Goal: Task Accomplishment & Management: Manage account settings

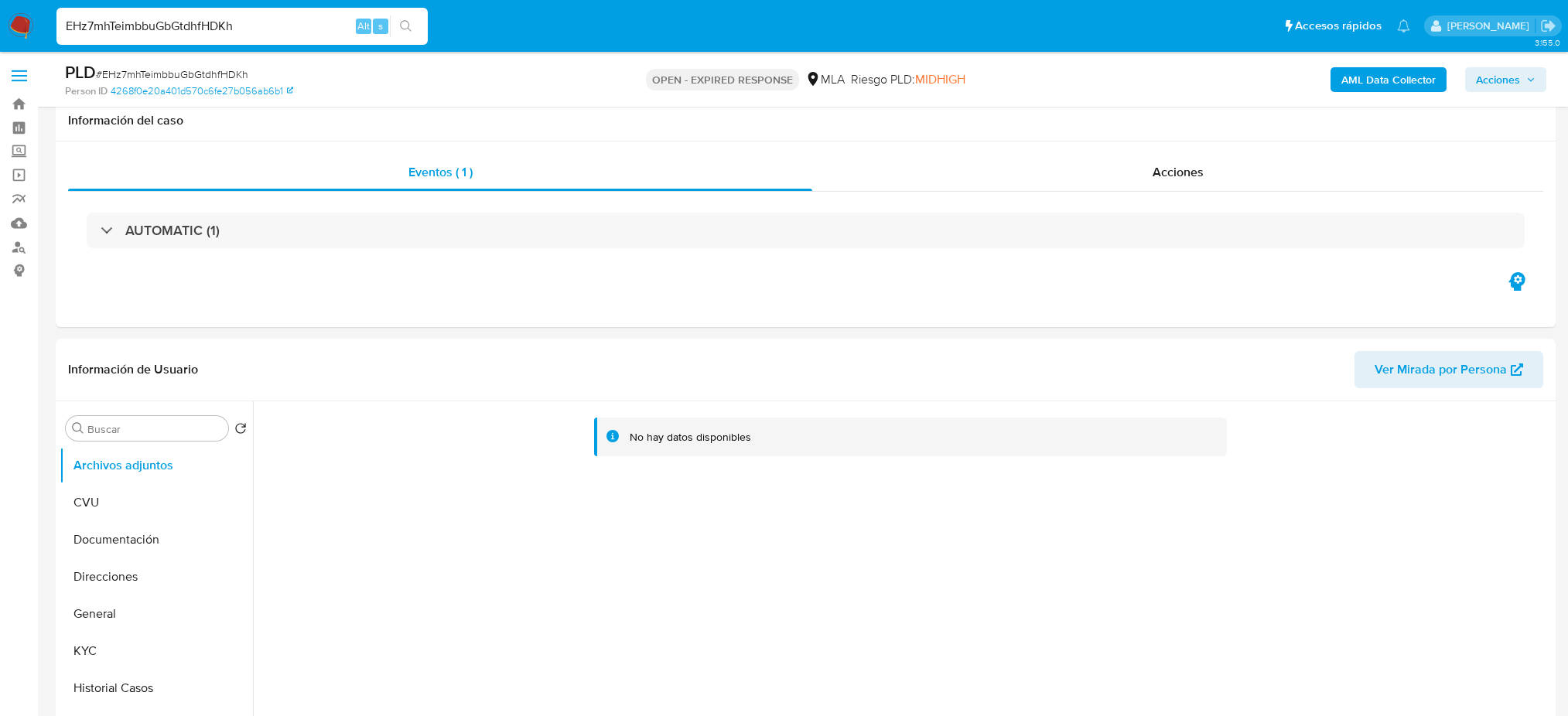
select select "10"
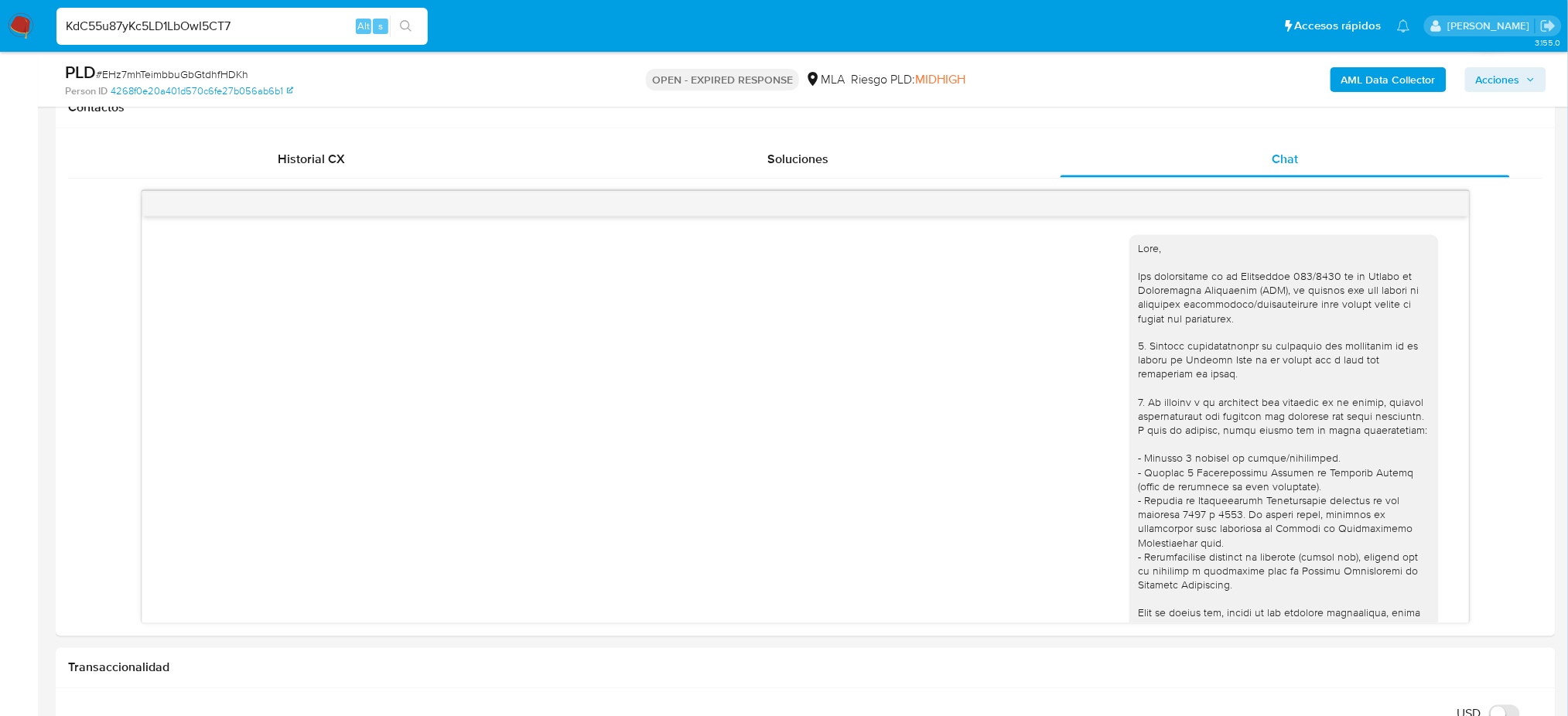
scroll to position [721, 0]
type input "KdC55u87yKc5LD1LbOwI5CT7"
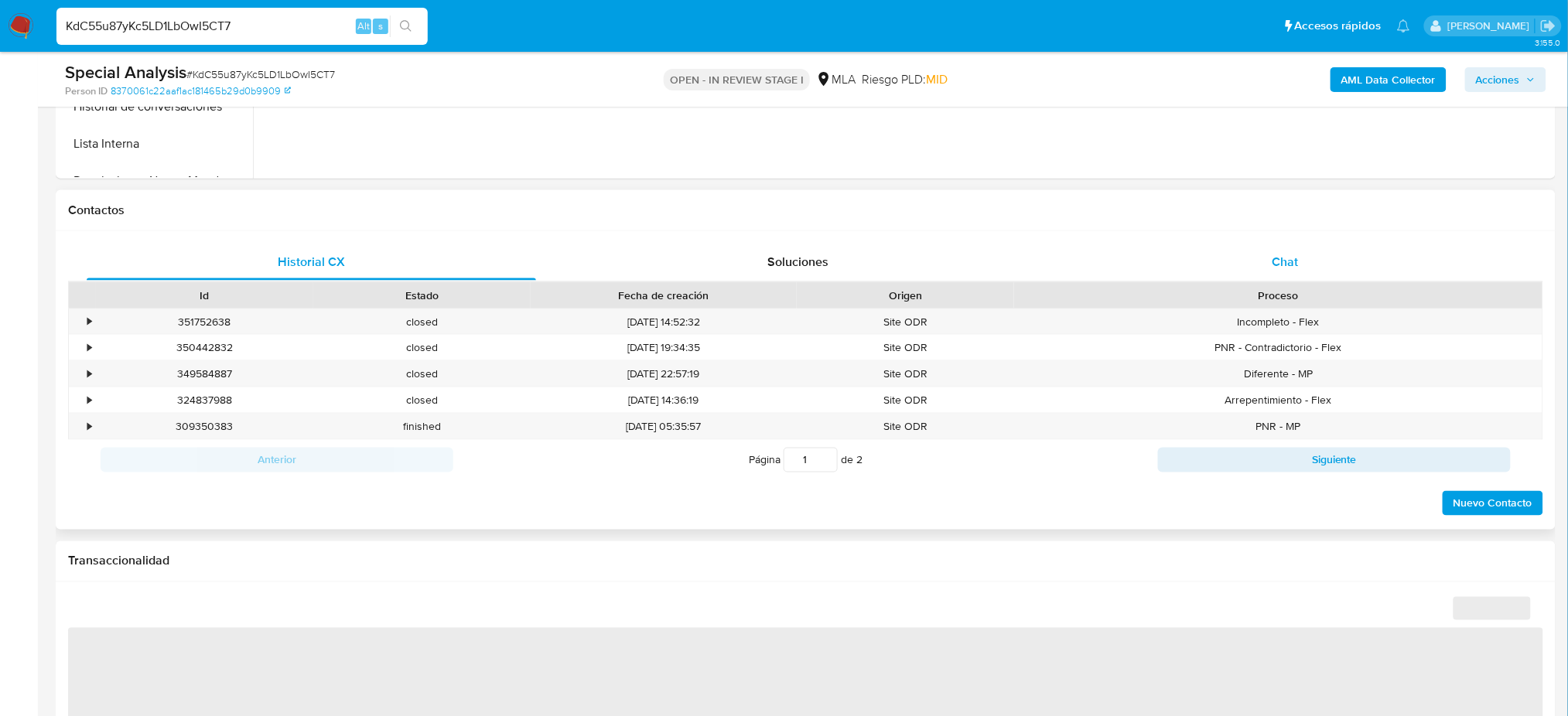
click at [1281, 270] on span "Chat" at bounding box center [1284, 261] width 26 height 18
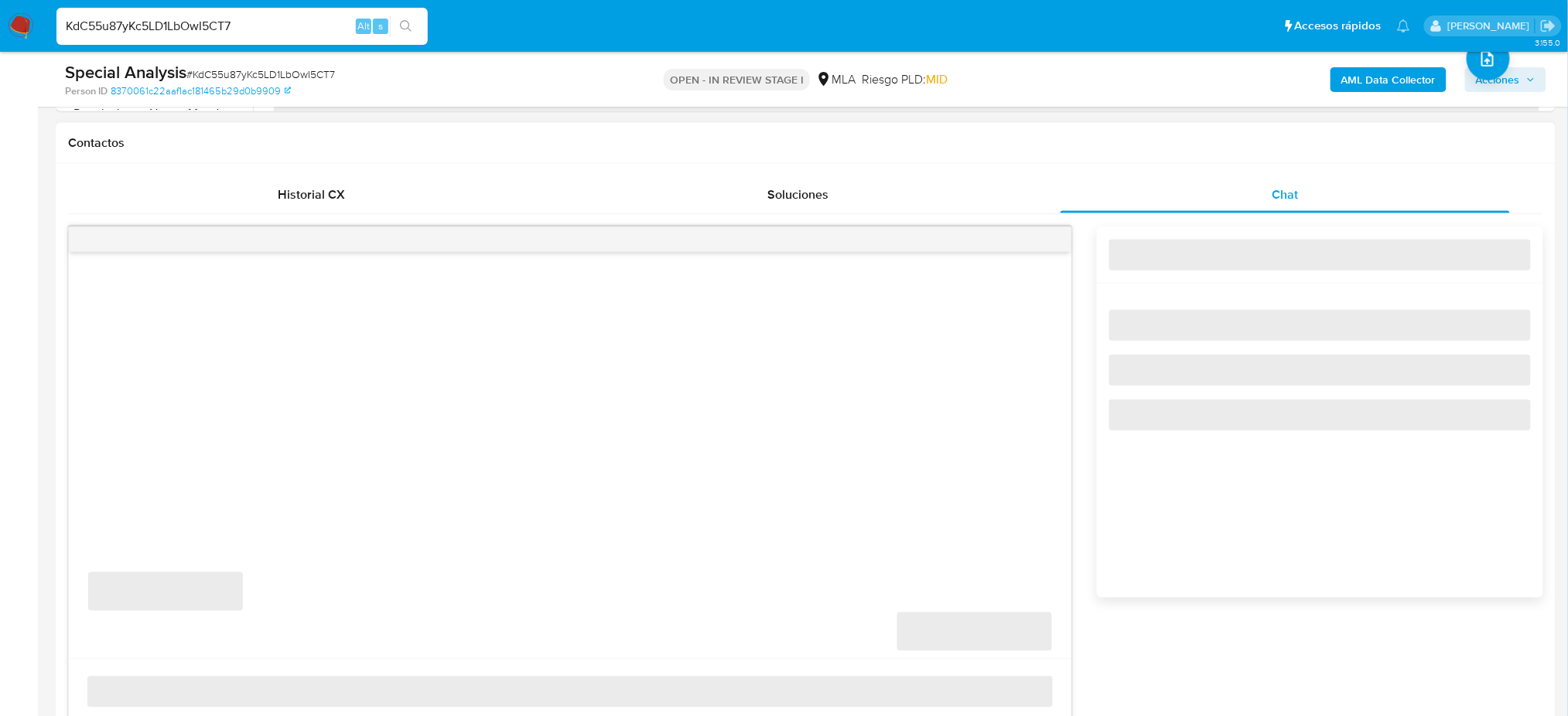
scroll to position [721, 0]
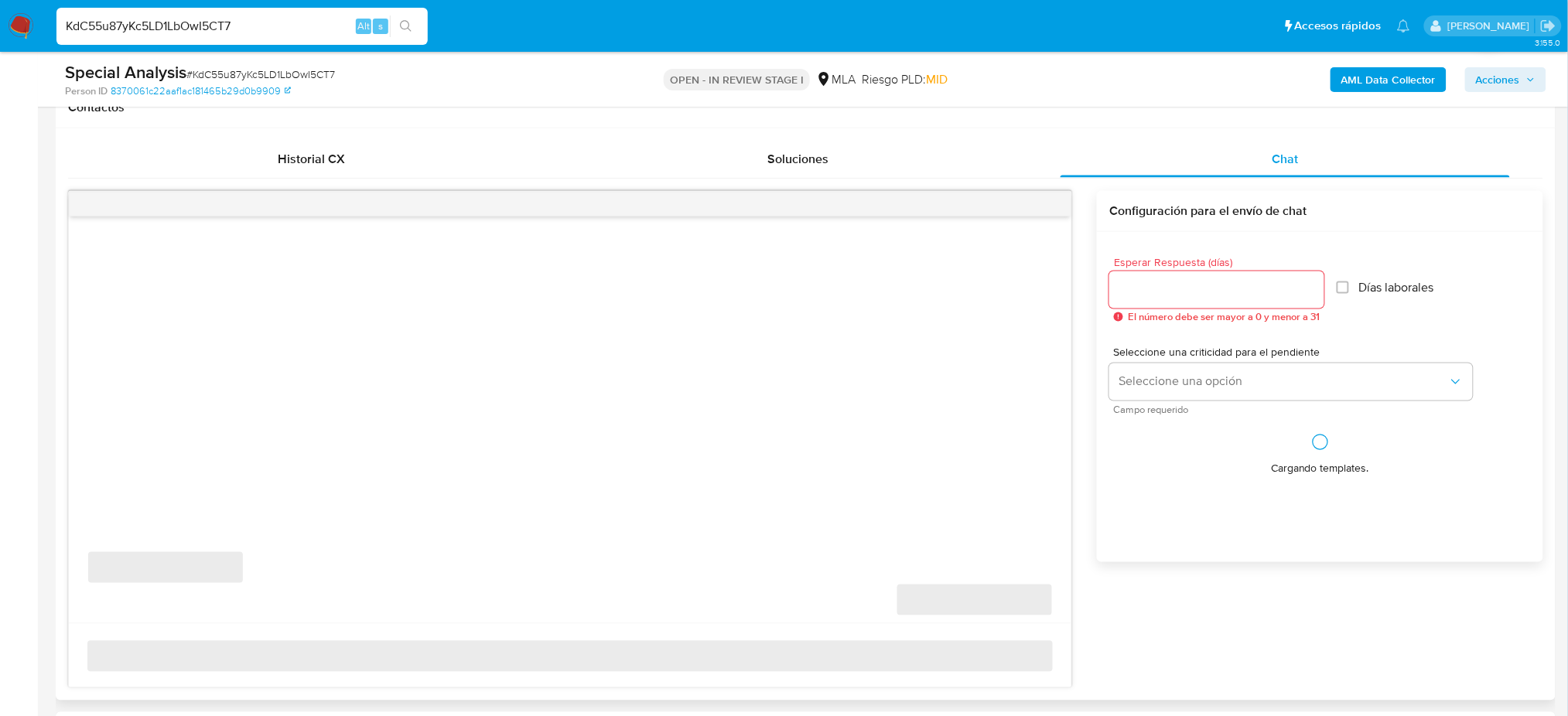
select select "10"
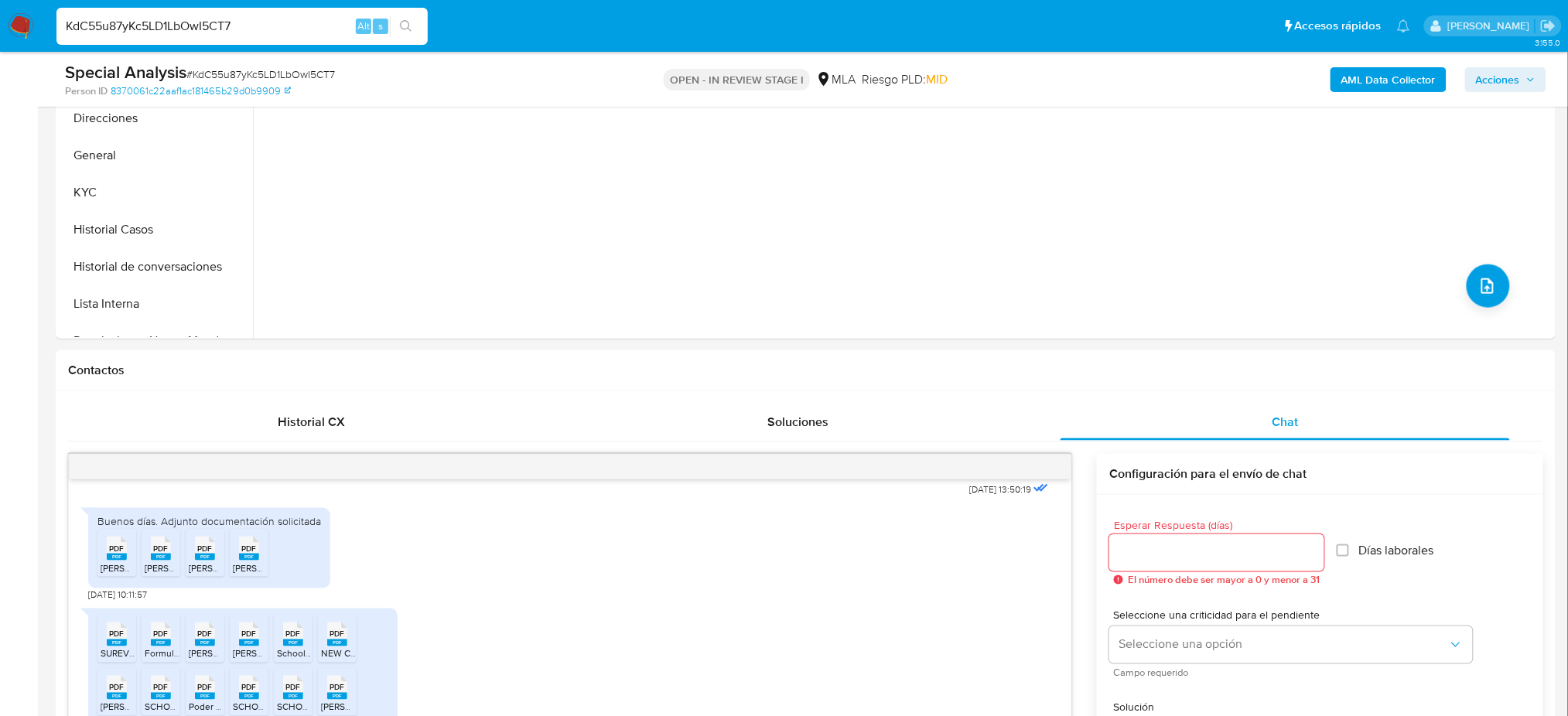
scroll to position [309, 0]
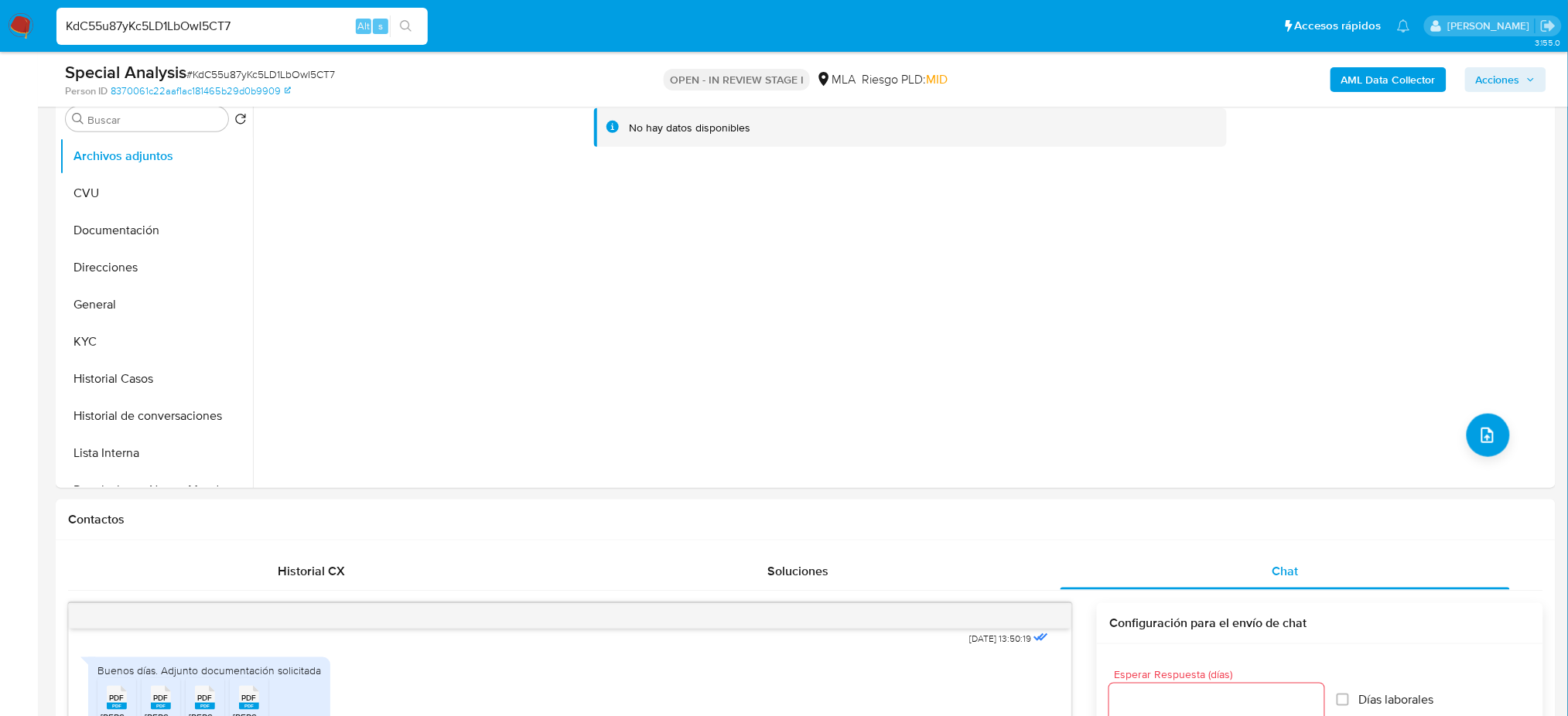
click at [0, 47] on nav "Pausado Ver notificaciones KdC55u87yKc5LD1LbOwI5CT7 Alt s Accesos rápidos Presi…" at bounding box center [784, 26] width 1568 height 52
paste input "EHz7mhTeimbbuGbGtdhfHDKh"
type input "EHz7mhTeimbbuGbGtdhfHDKh"
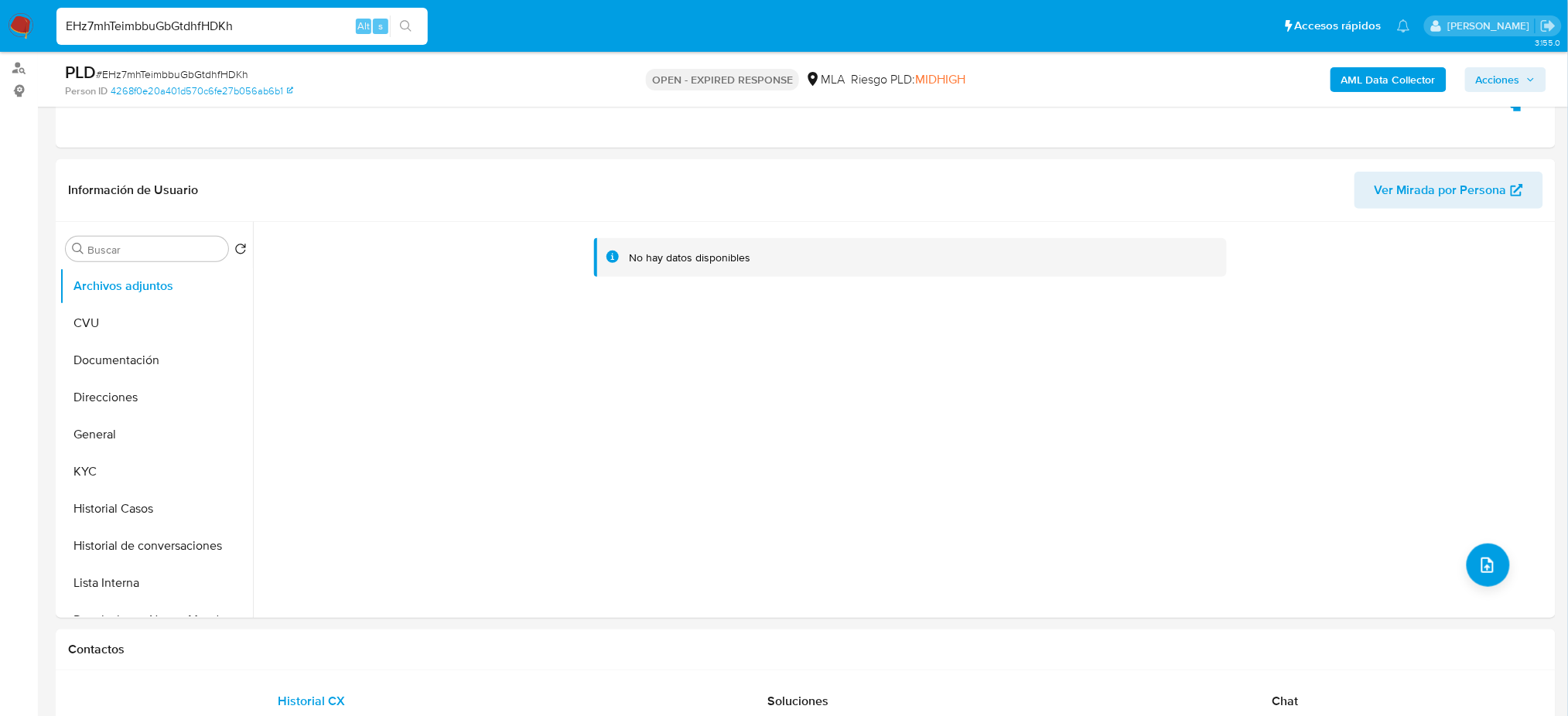
scroll to position [206, 0]
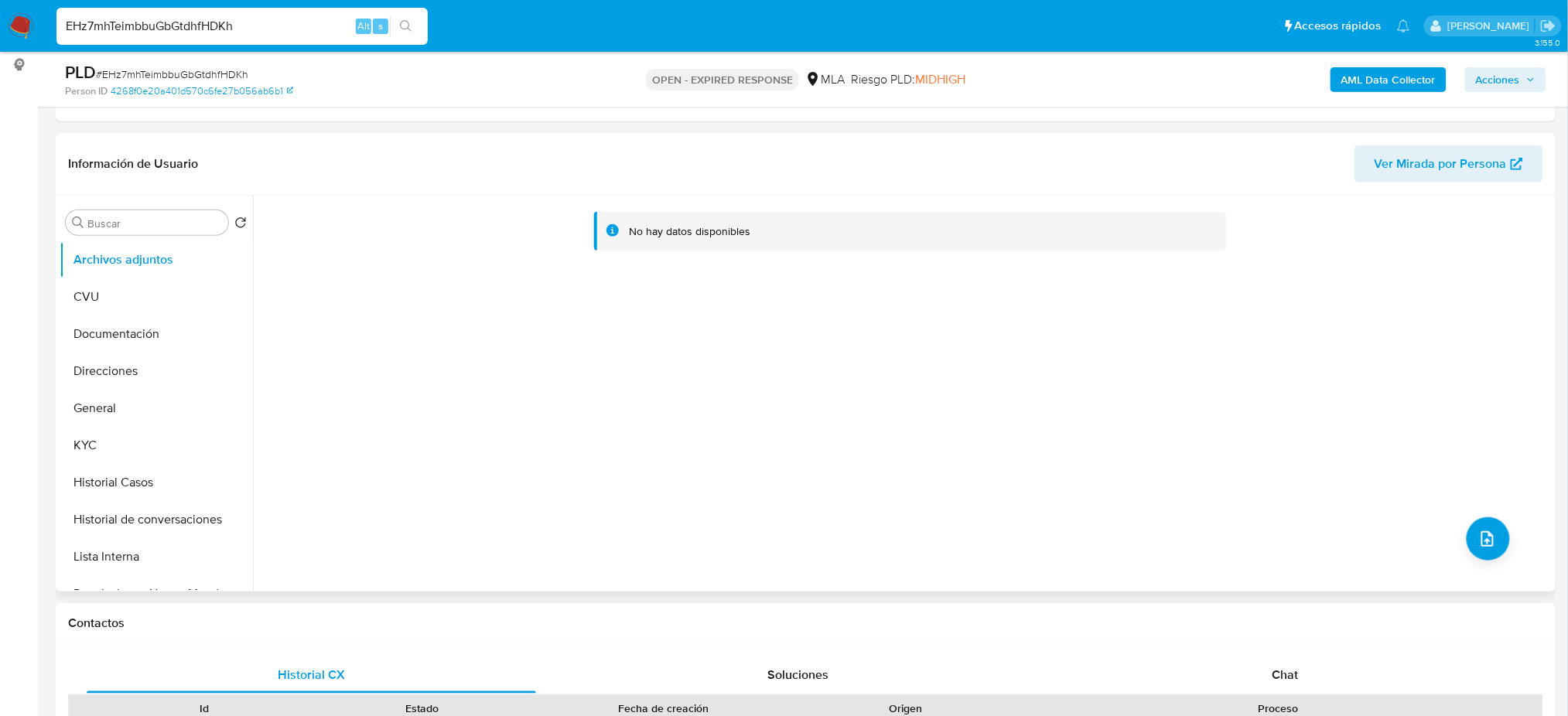
select select "10"
click at [183, 74] on span "# EHz7mhTeimbbuGbGtdhfHDKh" at bounding box center [173, 74] width 153 height 15
copy span "EHz7mhTeimbbuGbGtdhfHDKh"
click at [16, 28] on img at bounding box center [21, 26] width 26 height 26
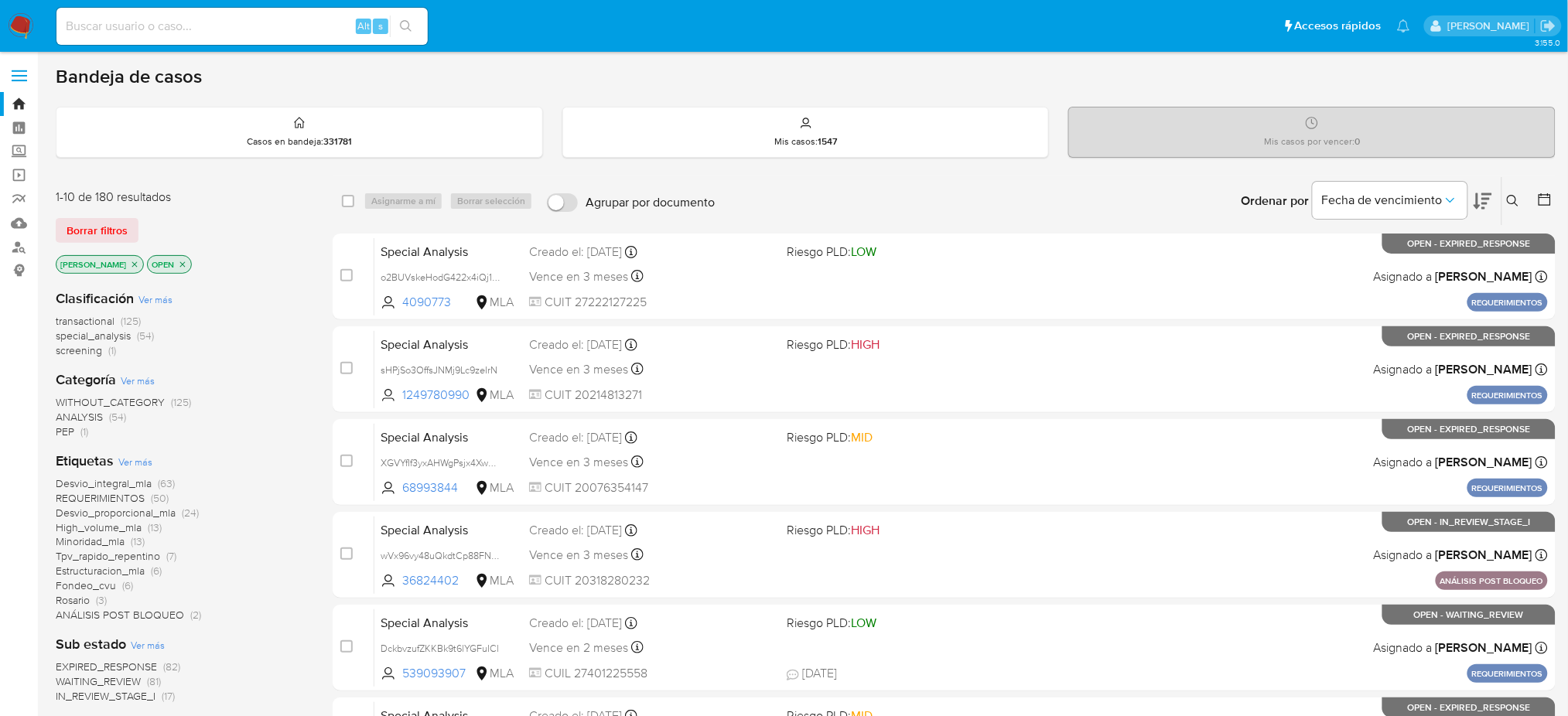
click at [1516, 197] on icon at bounding box center [1513, 201] width 13 height 13
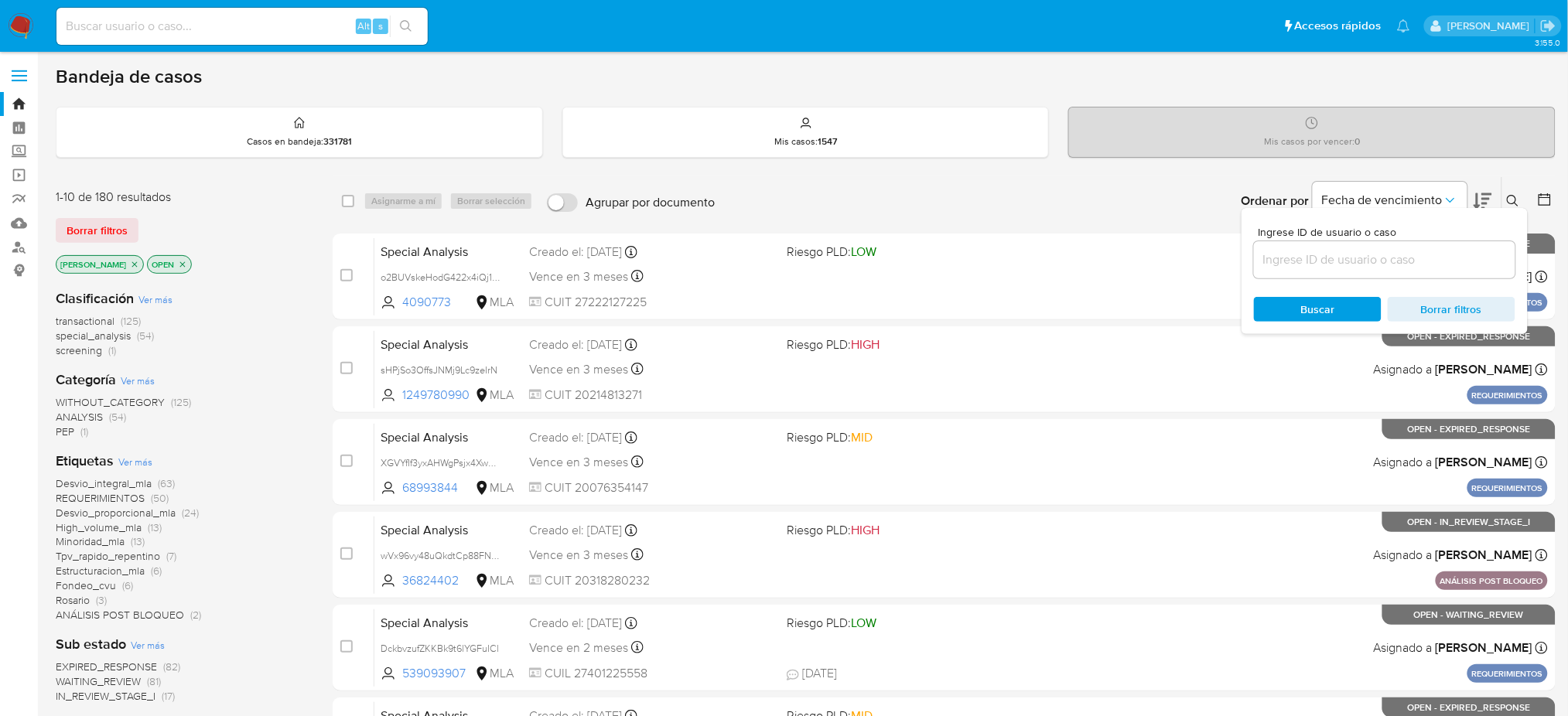
click at [1368, 257] on input at bounding box center [1384, 260] width 261 height 20
type input "EHz7mhTeimbbuGbGtdhfHDKh"
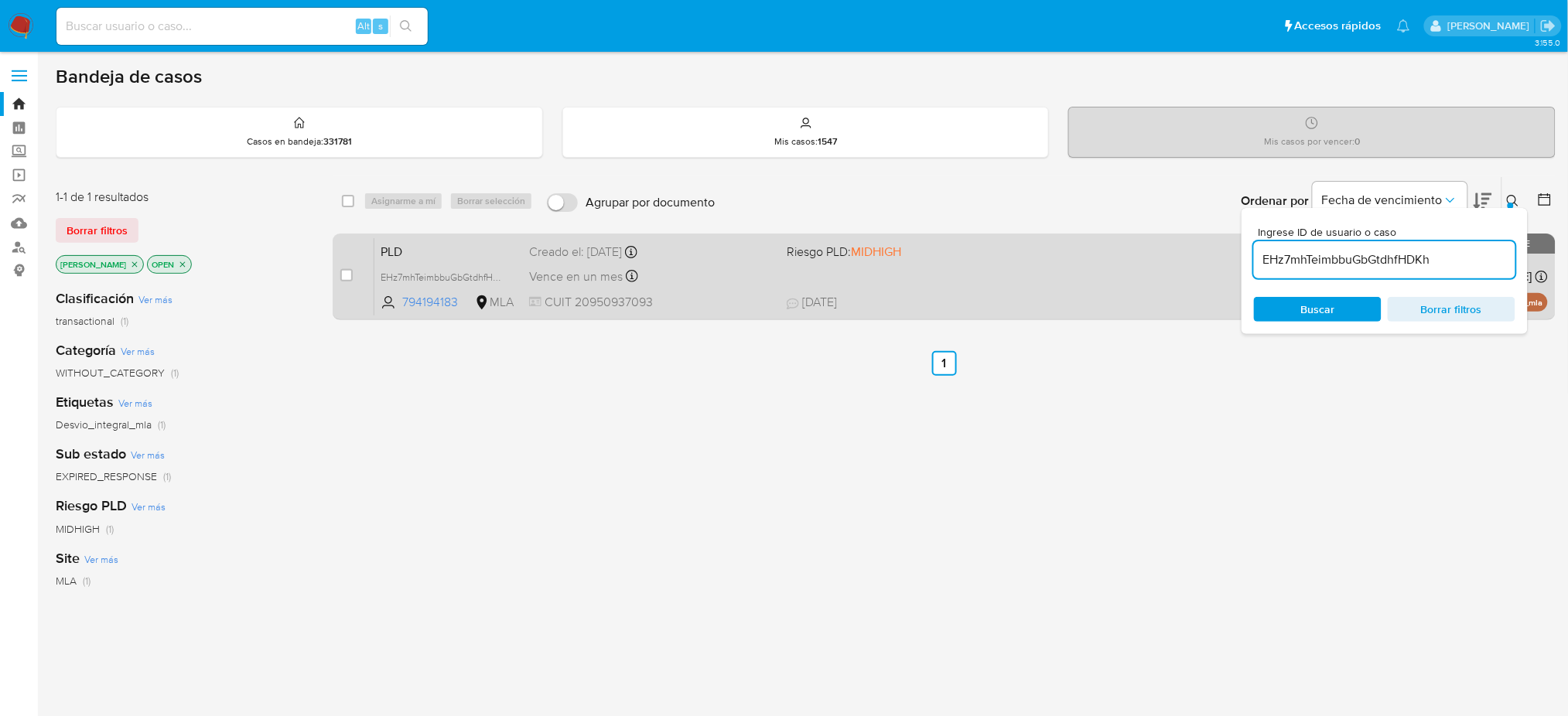
click at [351, 280] on div "case-item-checkbox" at bounding box center [347, 275] width 13 height 15
click at [349, 273] on input "checkbox" at bounding box center [347, 276] width 13 height 13
checkbox input "true"
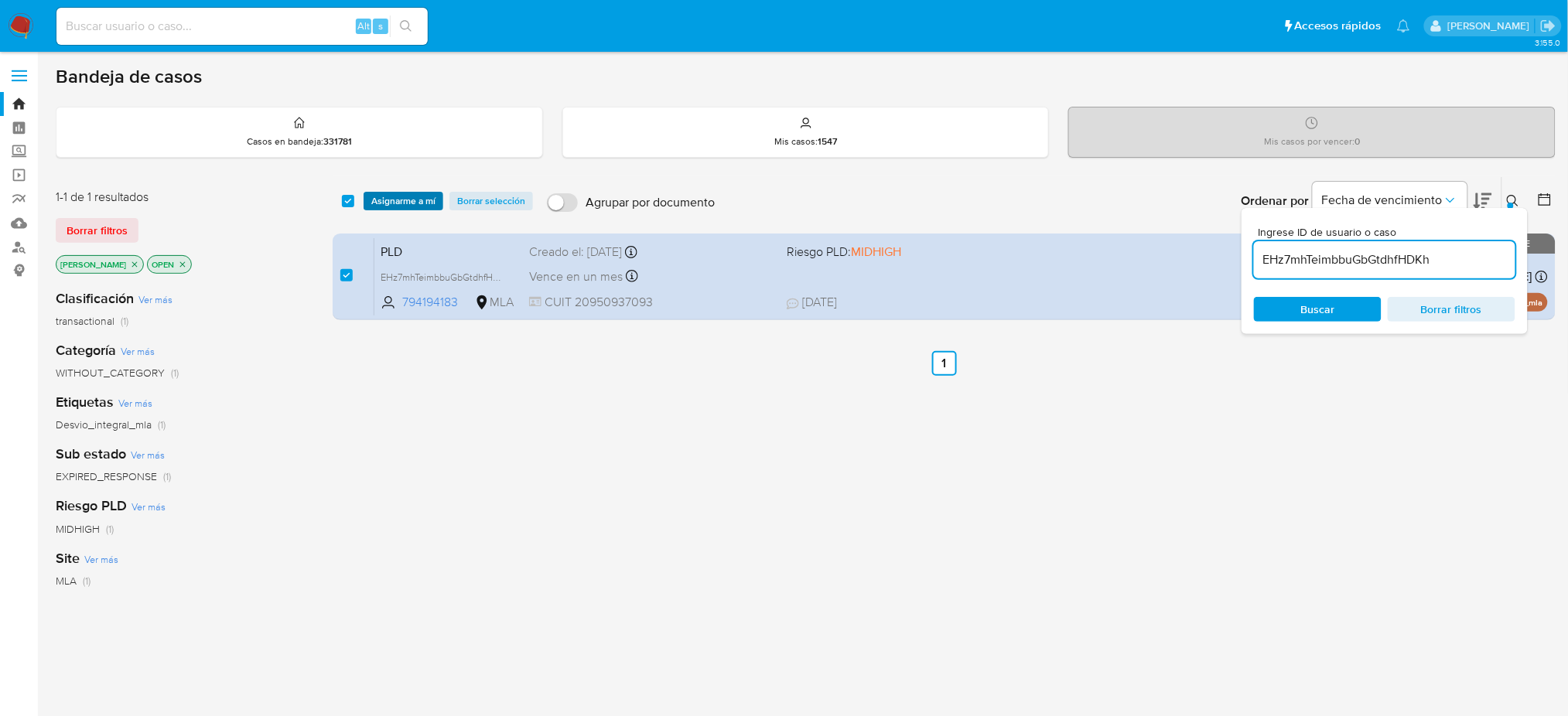
click at [405, 198] on span "Asignarme a mí" at bounding box center [403, 200] width 64 height 15
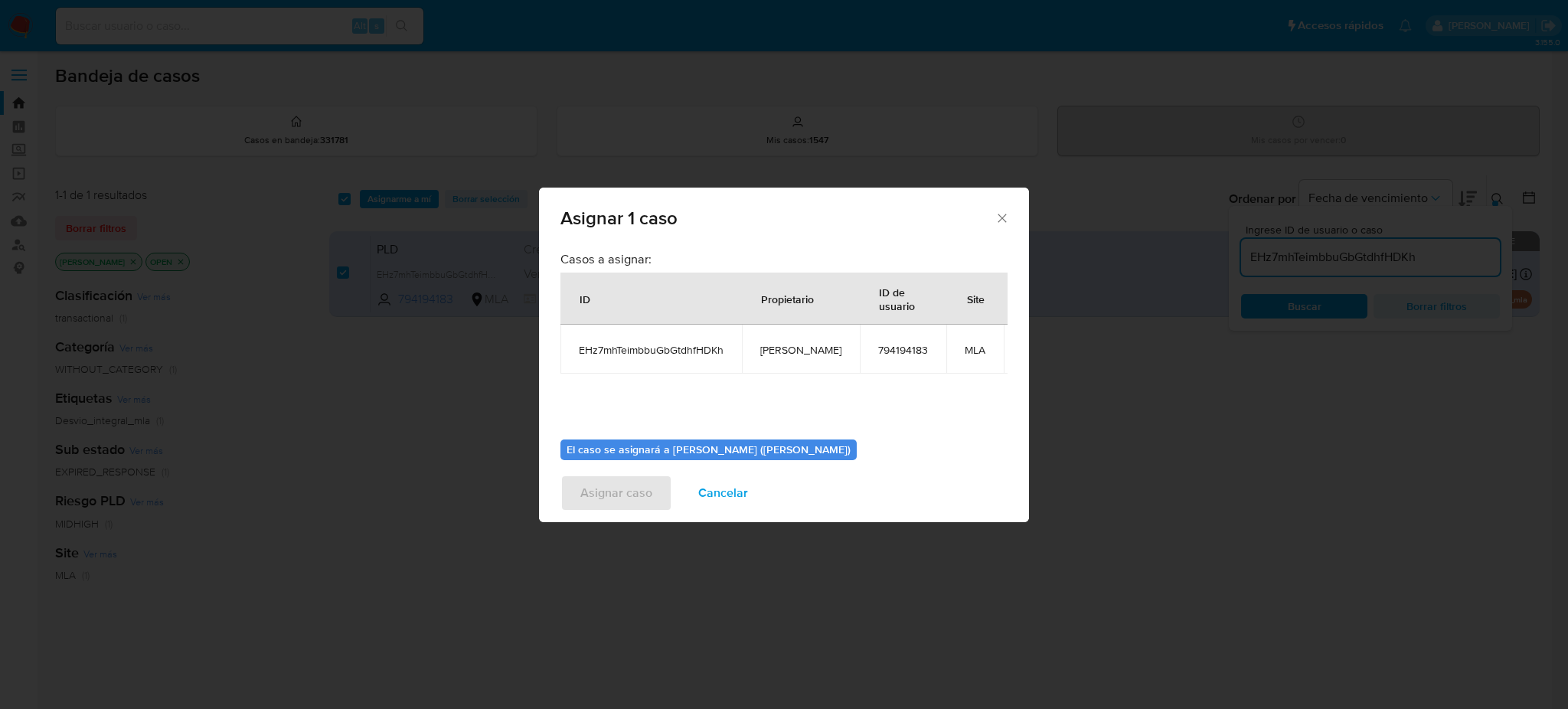
click at [788, 353] on span "[PERSON_NAME]" at bounding box center [800, 350] width 81 height 13
copy span "[PERSON_NAME]"
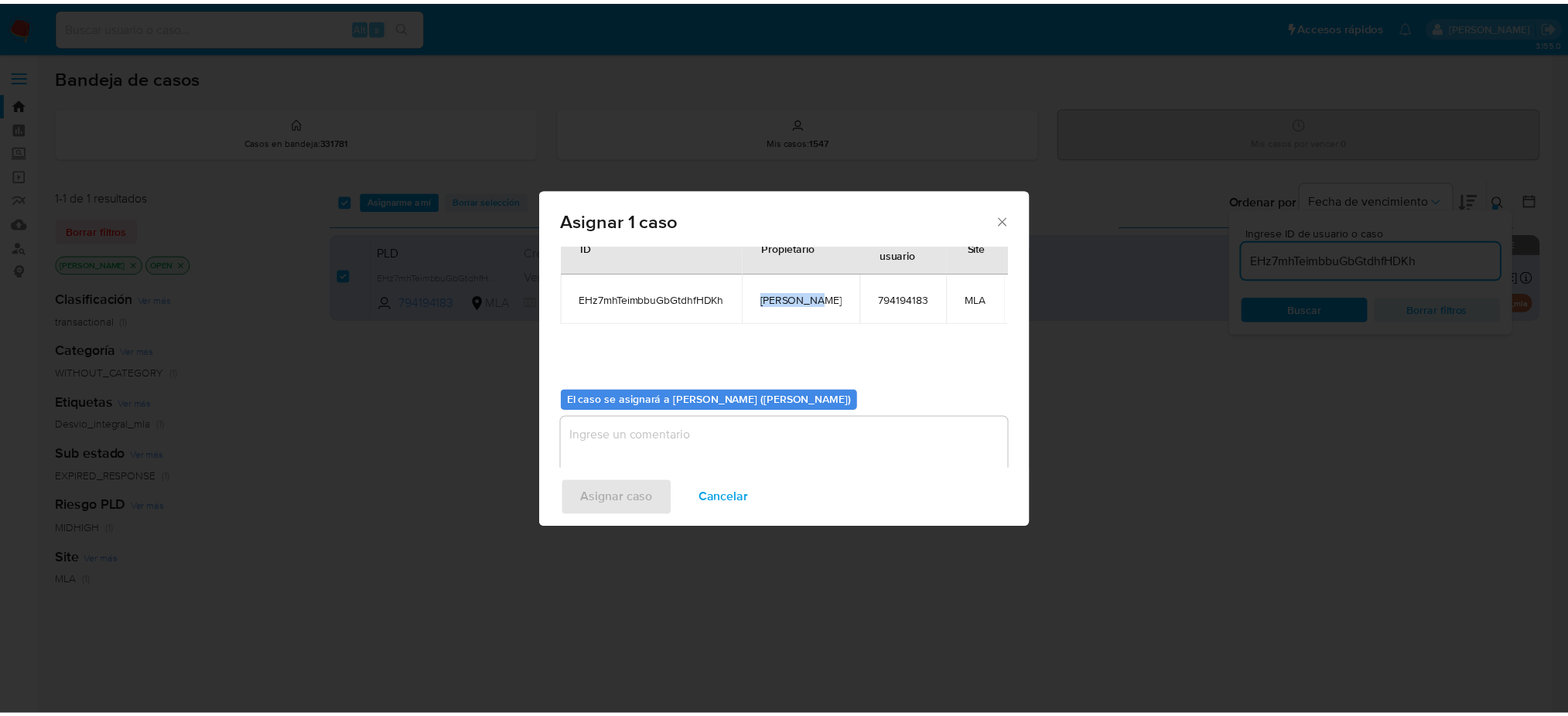
scroll to position [79, 0]
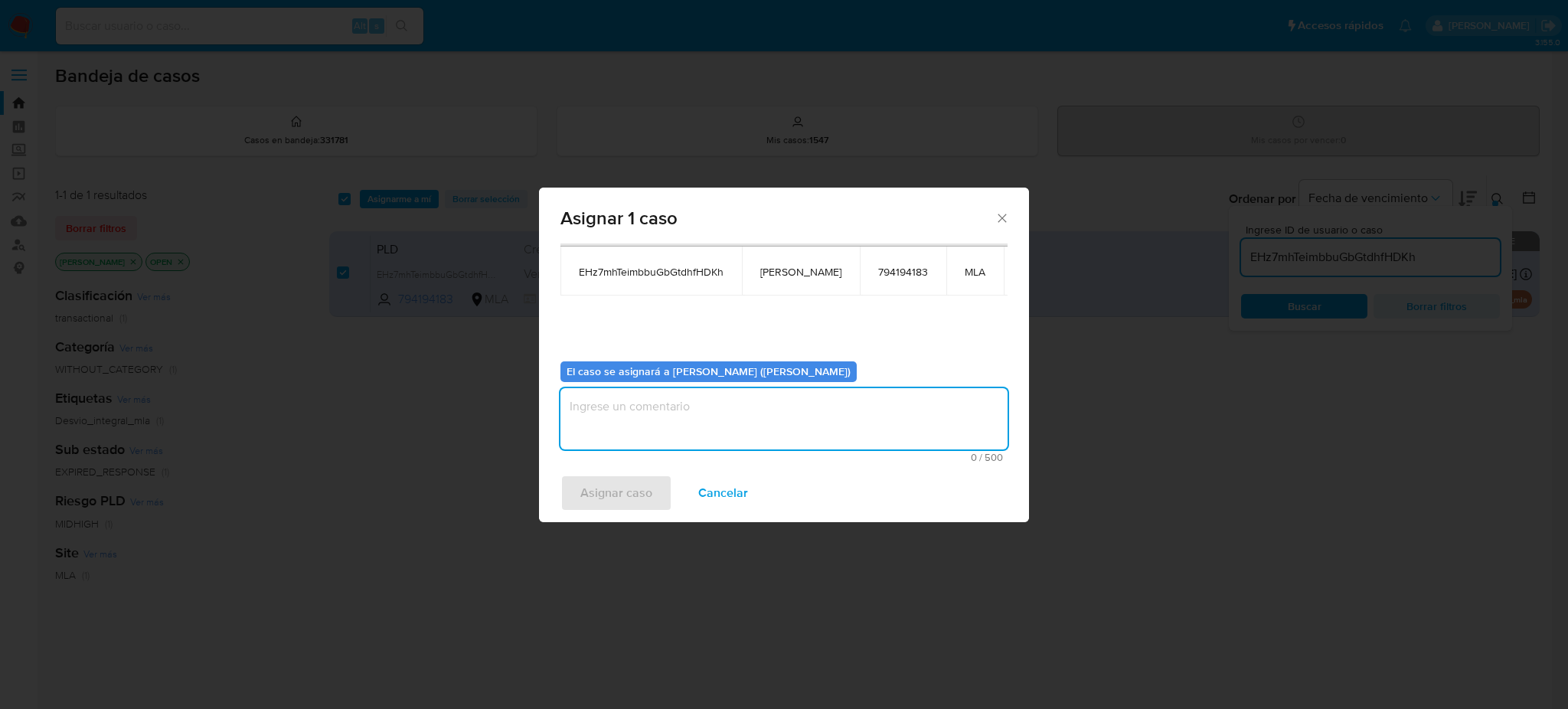
click at [671, 409] on textarea "assign-modal" at bounding box center [784, 418] width 447 height 61
paste textarea "[PERSON_NAME]"
type textarea "[PERSON_NAME]"
click at [621, 476] on span "Asignar caso" at bounding box center [615, 493] width 72 height 34
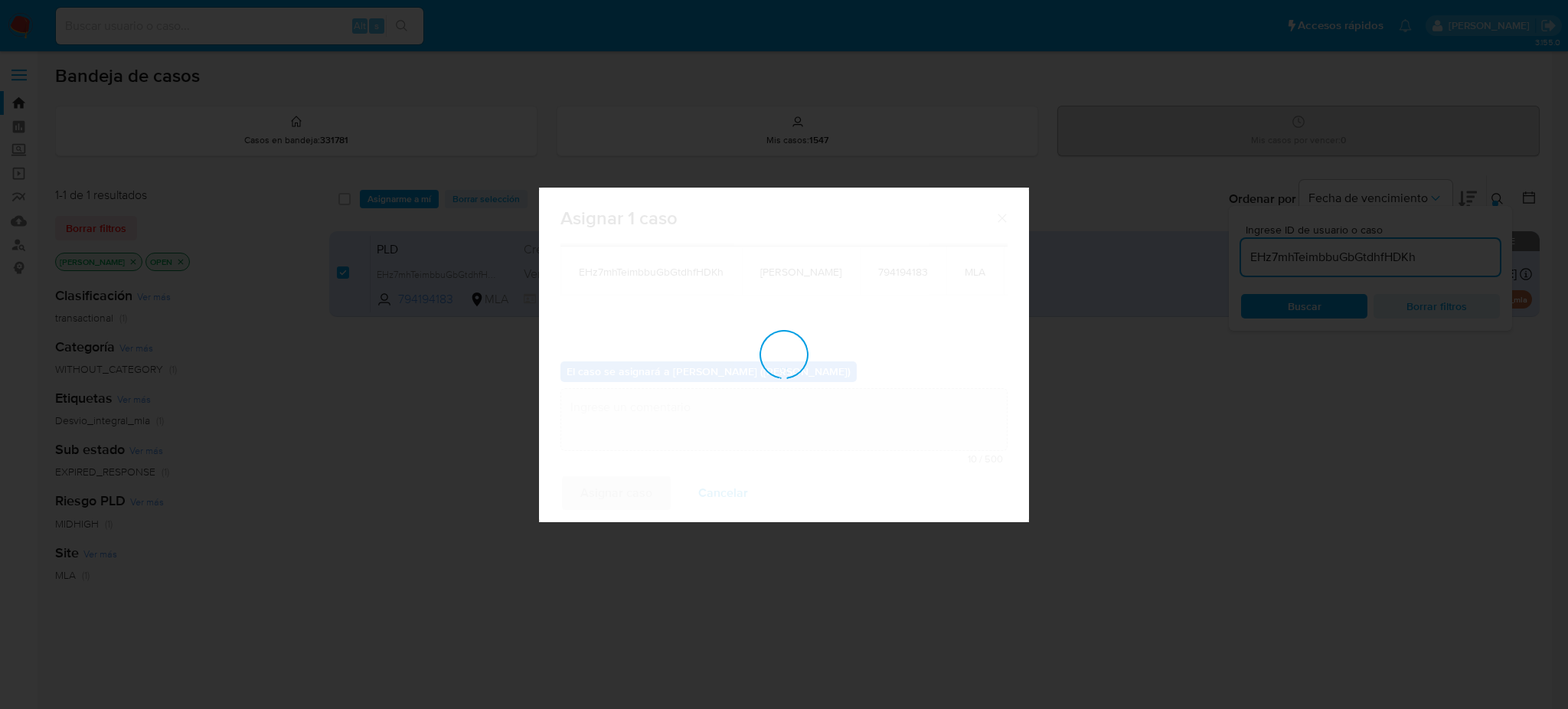
checkbox input "false"
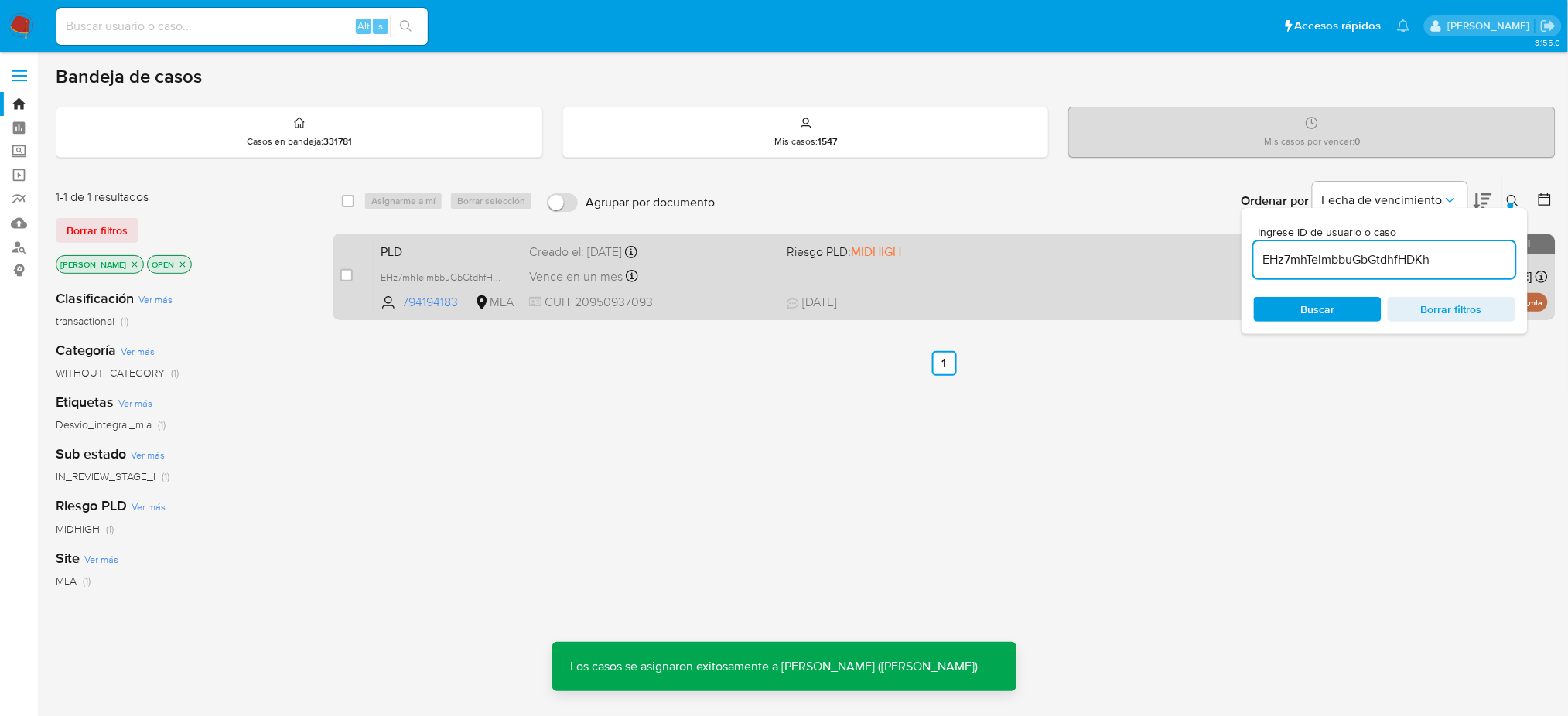
click at [453, 241] on span "PLD" at bounding box center [447, 251] width 136 height 20
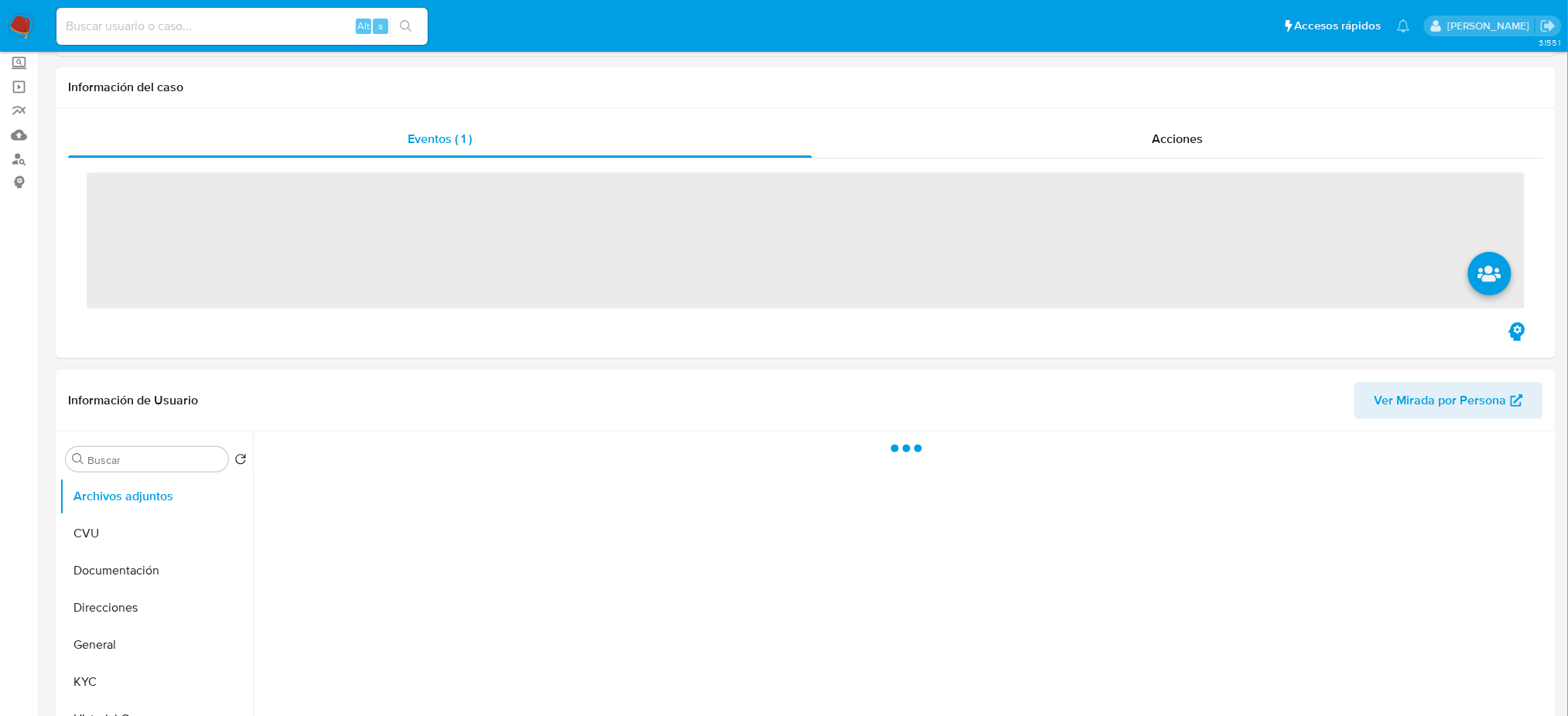
scroll to position [206, 0]
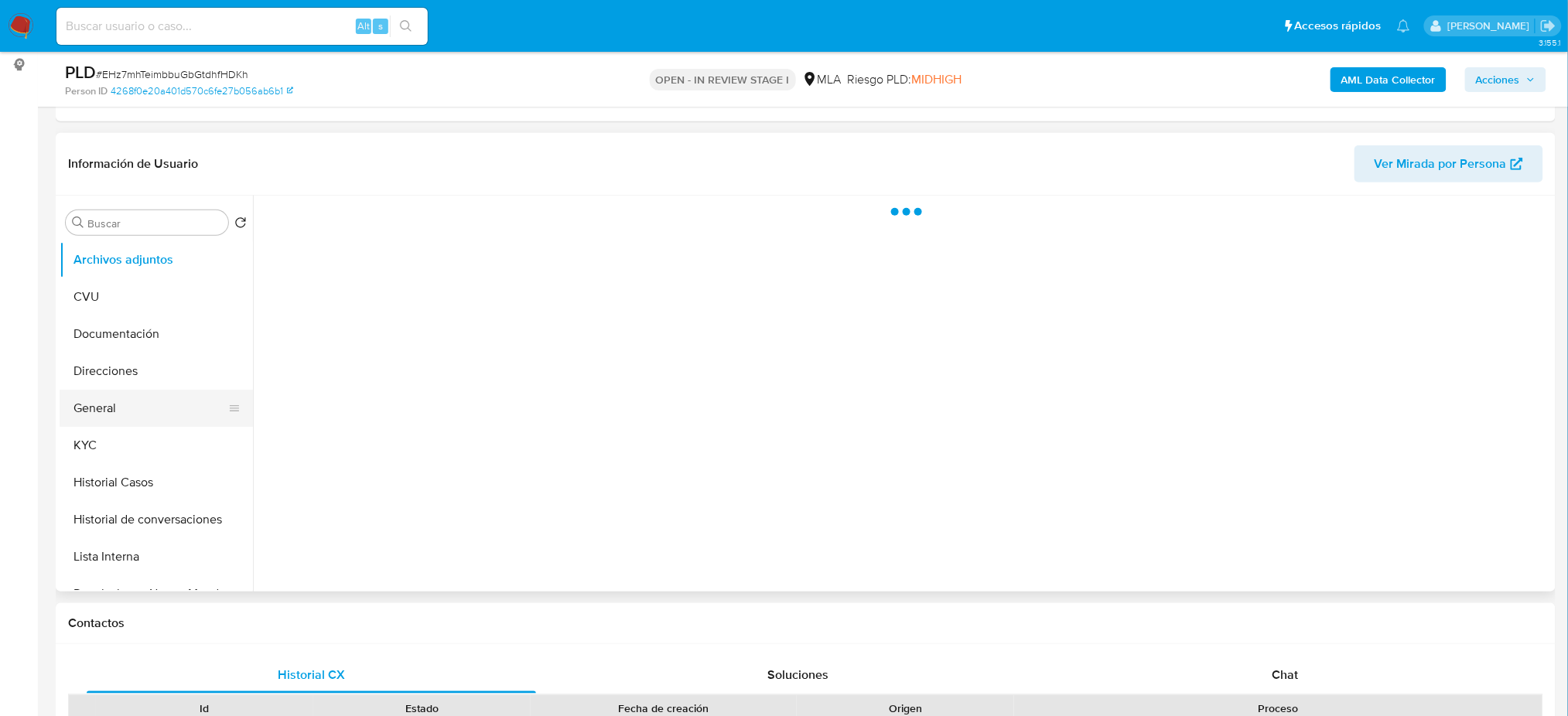
click at [127, 397] on button "General" at bounding box center [149, 408] width 181 height 37
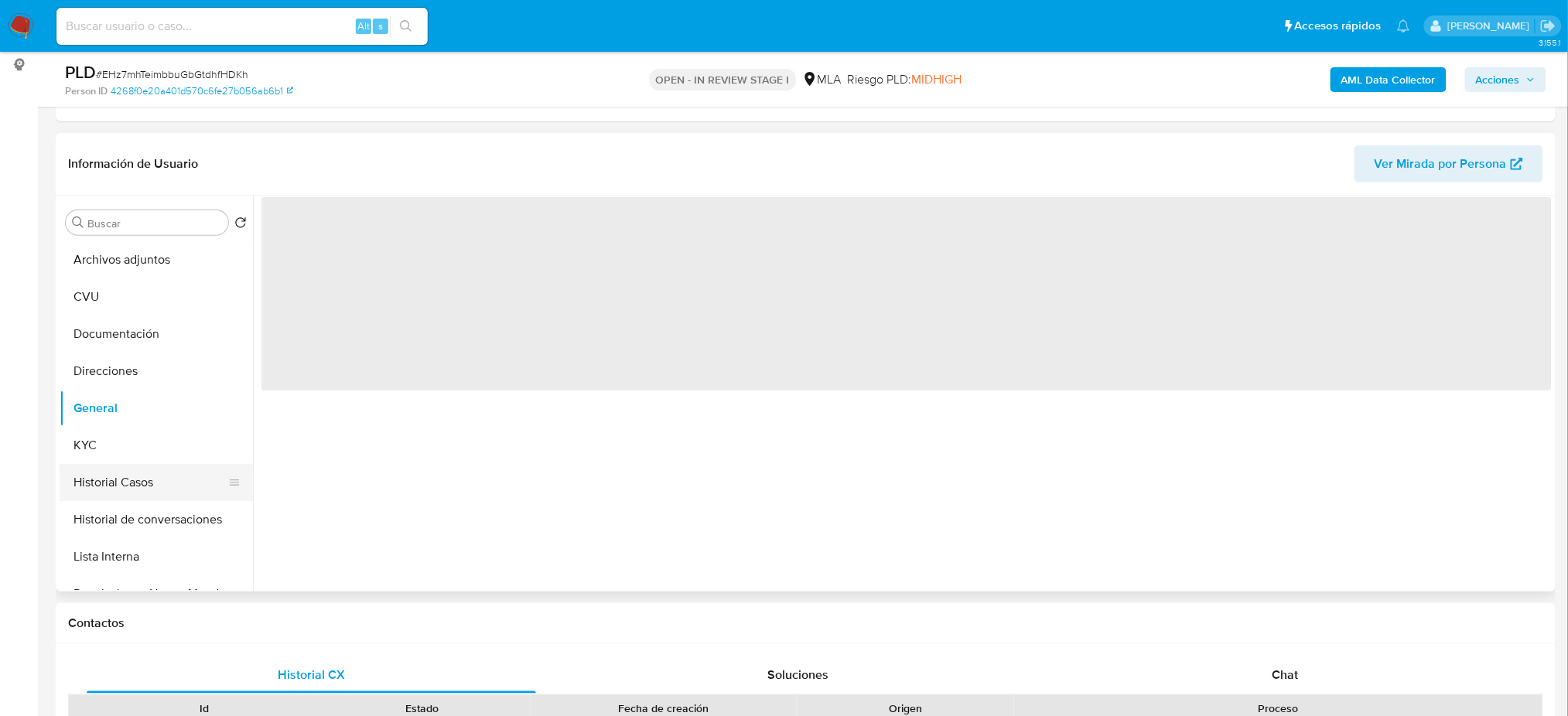
select select "10"
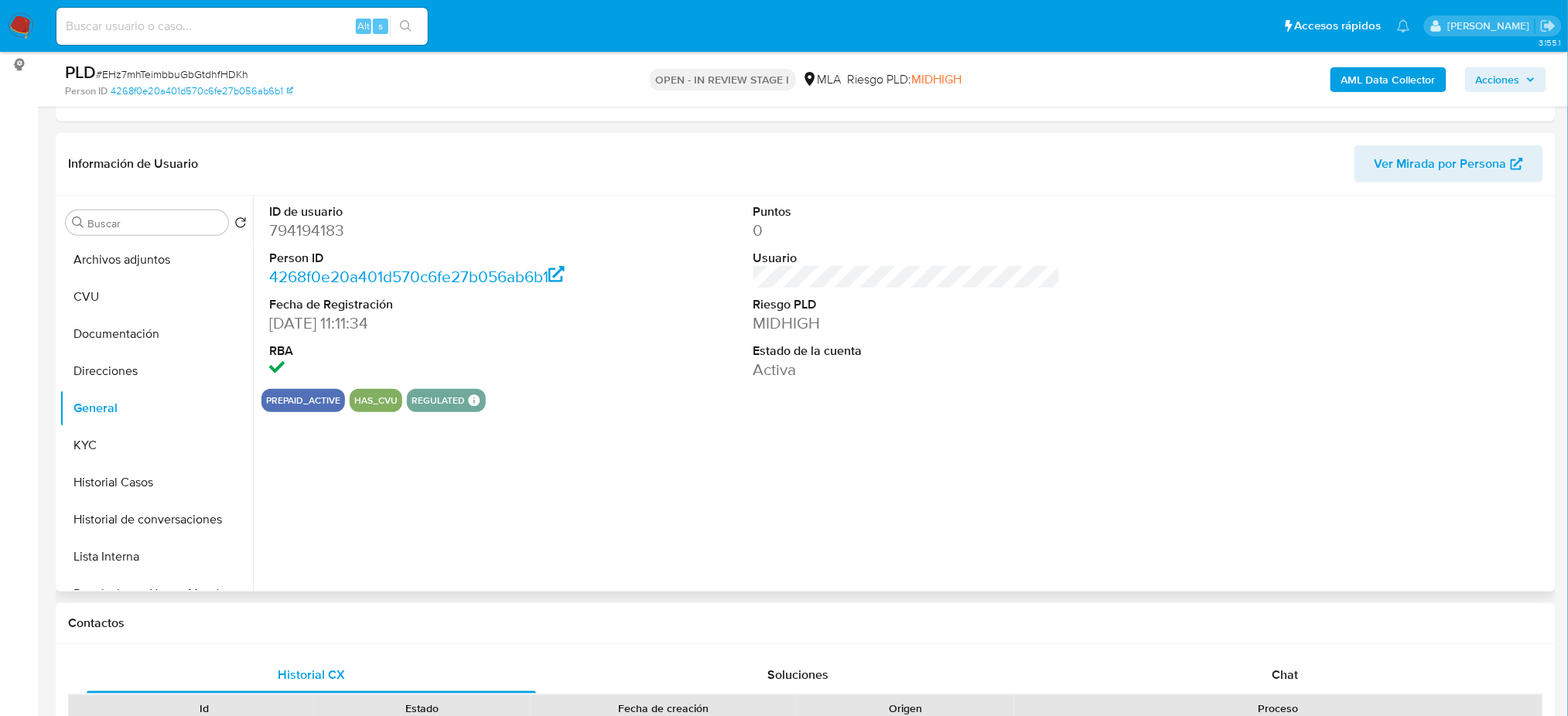
click at [283, 223] on dd "794194183" at bounding box center [423, 230] width 307 height 22
copy dd "794194183"
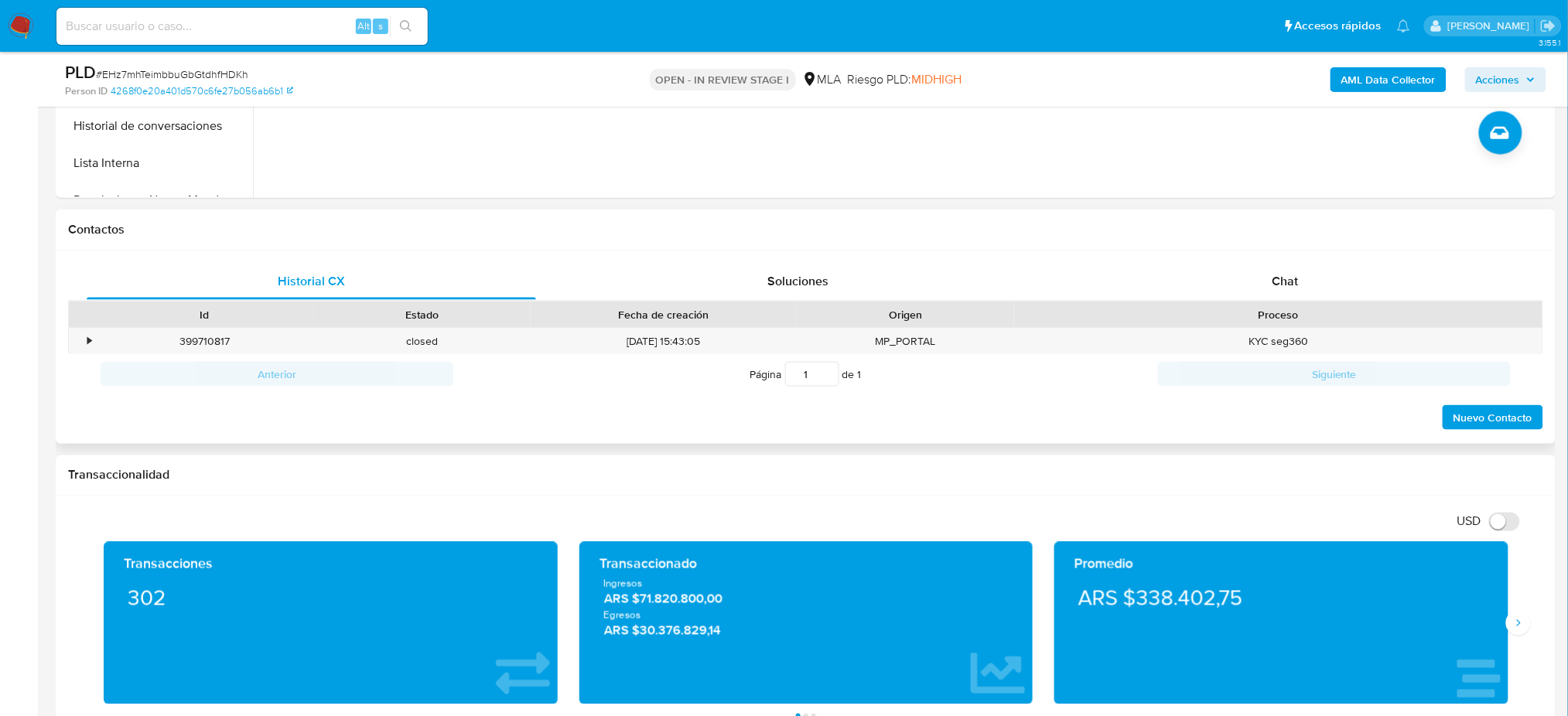
scroll to position [619, 0]
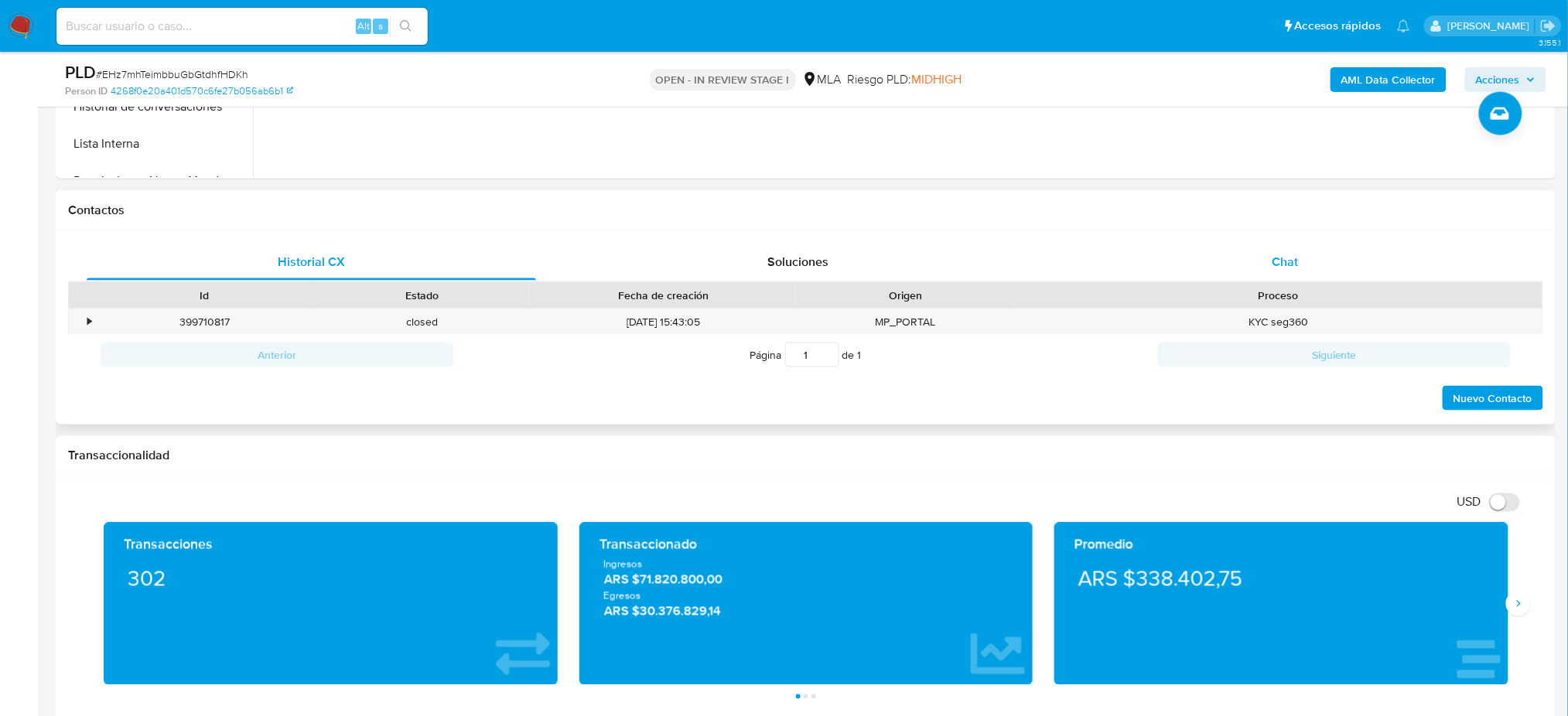
click at [1264, 255] on div "Chat" at bounding box center [1285, 261] width 449 height 37
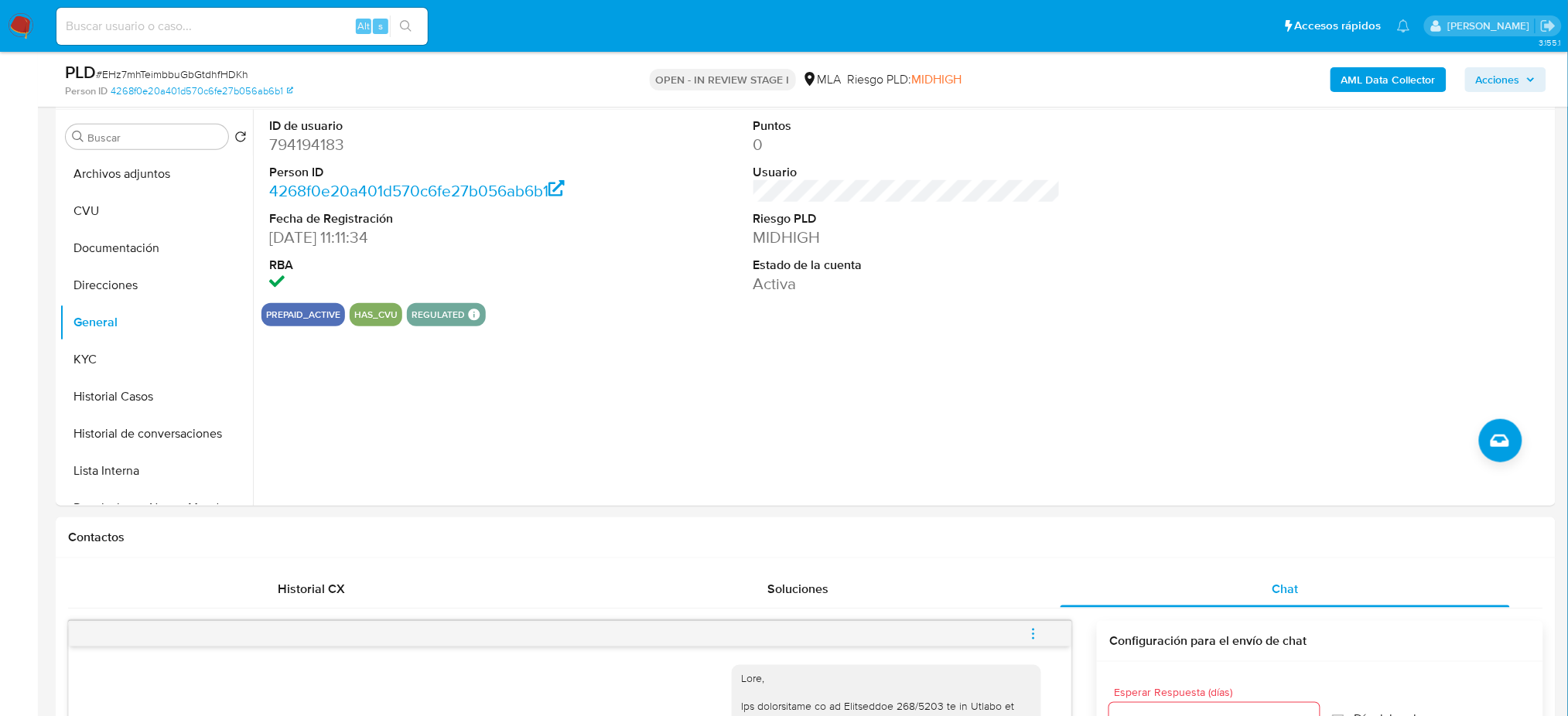
scroll to position [102, 0]
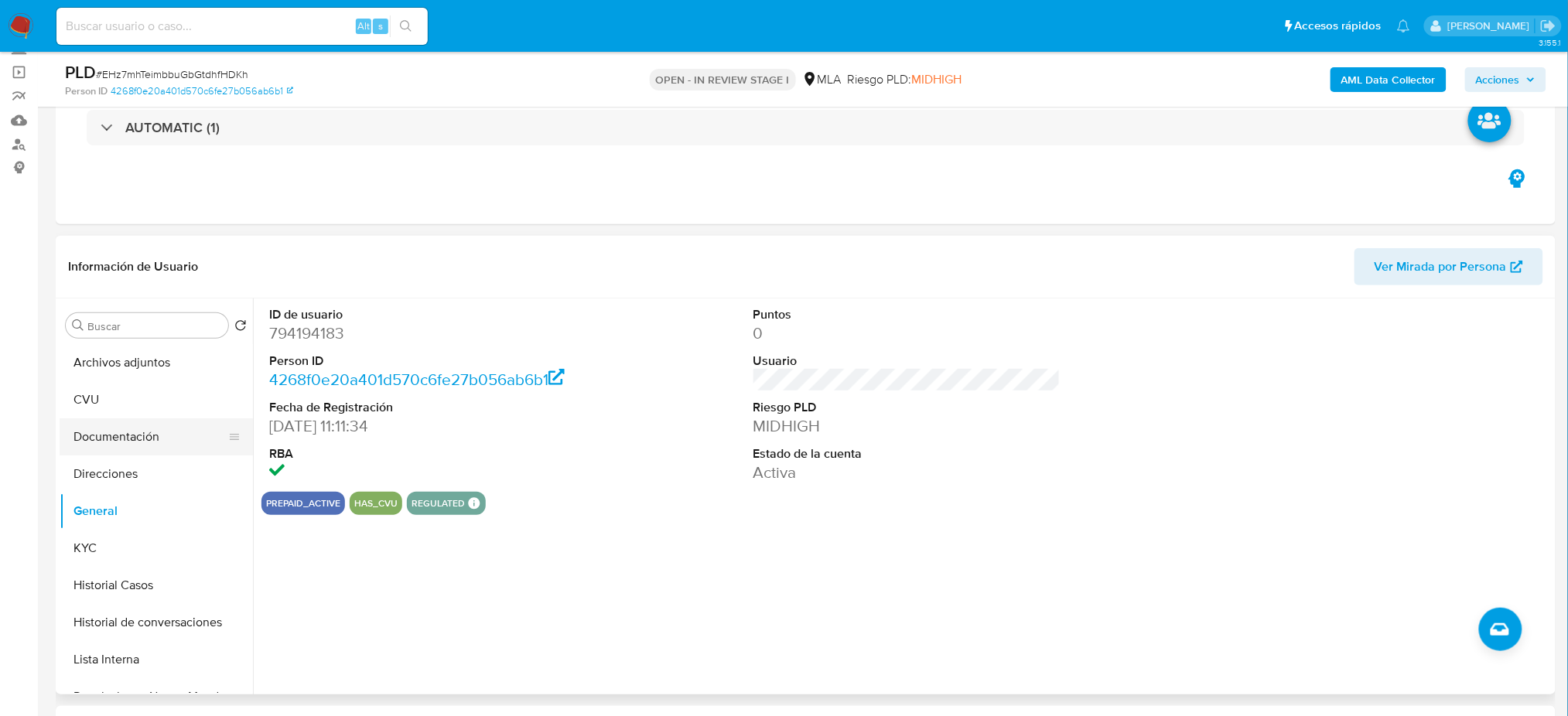
click at [129, 420] on button "Documentación" at bounding box center [149, 437] width 181 height 37
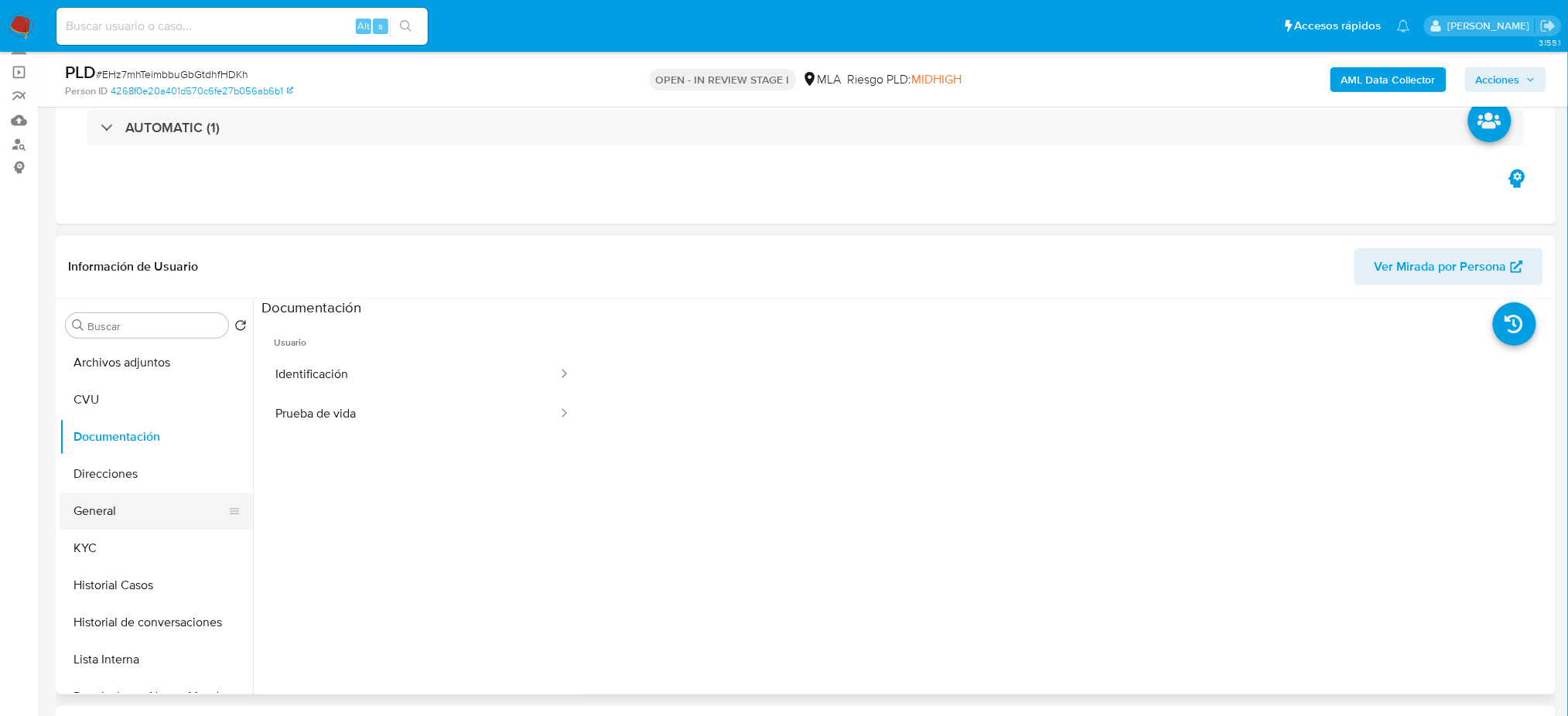
click at [125, 494] on button "General" at bounding box center [149, 510] width 181 height 37
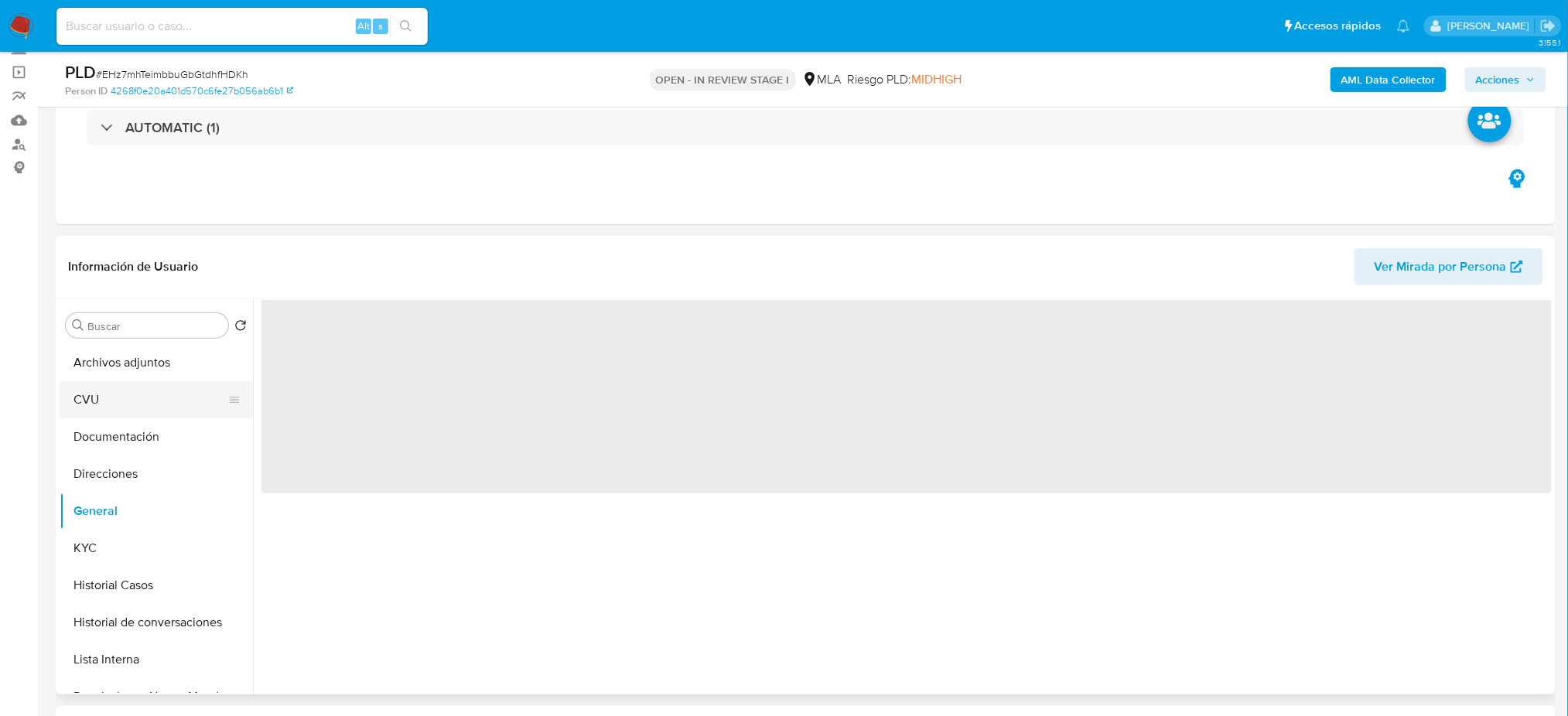
click at [118, 397] on button "CVU" at bounding box center [149, 399] width 181 height 37
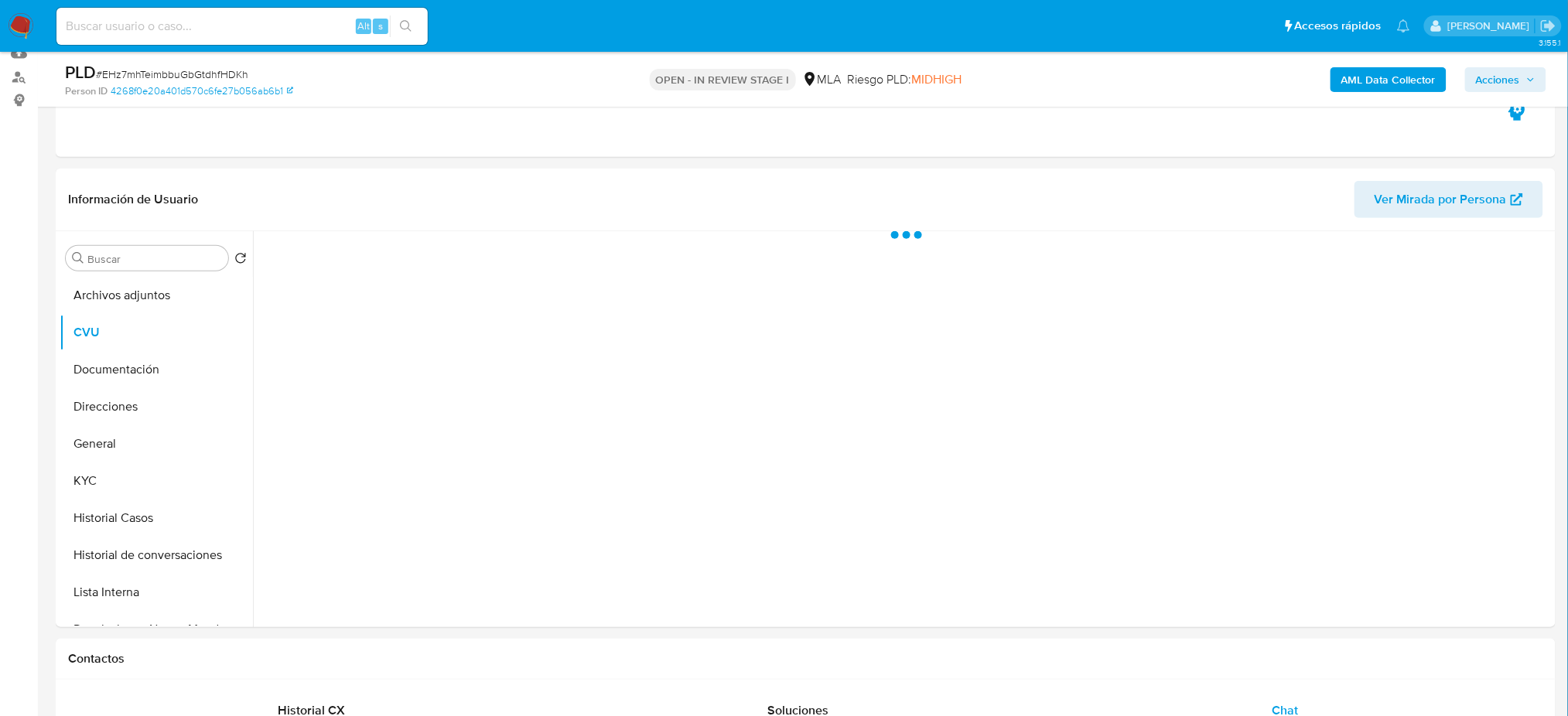
scroll to position [206, 0]
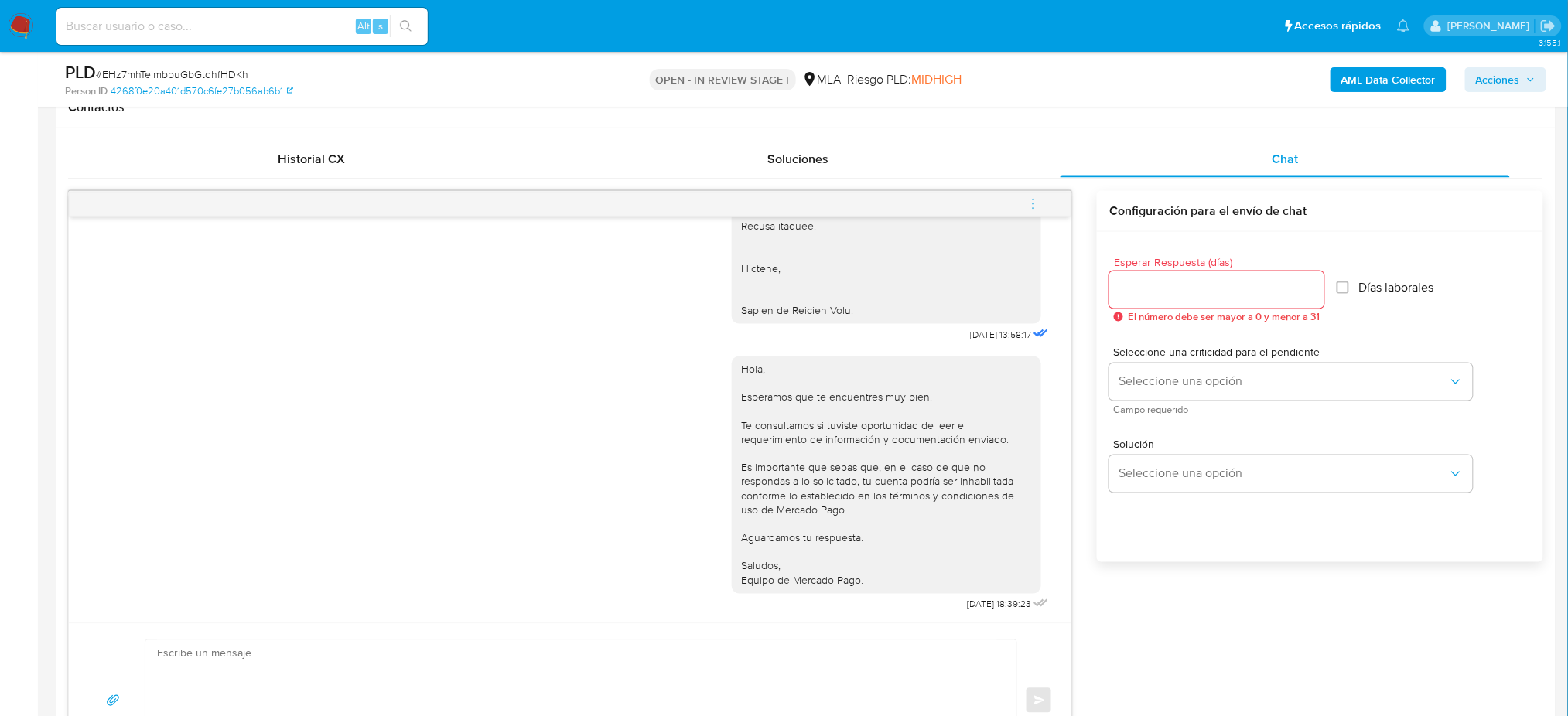
scroll to position [1779, 0]
drag, startPoint x: 926, startPoint y: 607, endPoint x: 979, endPoint y: 610, distance: 53.1
click at [979, 610] on div "Hola, Esperamos que te encuentres muy bien. Te consultamos si tuviste oportunid…" at bounding box center [891, 481] width 320 height 270
copy span "21/08/2025"
click at [1029, 202] on icon "menu-action" at bounding box center [1032, 203] width 13 height 13
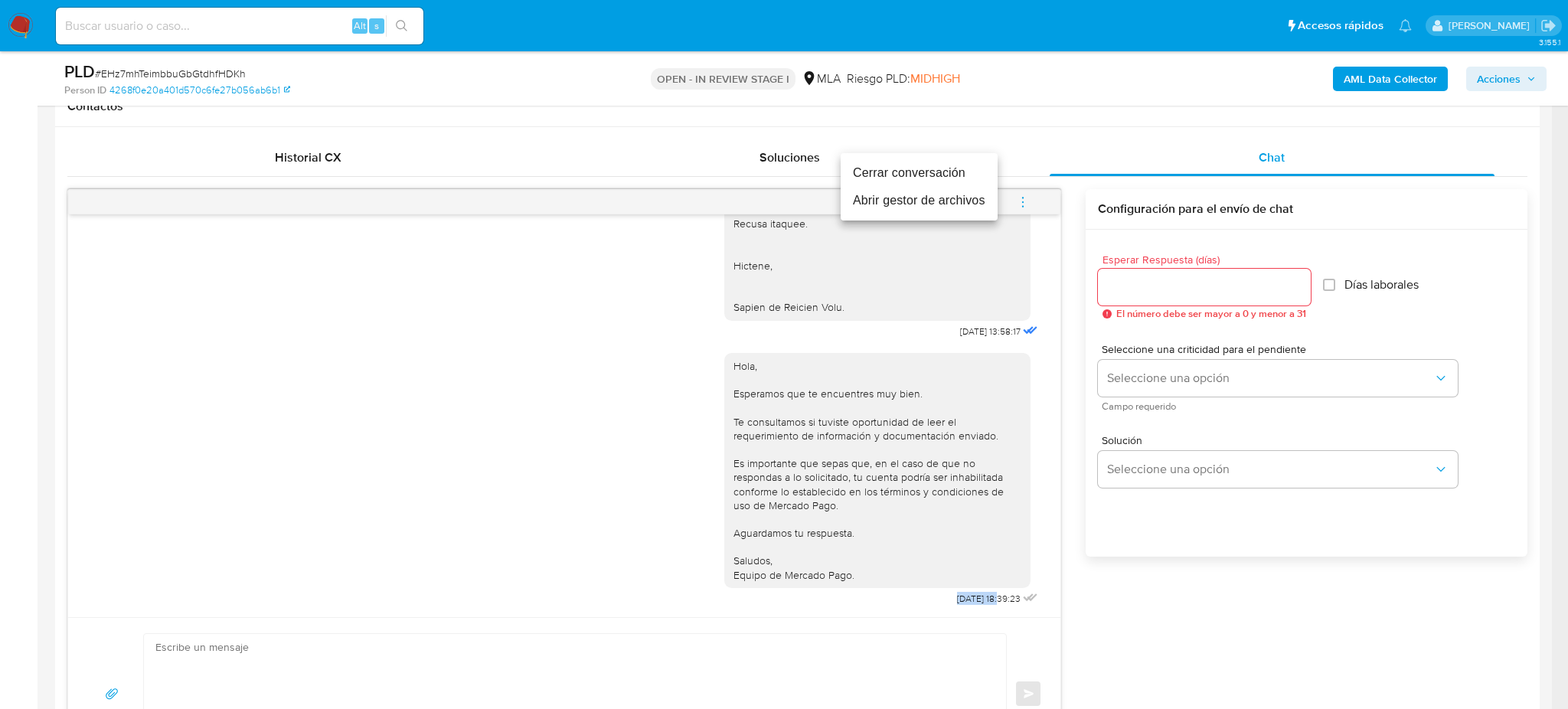
click at [929, 163] on li "Cerrar conversación" at bounding box center [919, 173] width 157 height 28
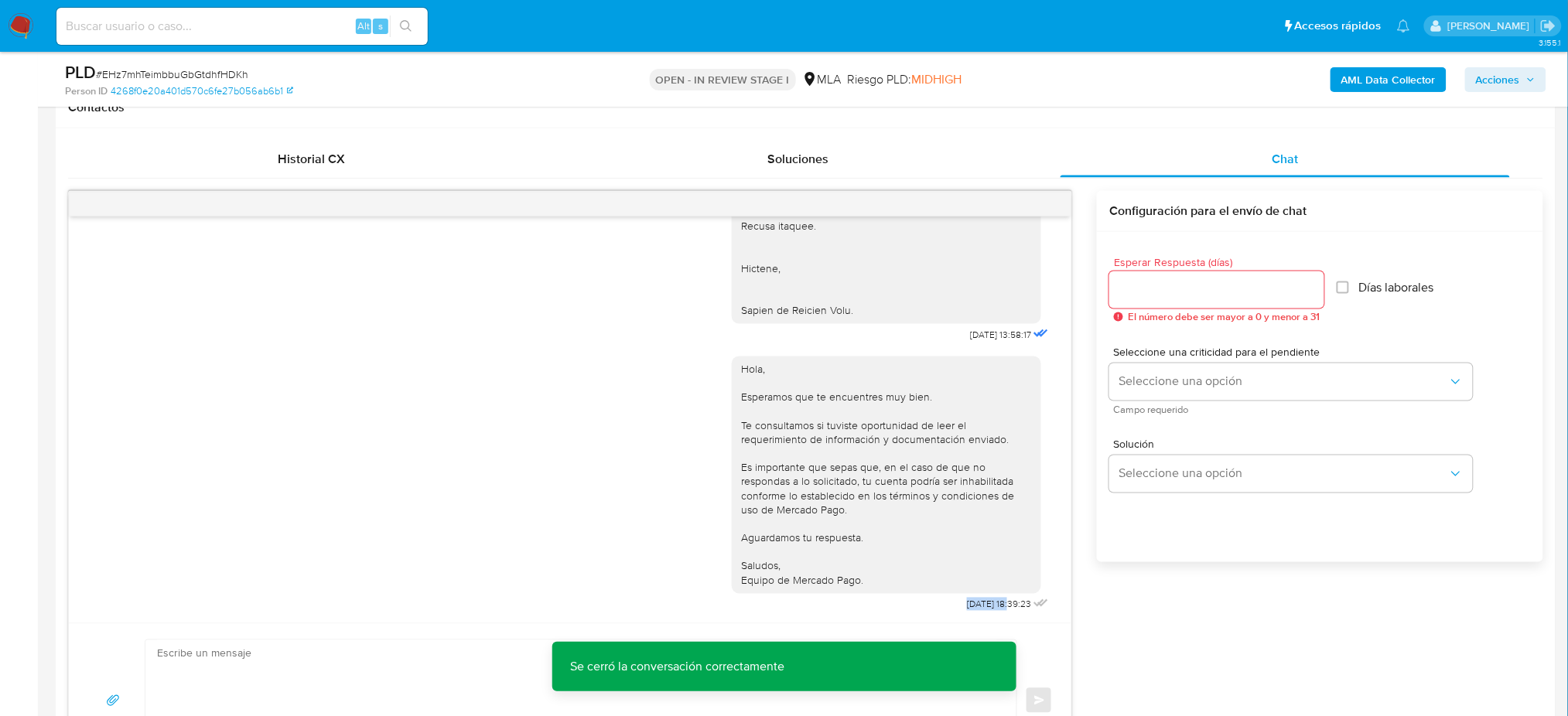
scroll to position [102, 0]
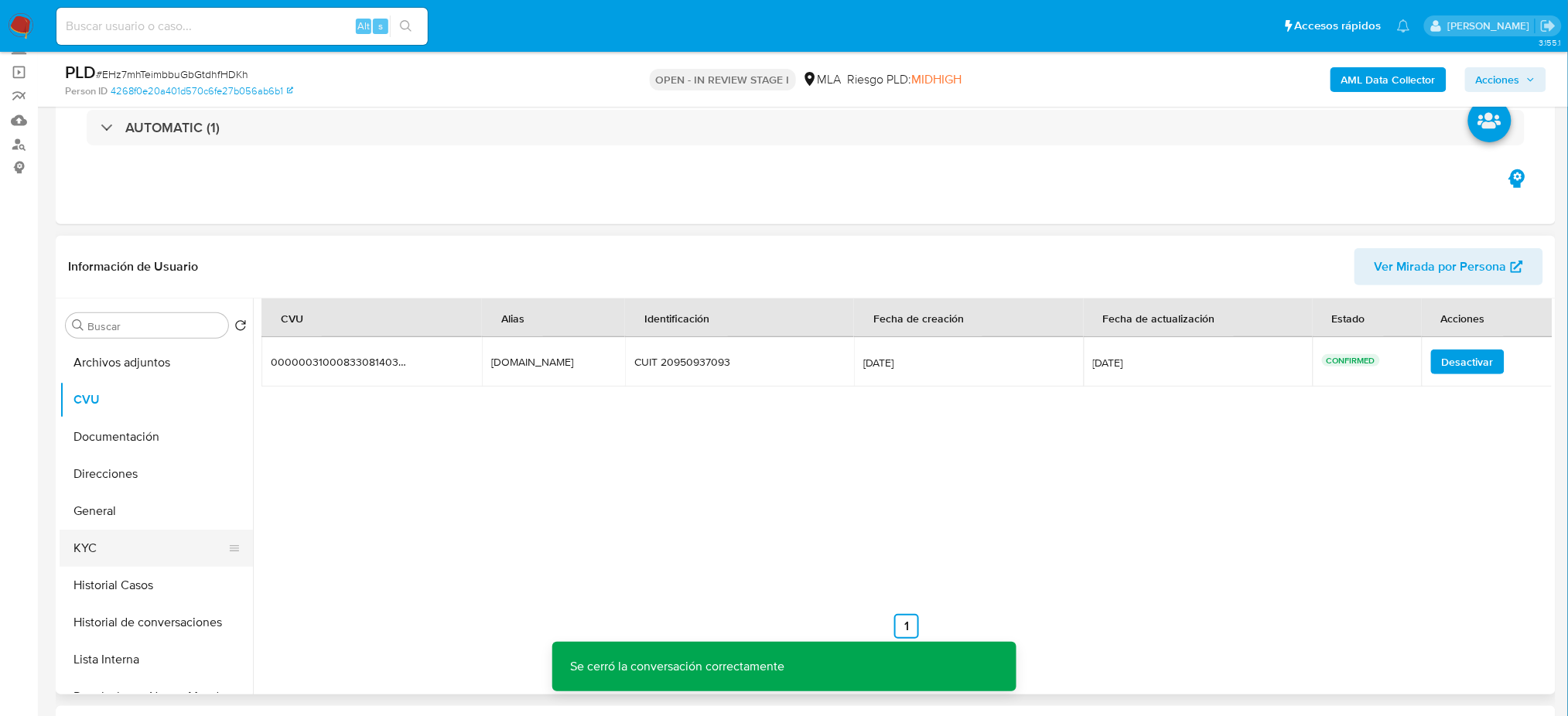
click at [141, 541] on button "KYC" at bounding box center [149, 548] width 181 height 37
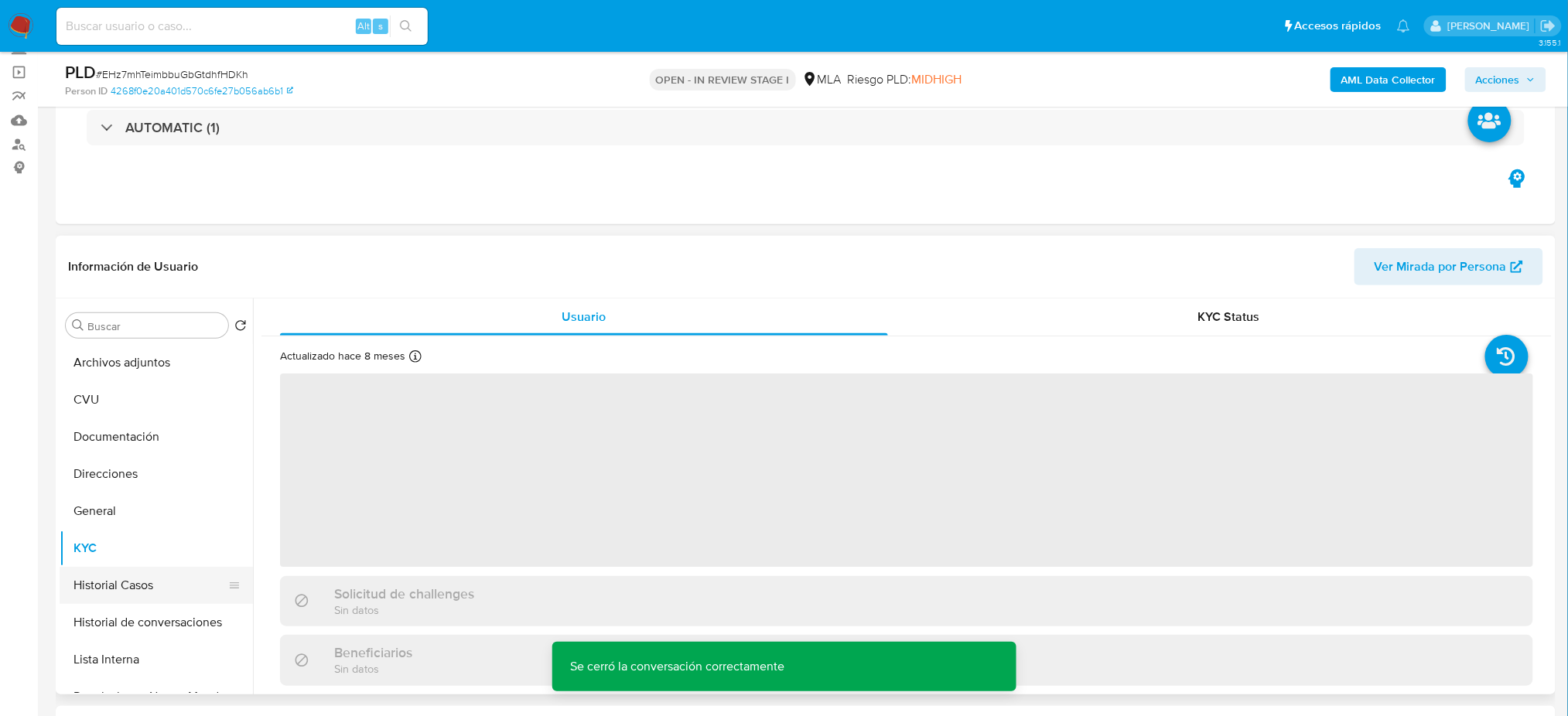
click at [109, 582] on button "Historial Casos" at bounding box center [149, 585] width 181 height 37
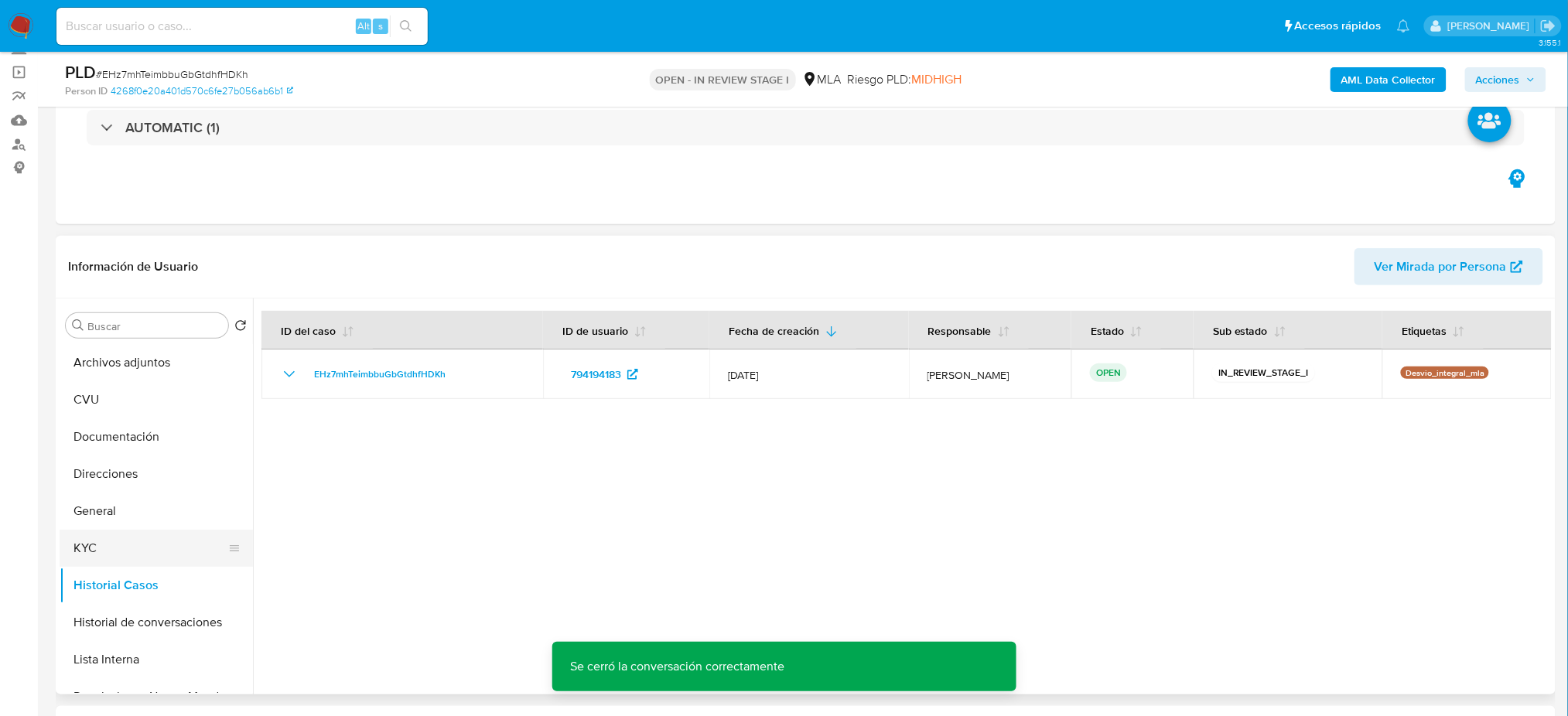
click at [114, 544] on button "KYC" at bounding box center [149, 548] width 181 height 37
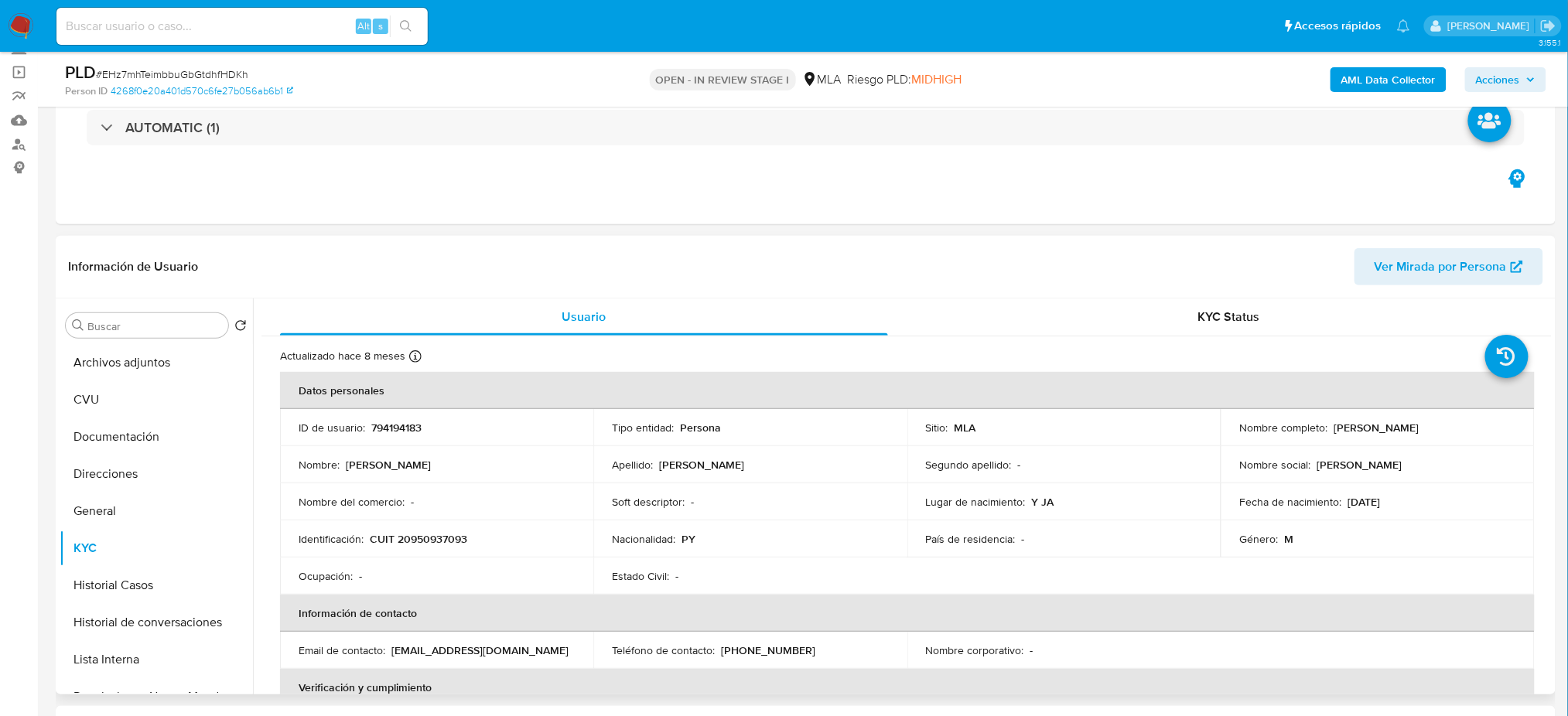
drag, startPoint x: 1329, startPoint y: 429, endPoint x: 1510, endPoint y: 430, distance: 181.0
click at [1510, 430] on td "Nombre completo : Milciades Javier Portillo Bareiro" at bounding box center [1377, 427] width 314 height 37
copy p "Milciades Javier Portillo Bareiro"
click at [1385, 71] on b "AML Data Collector" at bounding box center [1388, 80] width 94 height 25
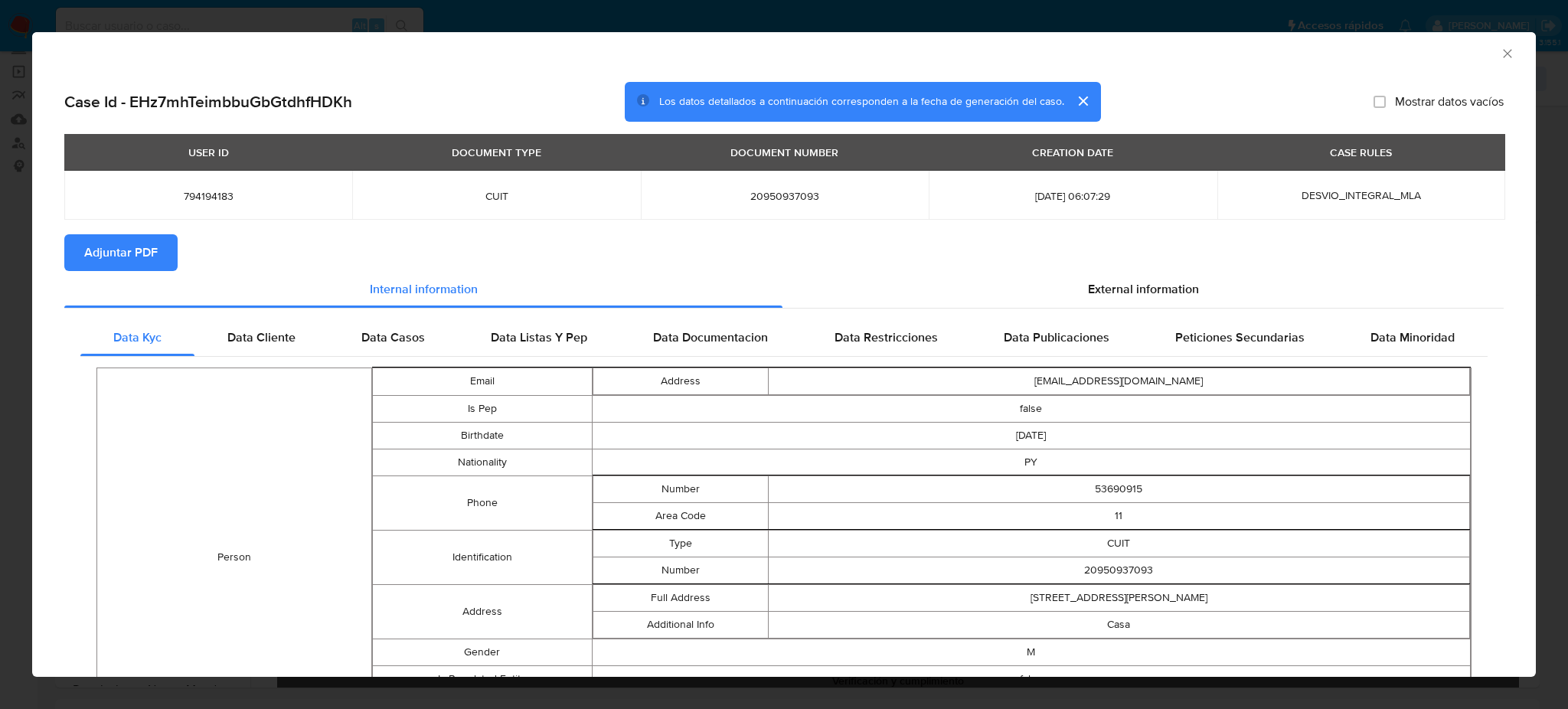
drag, startPoint x: 138, startPoint y: 250, endPoint x: 165, endPoint y: 249, distance: 27.0
click at [137, 250] on span "Adjuntar PDF" at bounding box center [121, 253] width 74 height 34
click at [1500, 48] on icon "Cerrar ventana" at bounding box center [1507, 53] width 15 height 15
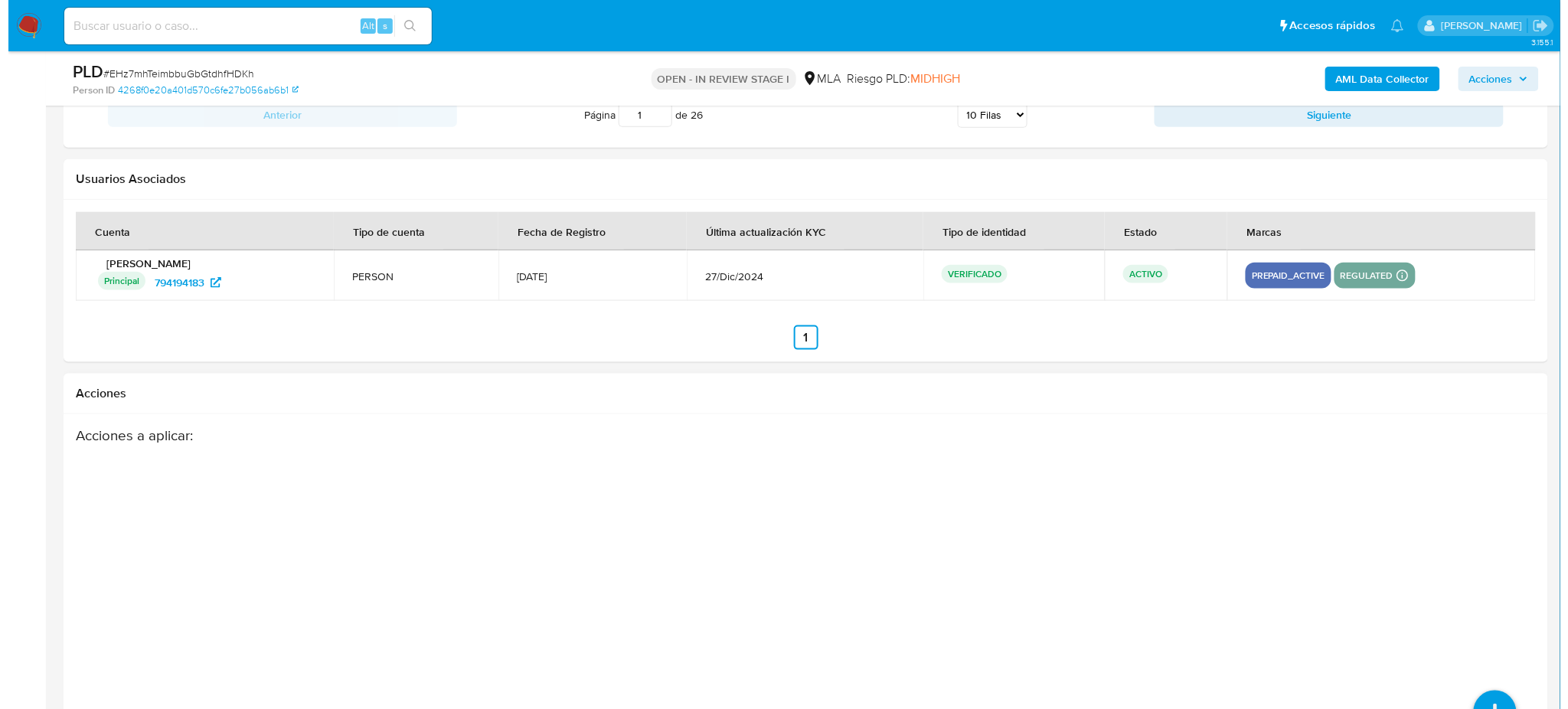
scroll to position [2695, 0]
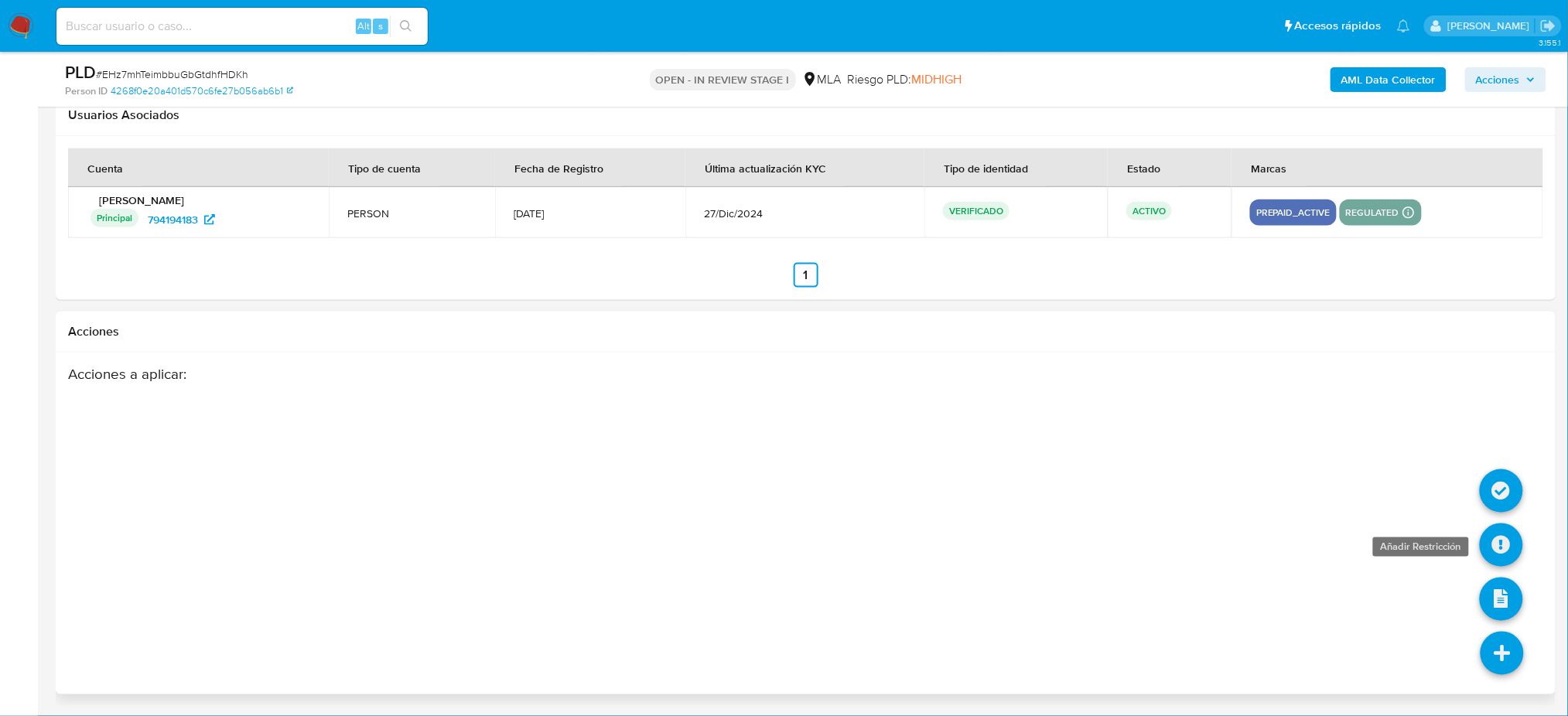
click at [1502, 542] on icon at bounding box center [1502, 545] width 43 height 43
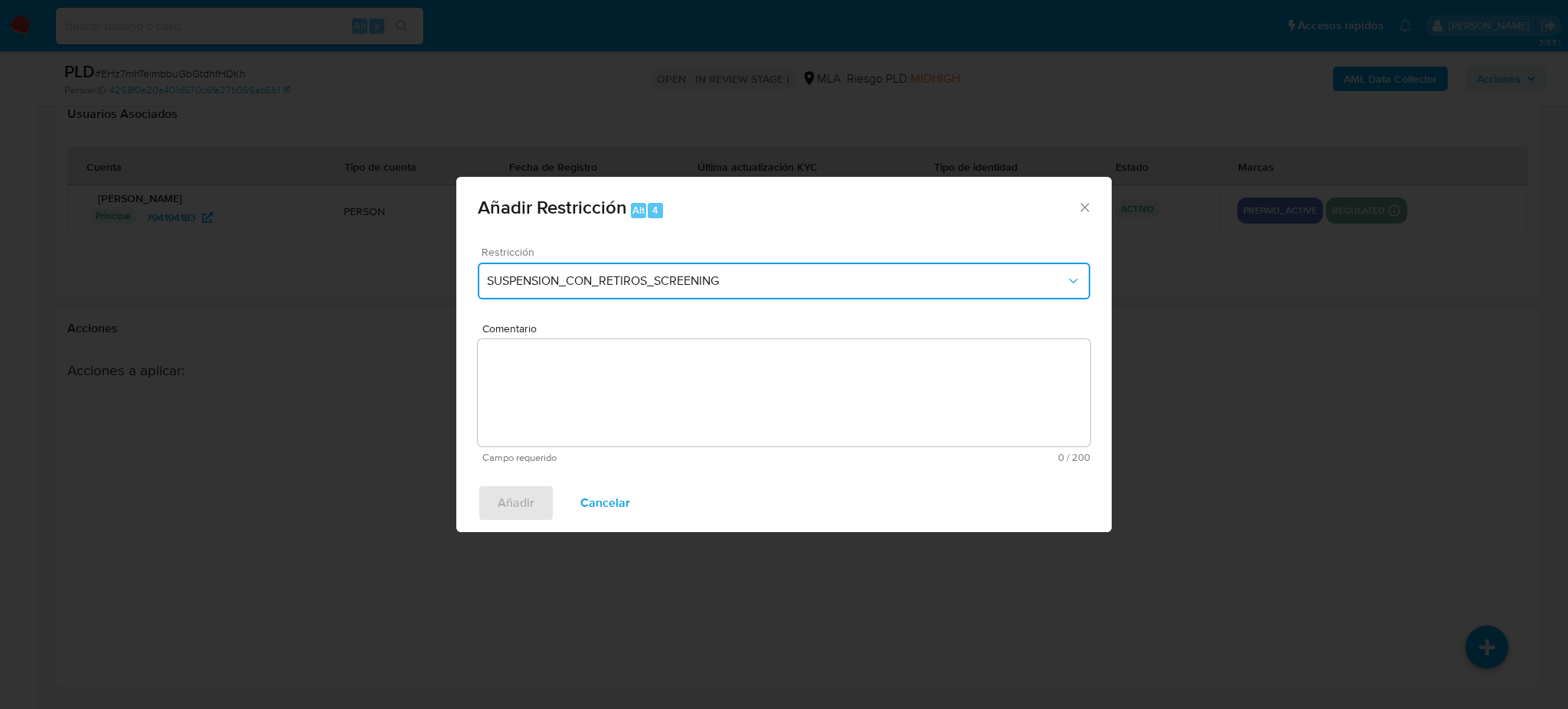
click at [580, 278] on span "SUSPENSION_CON_RETIROS_SCREENING" at bounding box center [776, 280] width 579 height 15
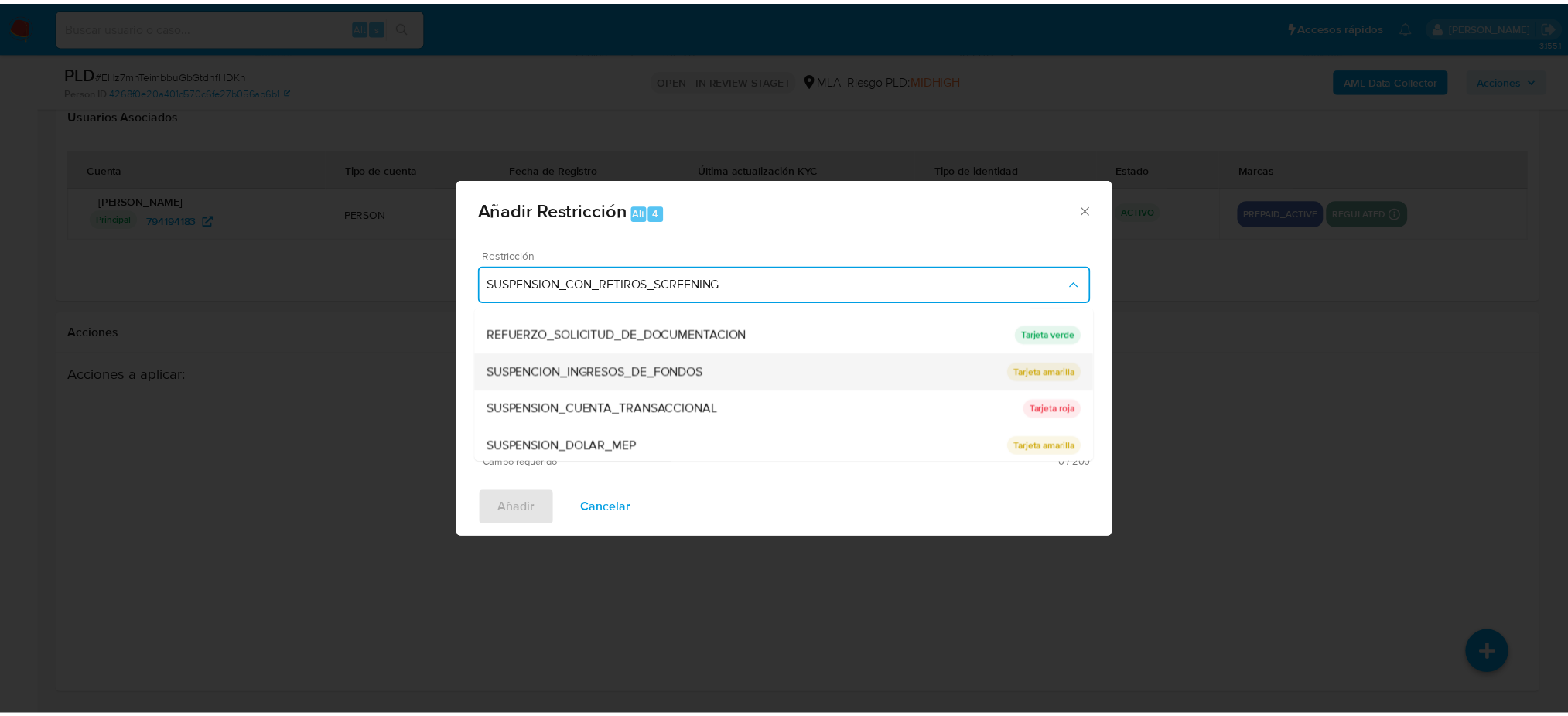
scroll to position [327, 0]
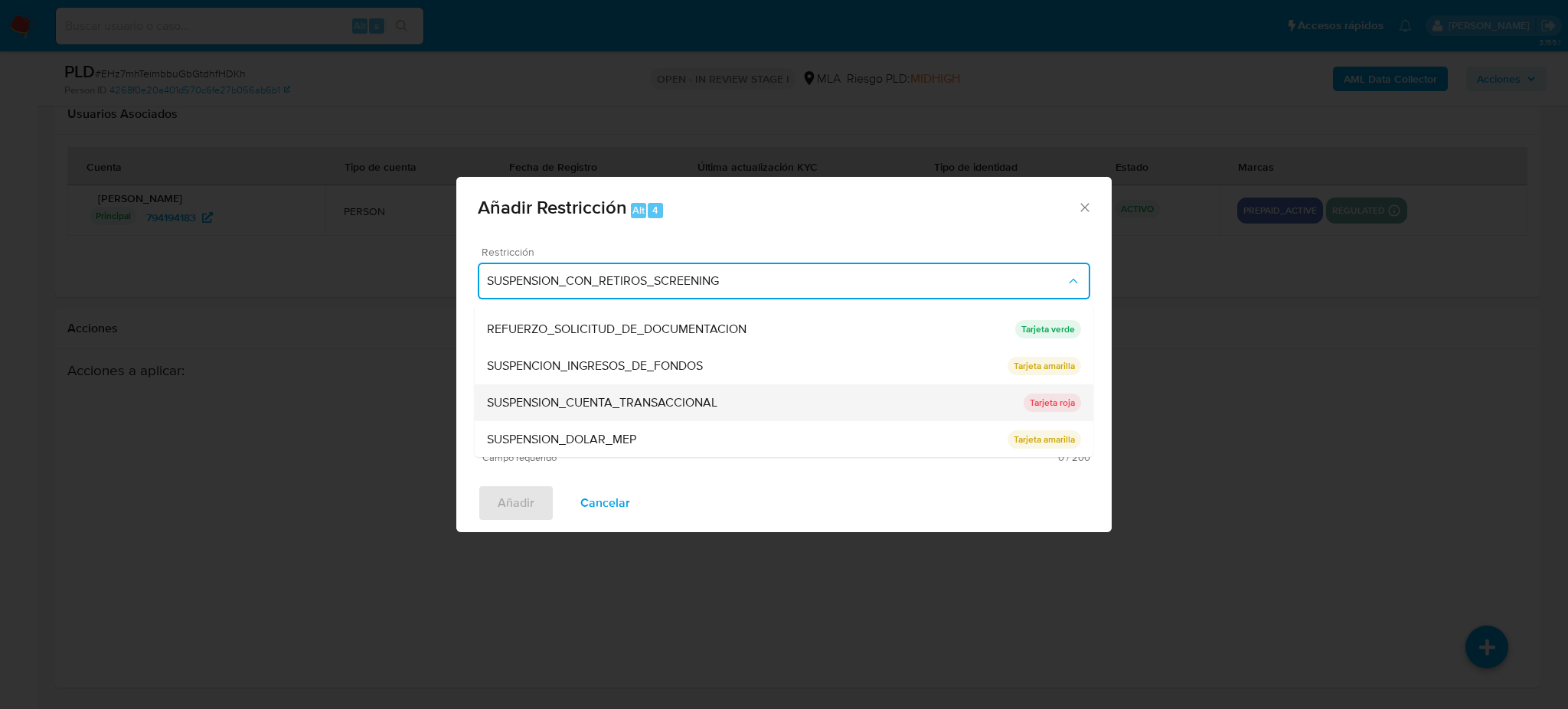
click at [567, 387] on div "SUSPENSION_CUENTA_TRANSACCIONAL" at bounding box center [754, 402] width 536 height 36
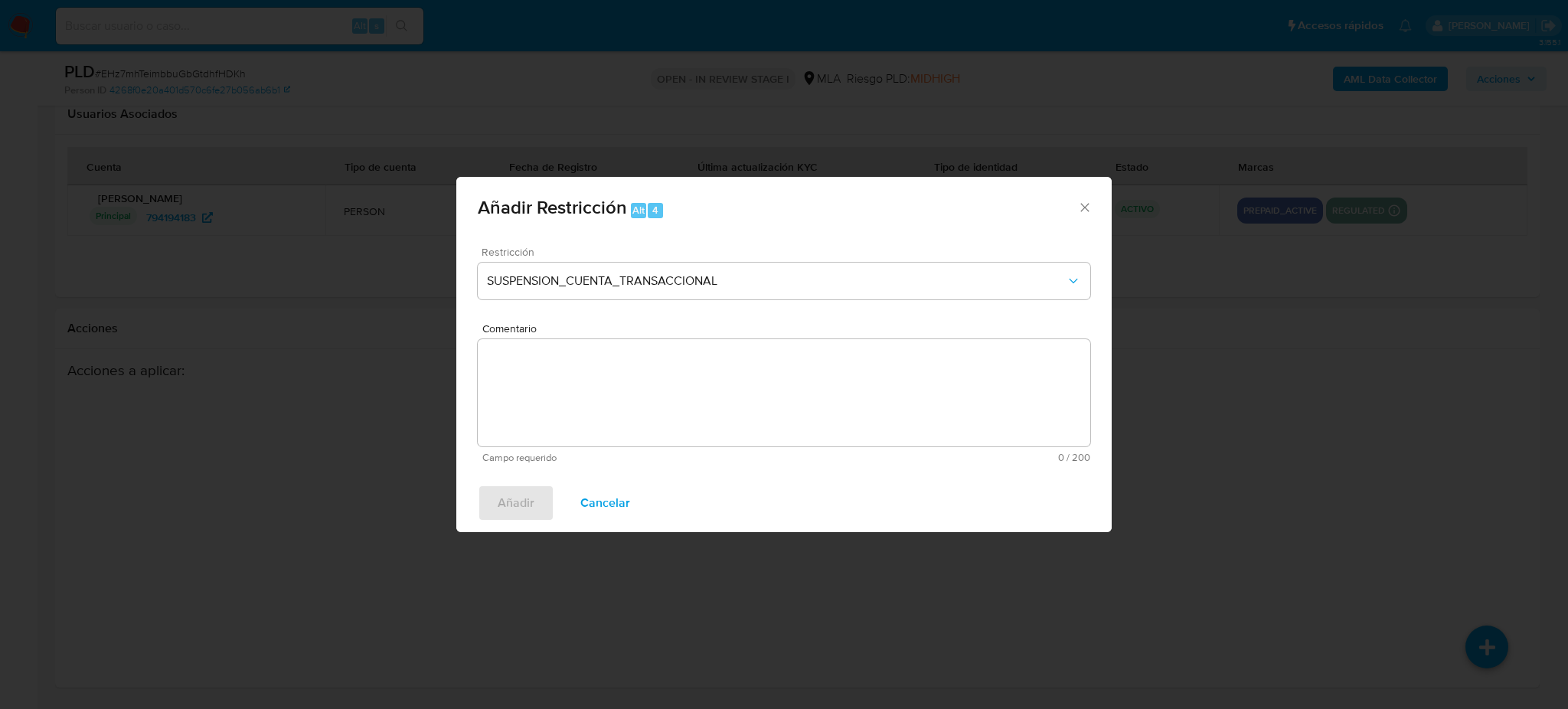
click at [567, 387] on textarea "Comentario" at bounding box center [784, 392] width 613 height 108
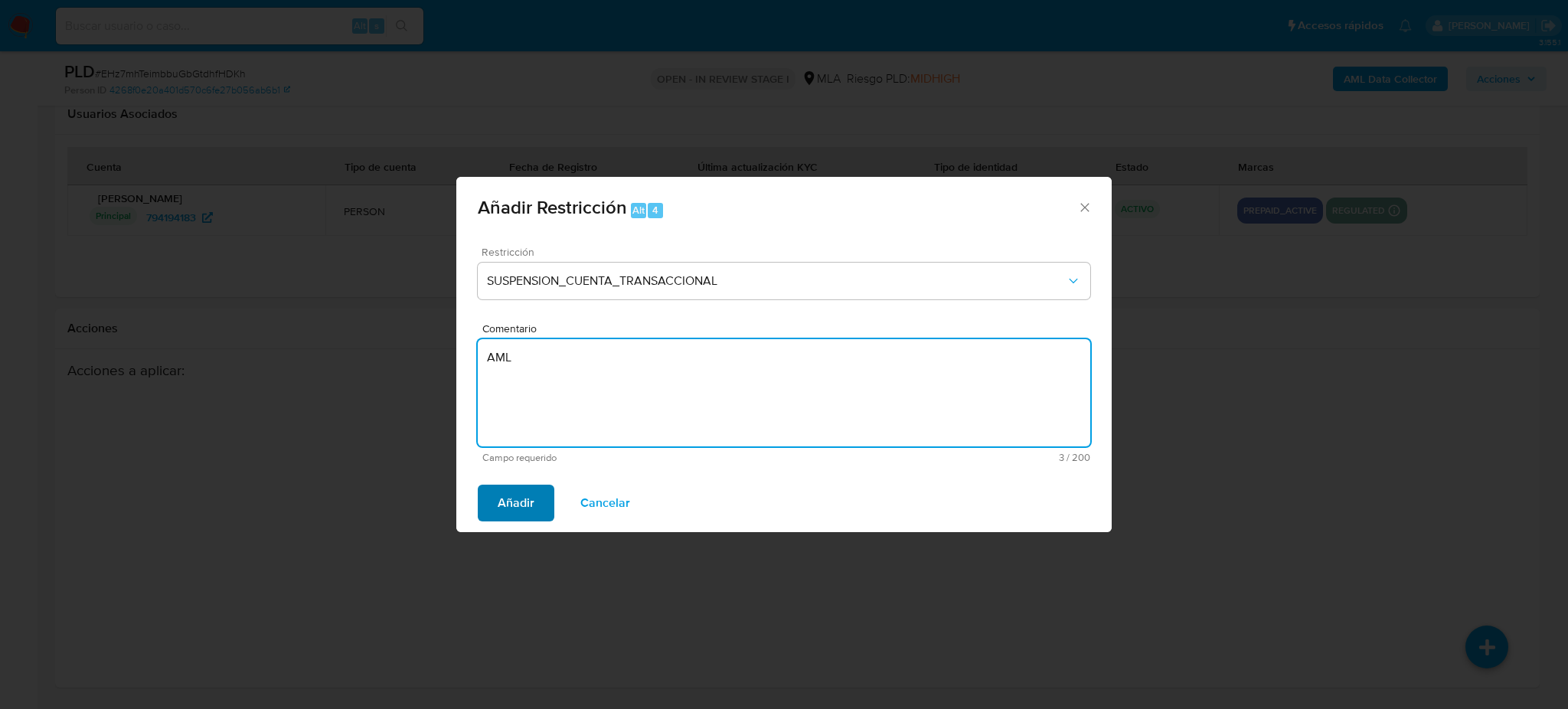
type textarea "AML"
click at [506, 505] on span "Añadir" at bounding box center [515, 504] width 36 height 34
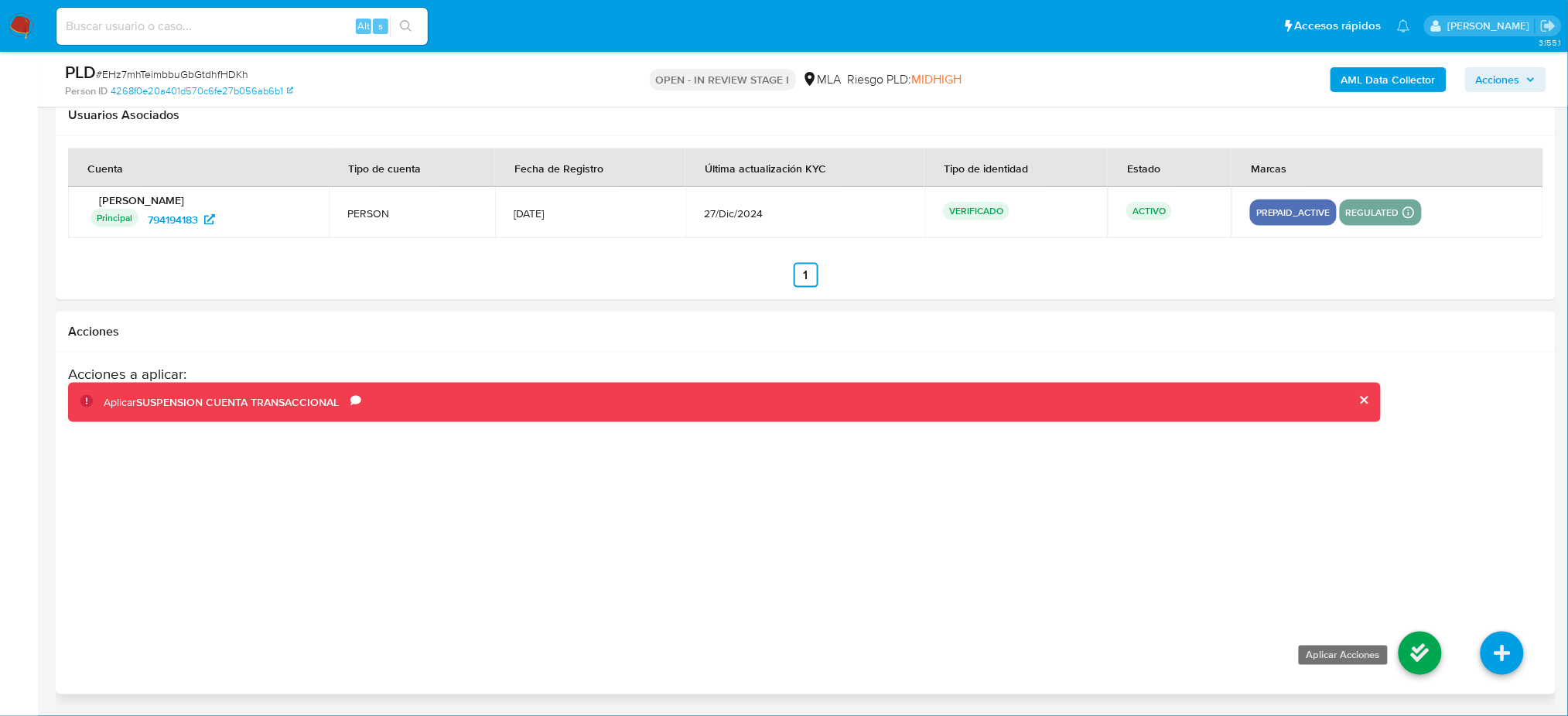
click at [1413, 657] on icon at bounding box center [1420, 653] width 43 height 43
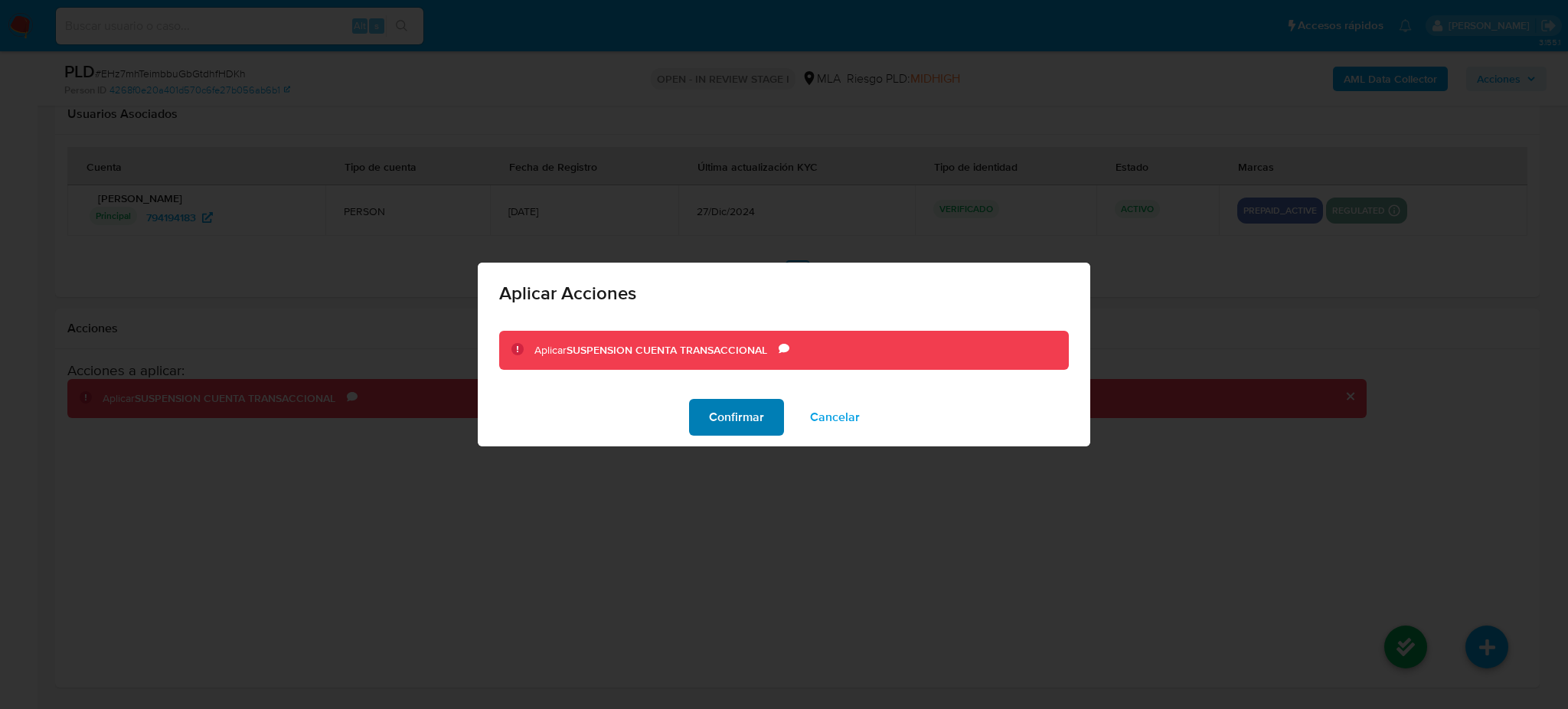
click at [717, 418] on span "Confirmar" at bounding box center [736, 417] width 55 height 34
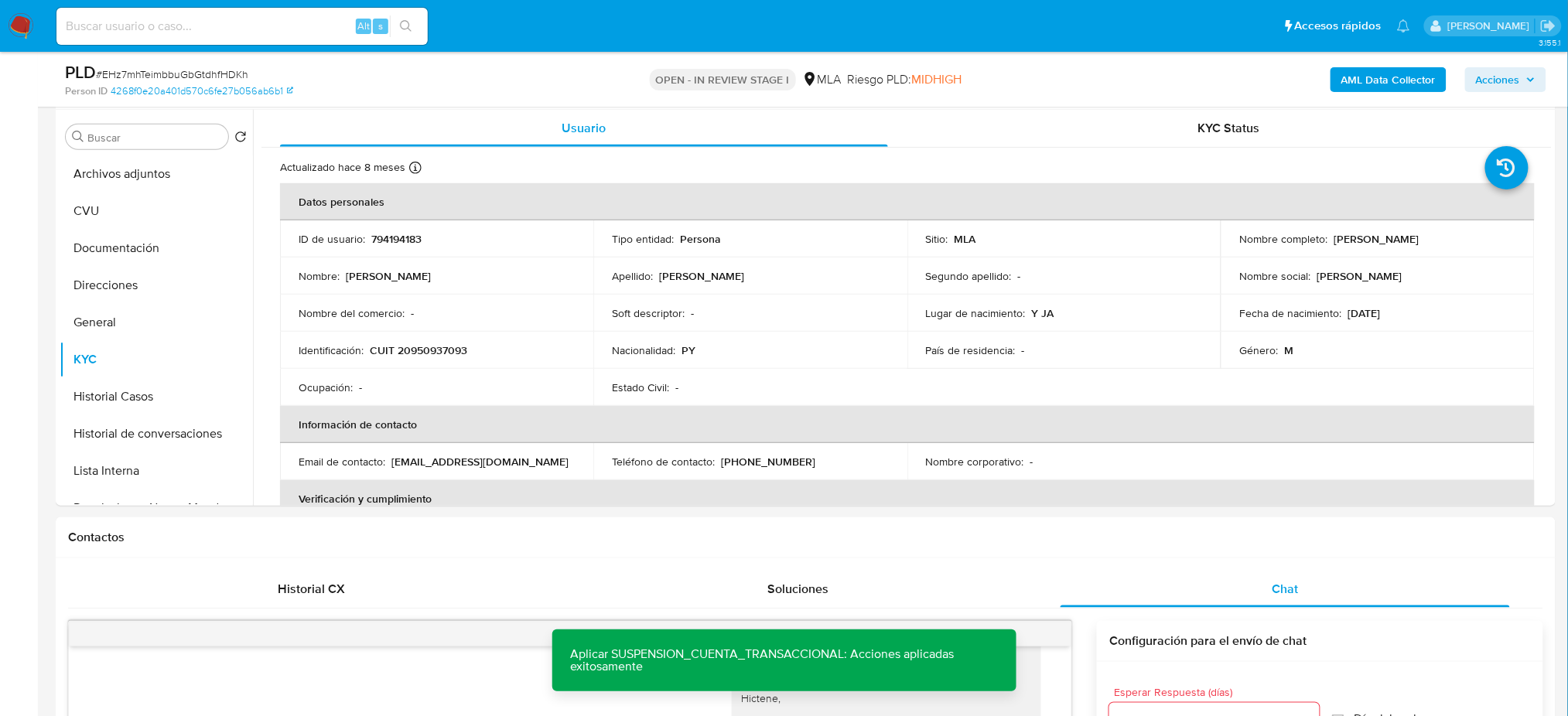
scroll to position [247, 0]
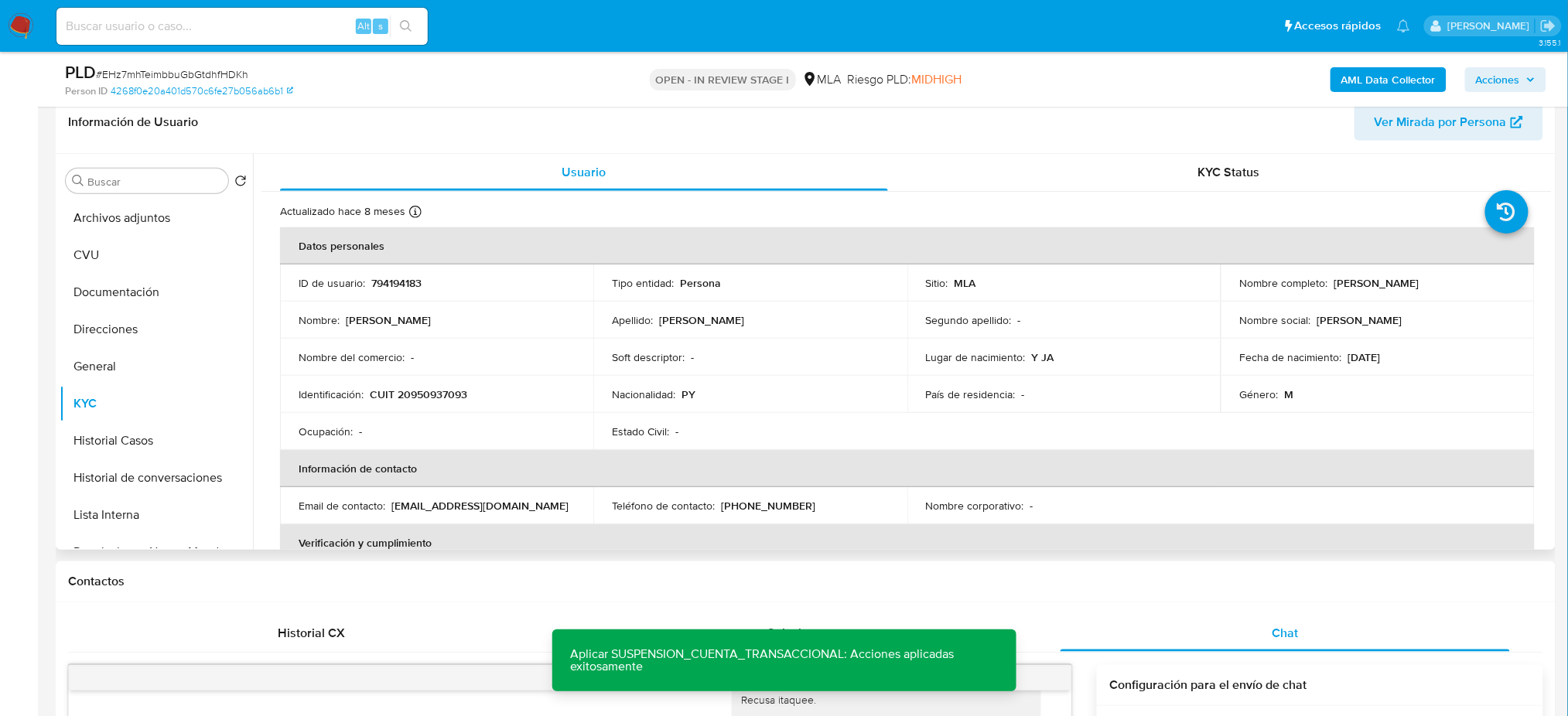
click at [385, 282] on p "794194183" at bounding box center [396, 282] width 50 height 13
copy p "794194183"
click at [159, 217] on button "Archivos adjuntos" at bounding box center [149, 217] width 181 height 37
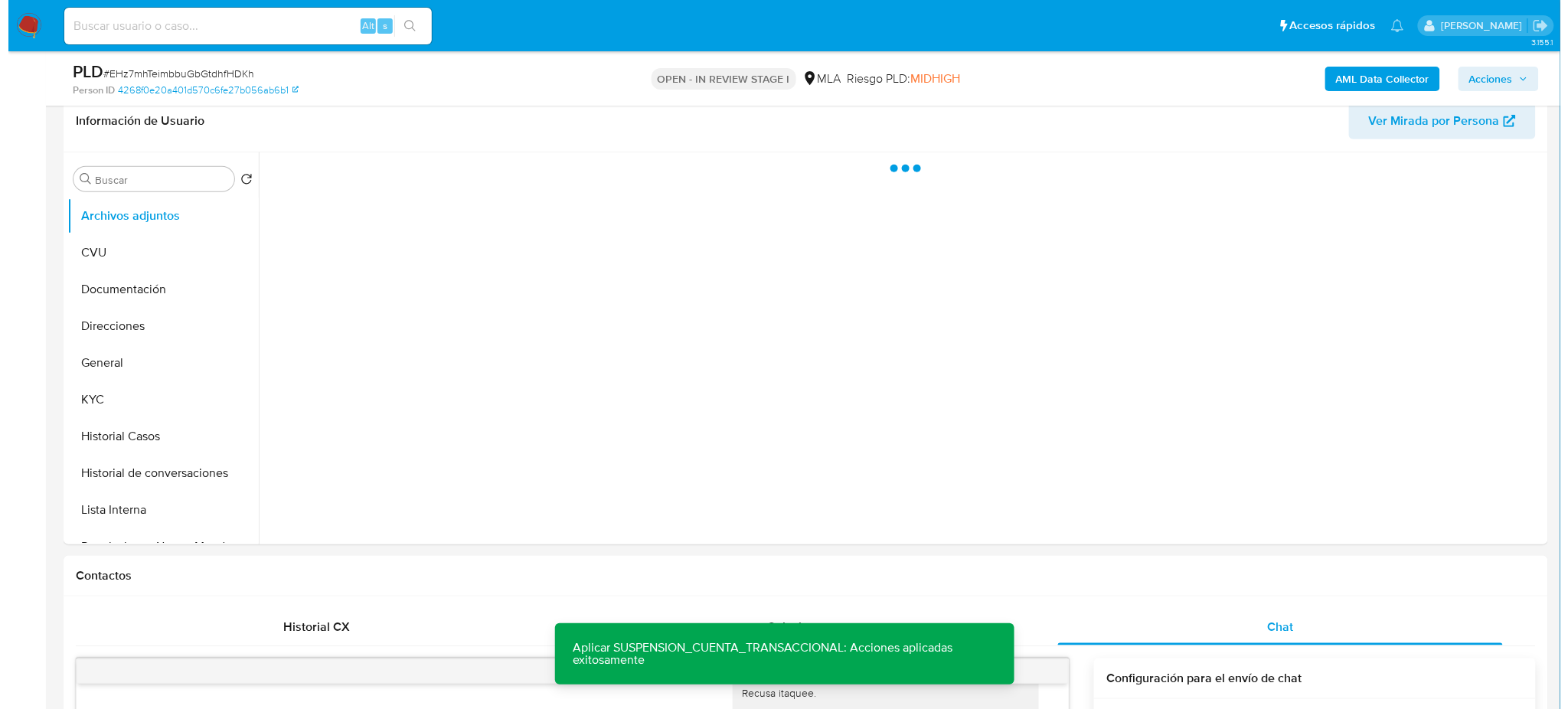
scroll to position [142, 0]
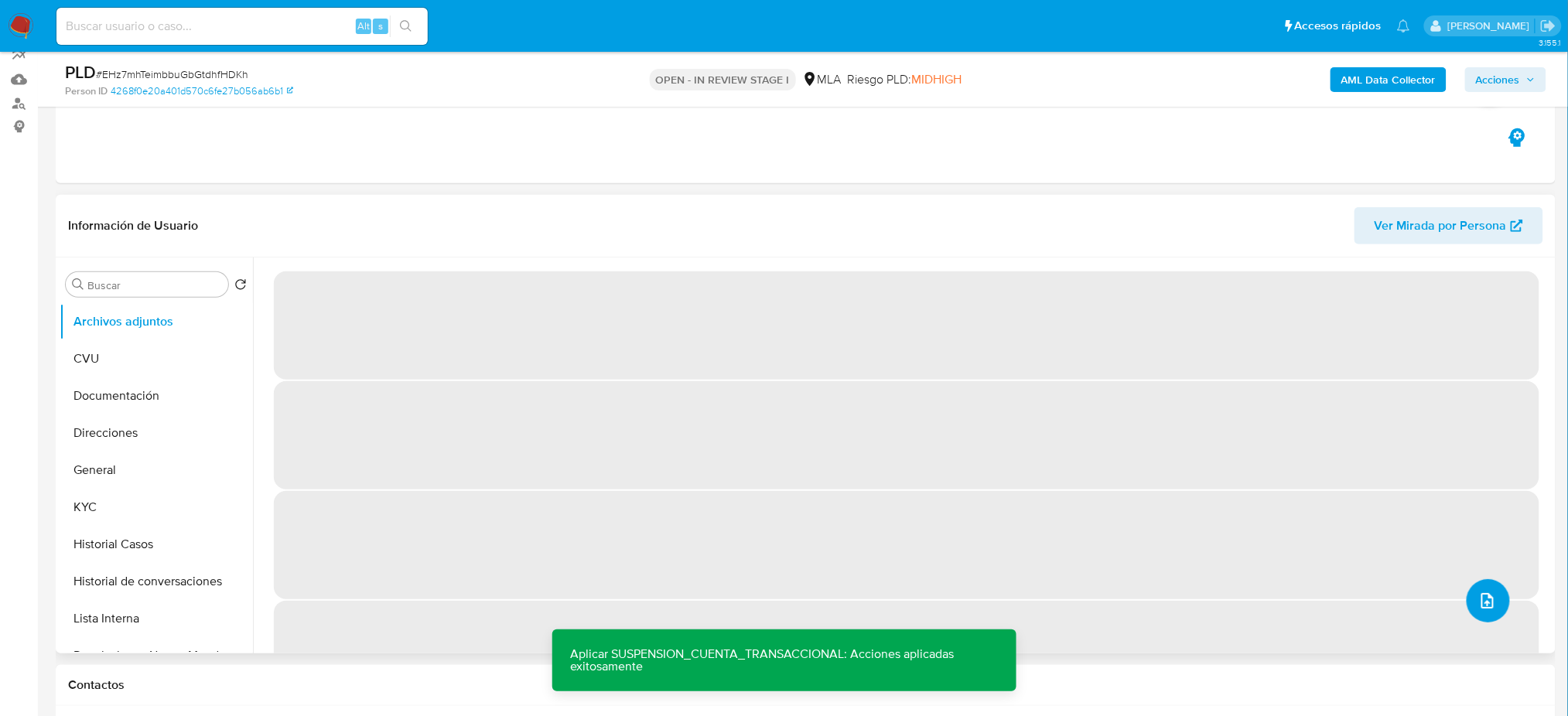
click at [1491, 601] on icon "upload-file" at bounding box center [1487, 600] width 19 height 19
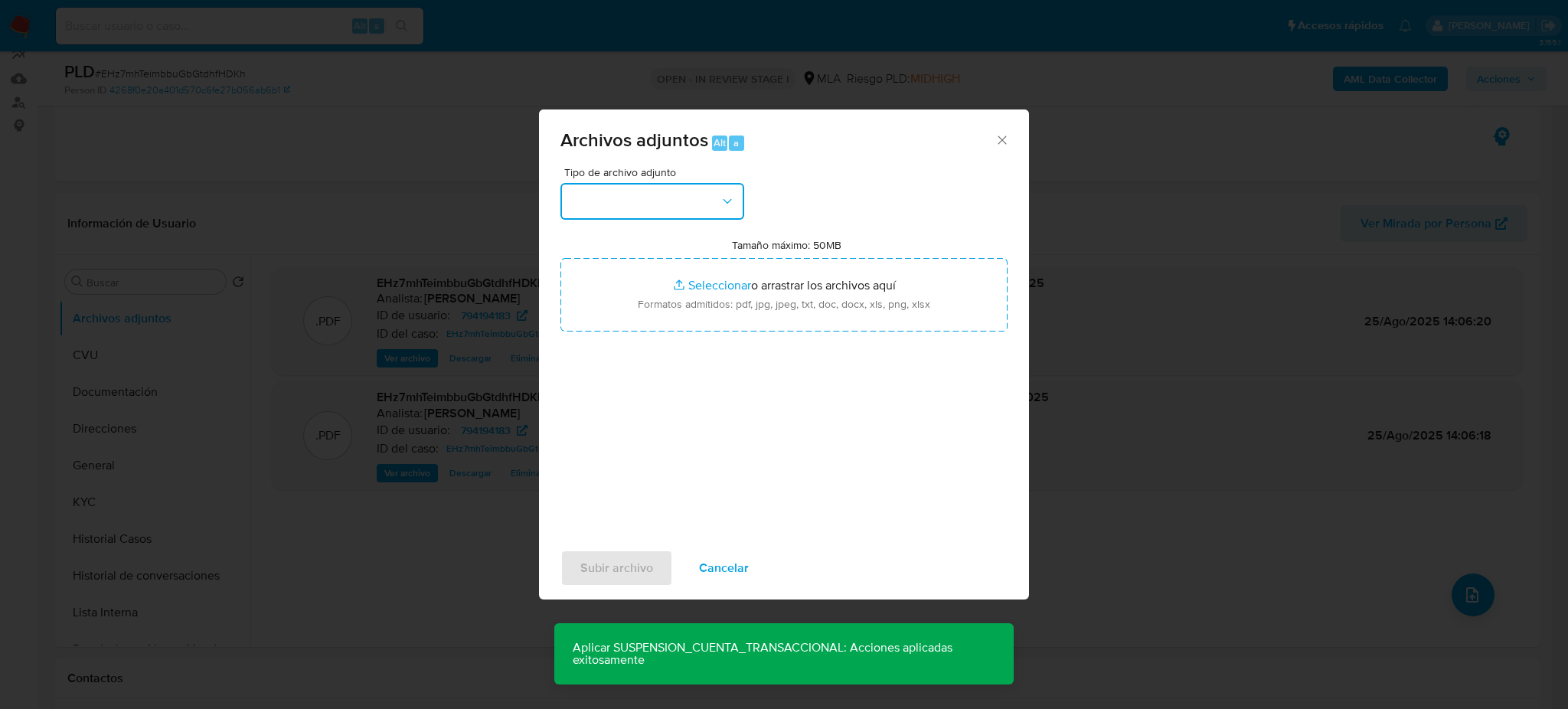
click at [684, 214] on button "button" at bounding box center [652, 201] width 184 height 36
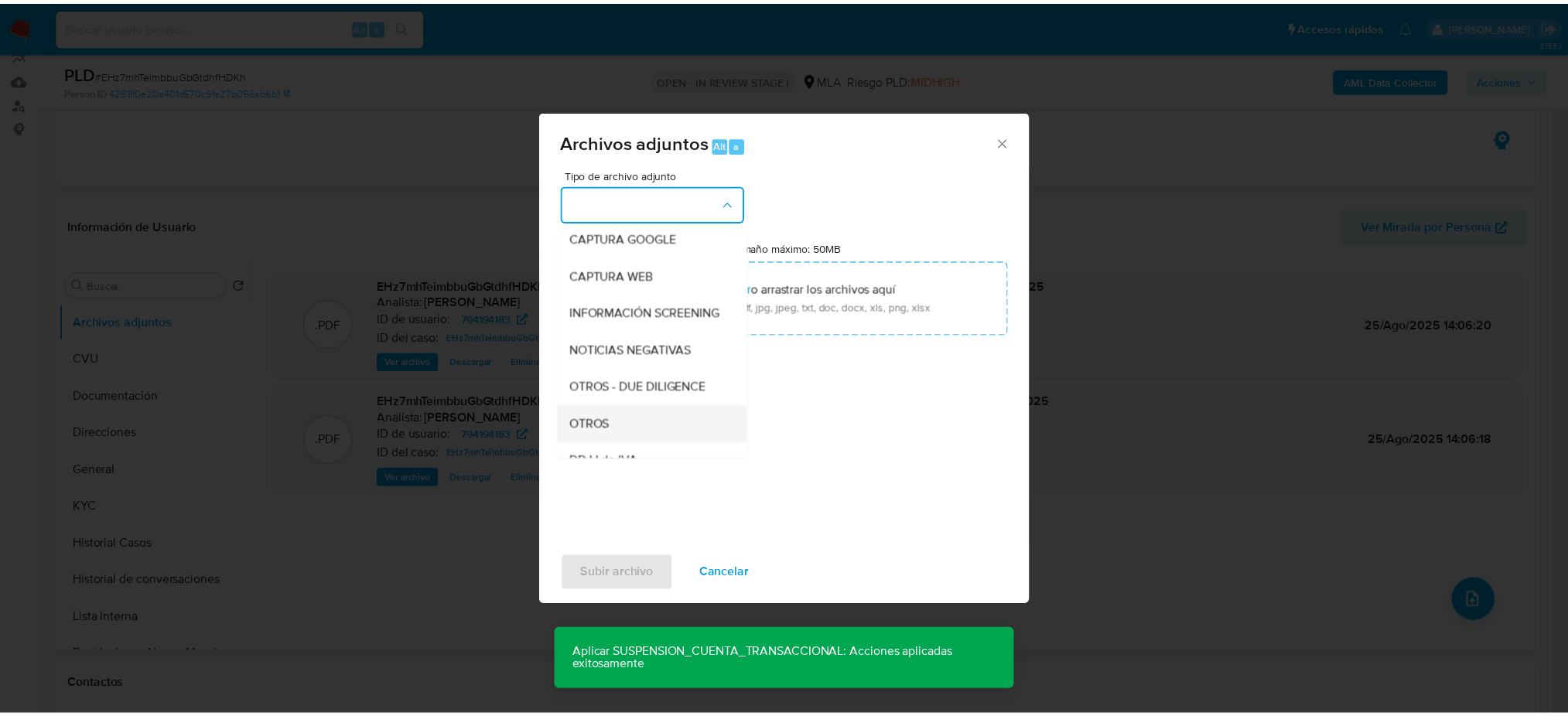
scroll to position [206, 0]
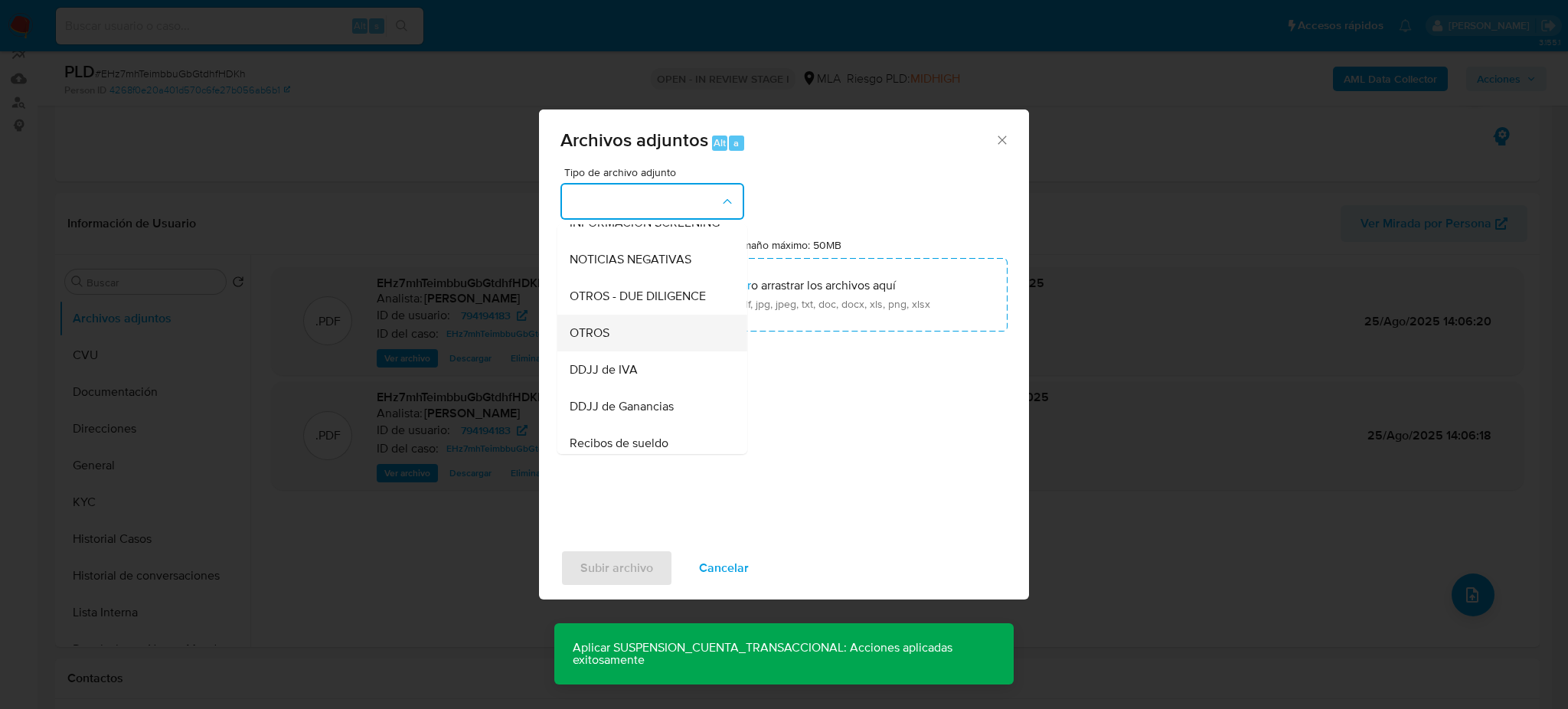
click at [616, 351] on div "OTROS" at bounding box center [647, 333] width 157 height 36
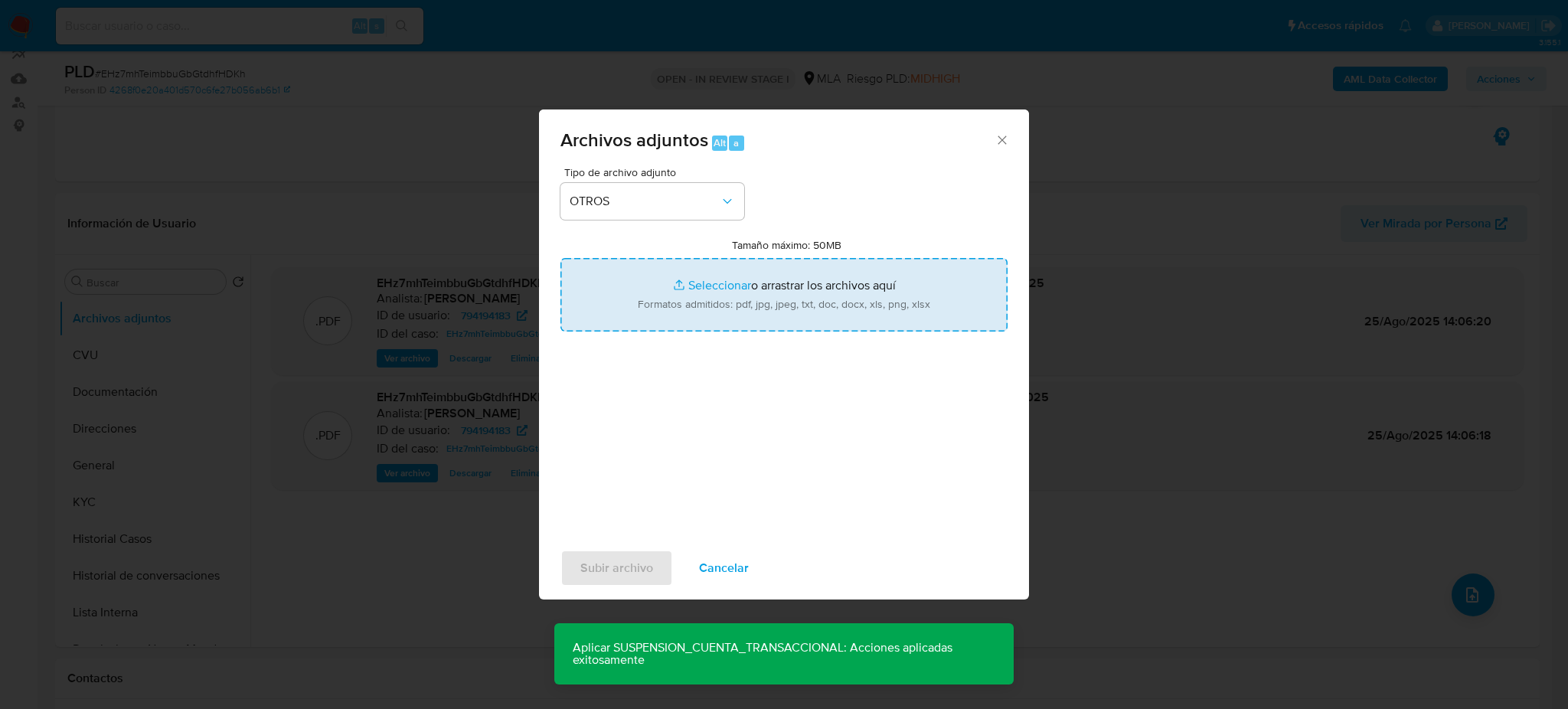
click at [641, 310] on input "Tamaño máximo: 50MB Seleccionar archivos" at bounding box center [784, 294] width 447 height 74
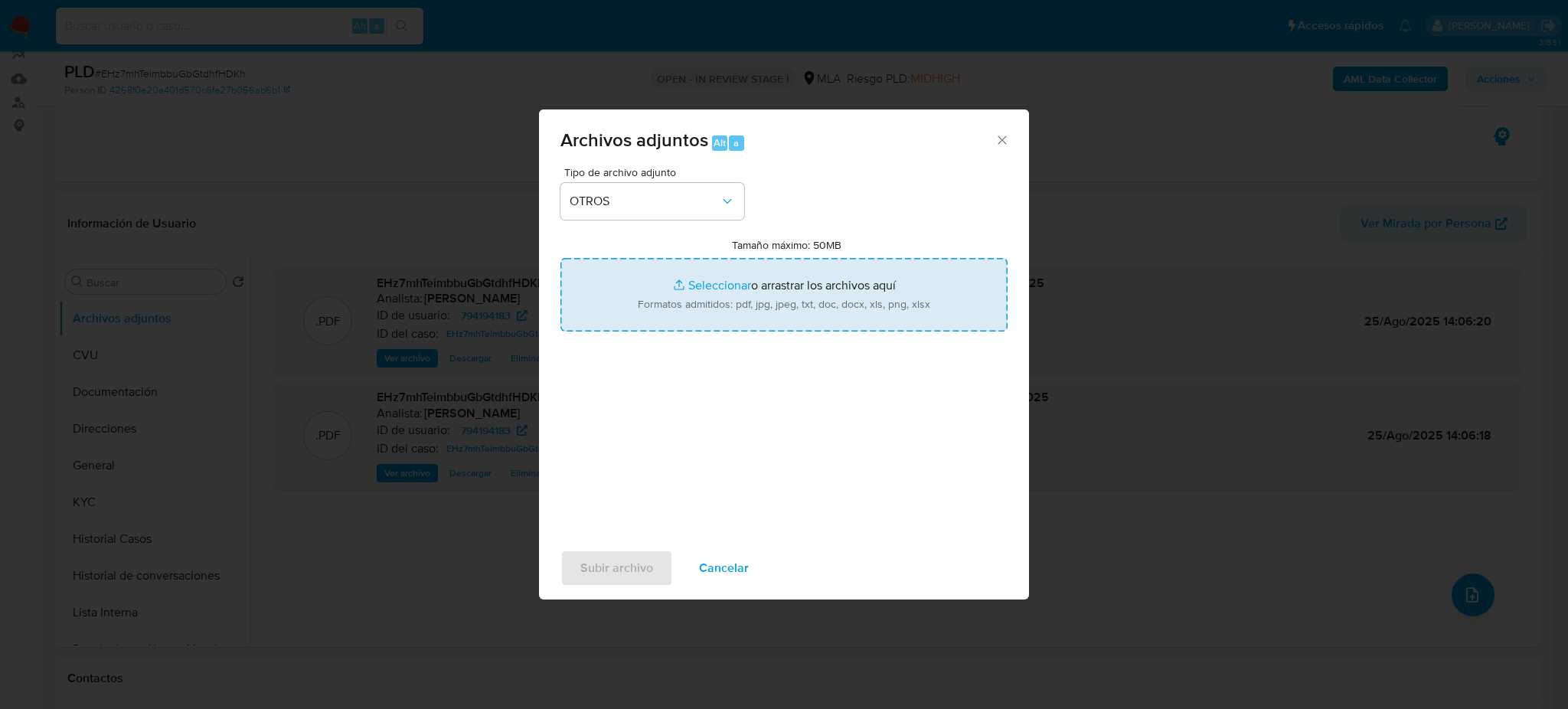
type input "C:\fakepath\Caselog EHz7mhTeimbbuGbGtdhfHDKh_2025_07_17_23_29_46.docx"
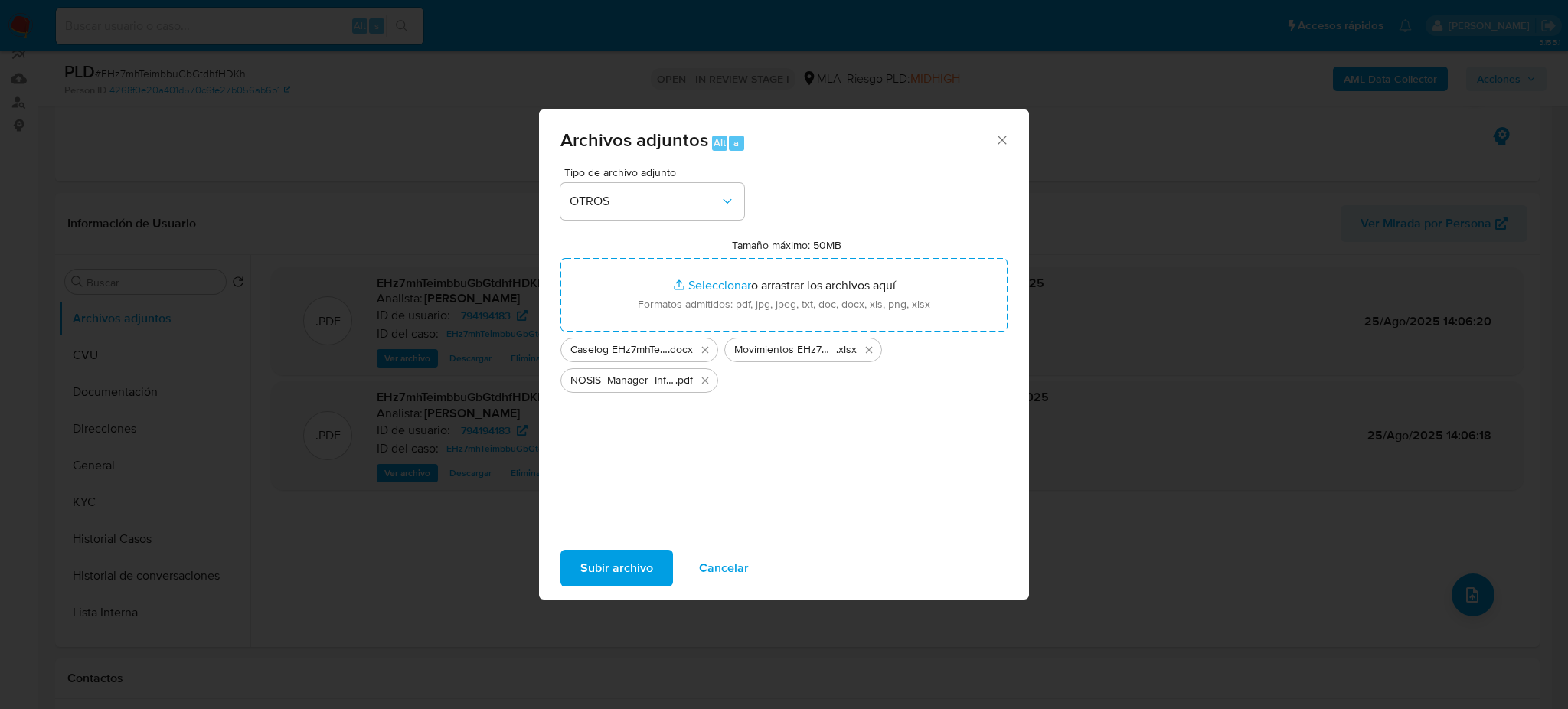
drag, startPoint x: 641, startPoint y: 310, endPoint x: 613, endPoint y: 561, distance: 252.6
click at [613, 561] on span "Subir archivo" at bounding box center [616, 568] width 73 height 34
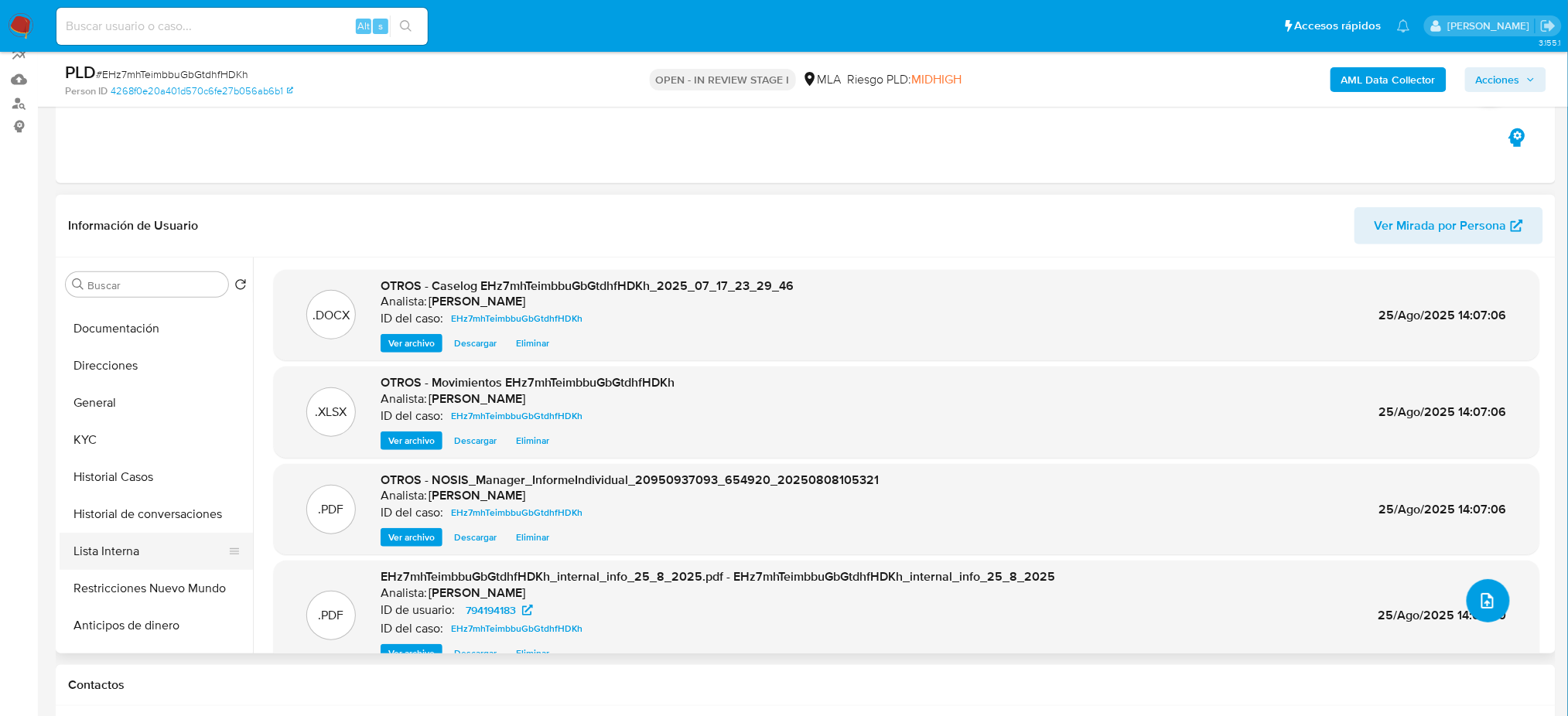
scroll to position [102, 0]
click at [167, 542] on button "Restricciones Nuevo Mundo" at bounding box center [149, 552] width 181 height 37
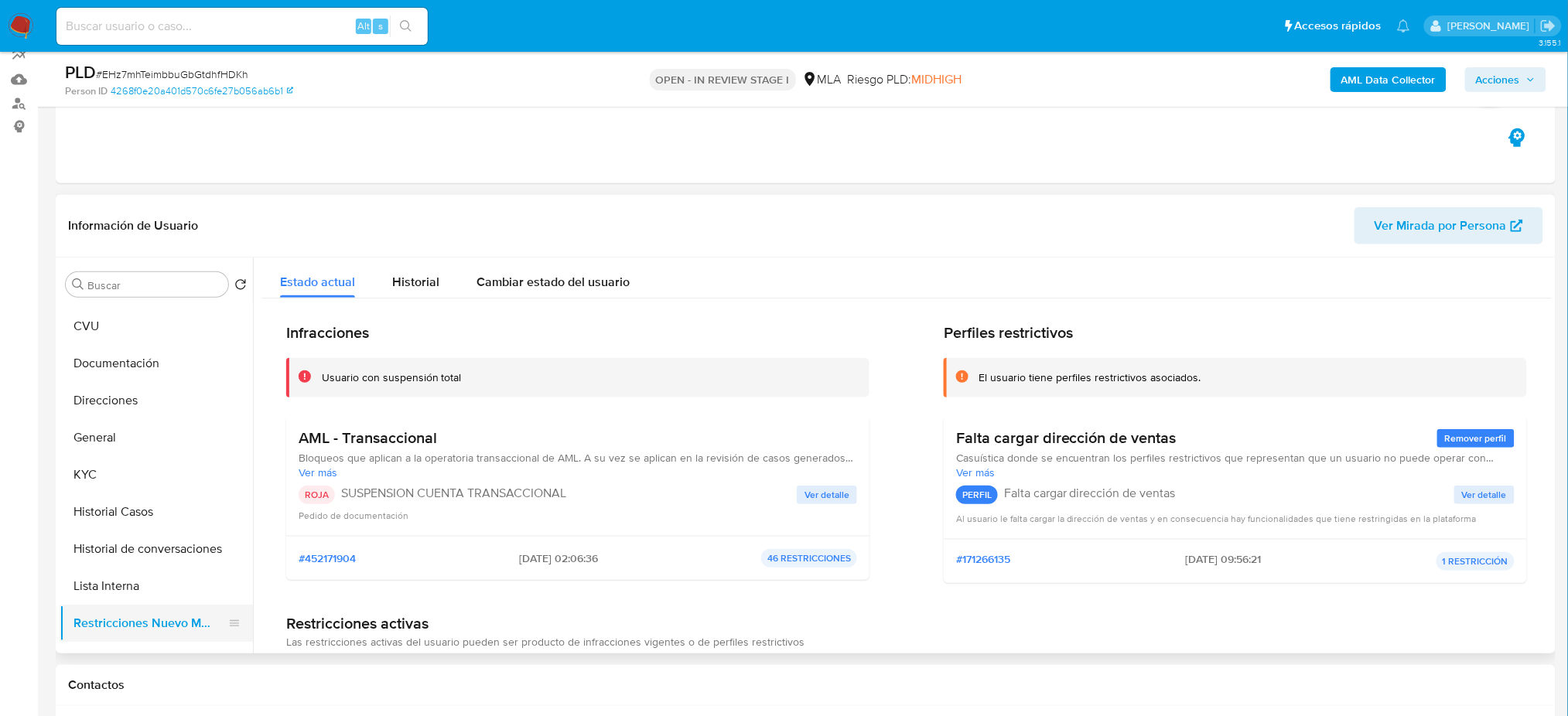
scroll to position [0, 0]
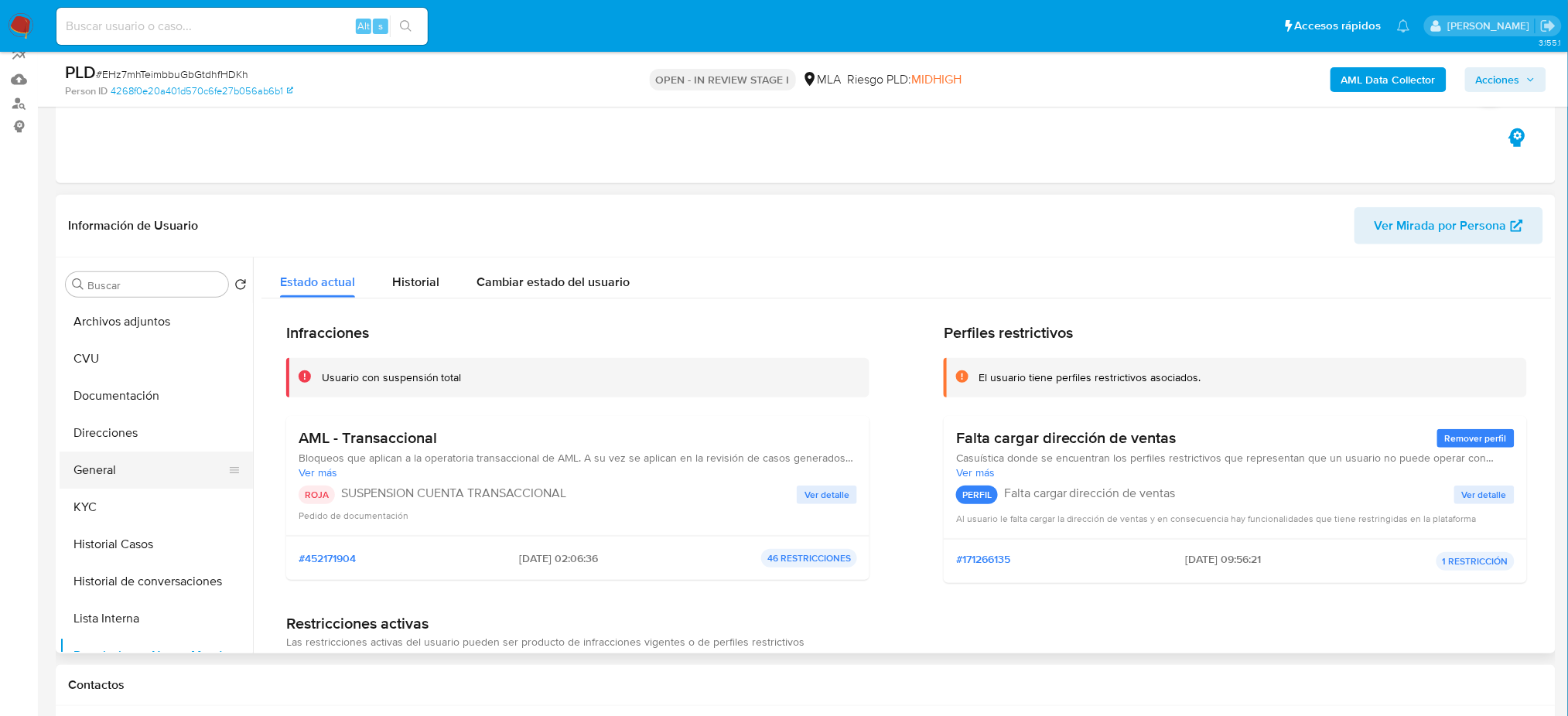
click at [134, 472] on button "General" at bounding box center [149, 470] width 181 height 37
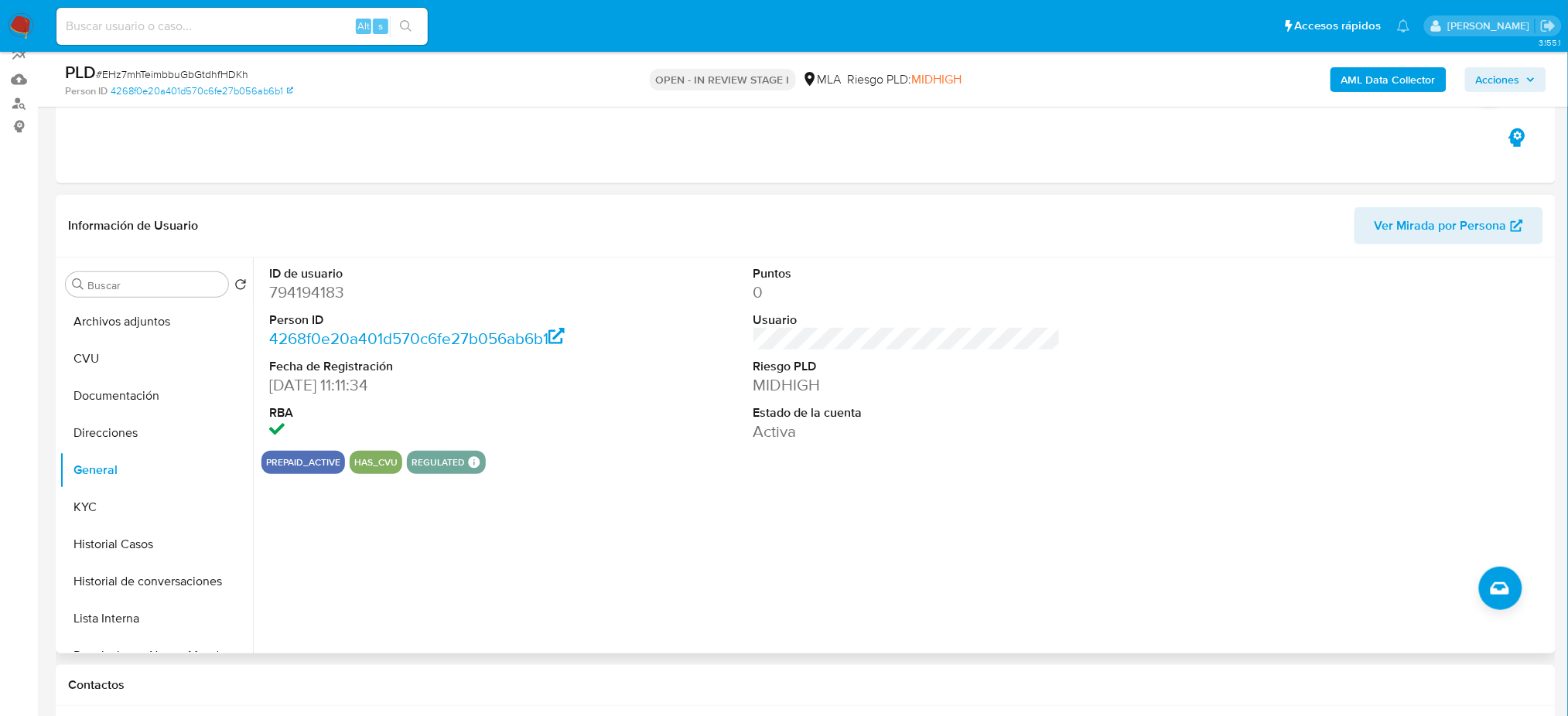
click at [278, 293] on dd "794194183" at bounding box center [423, 292] width 307 height 22
drag, startPoint x: 278, startPoint y: 293, endPoint x: 352, endPoint y: 303, distance: 74.7
click at [352, 303] on dl "ID de usuario 794194183 Person ID 4268f0e20a401d570c6fe27b056ab6b1 Fecha de Reg…" at bounding box center [423, 354] width 307 height 178
copy dd "794194183"
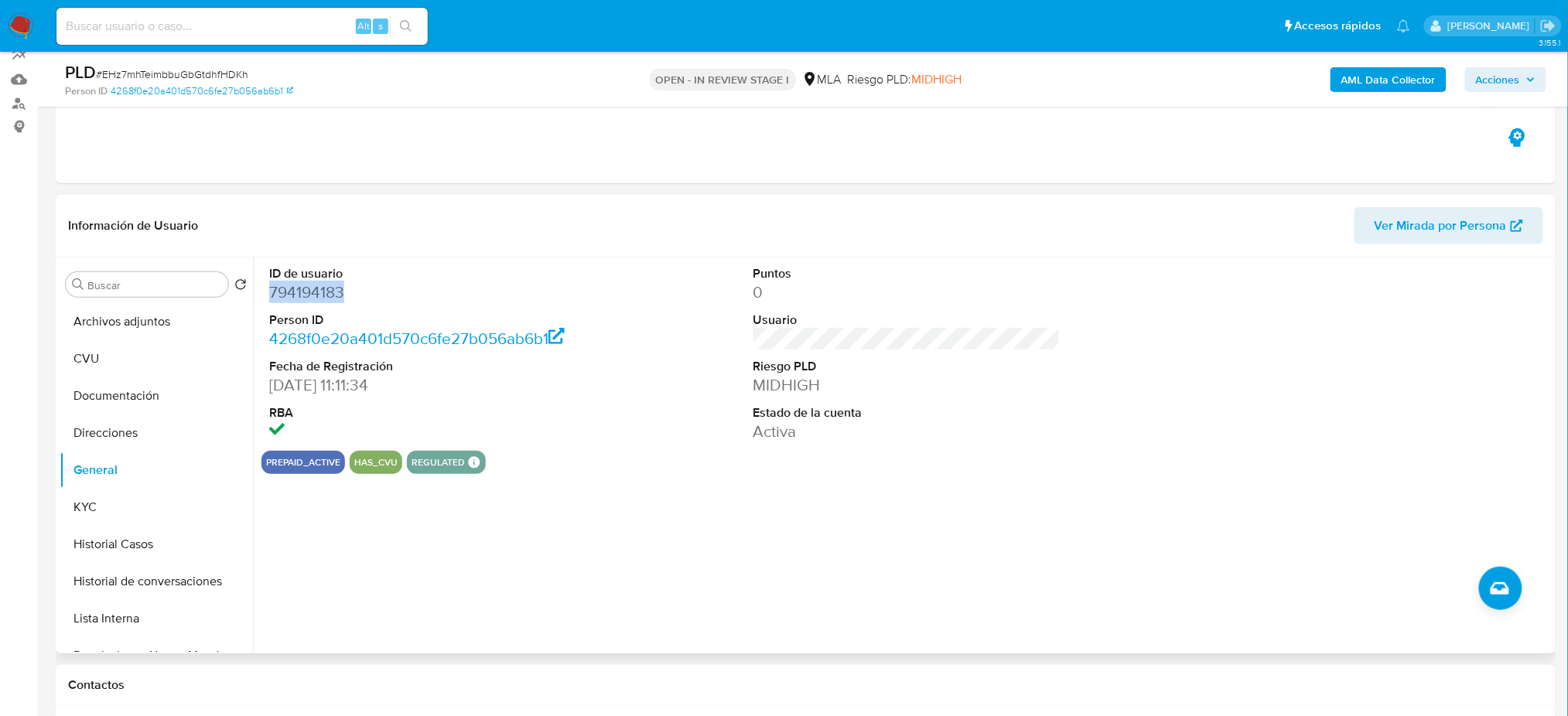
copy dd "794194183"
click at [155, 309] on button "Archivos adjuntos" at bounding box center [149, 321] width 181 height 37
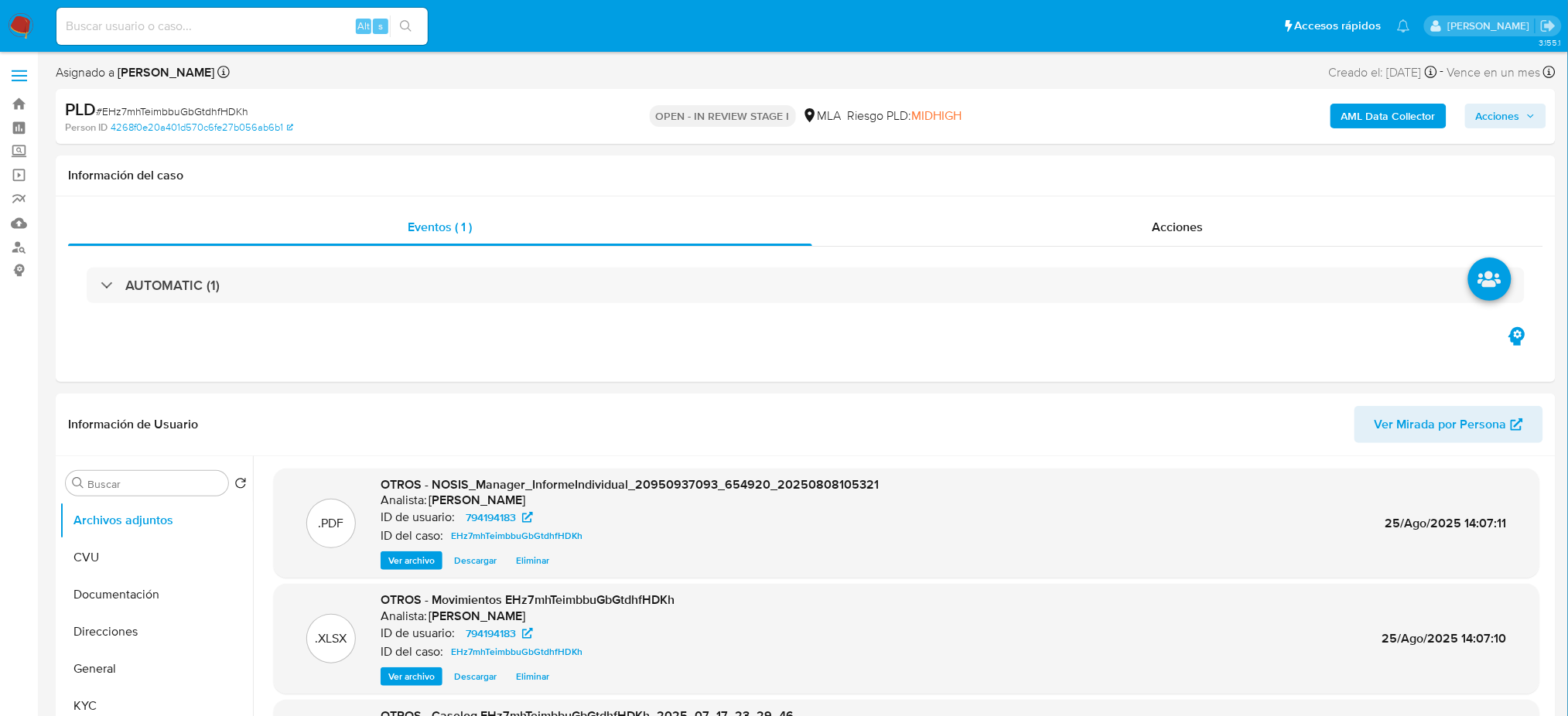
click at [1499, 119] on span "Acciones" at bounding box center [1497, 116] width 44 height 25
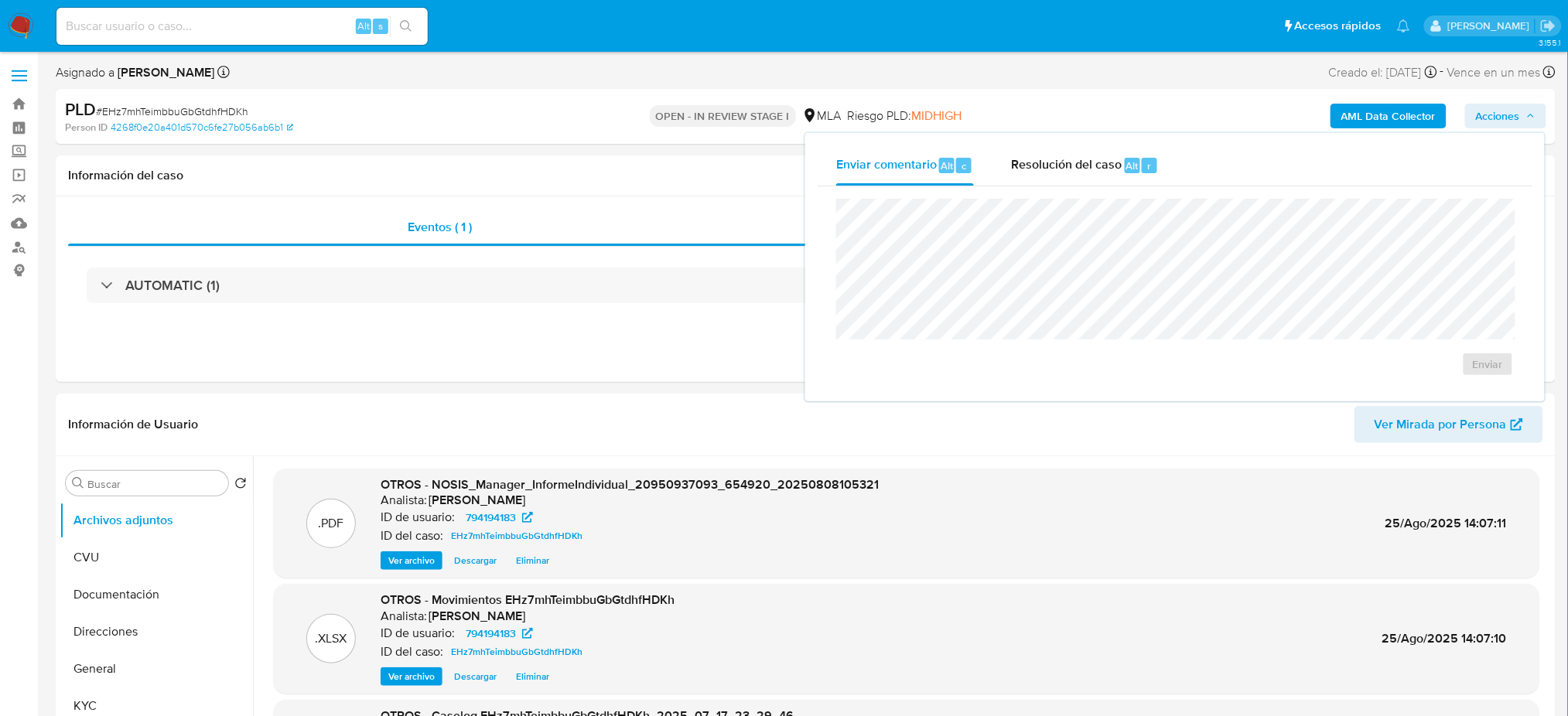
drag, startPoint x: 1103, startPoint y: 168, endPoint x: 1096, endPoint y: 186, distance: 19.3
click at [1103, 169] on span "Resolución del caso" at bounding box center [1066, 165] width 111 height 18
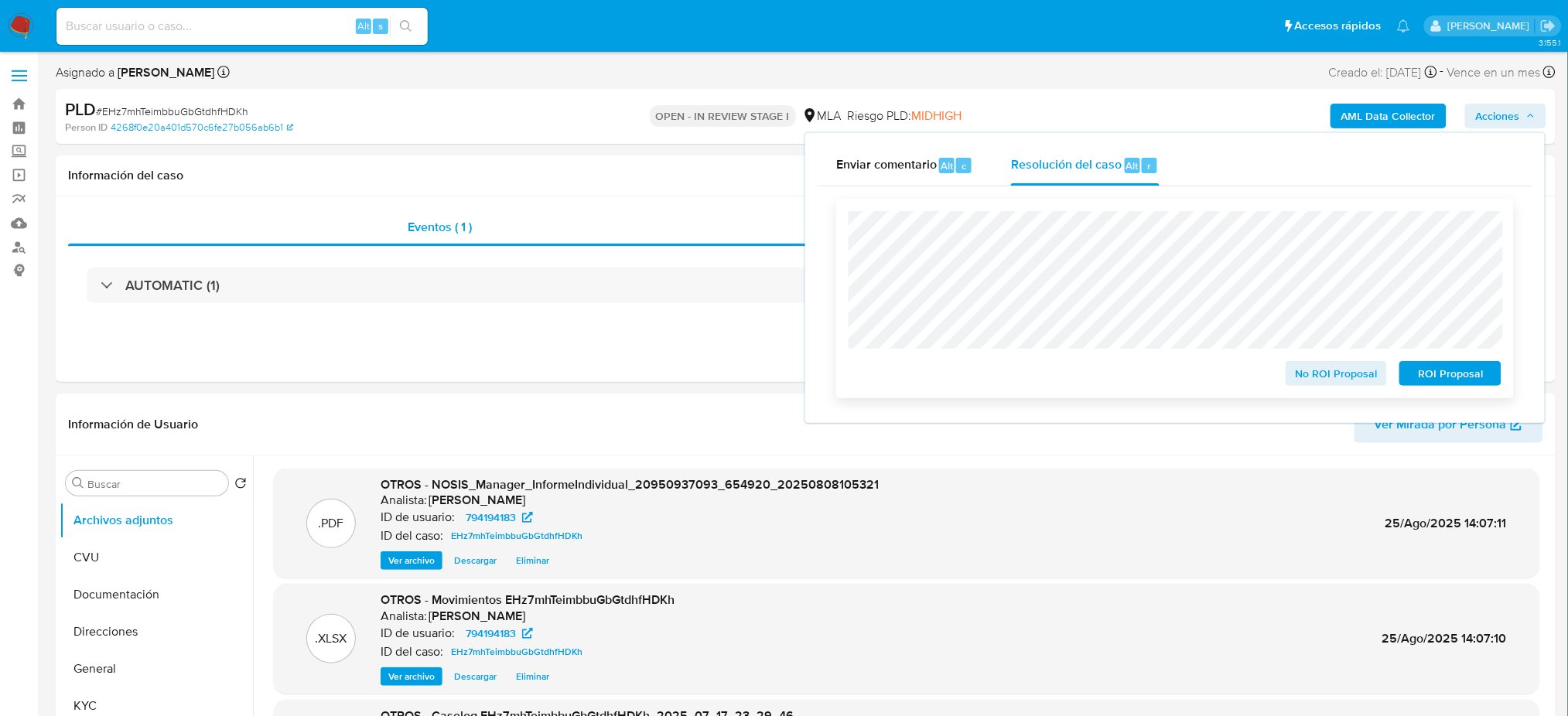
click at [1492, 375] on button "ROI Proposal" at bounding box center [1450, 374] width 102 height 25
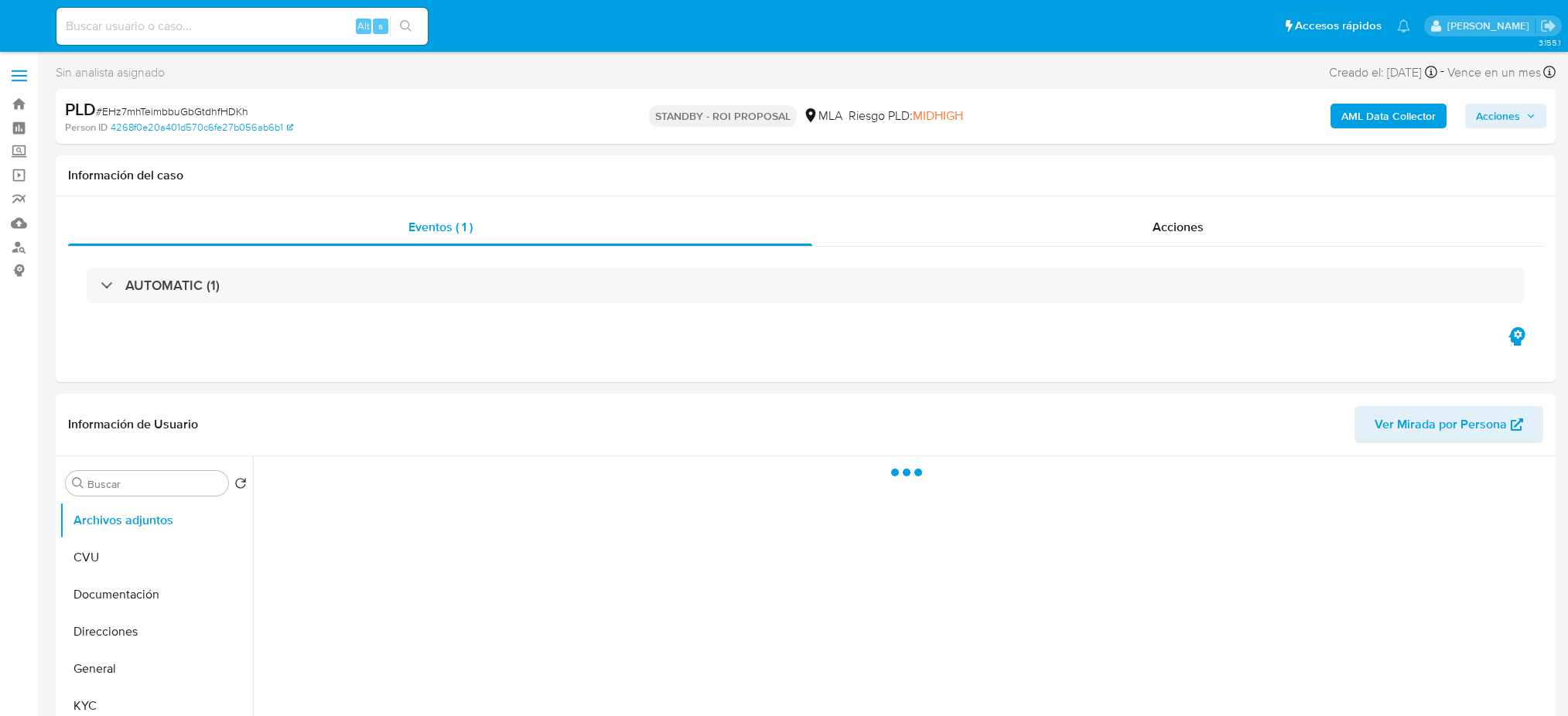
select select "10"
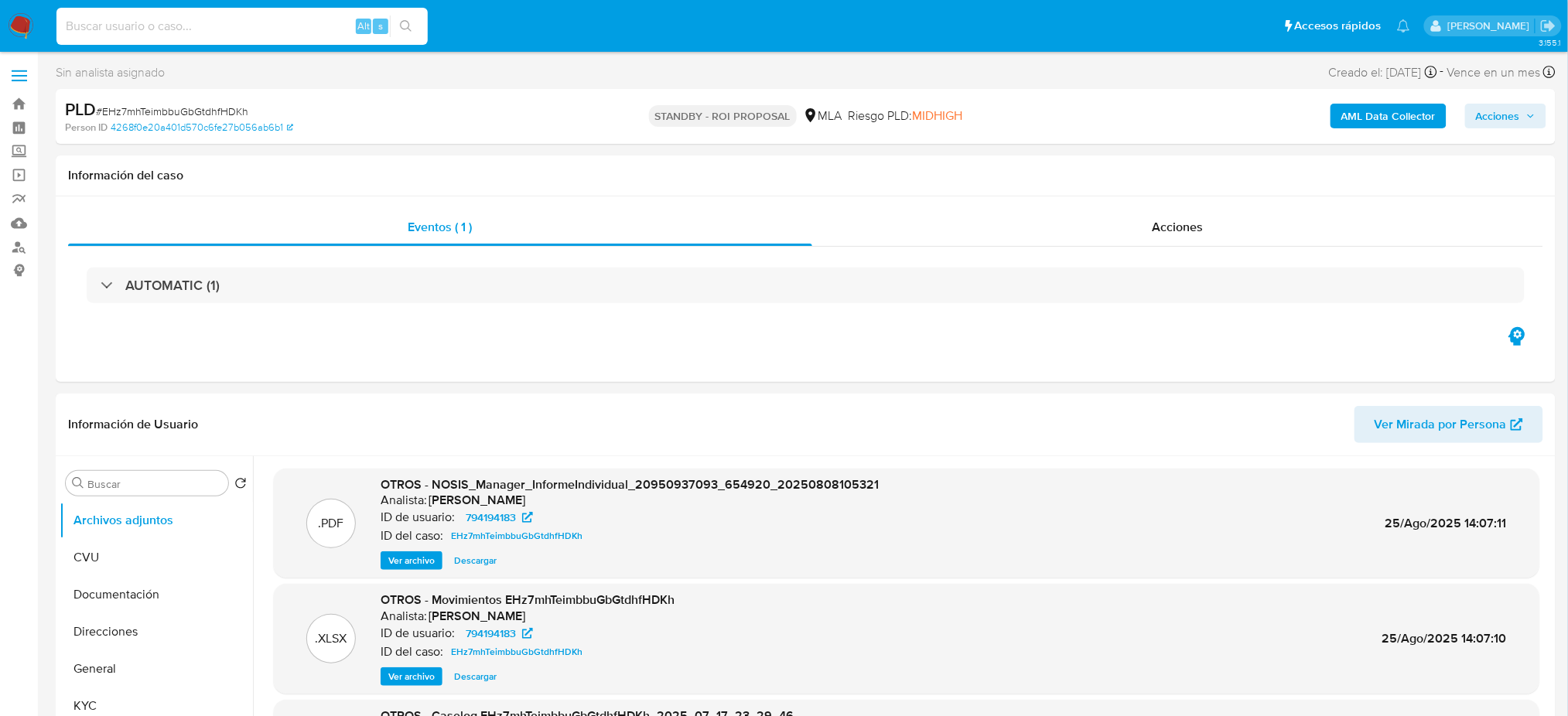
click at [224, 22] on input at bounding box center [242, 26] width 371 height 20
paste input "G3G5iQG5yza90btPdIHvpFfy"
type input "G3G5iQG5yza90btPdIHvpFfy"
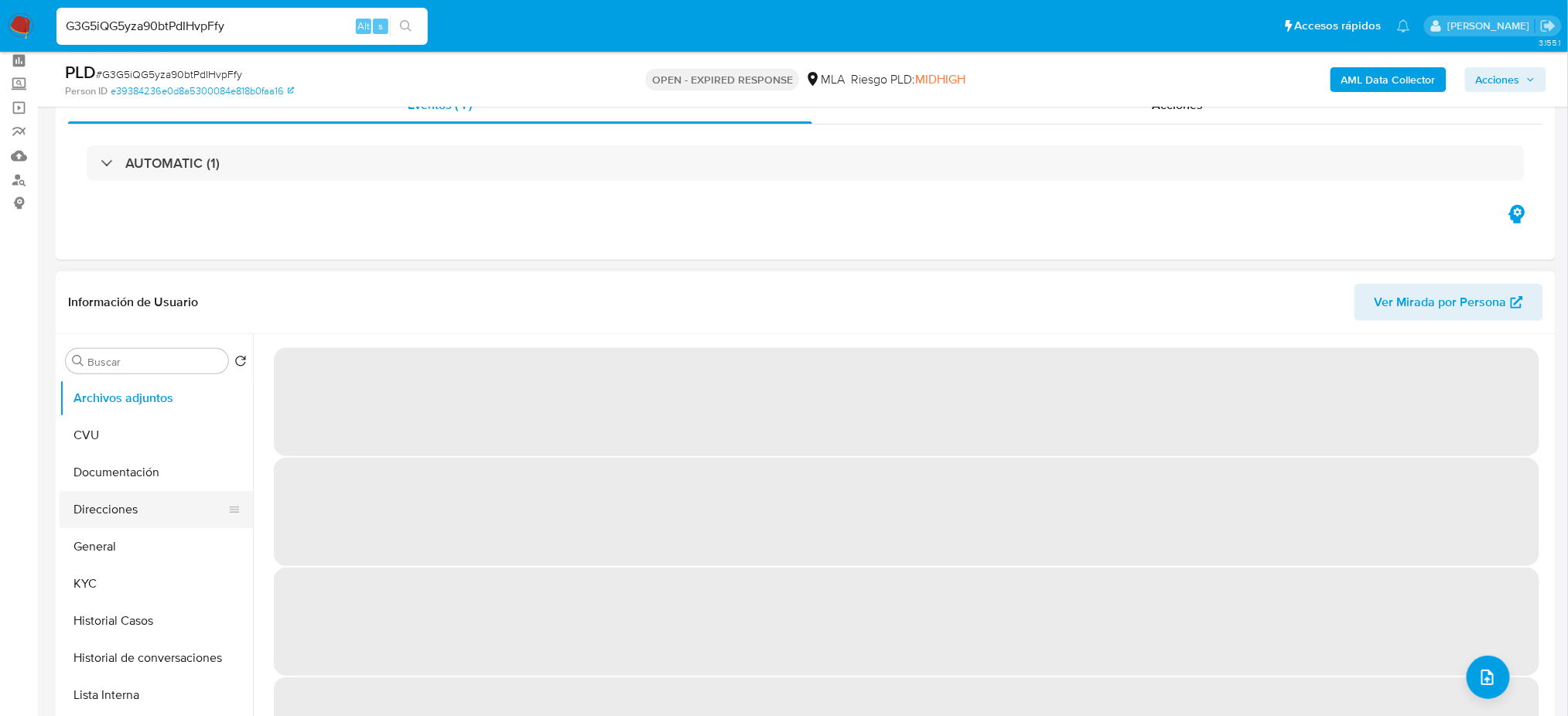
scroll to position [102, 0]
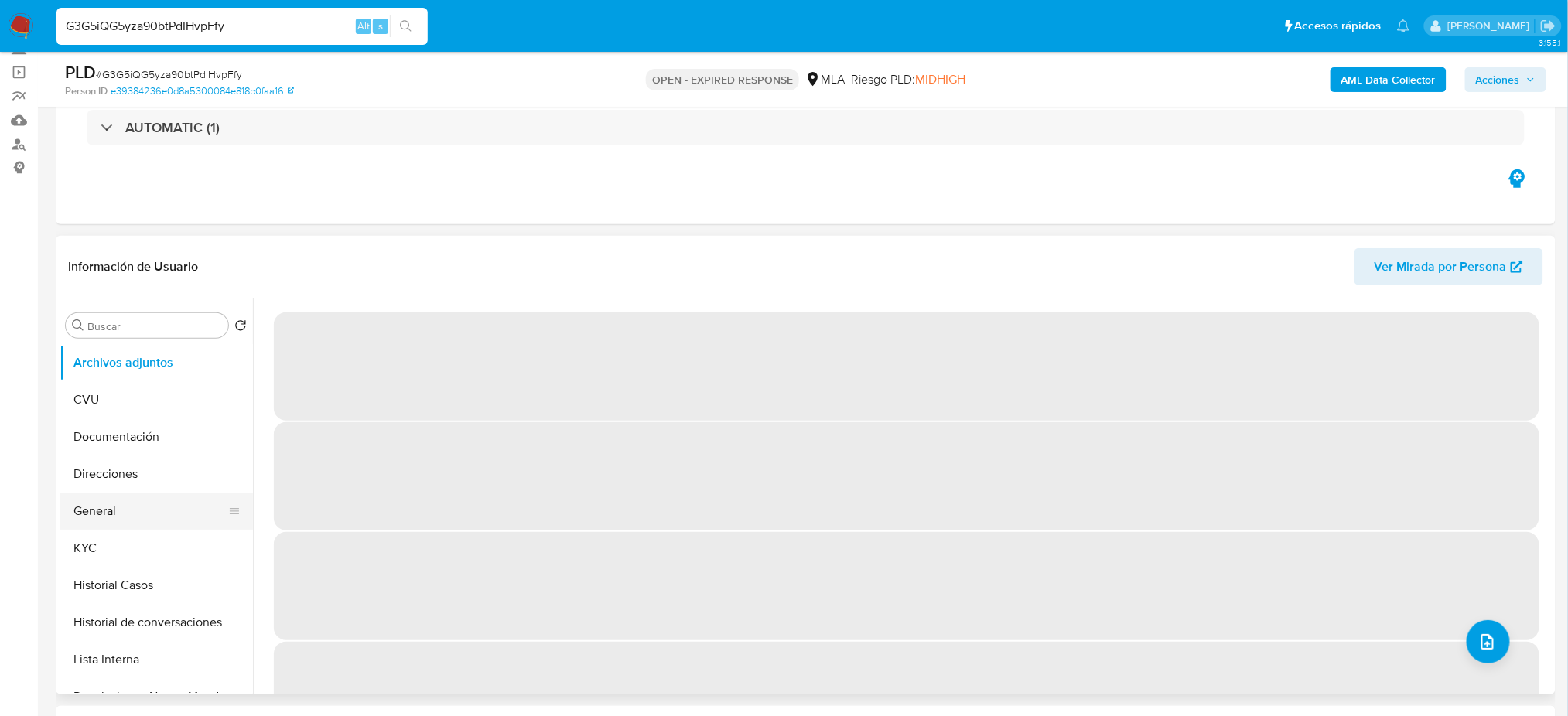
click at [89, 502] on button "General" at bounding box center [149, 510] width 181 height 37
select select "10"
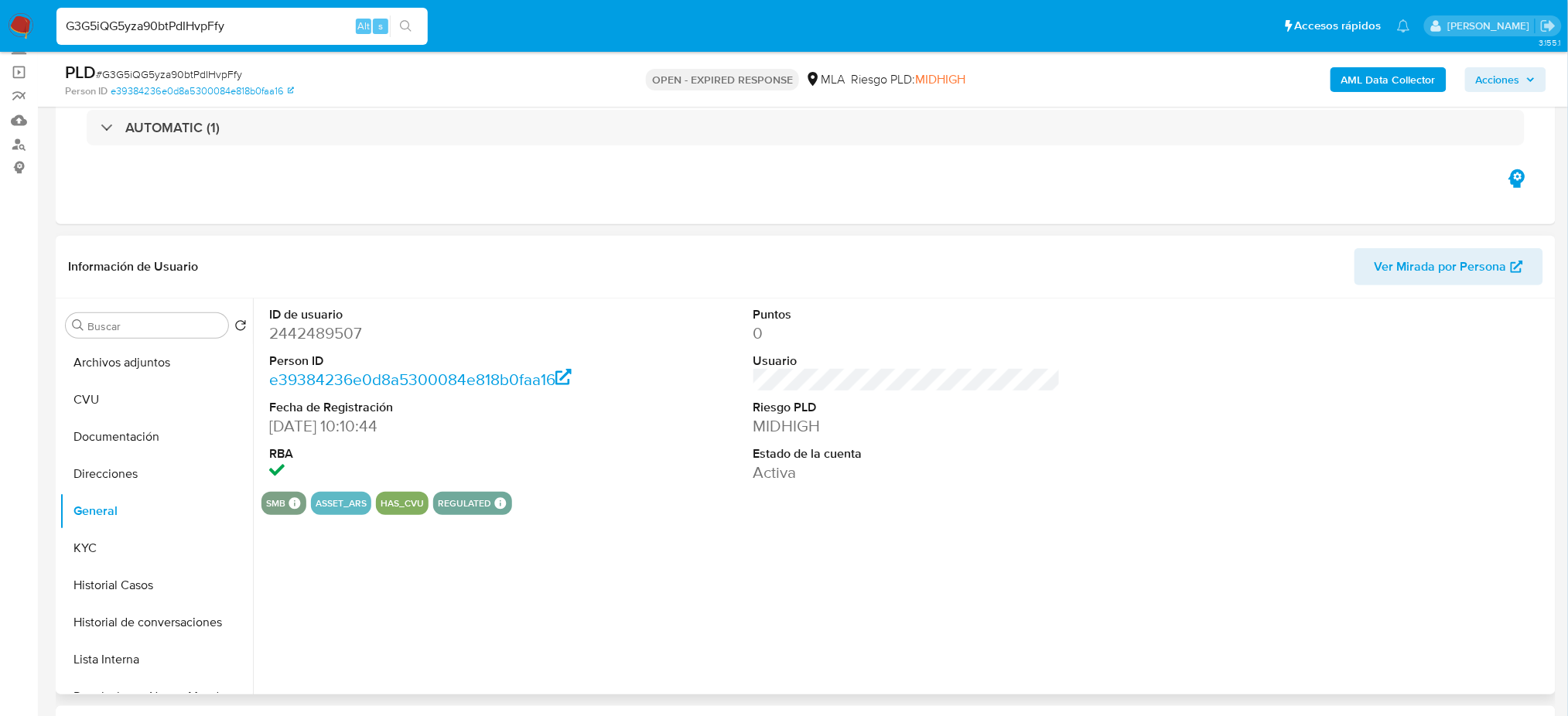
click at [317, 331] on dd "2442489507" at bounding box center [423, 333] width 307 height 22
copy dd "2442489507"
click at [199, 75] on span "# G3G5iQG5yza90btPdIHvpFfy" at bounding box center [169, 74] width 146 height 15
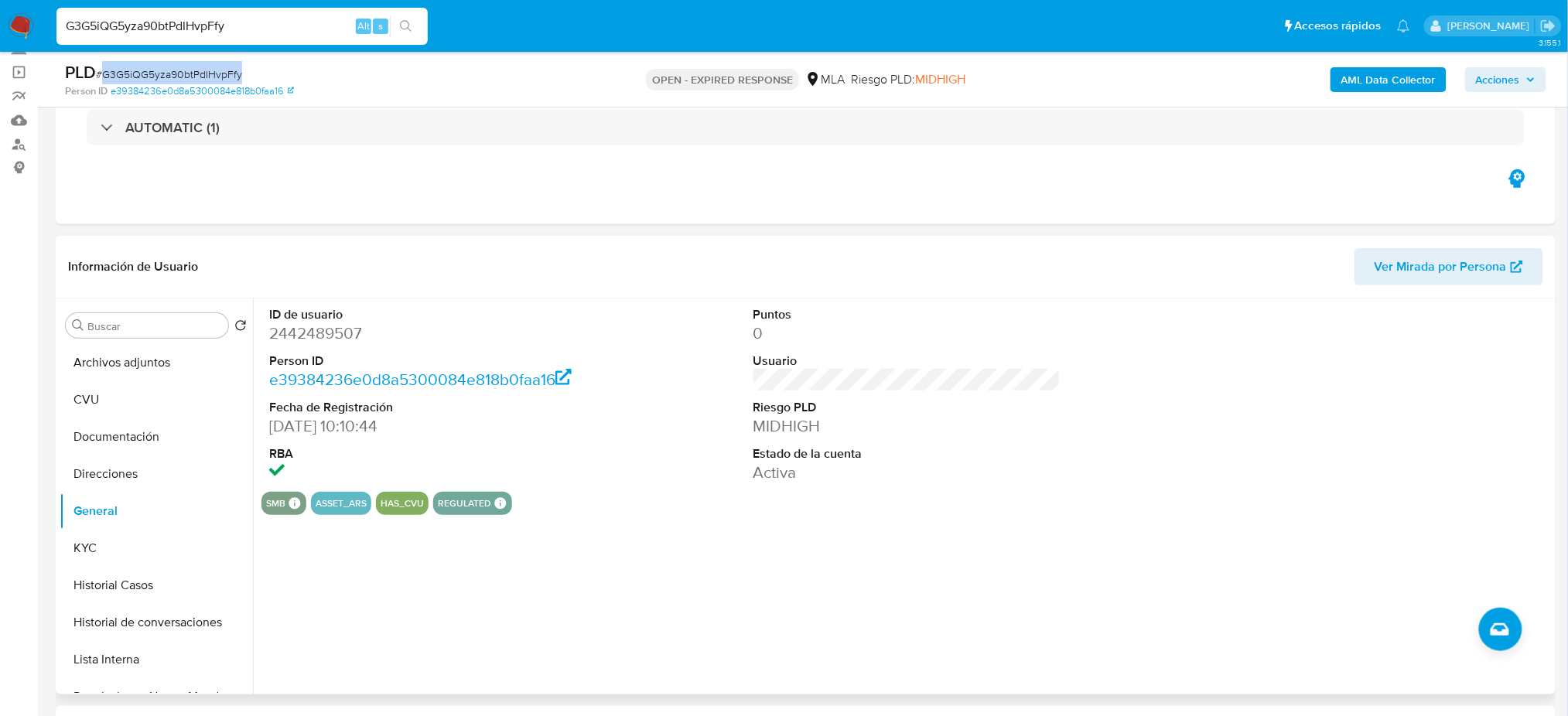
copy span "G3G5iQG5yza90btPdIHvpFfy"
drag, startPoint x: 0, startPoint y: 413, endPoint x: 139, endPoint y: 149, distance: 298.4
drag, startPoint x: 256, startPoint y: 44, endPoint x: 228, endPoint y: 25, distance: 33.8
click at [230, 39] on div "G3G5iQG5yza90btPdIHvpFfy Alt s" at bounding box center [242, 26] width 371 height 43
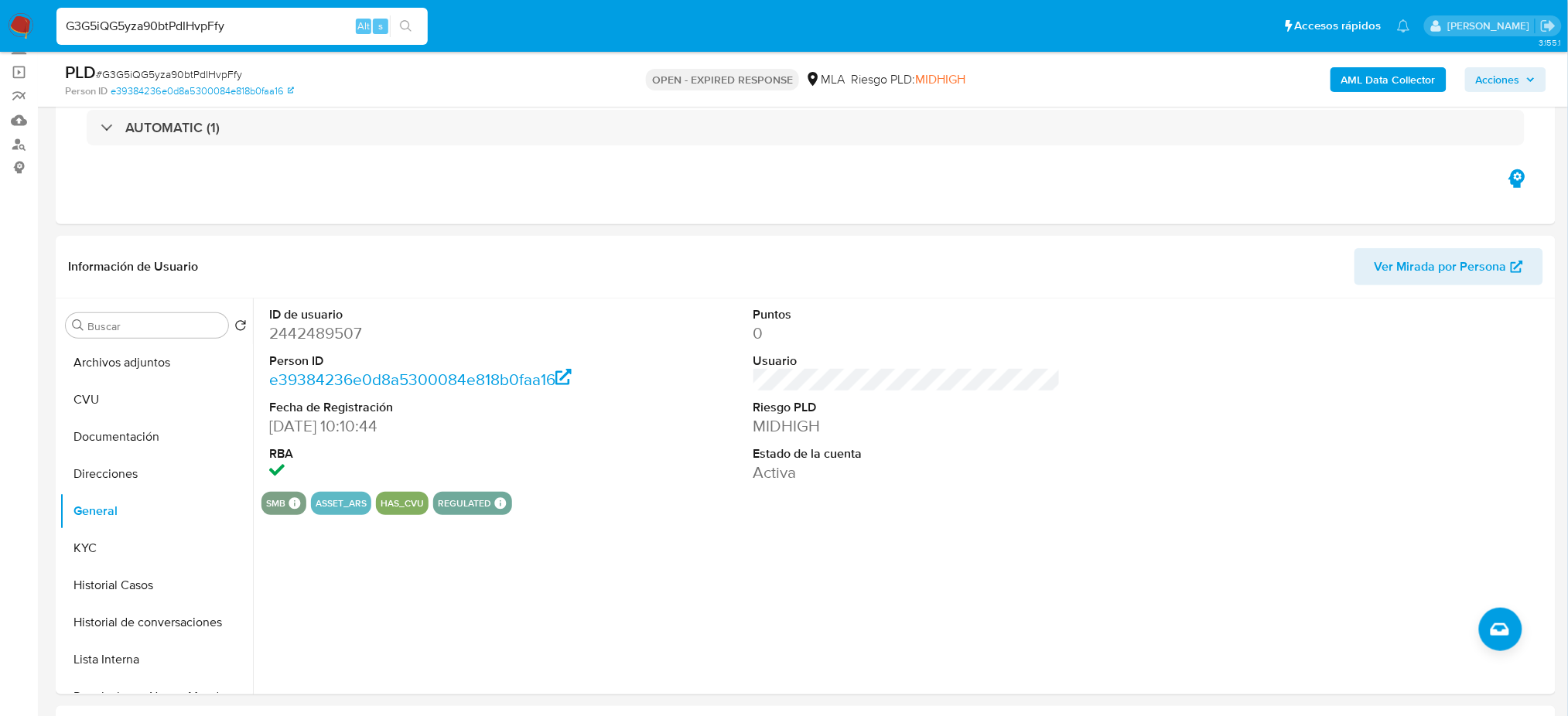
drag, startPoint x: 227, startPoint y: 18, endPoint x: 0, endPoint y: 34, distance: 227.6
click at [0, 34] on nav "Pausado Ver notificaciones G3G5iQG5yza90btPdIHvpFfy Alt s Accesos rápidos Presi…" at bounding box center [784, 26] width 1568 height 52
paste input "OSZoTHJBZBj35V0BHI7ufpiR"
type input "OSZoTHJBZBj35V0BHI7ufpiR"
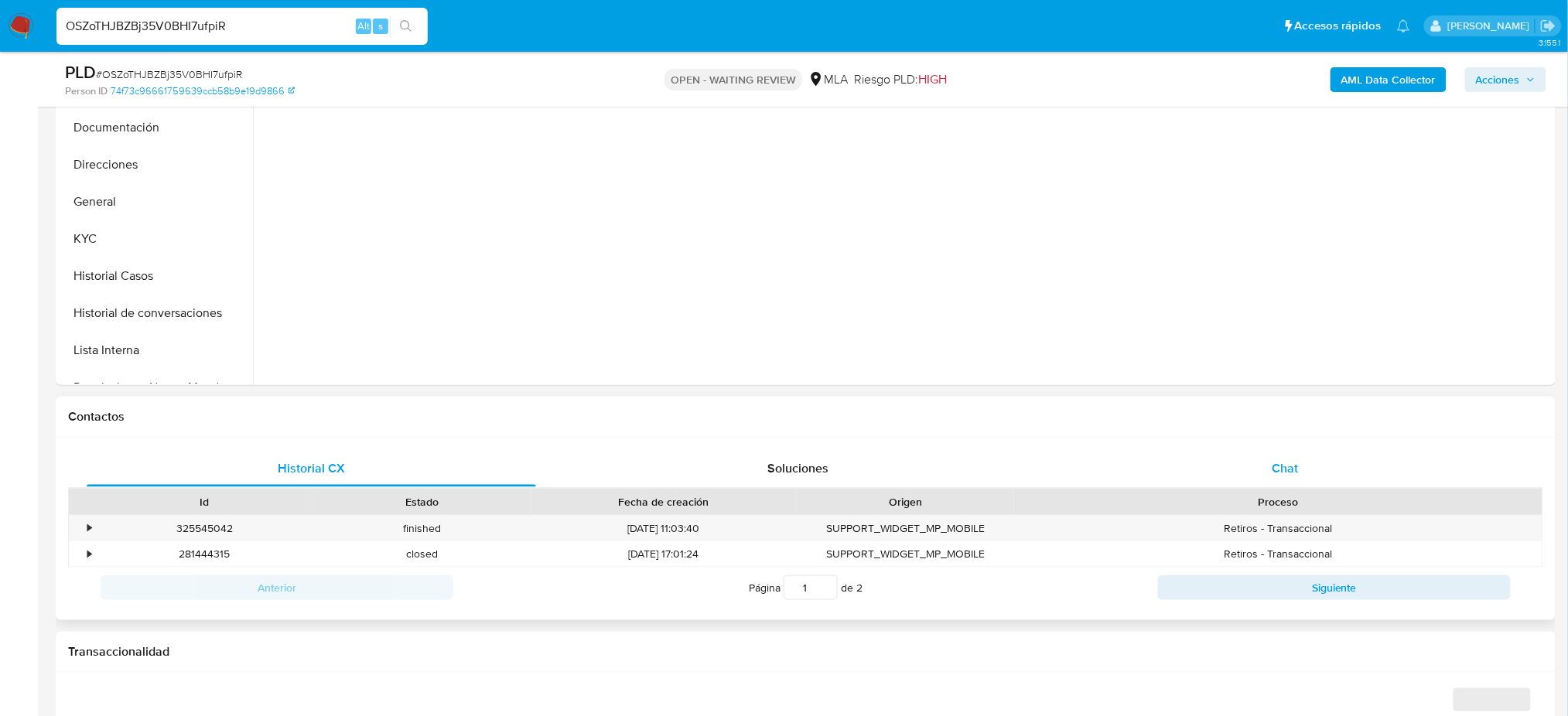
click at [1263, 452] on div "Chat" at bounding box center [1285, 468] width 449 height 37
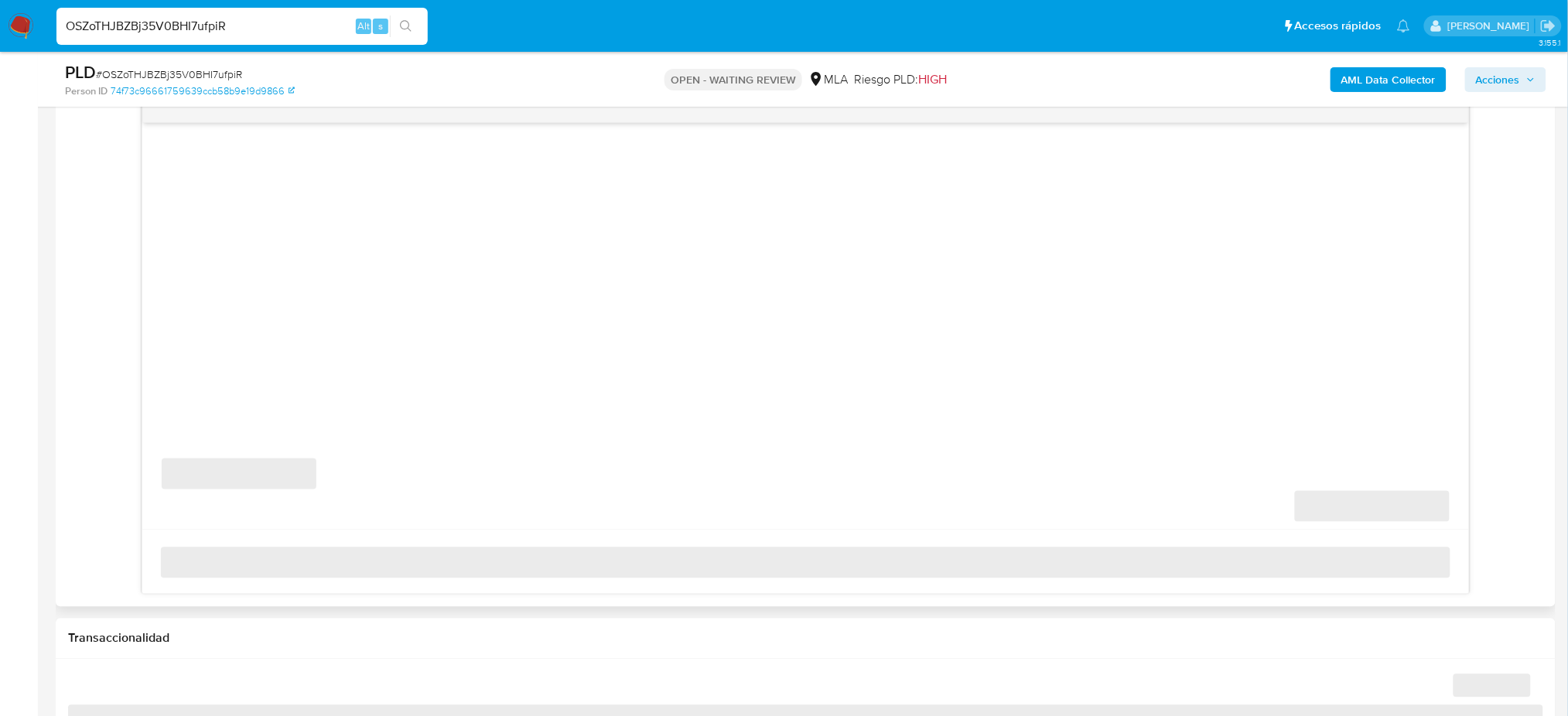
select select "10"
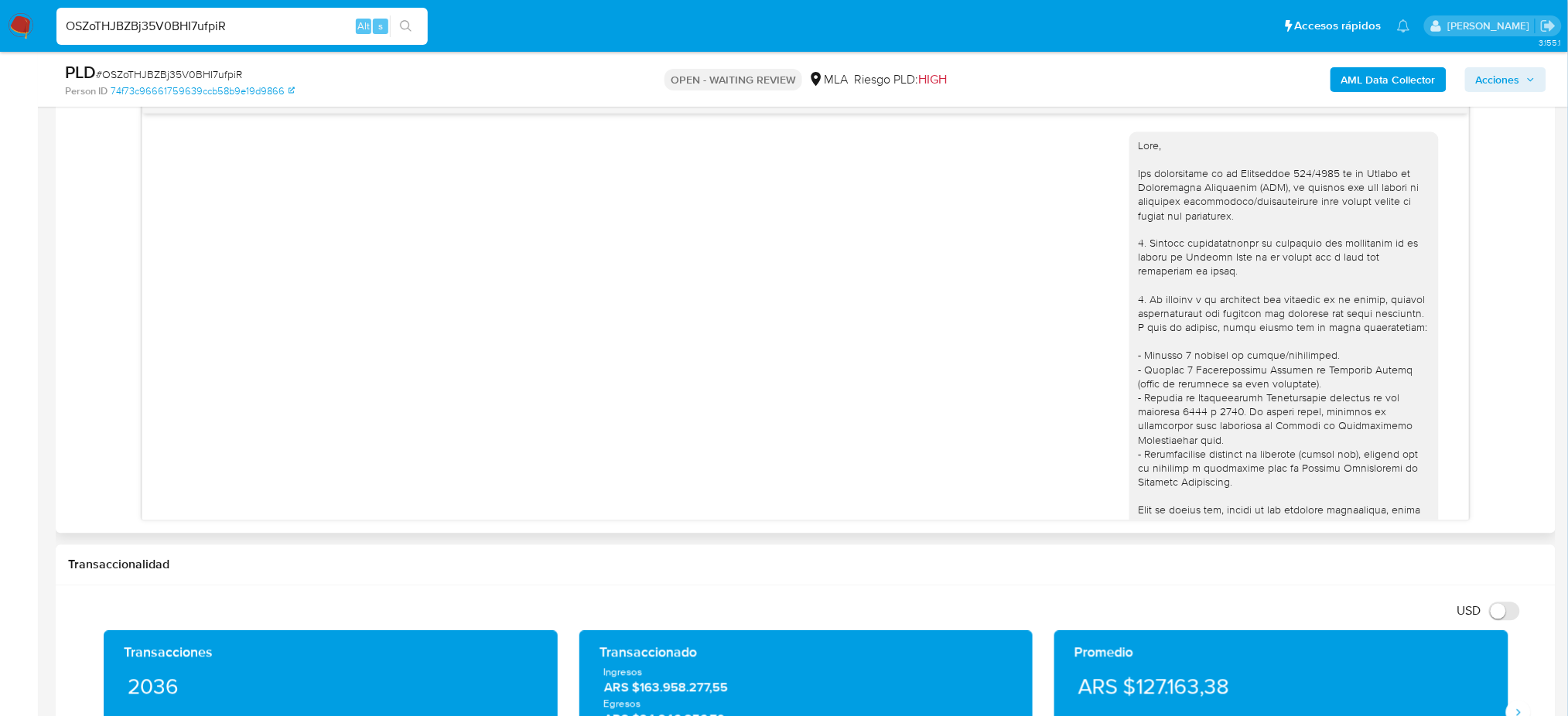
scroll to position [1224, 0]
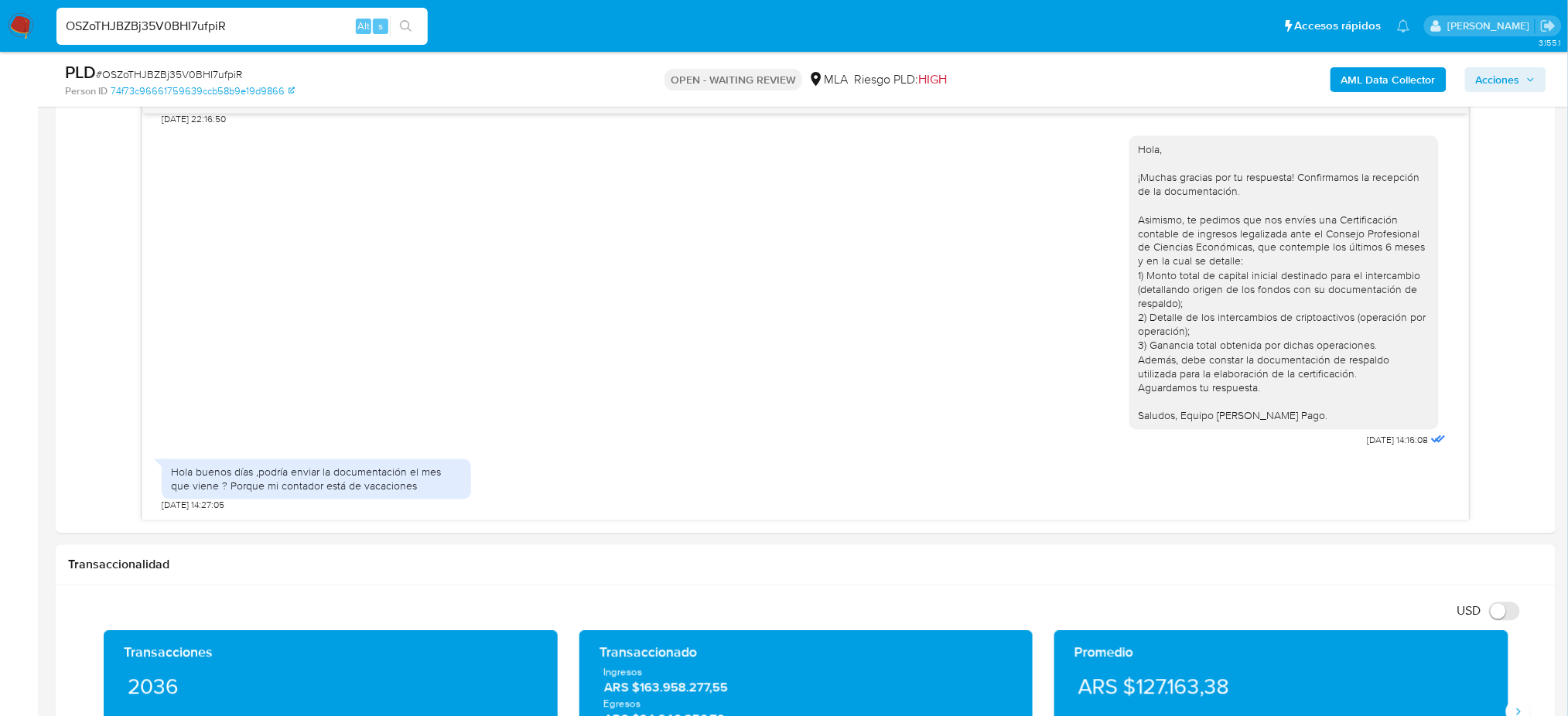
drag, startPoint x: 276, startPoint y: 26, endPoint x: 0, endPoint y: 32, distance: 276.1
click at [0, 32] on nav "Pausado Ver notificaciones OSZoTHJBZBj35V0BHI7ufpiR Alt s Accesos rápidos Presi…" at bounding box center [784, 26] width 1568 height 52
paste input "juPjLipzUirfNqA3SUQZS3BQ"
type input "juPjLipzUirfNqA3SUQZS3BQ"
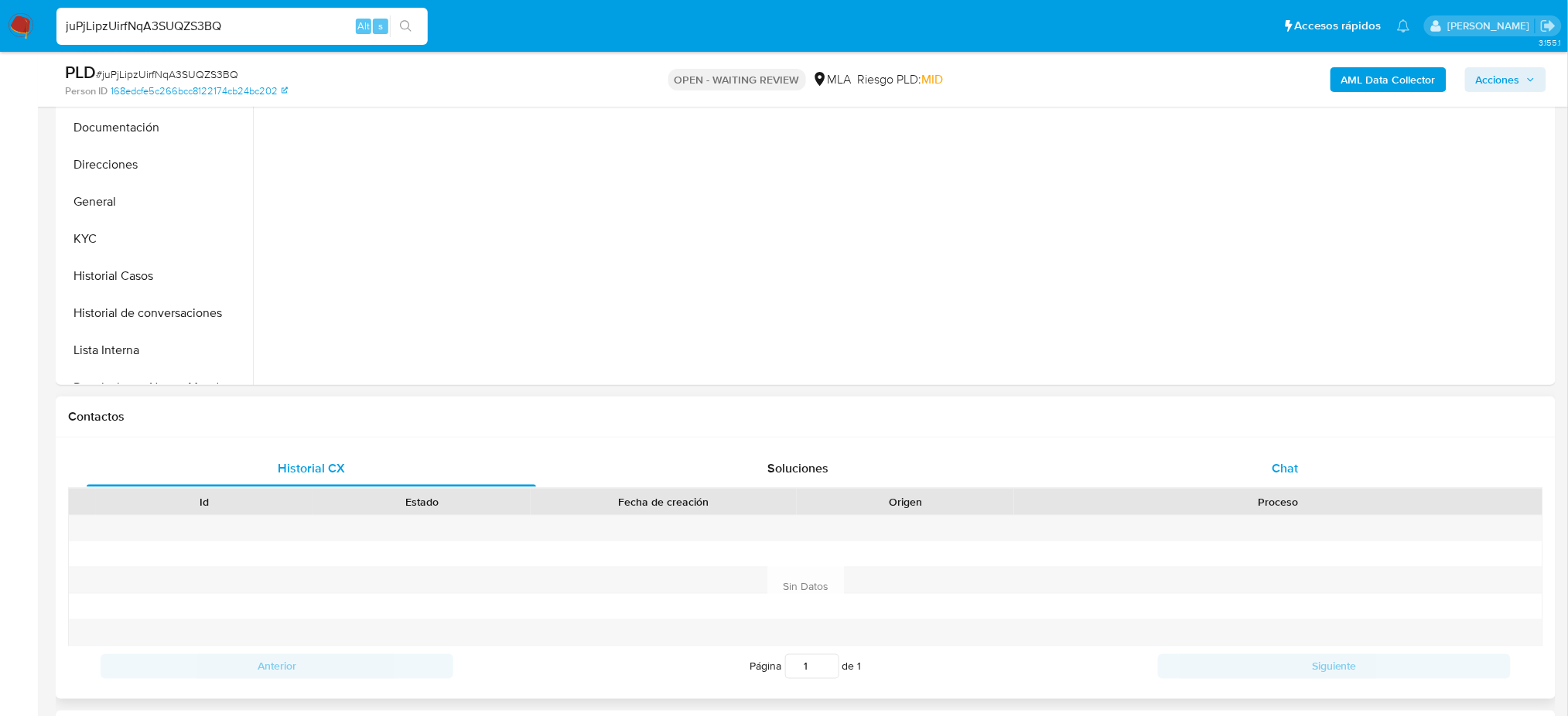
click at [1245, 464] on div "Chat" at bounding box center [1285, 468] width 449 height 37
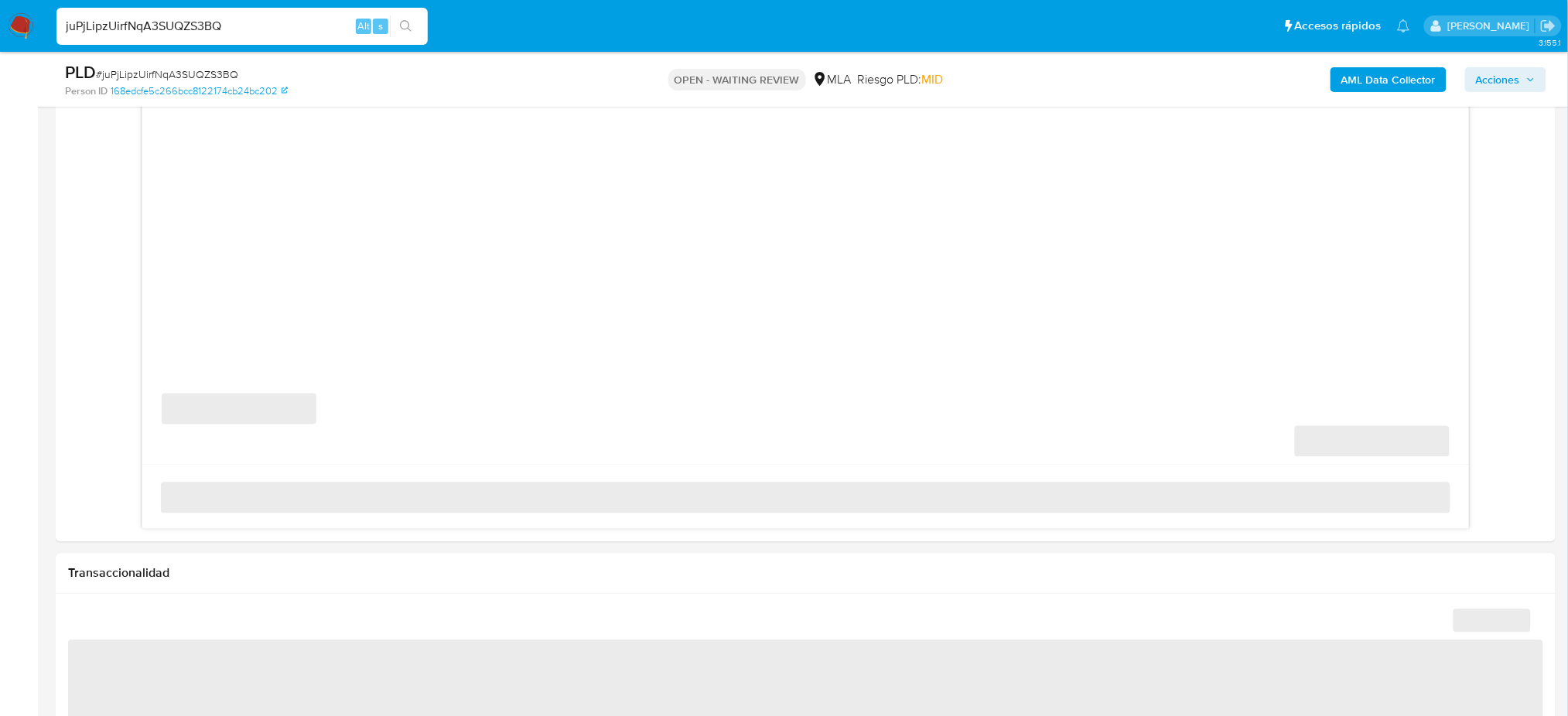
scroll to position [928, 0]
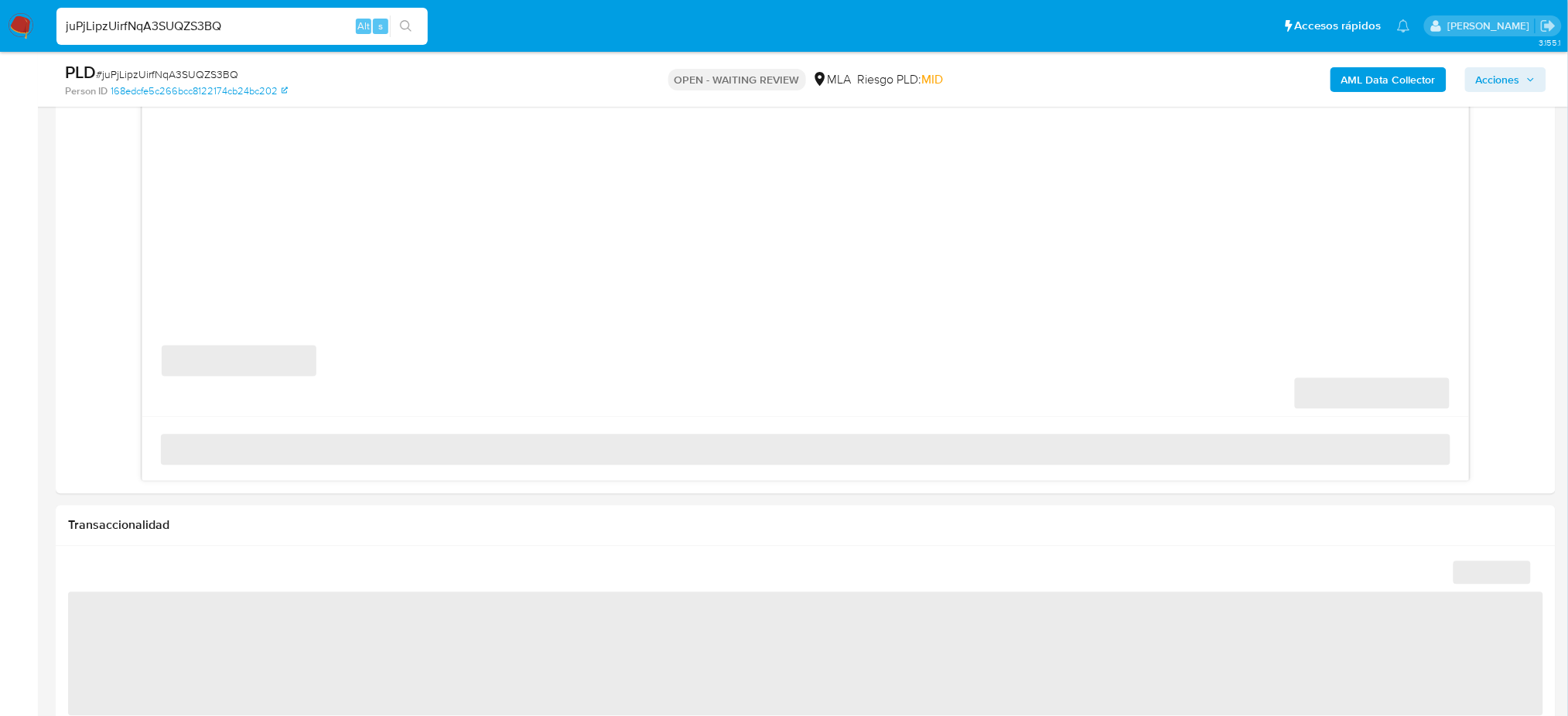
select select "10"
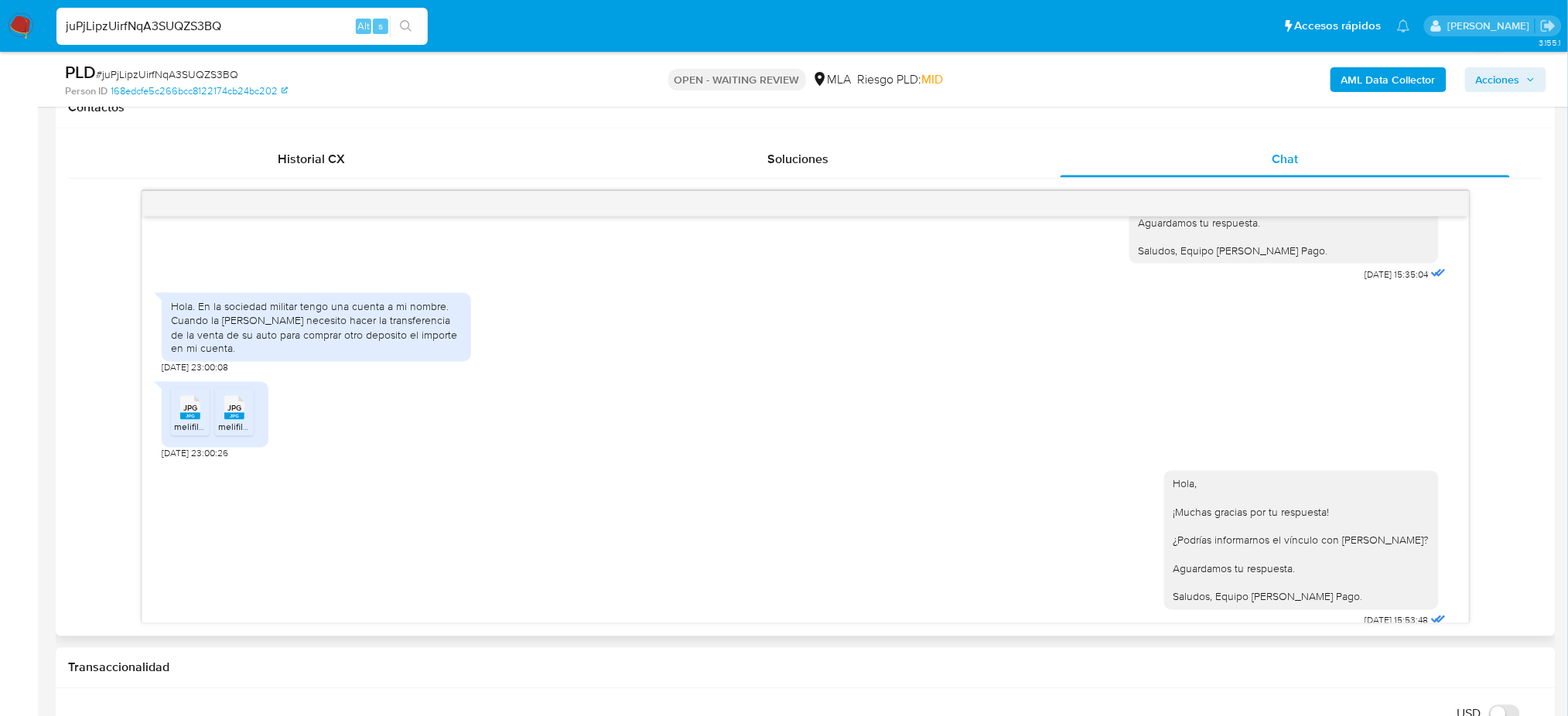
scroll to position [3877, 0]
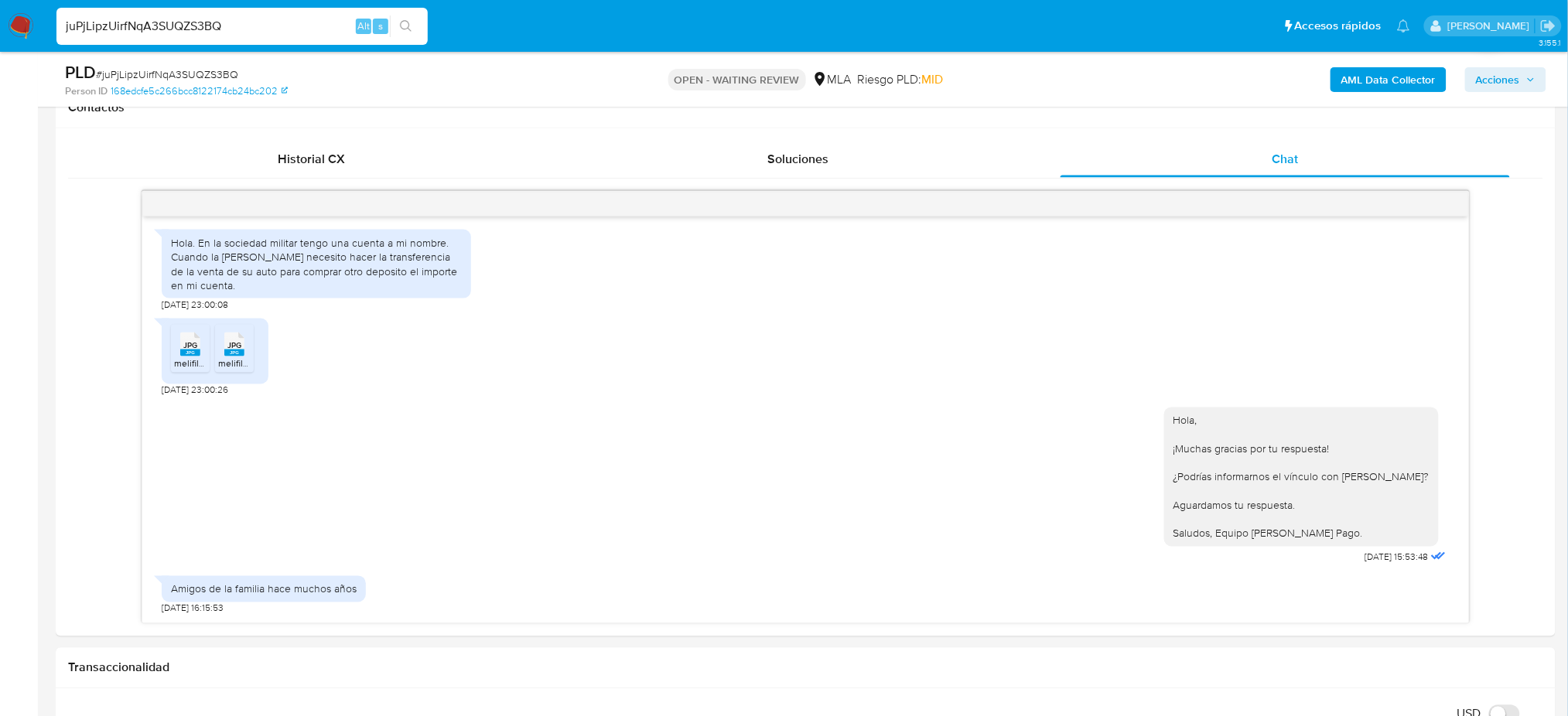
drag, startPoint x: 263, startPoint y: 30, endPoint x: 0, endPoint y: 57, distance: 264.4
paste input "odylkKQvclkFsUiWxiP8UlzJ"
type input "odylkKQvclkFsUiWxiP8UlzJ"
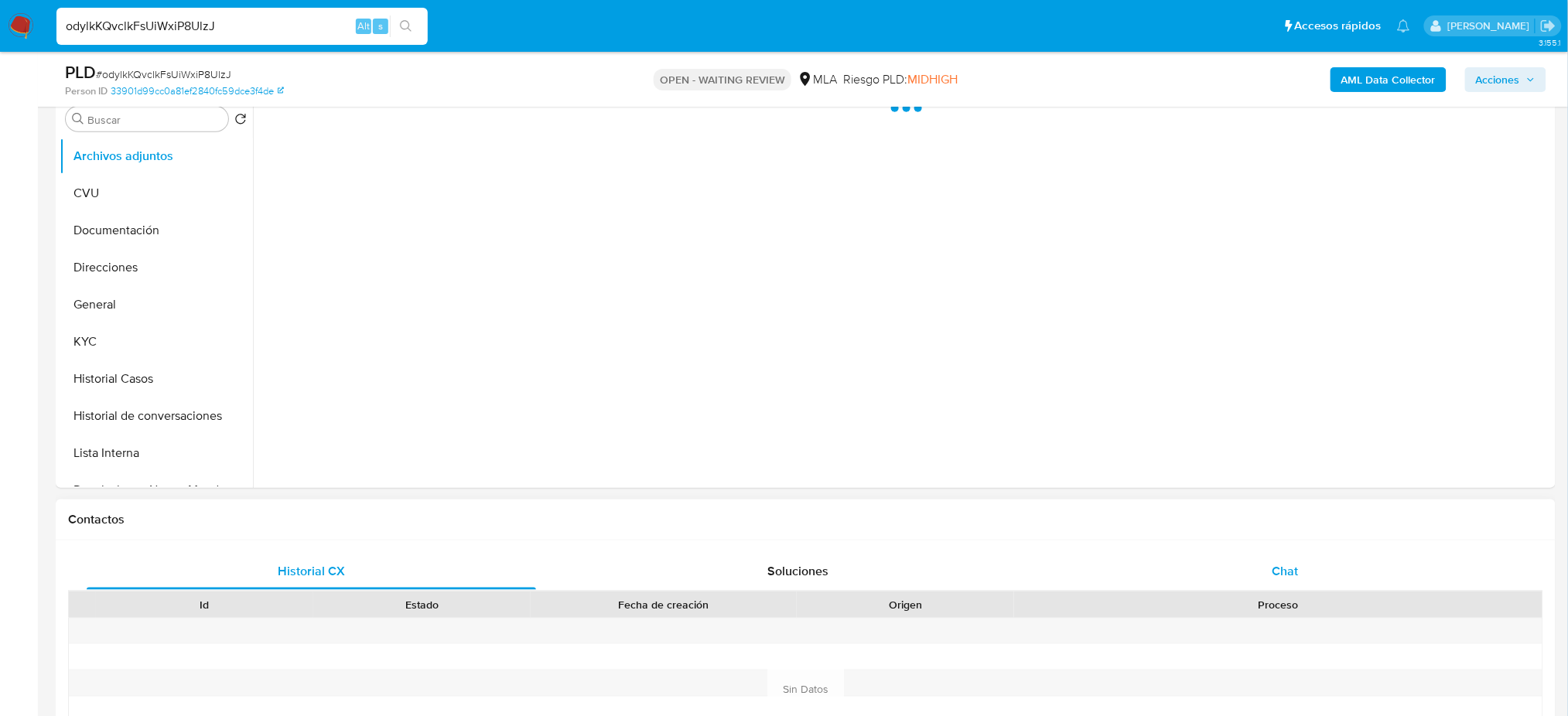
click at [1319, 563] on div "Chat" at bounding box center [1285, 570] width 449 height 37
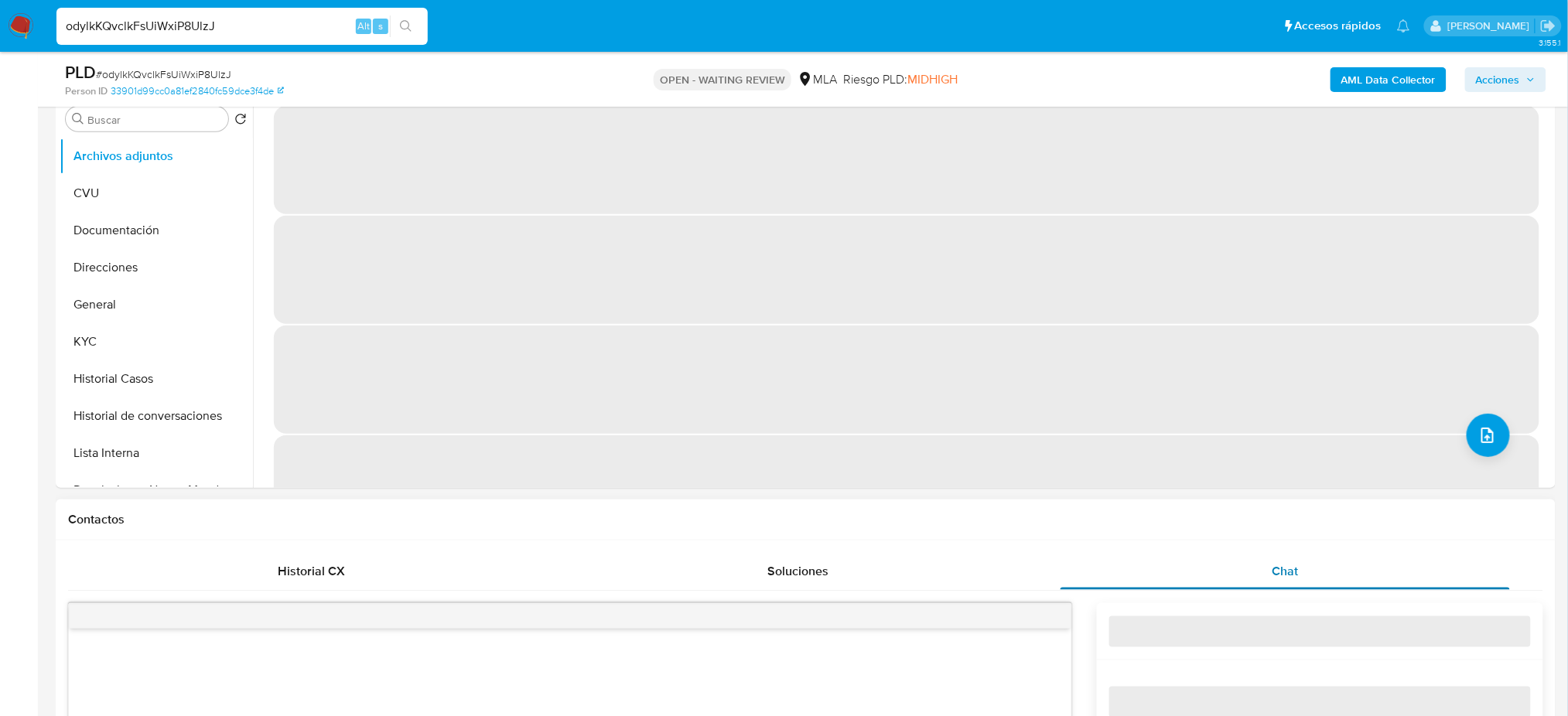
scroll to position [619, 0]
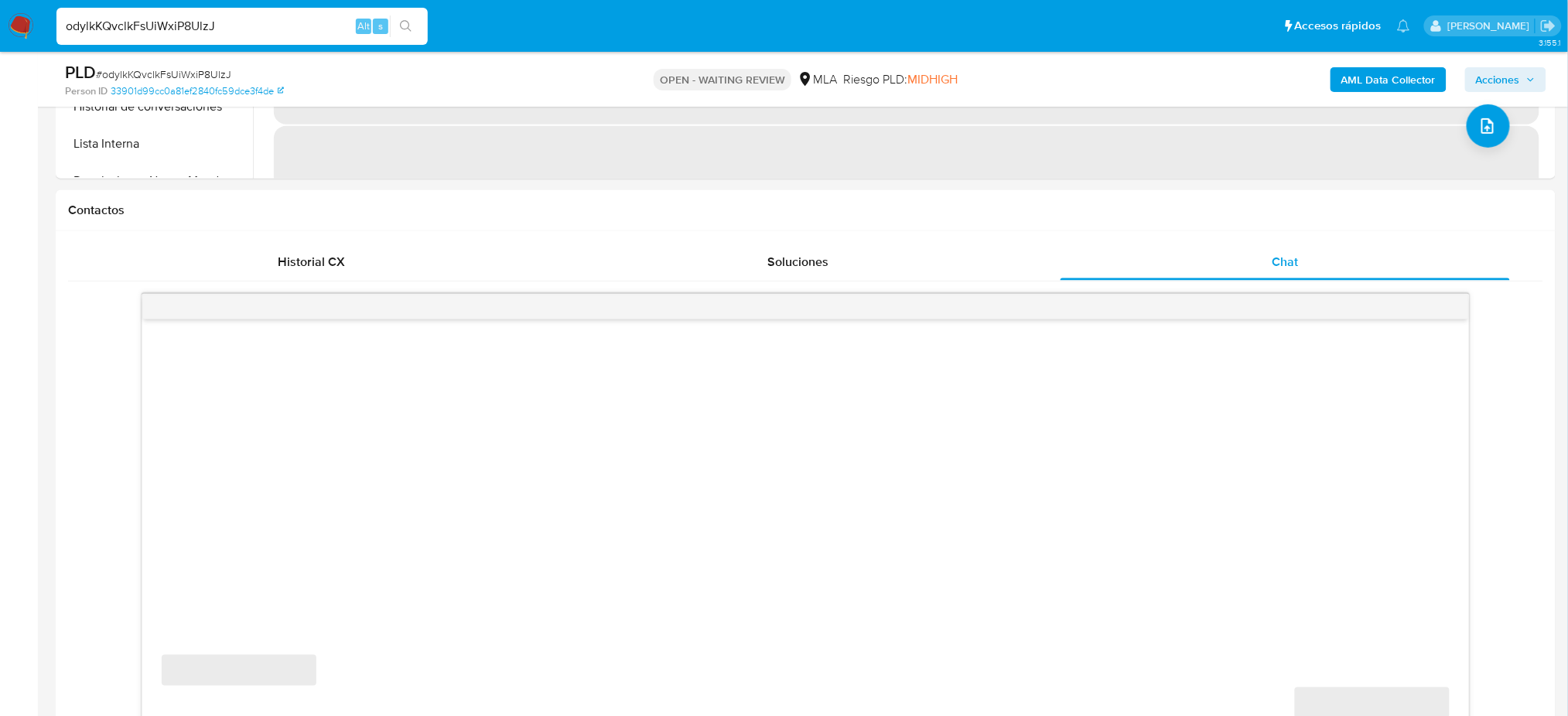
select select "10"
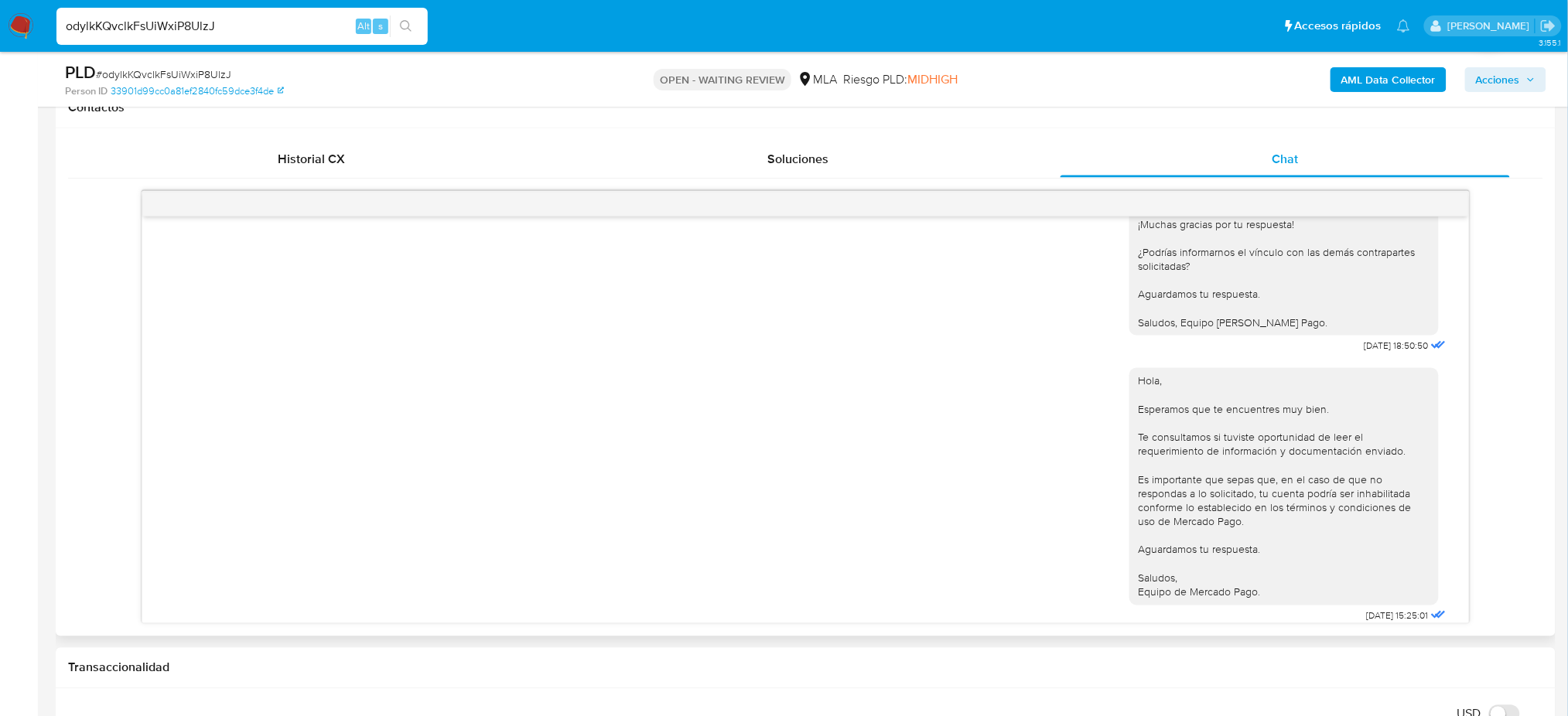
scroll to position [1552, 0]
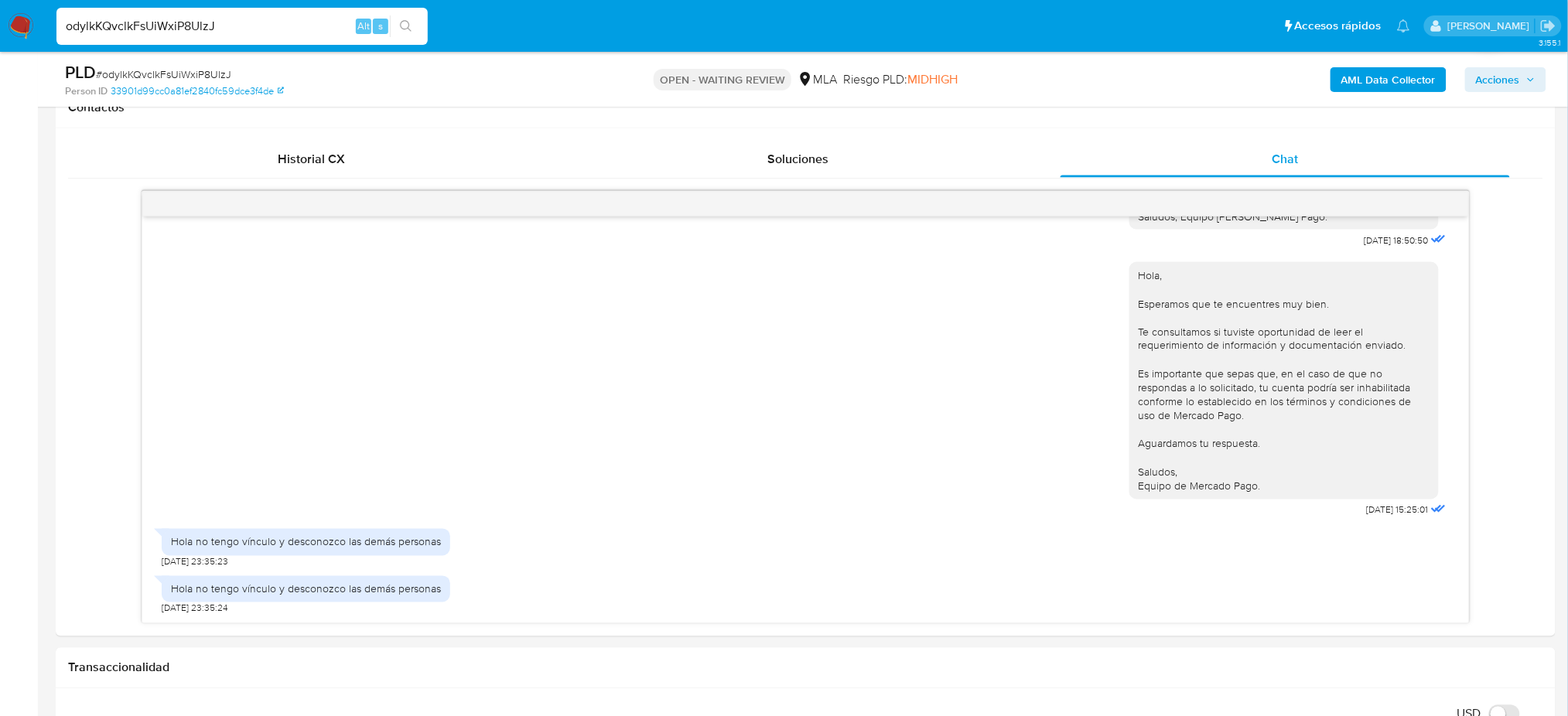
click at [125, 75] on span "# odylkKQvclkFsUiWxiP8UlzJ" at bounding box center [164, 74] width 136 height 15
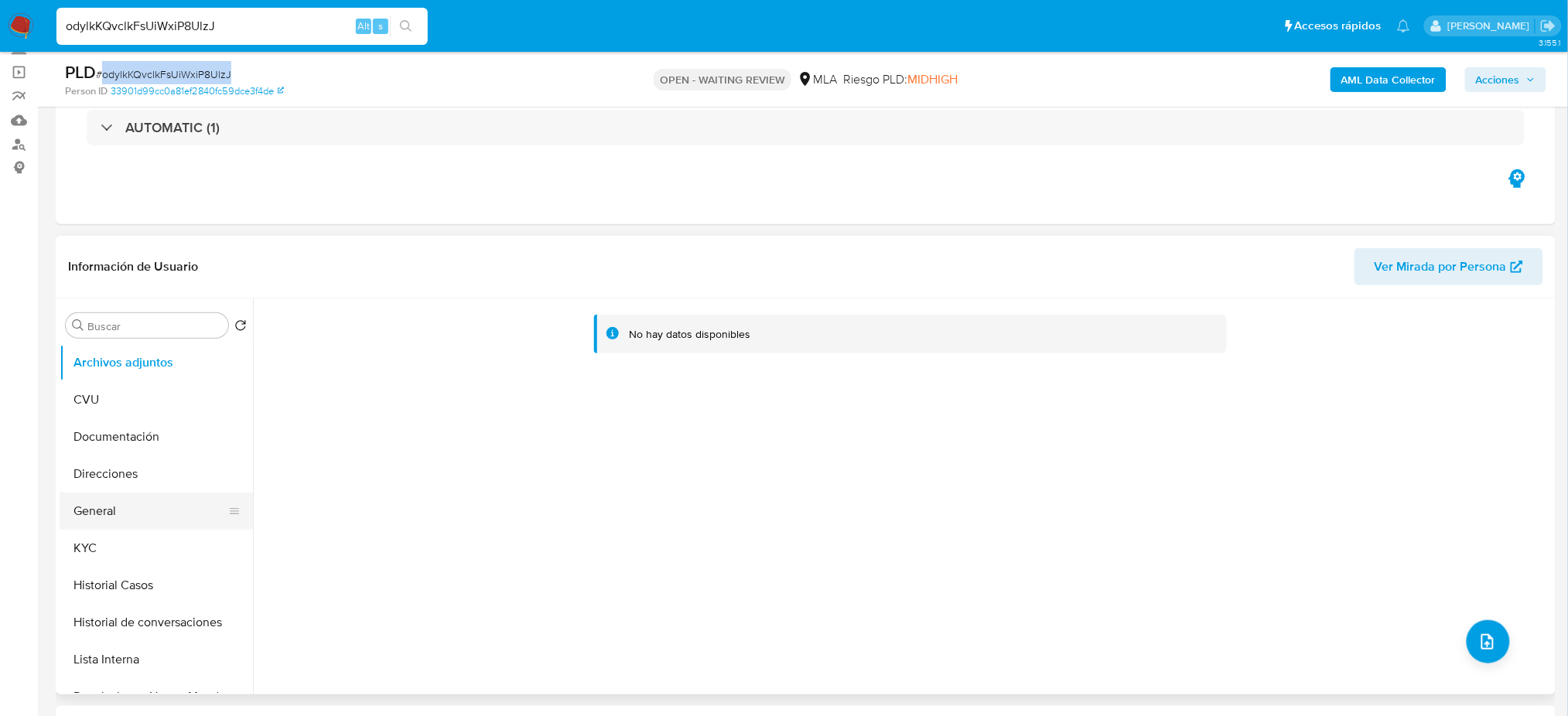
click at [154, 514] on button "General" at bounding box center [149, 510] width 181 height 37
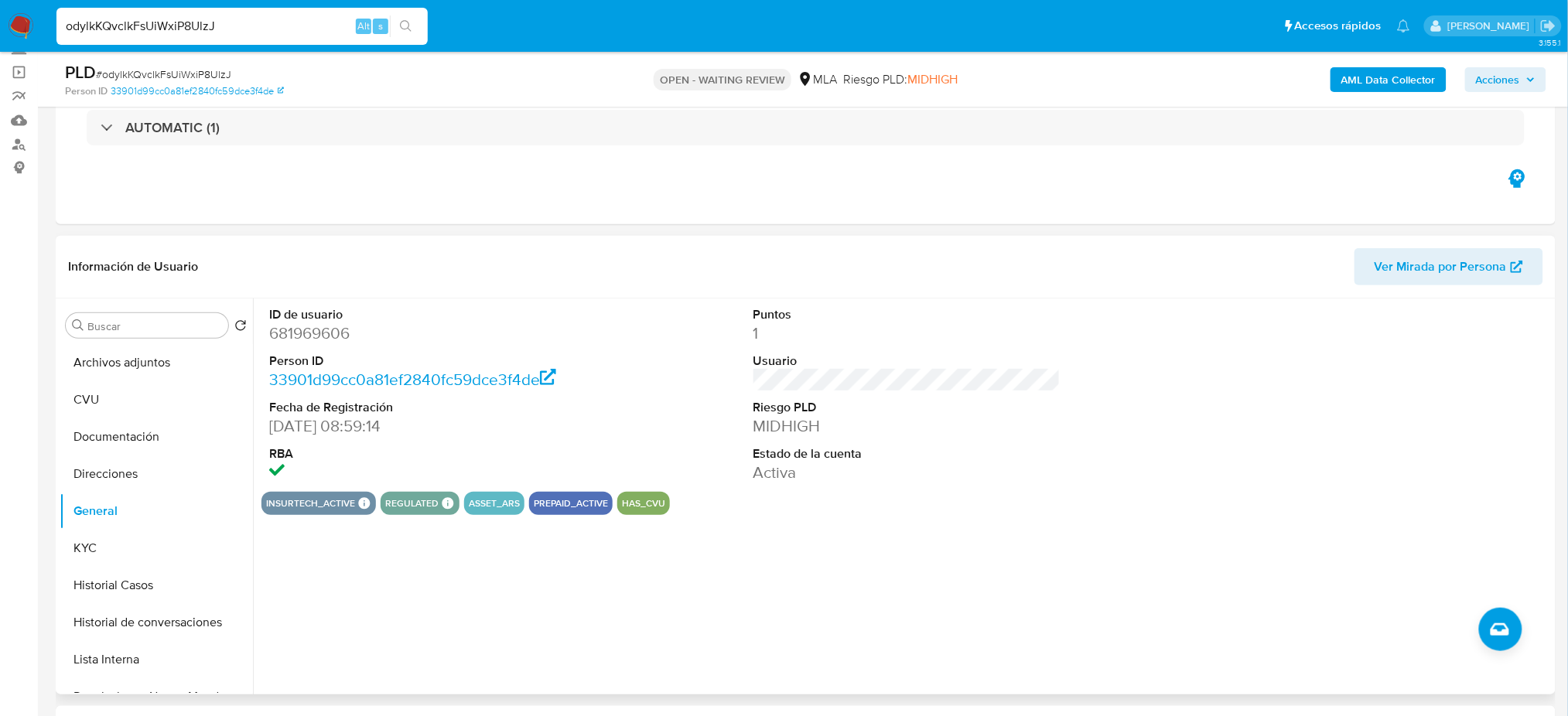
click at [315, 331] on dd "681969606" at bounding box center [423, 333] width 307 height 22
copy dd "681969606"
drag, startPoint x: 277, startPoint y: 29, endPoint x: 0, endPoint y: 43, distance: 277.4
click at [0, 43] on nav "Pausado Ver notificaciones odylkKQvclkFsUiWxiP8UlzJ Alt s Accesos rápidos Presi…" at bounding box center [784, 26] width 1568 height 52
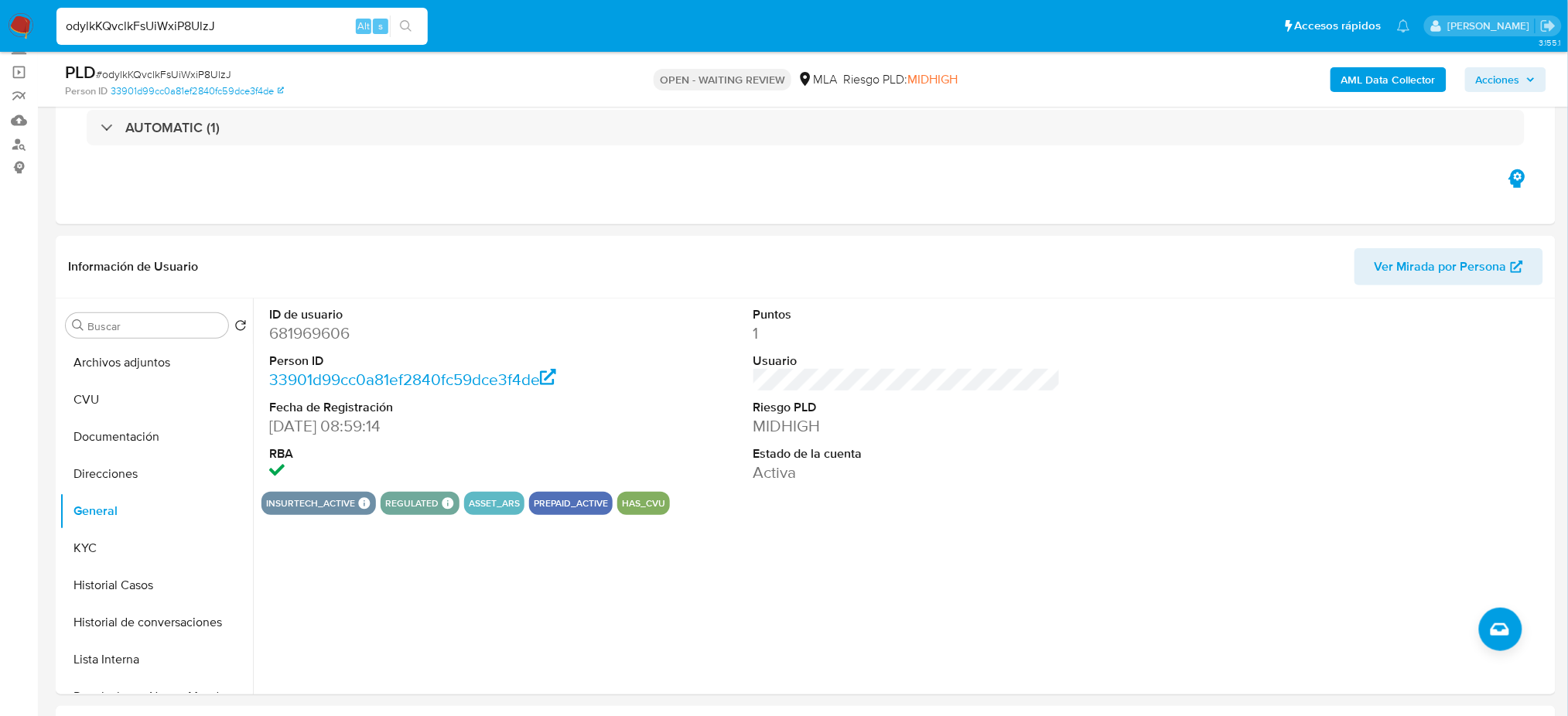
paste input "geZySjgJI4VYz5unMw05SqjY"
type input "geZySjgJI4VYz5unMw05SqjY"
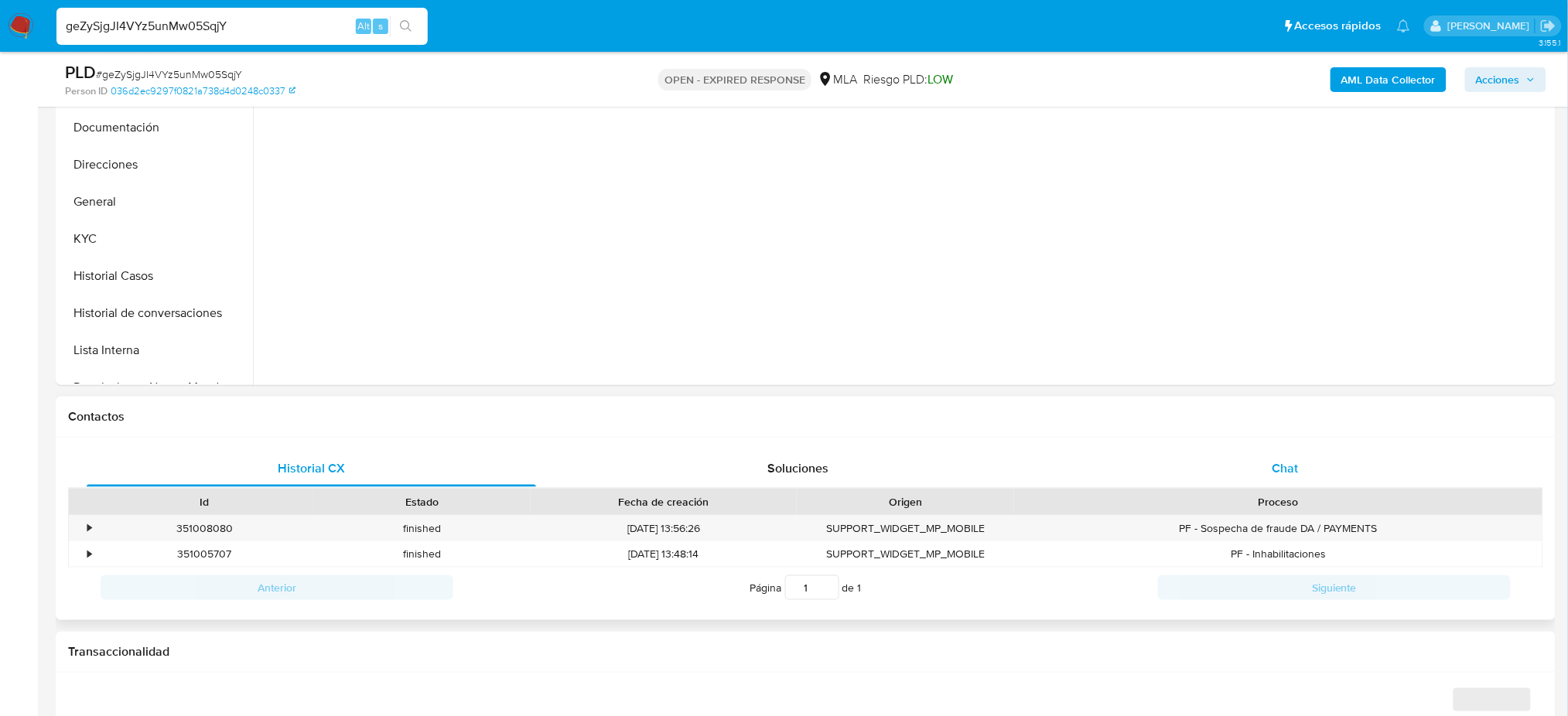
click at [1289, 466] on span "Chat" at bounding box center [1284, 468] width 26 height 18
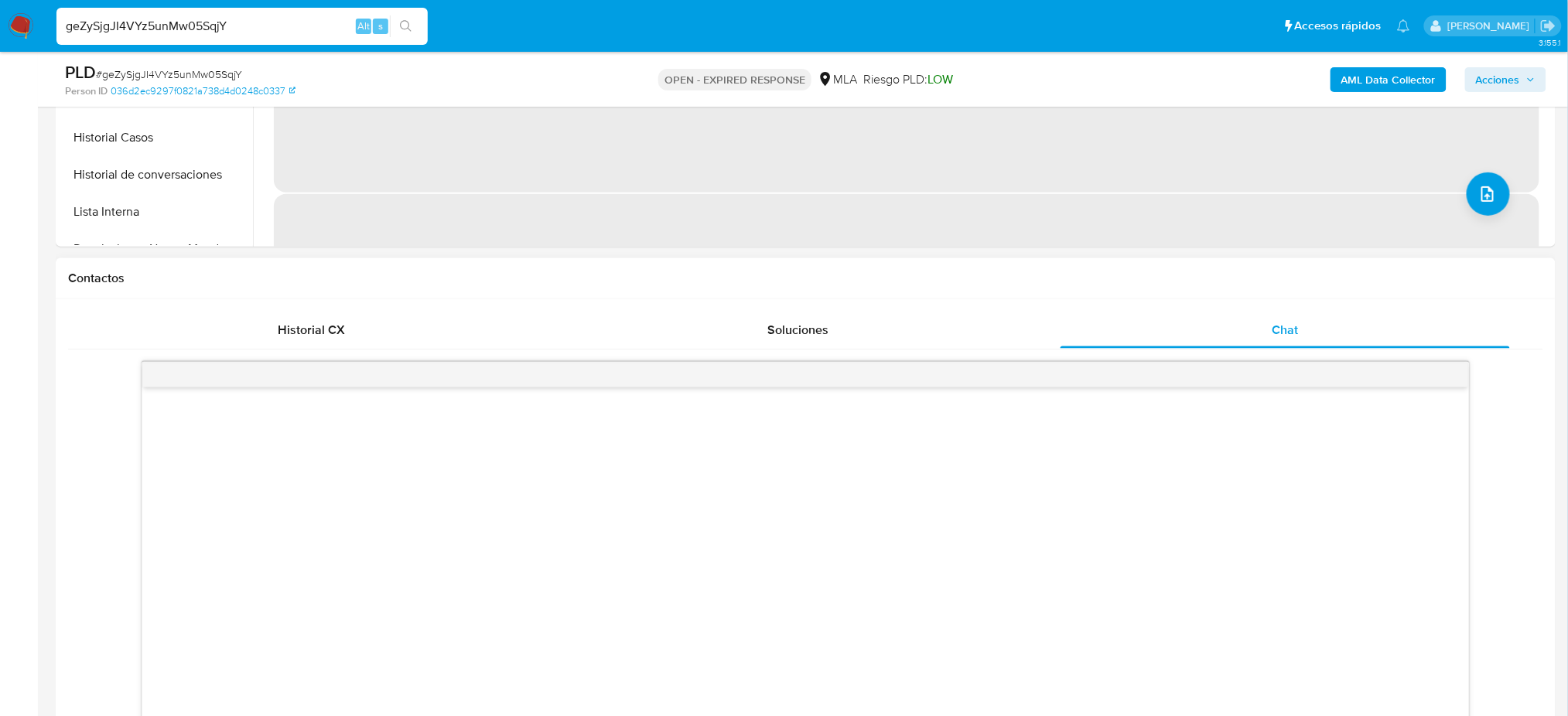
scroll to position [721, 0]
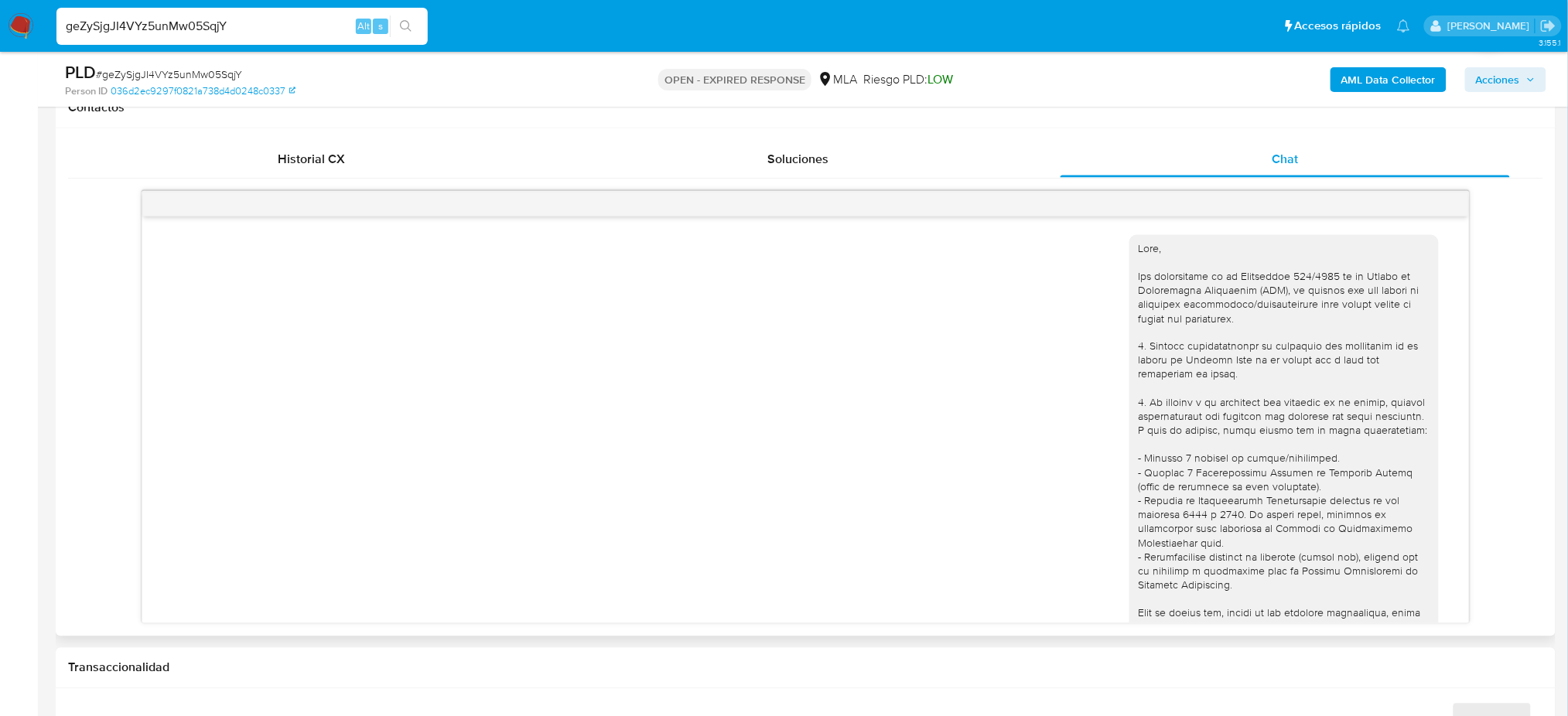
select select "10"
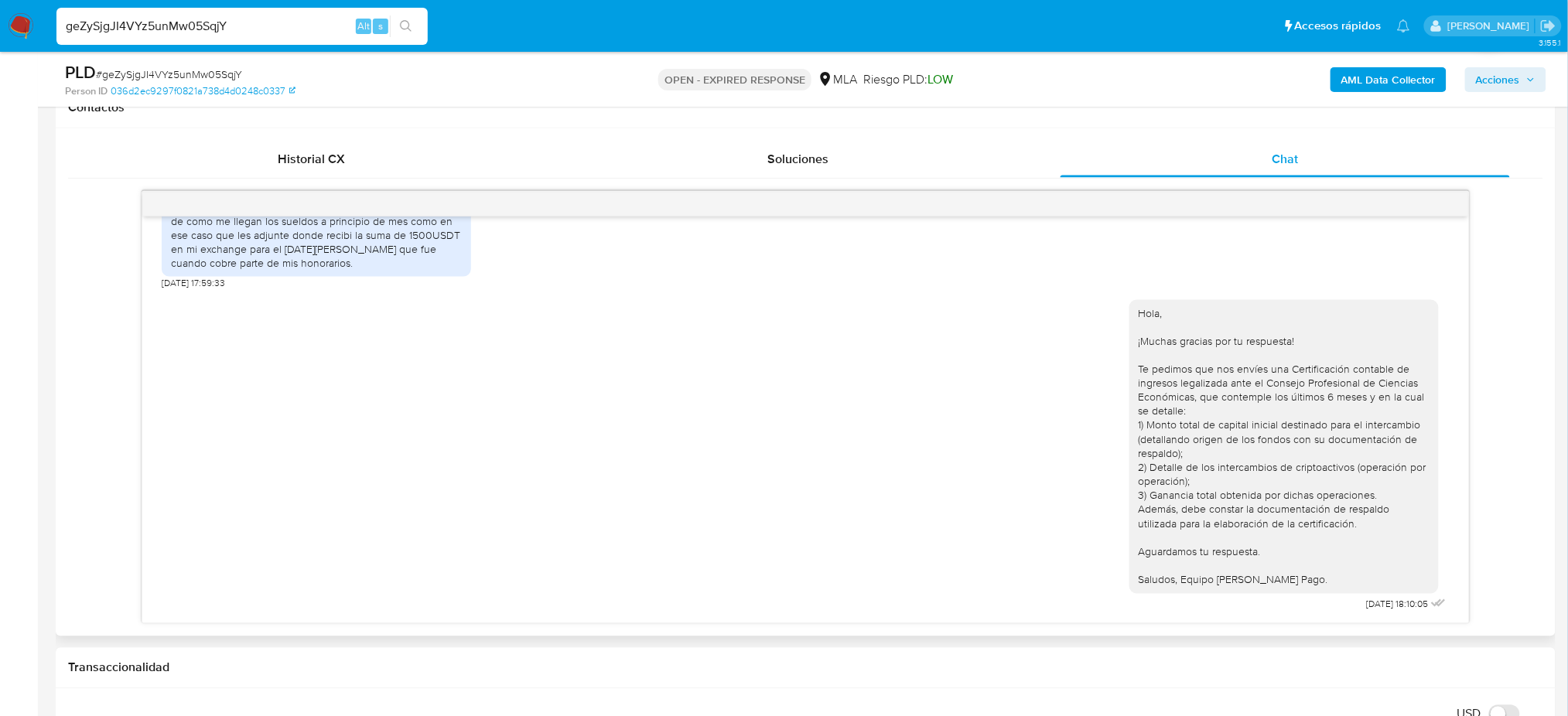
click at [182, 72] on span "# geZySjgJI4VYz5unMw05SqjY" at bounding box center [169, 74] width 146 height 15
copy span "geZySjgJI4VYz5unMw05SqjY"
click at [25, 25] on img at bounding box center [21, 26] width 26 height 26
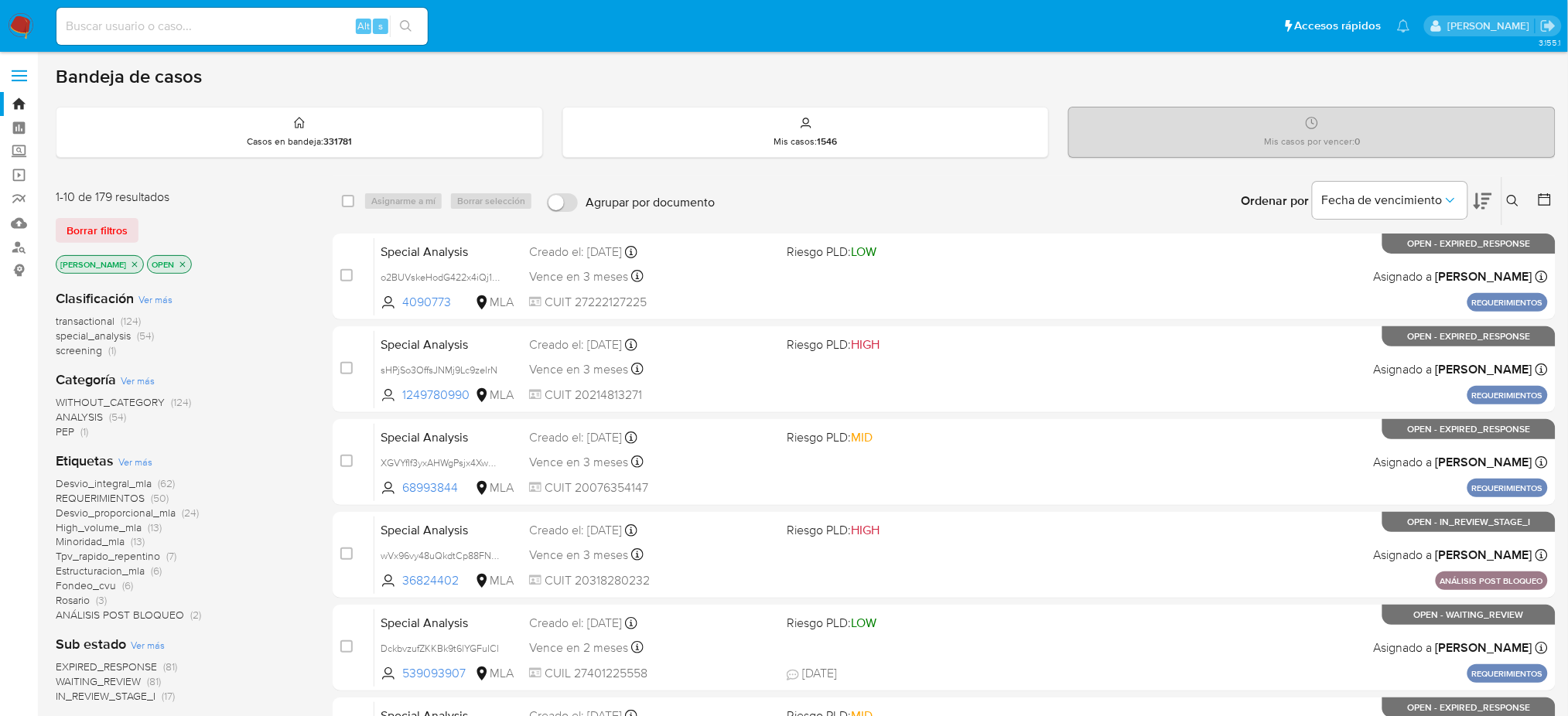
click at [1515, 195] on icon at bounding box center [1513, 201] width 13 height 13
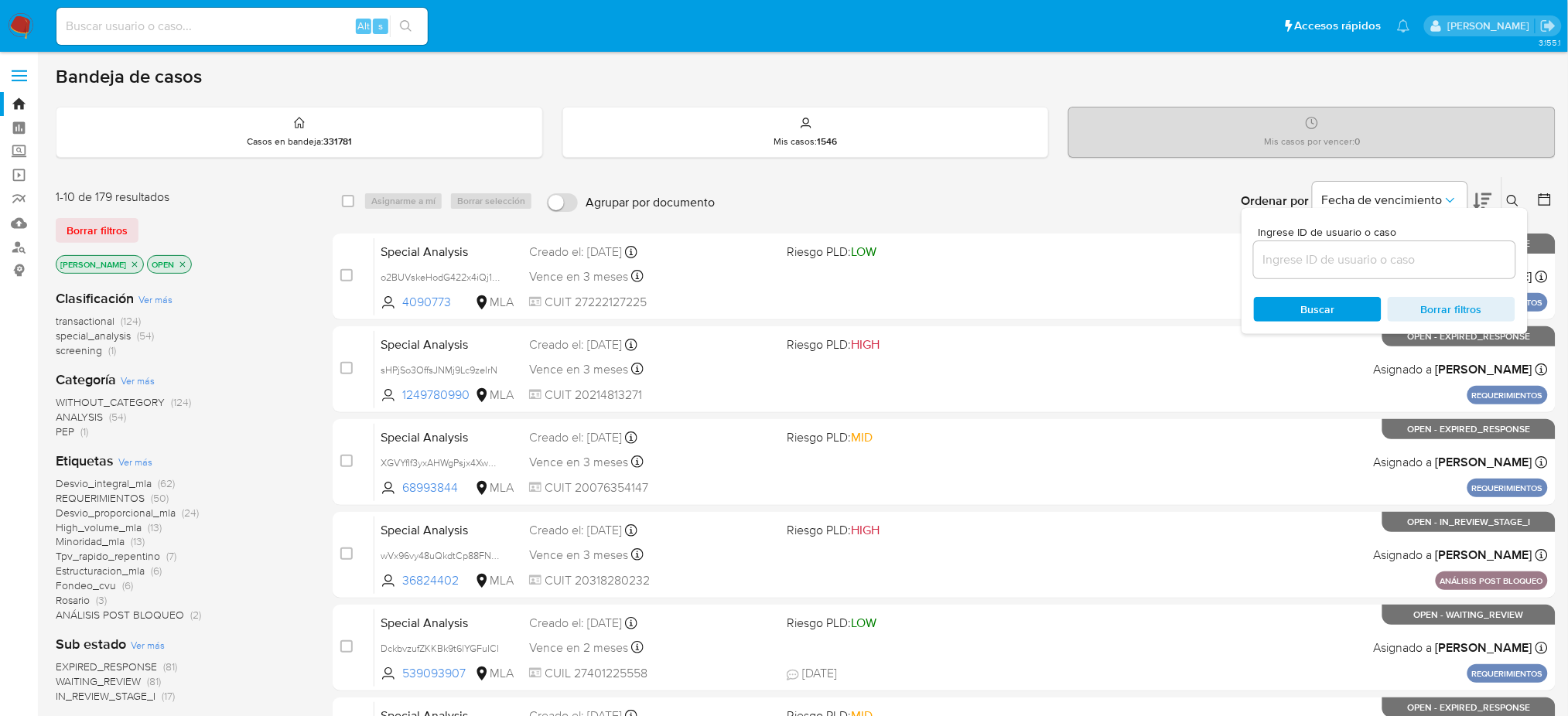
click at [1302, 247] on div at bounding box center [1384, 260] width 261 height 37
click at [1305, 258] on input at bounding box center [1384, 260] width 261 height 20
paste input "geZySjgJI4VYz5unMw05SqjY"
type input "geZySjgJI4VYz5unMw05SqjY"
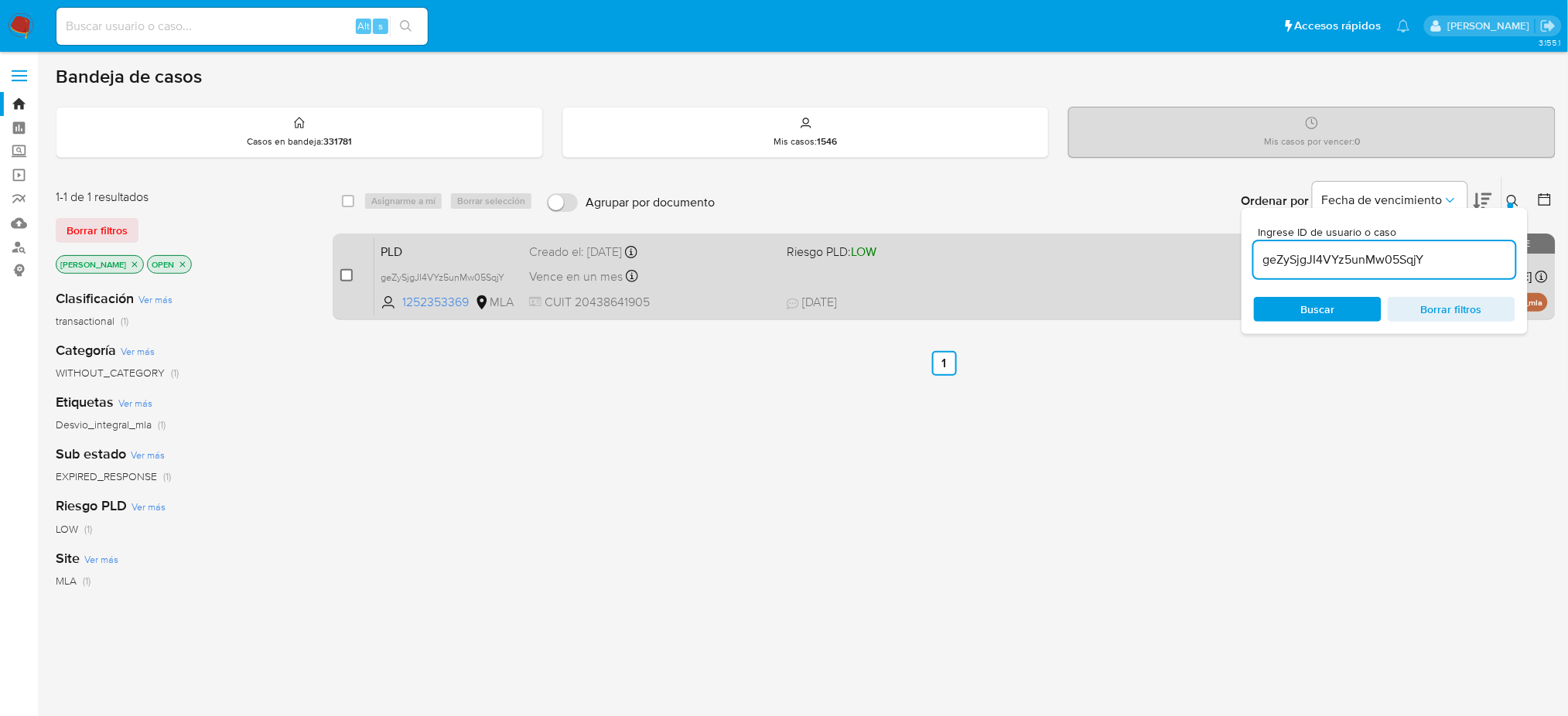
click at [343, 274] on input "checkbox" at bounding box center [347, 276] width 13 height 13
checkbox input "true"
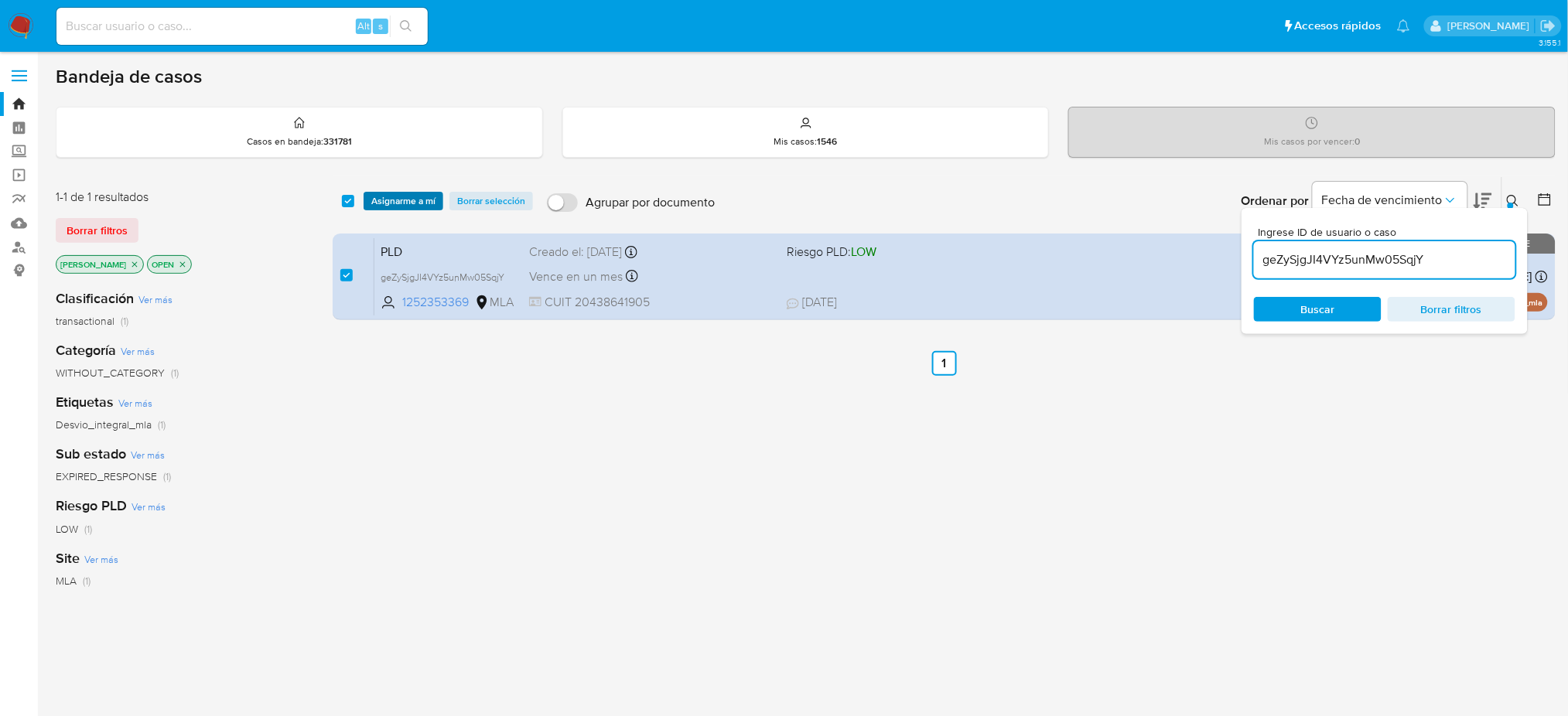
click at [394, 201] on span "Asignarme a mí" at bounding box center [403, 200] width 64 height 15
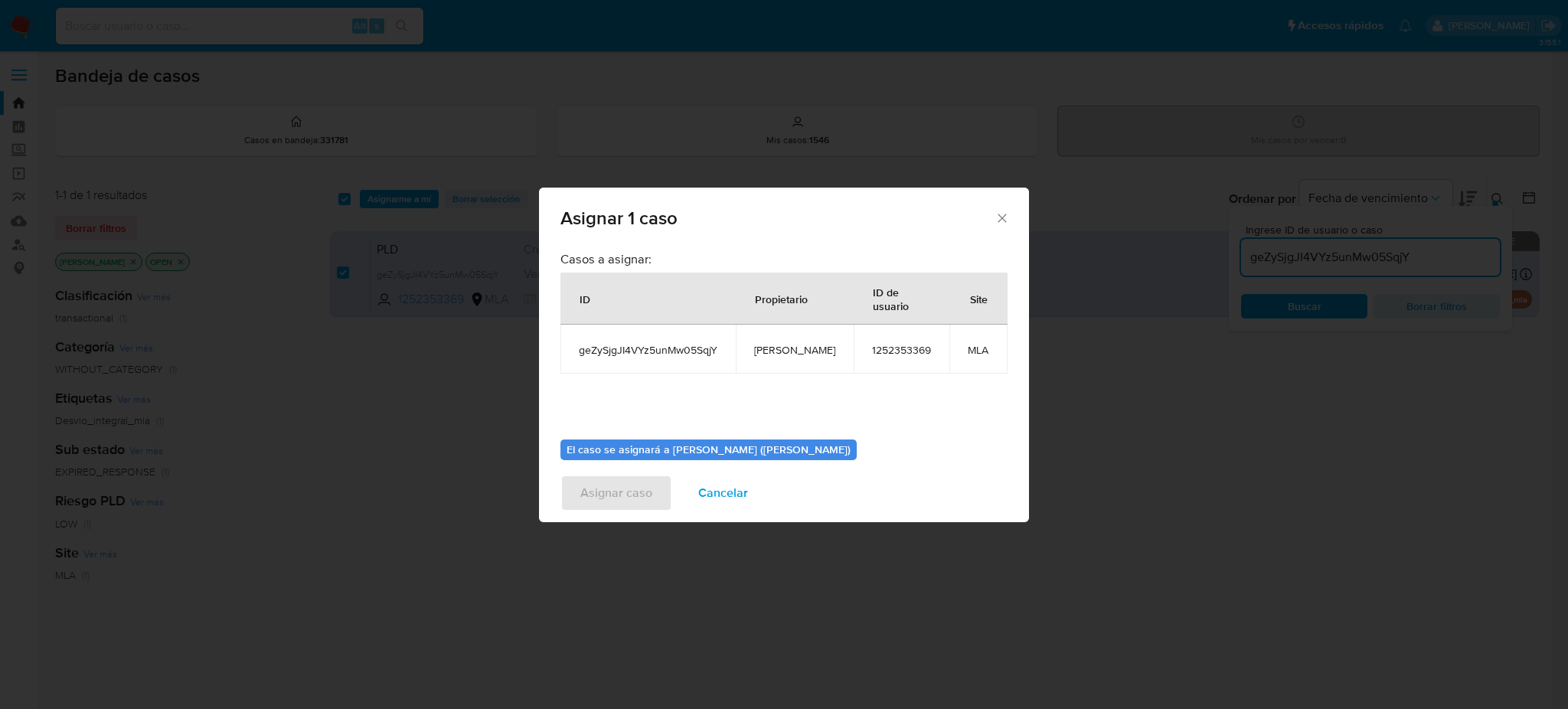
click at [768, 355] on span "[PERSON_NAME]" at bounding box center [794, 350] width 81 height 13
copy span "[PERSON_NAME]"
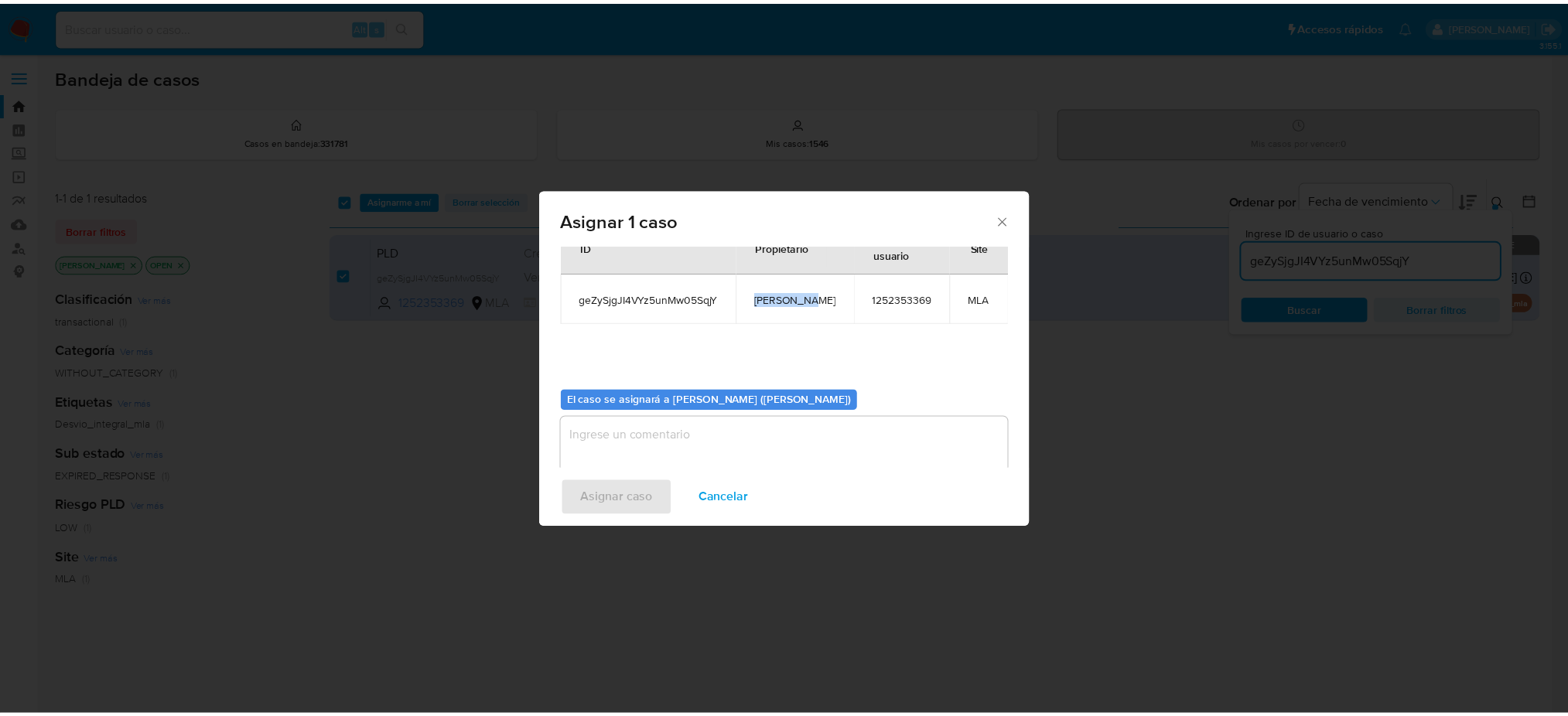
scroll to position [79, 0]
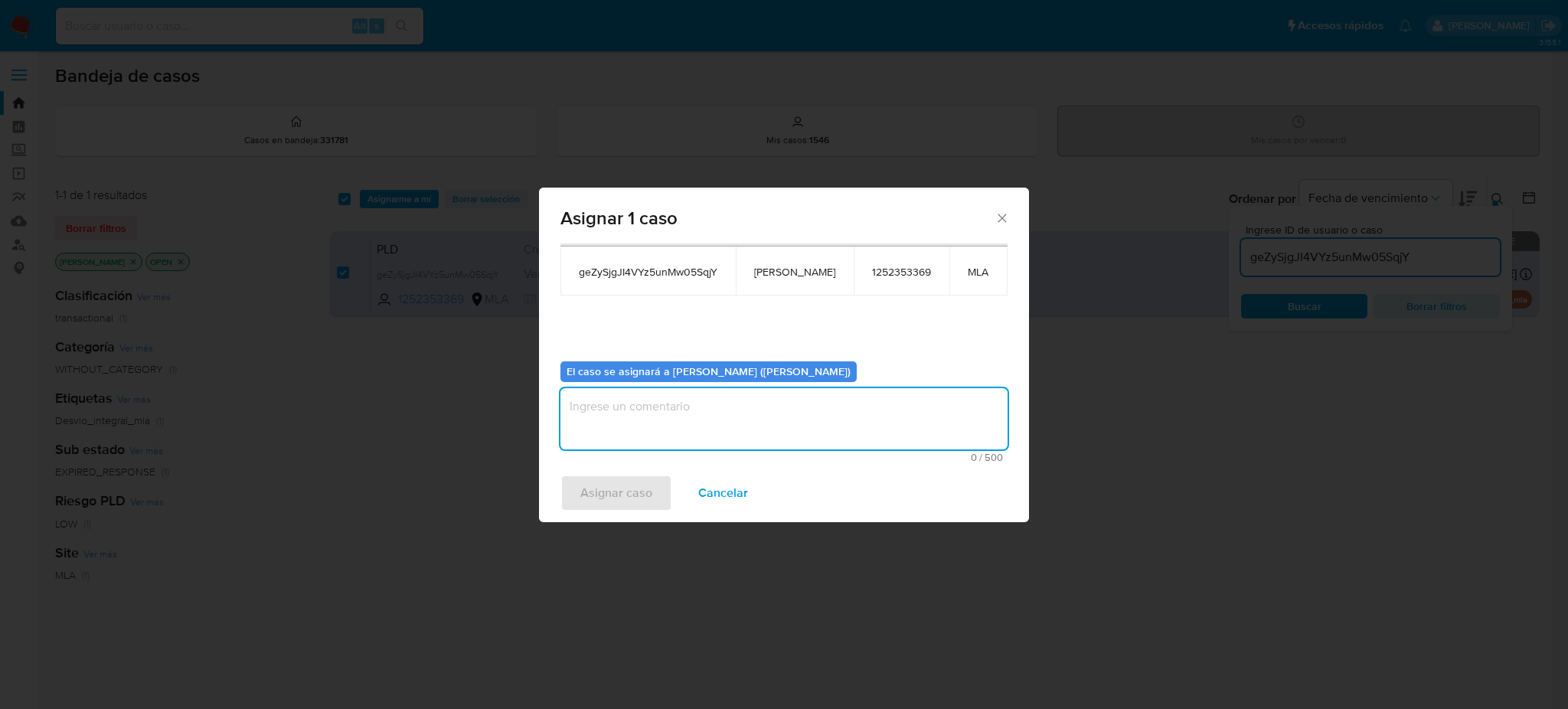
click at [637, 423] on textarea "assign-modal" at bounding box center [784, 418] width 447 height 61
paste textarea "[PERSON_NAME]"
type textarea "[PERSON_NAME]"
click at [620, 501] on span "Asignar caso" at bounding box center [615, 493] width 72 height 34
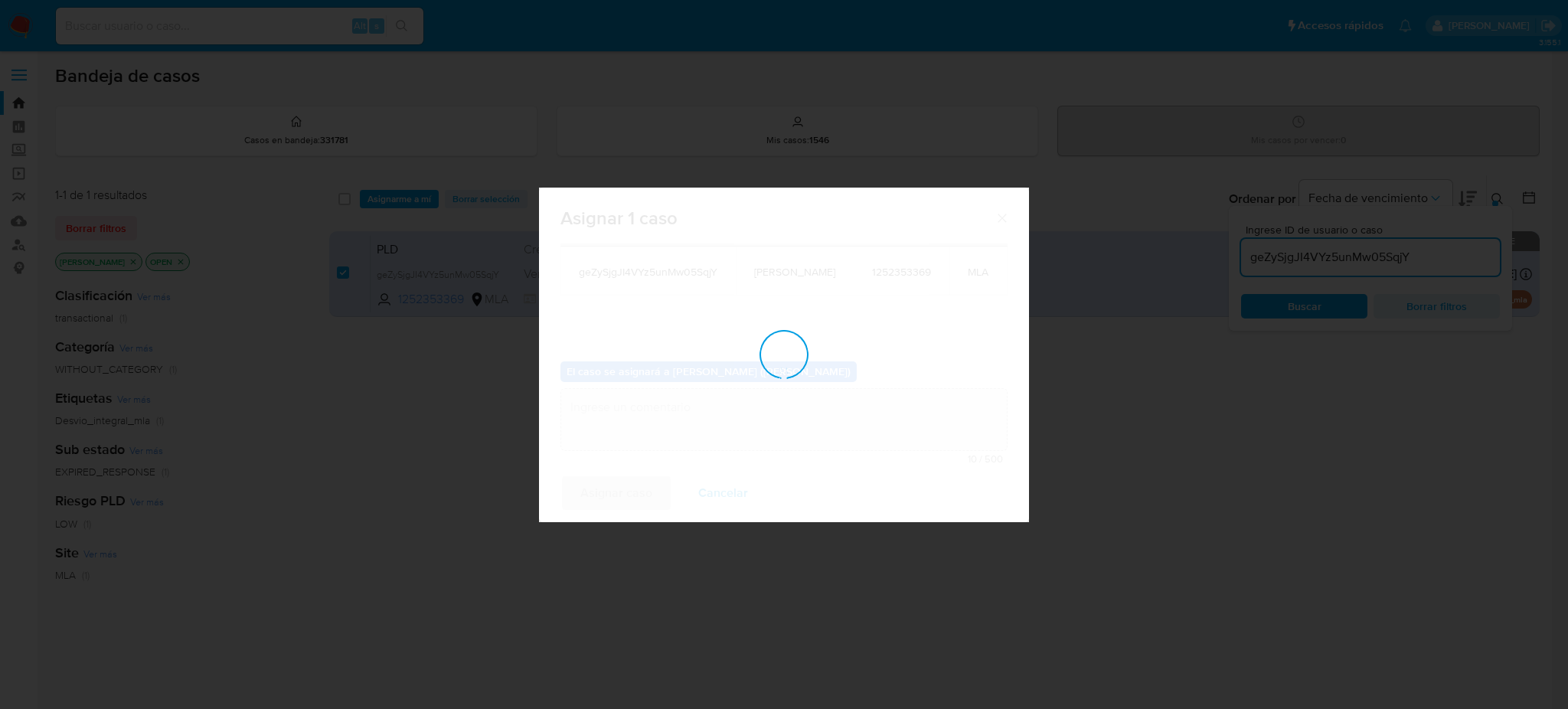
checkbox input "false"
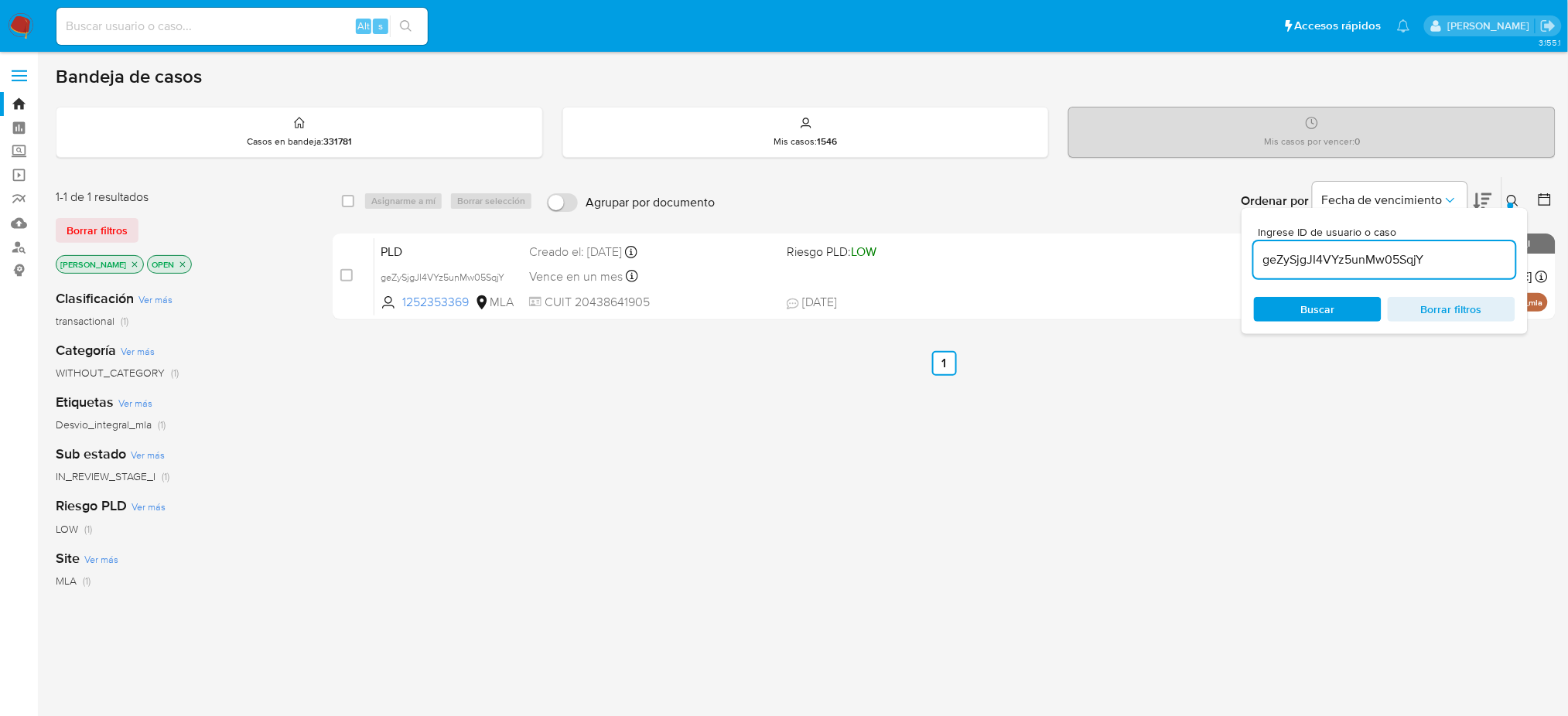
click at [253, 252] on div "1-1 de 1 resultados Borrar filtros amedzovich OPEN" at bounding box center [179, 233] width 247 height 88
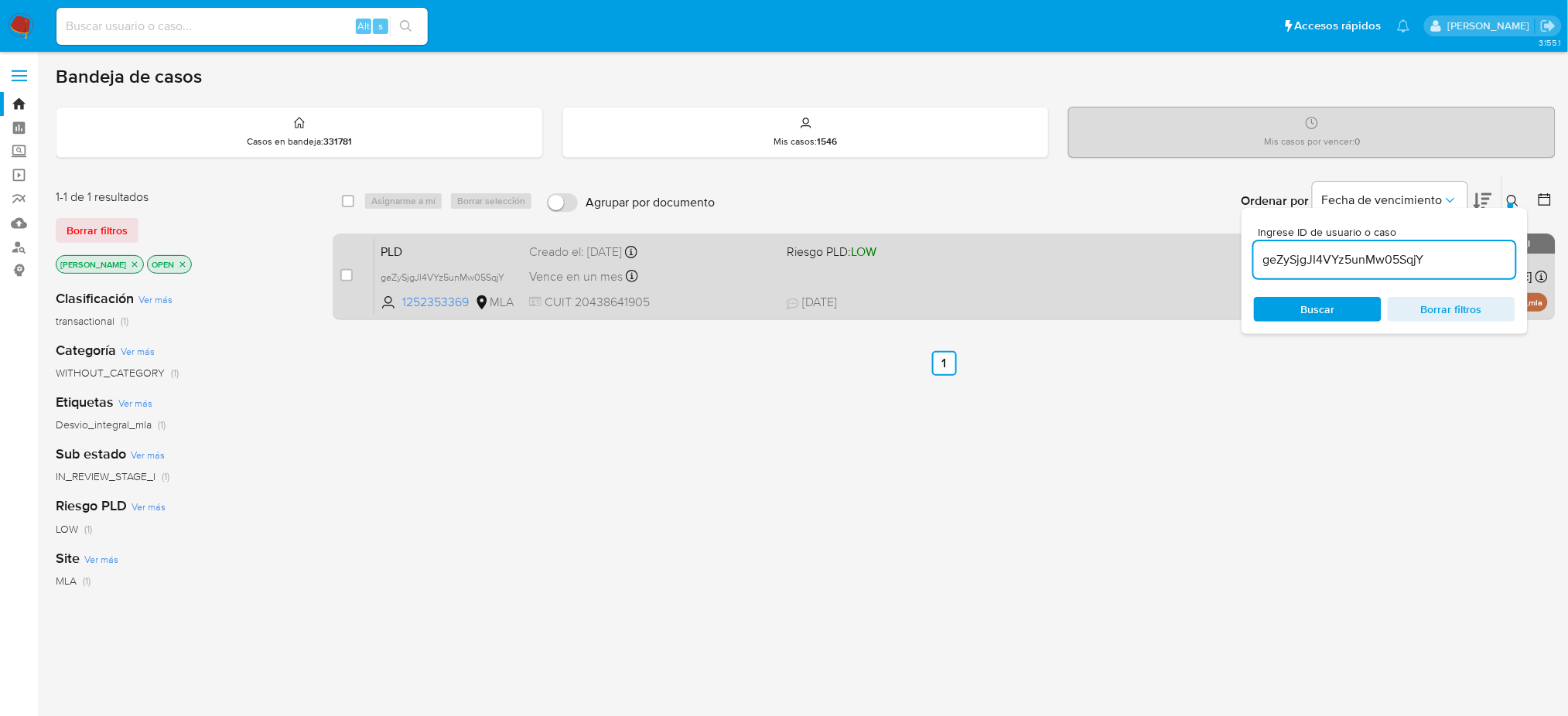
click at [464, 243] on span "PLD" at bounding box center [447, 251] width 136 height 20
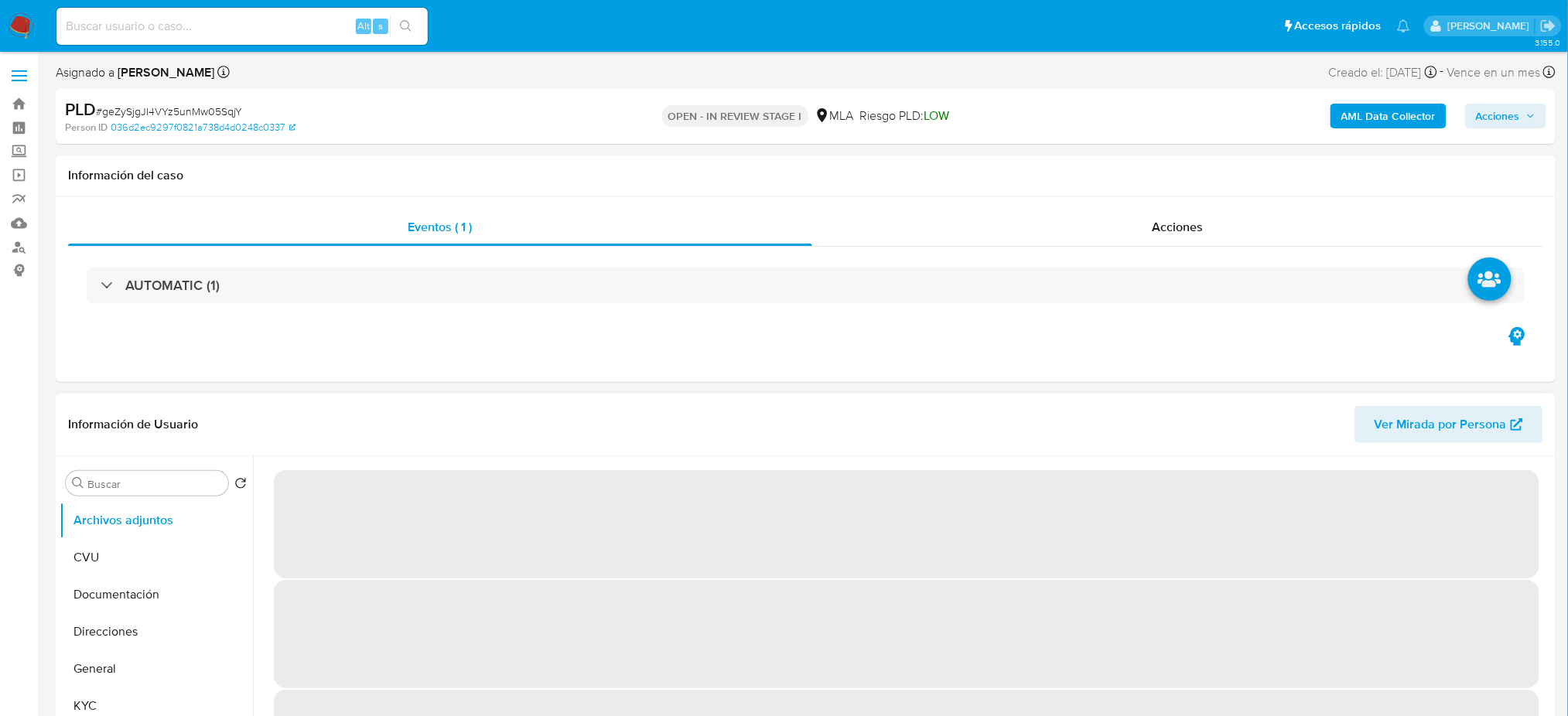
select select "10"
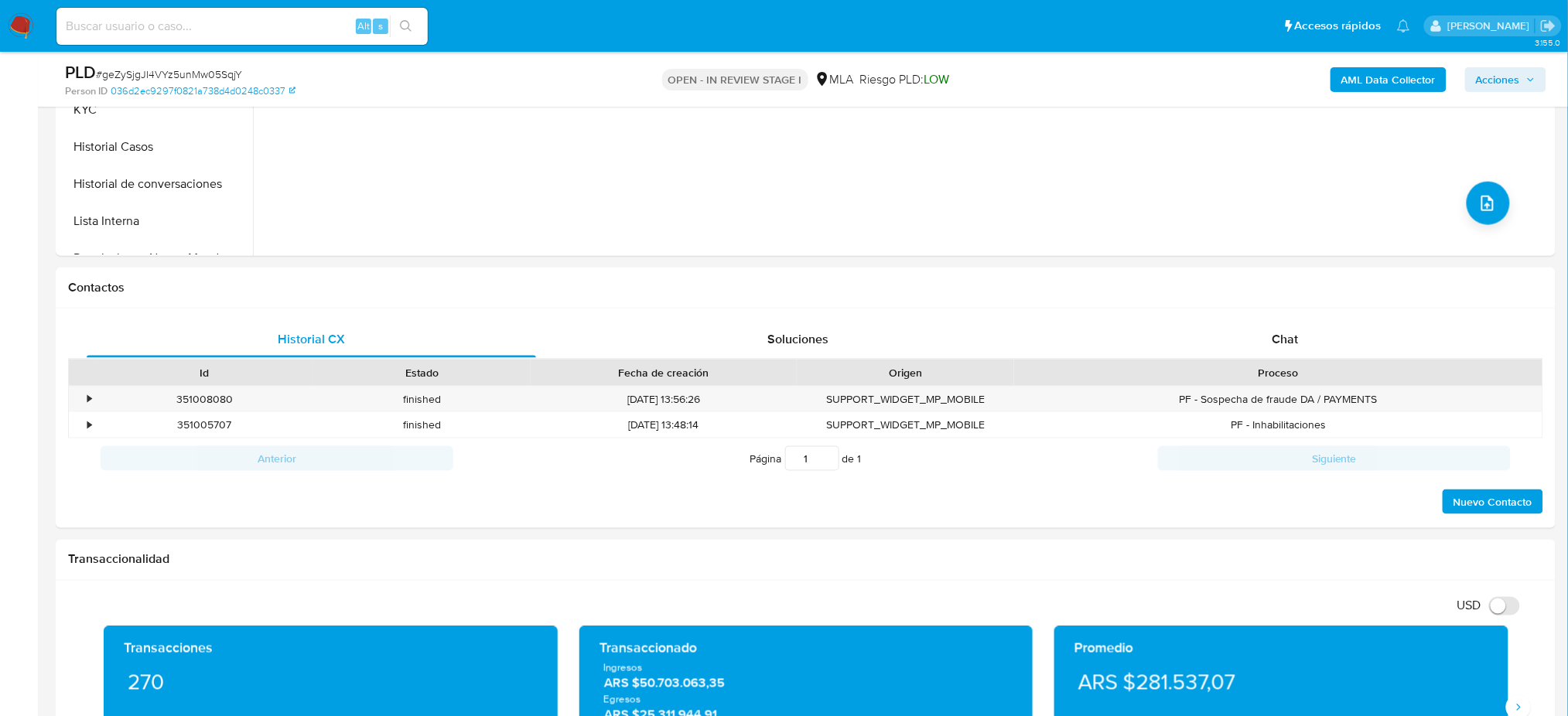
scroll to position [619, 0]
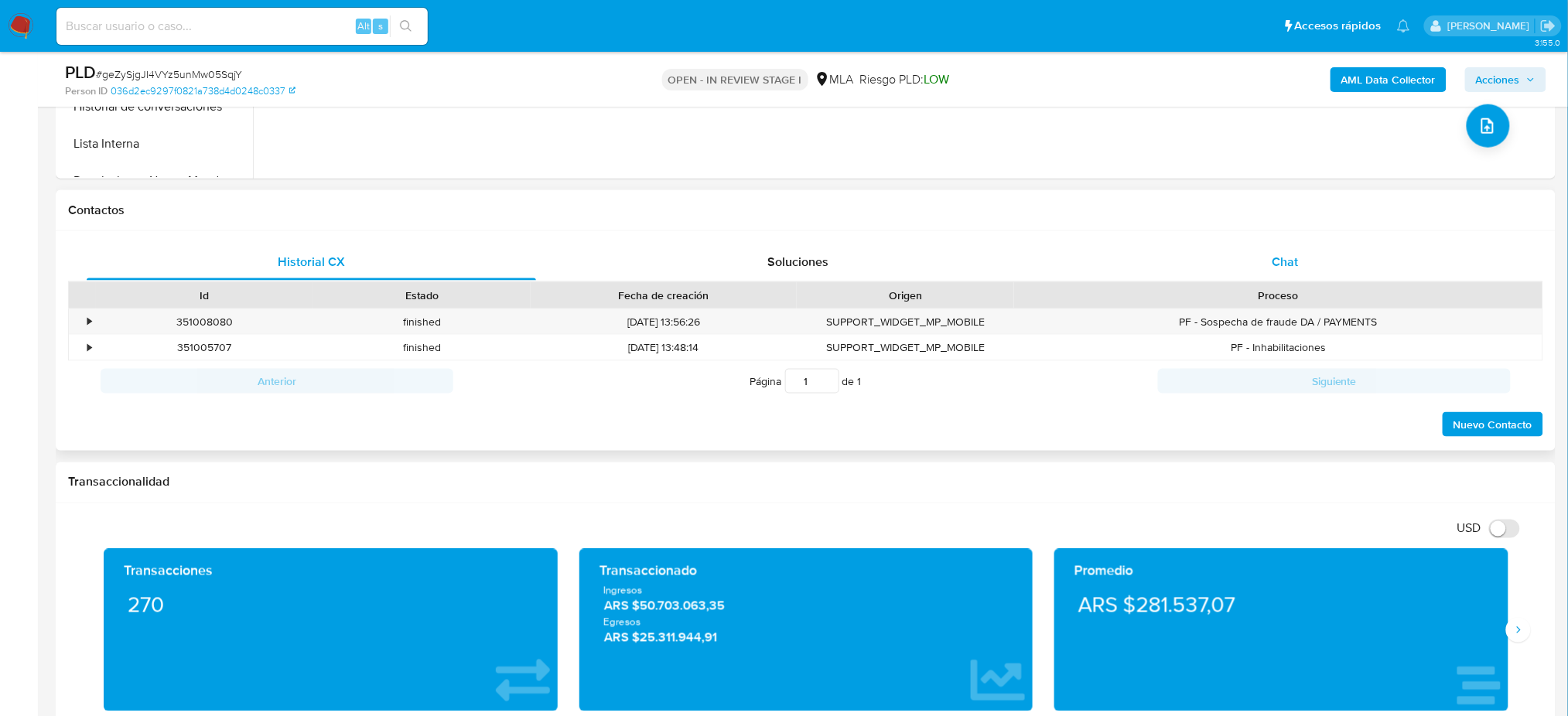
click at [1358, 264] on div "Chat" at bounding box center [1285, 261] width 449 height 37
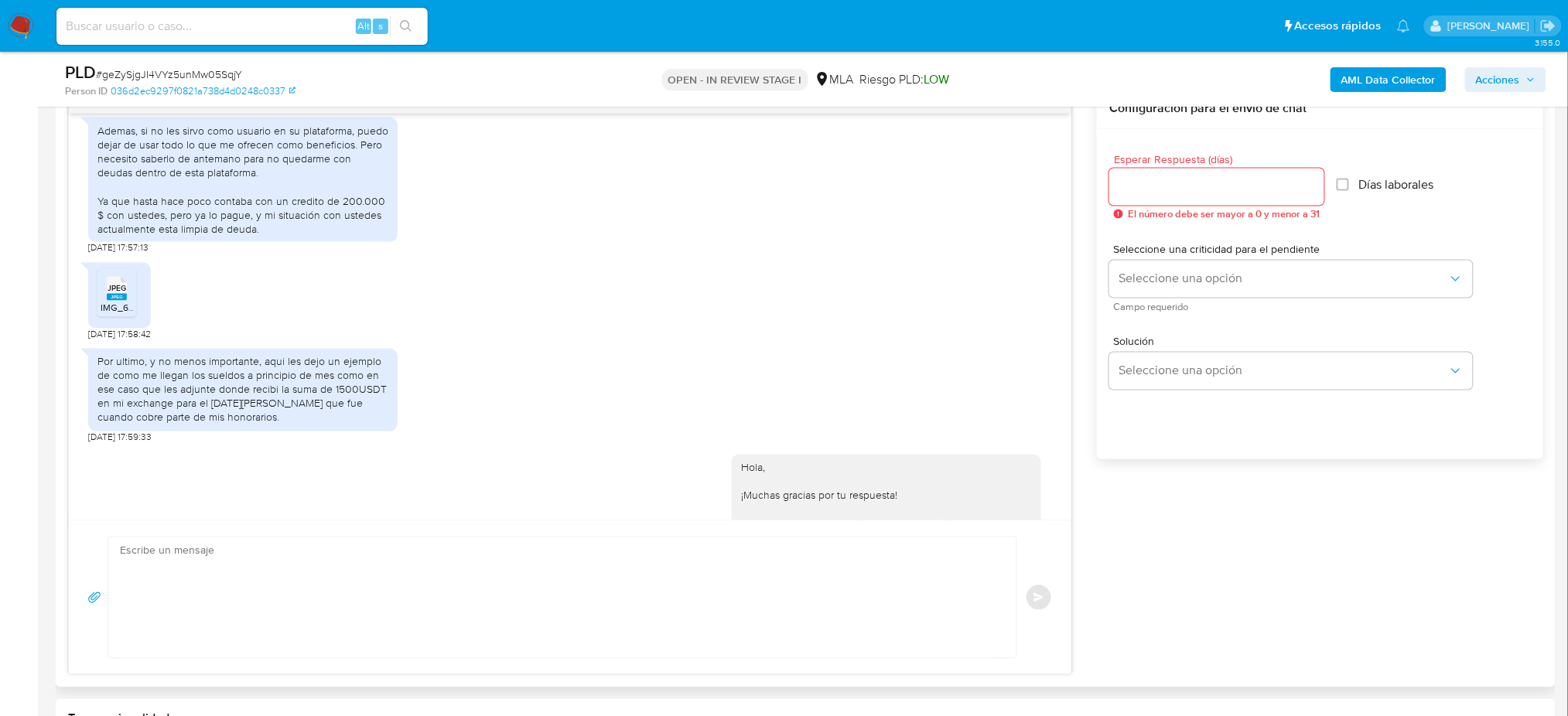
scroll to position [2566, 0]
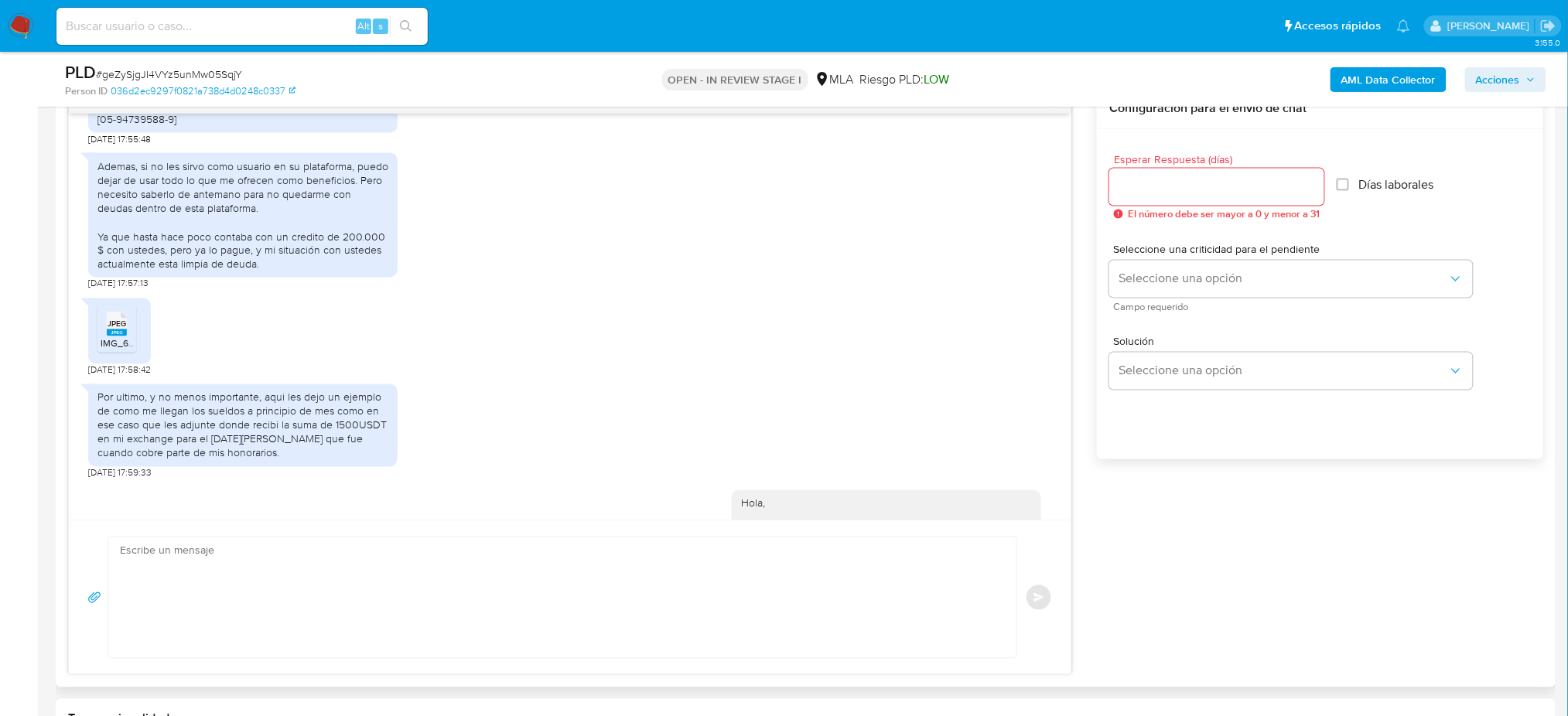
click at [104, 338] on div "JPEG JPEG" at bounding box center [117, 323] width 32 height 31
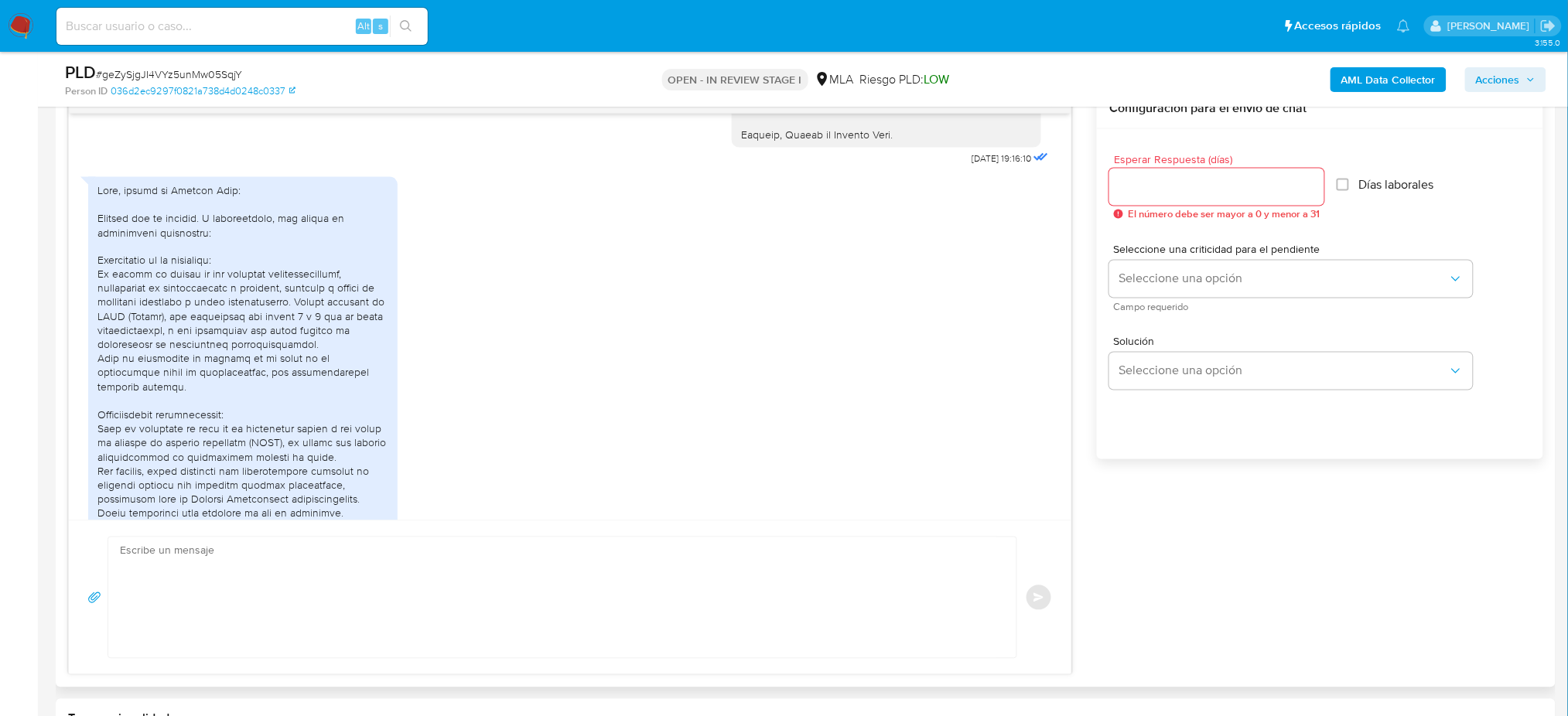
scroll to position [1947, 0]
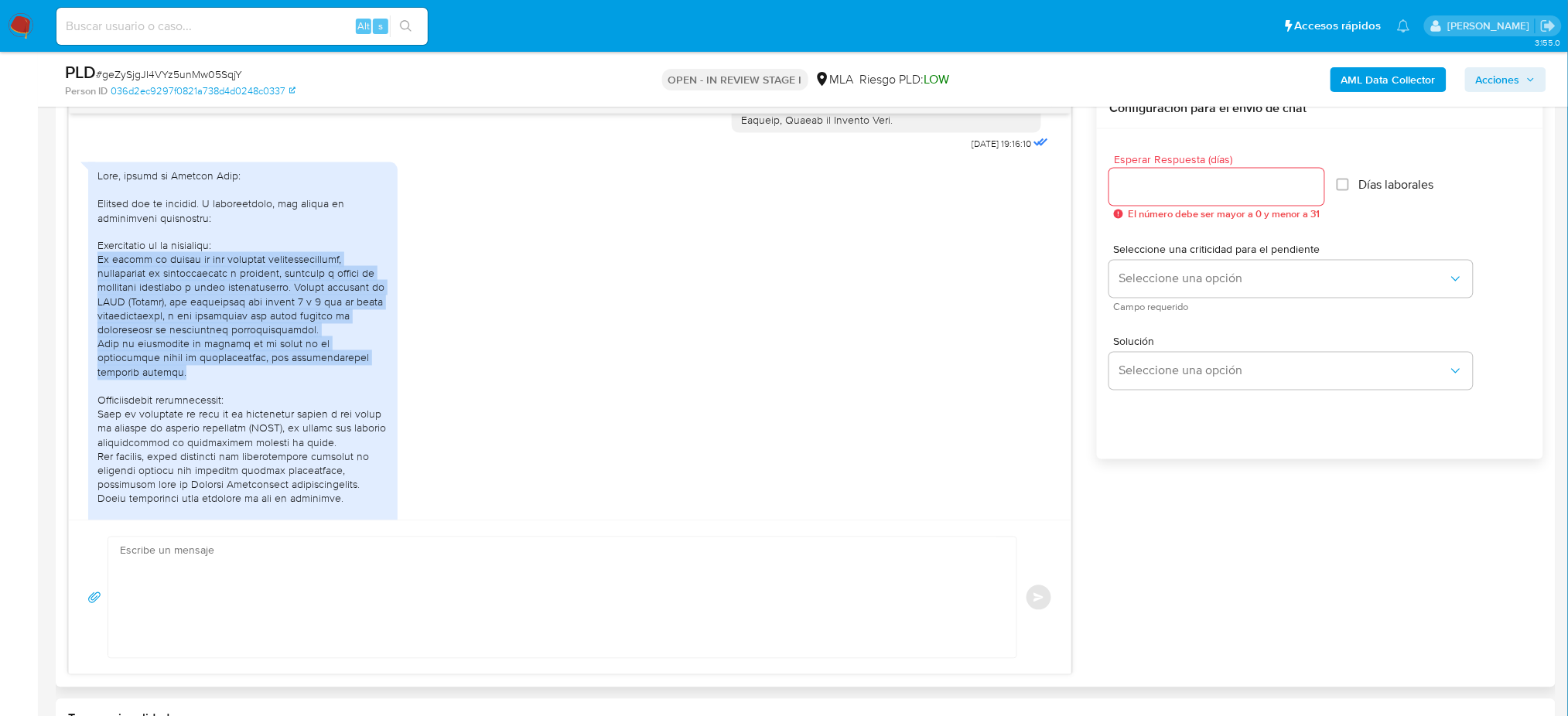
drag, startPoint x: 97, startPoint y: 288, endPoint x: 368, endPoint y: 383, distance: 287.2
click at [368, 383] on div at bounding box center [243, 457] width 291 height 577
copy div "Me dedico al ámbito de las finanzas descentralizadas, inversiones en criptomone…"
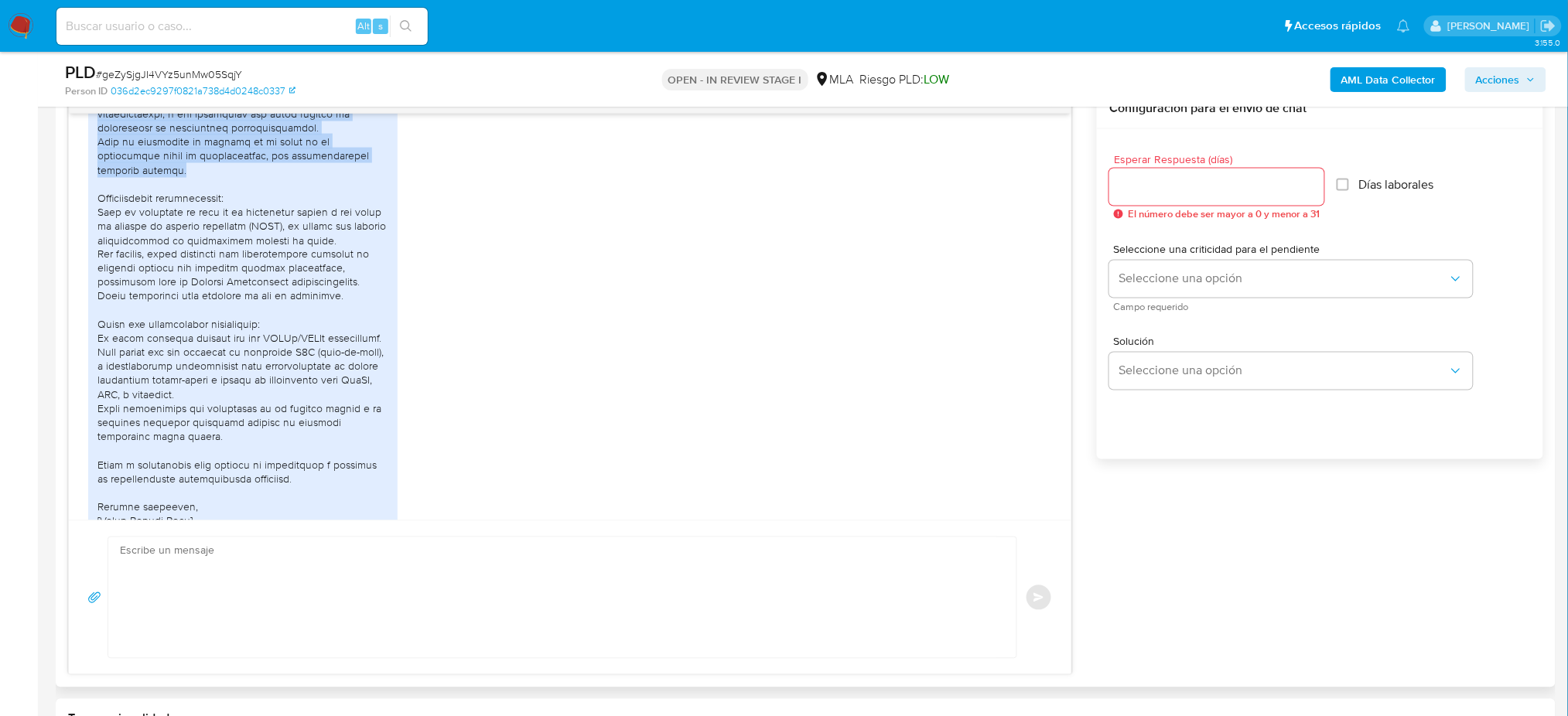
scroll to position [2153, 0]
click at [208, 334] on div at bounding box center [243, 251] width 291 height 577
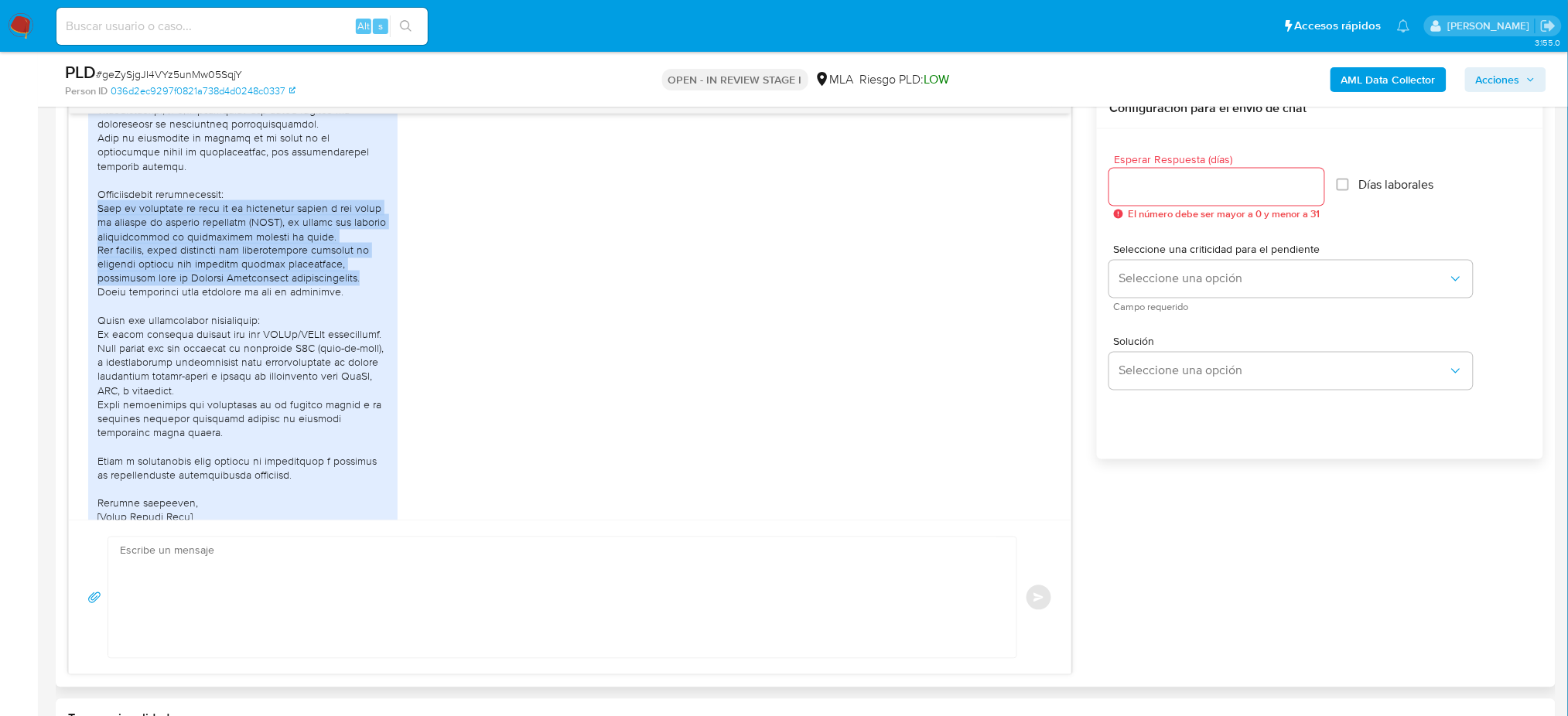
drag, startPoint x: 97, startPoint y: 226, endPoint x: 345, endPoint y: 293, distance: 256.9
click at [345, 293] on div at bounding box center [243, 251] width 291 height 577
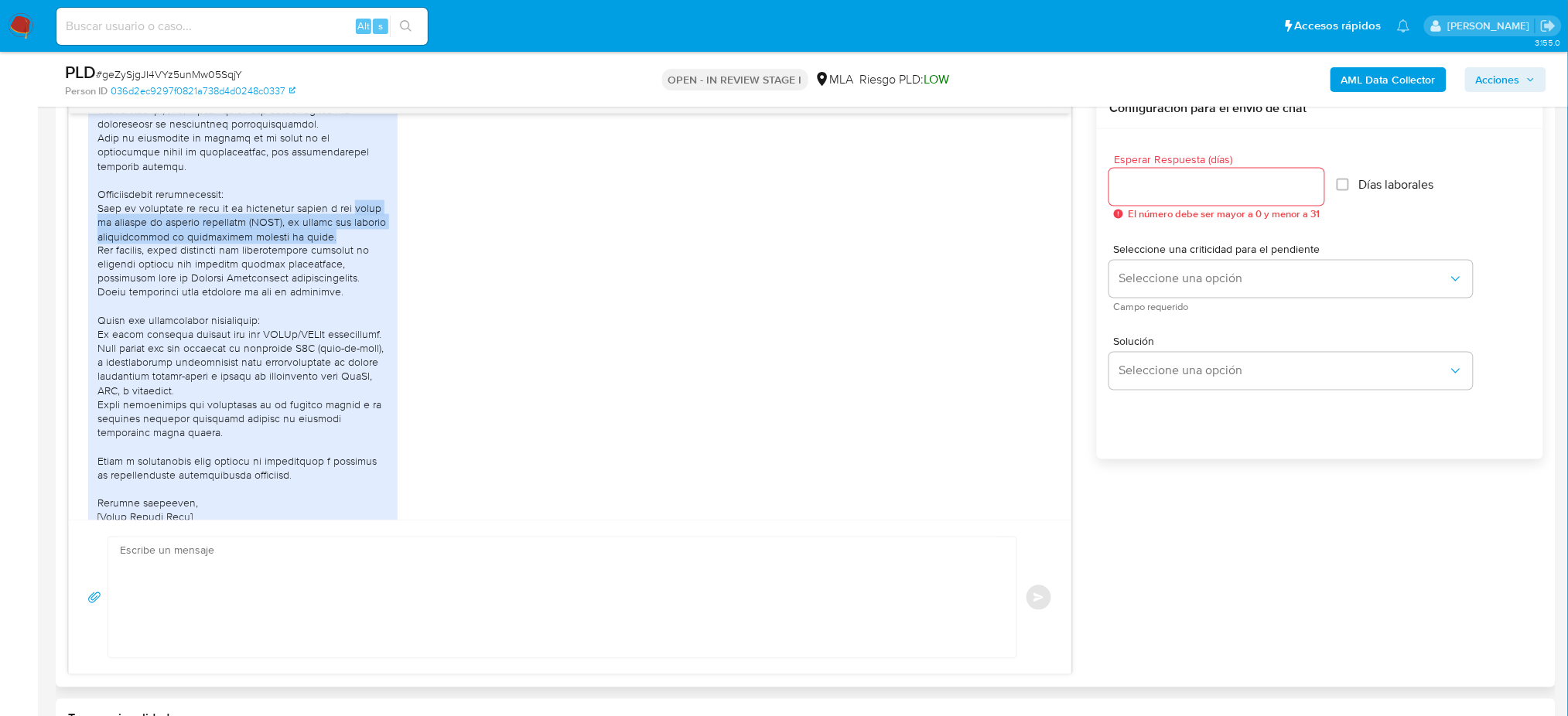
drag, startPoint x: 93, startPoint y: 233, endPoint x: 350, endPoint y: 253, distance: 257.8
click at [350, 253] on div at bounding box center [243, 251] width 309 height 589
click at [314, 288] on div at bounding box center [243, 251] width 291 height 577
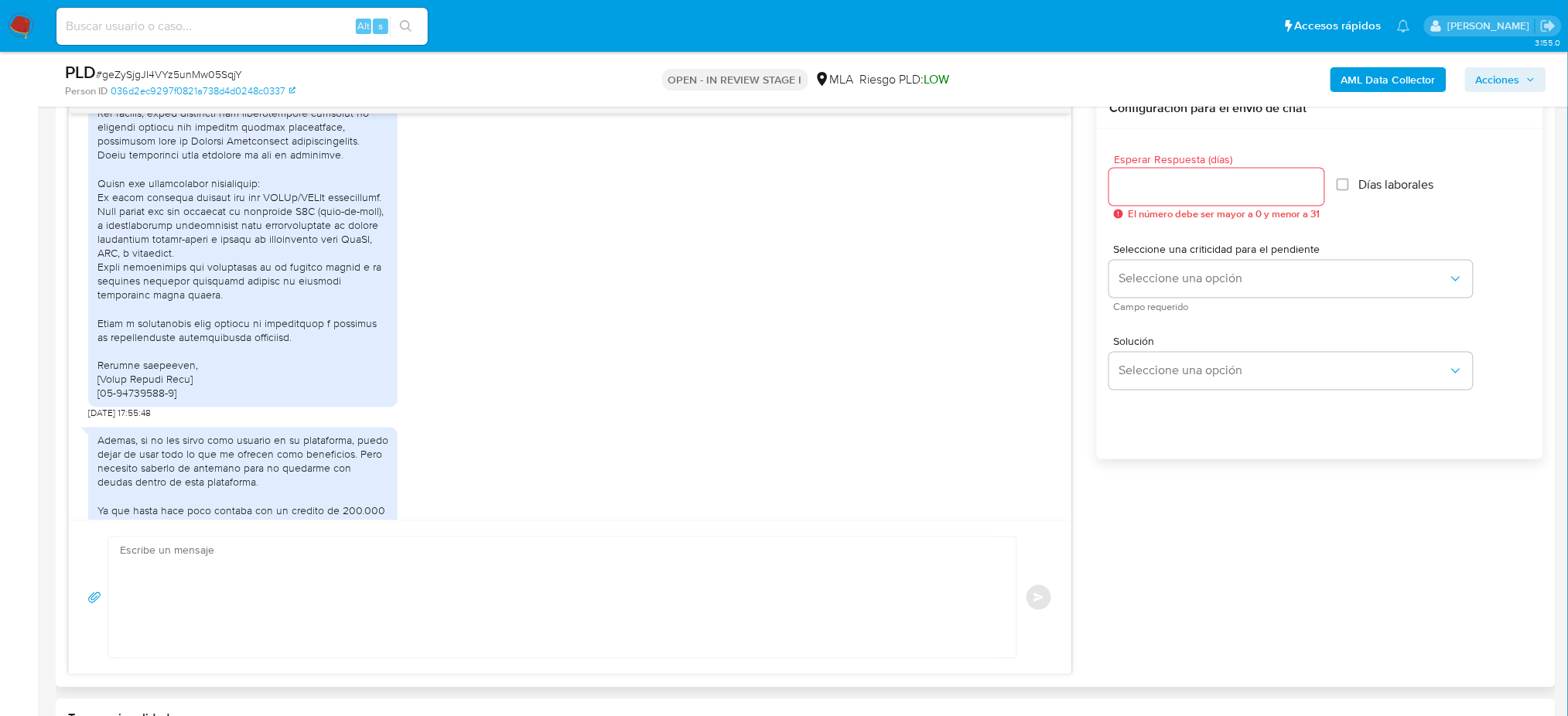
scroll to position [2257, 0]
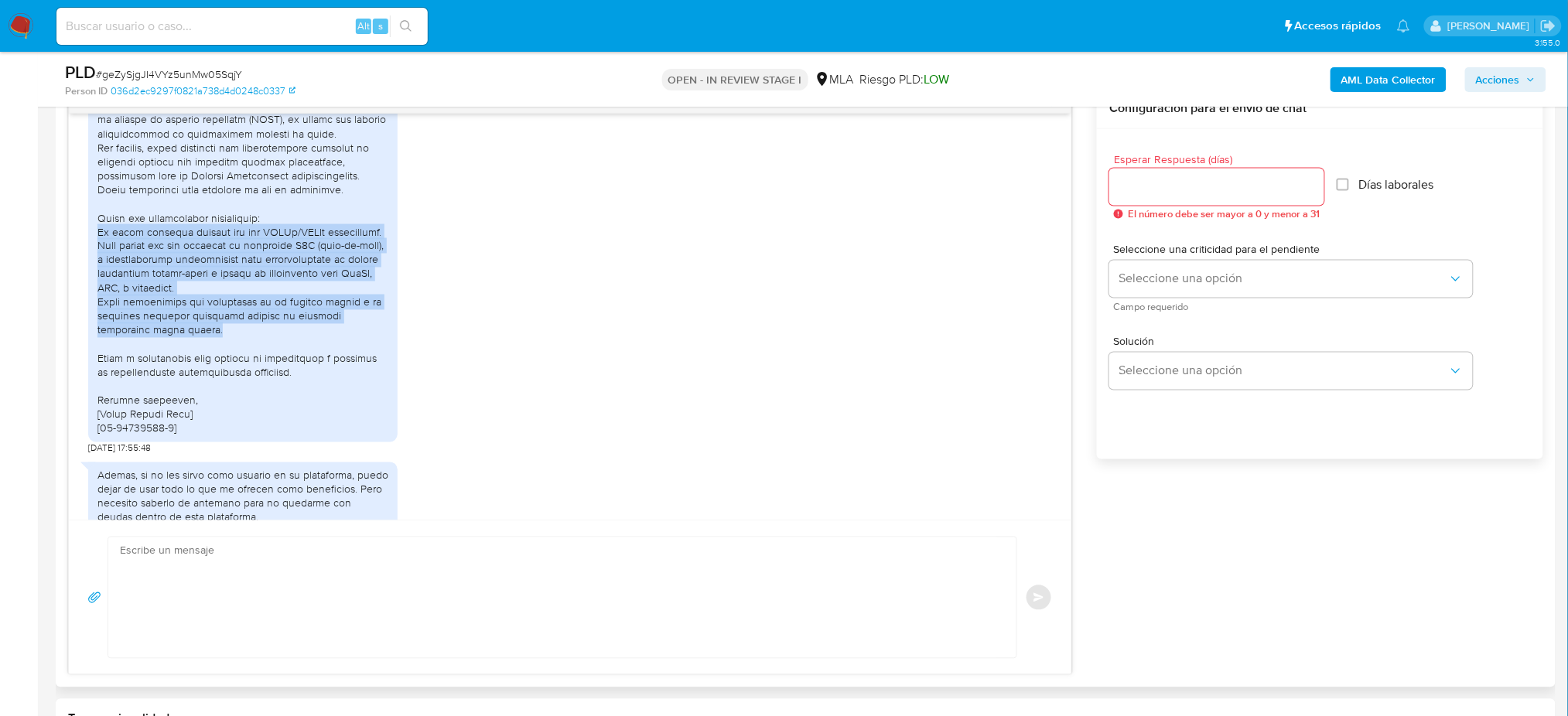
drag, startPoint x: 97, startPoint y: 247, endPoint x: 258, endPoint y: 340, distance: 185.9
click at [258, 340] on div at bounding box center [243, 147] width 291 height 577
copy div "No tengo relación directa con los CUITs/CUILs mencionados. Todo indica que son …"
click at [258, 340] on div at bounding box center [243, 147] width 291 height 577
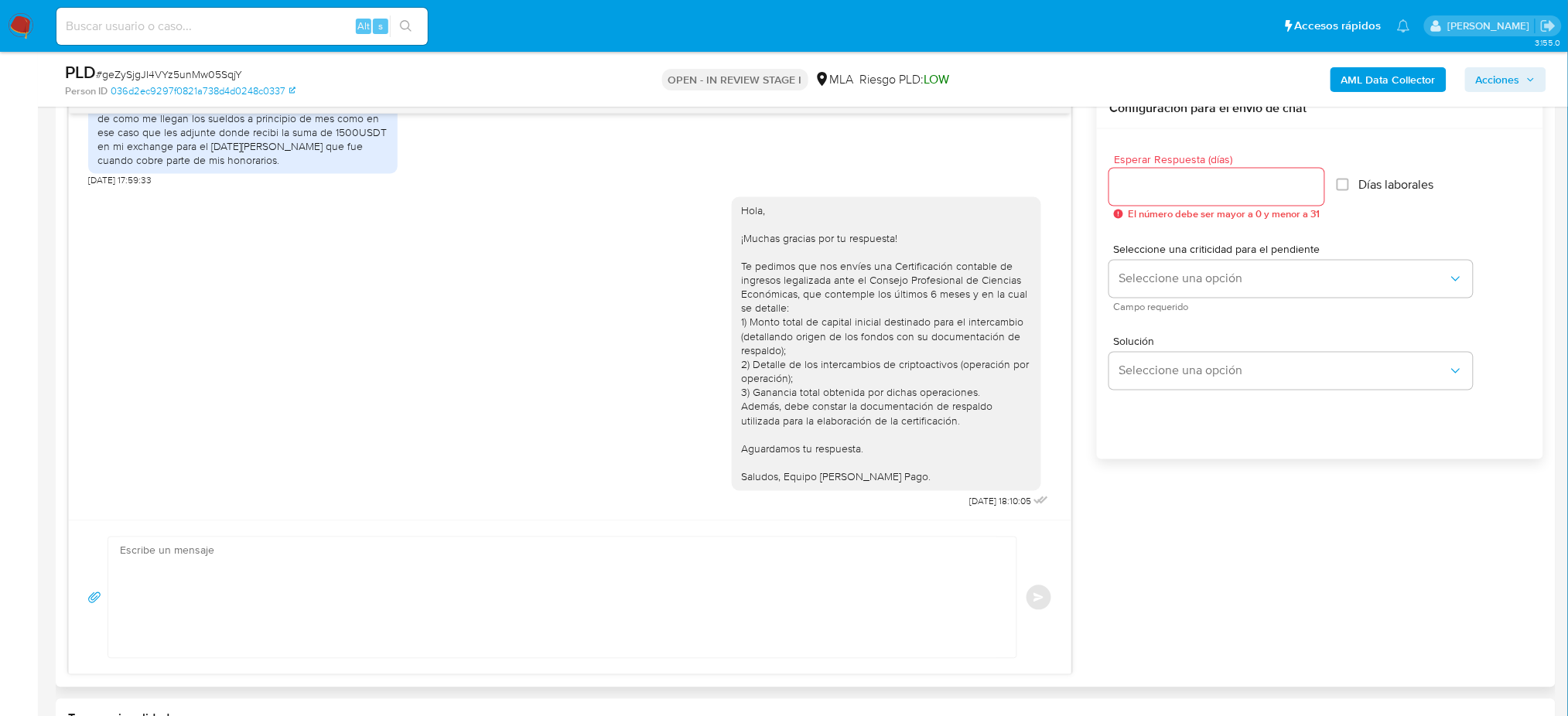
scroll to position [2875, 0]
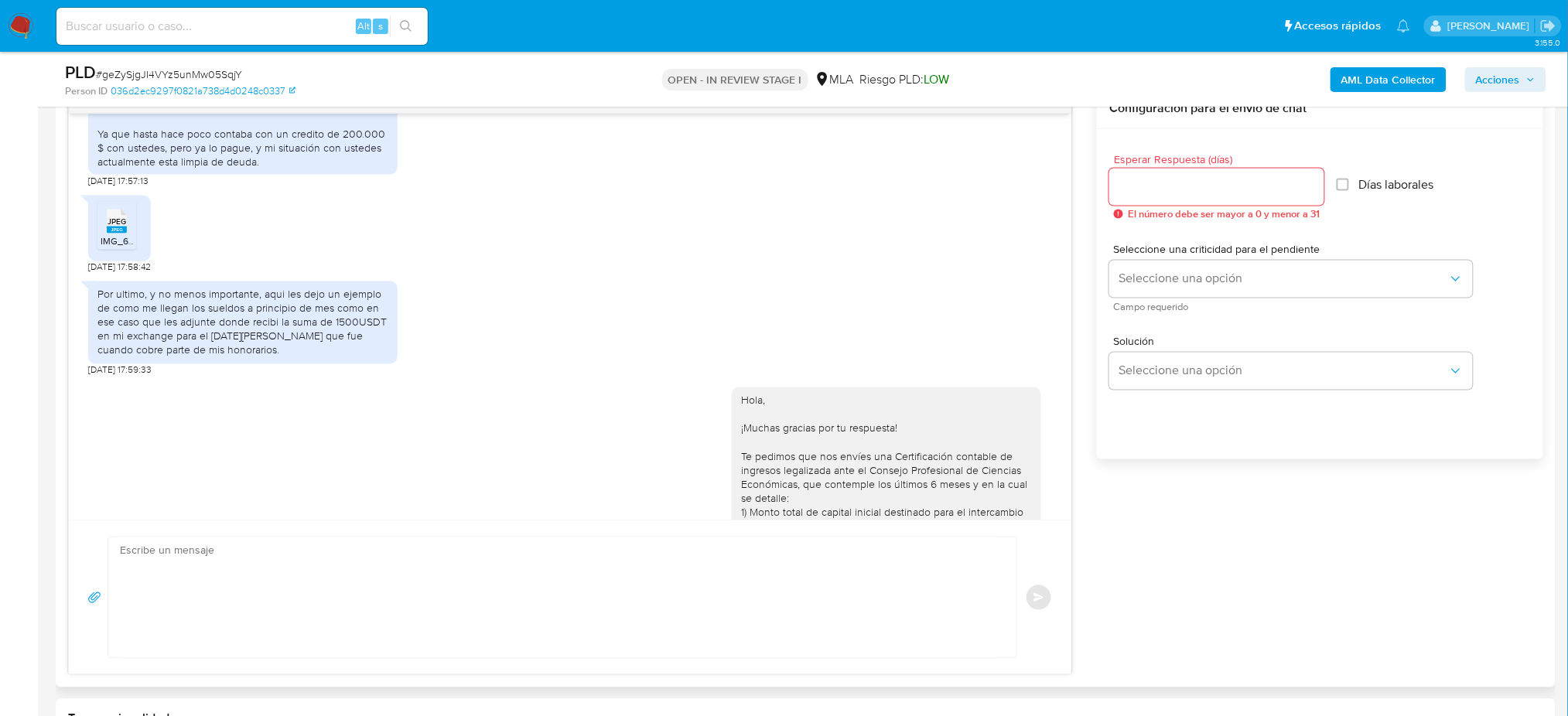
scroll to position [721, 0]
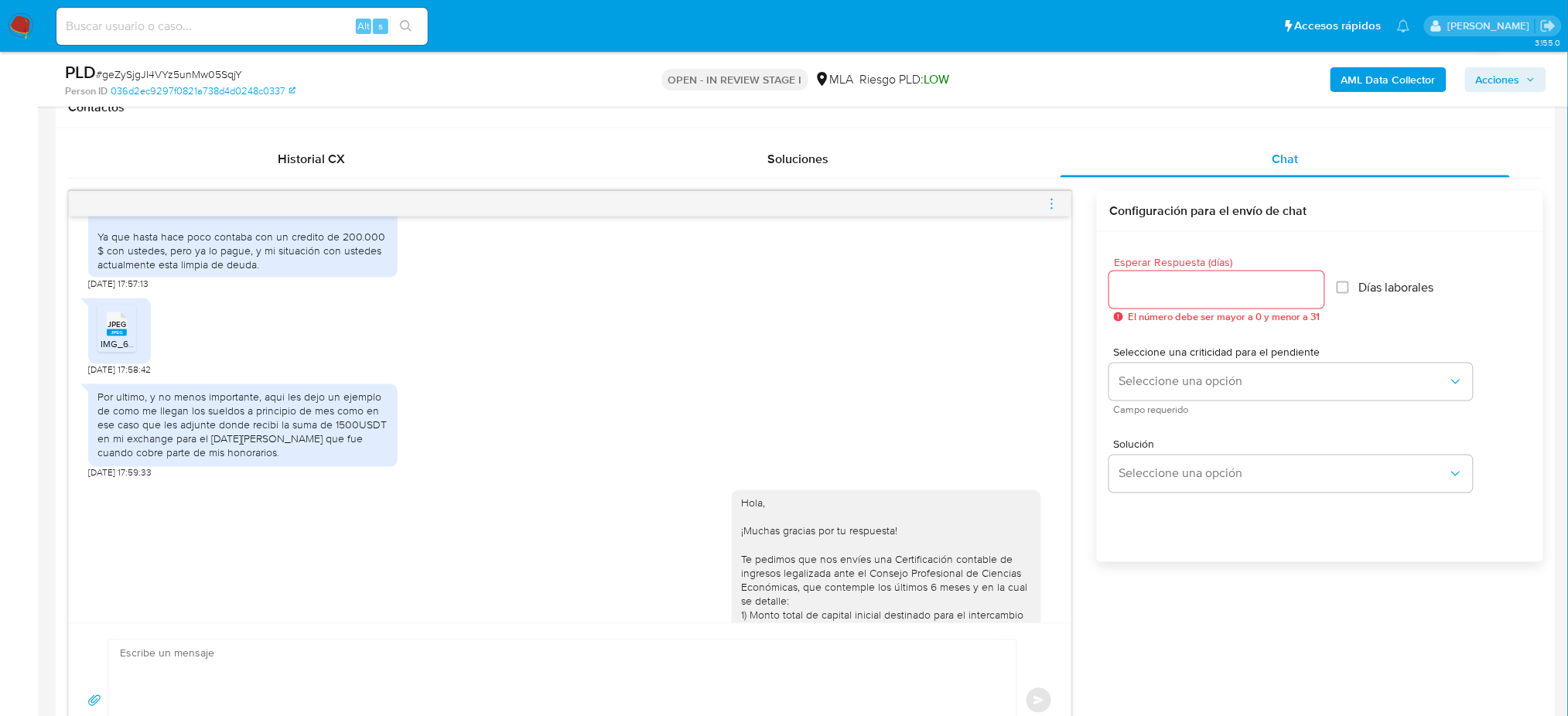
click at [1048, 206] on icon "menu-action" at bounding box center [1051, 203] width 13 height 13
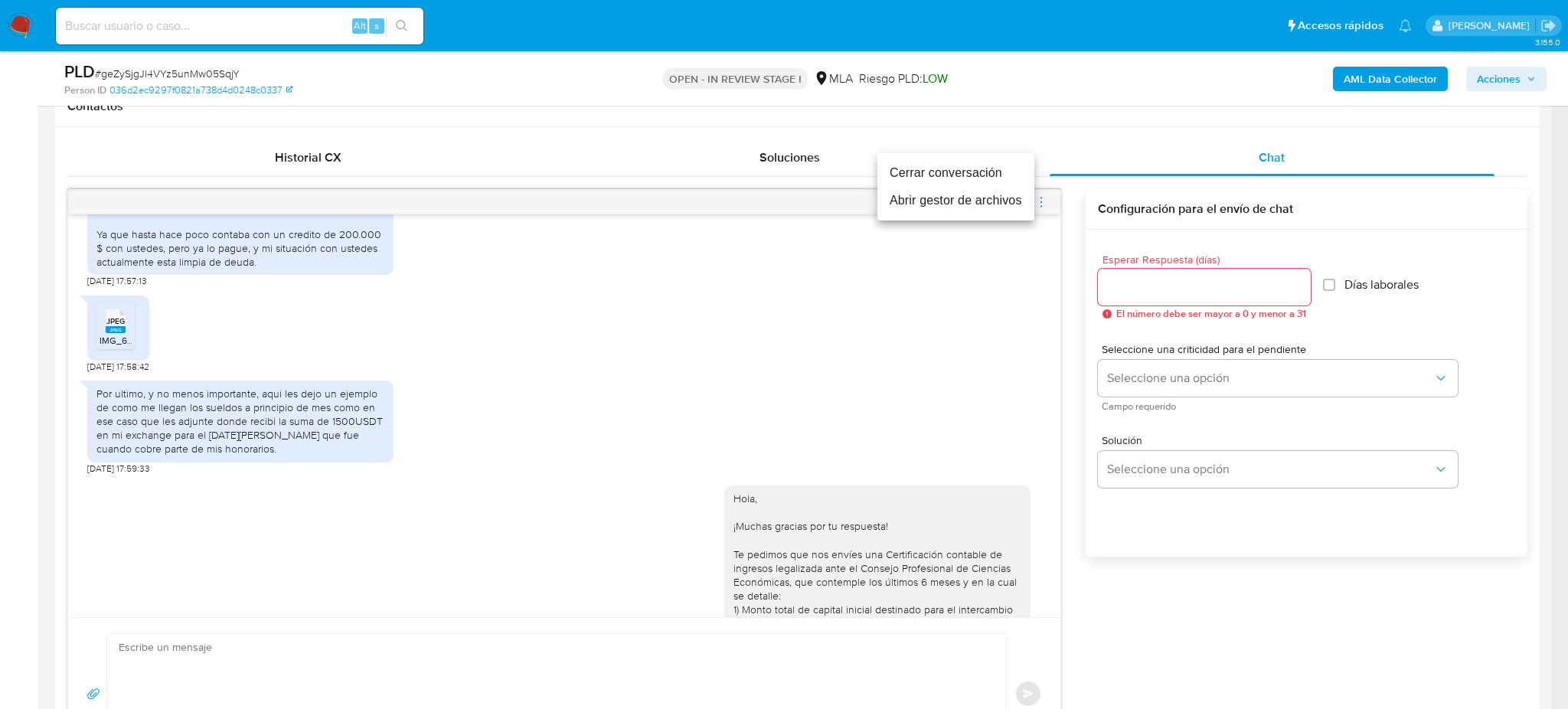
click at [923, 171] on li "Cerrar conversación" at bounding box center [955, 173] width 157 height 28
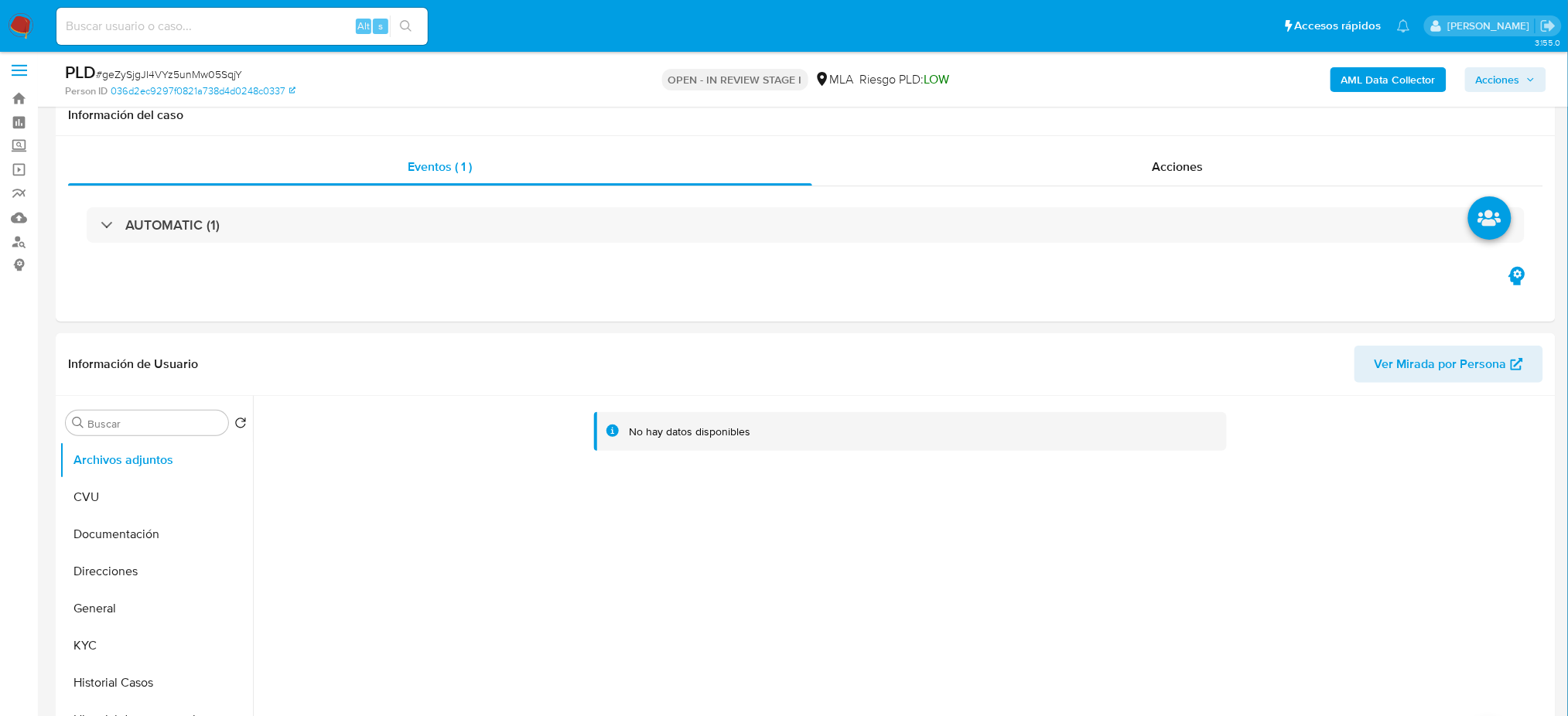
scroll to position [0, 0]
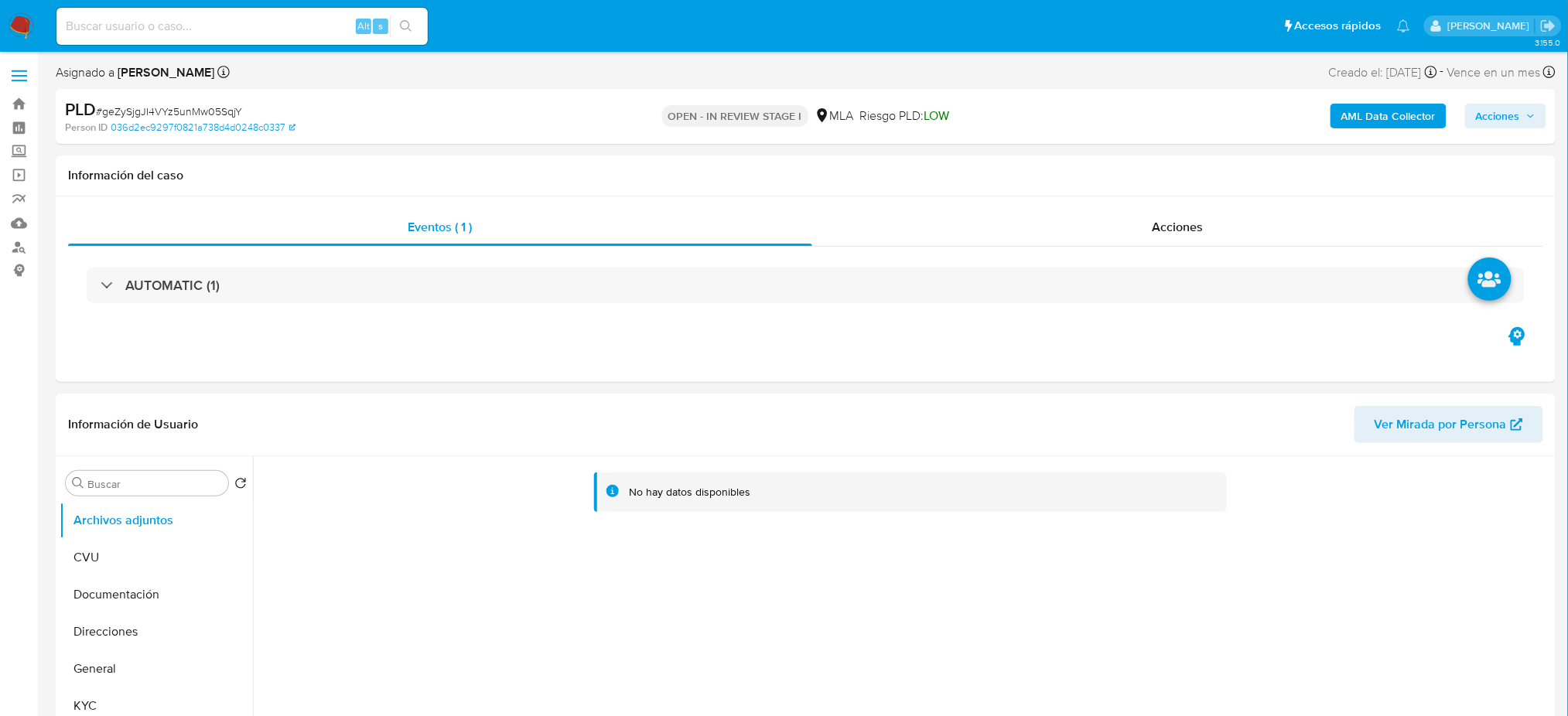
click at [1357, 118] on b "AML Data Collector" at bounding box center [1388, 116] width 94 height 25
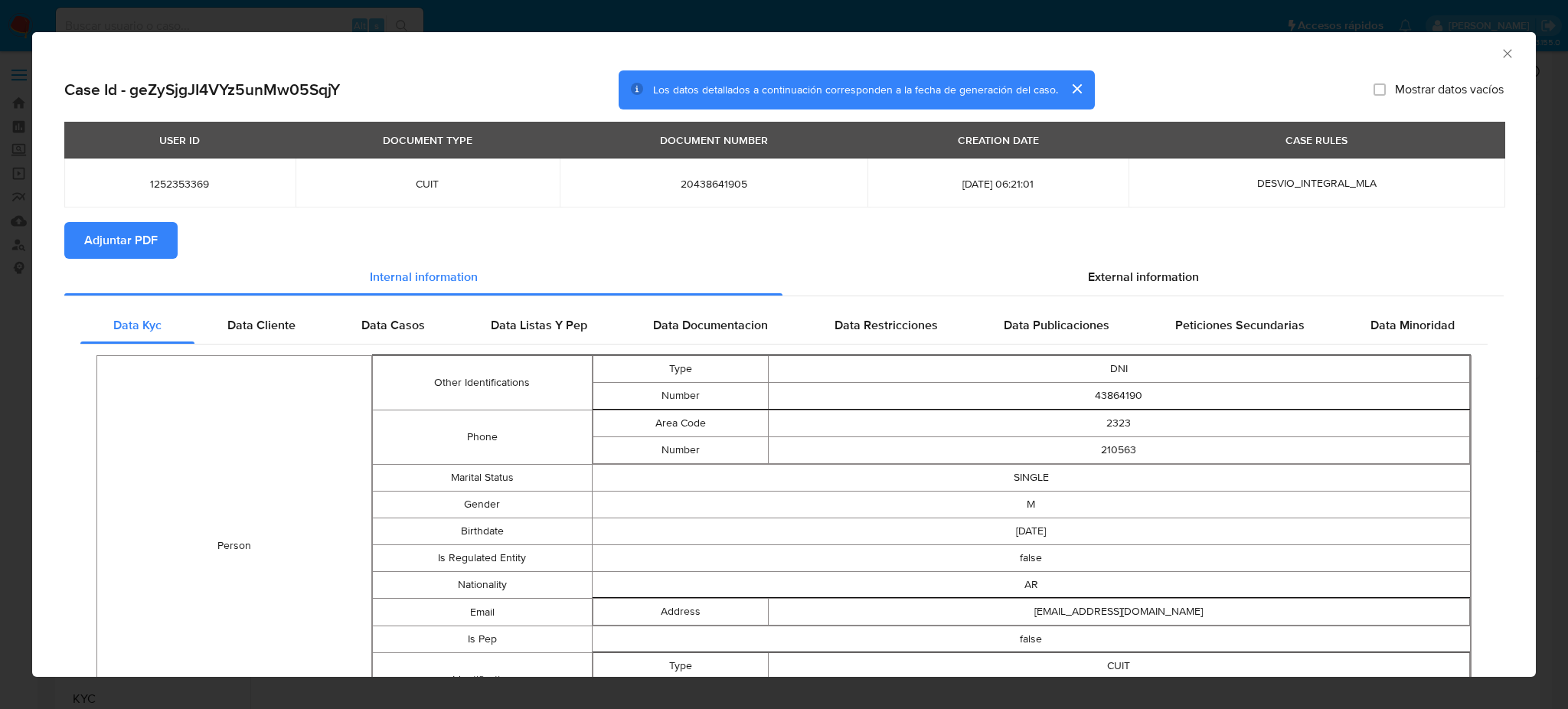
click at [112, 246] on span "Adjuntar PDF" at bounding box center [121, 240] width 74 height 34
click at [1500, 52] on icon "Cerrar ventana" at bounding box center [1507, 53] width 15 height 15
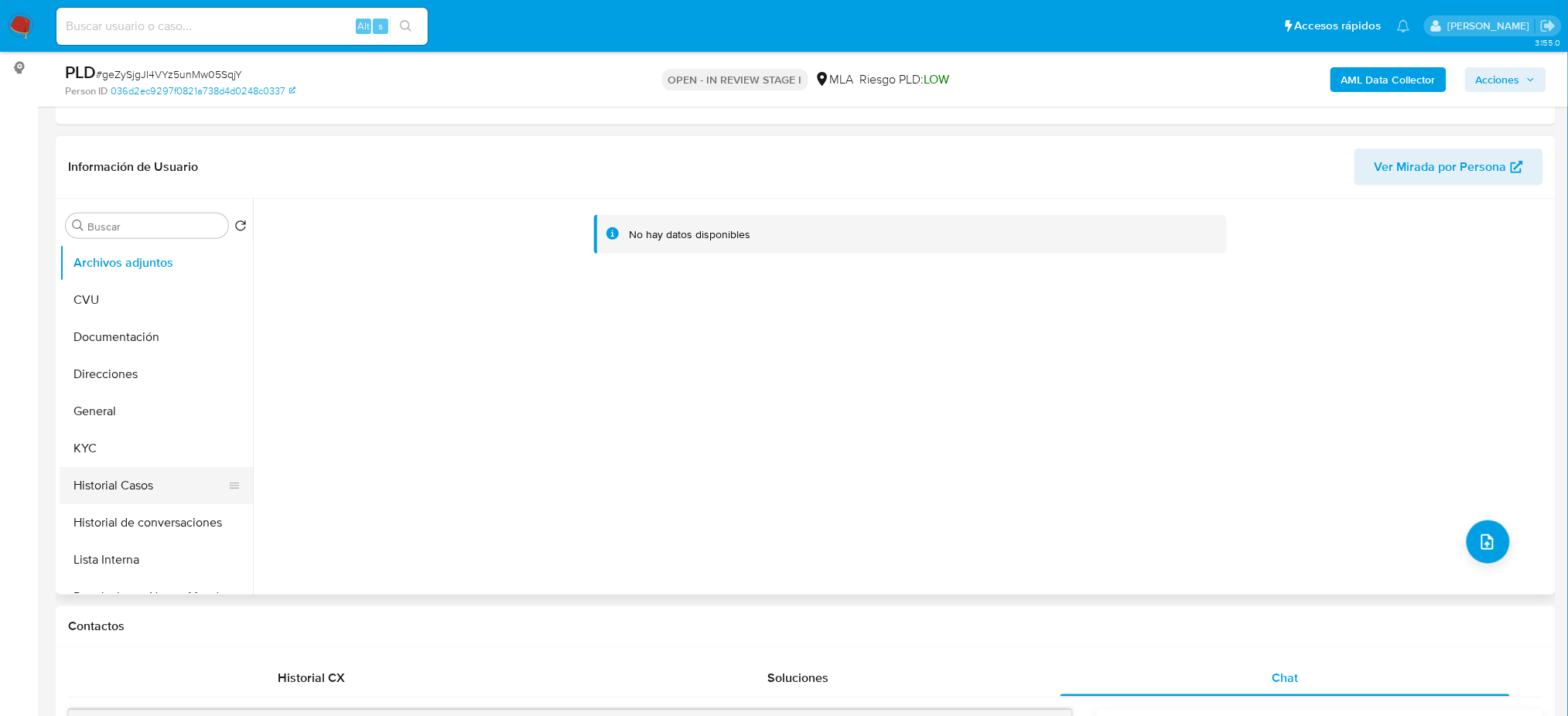
scroll to position [206, 0]
click at [110, 474] on button "Historial Casos" at bounding box center [149, 482] width 181 height 37
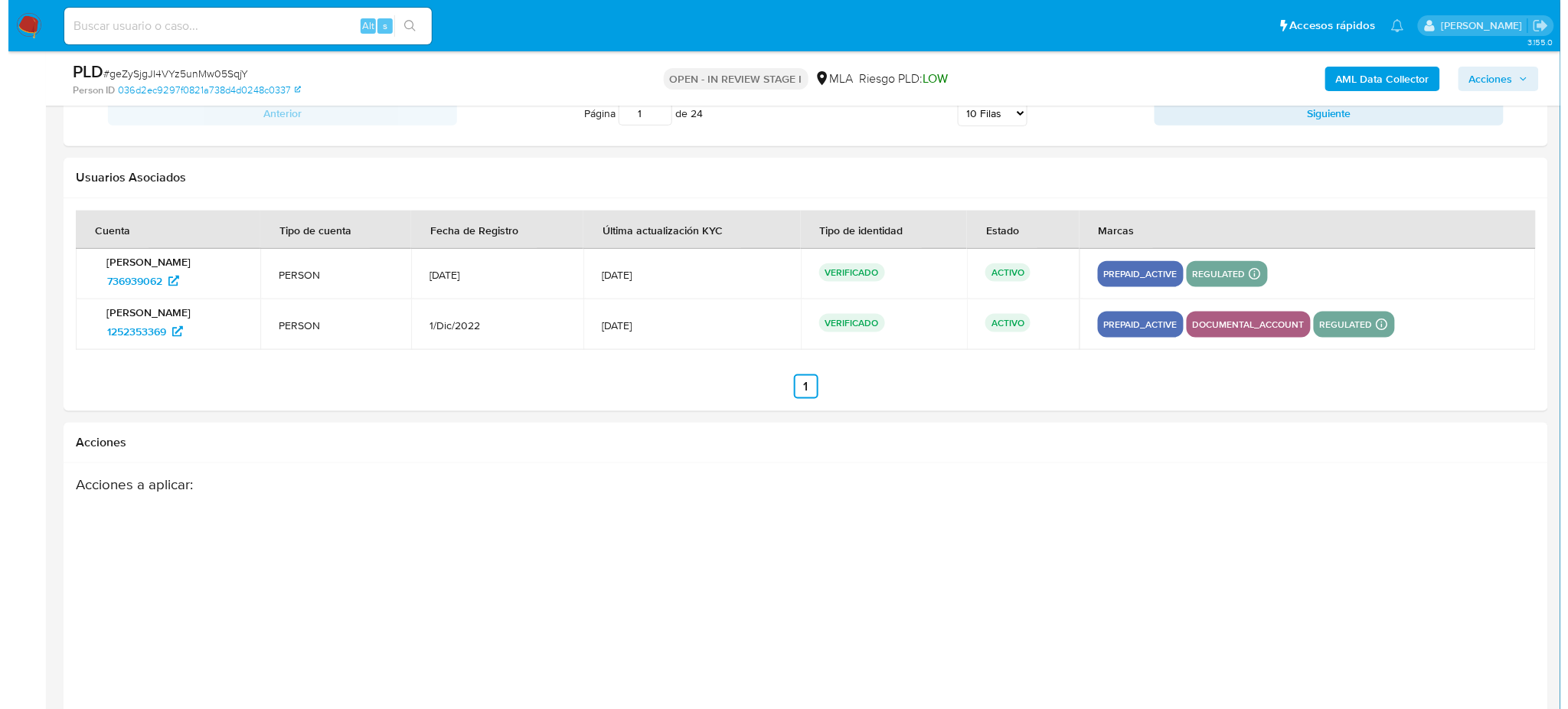
scroll to position [2761, 0]
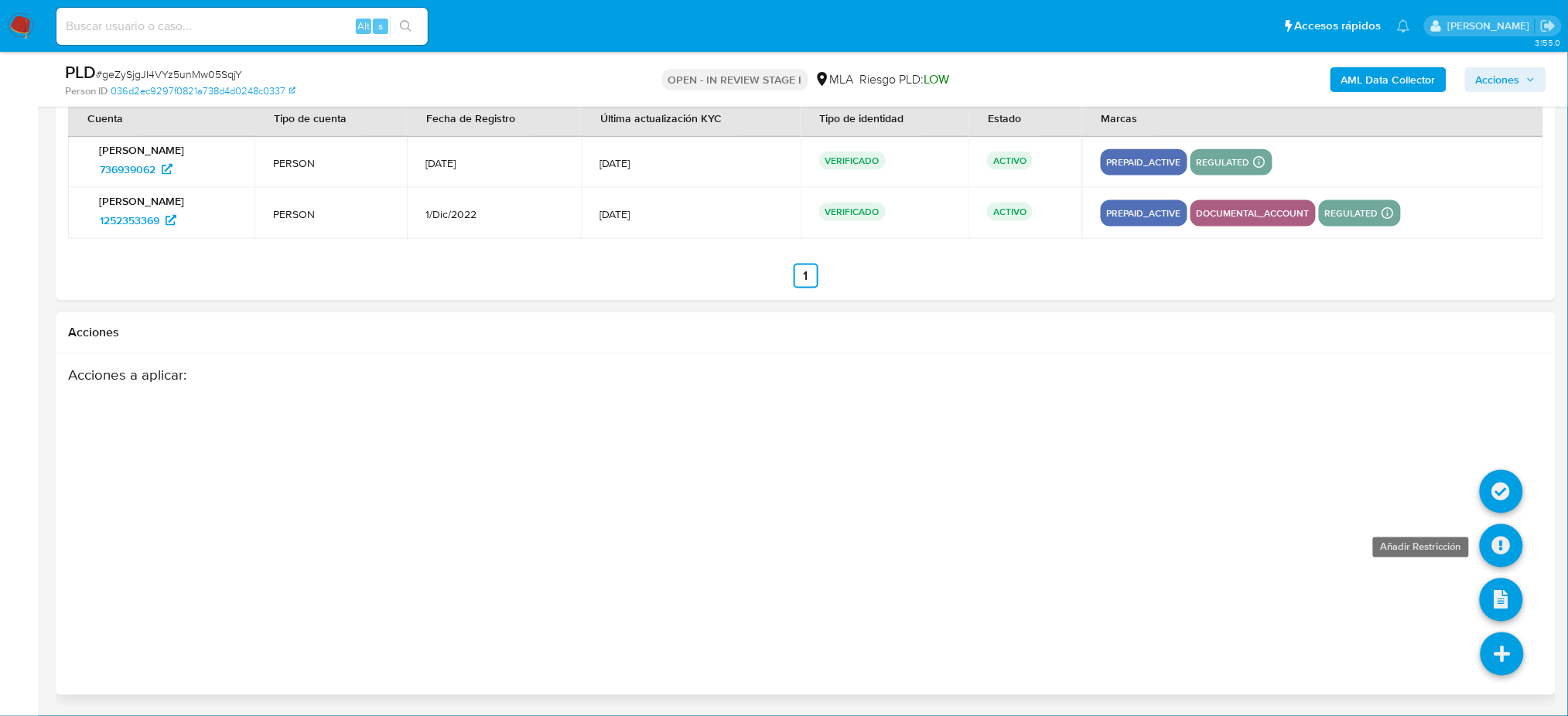
click at [1492, 542] on icon at bounding box center [1502, 546] width 43 height 43
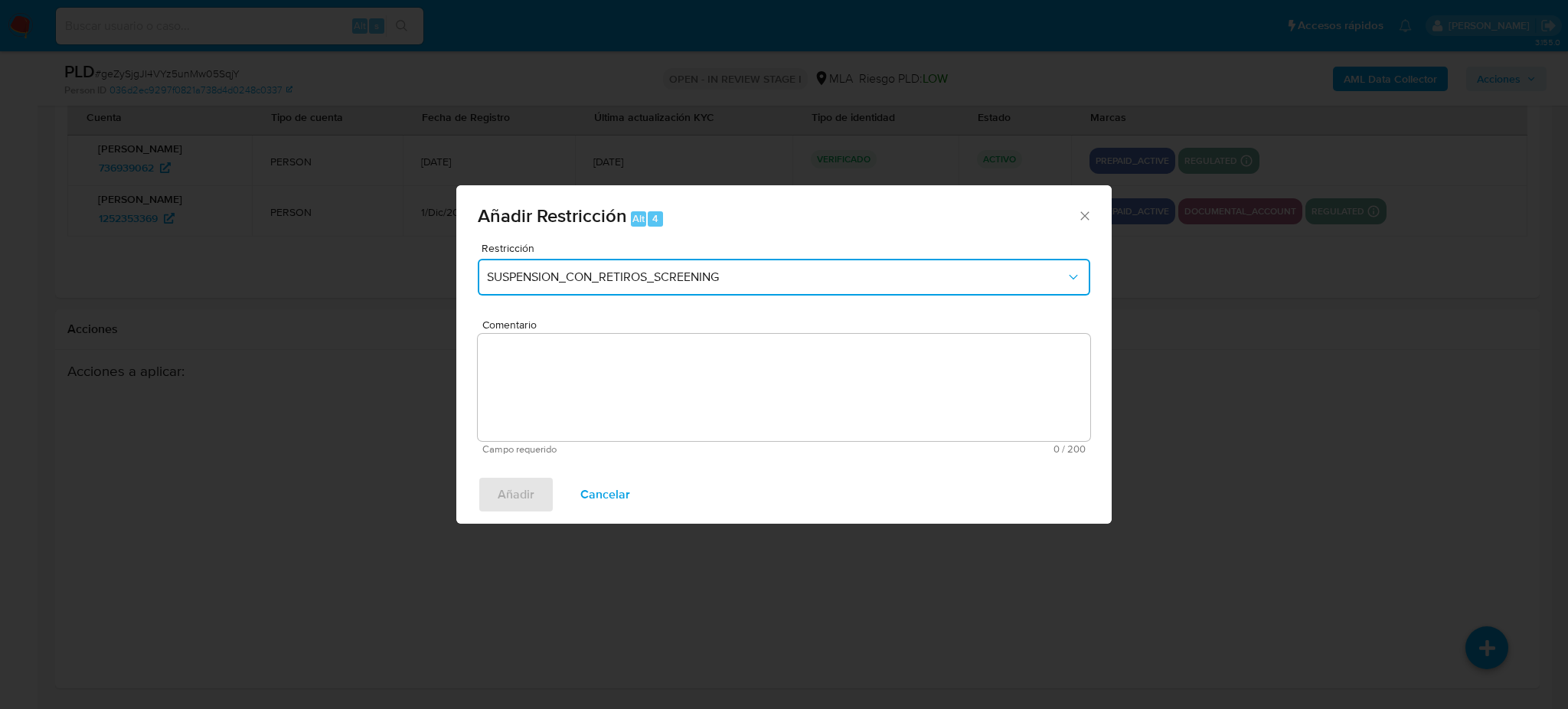
click at [534, 268] on button "SUSPENSION_CON_RETIROS_SCREENING" at bounding box center [784, 277] width 613 height 36
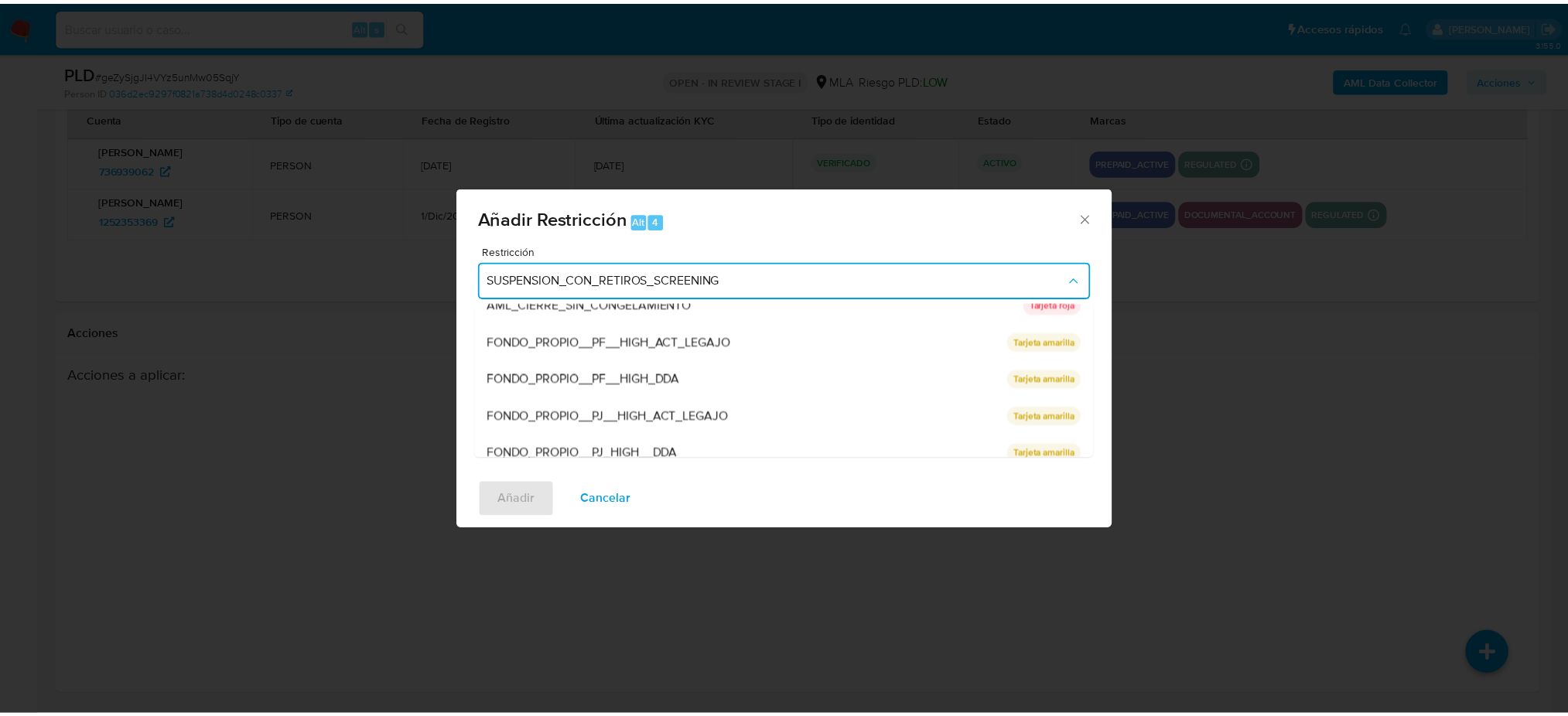
scroll to position [327, 0]
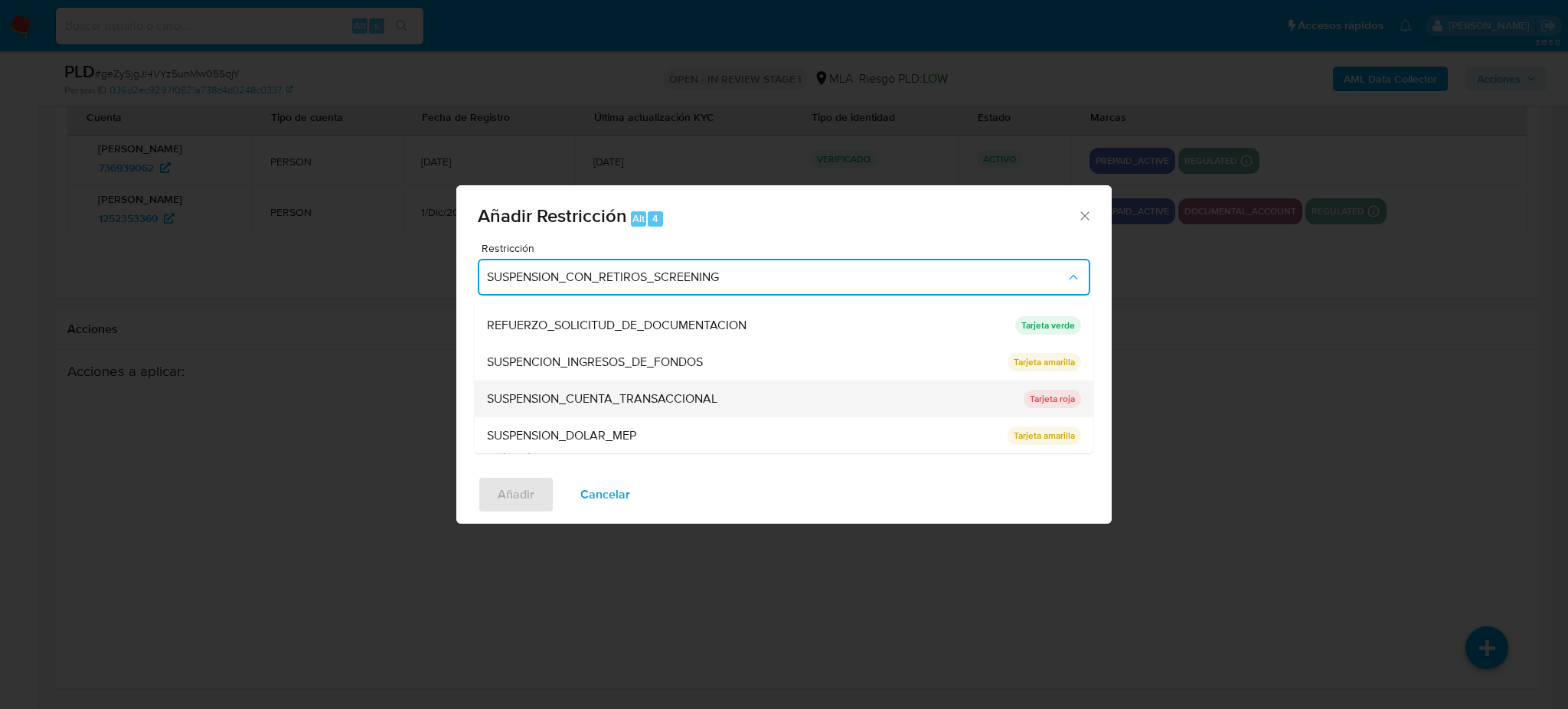
click at [569, 392] on span "SUSPENSION_CUENTA_TRANSACCIONAL" at bounding box center [601, 399] width 230 height 15
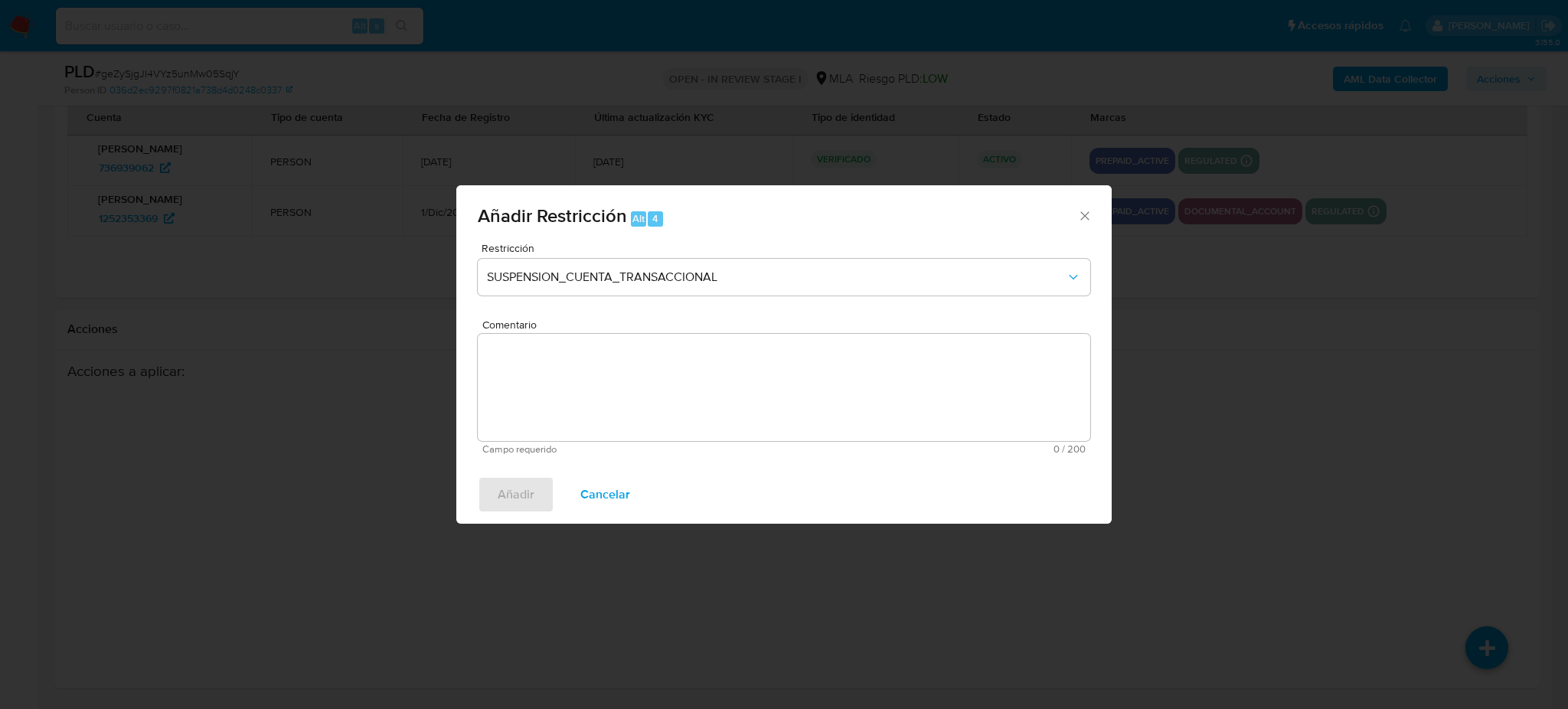
click at [569, 392] on textarea "Comentario" at bounding box center [784, 387] width 613 height 108
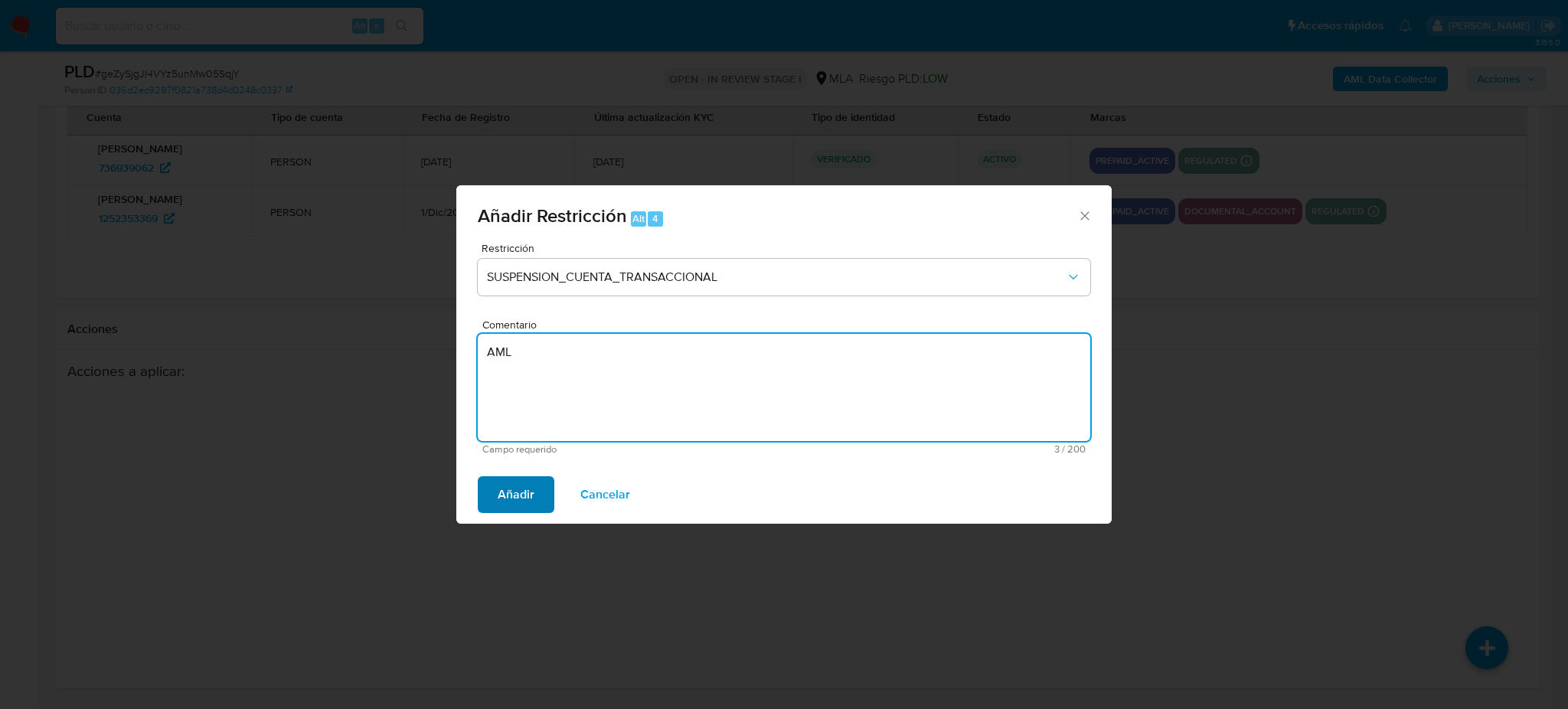
type textarea "AML"
click at [520, 492] on span "Añadir" at bounding box center [515, 495] width 36 height 34
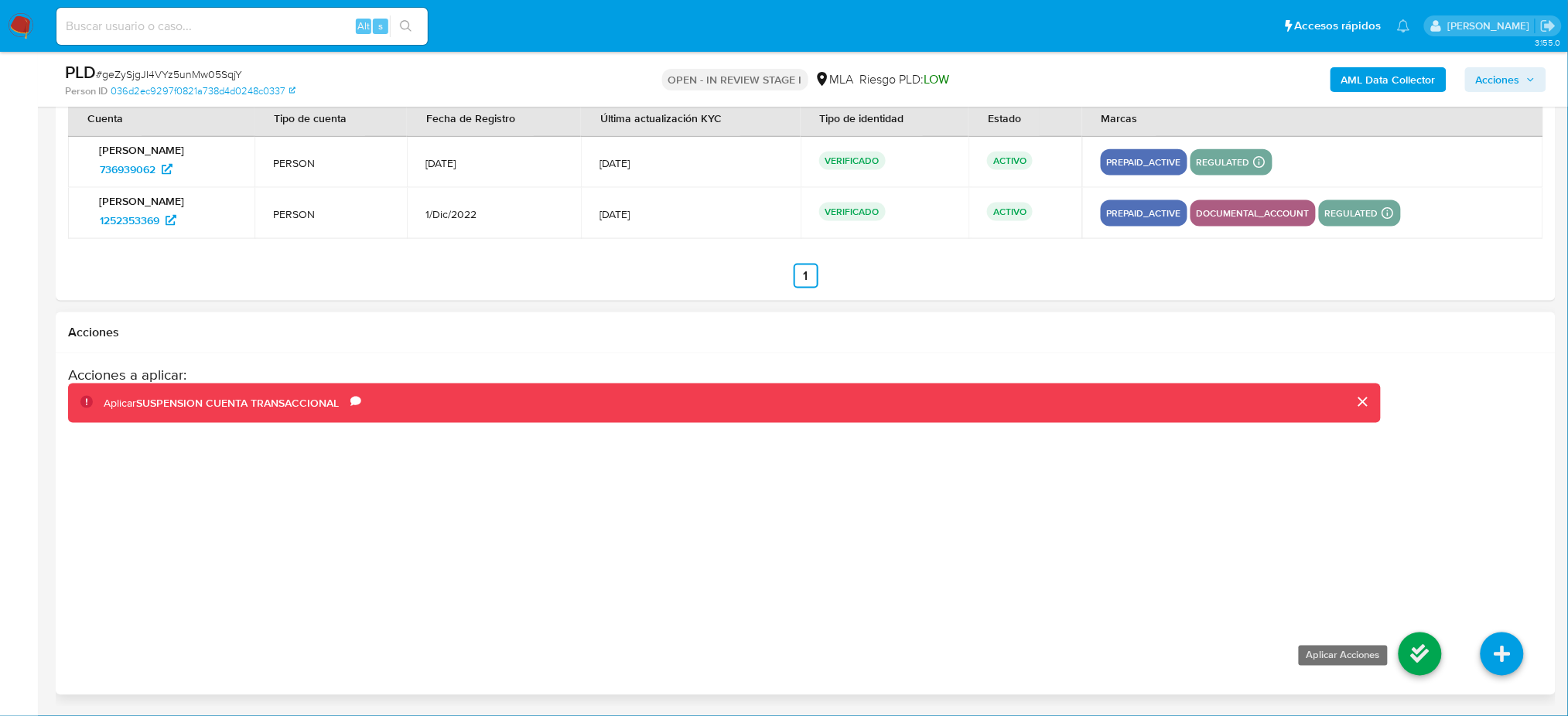
click at [1413, 652] on icon at bounding box center [1420, 654] width 43 height 43
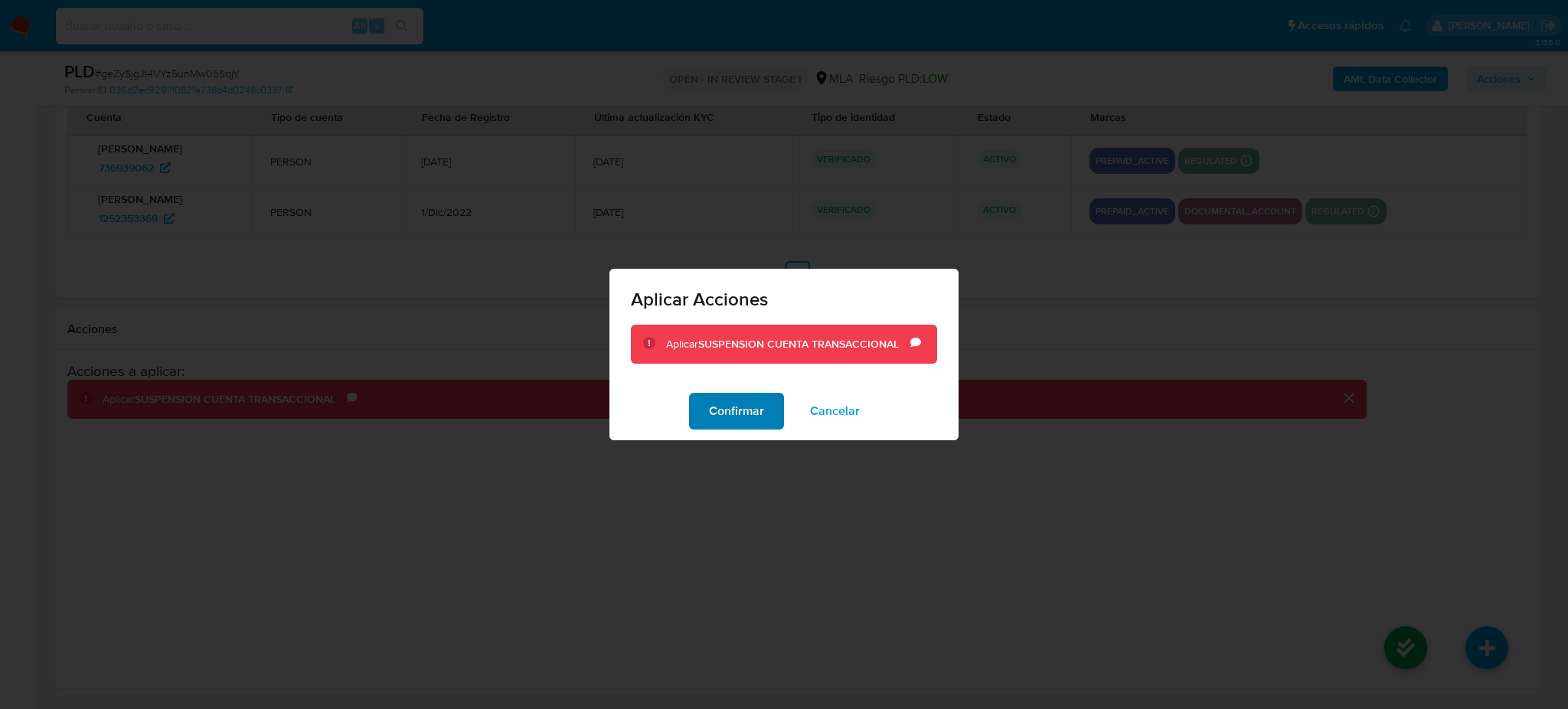
click at [747, 422] on span "Confirmar" at bounding box center [736, 411] width 55 height 34
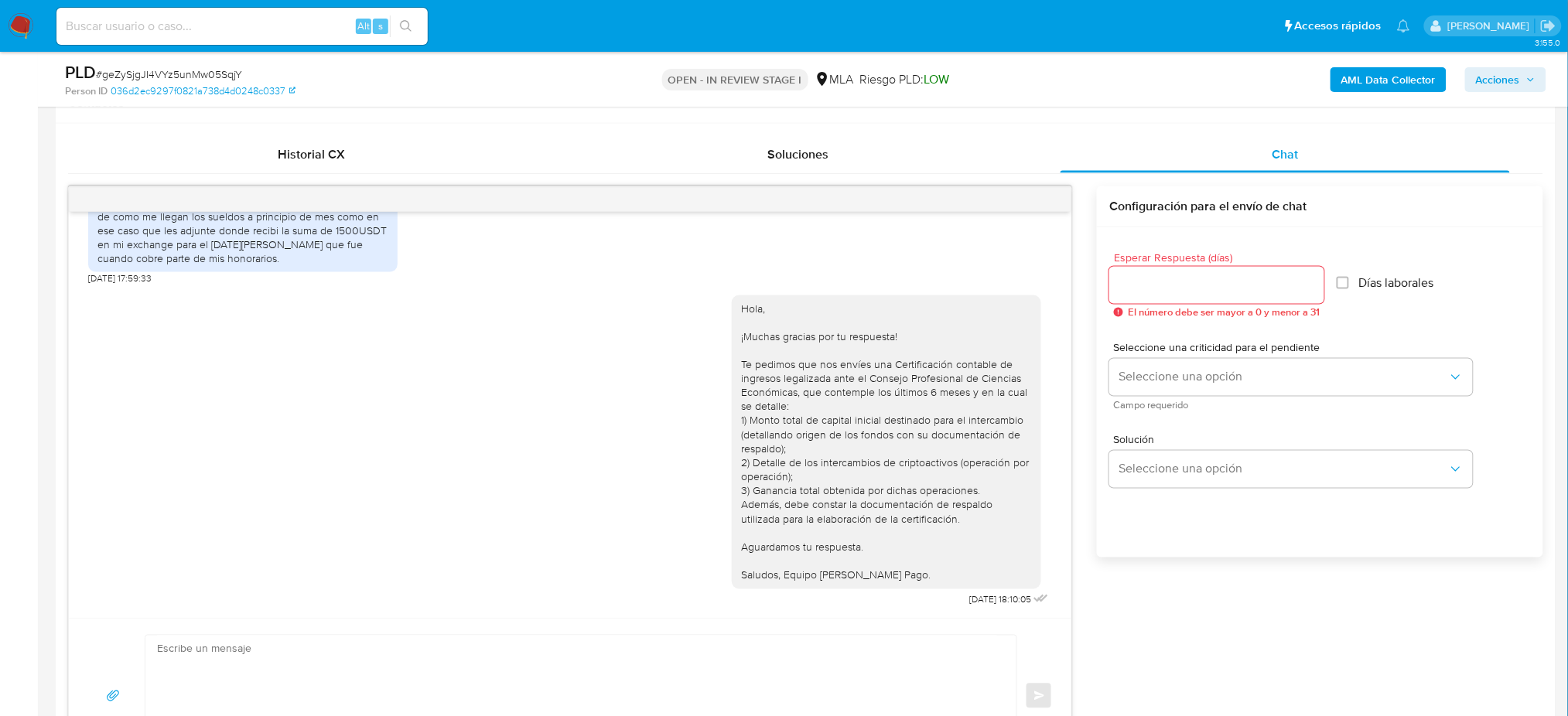
scroll to position [211, 0]
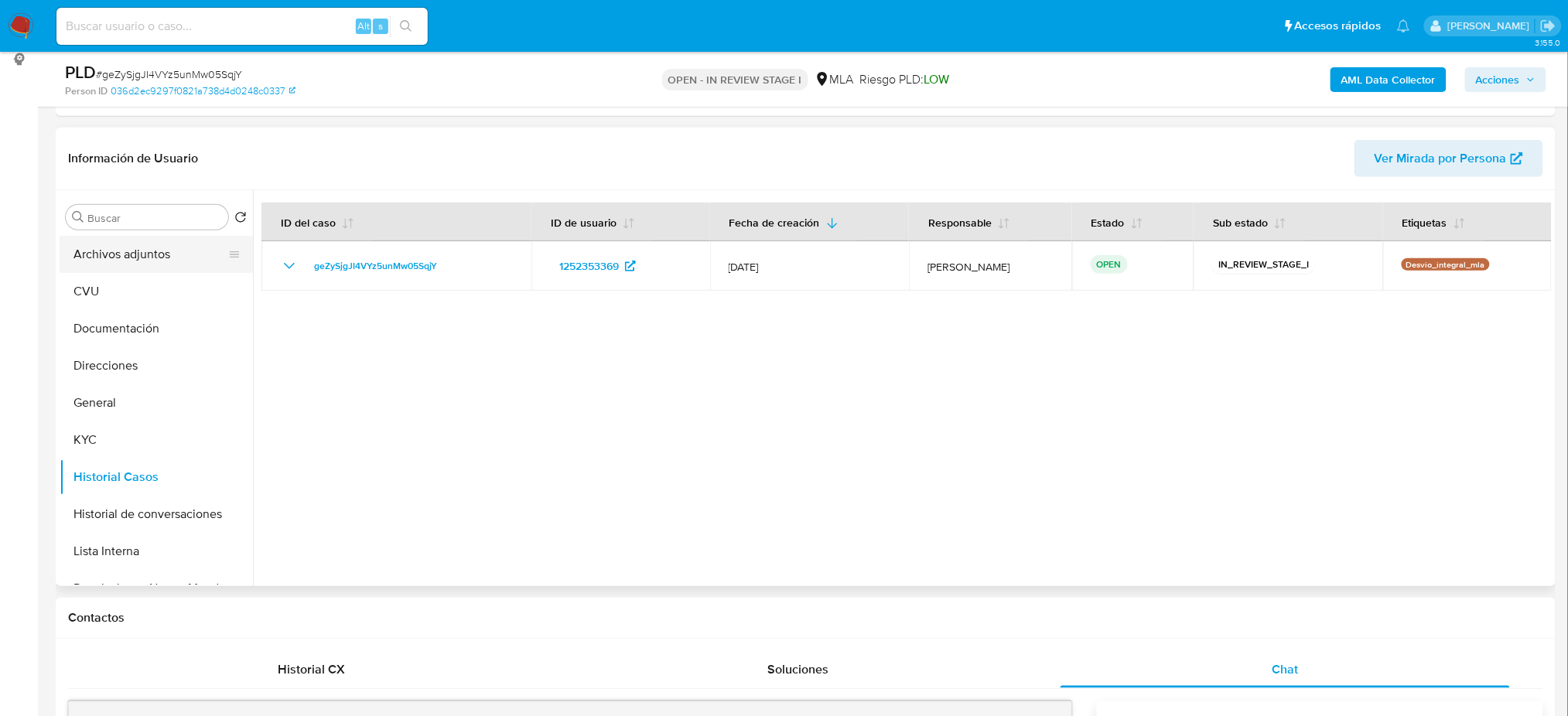
click at [145, 258] on button "Archivos adjuntos" at bounding box center [149, 254] width 181 height 37
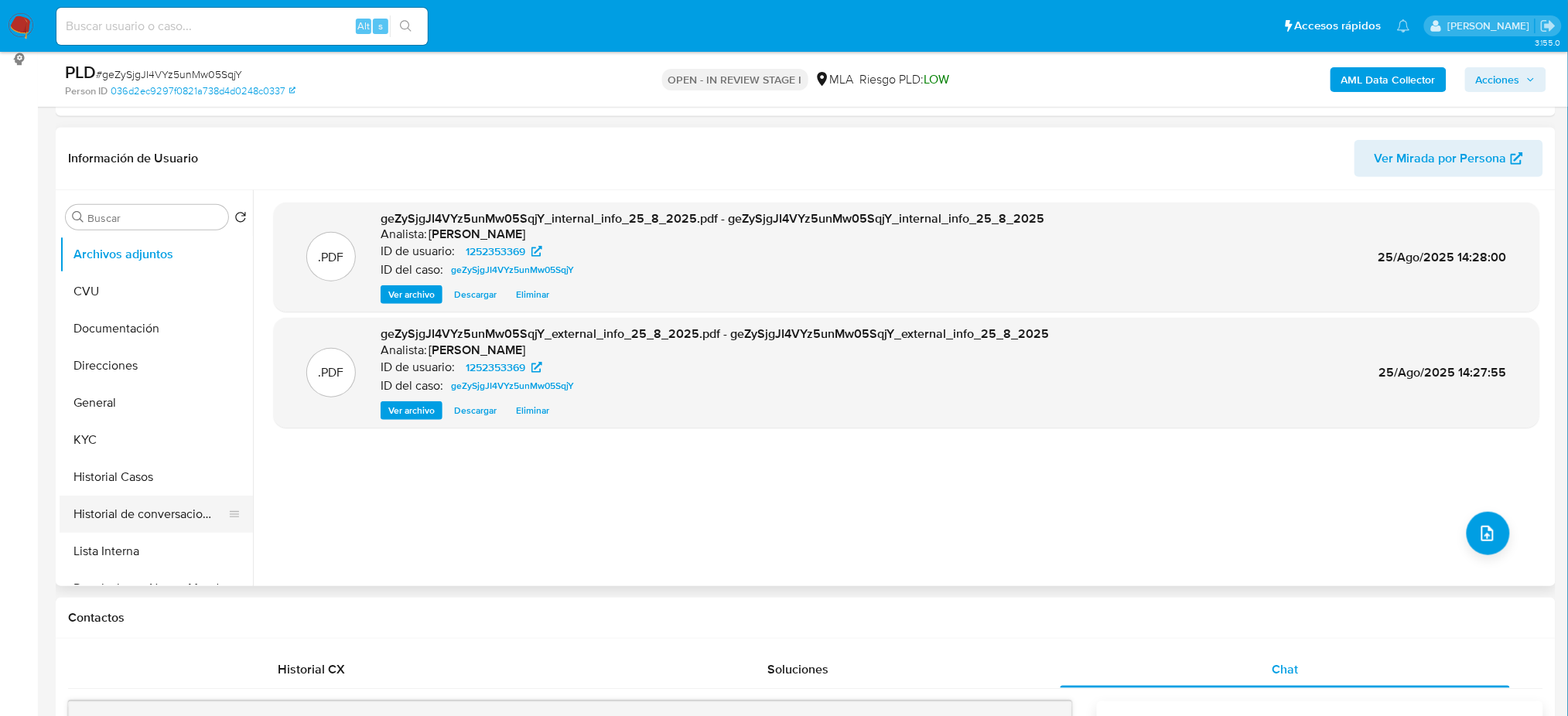
click at [150, 507] on button "Historial de conversaciones" at bounding box center [149, 514] width 181 height 37
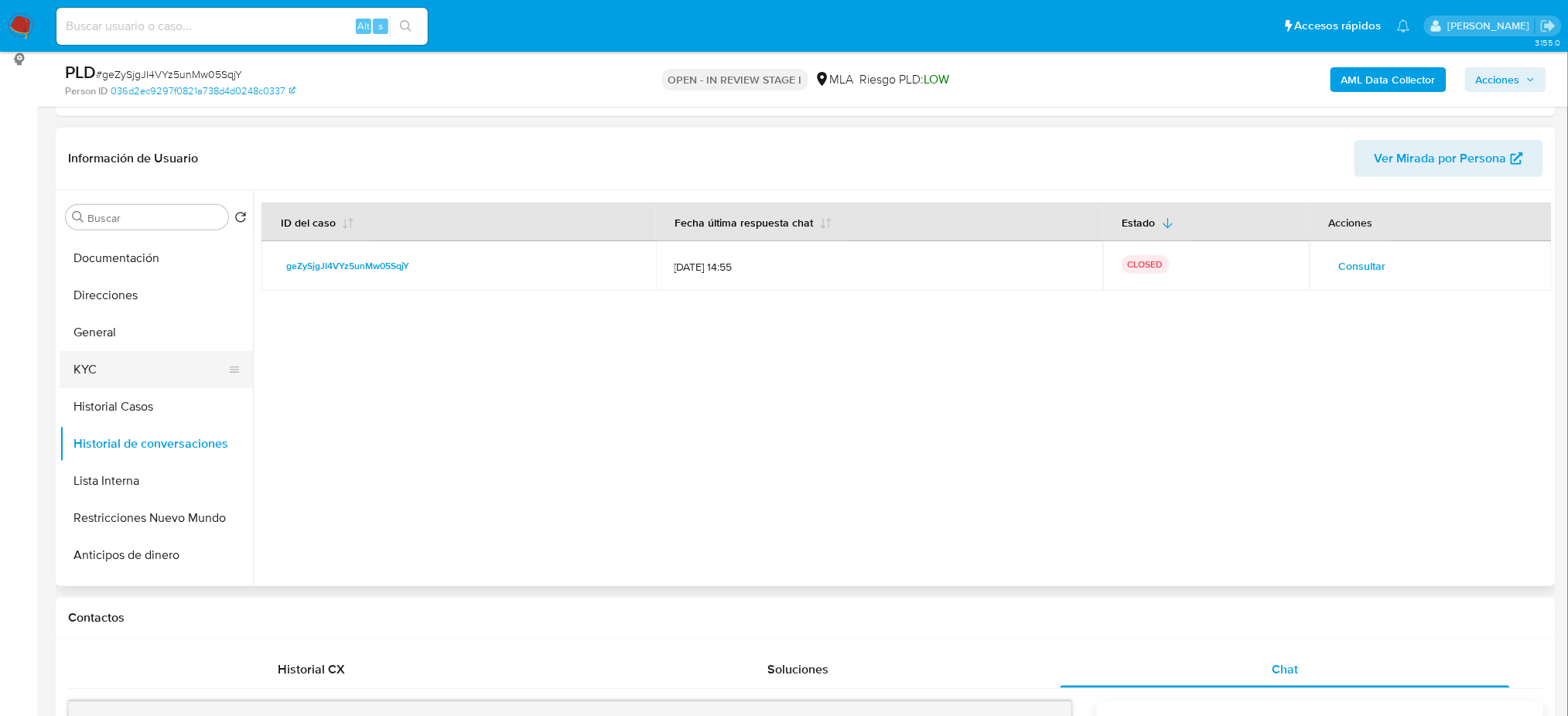
scroll to position [102, 0]
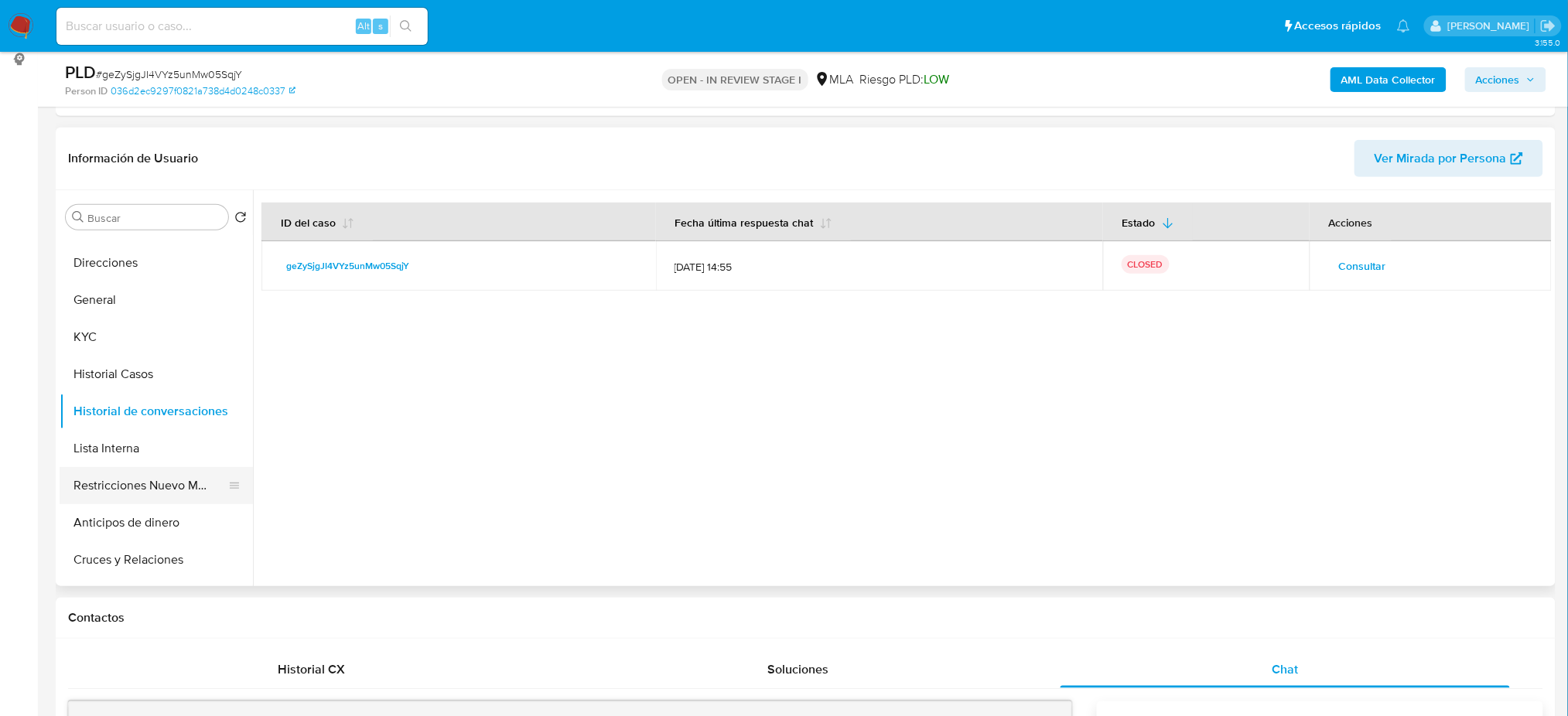
click at [152, 491] on button "Restricciones Nuevo Mundo" at bounding box center [149, 485] width 181 height 37
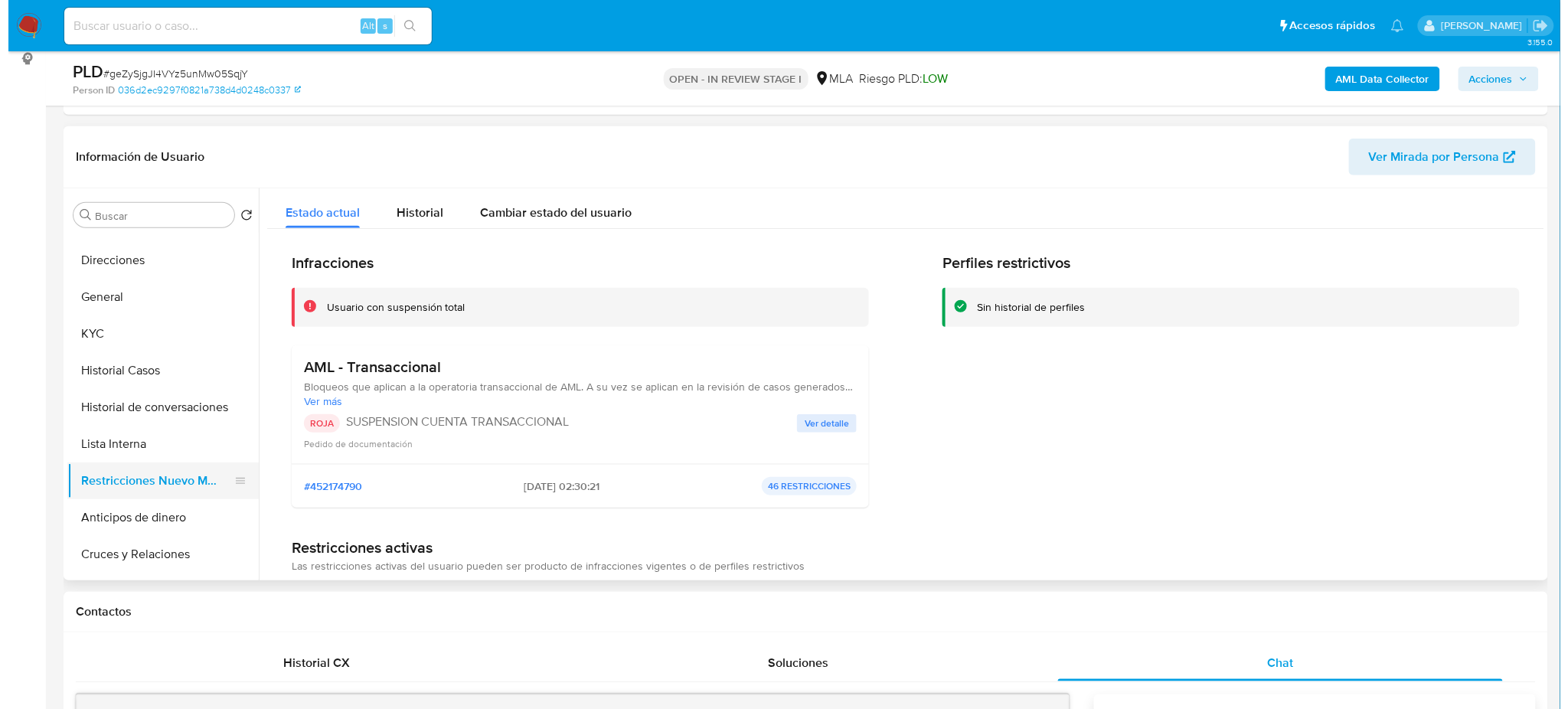
scroll to position [0, 0]
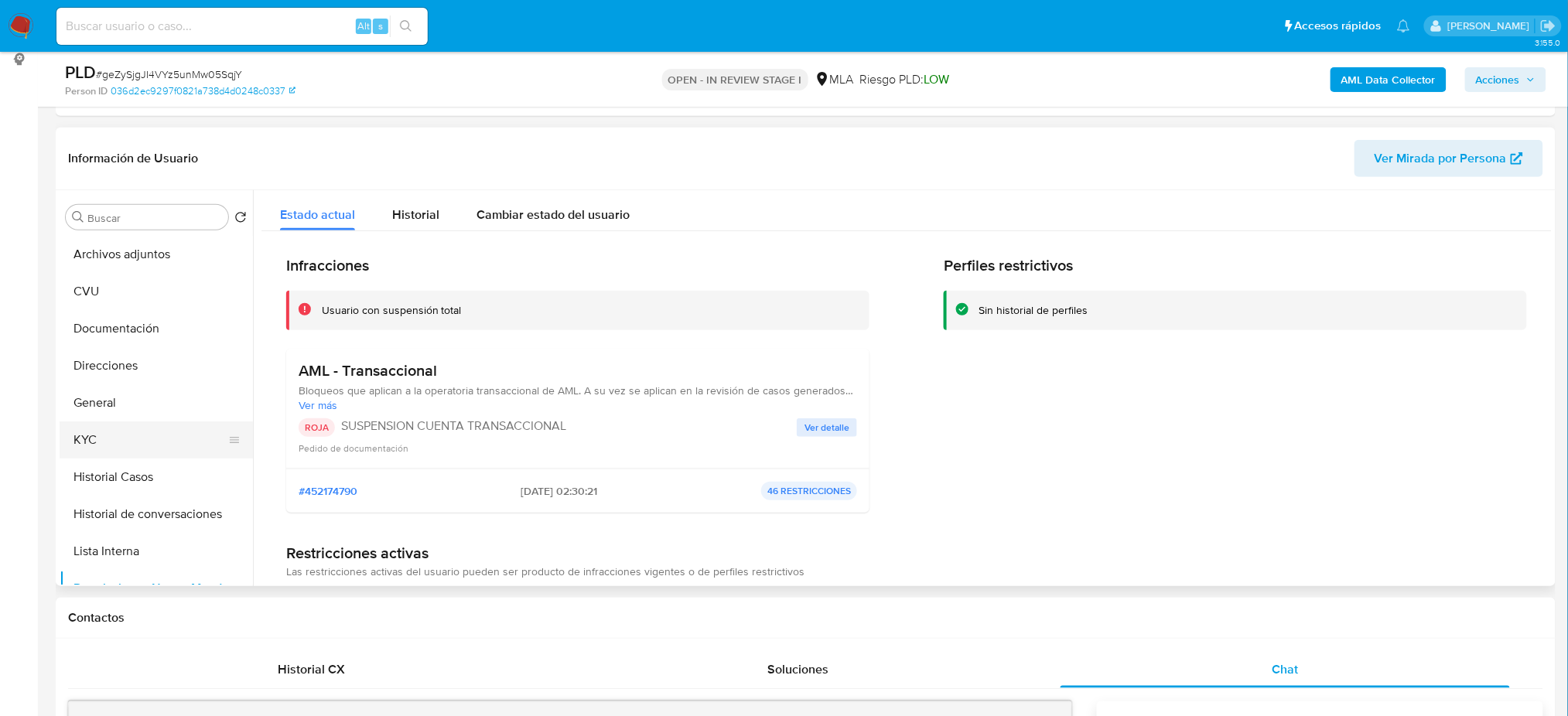
click at [128, 430] on button "KYC" at bounding box center [149, 439] width 181 height 37
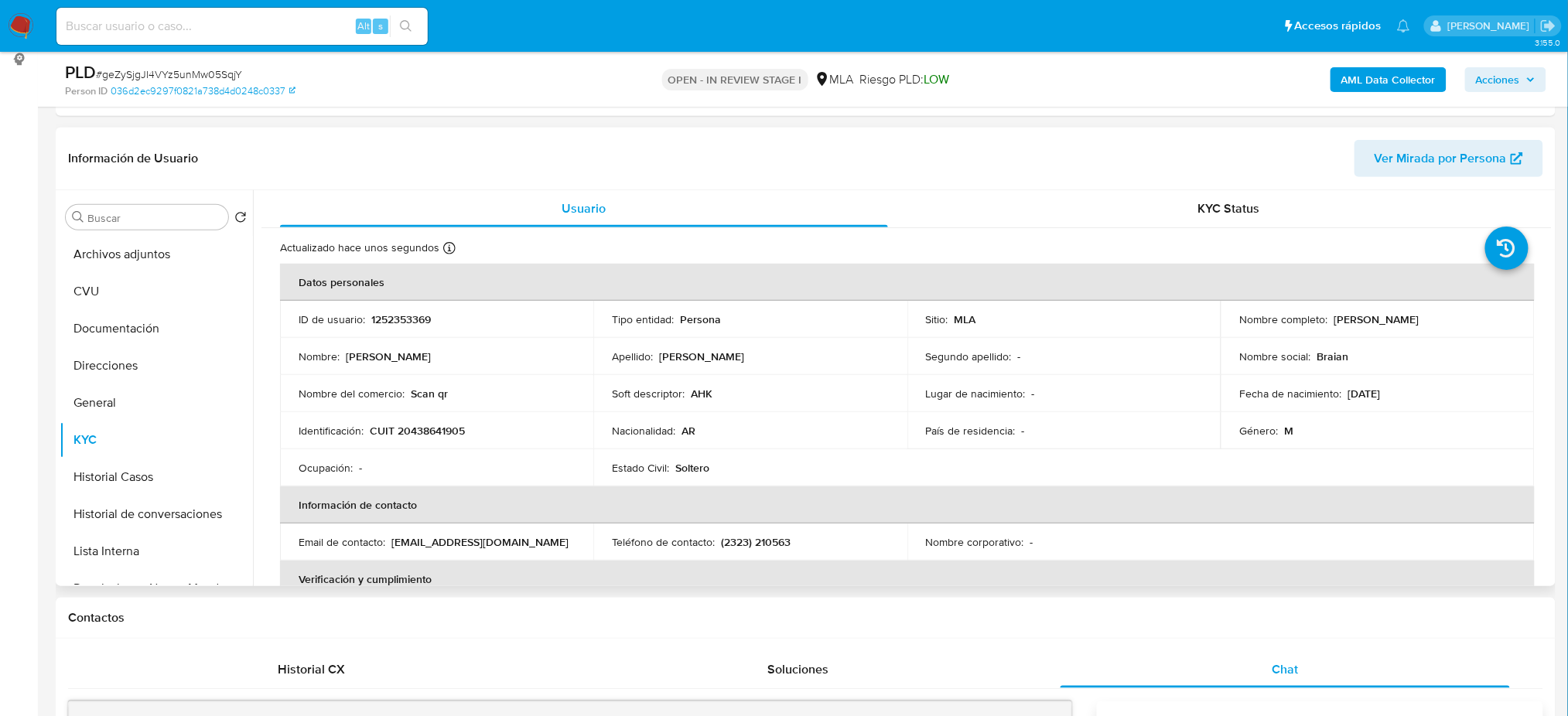
drag, startPoint x: 1330, startPoint y: 320, endPoint x: 1502, endPoint y: 315, distance: 172.1
click at [1502, 315] on div "Nombre completo : Brian Leonel Lell" at bounding box center [1377, 319] width 276 height 13
copy p "Brian Leonel Lell"
click at [392, 316] on p "1252353369" at bounding box center [401, 319] width 59 height 13
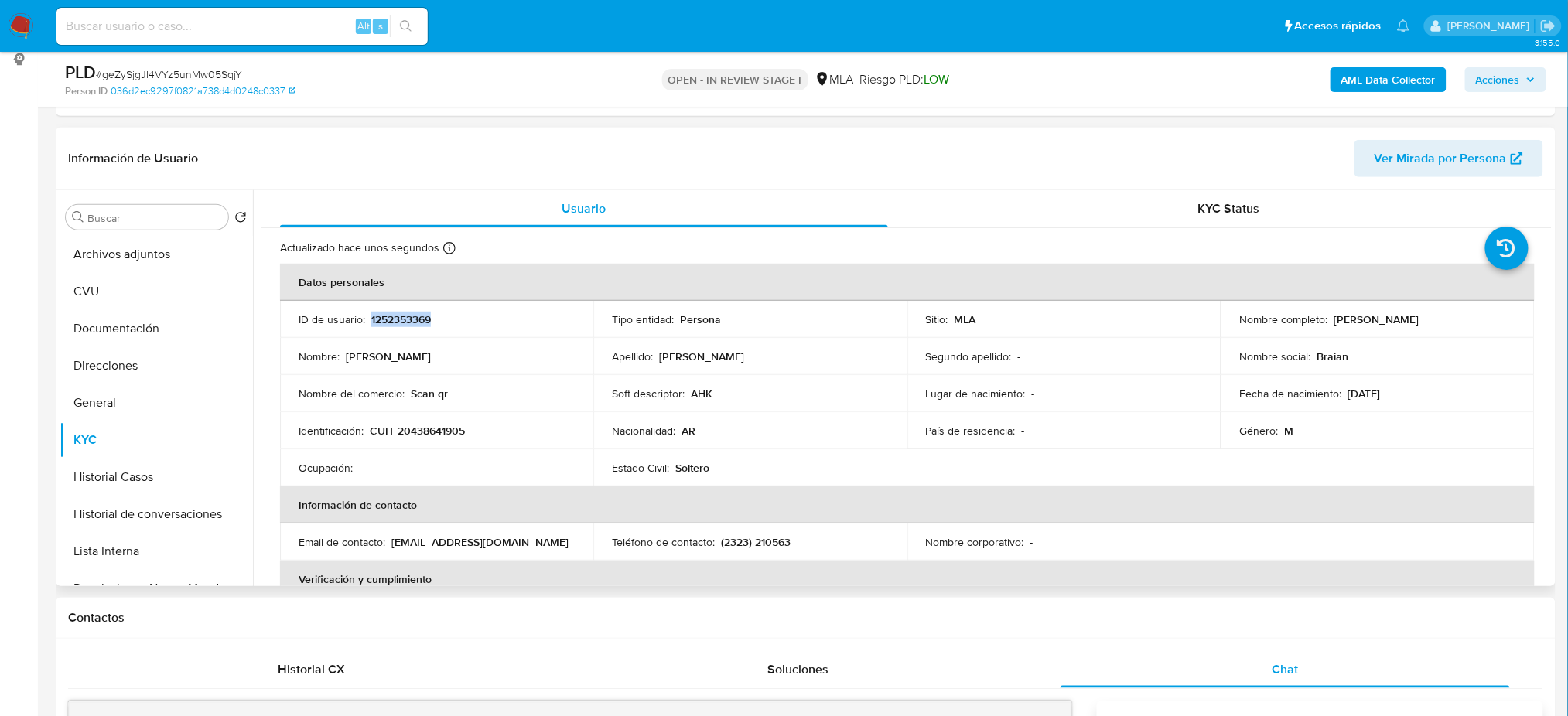
click at [392, 316] on p "1252353369" at bounding box center [401, 319] width 59 height 13
copy p "1252353369"
click at [128, 255] on button "Archivos adjuntos" at bounding box center [149, 254] width 181 height 37
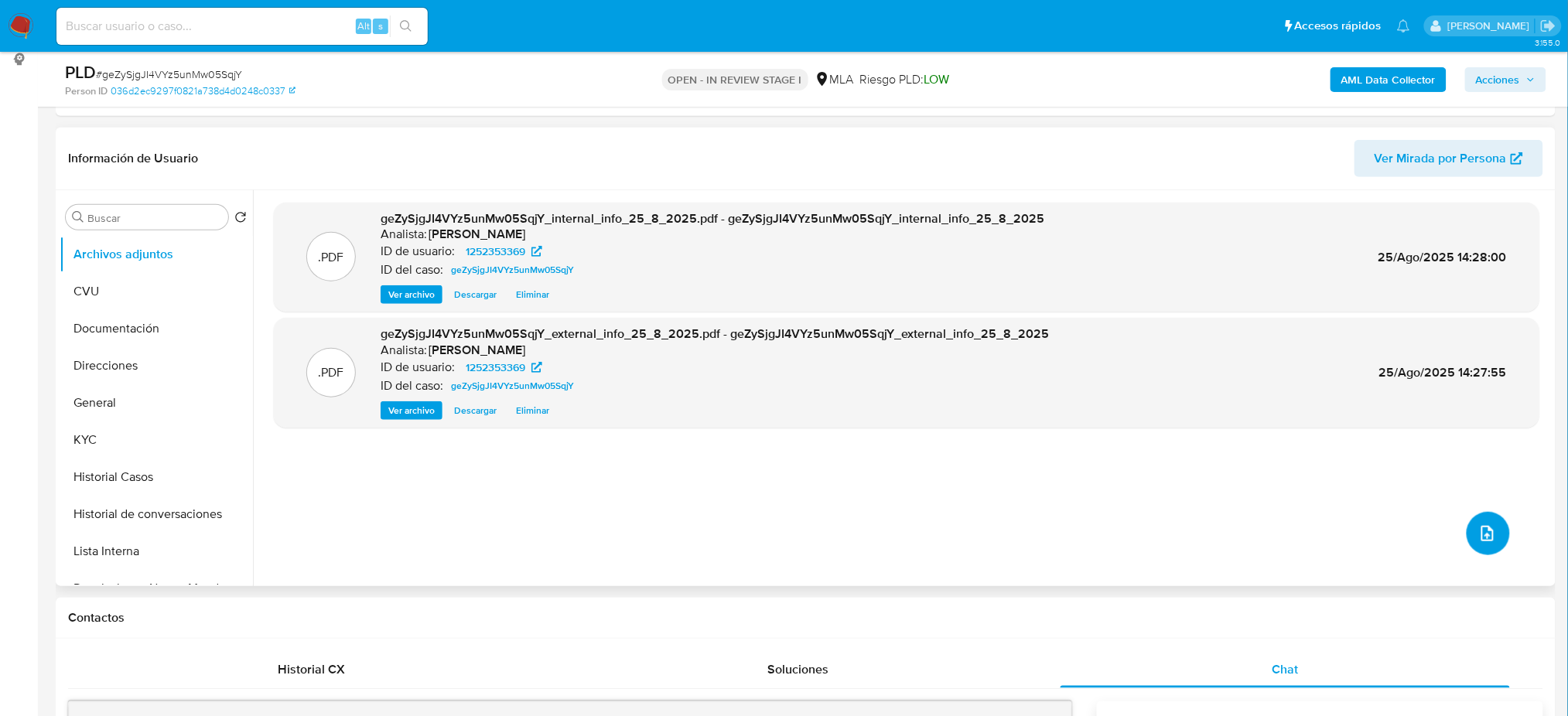
click at [1478, 525] on icon "upload-file" at bounding box center [1487, 534] width 19 height 19
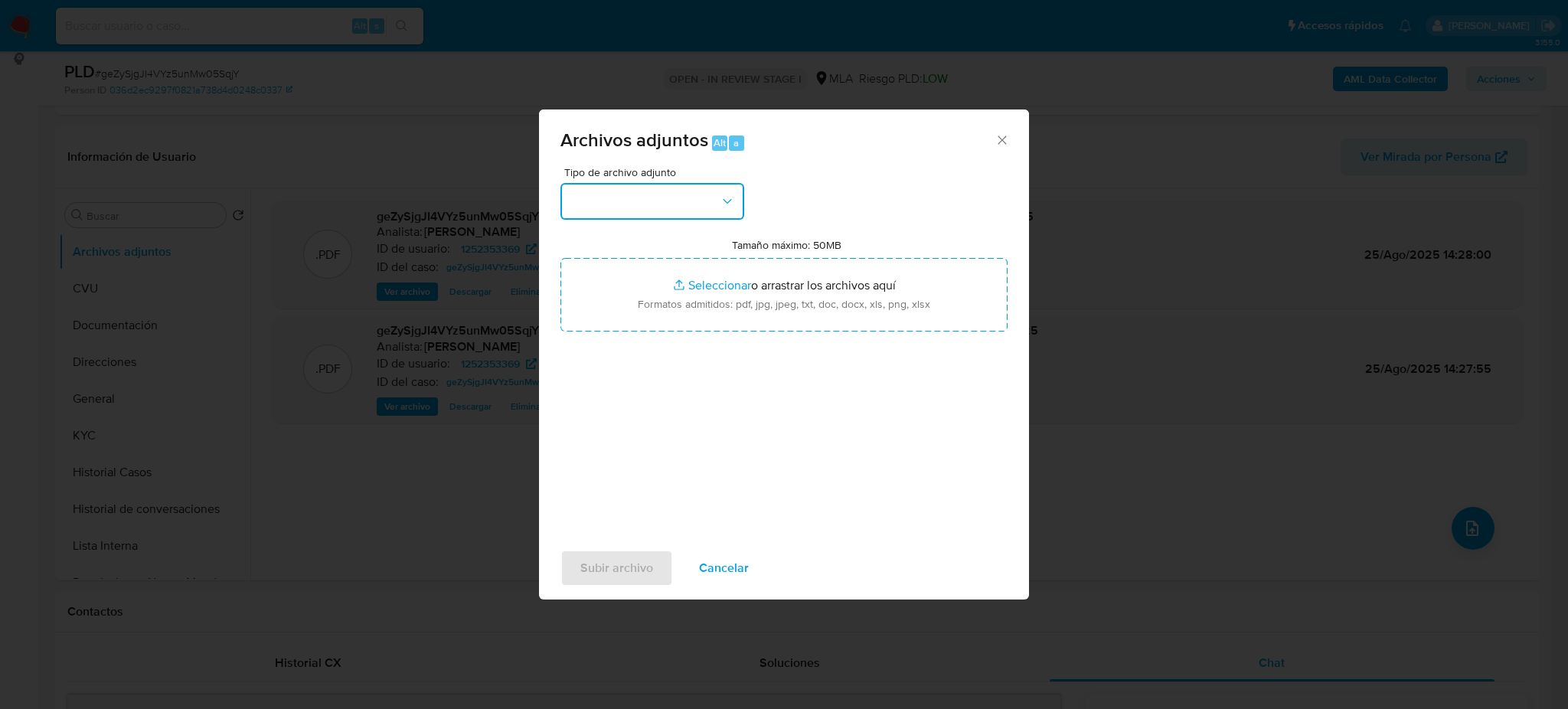
click at [598, 205] on button "button" at bounding box center [652, 201] width 184 height 36
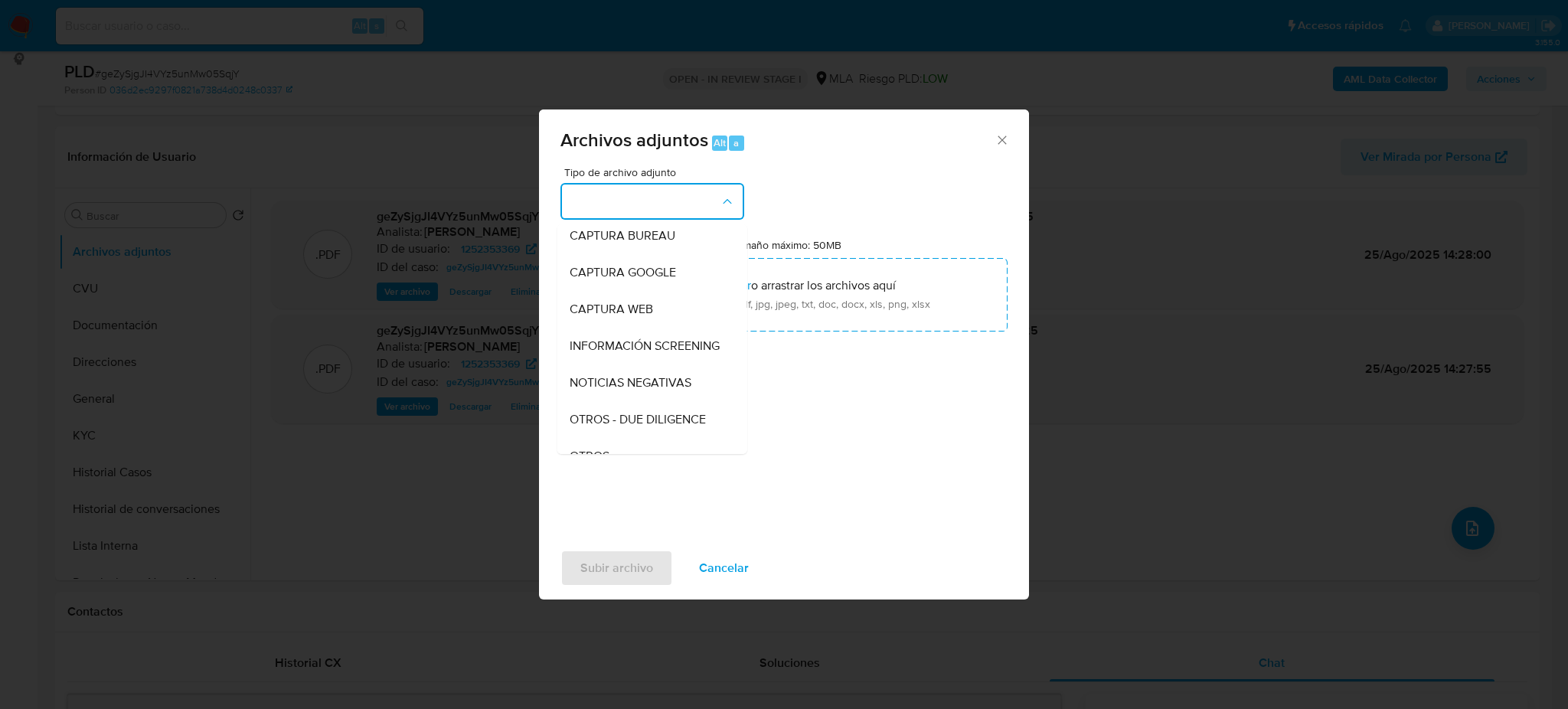
scroll to position [204, 0]
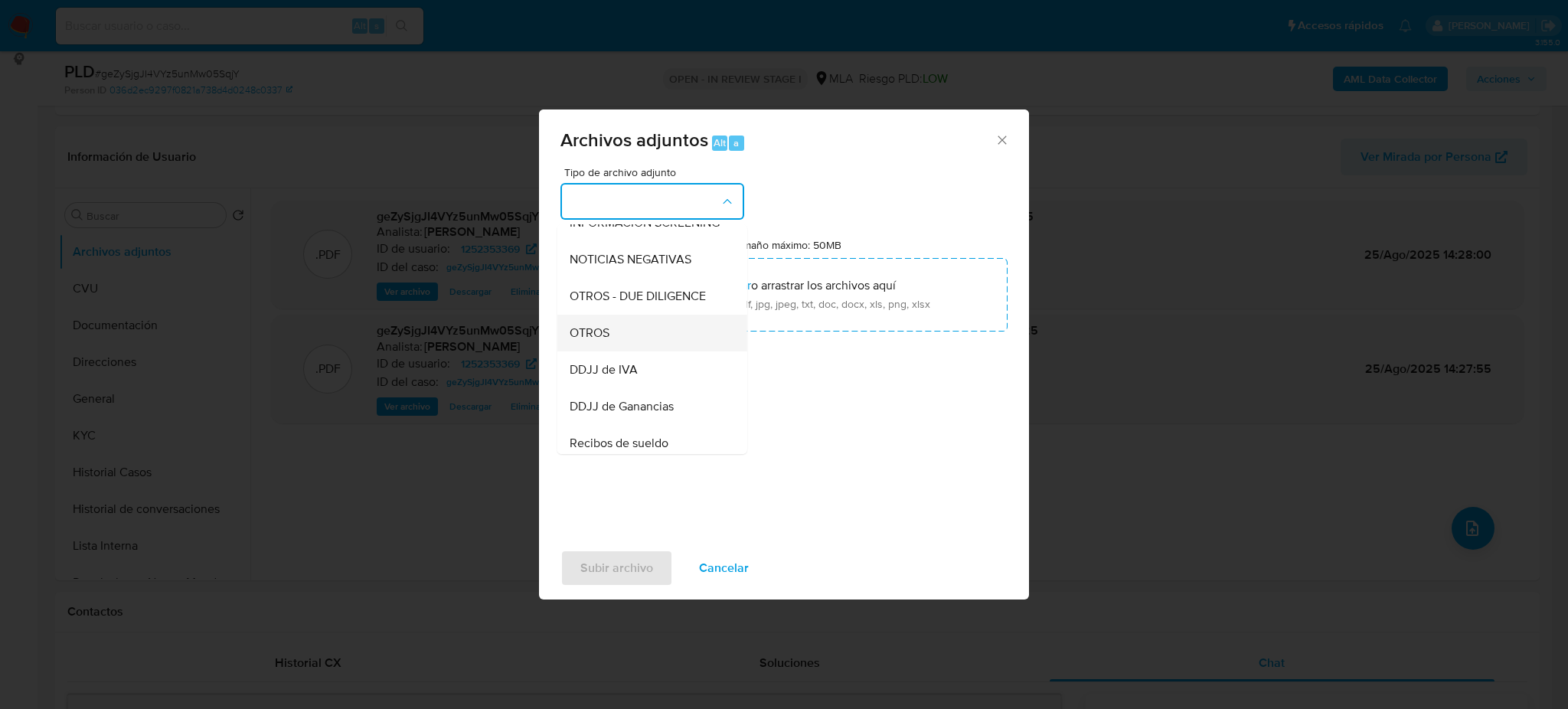
click at [584, 341] on span "OTROS" at bounding box center [589, 333] width 40 height 15
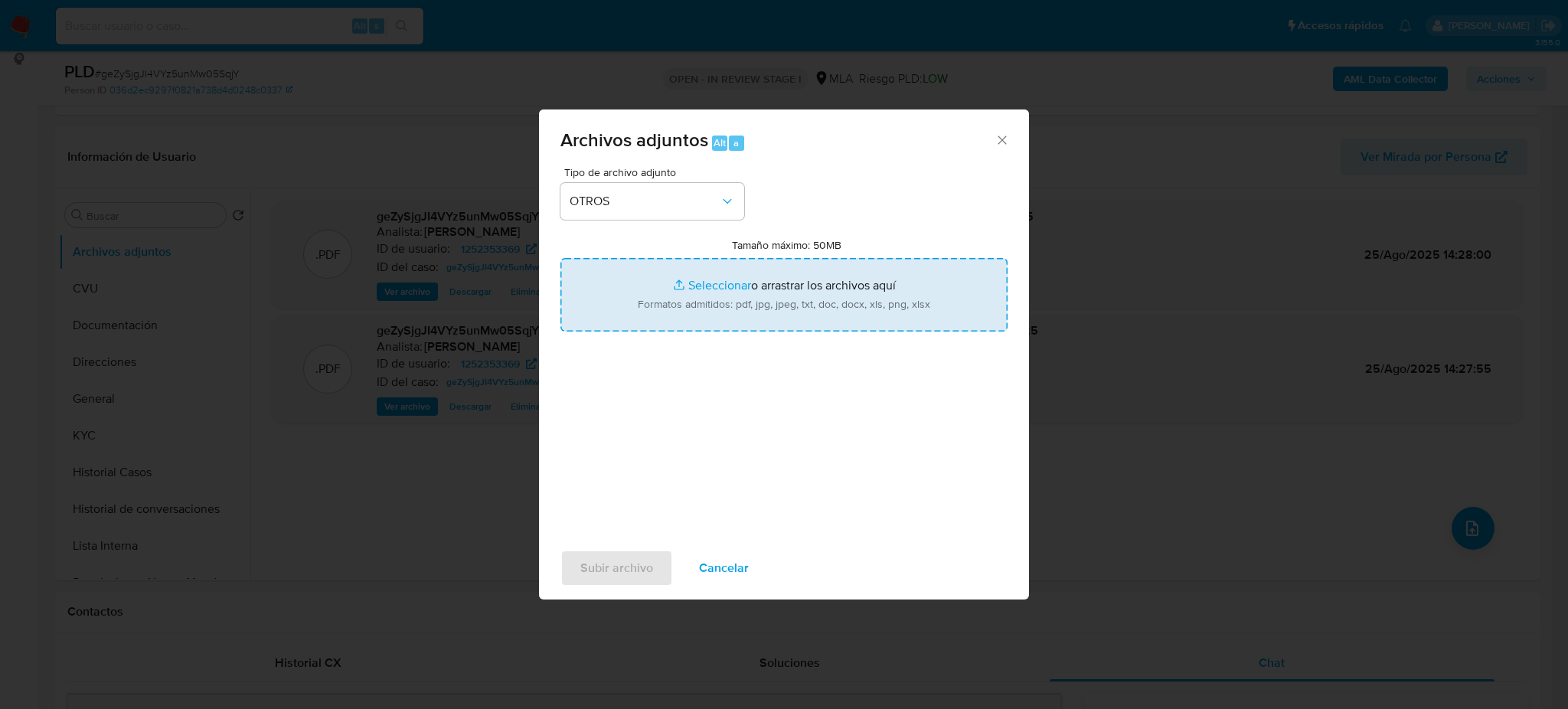
click at [701, 302] on input "Tamaño máximo: 50MB Seleccionar archivos" at bounding box center [784, 294] width 447 height 74
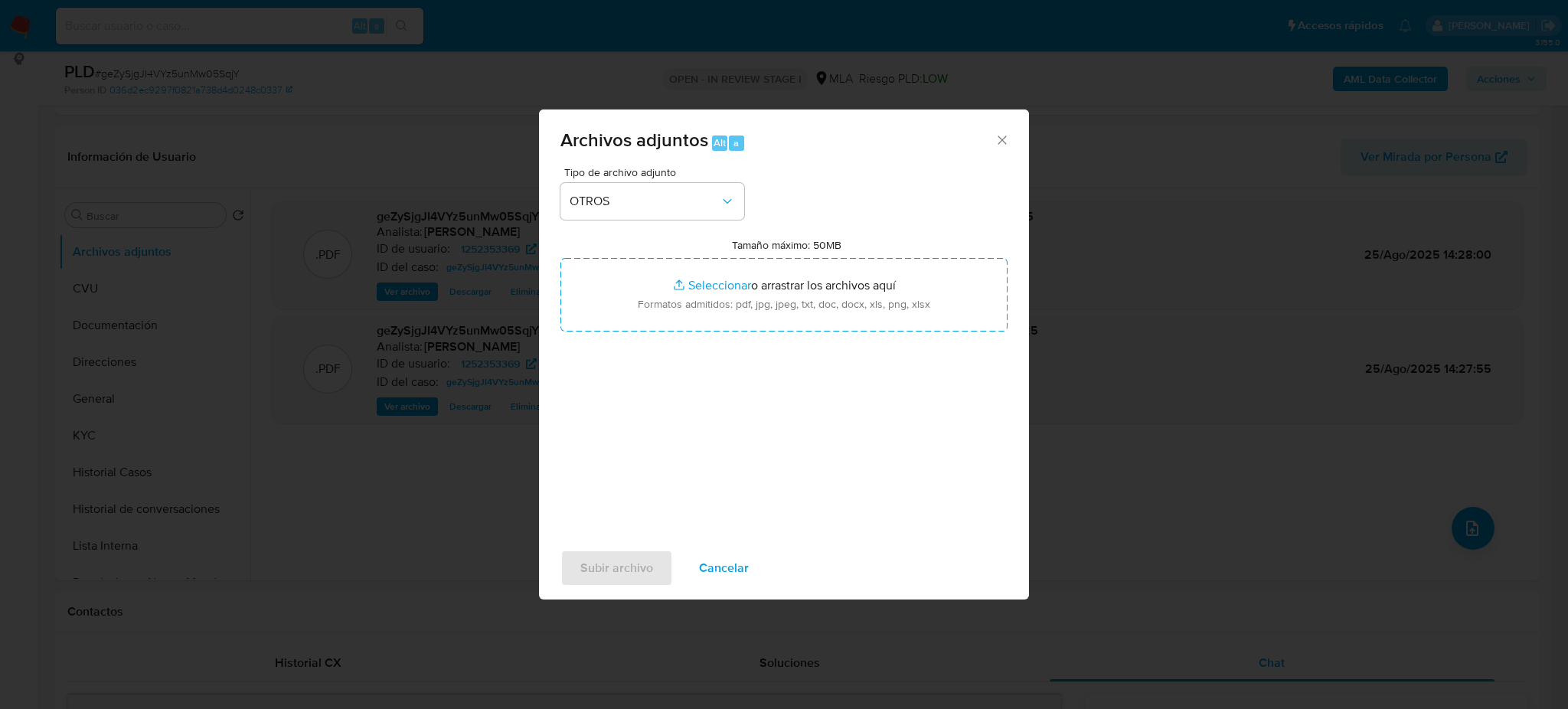
click at [728, 571] on span "Cancelar" at bounding box center [724, 568] width 50 height 34
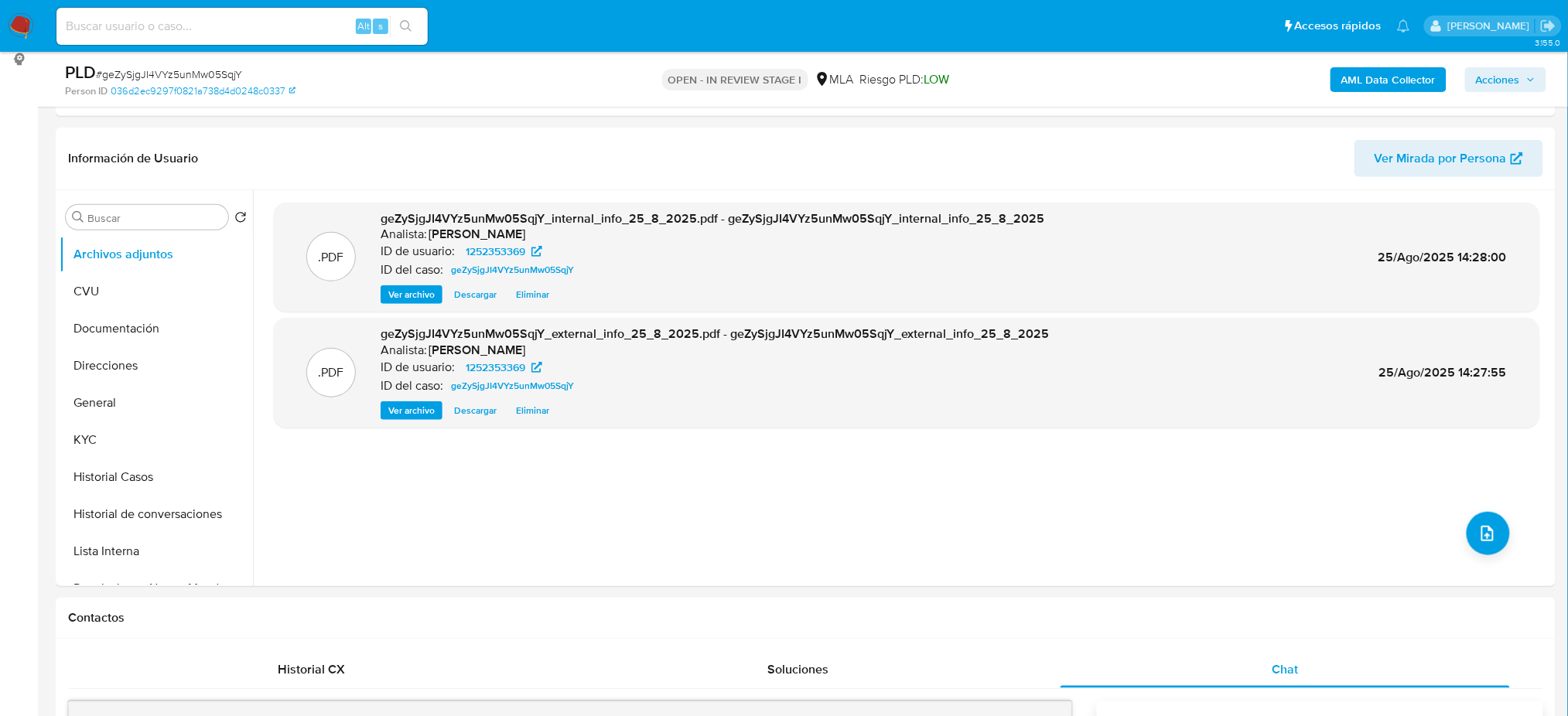
click at [187, 72] on span "# geZySjgJI4VYz5unMw05SqjY" at bounding box center [169, 74] width 146 height 15
copy span "geZySjgJI4VYz5unMw05SqjY"
click at [102, 411] on button "General" at bounding box center [149, 402] width 181 height 37
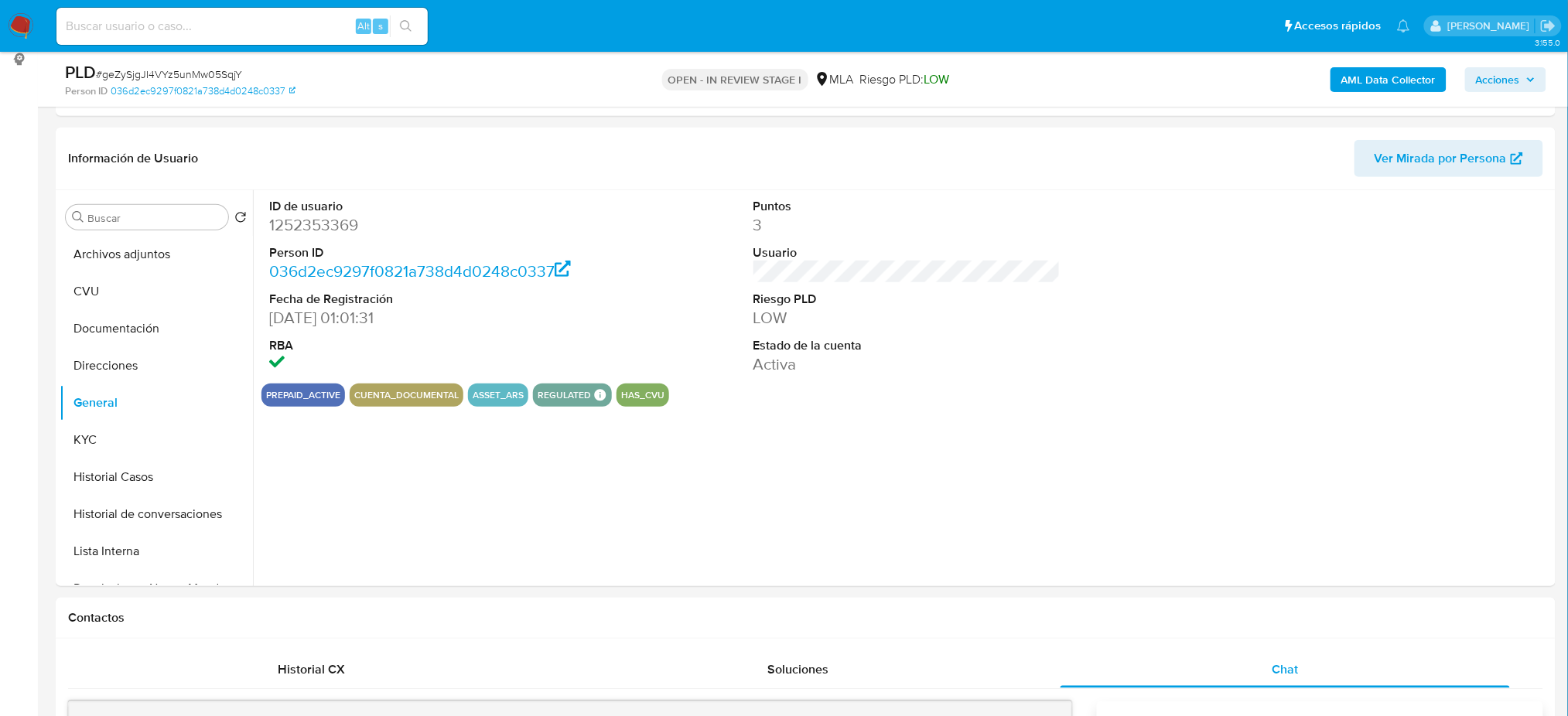
click at [342, 228] on dd "1252353369" at bounding box center [423, 225] width 307 height 22
copy dd "1252353369"
click at [158, 253] on button "Archivos adjuntos" at bounding box center [149, 254] width 181 height 37
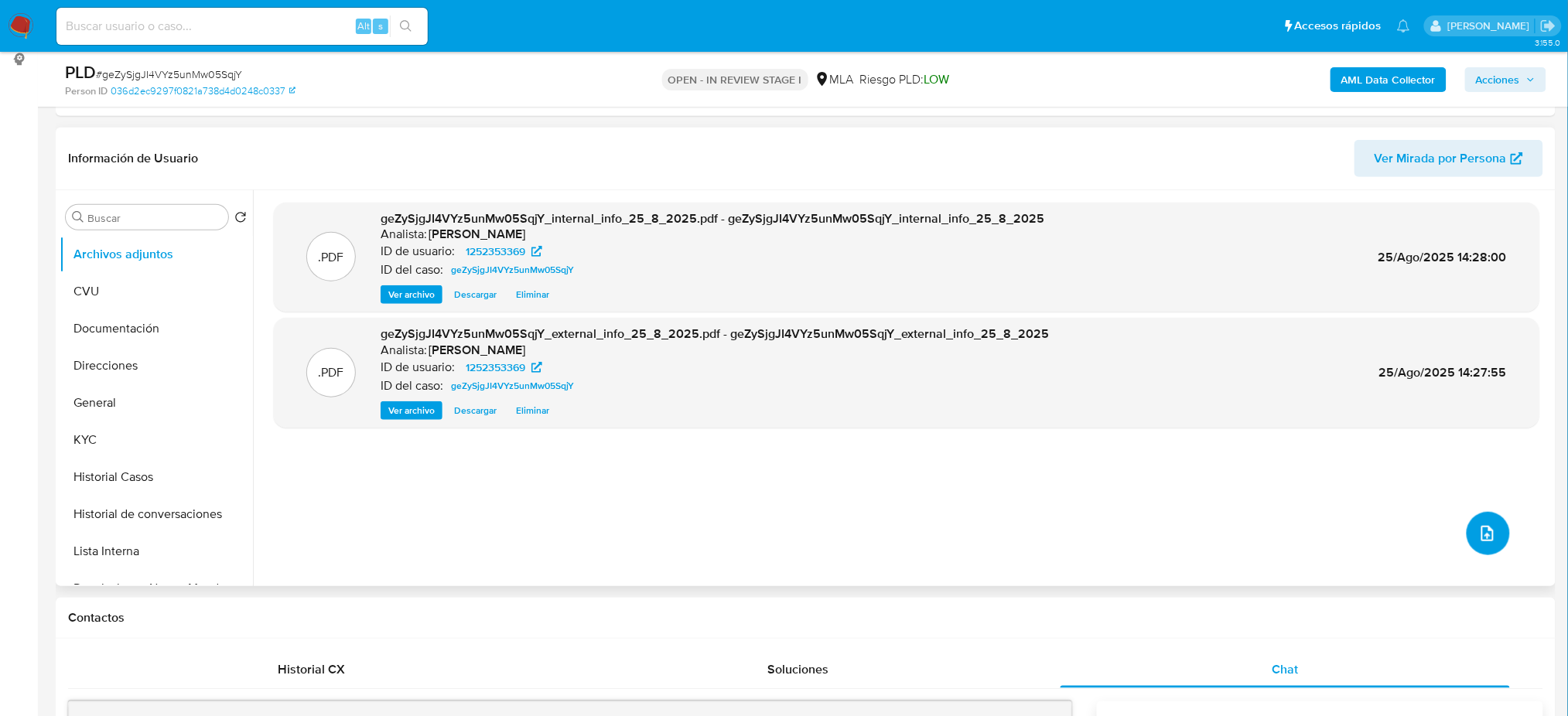
click at [1487, 527] on icon "upload-file" at bounding box center [1487, 534] width 19 height 19
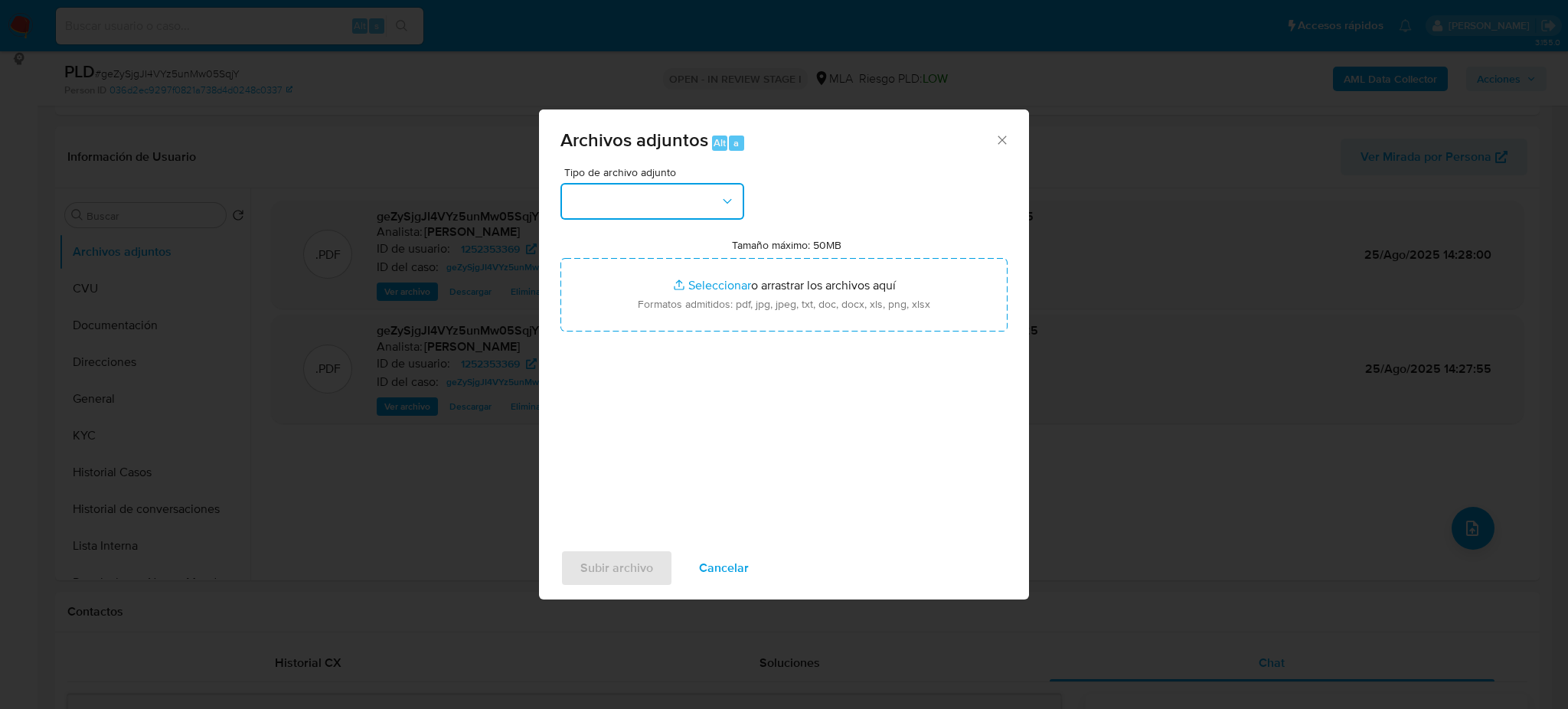
click at [639, 184] on button "button" at bounding box center [652, 201] width 184 height 36
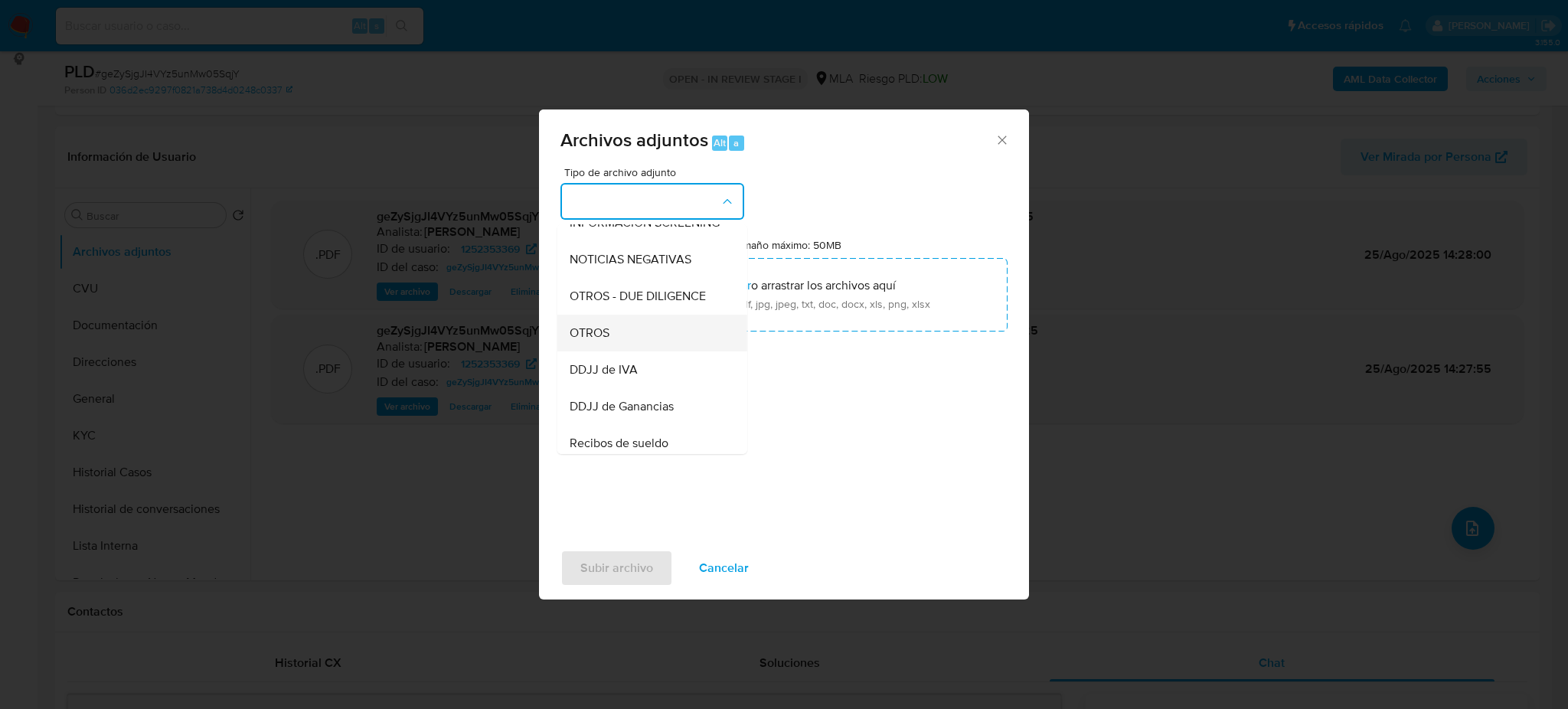
click at [618, 343] on div "OTROS" at bounding box center [647, 333] width 157 height 36
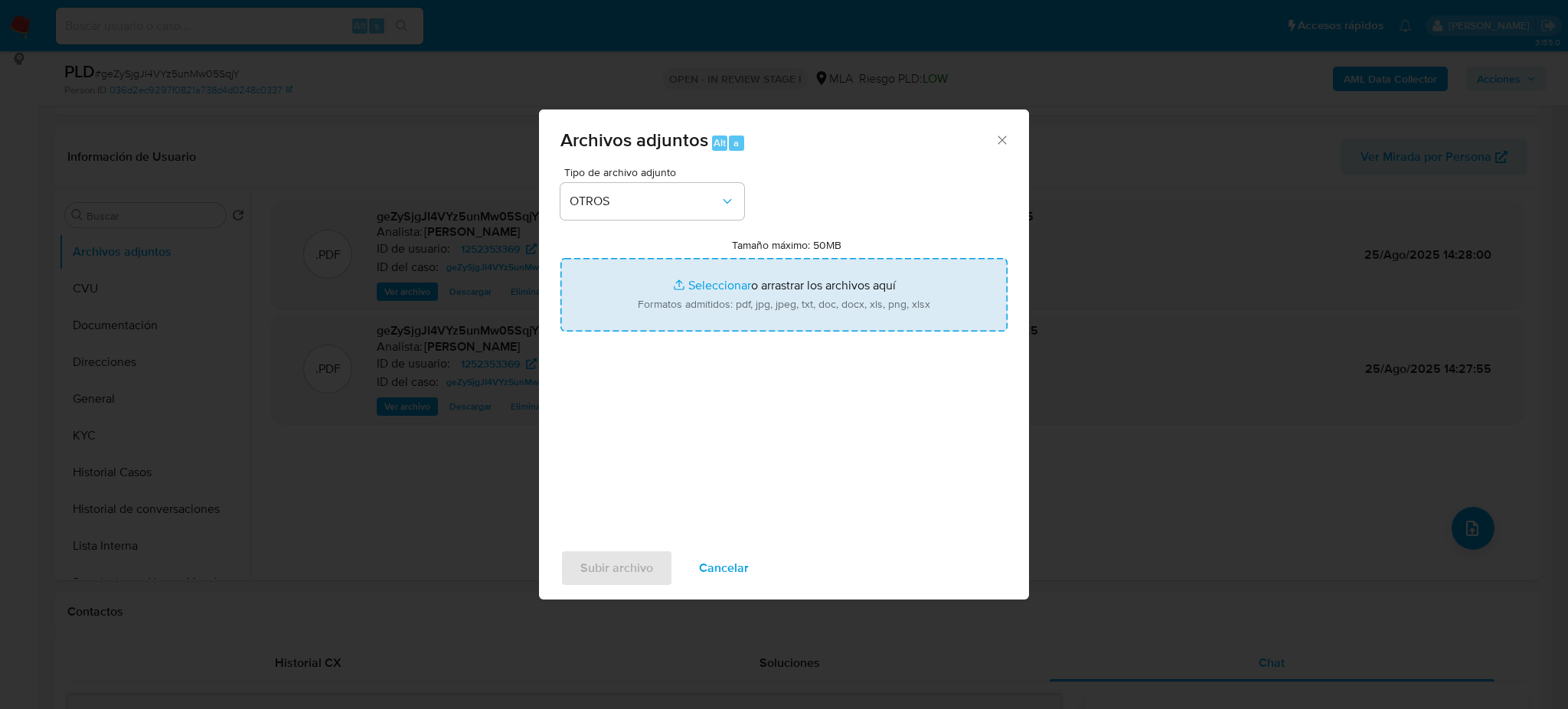
click at [667, 287] on input "Tamaño máximo: 50MB Seleccionar archivos" at bounding box center [784, 294] width 447 height 74
type input "C:\fakepath\Caselog geZySjgJI4VYz5unMw05SqjY_2025_07_18_14_23_28.docx"
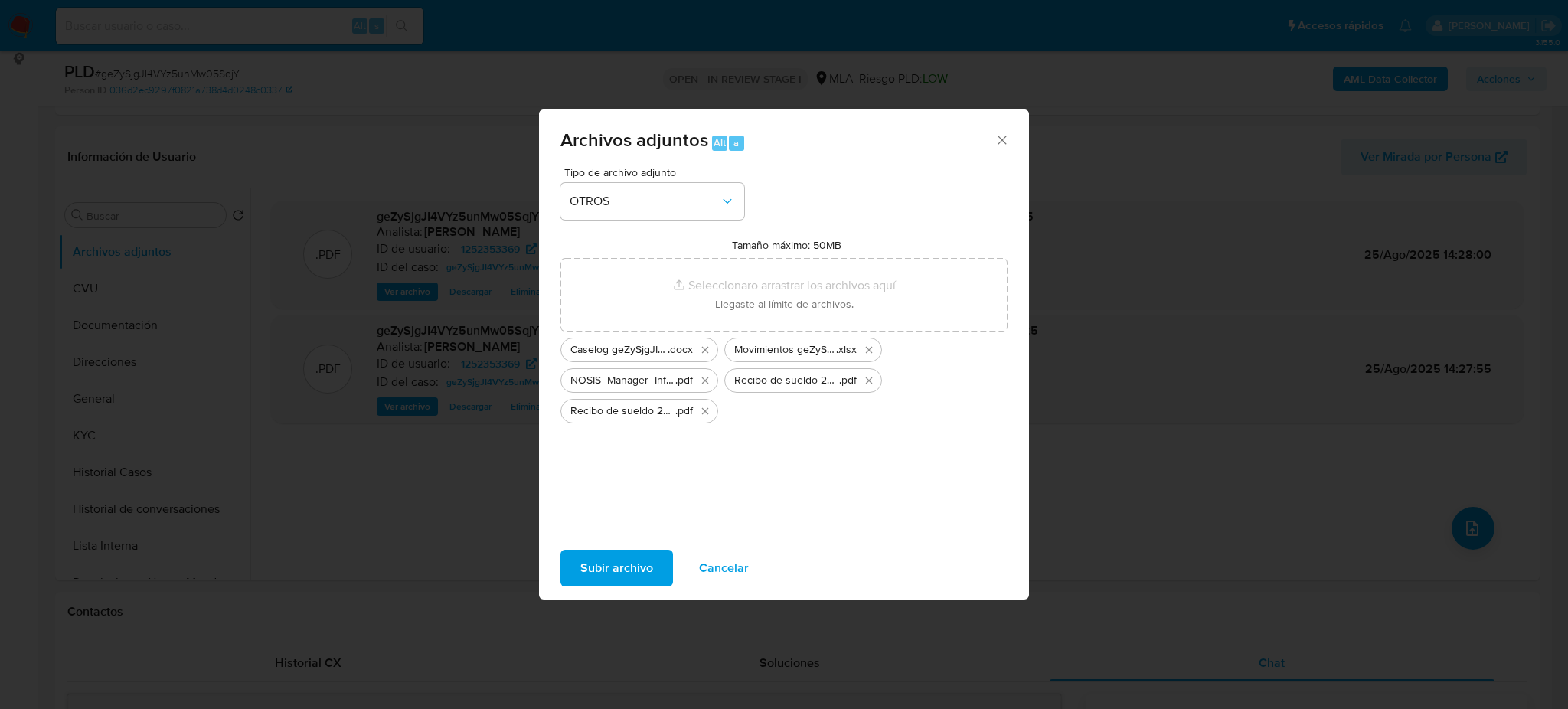
click at [580, 579] on span "Subir archivo" at bounding box center [616, 568] width 73 height 34
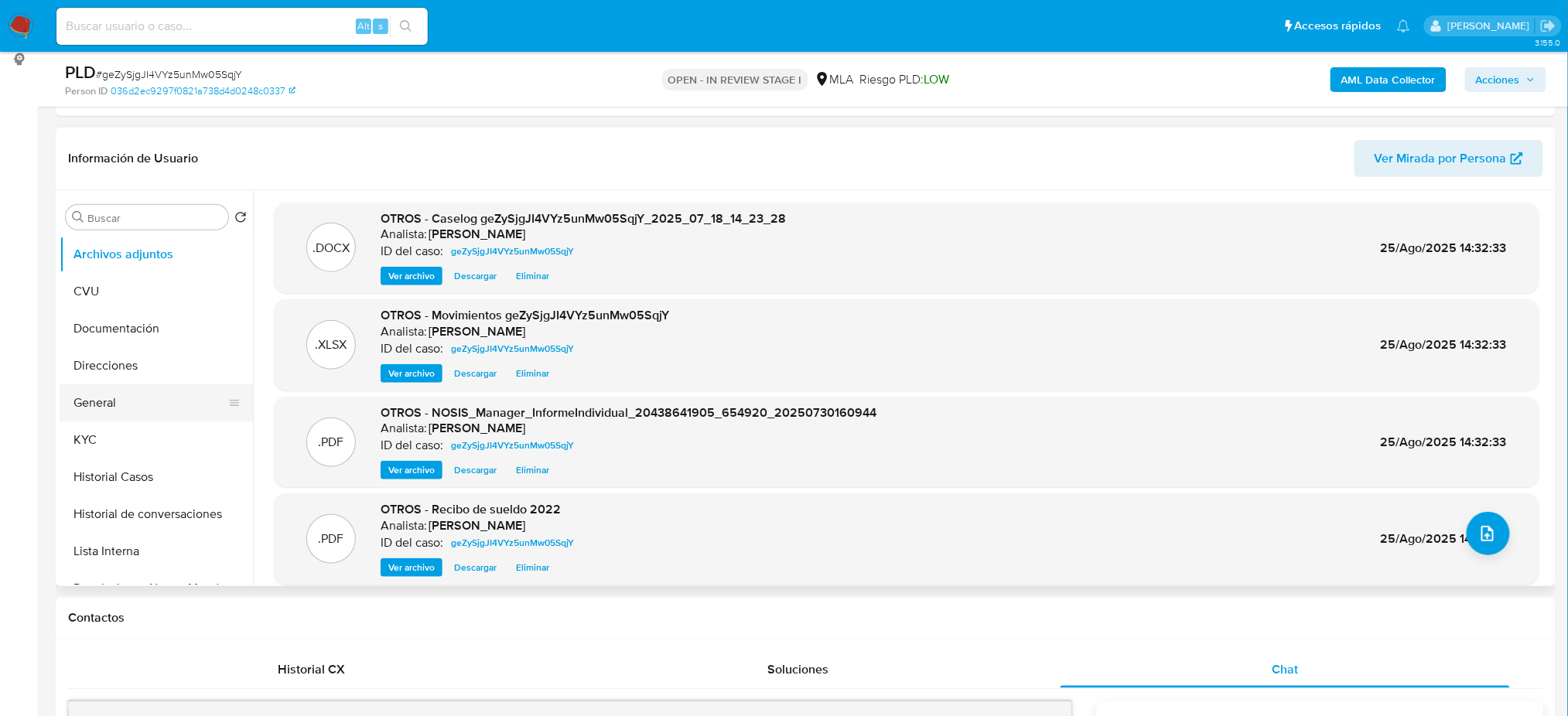
click at [137, 403] on button "General" at bounding box center [149, 402] width 181 height 37
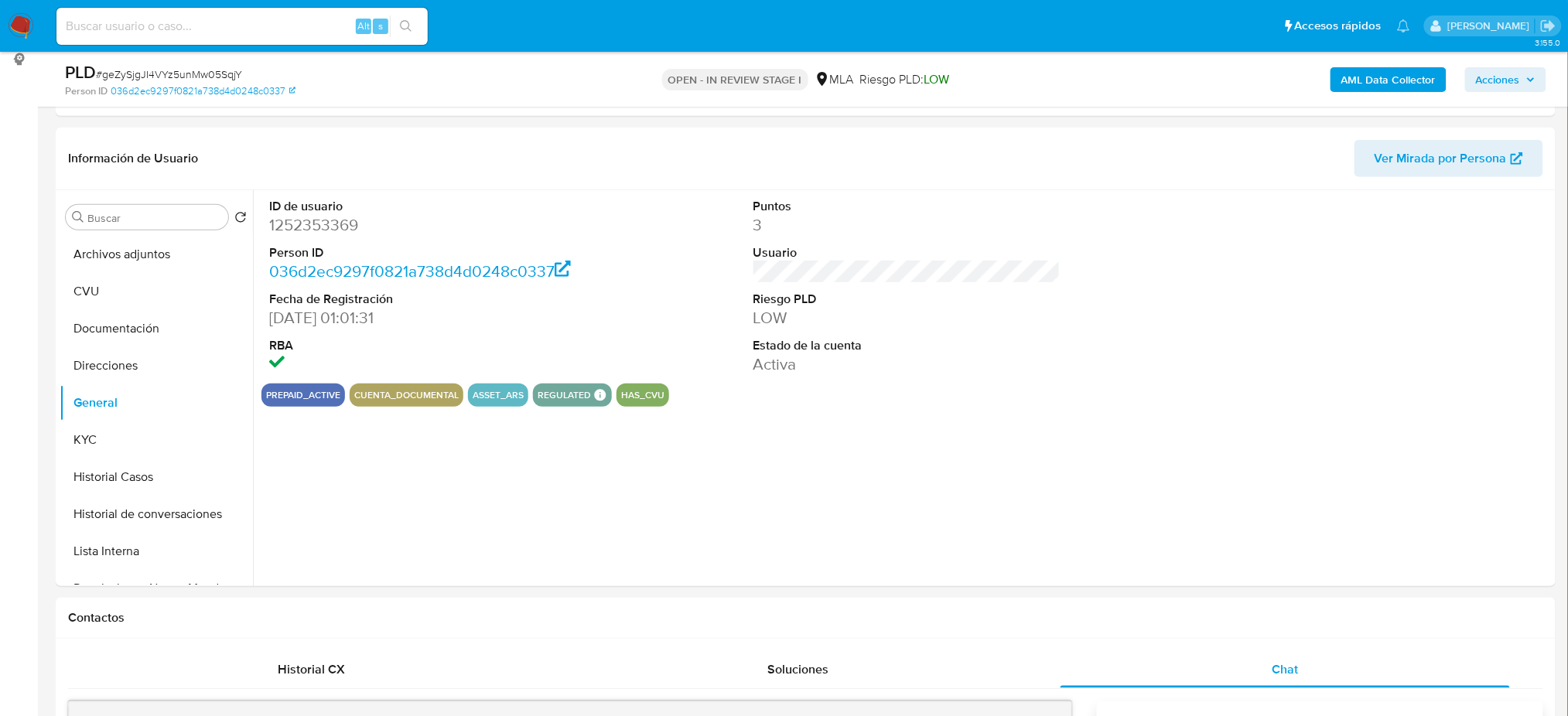
click at [287, 223] on dd "1252353369" at bounding box center [423, 225] width 307 height 22
copy dd "1252353369"
click at [1497, 81] on span "Acciones" at bounding box center [1497, 80] width 44 height 25
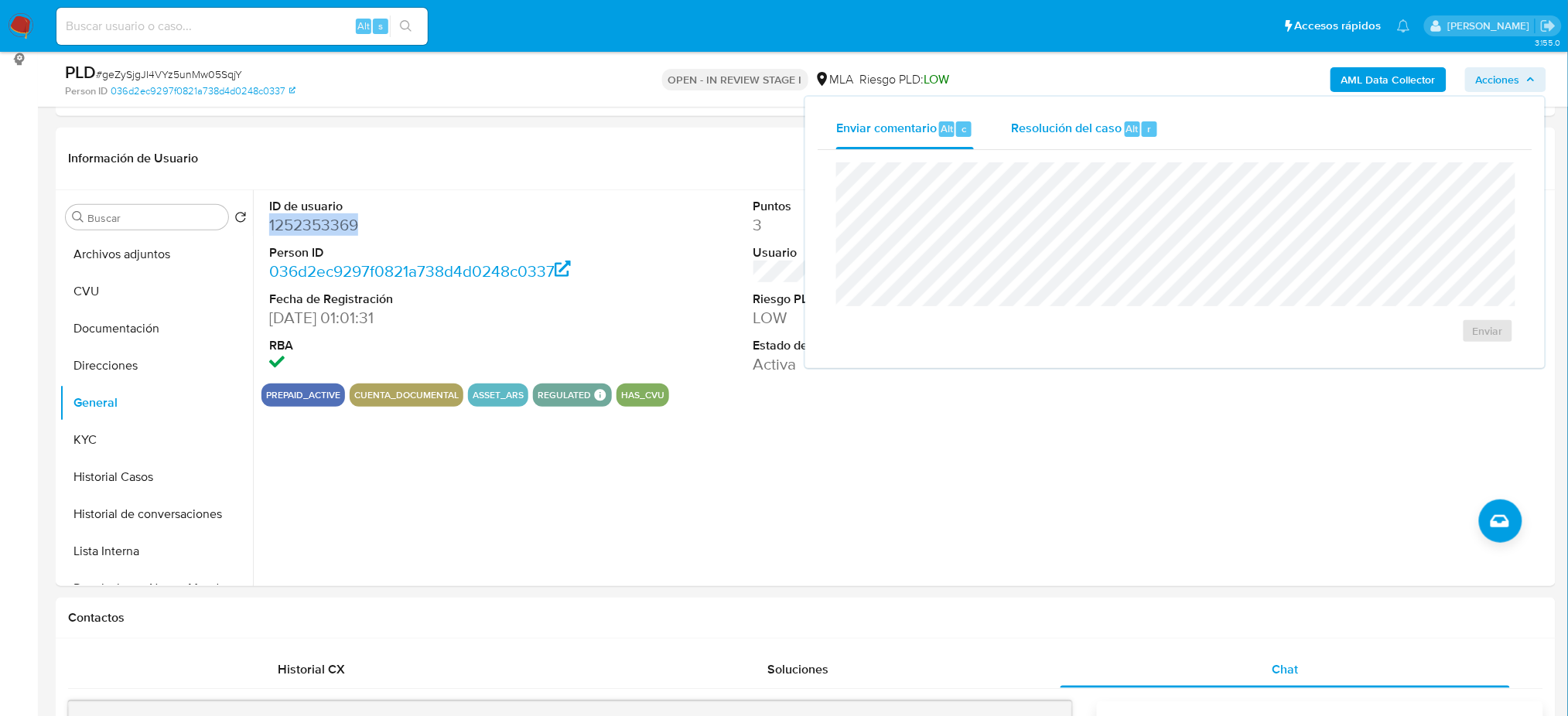
click at [1098, 140] on div "Resolución del caso Alt r" at bounding box center [1085, 128] width 147 height 40
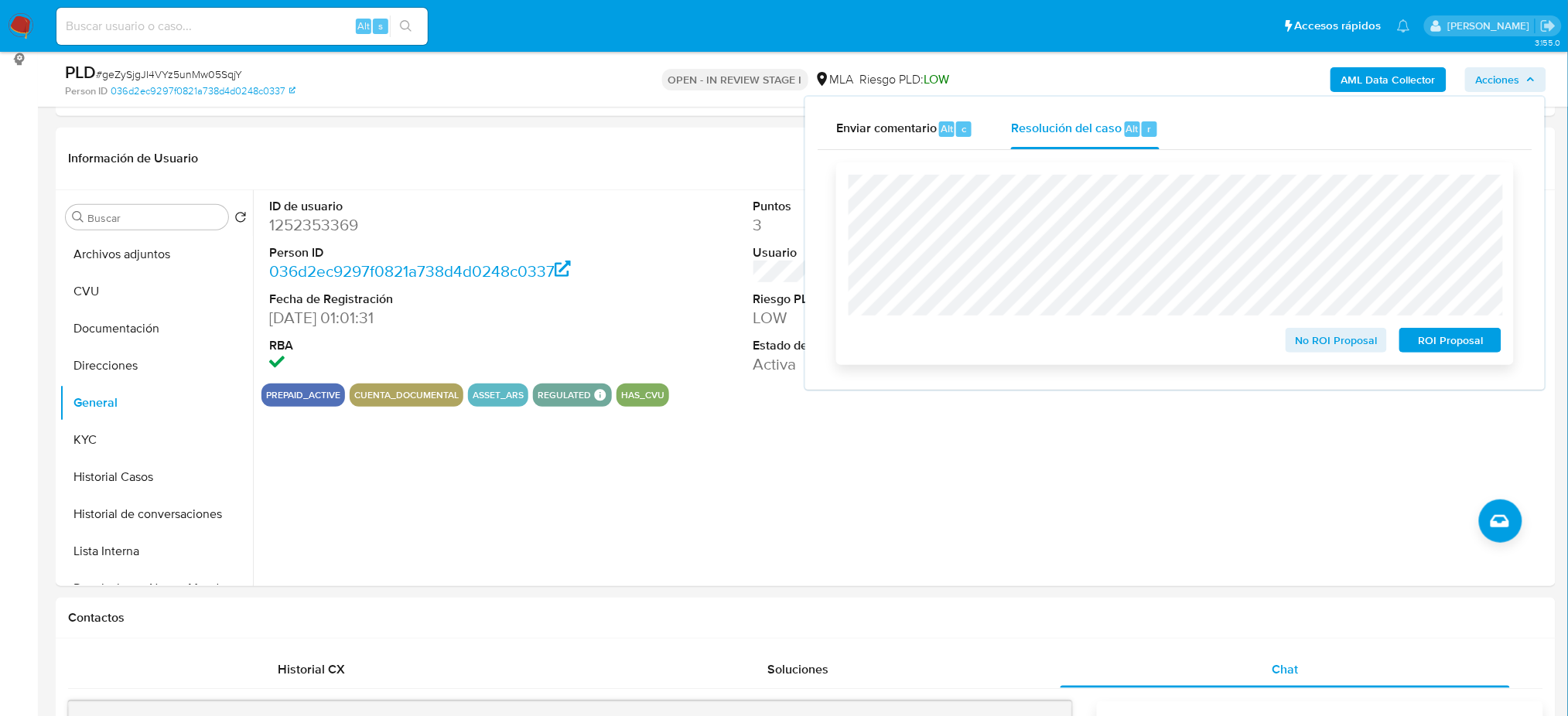
click at [1490, 331] on span "ROI Proposal" at bounding box center [1450, 340] width 81 height 22
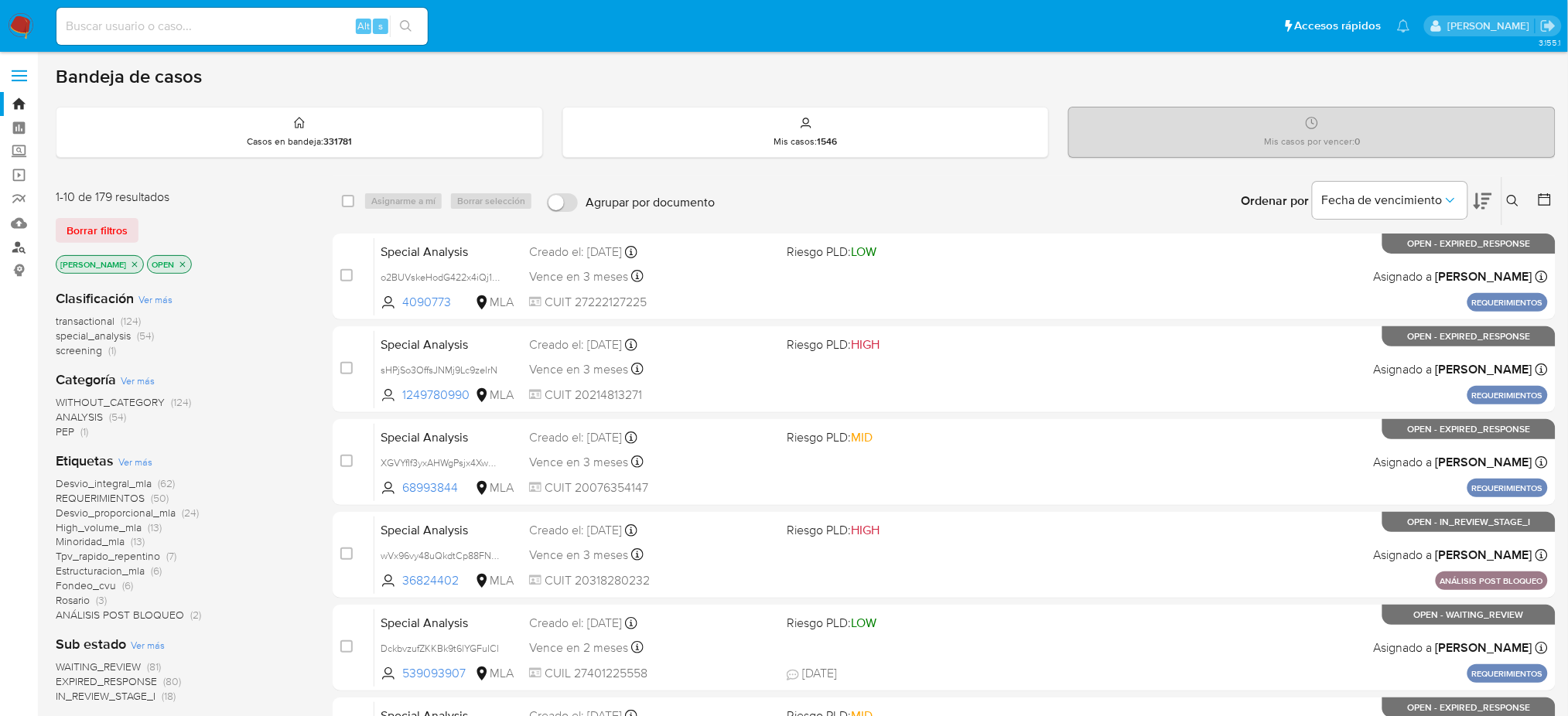
click at [20, 243] on link "Buscador de personas" at bounding box center [92, 247] width 184 height 24
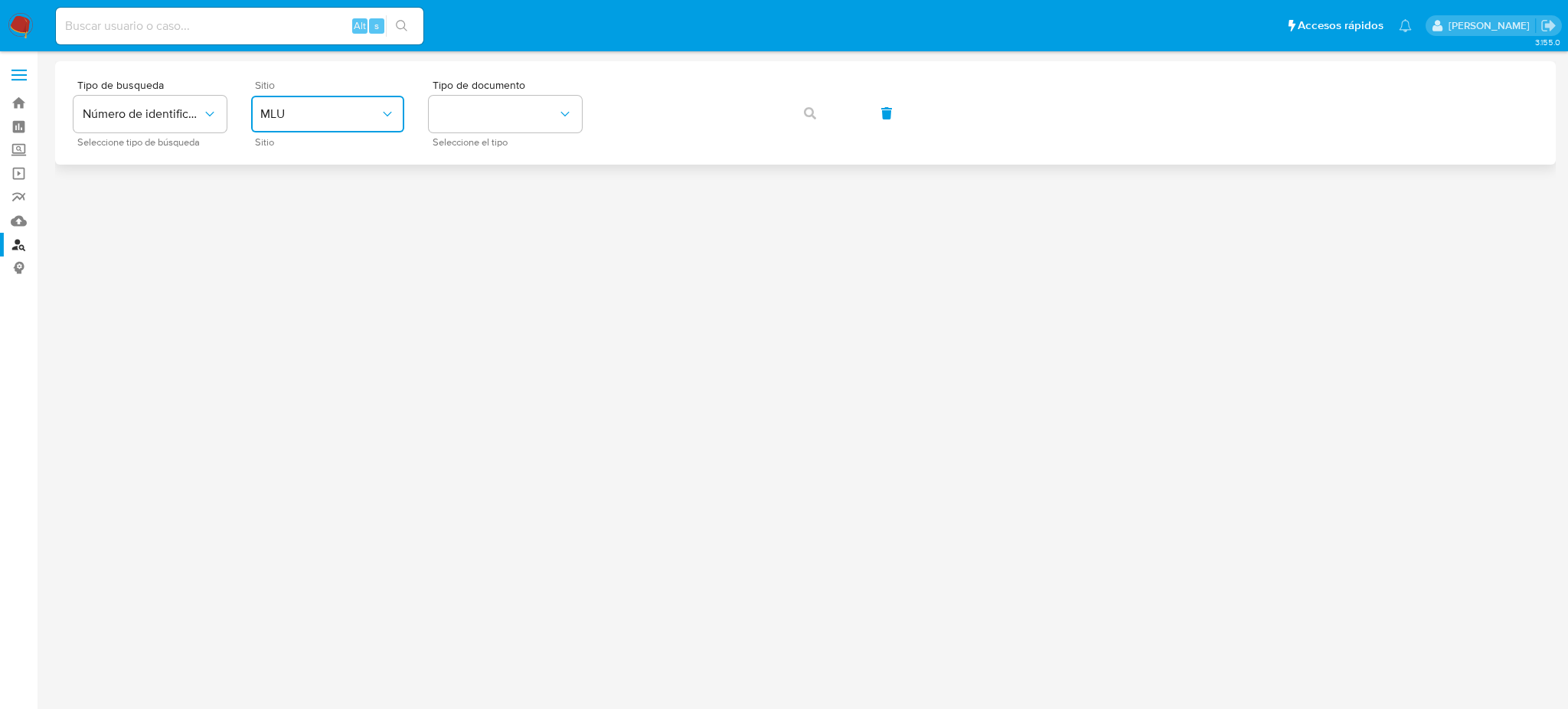
click at [331, 115] on span "MLU" at bounding box center [320, 114] width 119 height 15
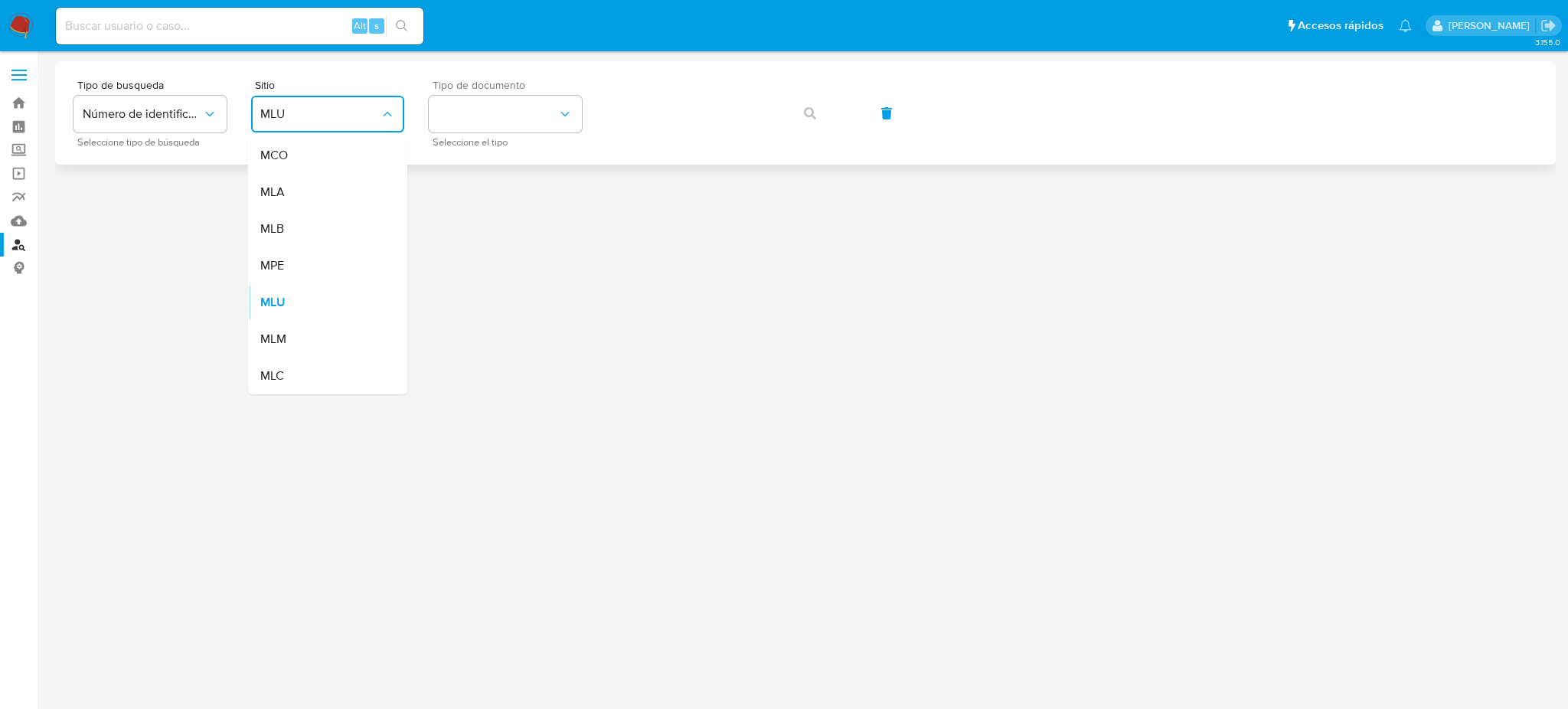
drag, startPoint x: 316, startPoint y: 190, endPoint x: 476, endPoint y: 139, distance: 167.9
click at [316, 189] on div "MLA" at bounding box center [323, 191] width 125 height 36
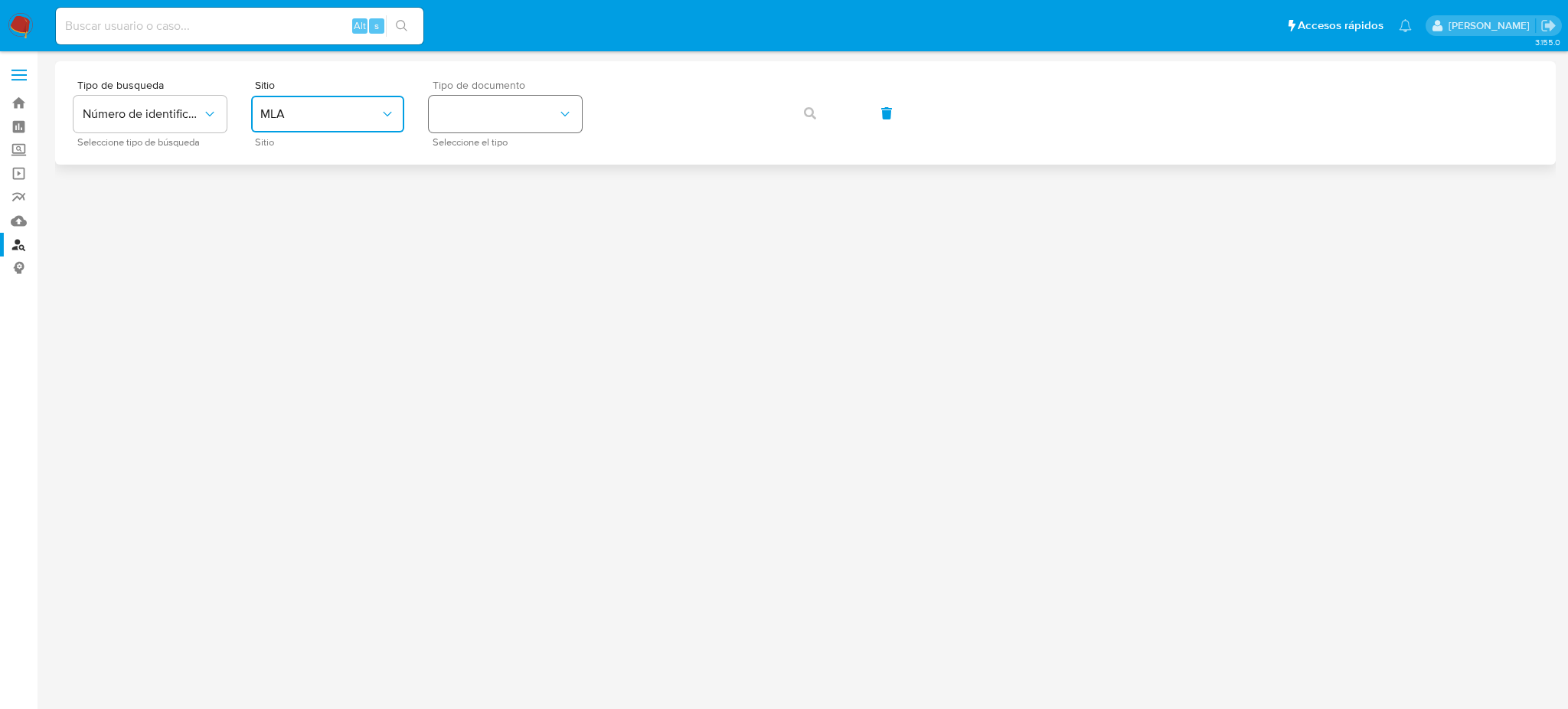
click at [527, 115] on button "identificationType" at bounding box center [505, 114] width 153 height 36
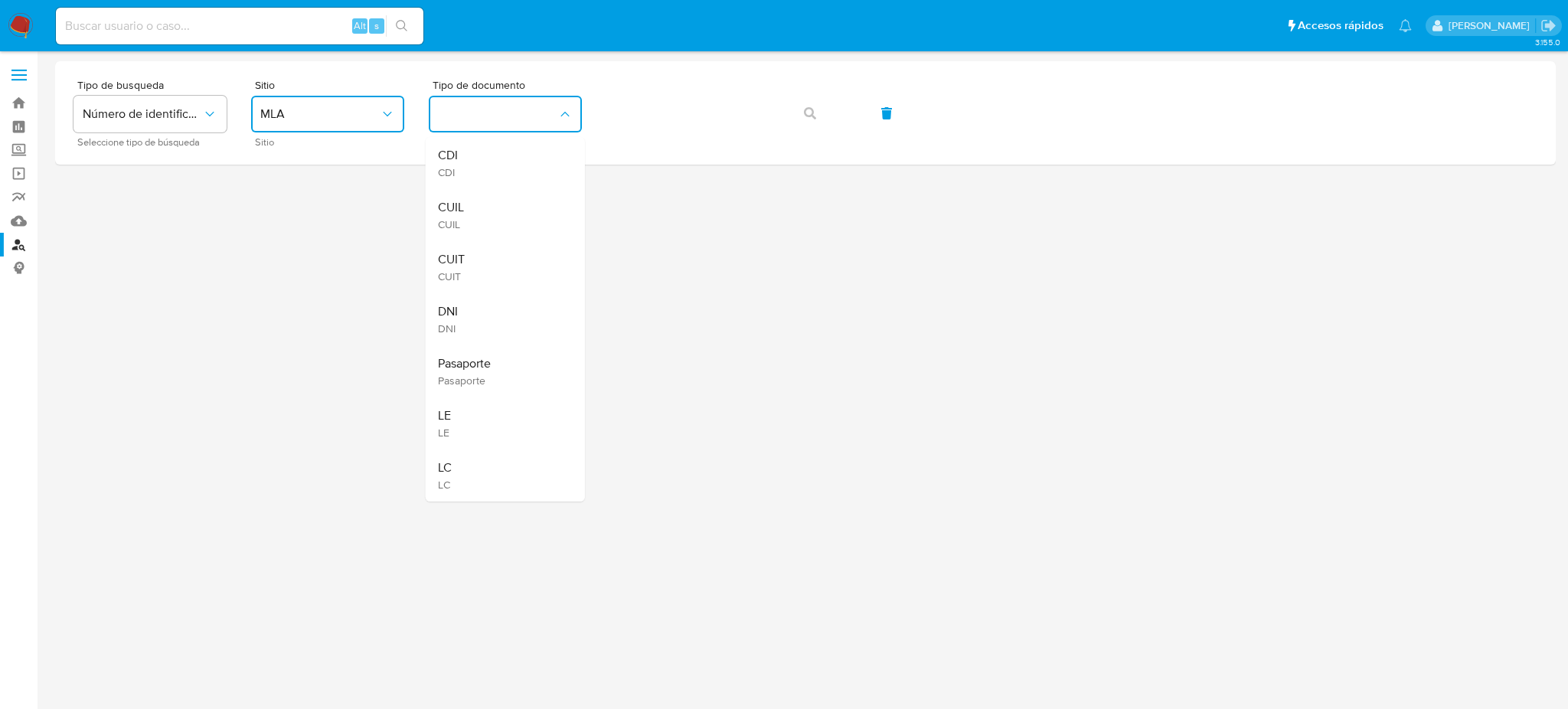
click at [494, 258] on div "CUIT CUIT" at bounding box center [500, 267] width 125 height 52
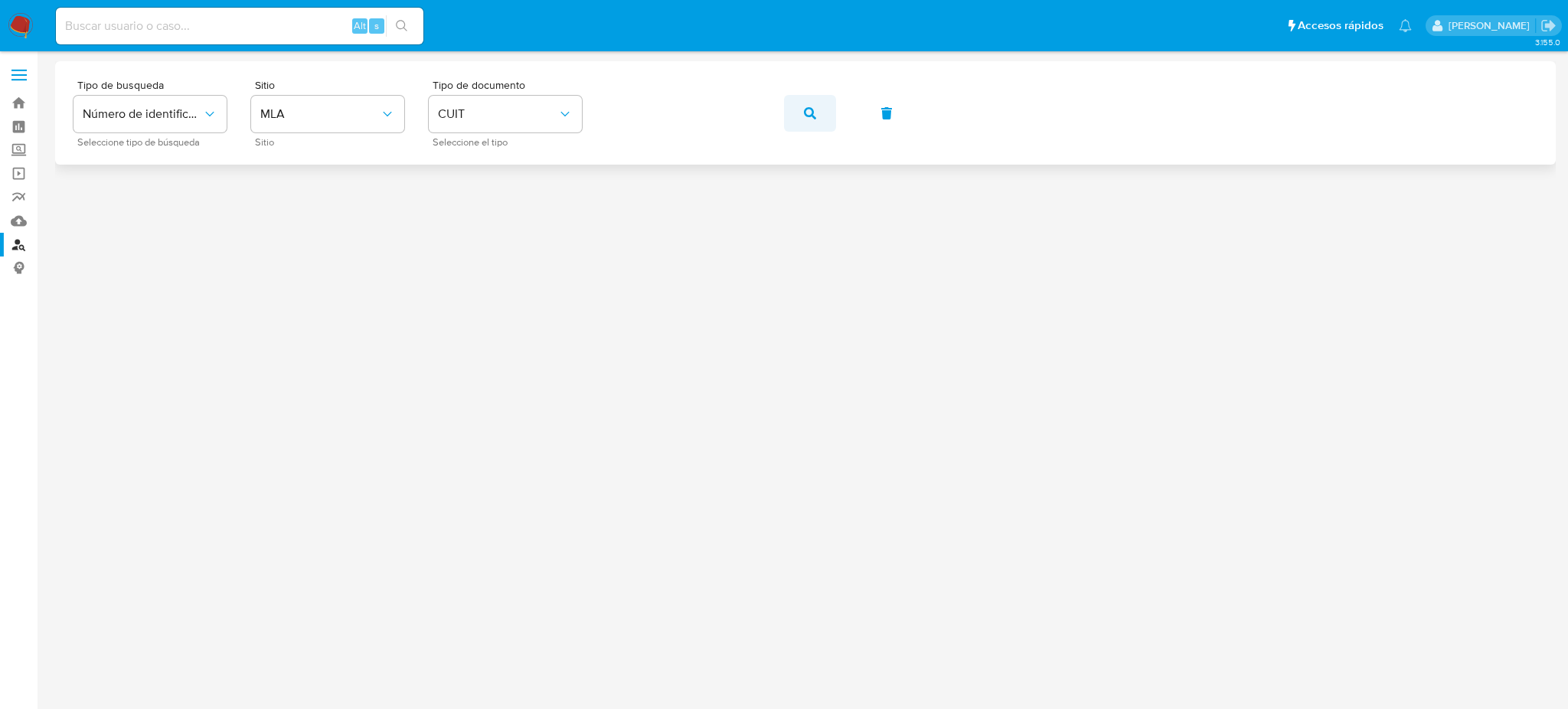
click at [800, 112] on button "button" at bounding box center [809, 113] width 52 height 36
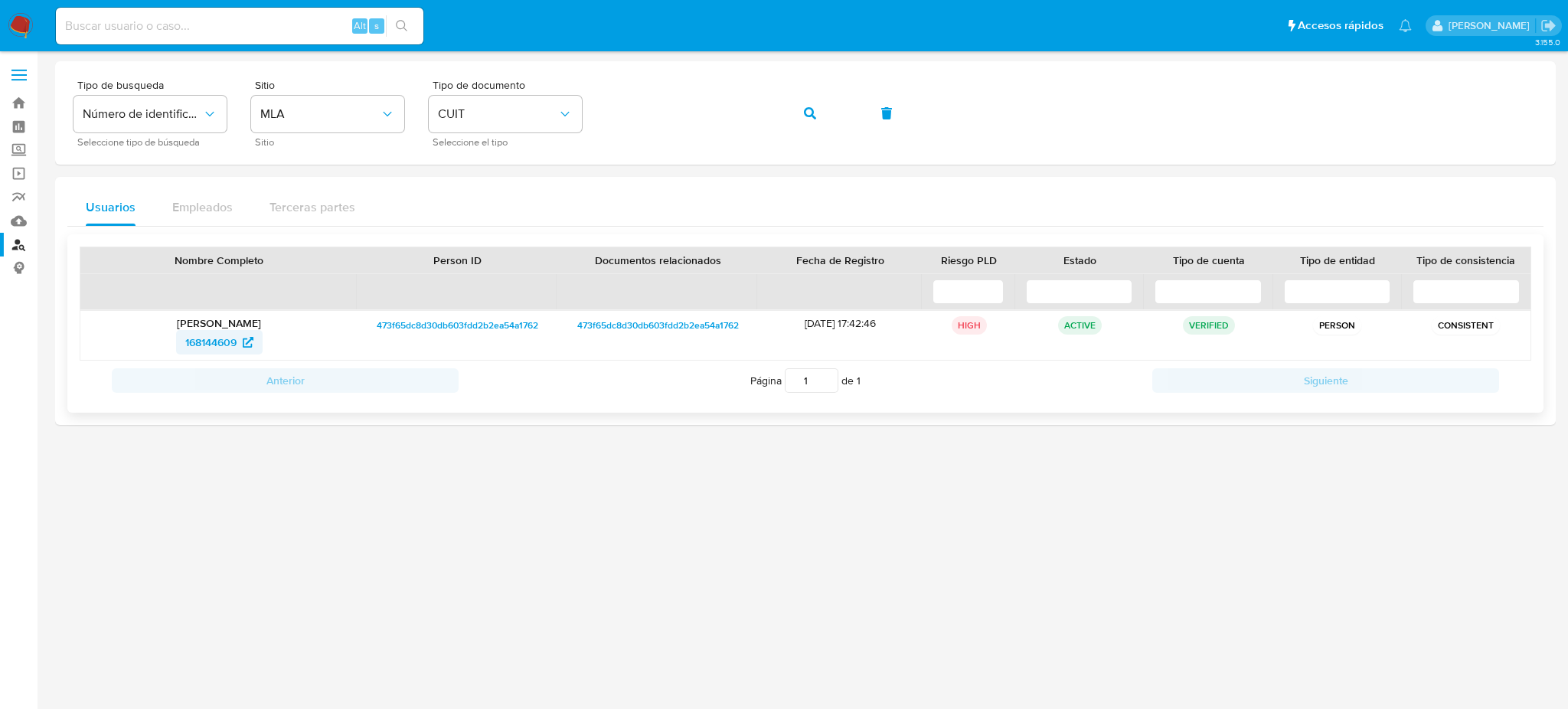
click at [205, 342] on span "168144609" at bounding box center [211, 342] width 52 height 25
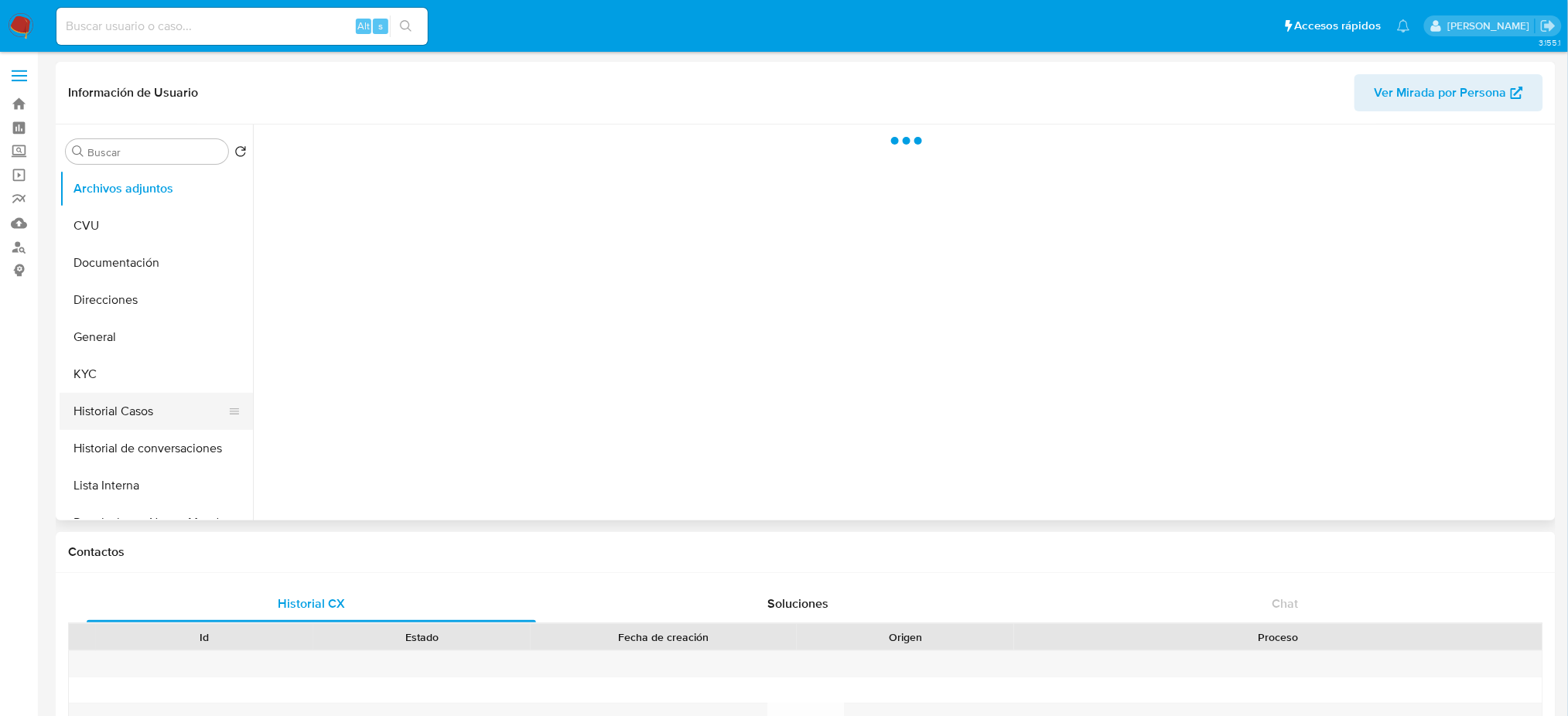
click at [162, 409] on button "Historial Casos" at bounding box center [149, 411] width 181 height 37
select select "10"
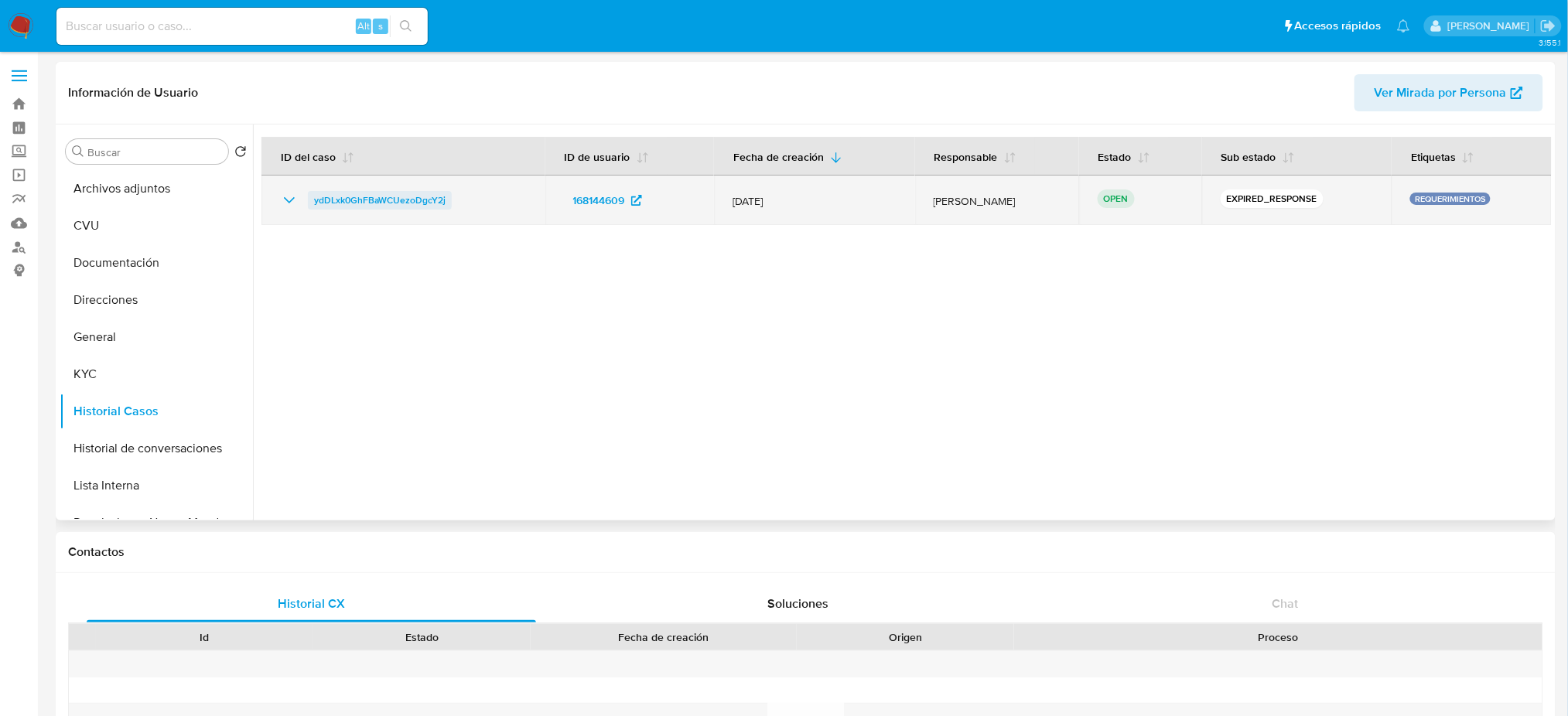
click at [352, 195] on span "ydDLxk0GhFBaWCUezoDgcY2j" at bounding box center [379, 200] width 131 height 19
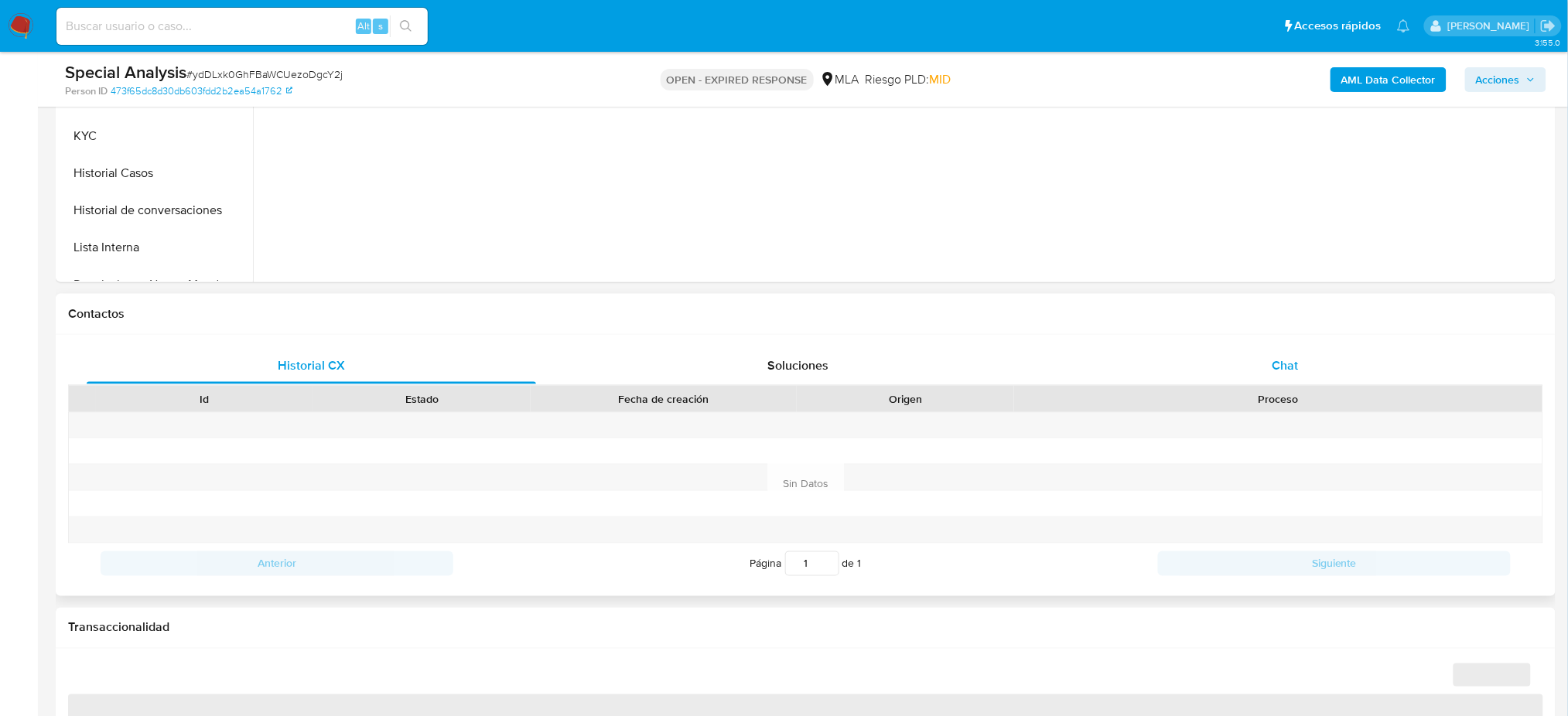
click at [1280, 354] on div "Chat" at bounding box center [1285, 365] width 449 height 37
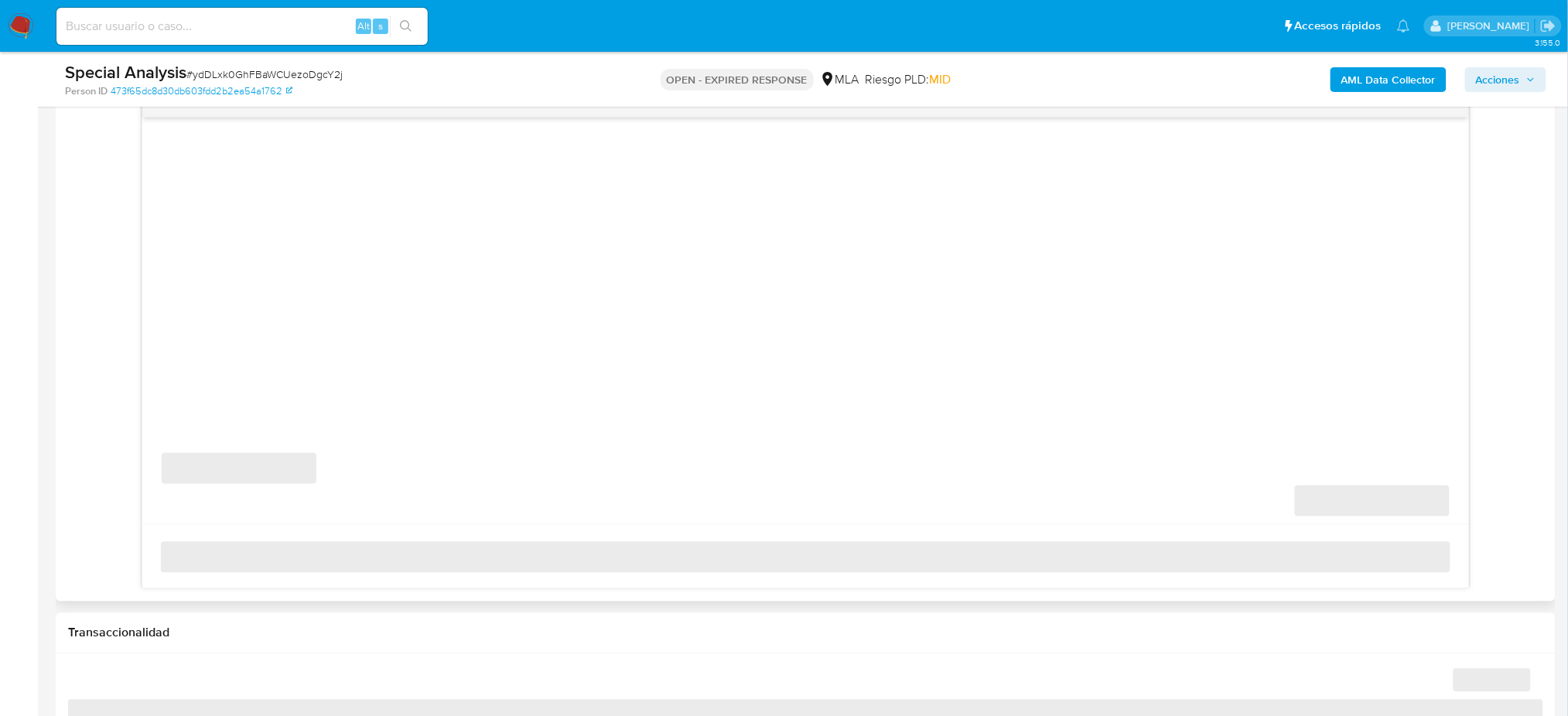
scroll to position [825, 0]
select select "10"
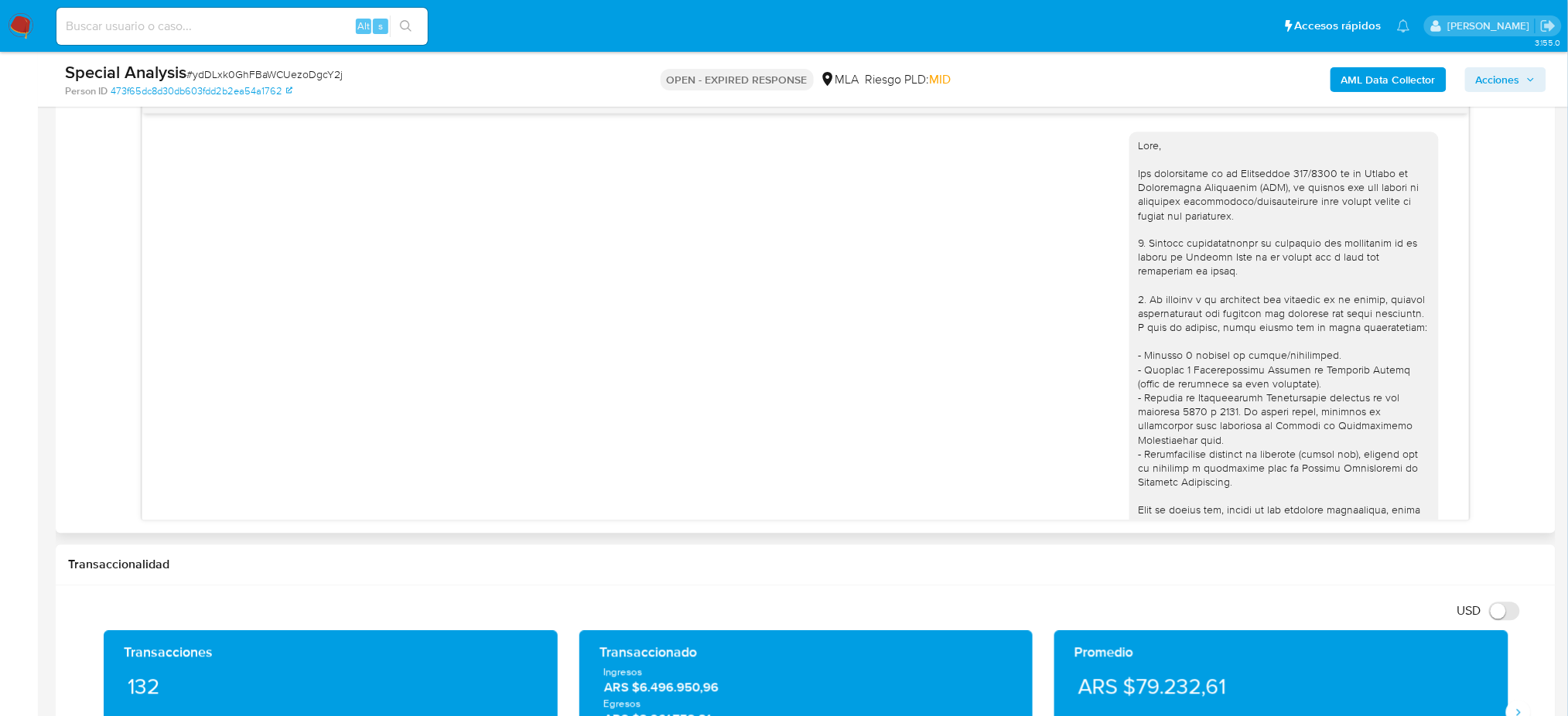
scroll to position [1118, 0]
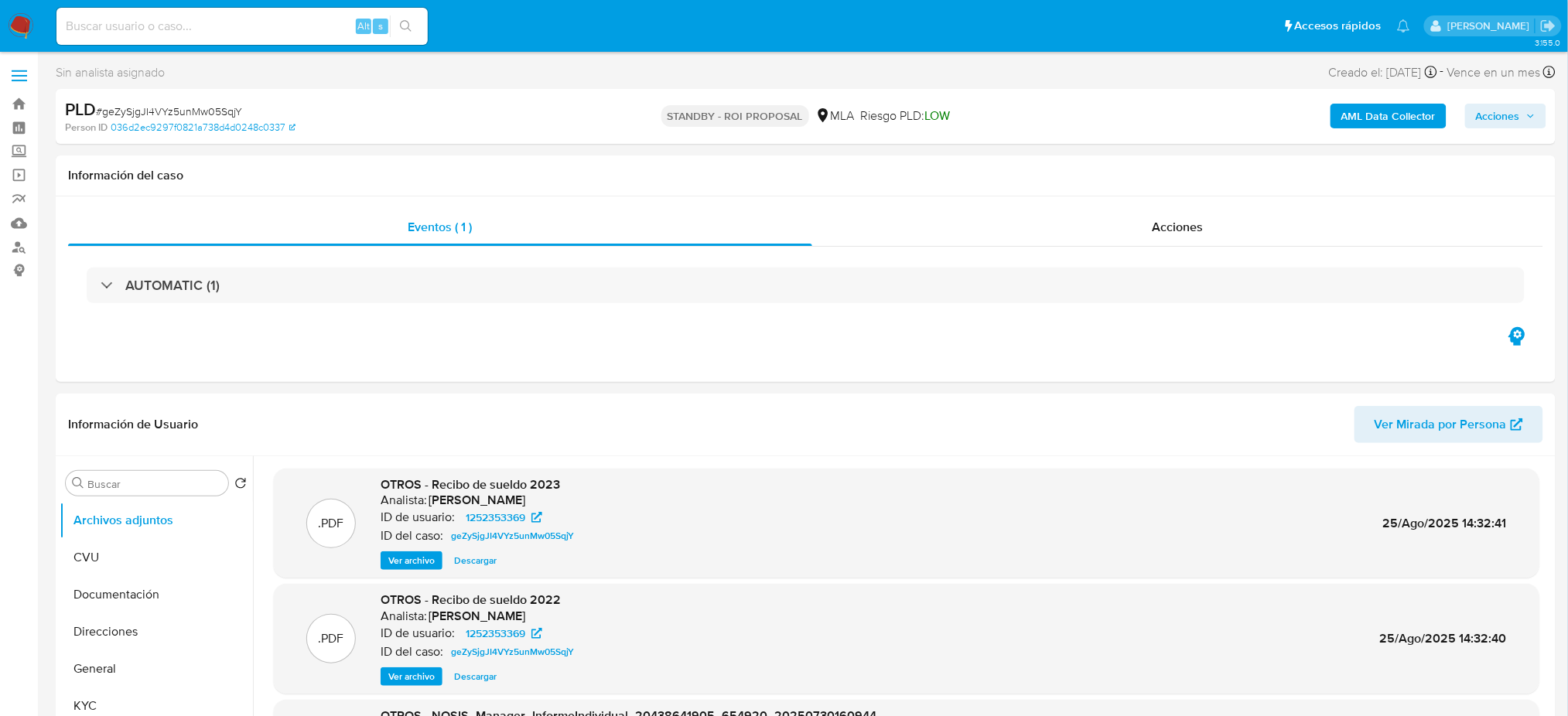
select select "10"
click at [240, 20] on input at bounding box center [242, 26] width 371 height 20
paste input "EHz7mhTeimbbuGbGtdhfHDKh"
type input "EHz7mhTeimbbuGbGtdhfHDKh"
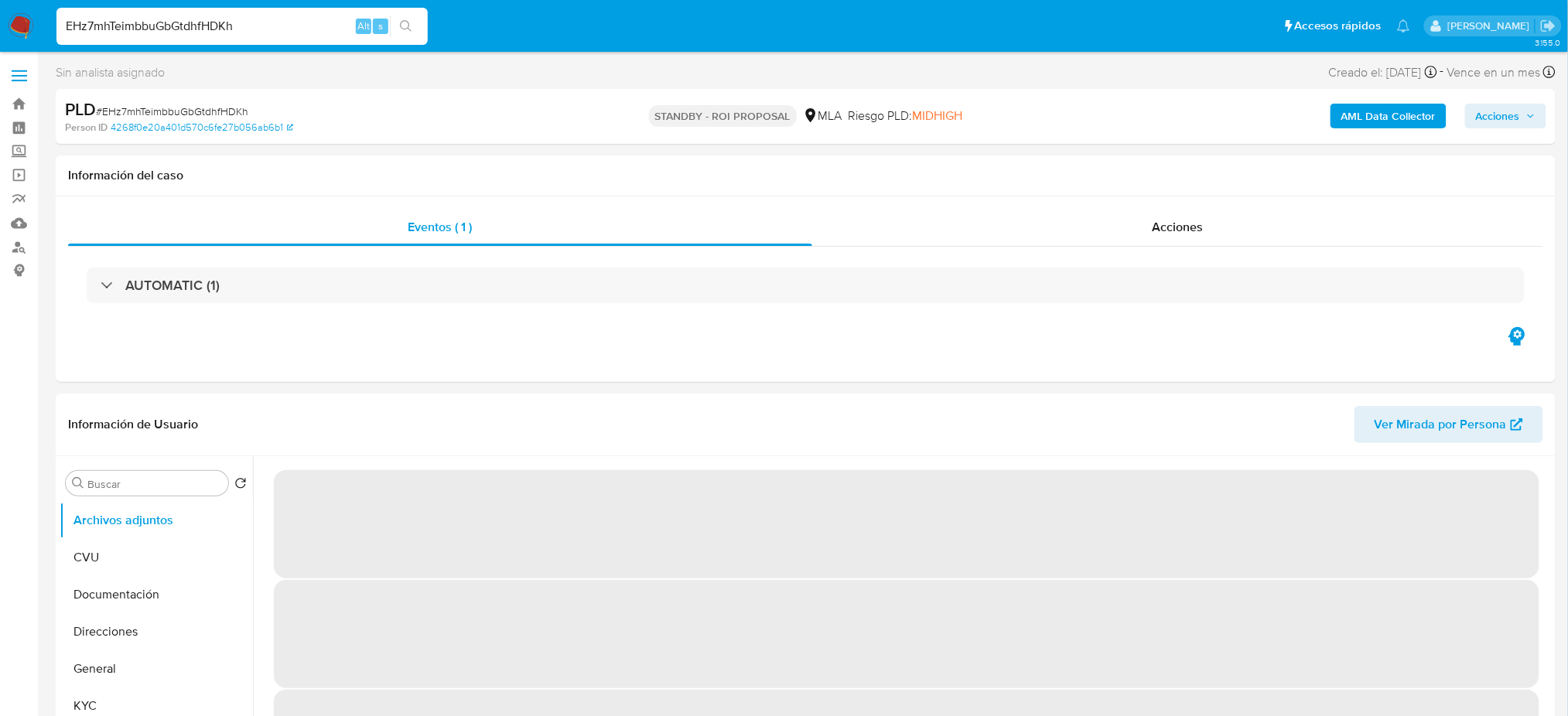
select select "10"
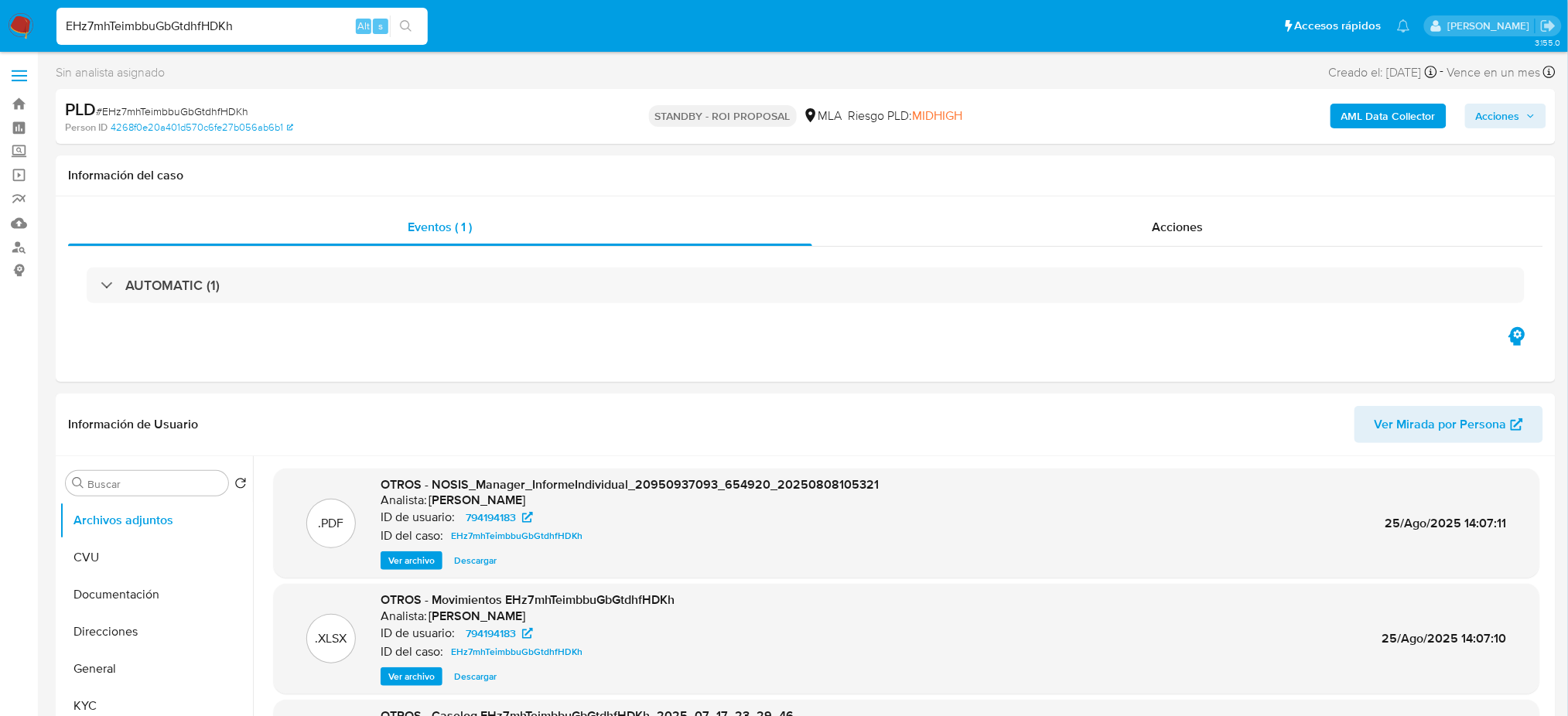
click at [10, 20] on img at bounding box center [21, 26] width 26 height 26
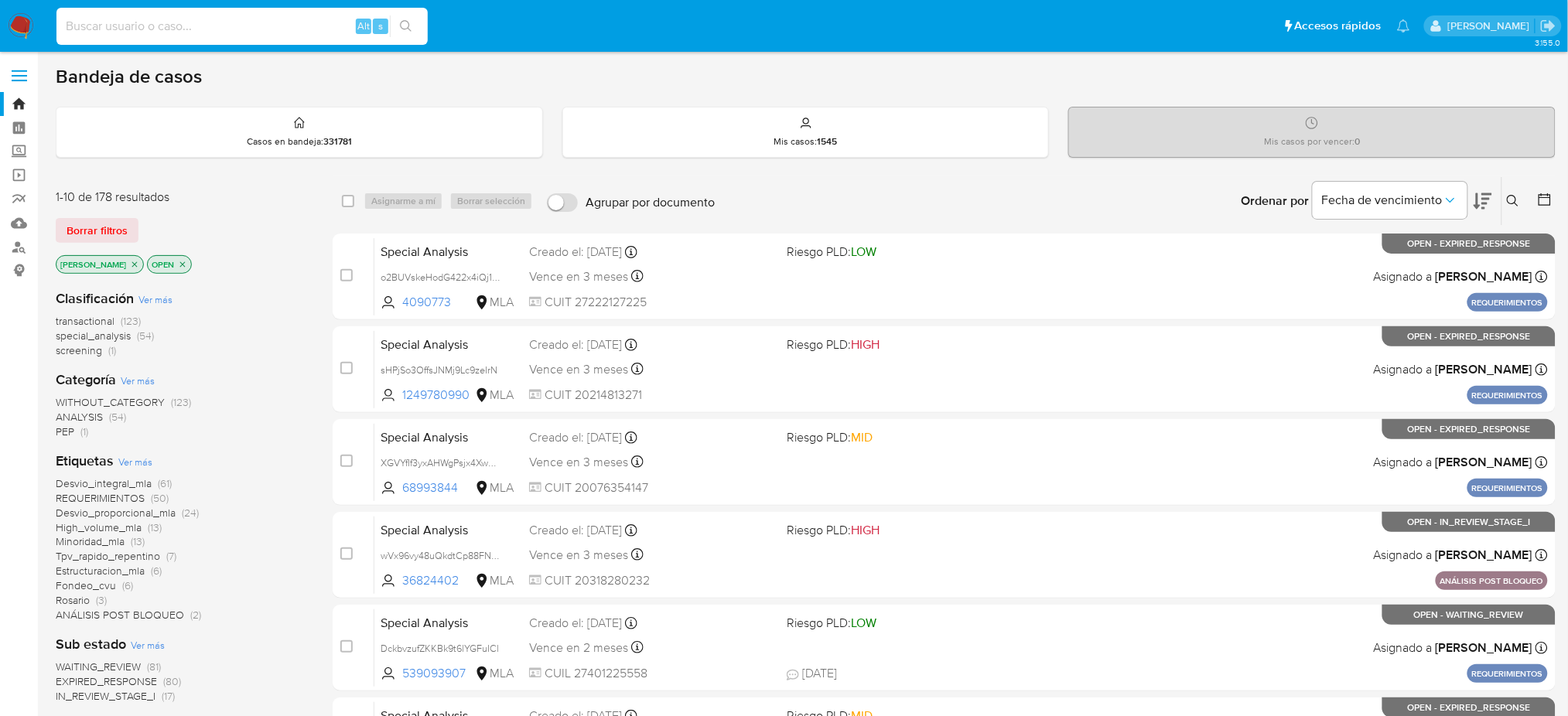
click at [230, 30] on input at bounding box center [242, 26] width 371 height 20
paste input "Wb5YnLQKzEPnDtQirnRicYSe"
type input "Wb5YnLQKzEPnDtQirnRicYSe"
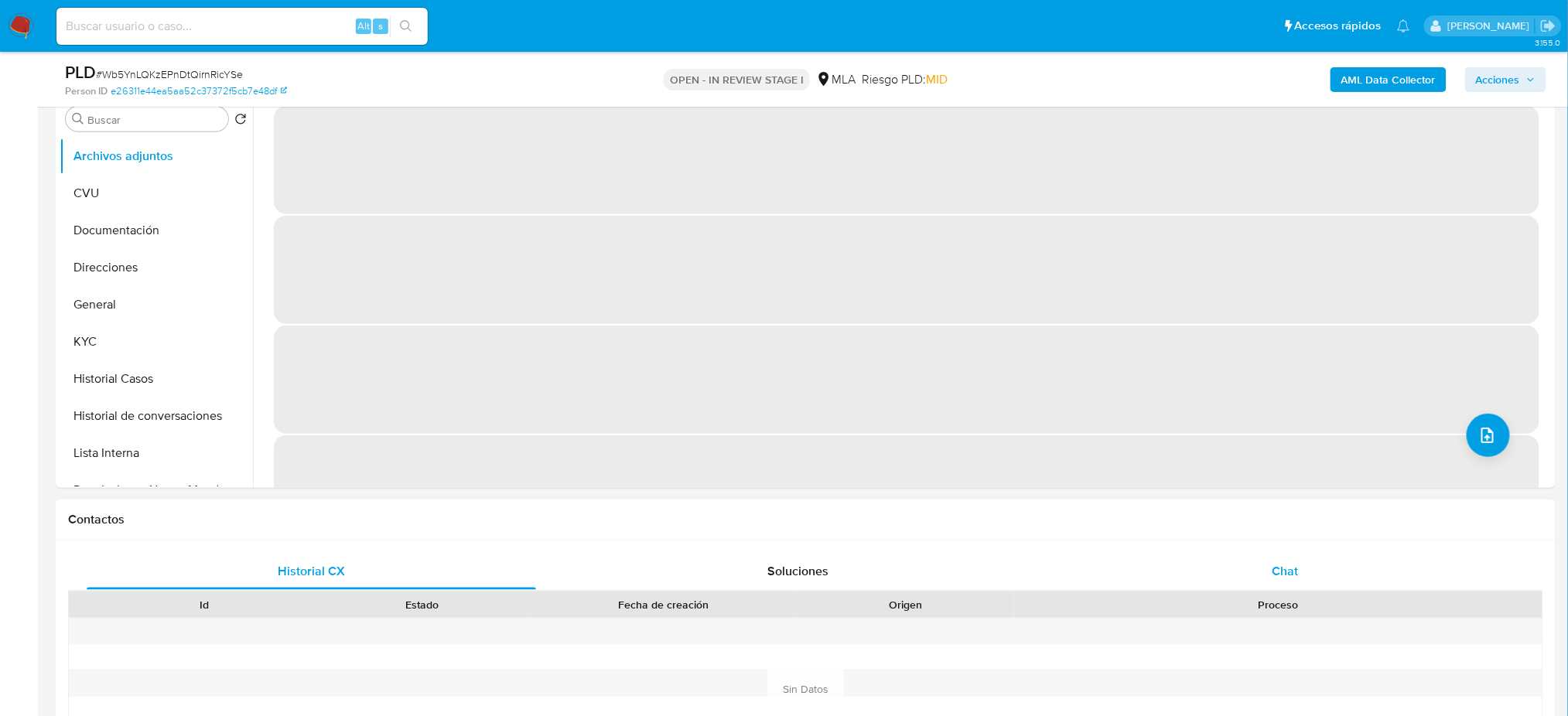
select select "10"
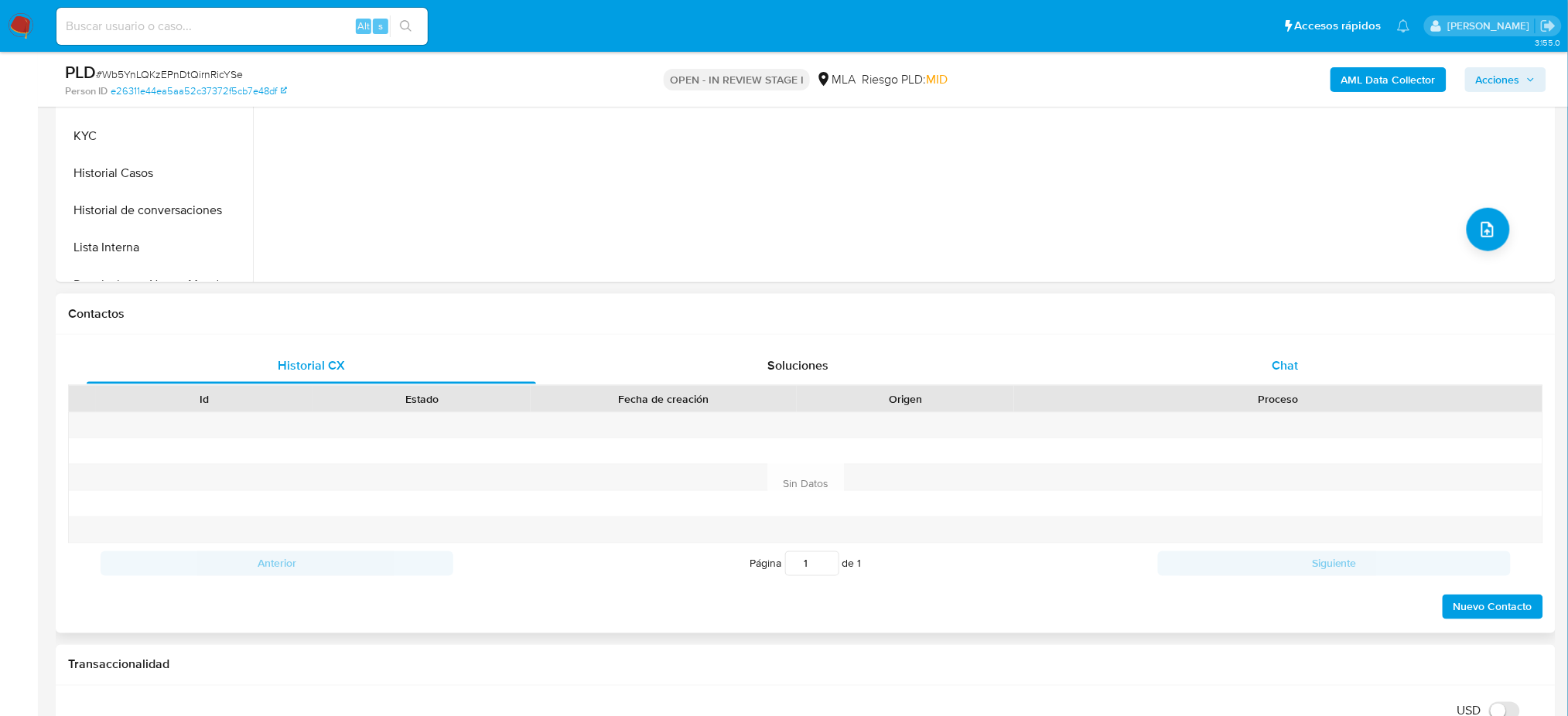
click at [1330, 367] on div "Chat" at bounding box center [1285, 365] width 449 height 37
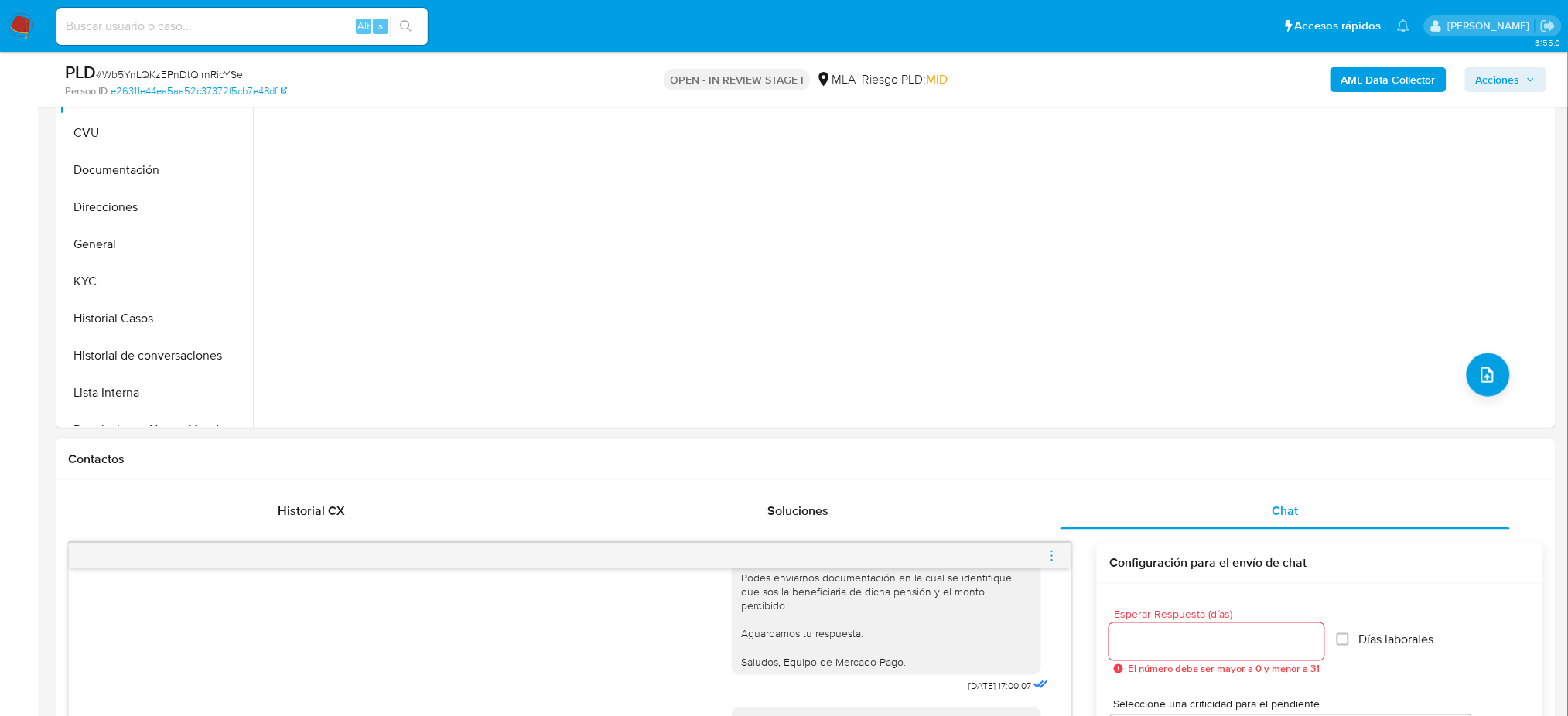
scroll to position [309, 0]
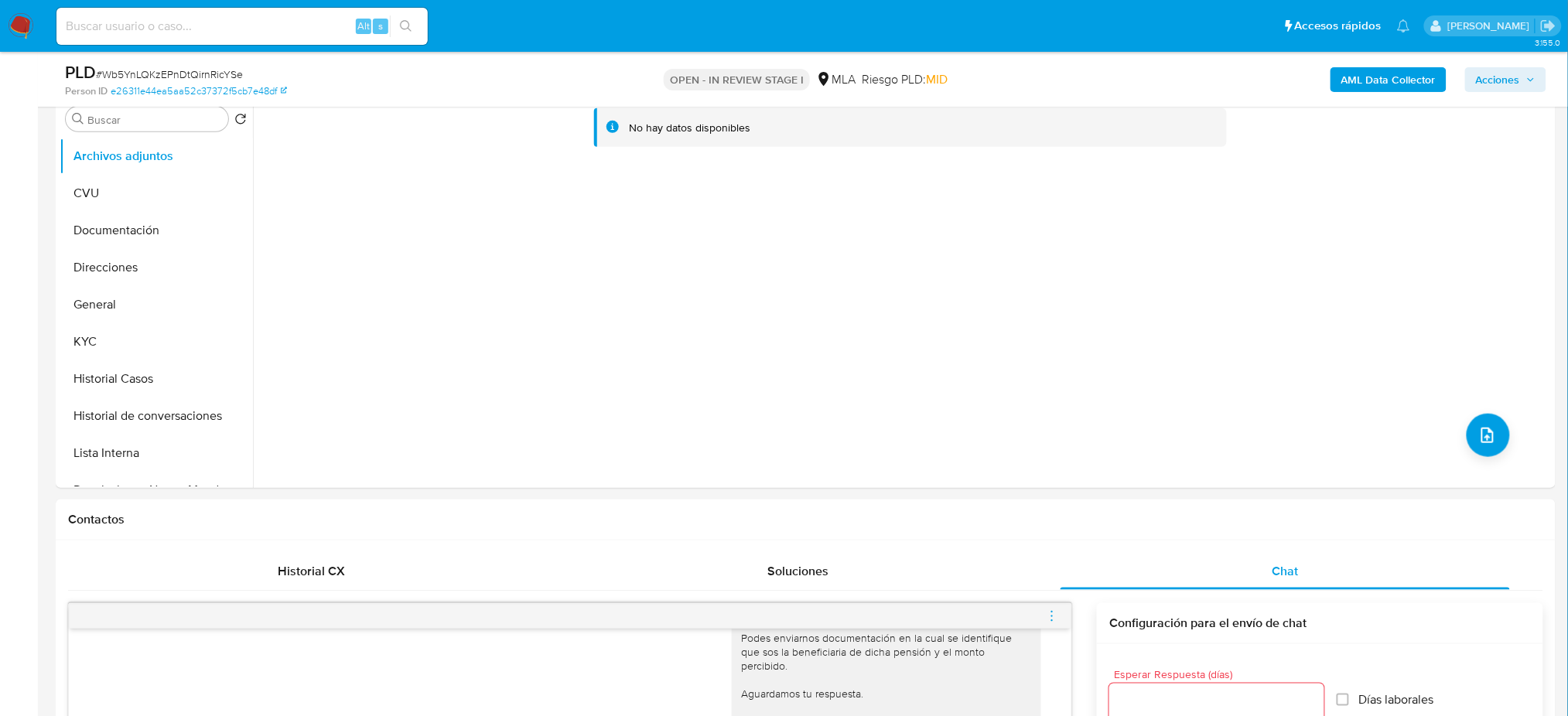
click at [14, 31] on img at bounding box center [21, 26] width 26 height 26
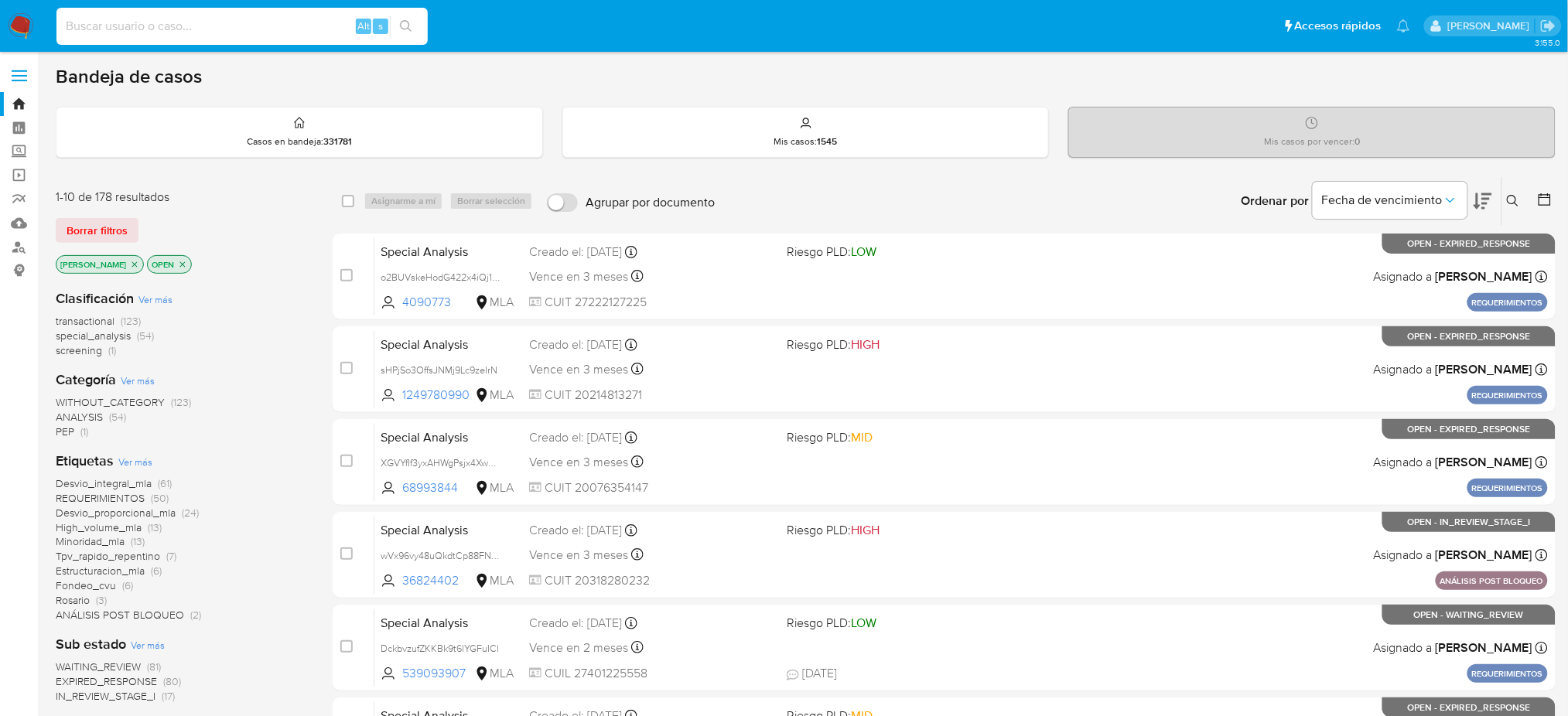
click at [189, 31] on input at bounding box center [242, 26] width 371 height 20
paste input "1409110909"
type input "1409110909"
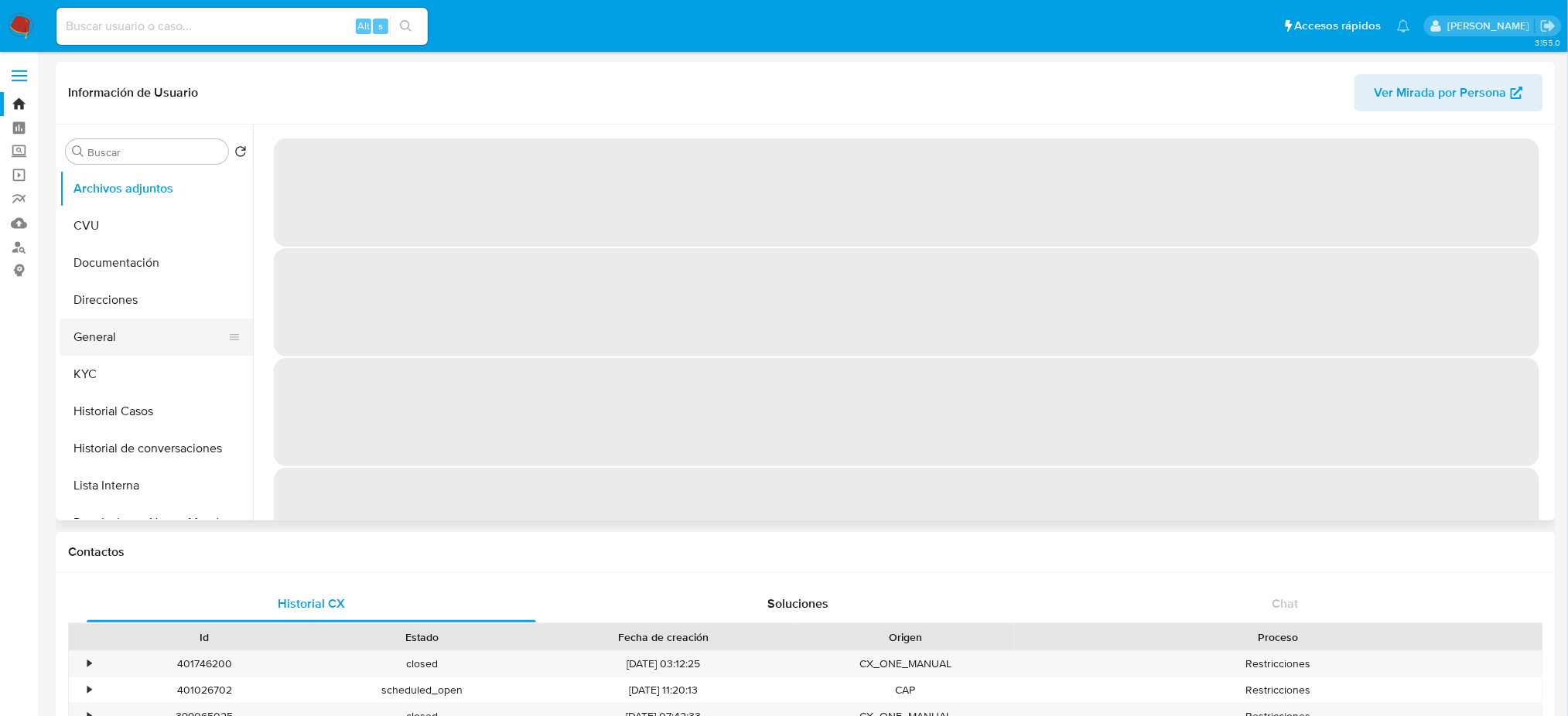
select select "10"
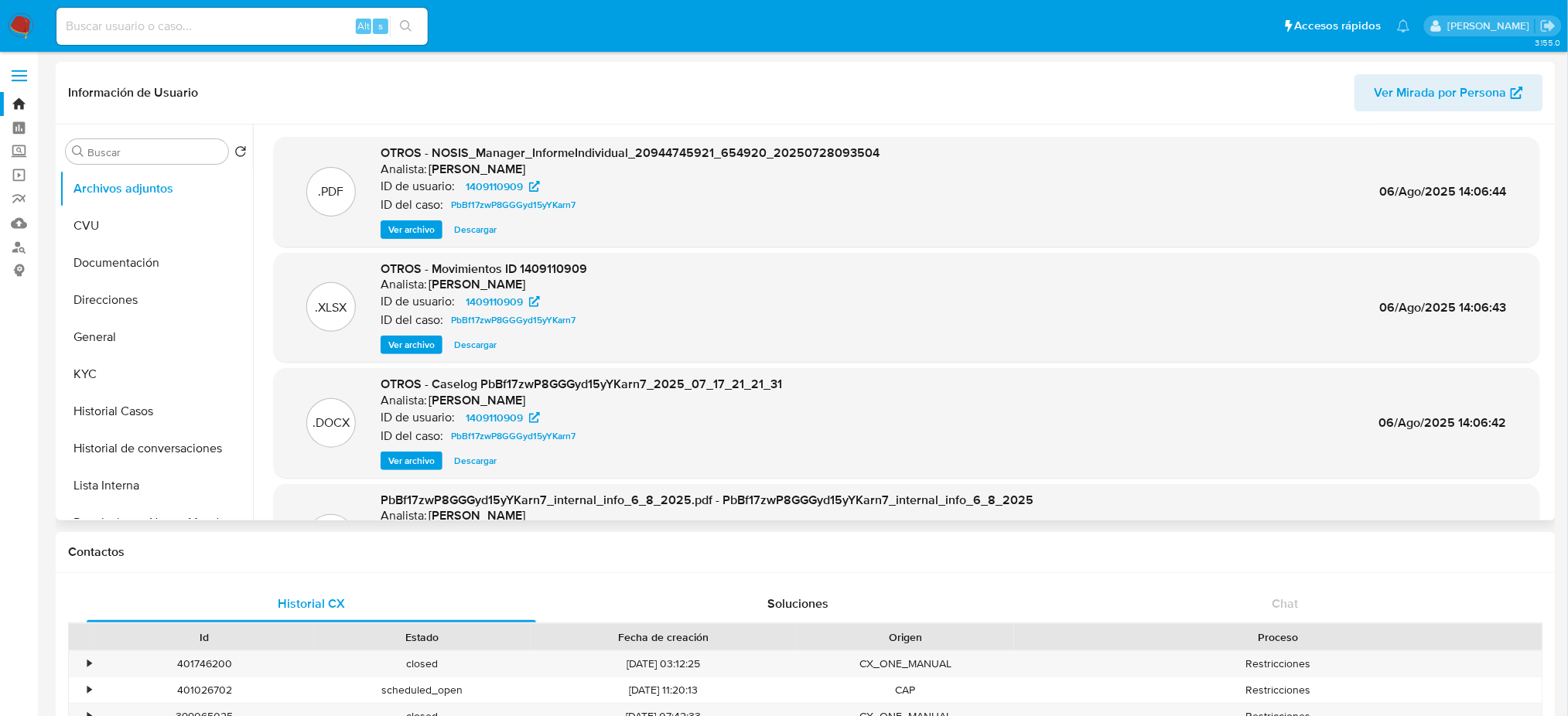
click at [411, 458] on span "Ver archivo" at bounding box center [412, 460] width 47 height 15
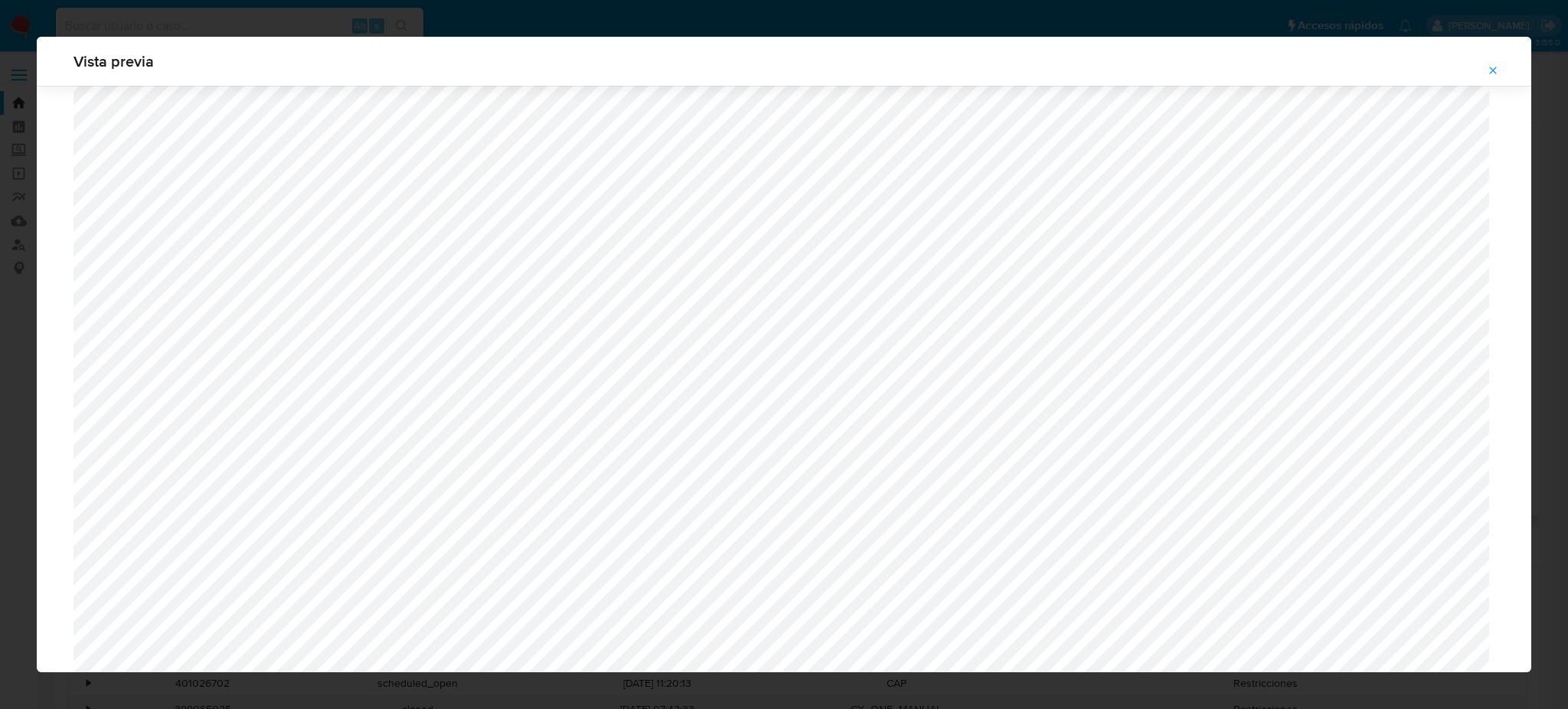
scroll to position [786, 0]
click at [1499, 62] on span "Attachment preview" at bounding box center [1493, 70] width 12 height 21
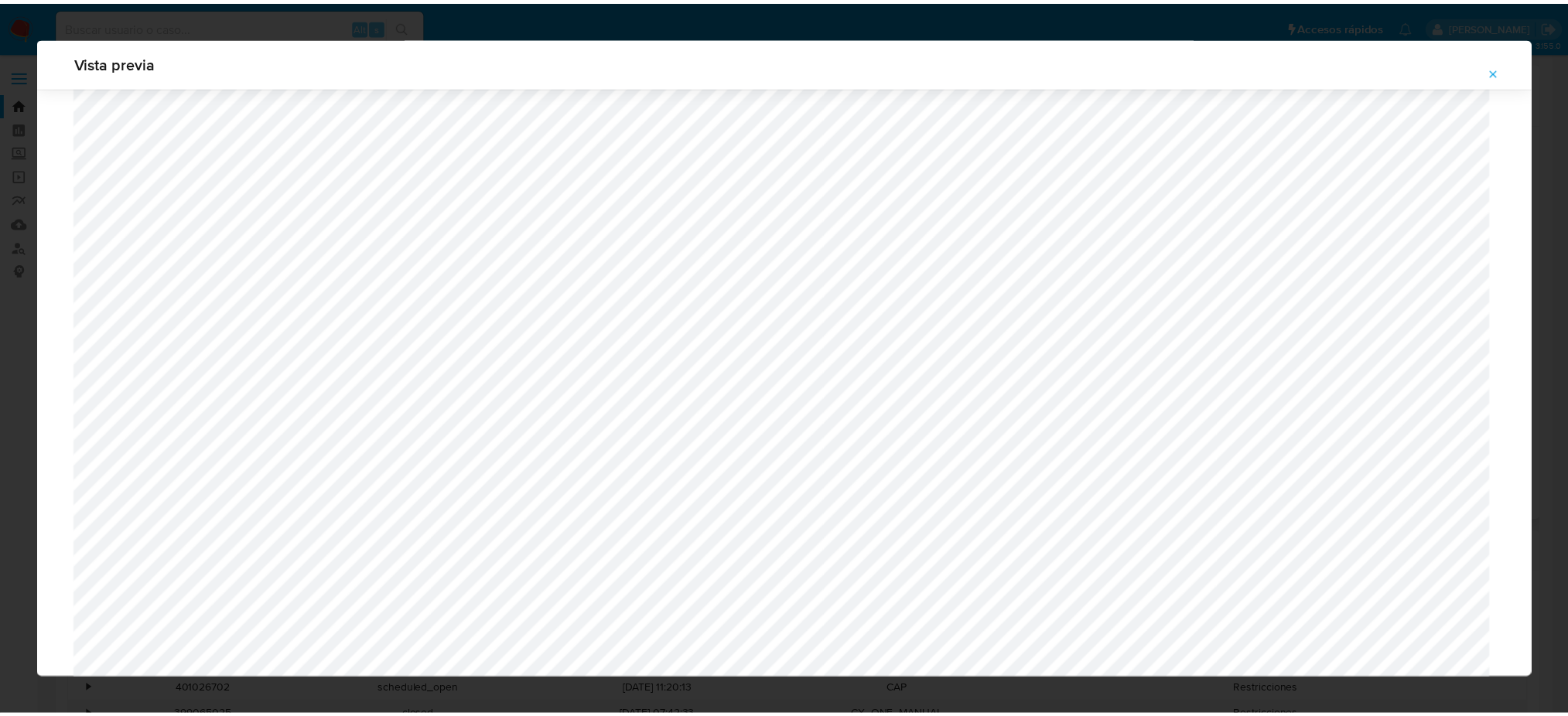
scroll to position [0, 0]
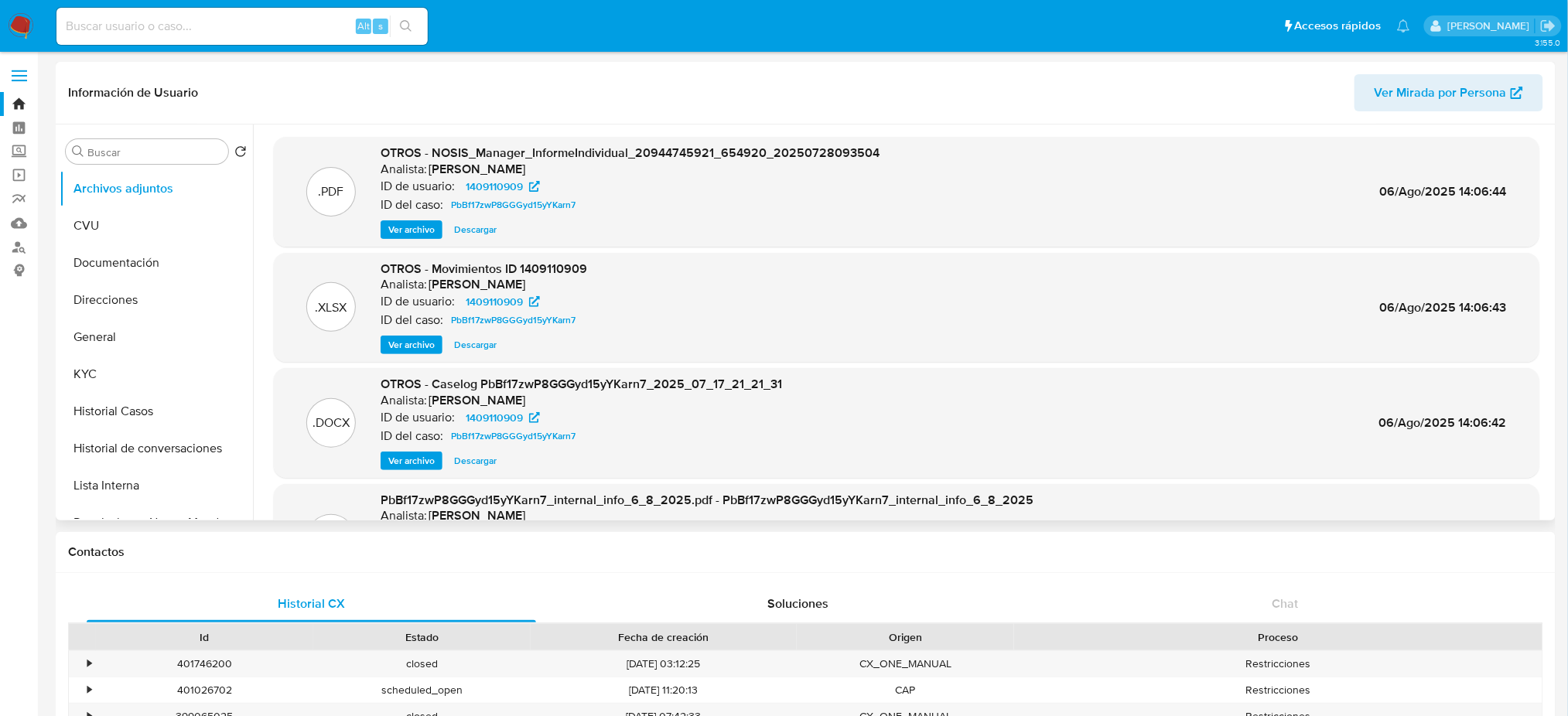
click at [492, 352] on span "Descargar" at bounding box center [474, 344] width 42 height 15
click at [135, 417] on button "Historial Casos" at bounding box center [149, 411] width 181 height 37
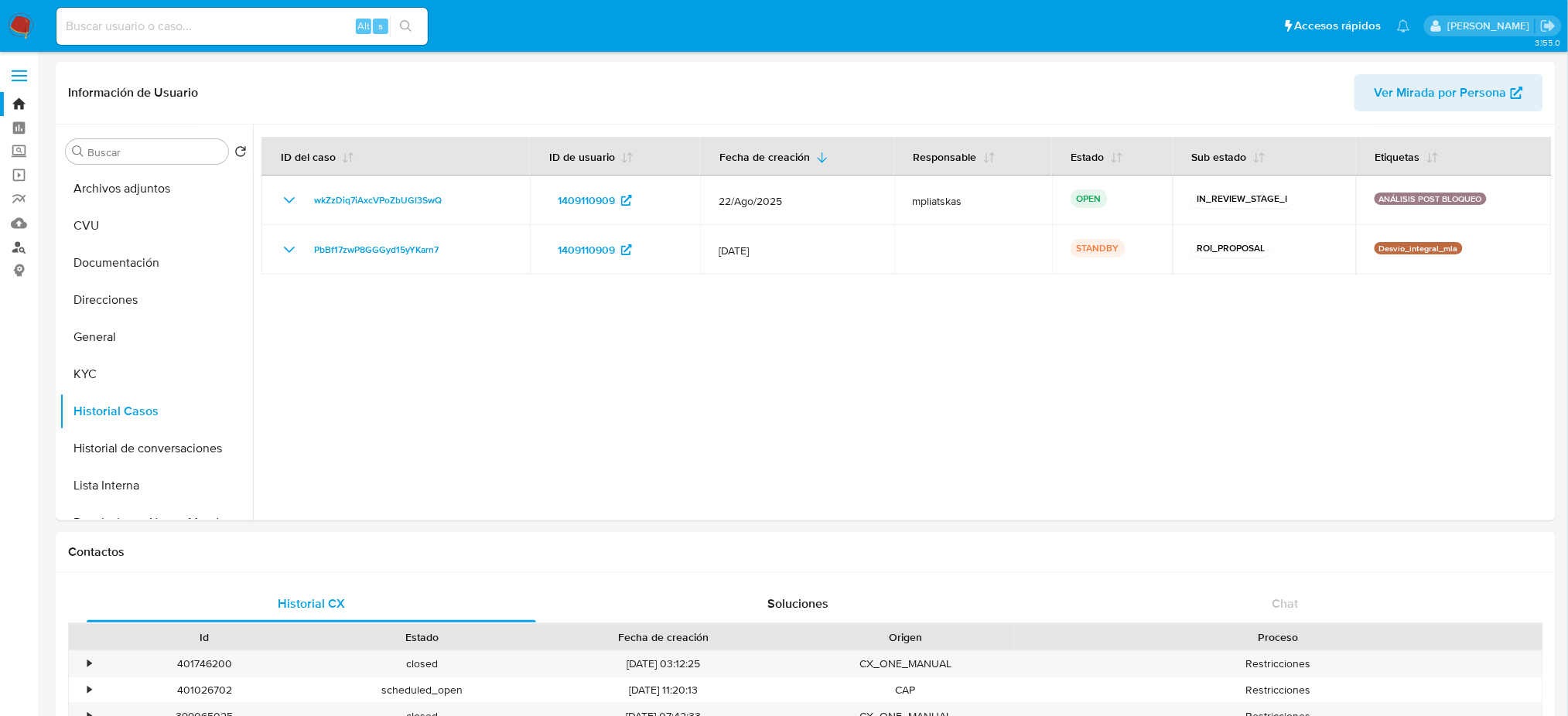
click at [0, 240] on link "Buscador de personas" at bounding box center [92, 247] width 184 height 24
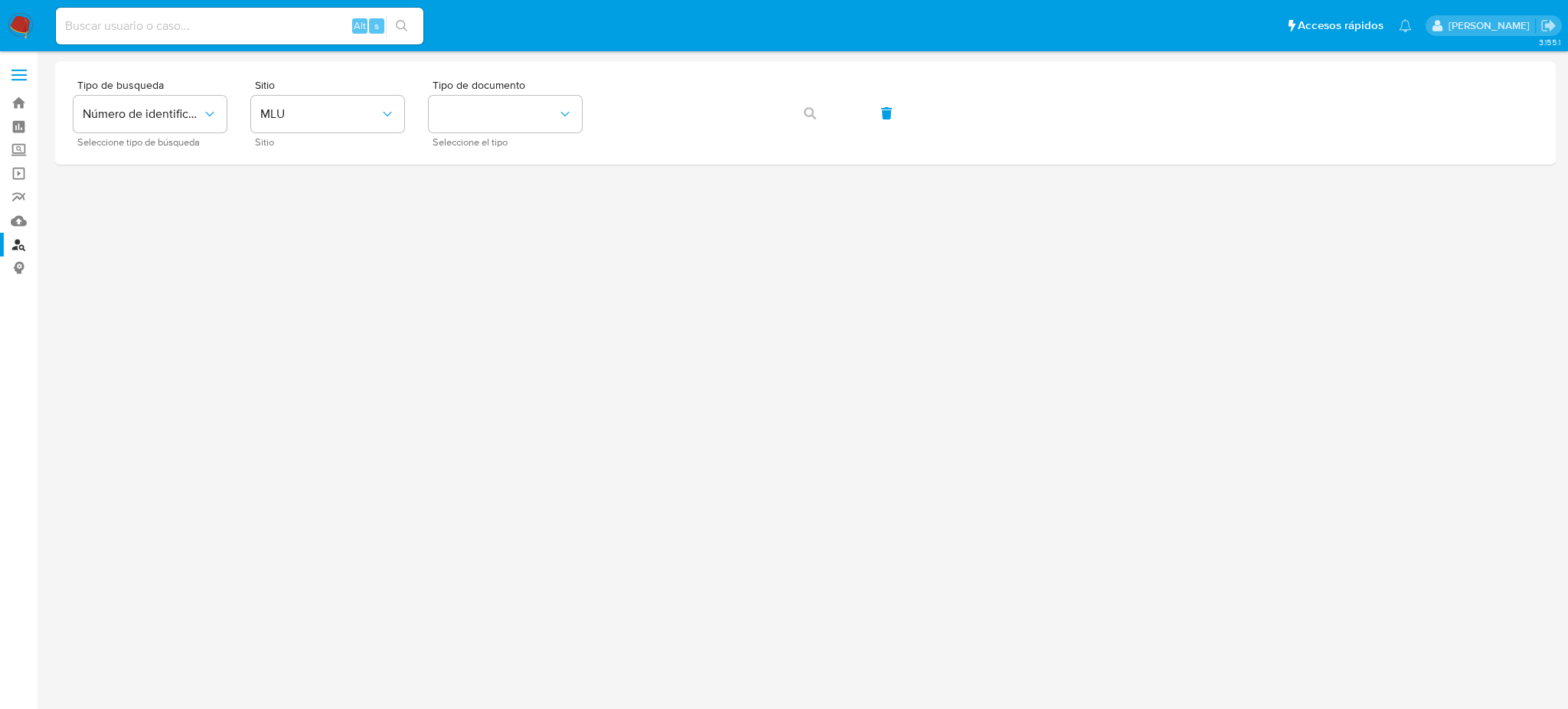
click at [9, 20] on img at bounding box center [20, 26] width 26 height 26
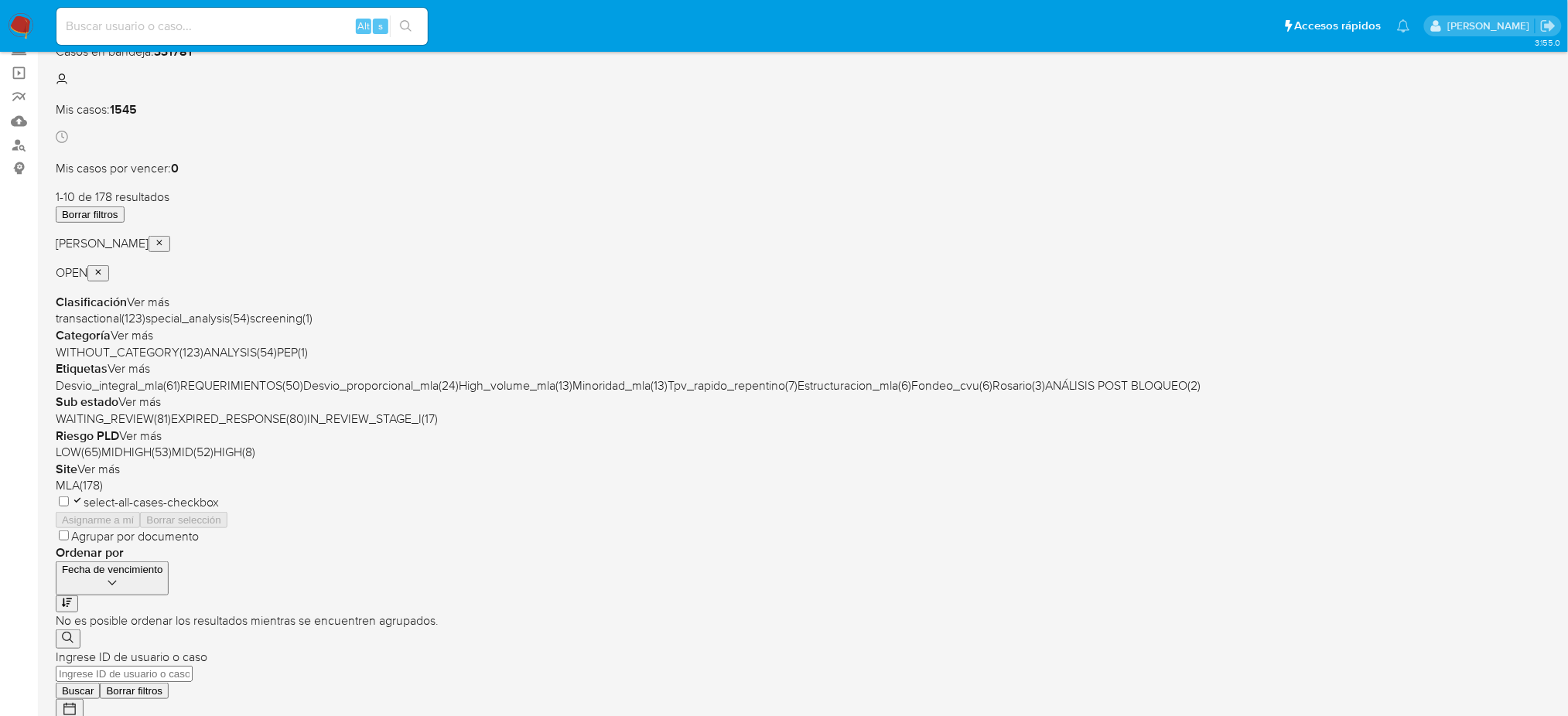
scroll to position [102, 0]
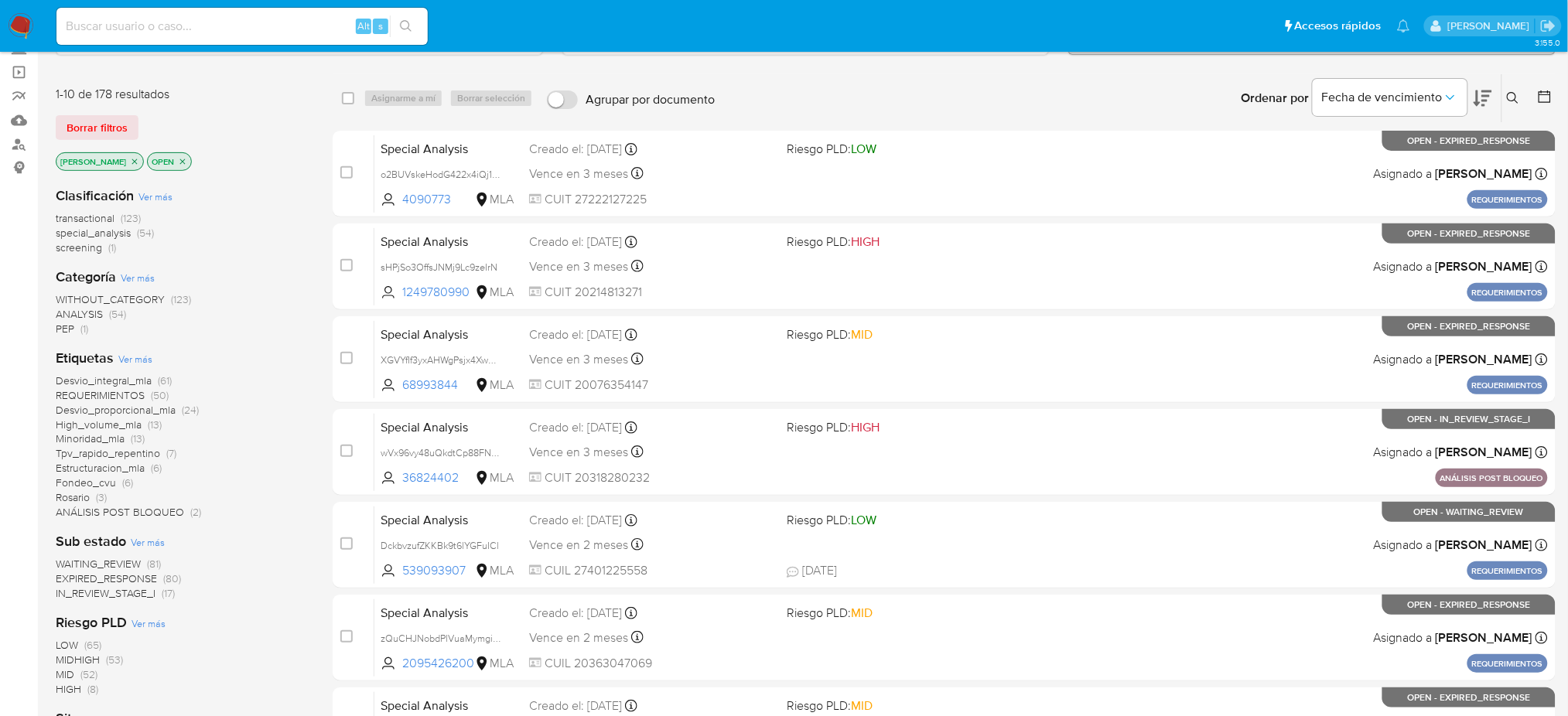
click at [144, 513] on span "ANÁLISIS POST BLOQUEO" at bounding box center [120, 511] width 128 height 15
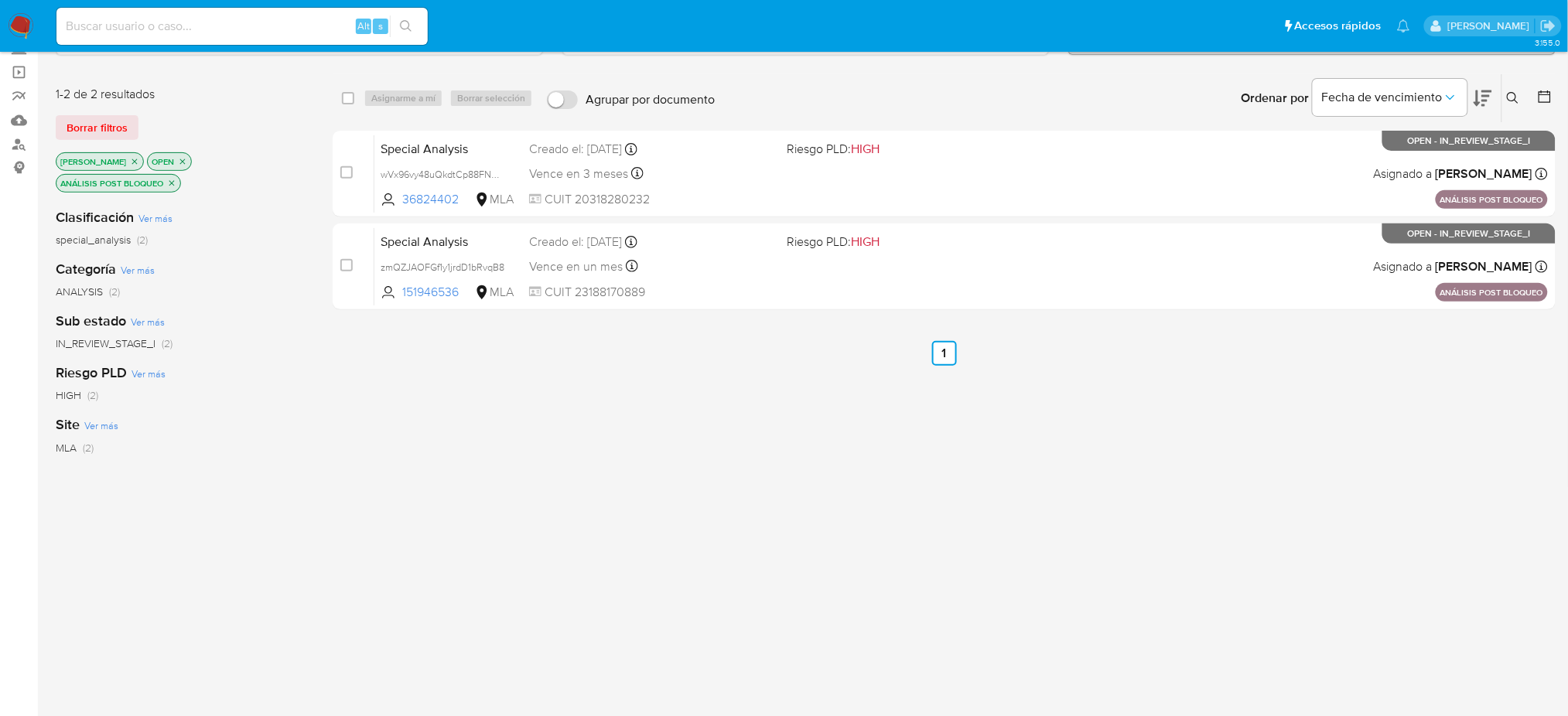
click at [20, 30] on img at bounding box center [21, 26] width 26 height 26
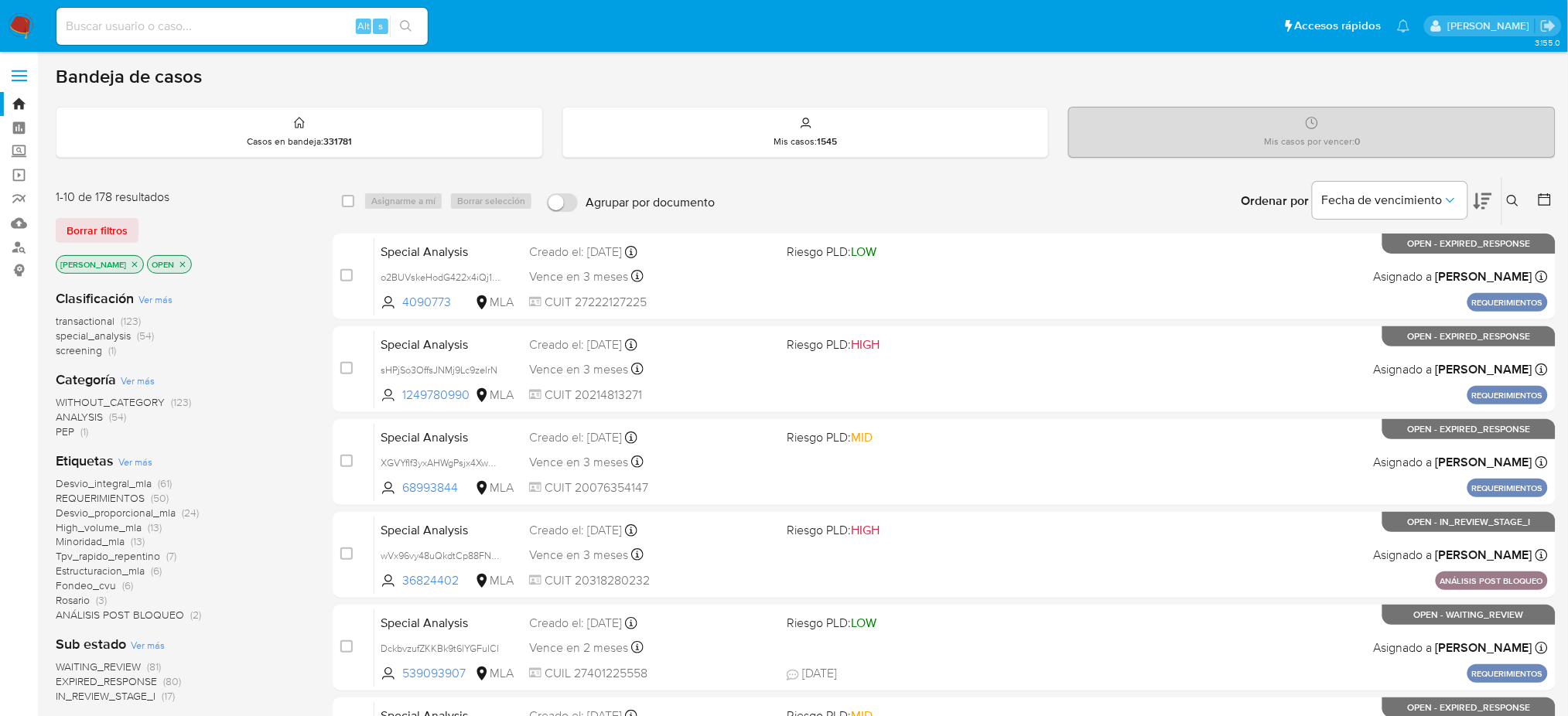
click at [252, 33] on input at bounding box center [242, 26] width 371 height 20
paste input "177113961"
type input "177113961"
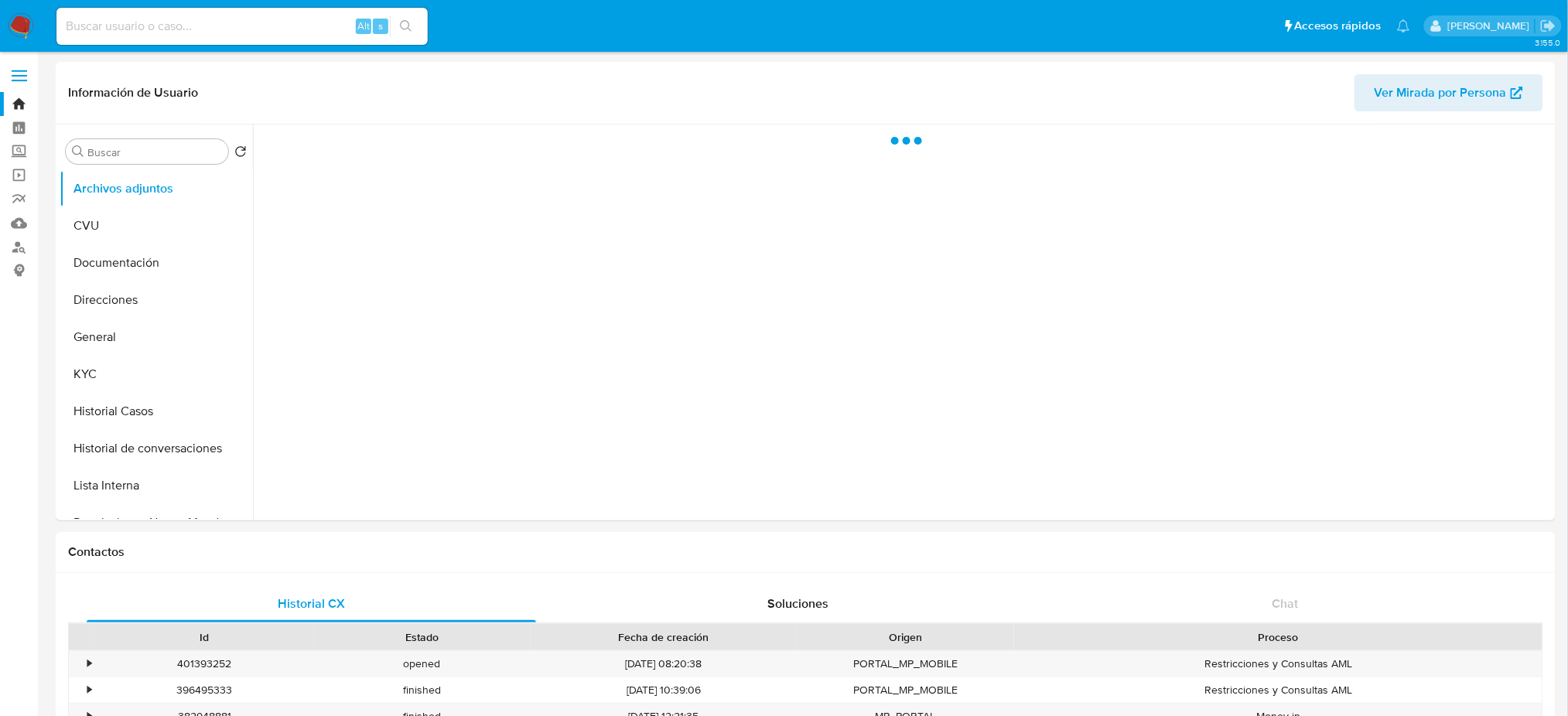
select select "10"
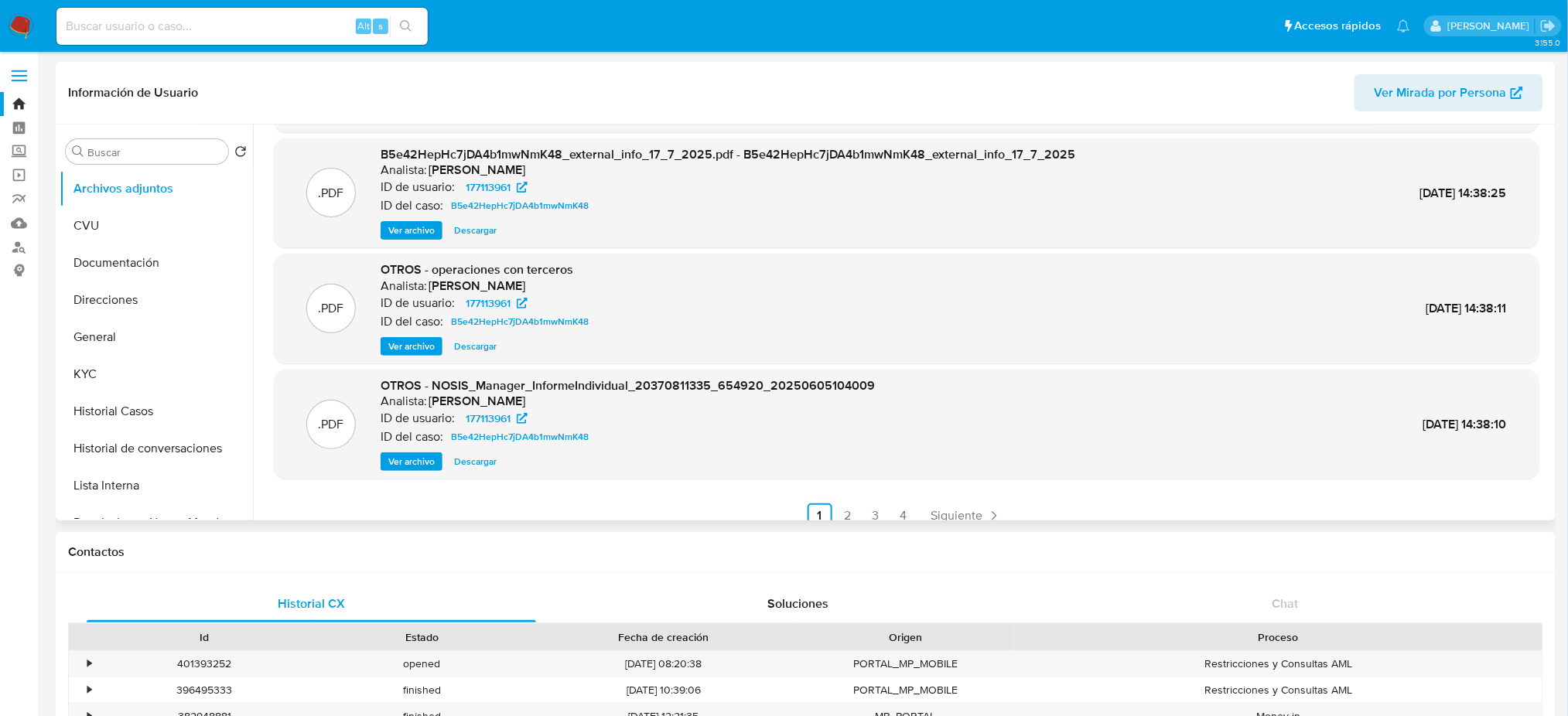
scroll to position [130, 0]
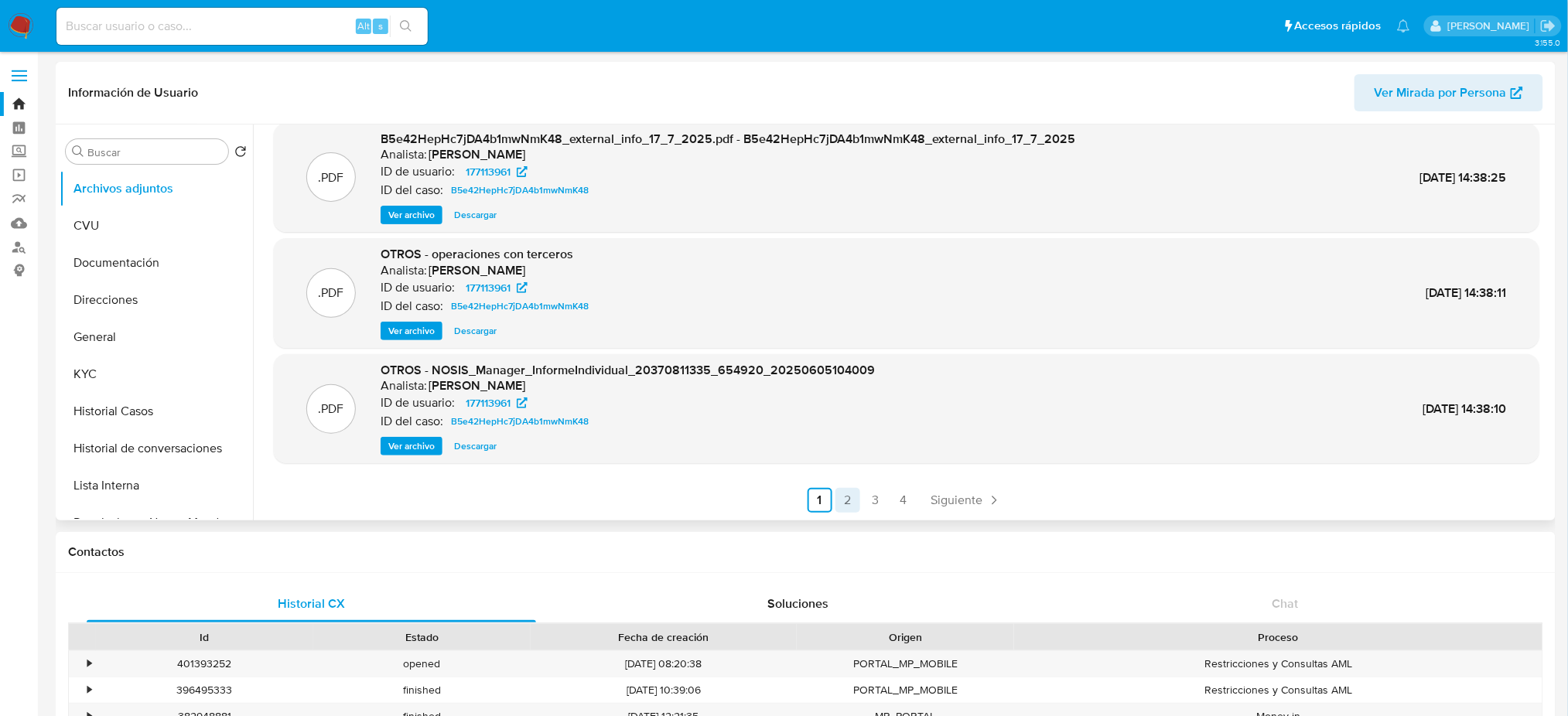
click at [841, 507] on link "2" at bounding box center [848, 500] width 25 height 25
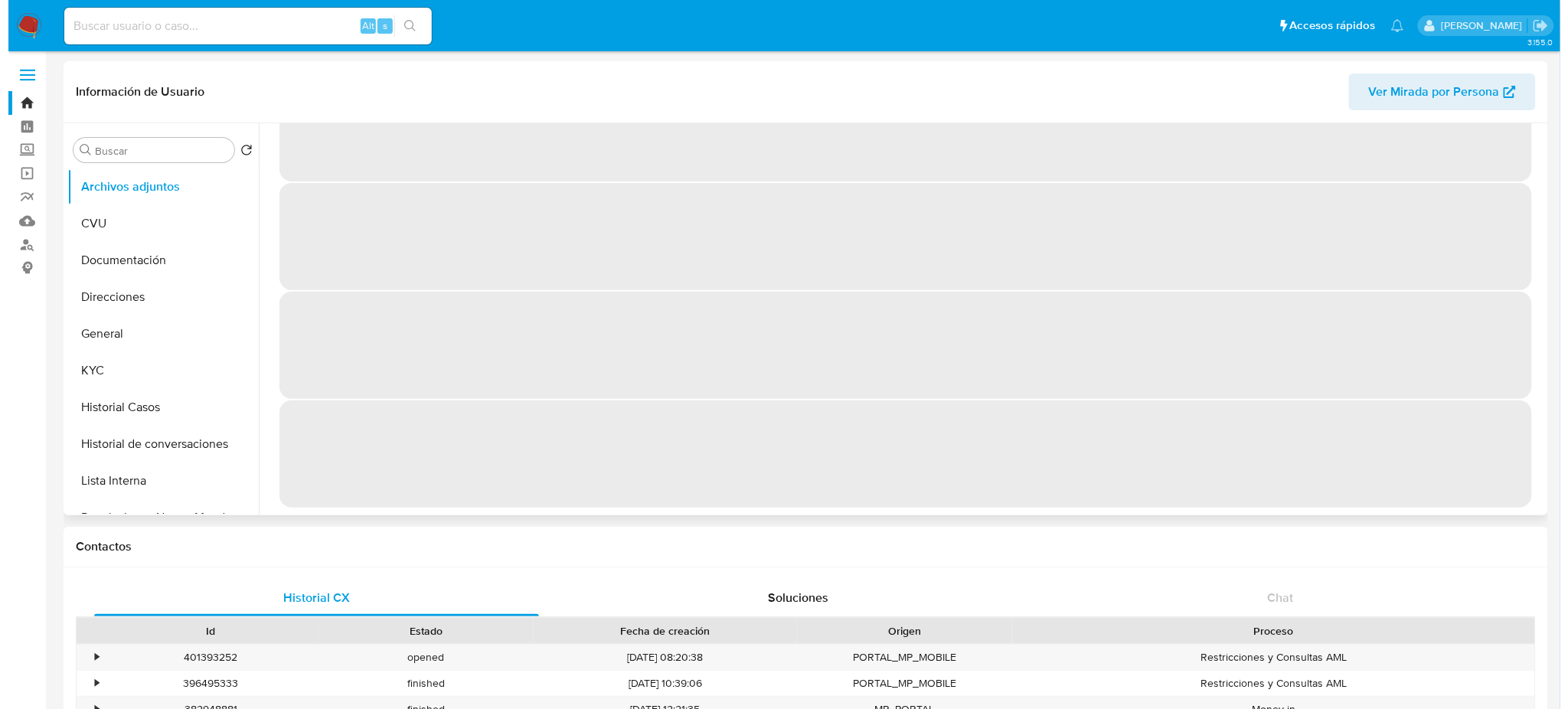
scroll to position [0, 0]
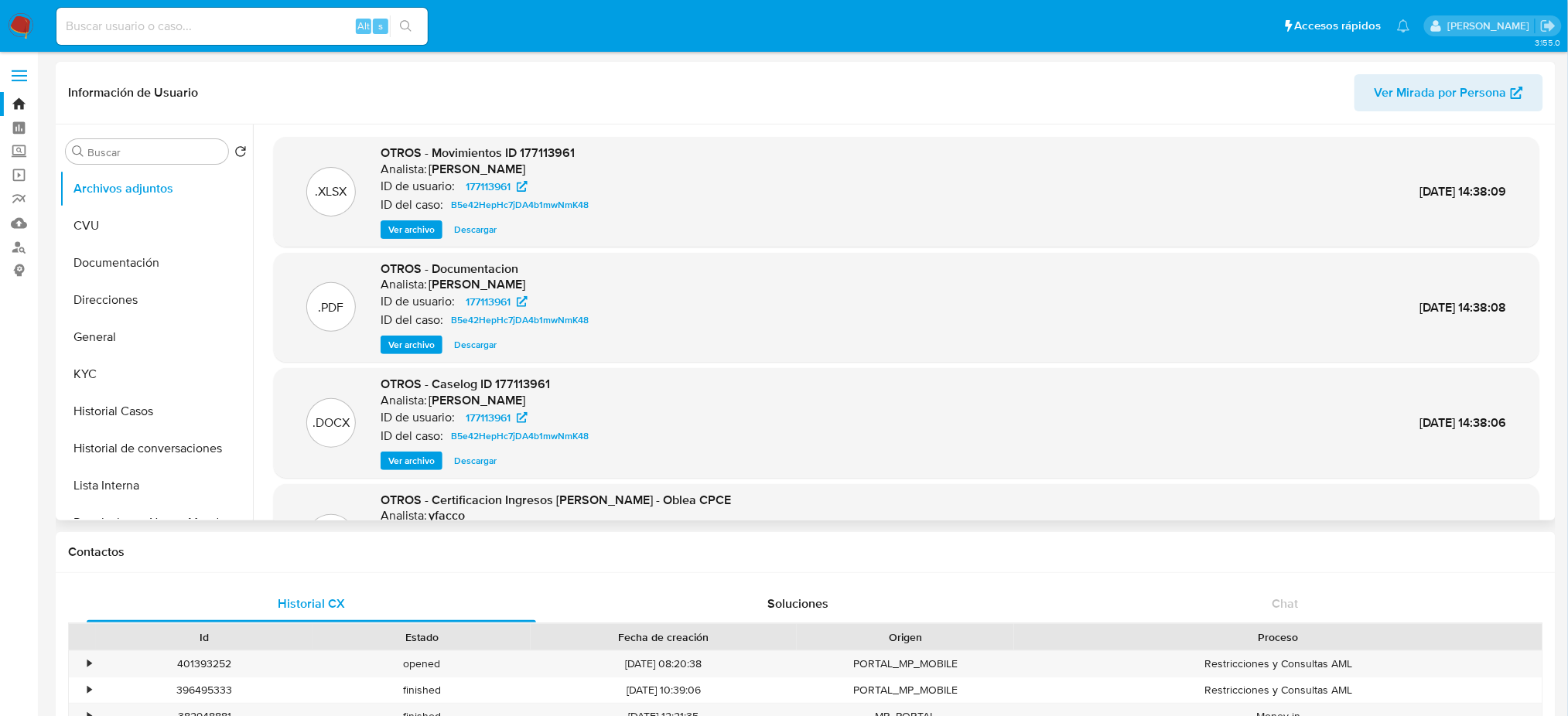
click at [406, 464] on span "Ver archivo" at bounding box center [412, 460] width 47 height 15
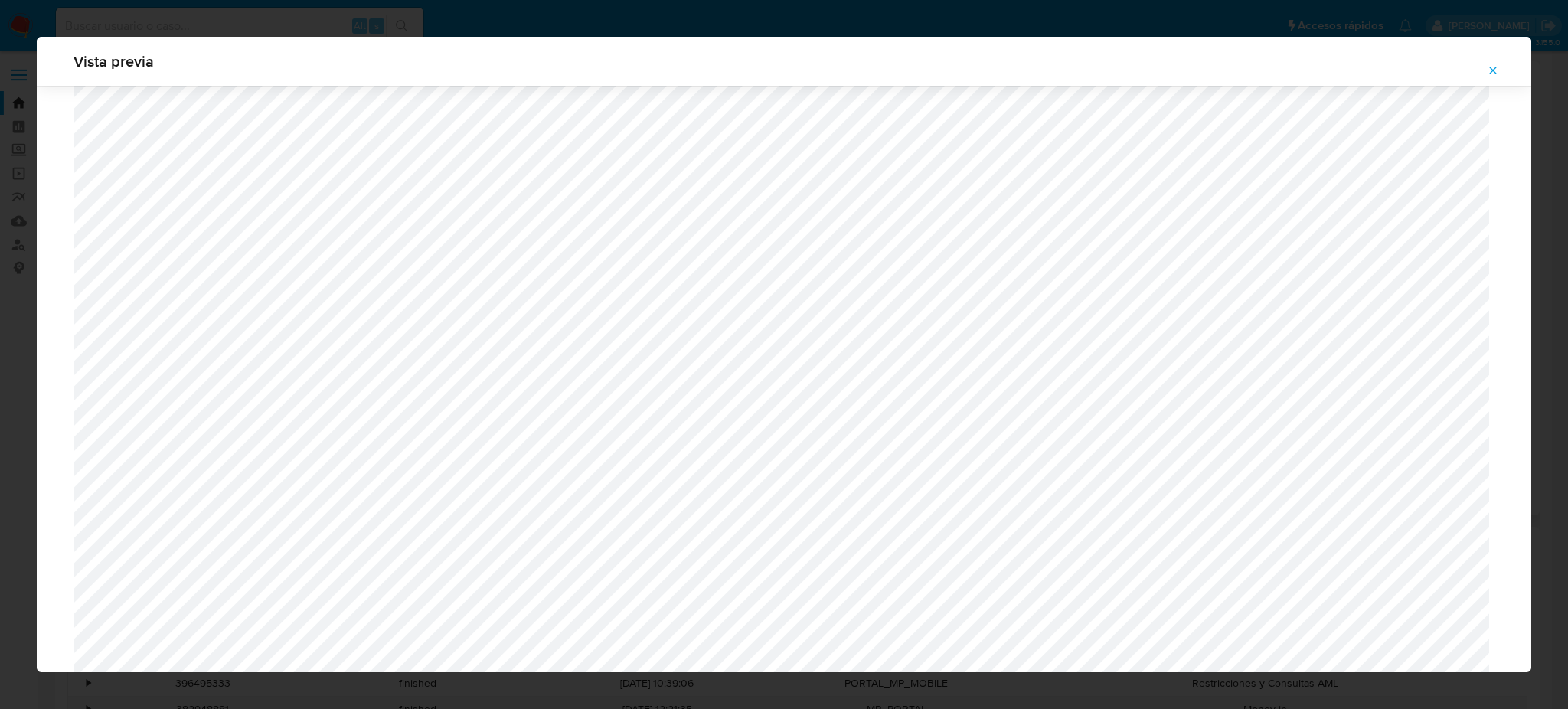
scroll to position [888, 0]
click at [1492, 71] on icon "Attachment preview" at bounding box center [1493, 70] width 12 height 12
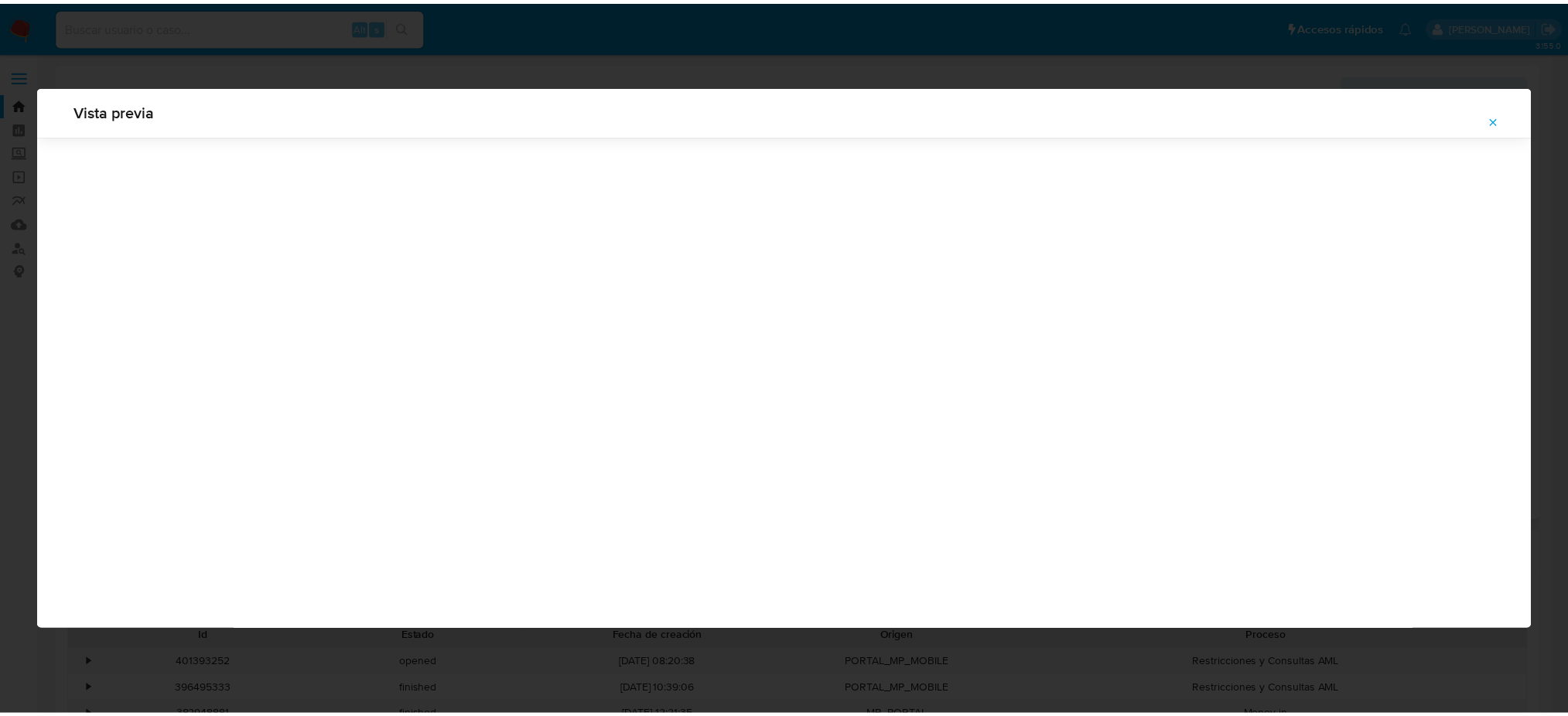
scroll to position [0, 0]
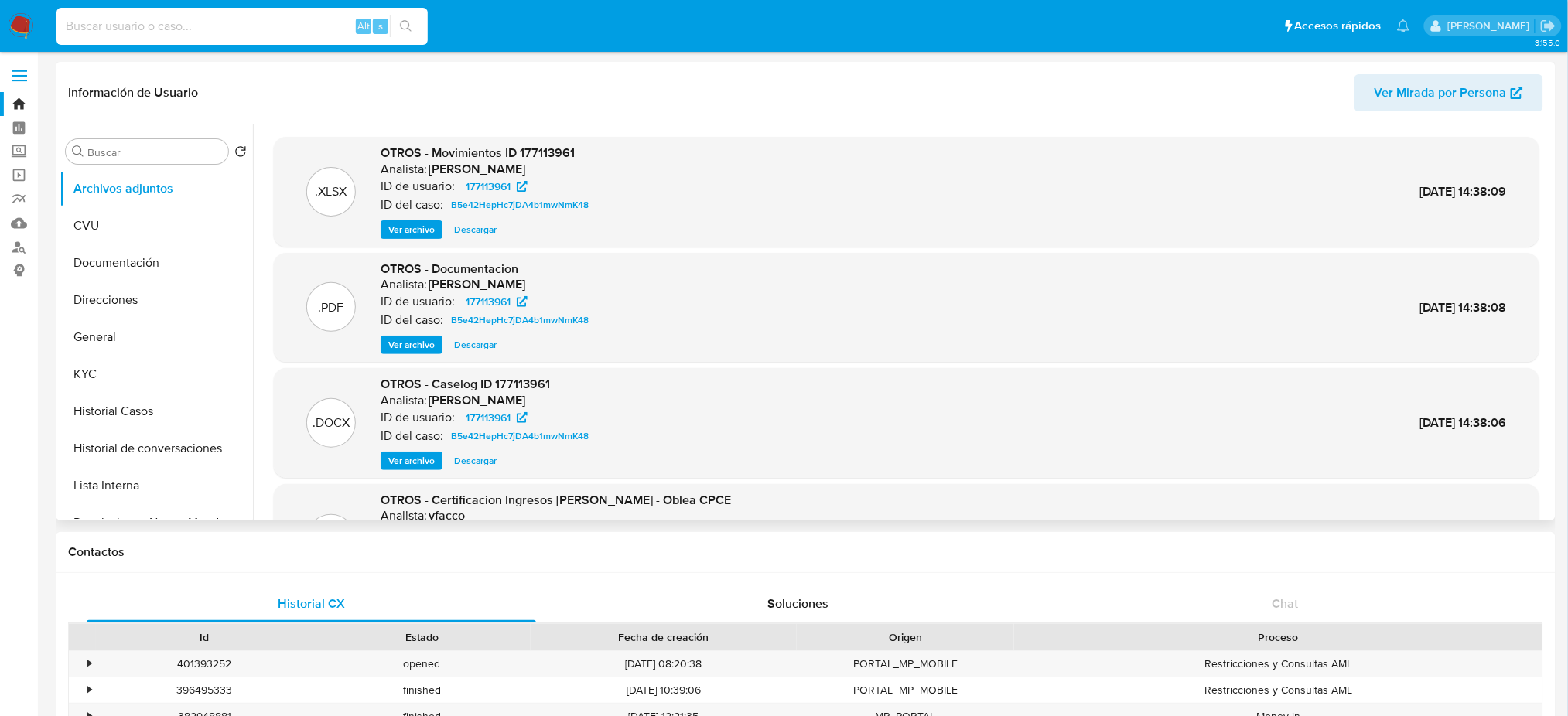
click at [164, 21] on input at bounding box center [242, 26] width 371 height 20
paste input "wkZzDiq7iAxcVPoZbUGI3SwQ"
type input "wkZzDiq7iAxcVPoZbUGI3SwQ"
drag, startPoint x: 164, startPoint y: 21, endPoint x: 199, endPoint y: 9, distance: 37.0
click at [199, 9] on div "wkZzDiq7iAxcVPoZbUGI3SwQ Alt s" at bounding box center [242, 26] width 371 height 37
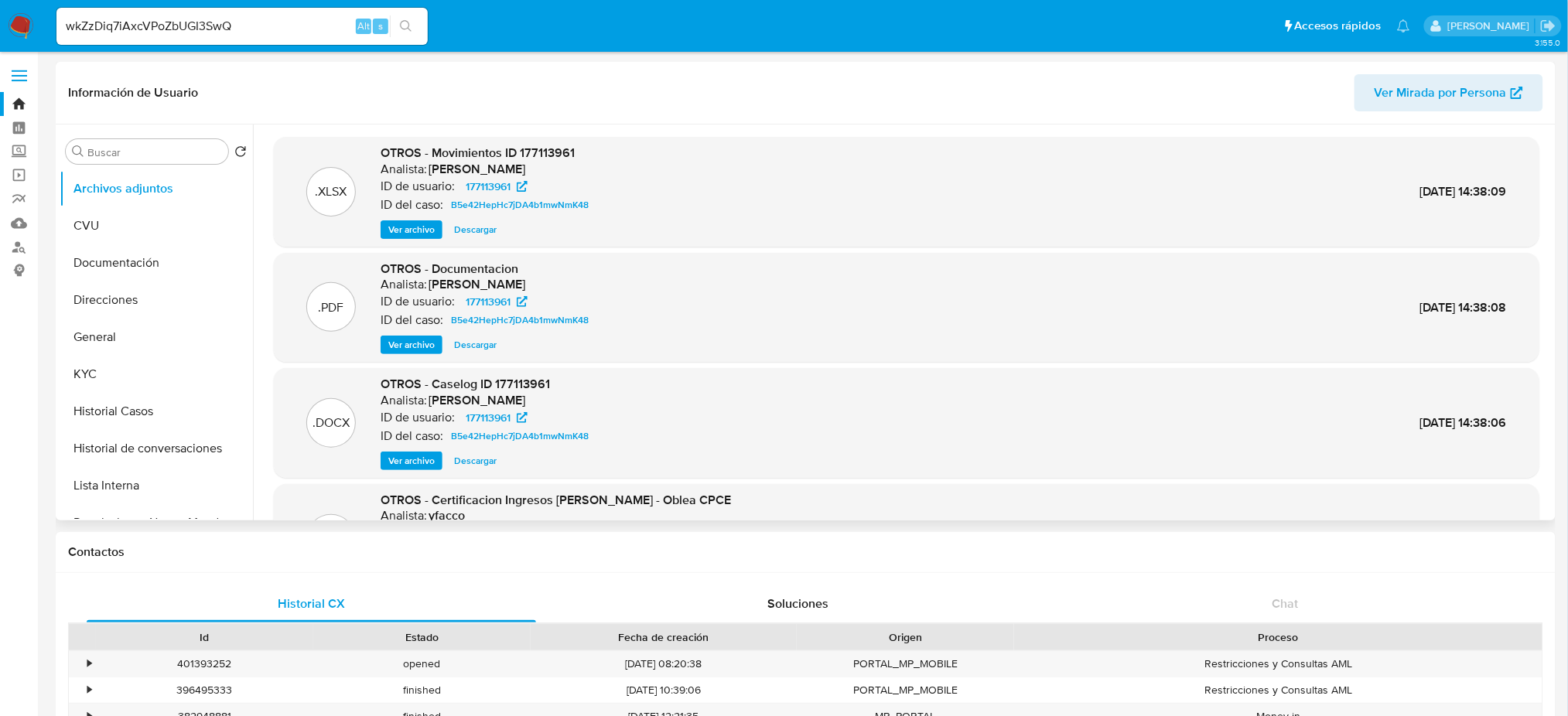
click at [416, 25] on button "search-icon" at bounding box center [405, 26] width 31 height 22
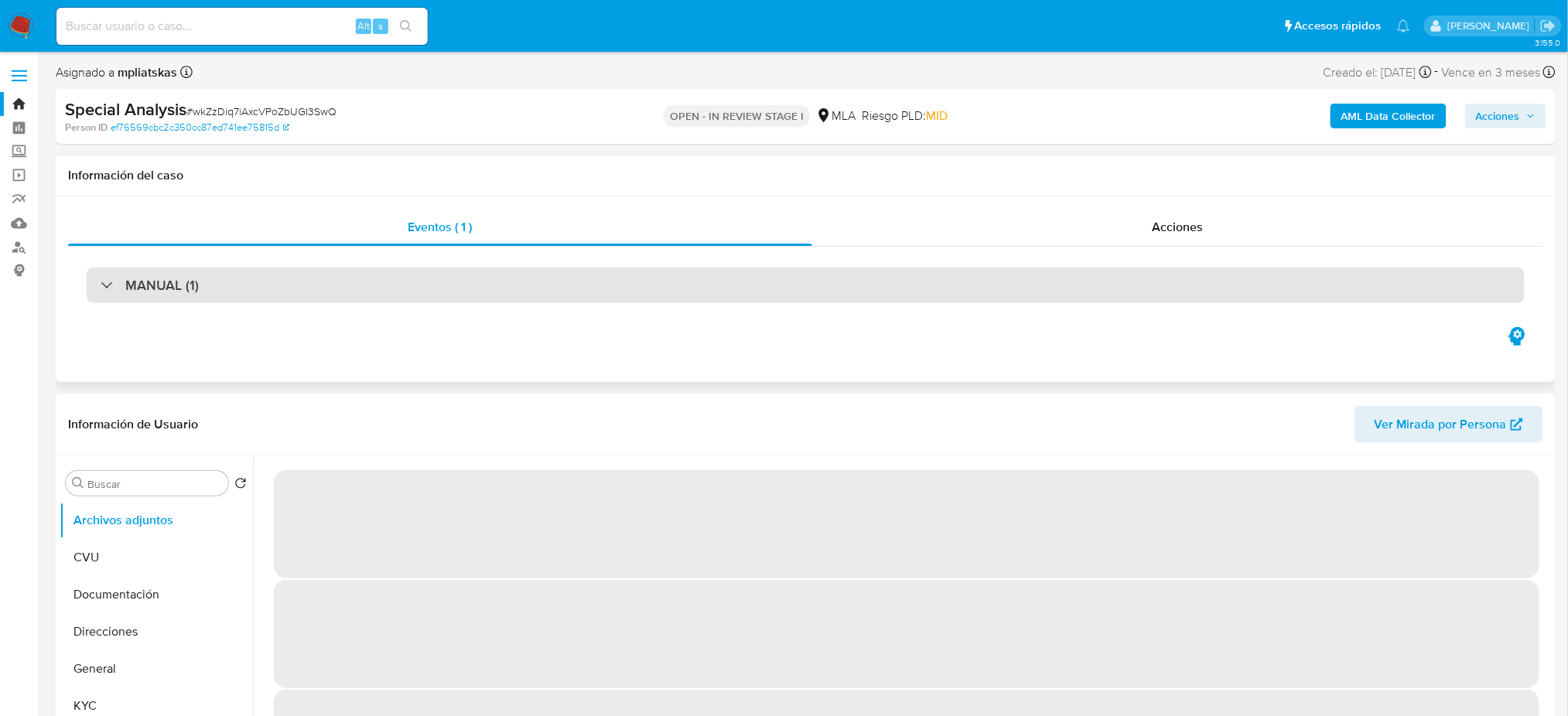
select select "10"
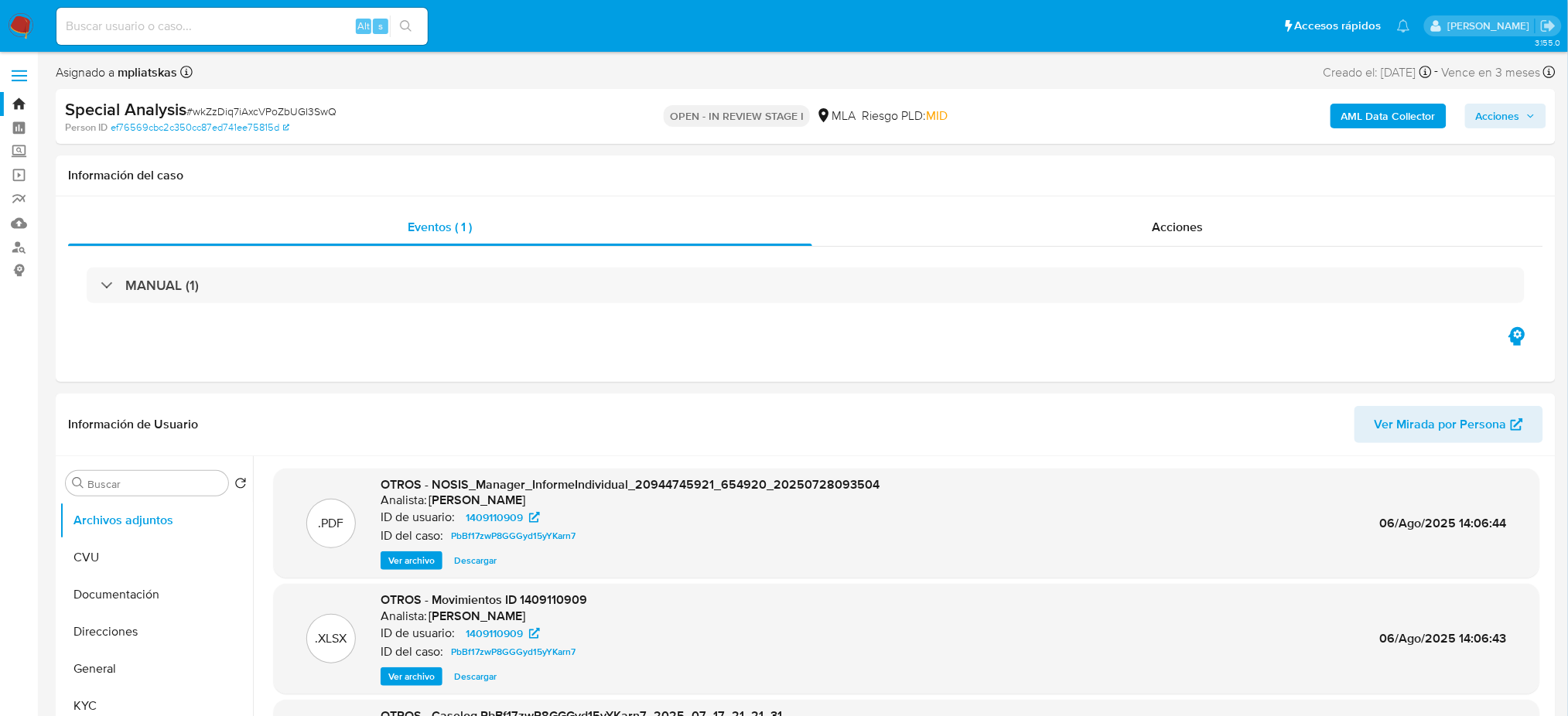
click at [300, 103] on span "# wkZzDiq7iAxcVPoZbUGI3SwQ" at bounding box center [261, 110] width 150 height 15
copy span "wkZzDiq7iAxcVPoZbUGI3SwQ"
click at [18, 24] on img at bounding box center [21, 26] width 26 height 26
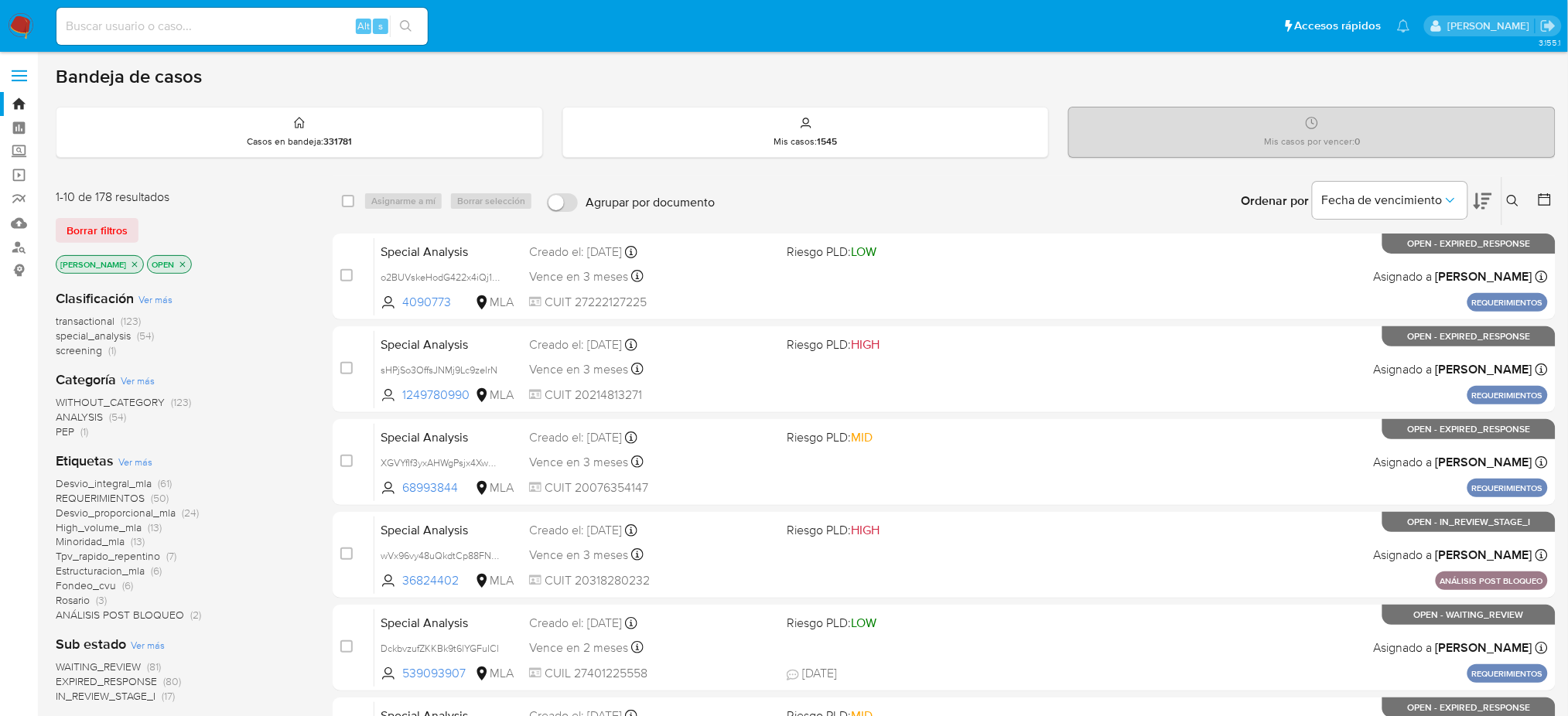
click at [1508, 205] on icon at bounding box center [1513, 201] width 13 height 13
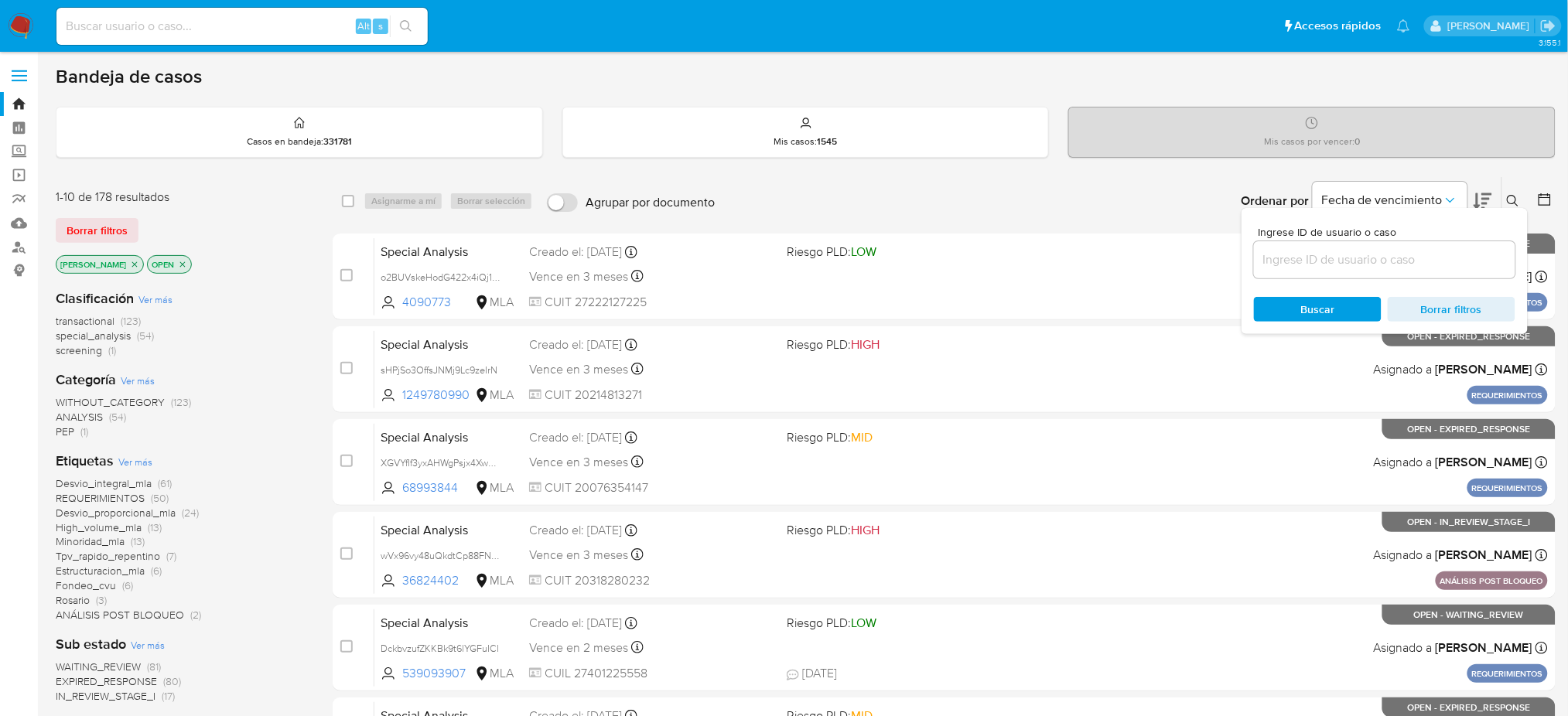
click at [1422, 258] on input at bounding box center [1384, 260] width 261 height 20
type input "wkZzDiq7iAxcVPoZbUGI3SwQ"
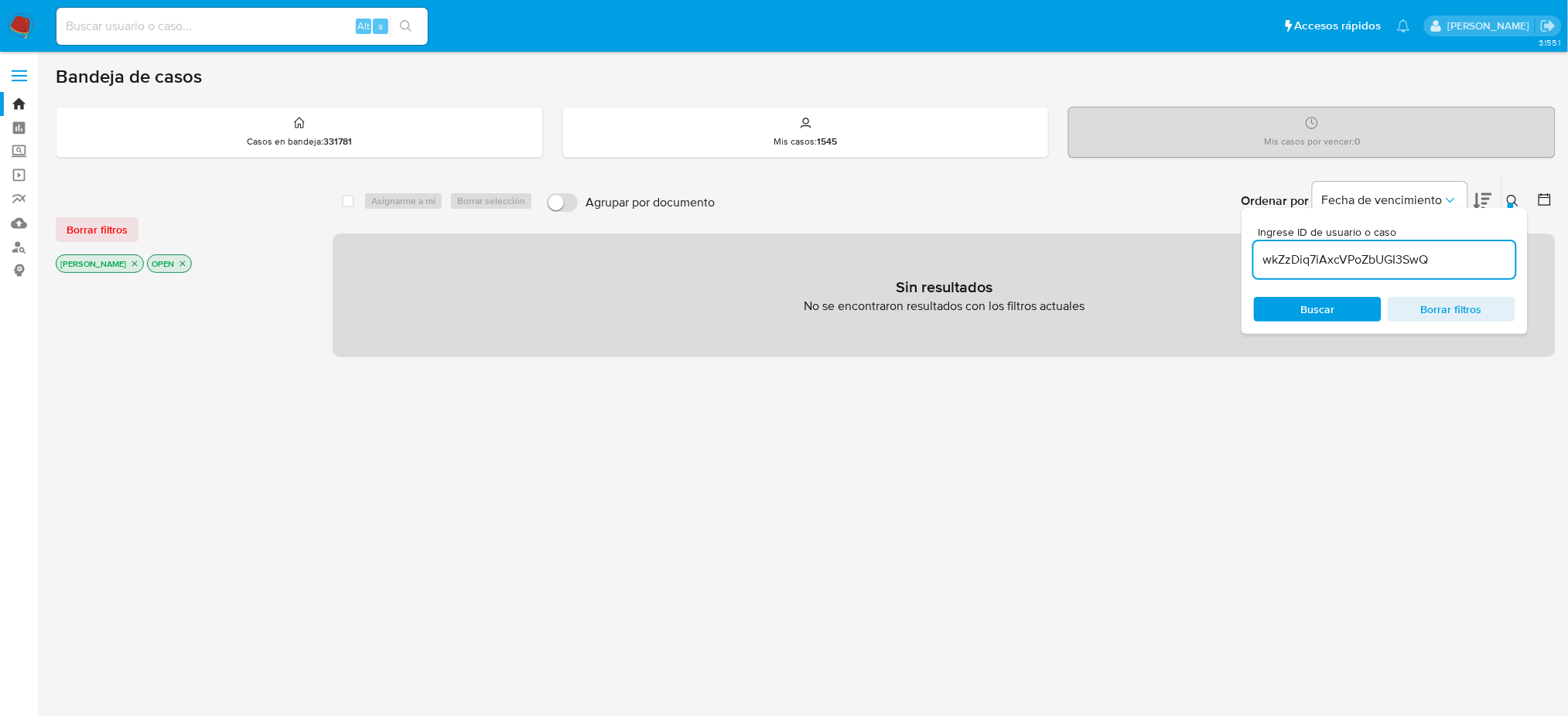
click at [130, 261] on icon "close-filter" at bounding box center [135, 263] width 9 height 9
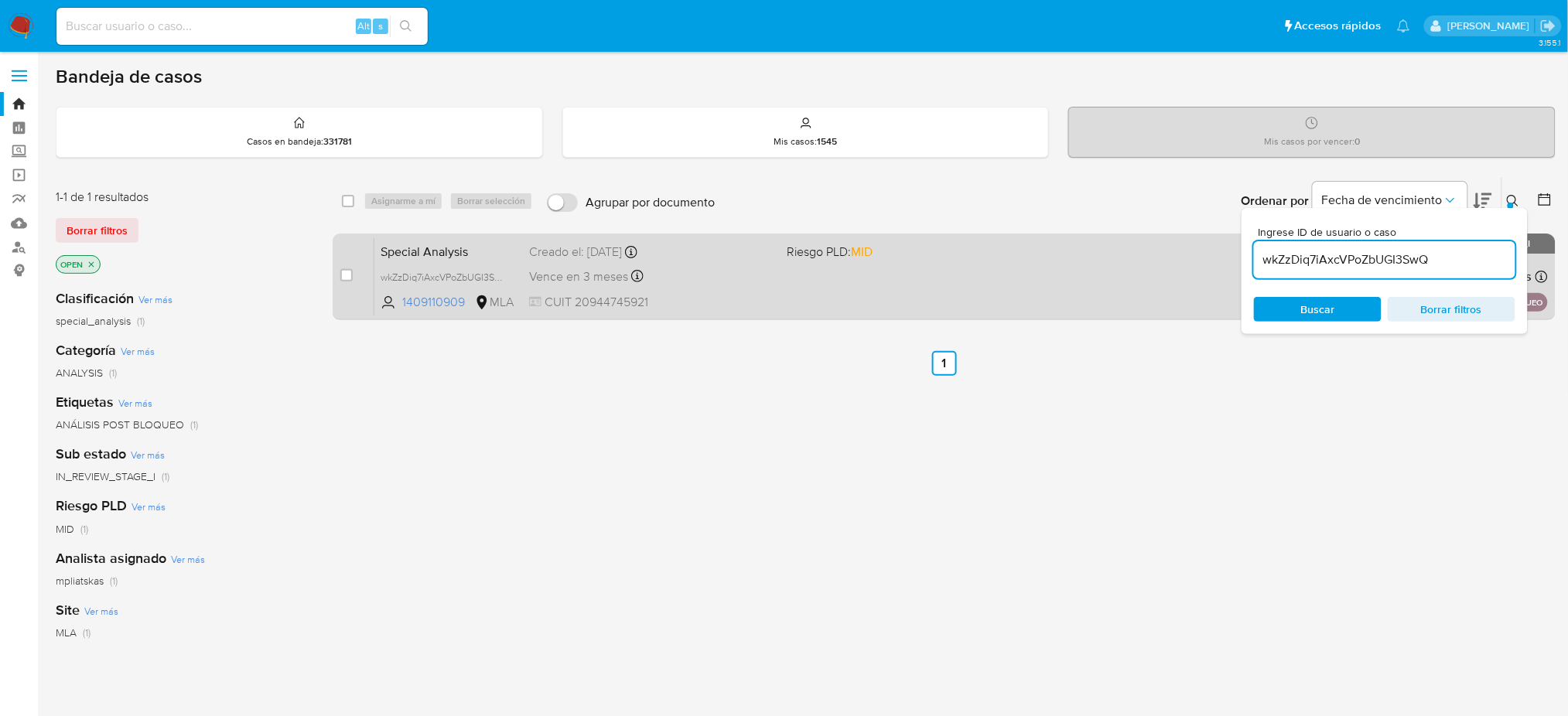
click at [350, 280] on div "case-item-checkbox" at bounding box center [347, 275] width 13 height 15
click at [350, 275] on input "checkbox" at bounding box center [347, 276] width 13 height 13
checkbox input "true"
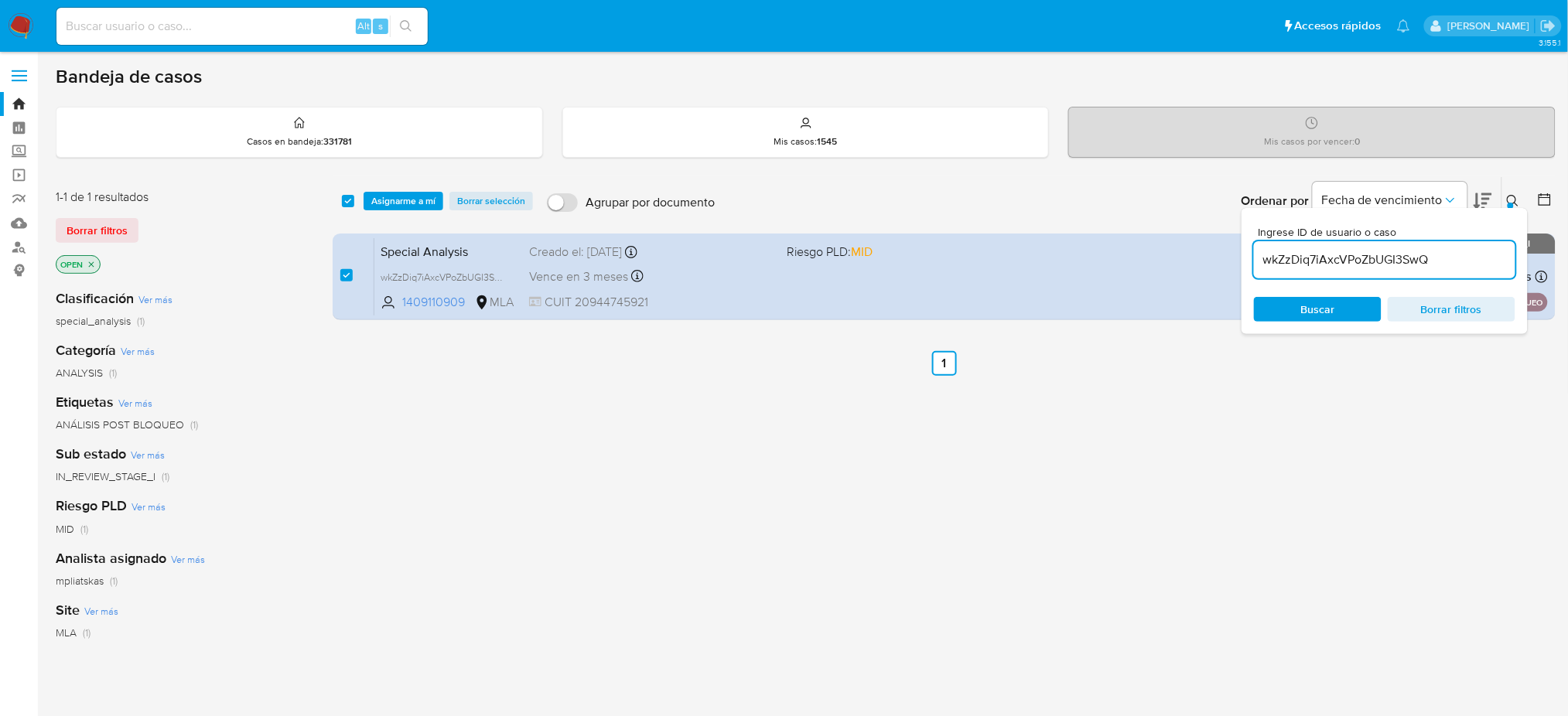
click at [415, 183] on div "select-all-cases-checkbox Asignarme a mí Borrar selección Agrupar por documento…" at bounding box center [943, 200] width 1223 height 48
click at [413, 197] on span "Asignarme a mí" at bounding box center [403, 200] width 64 height 15
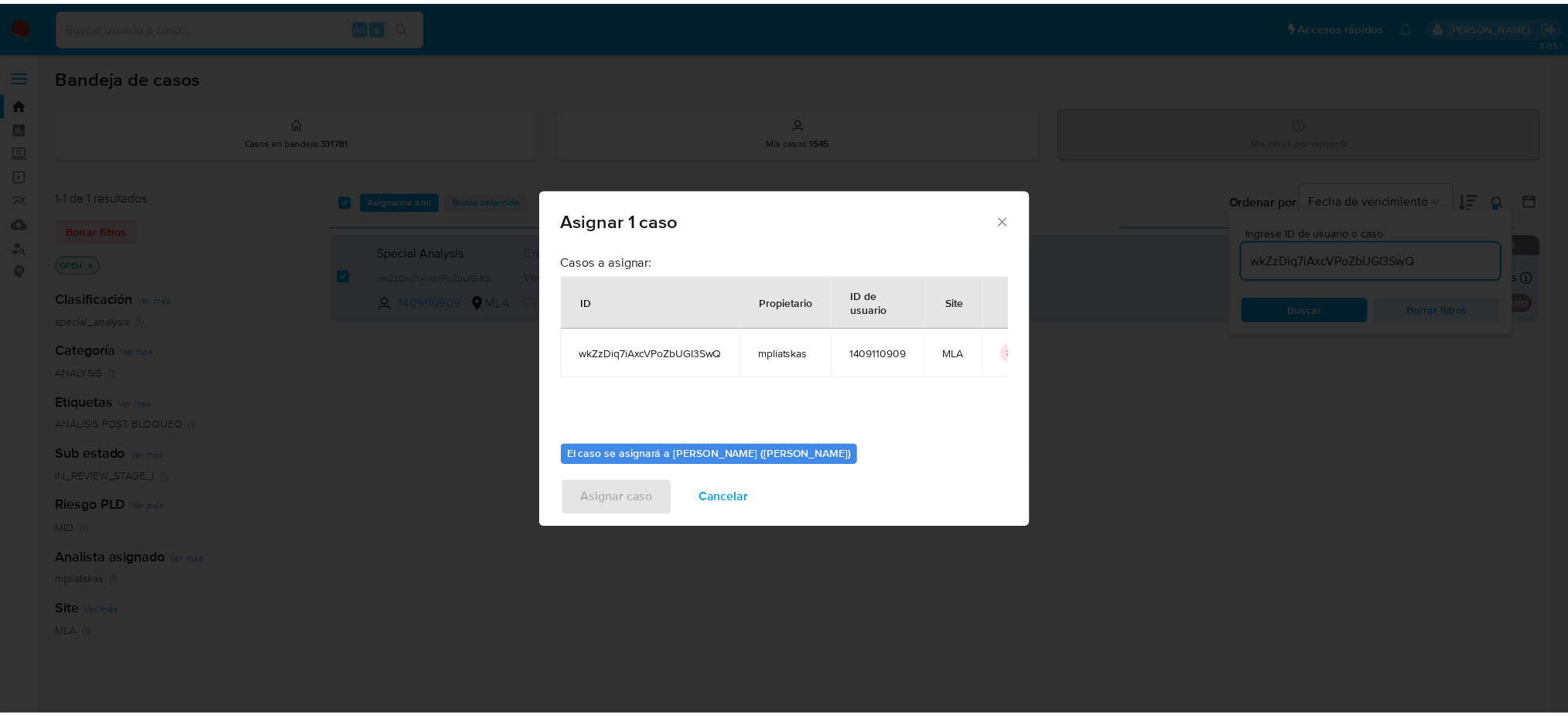
scroll to position [79, 0]
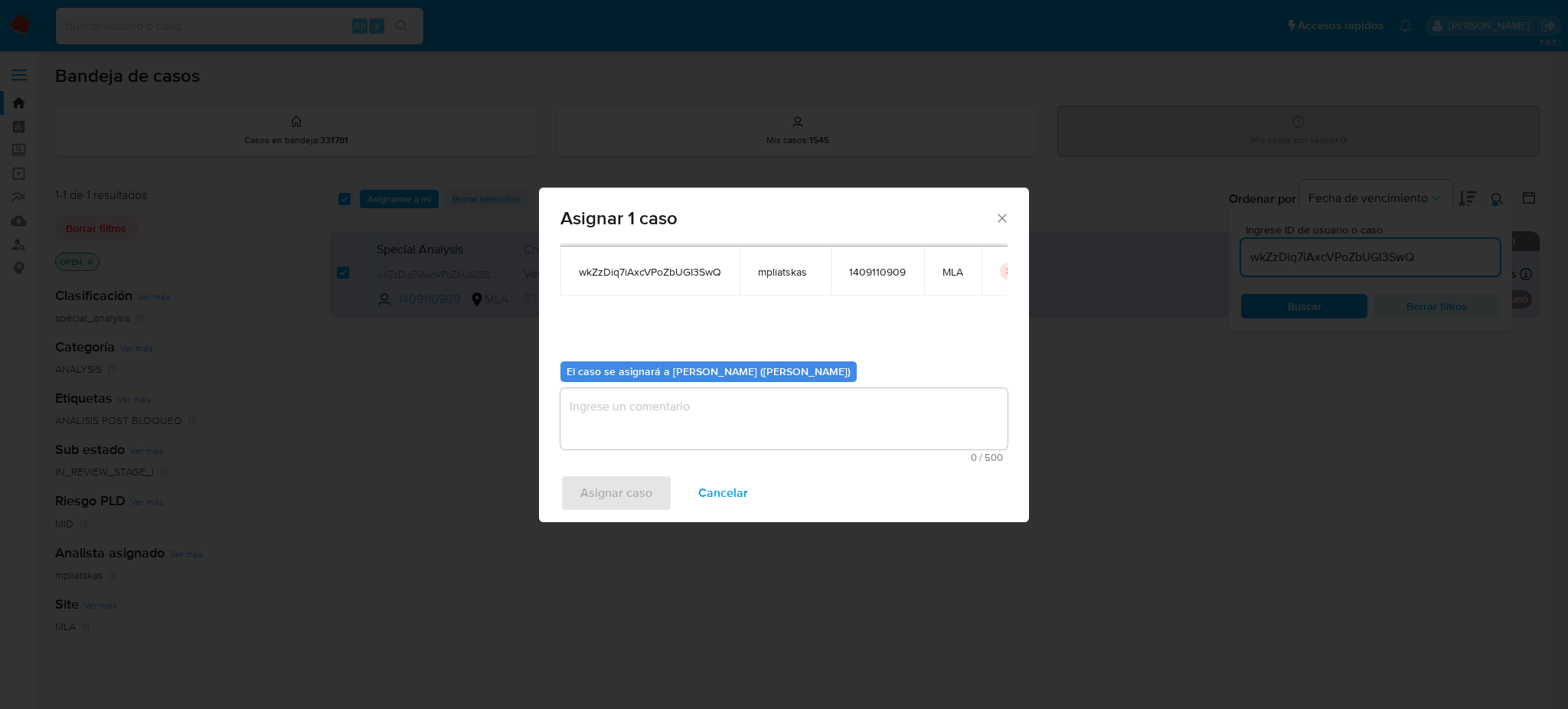
click at [719, 415] on textarea "assign-modal" at bounding box center [784, 418] width 447 height 61
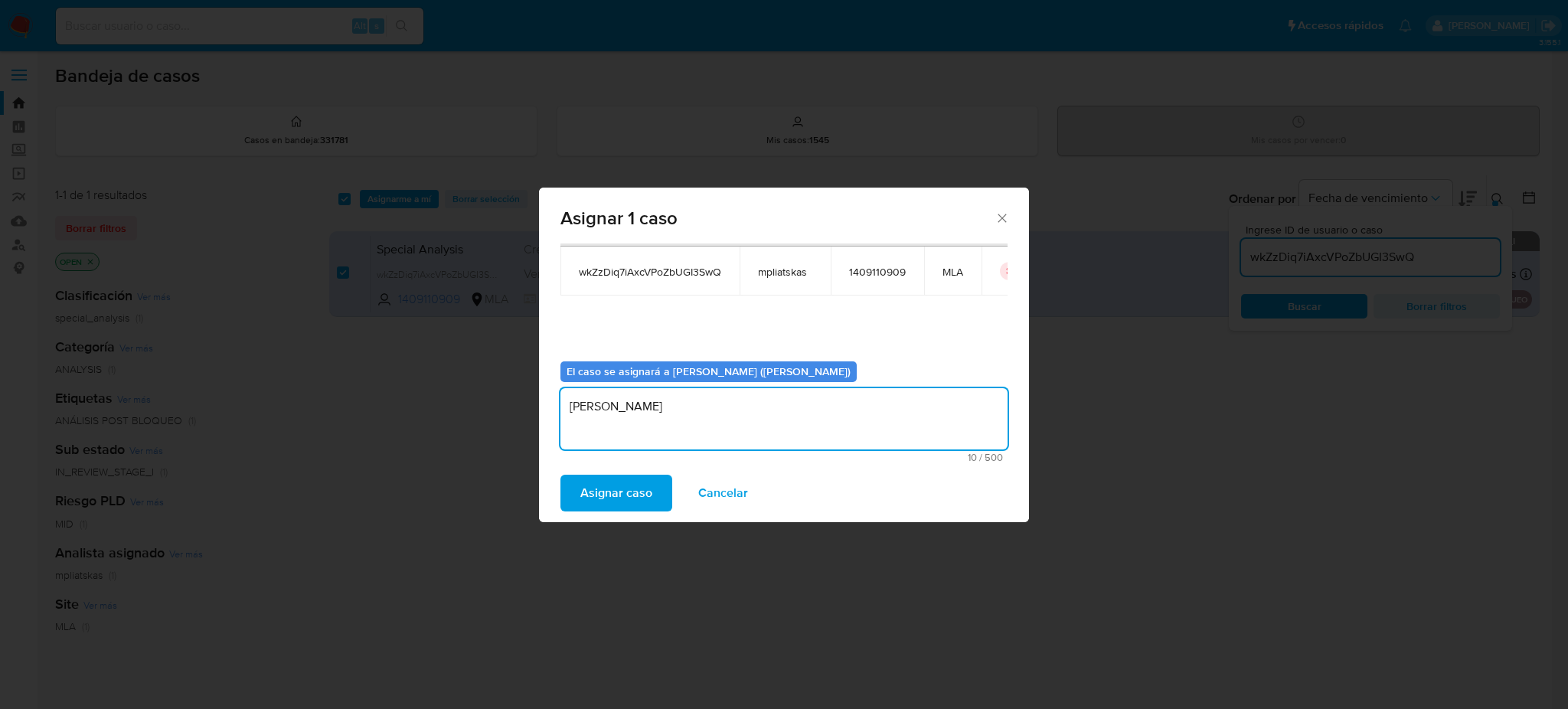
type textarea "[PERSON_NAME]"
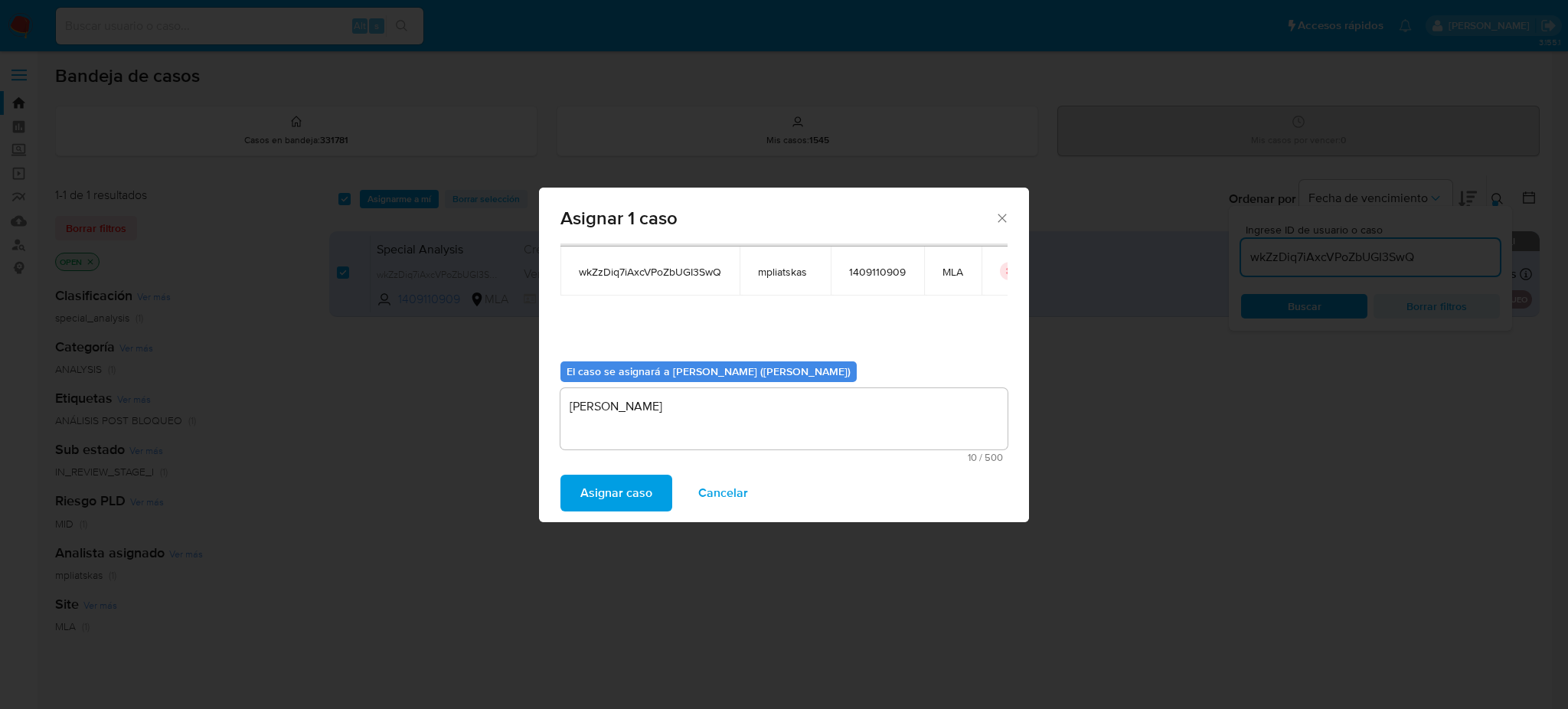
click at [607, 473] on div "Asignar caso Cancelar" at bounding box center [784, 493] width 490 height 58
click at [609, 487] on span "Asignar caso" at bounding box center [615, 493] width 72 height 34
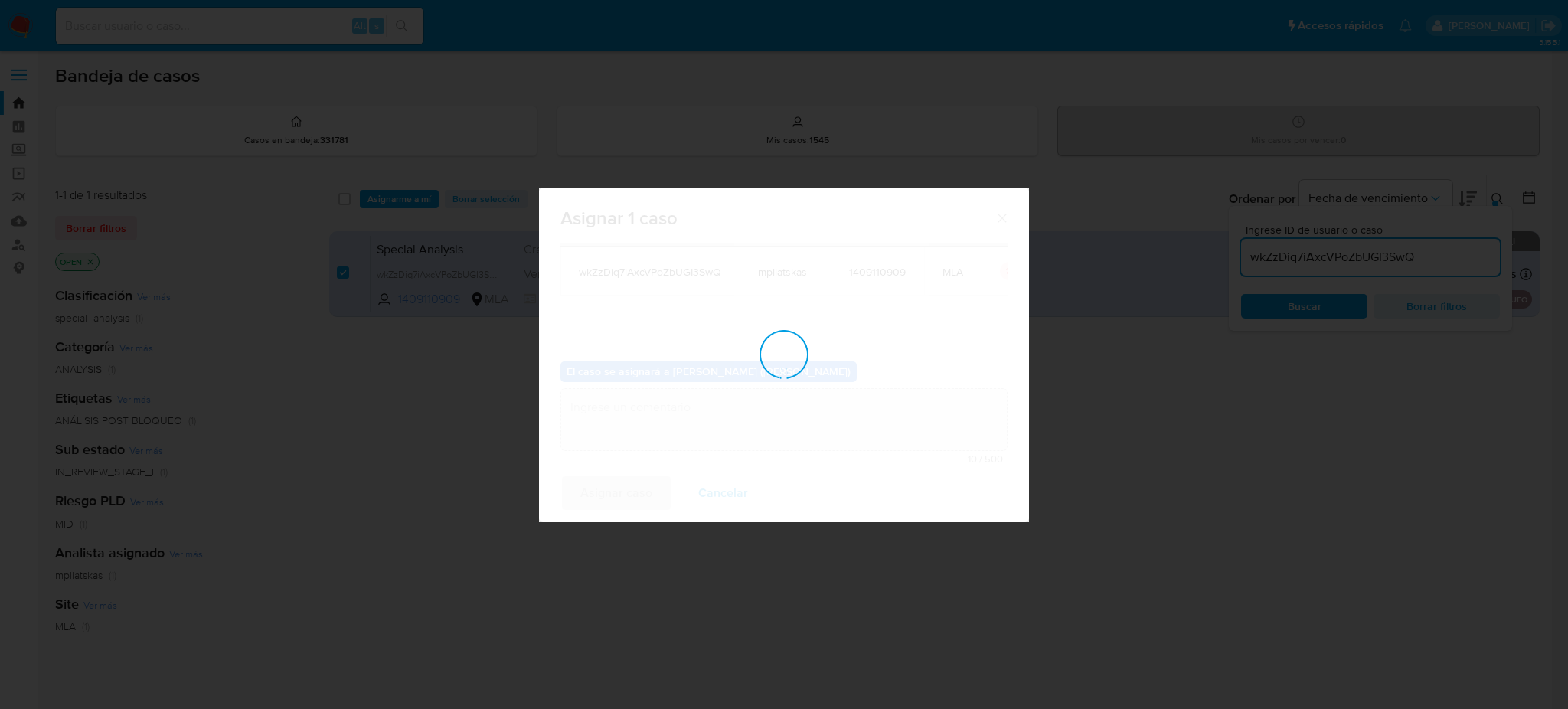
checkbox input "false"
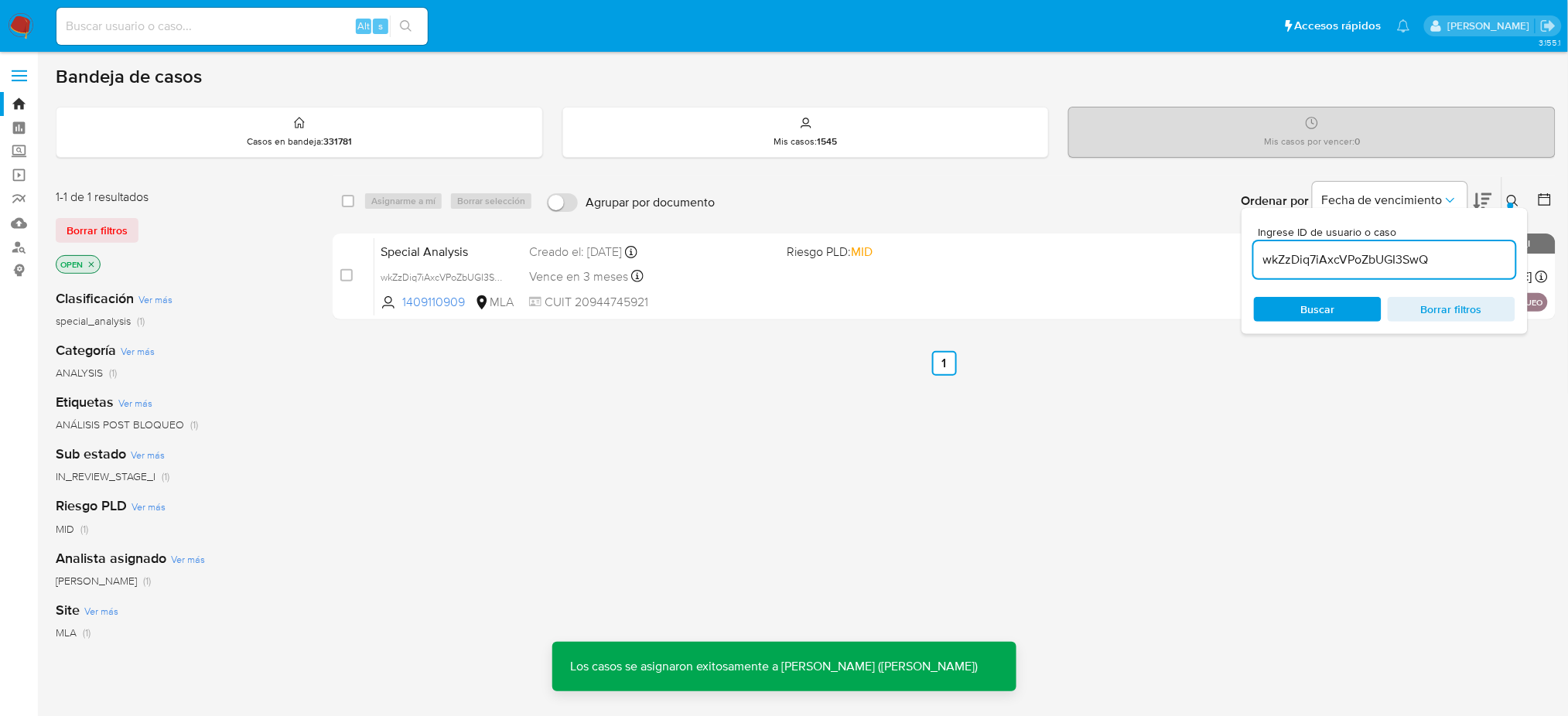
click at [511, 245] on span "Special Analysis" at bounding box center [447, 251] width 136 height 20
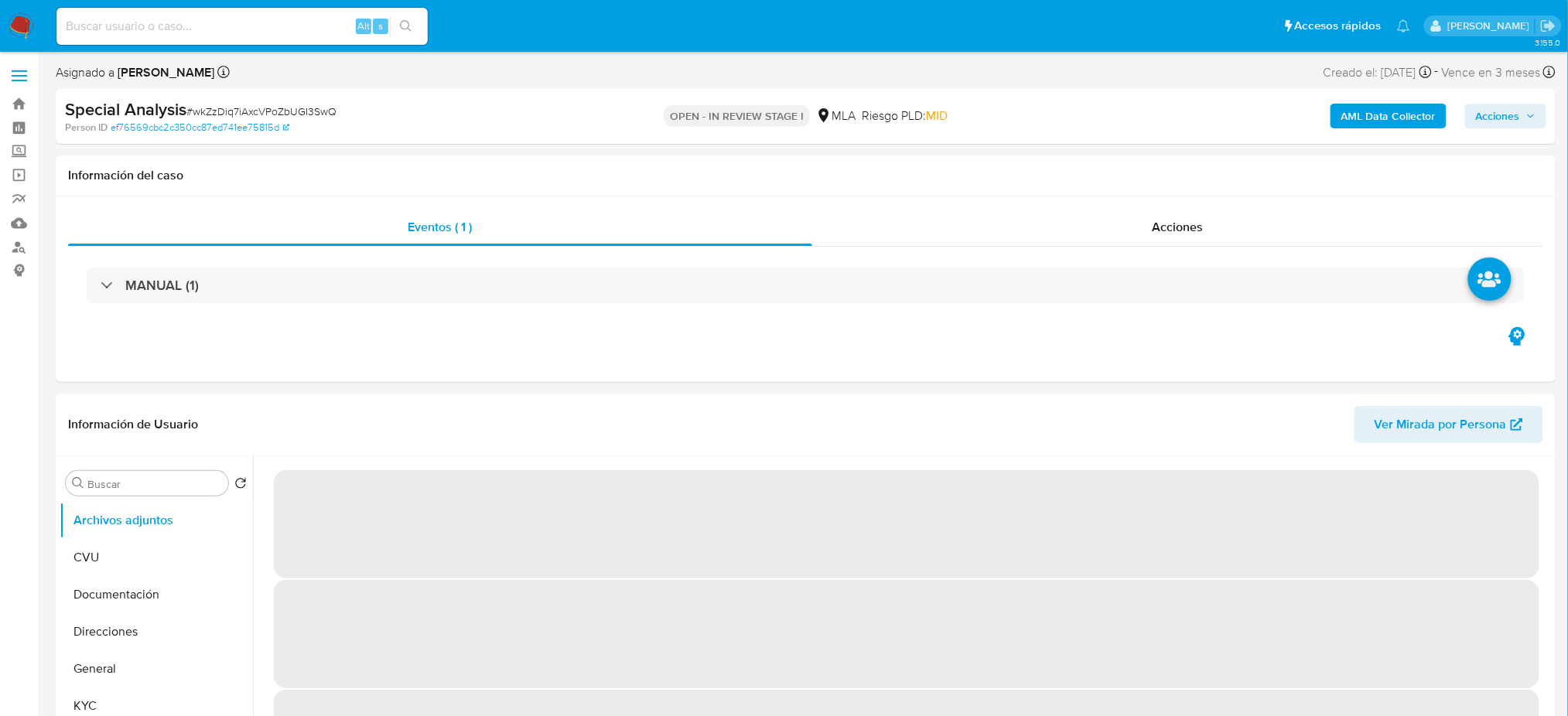
select select "10"
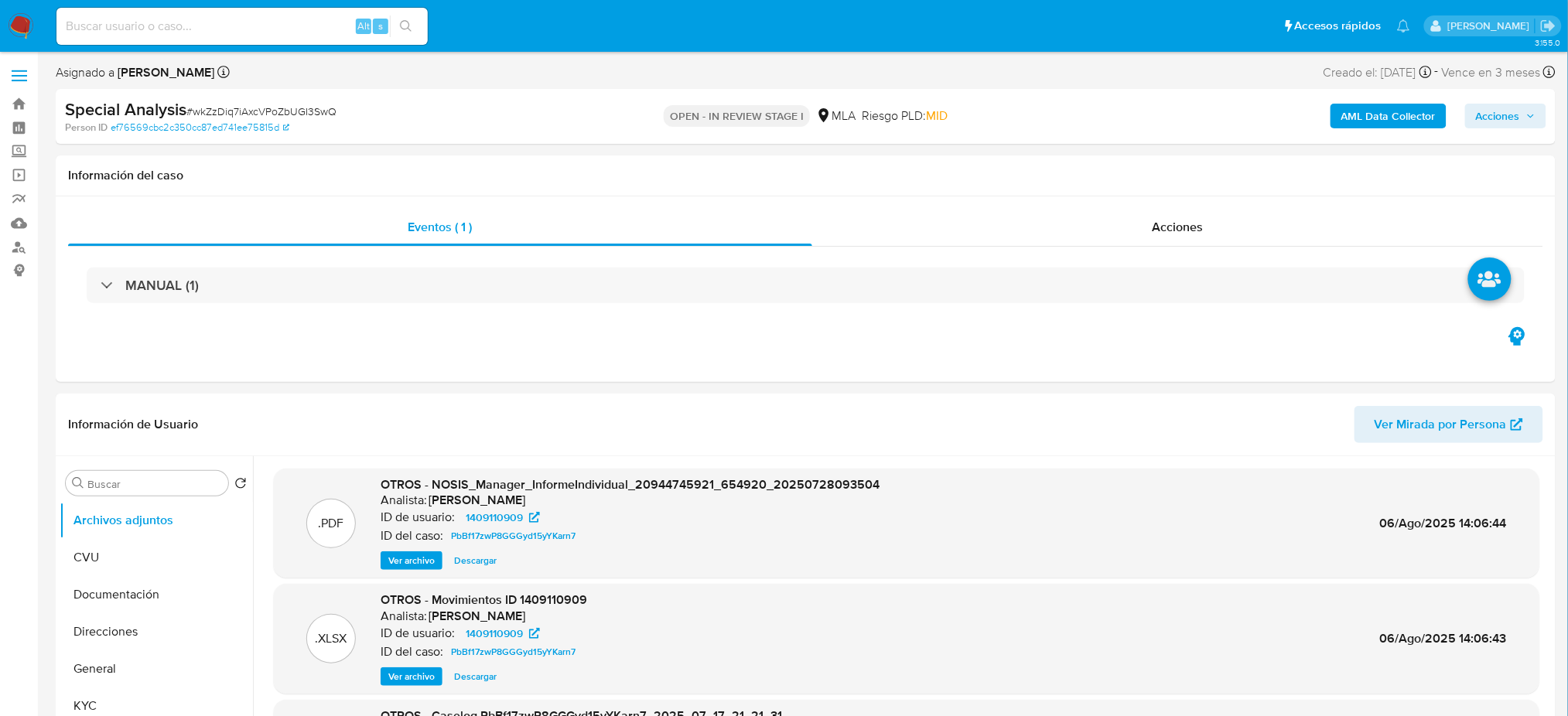
click at [19, 18] on img at bounding box center [21, 26] width 26 height 26
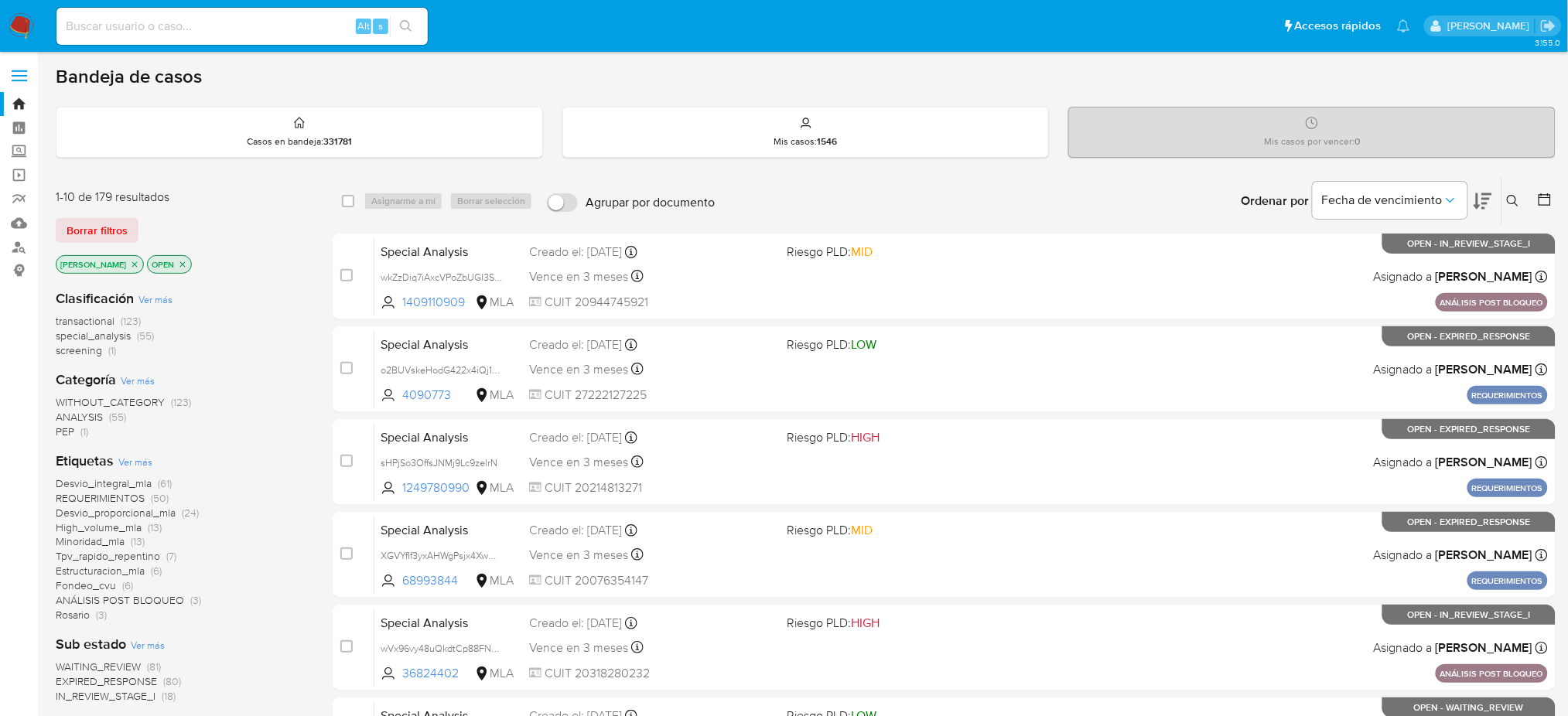
click at [295, 36] on div "Alt s" at bounding box center [242, 26] width 371 height 37
paste input "Wb5YnLQKzEPnDtQirnRicYSe"
type input "Wb5YnLQKzEPnDtQirnRicYSe"
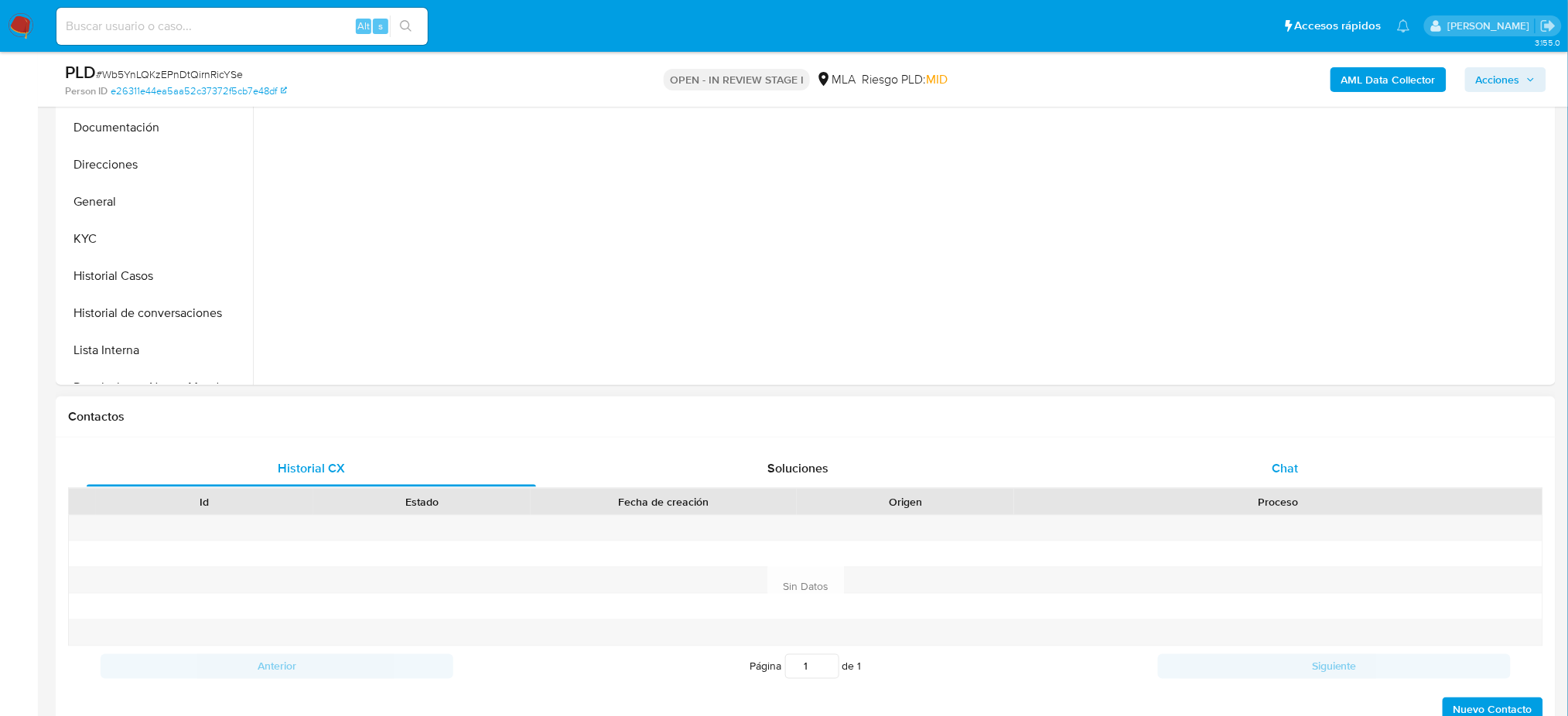
click at [1337, 472] on div "Chat" at bounding box center [1285, 468] width 449 height 37
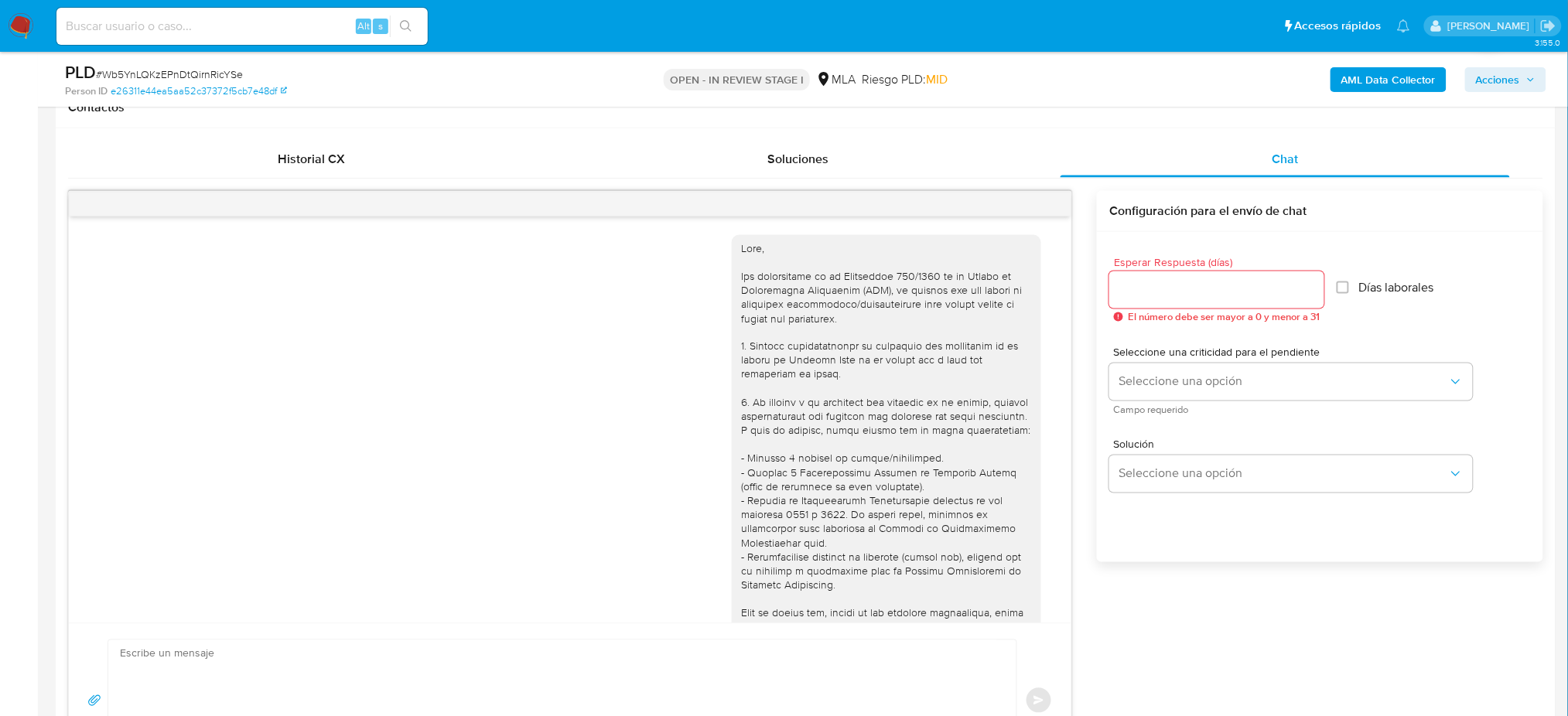
scroll to position [1938, 0]
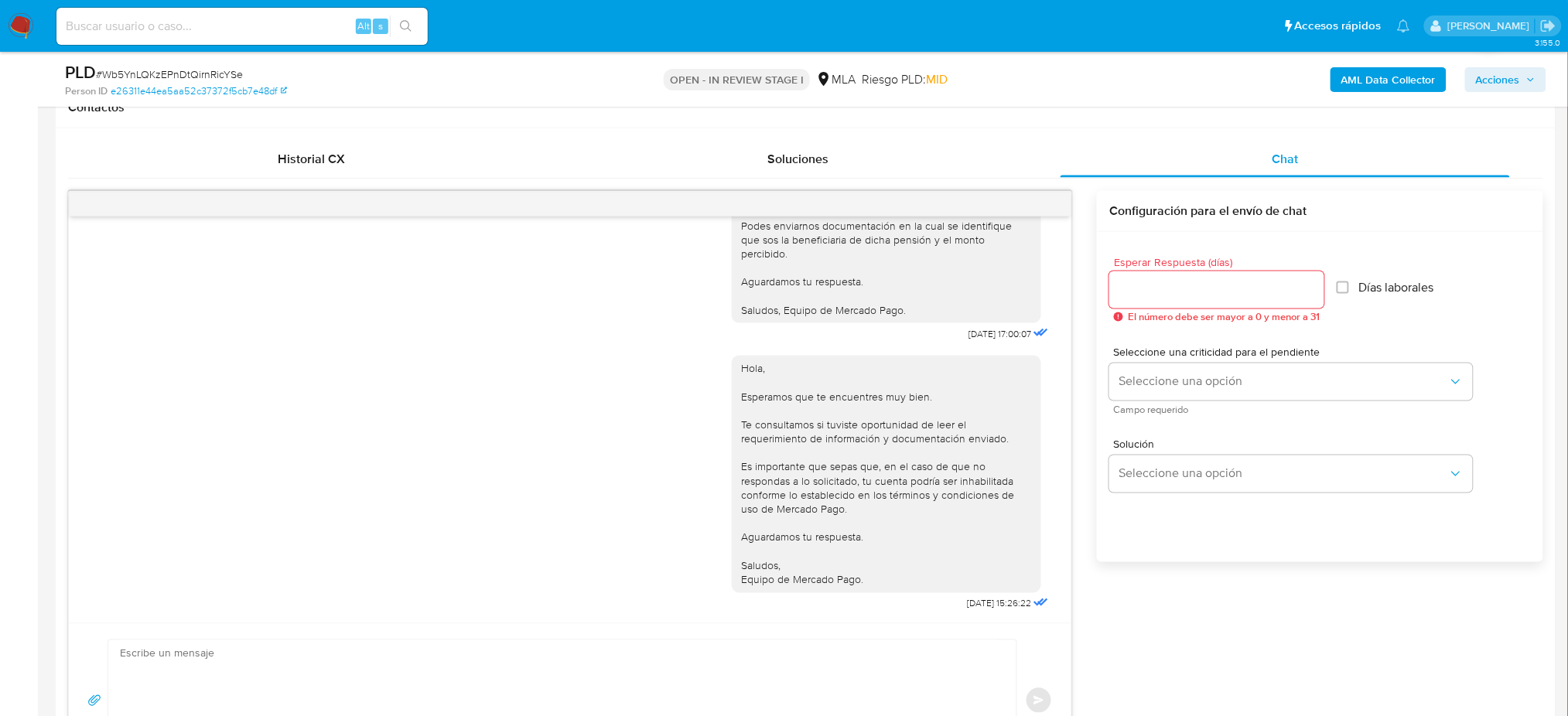
select select "10"
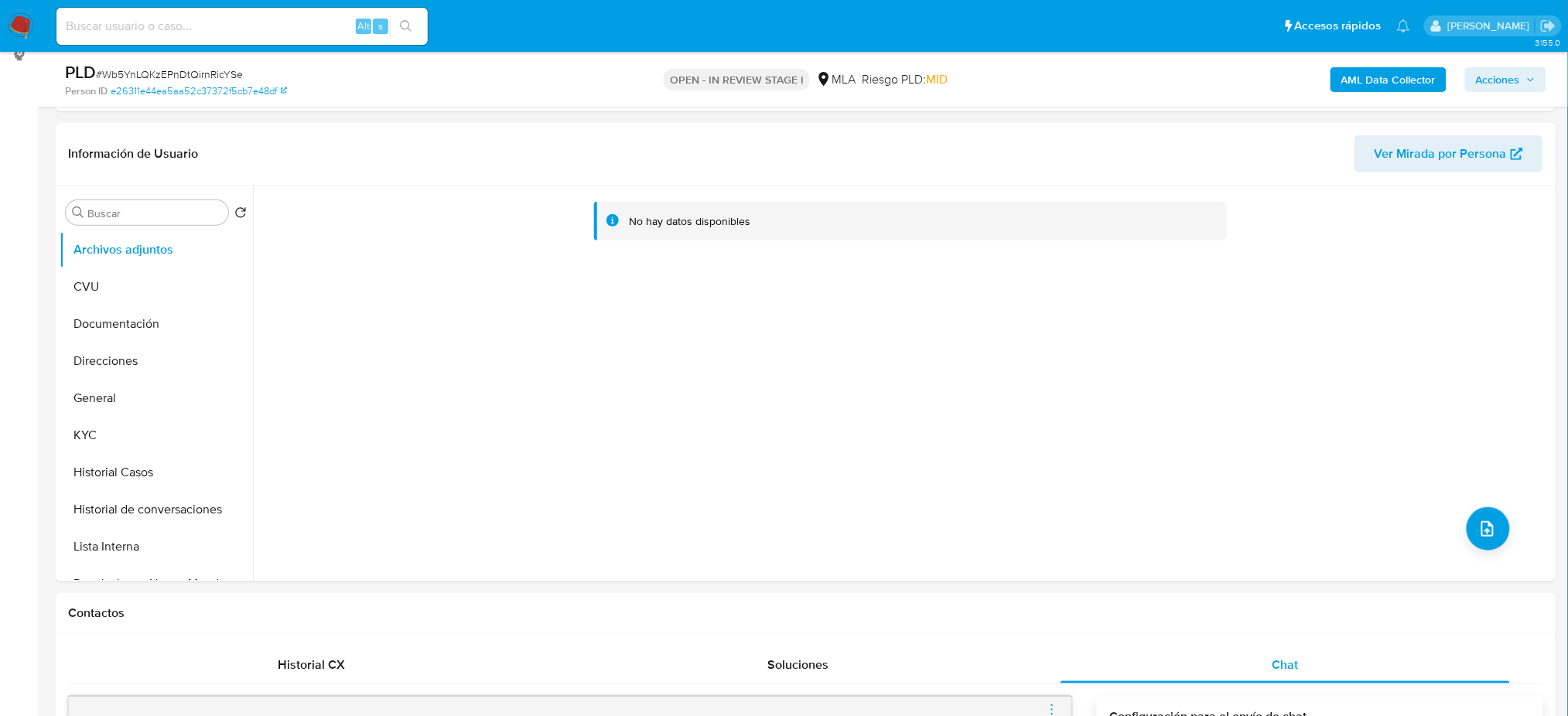
scroll to position [206, 0]
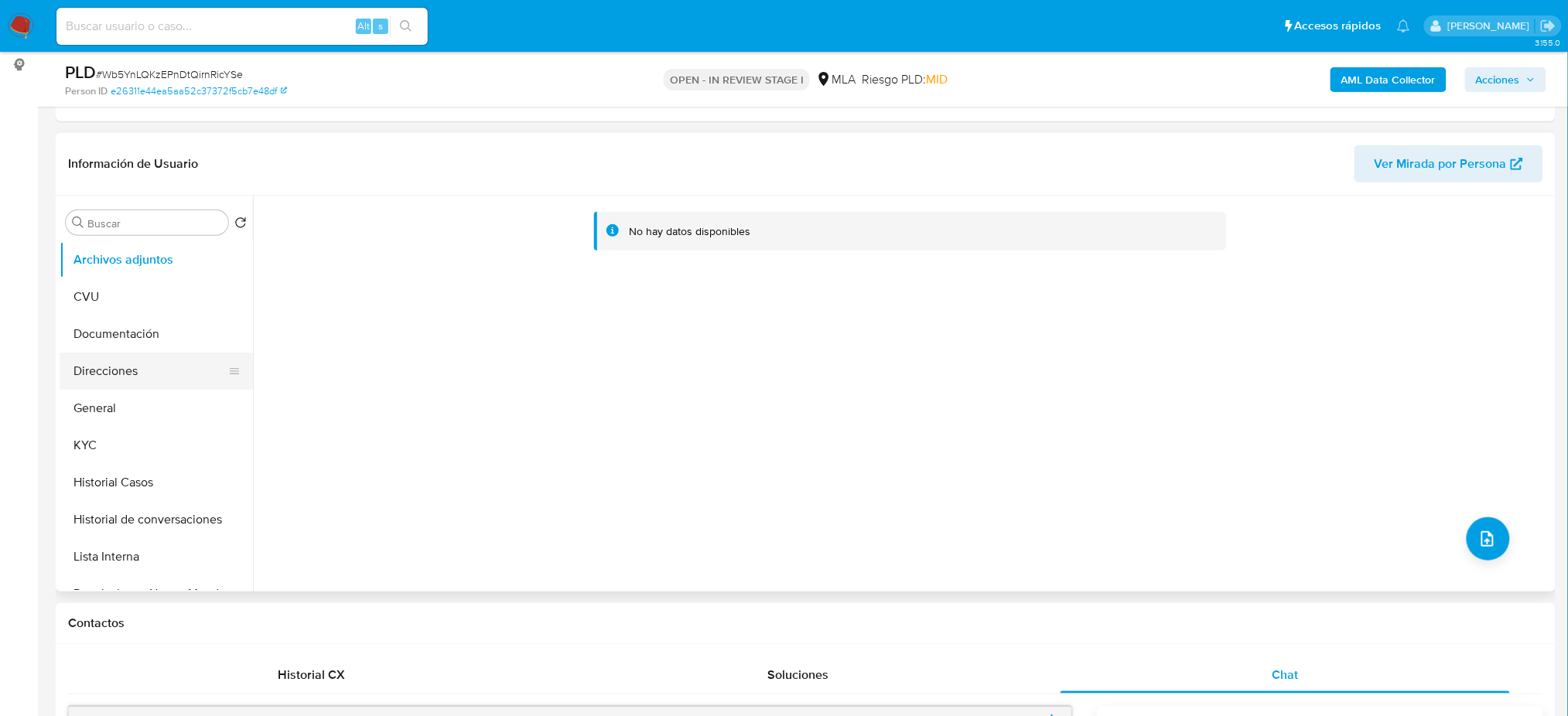
click at [156, 388] on button "Direcciones" at bounding box center [149, 370] width 181 height 37
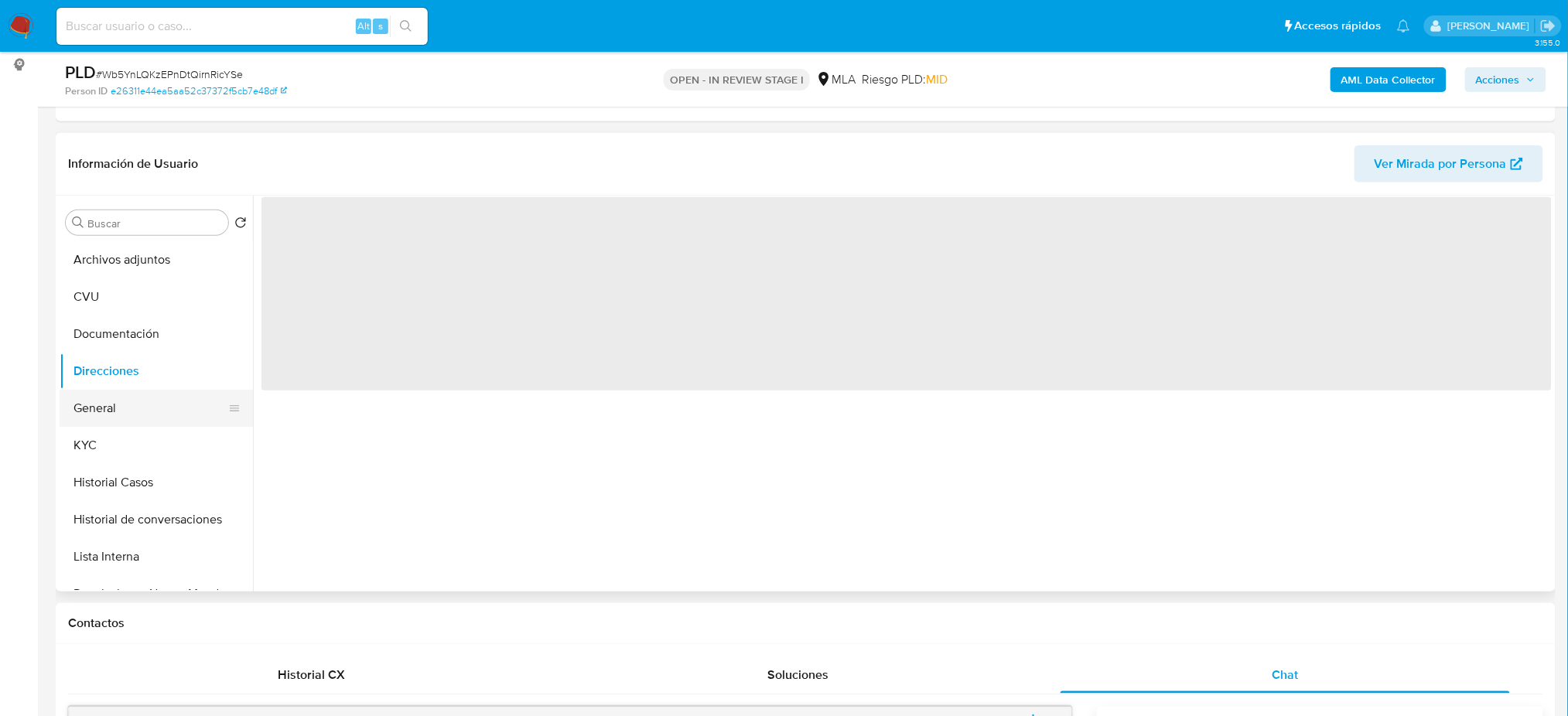
click at [176, 405] on button "General" at bounding box center [149, 408] width 181 height 37
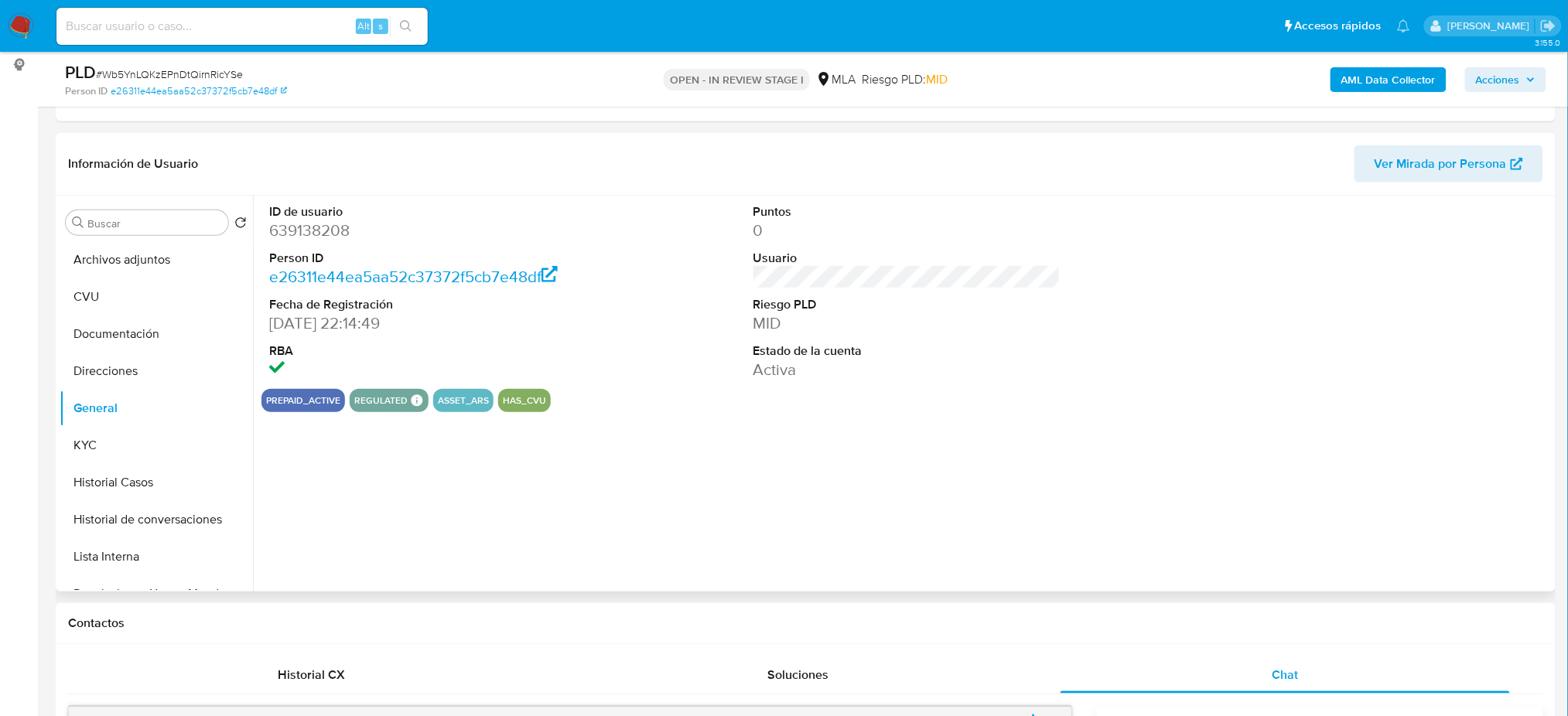
click at [281, 226] on dd "639138208" at bounding box center [423, 230] width 307 height 22
copy dd "639138208"
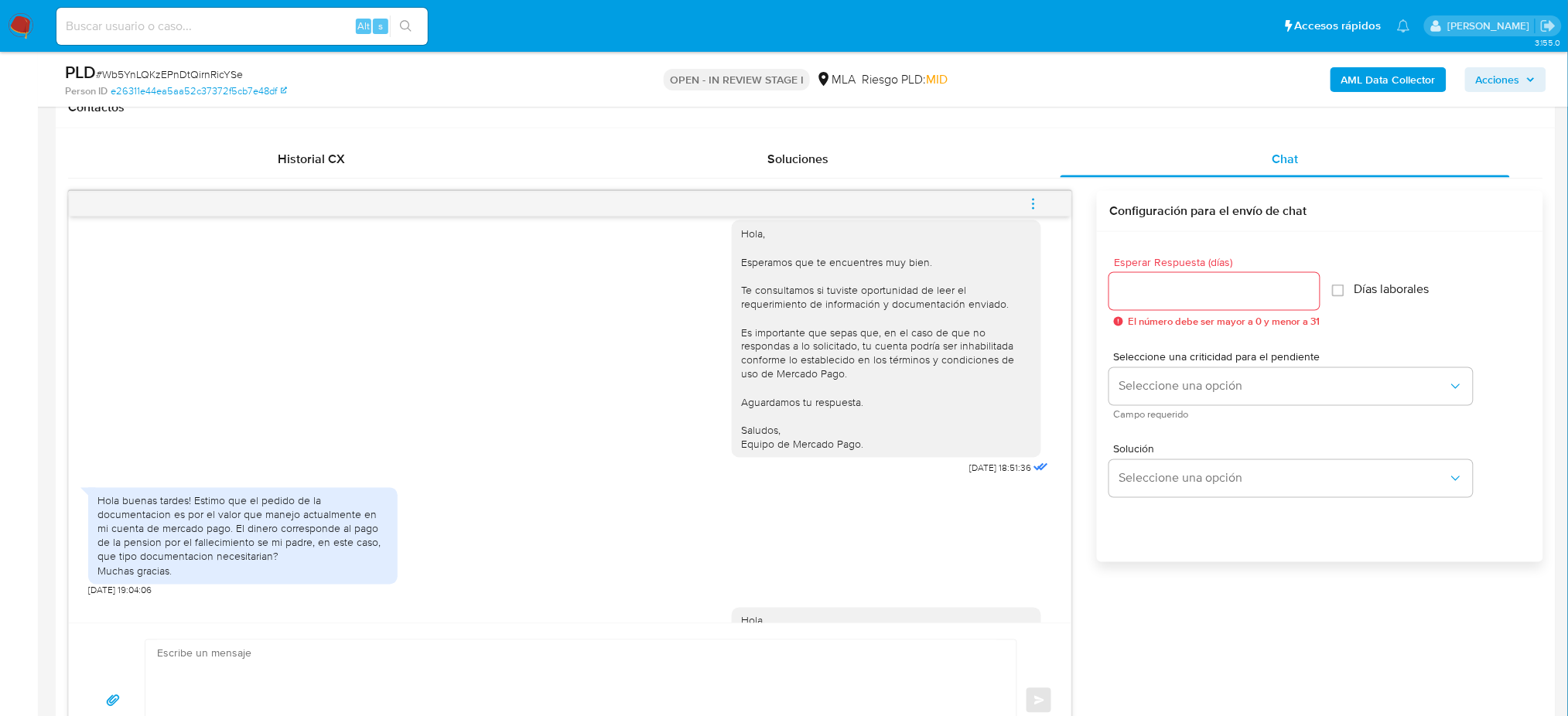
scroll to position [1649, 0]
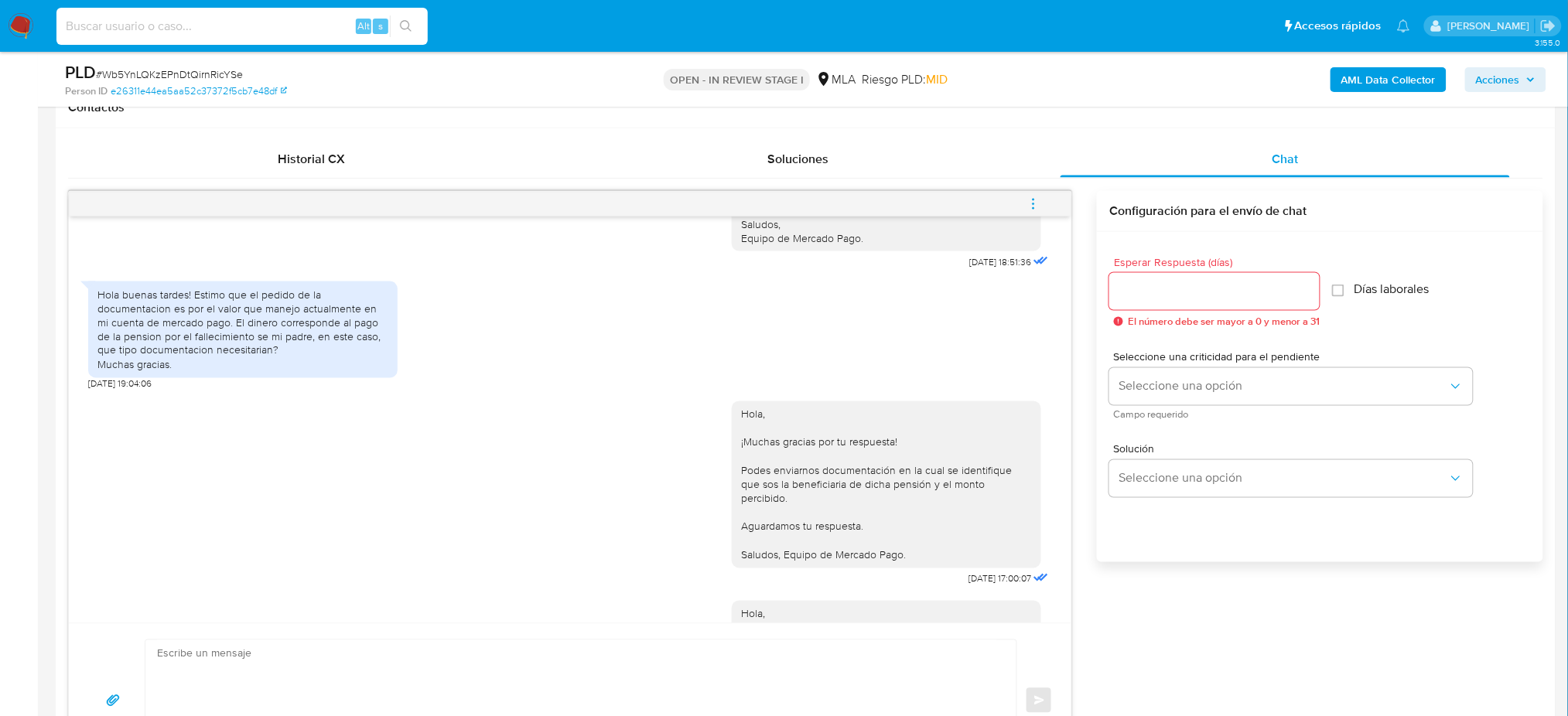
click at [219, 22] on input at bounding box center [242, 26] width 371 height 20
paste input "PQOZABizuktgAWzCZhOglXv7"
type input "PQOZABizuktgAWzCZhOglXv7"
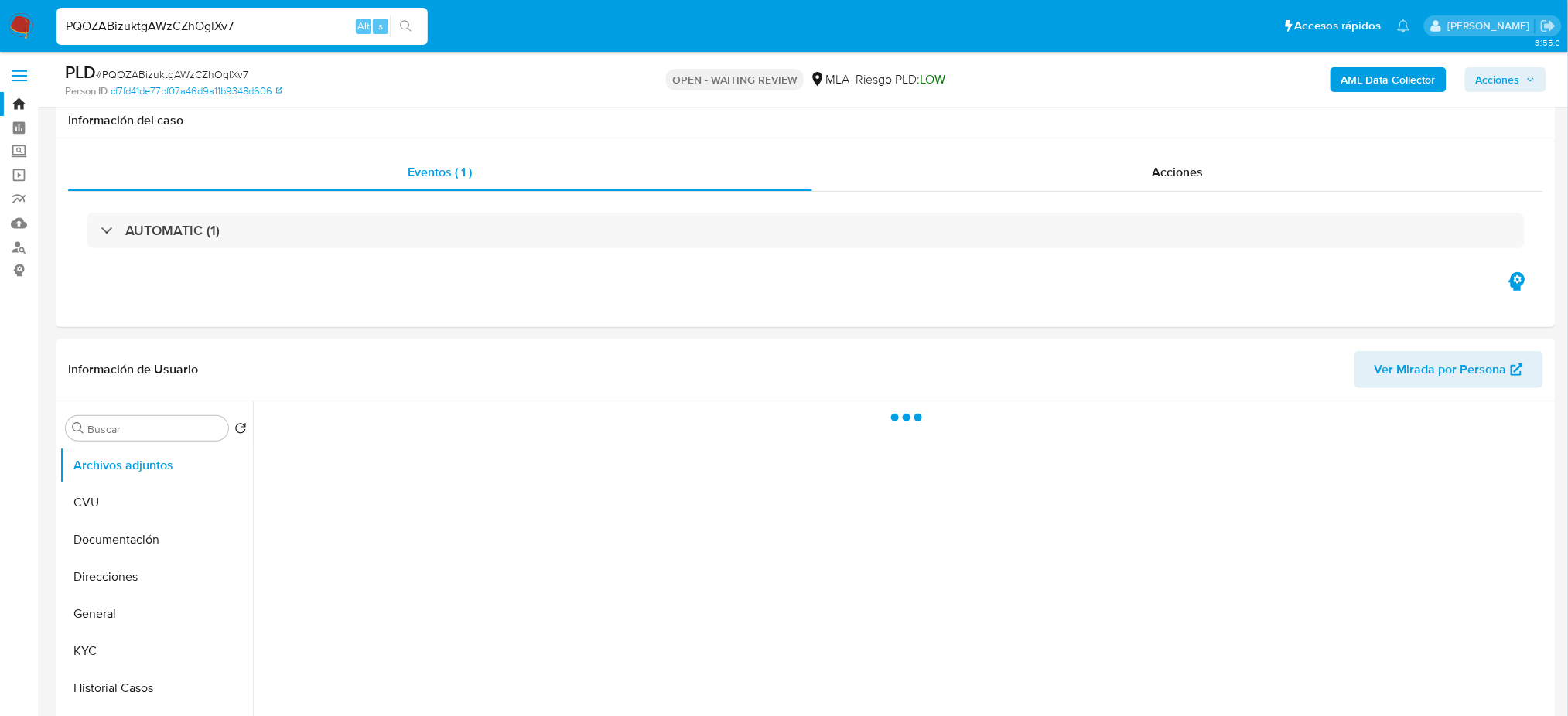
scroll to position [206, 0]
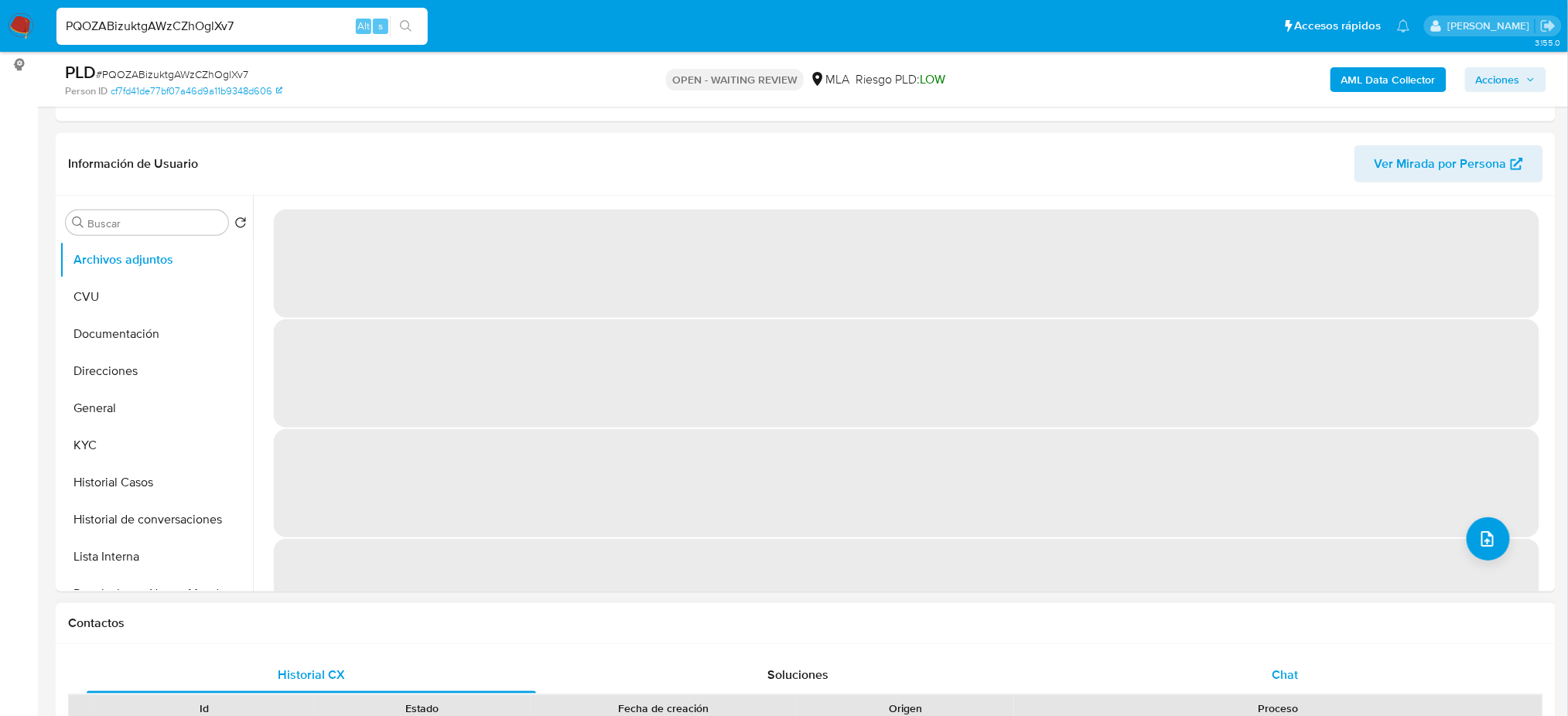
click at [1307, 680] on div "Chat" at bounding box center [1285, 675] width 449 height 37
select select "10"
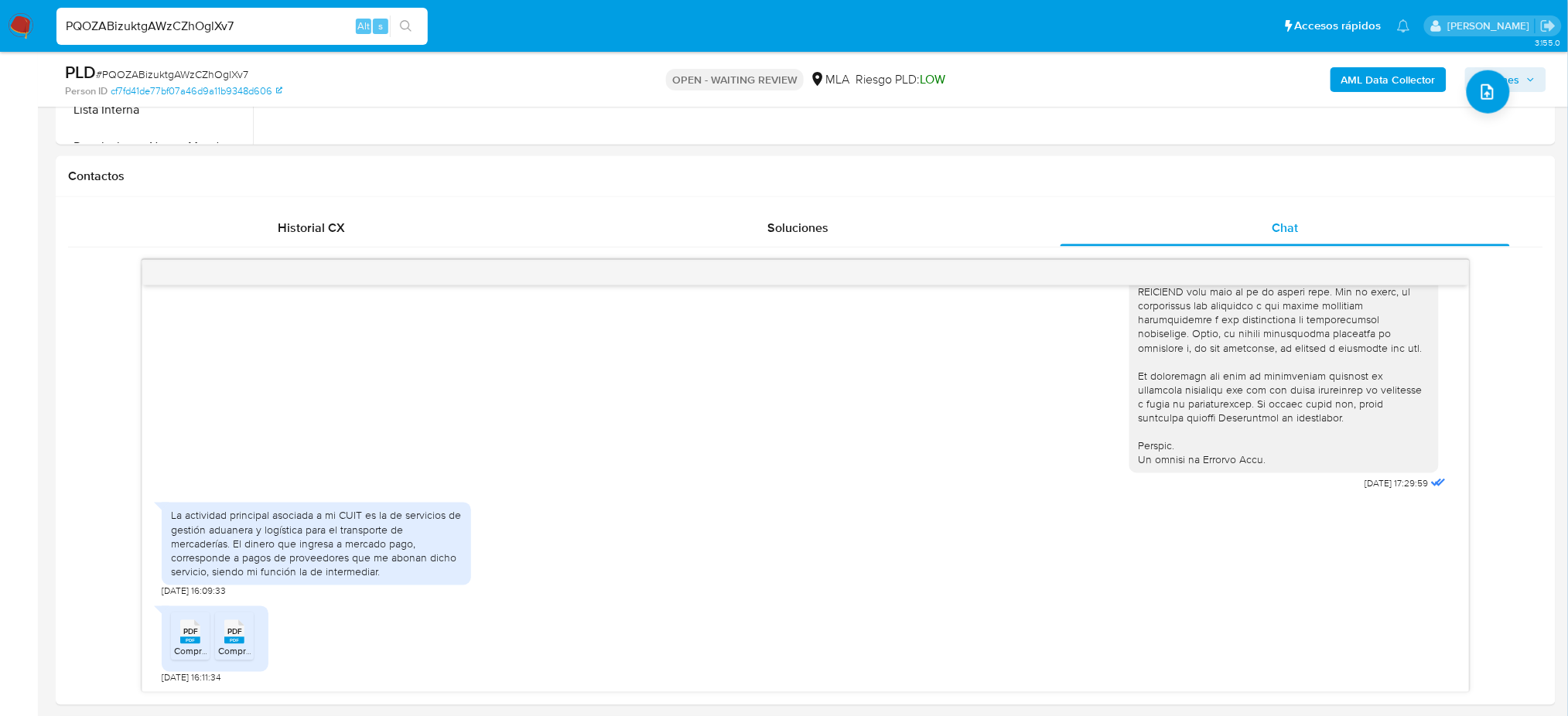
scroll to position [412, 0]
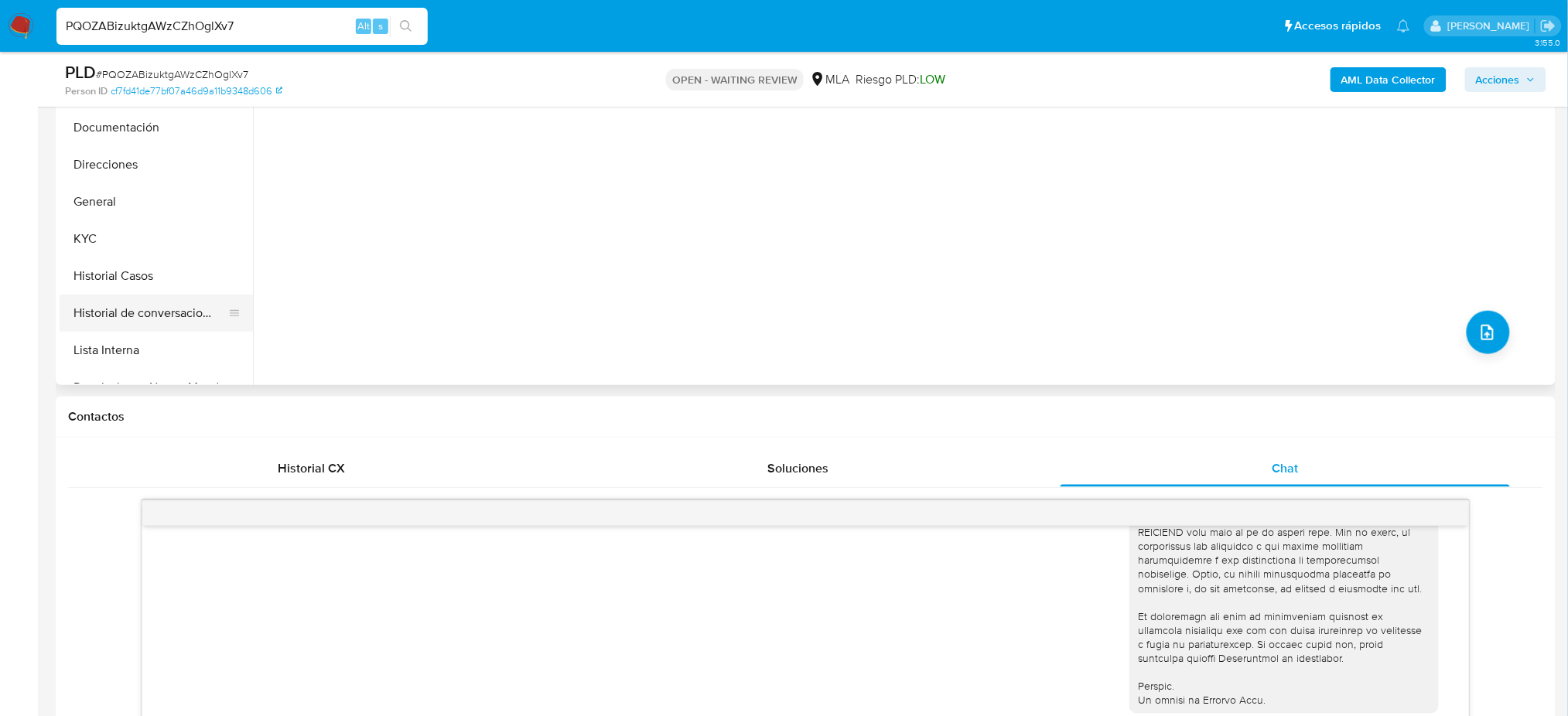
click at [87, 295] on button "Historial de conversaciones" at bounding box center [149, 313] width 181 height 37
click at [102, 269] on button "Historial Casos" at bounding box center [149, 276] width 181 height 37
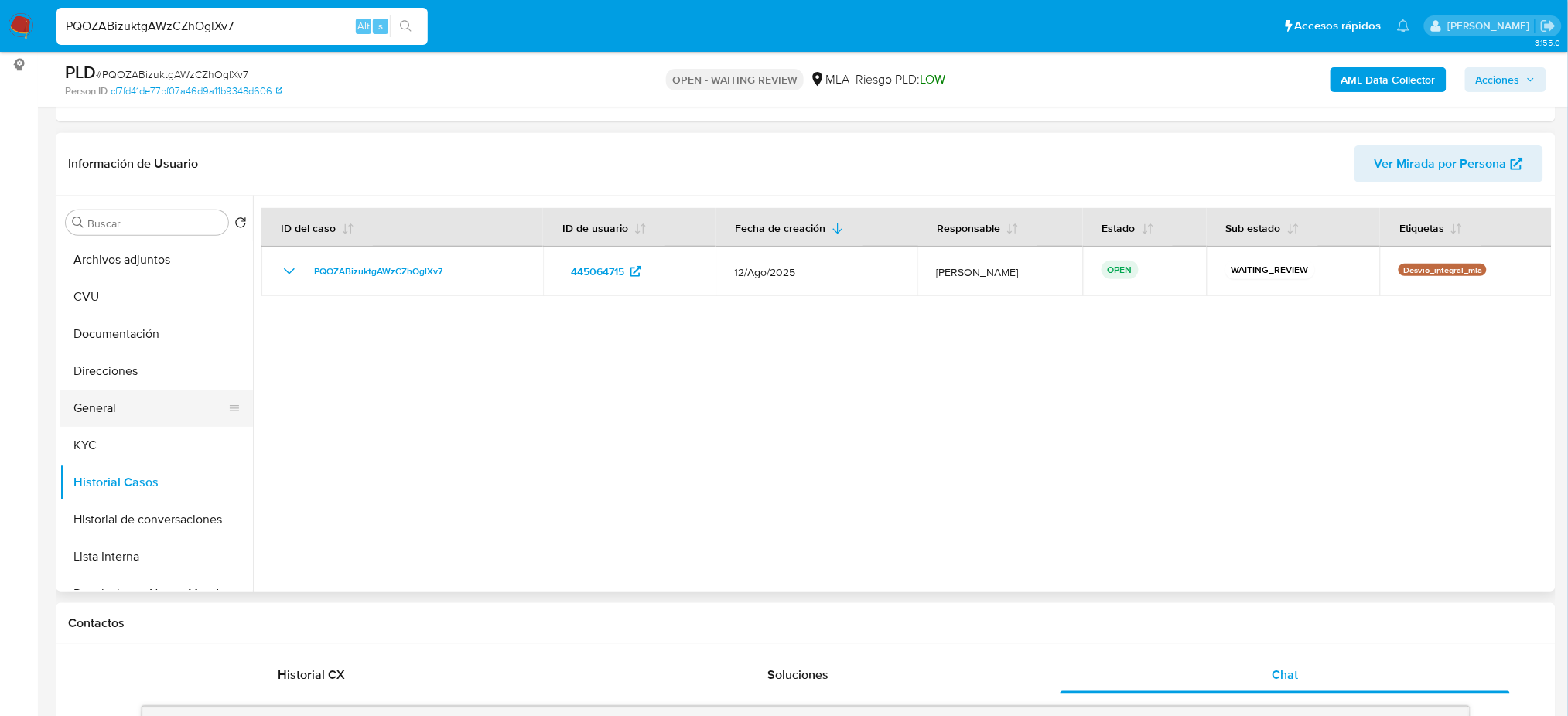
click at [127, 395] on button "General" at bounding box center [149, 408] width 181 height 37
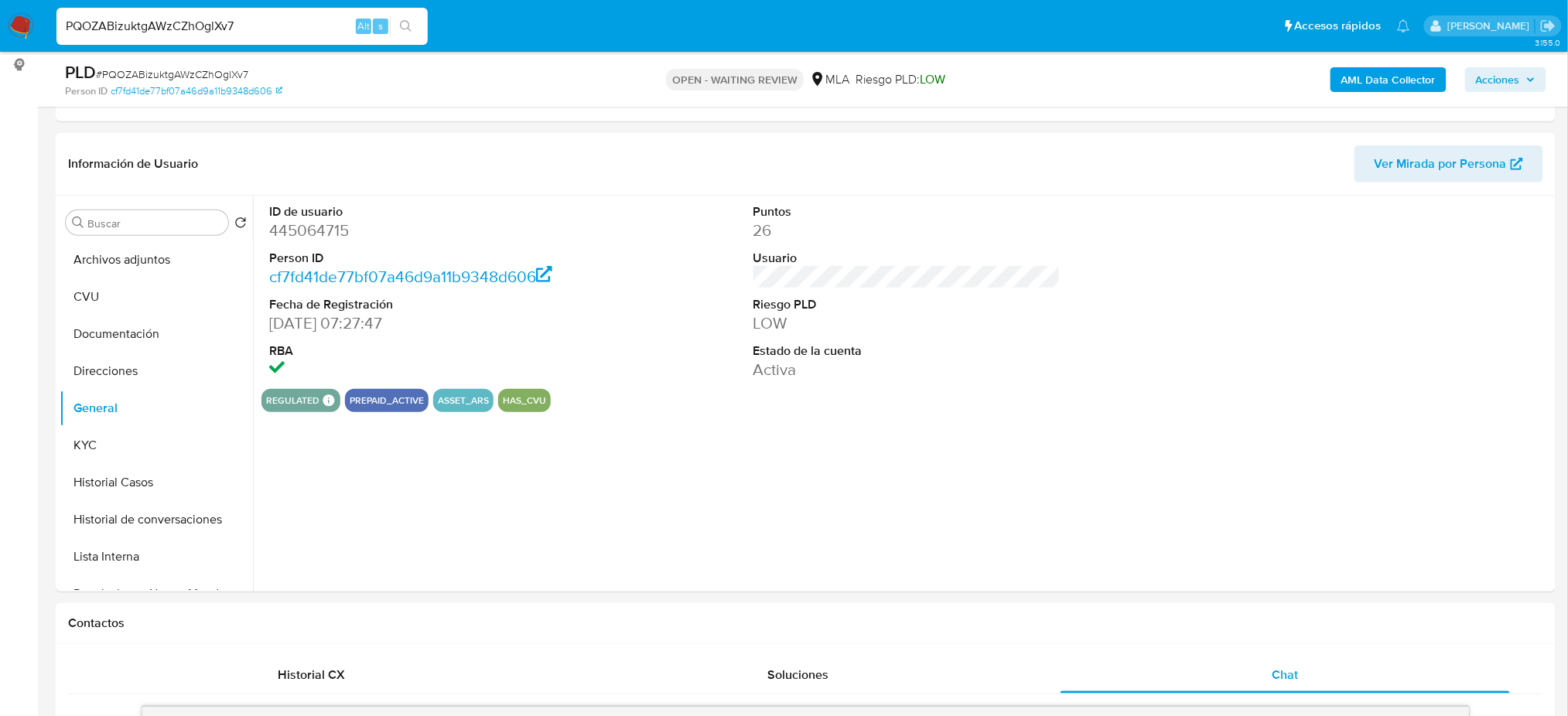
click at [308, 236] on dd "445064715" at bounding box center [423, 230] width 307 height 22
copy dd "445064715"
click at [297, 227] on dd "445064715" at bounding box center [423, 230] width 307 height 22
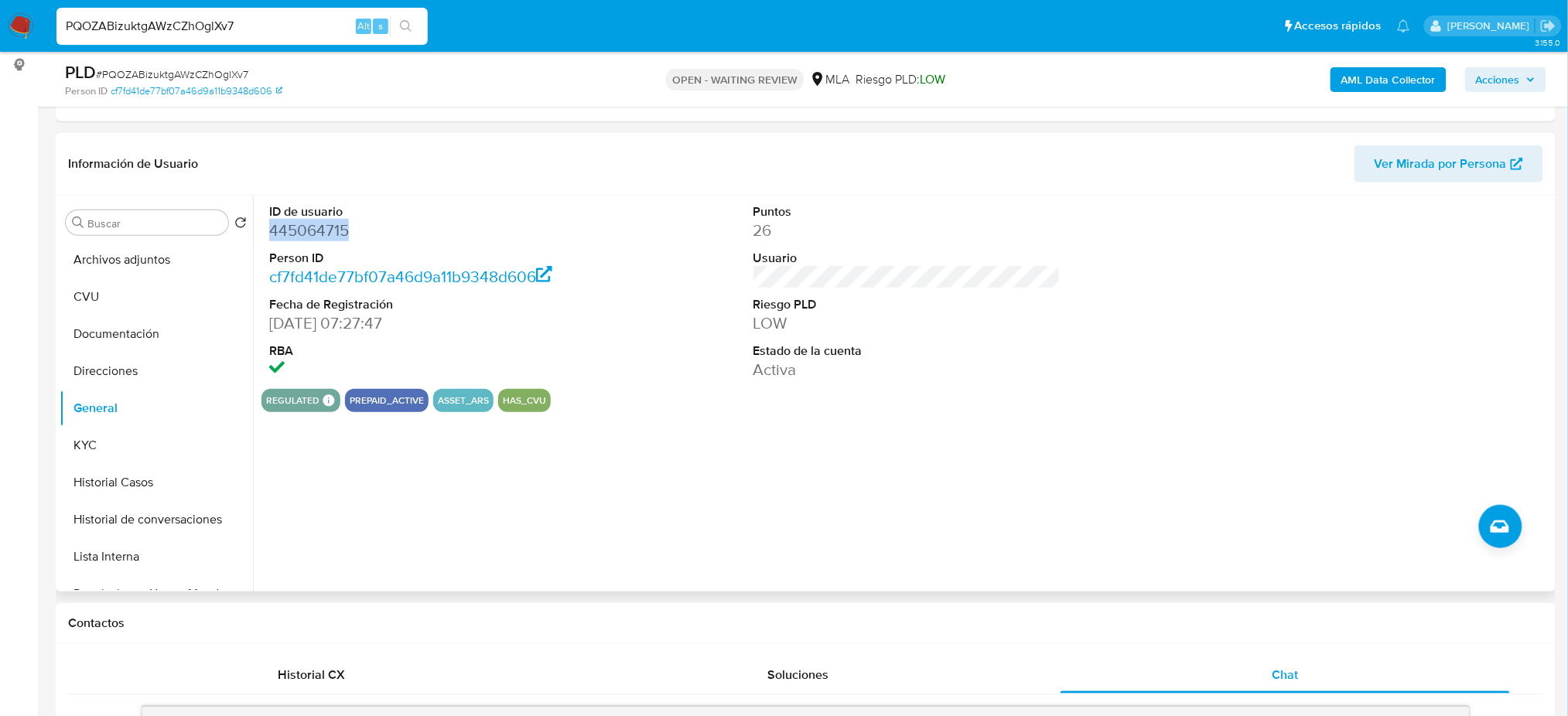
click at [297, 227] on dd "445064715" at bounding box center [423, 230] width 307 height 22
copy dd "445064715"
click at [119, 430] on button "KYC" at bounding box center [149, 445] width 181 height 37
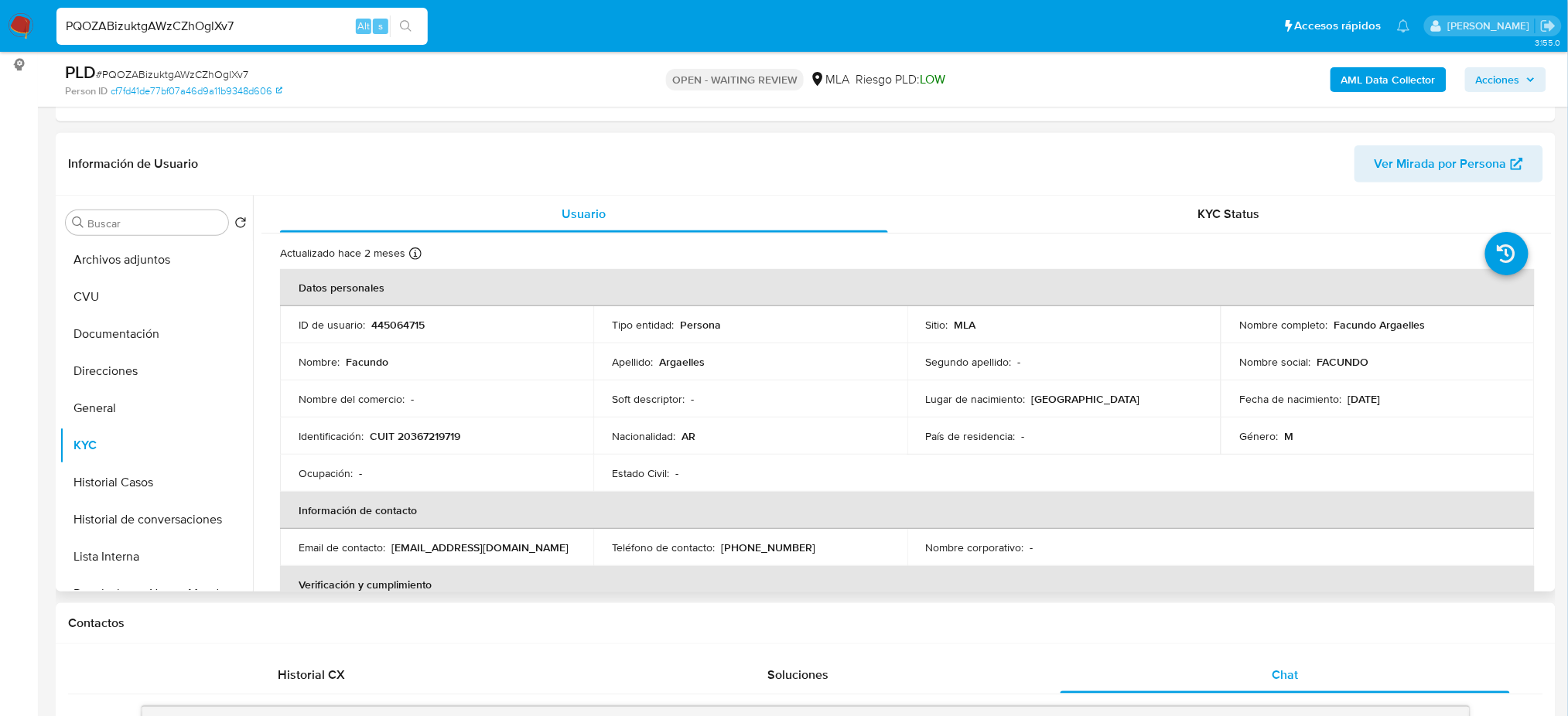
click at [413, 438] on p "CUIT 20367219719" at bounding box center [414, 436] width 91 height 13
copy p "20367219719"
click at [412, 420] on td "Identificación : CUIT 20367219719" at bounding box center [437, 436] width 314 height 37
drag, startPoint x: 408, startPoint y: 439, endPoint x: 453, endPoint y: 437, distance: 45.0
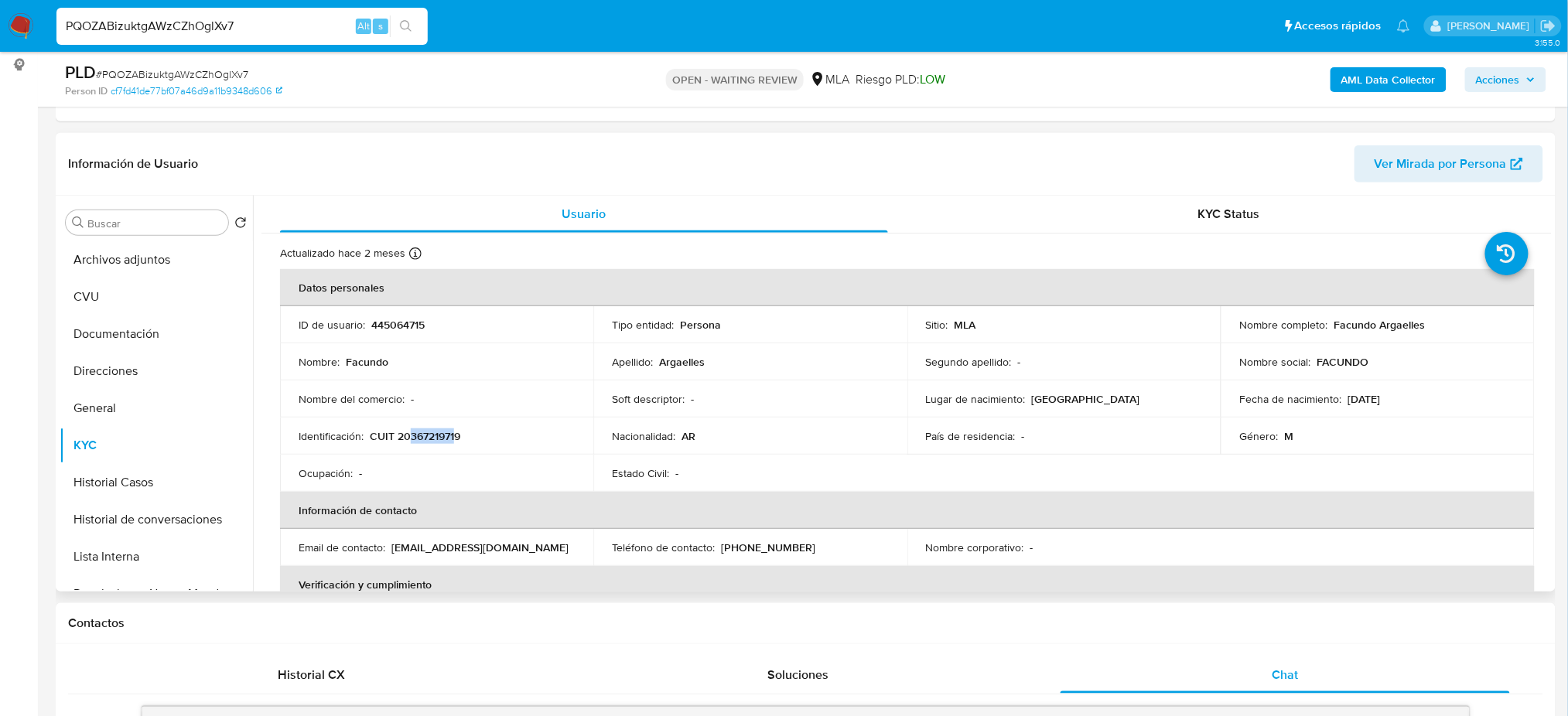
click at [453, 437] on p "CUIT 20367219719" at bounding box center [414, 436] width 91 height 13
copy p "36721971"
drag, startPoint x: 1443, startPoint y: 323, endPoint x: 1464, endPoint y: 321, distance: 21.1
click at [1464, 321] on div "Nombre completo : Facundo Argaelles" at bounding box center [1377, 324] width 276 height 13
copy p "Facundo Argaelles"
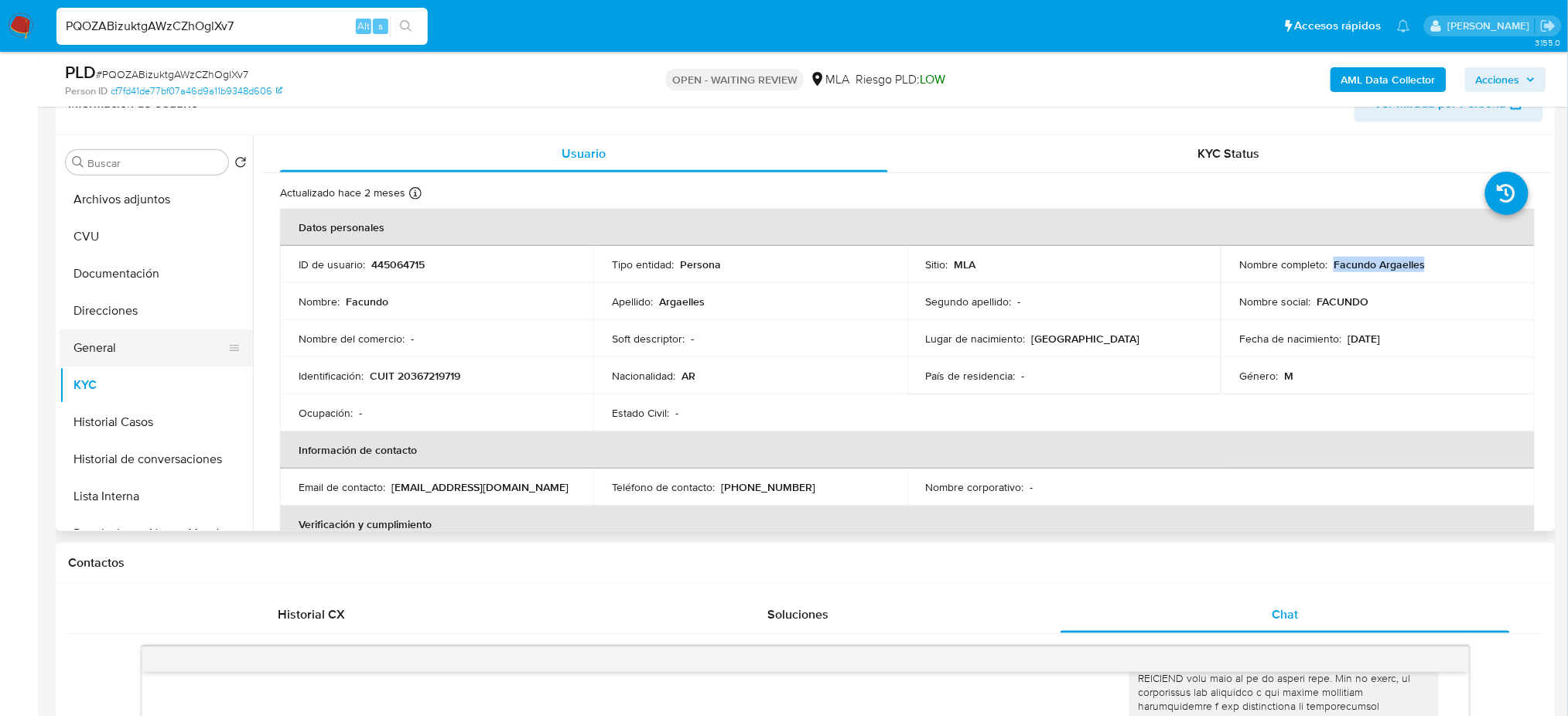
scroll to position [164, 0]
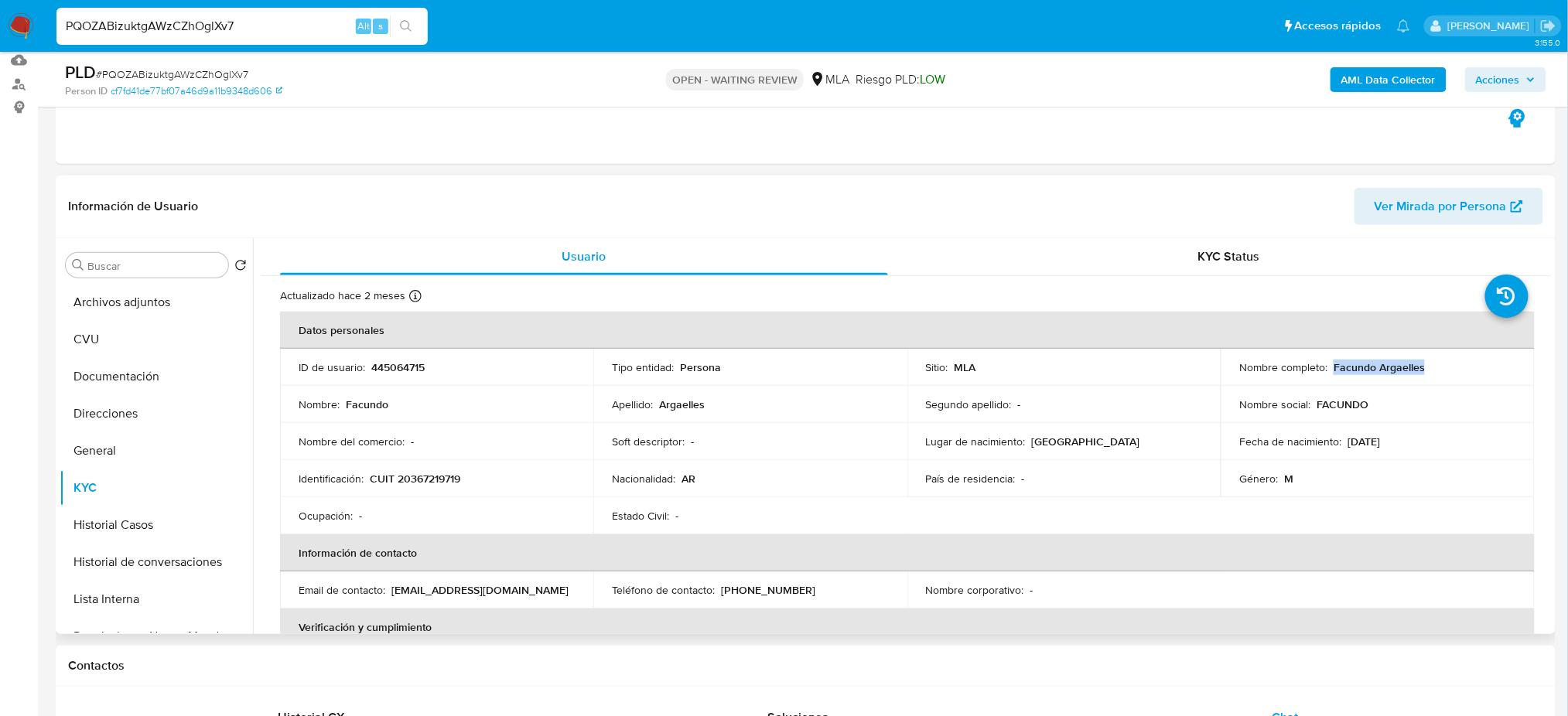
click at [1386, 203] on span "Ver Mirada por Persona" at bounding box center [1440, 206] width 132 height 37
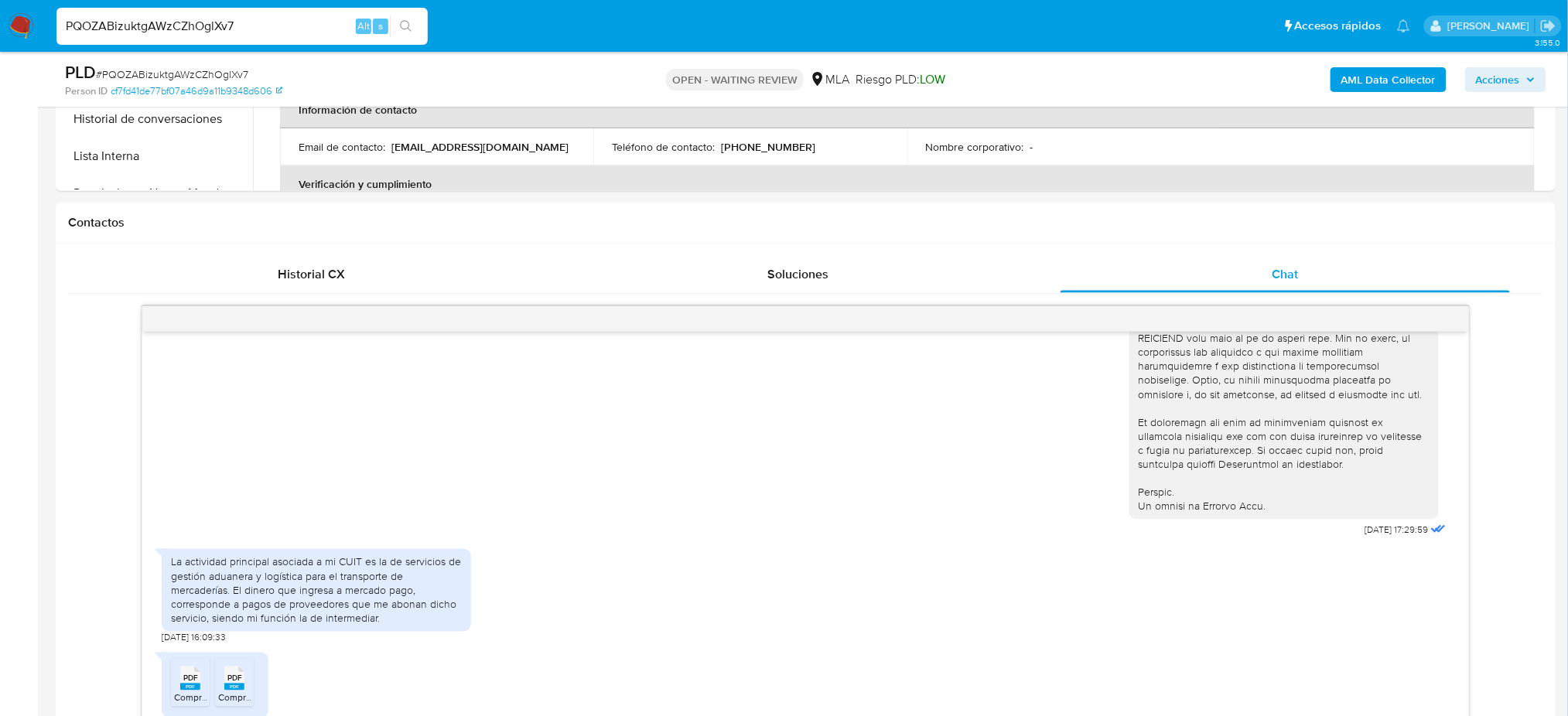
scroll to position [678, 0]
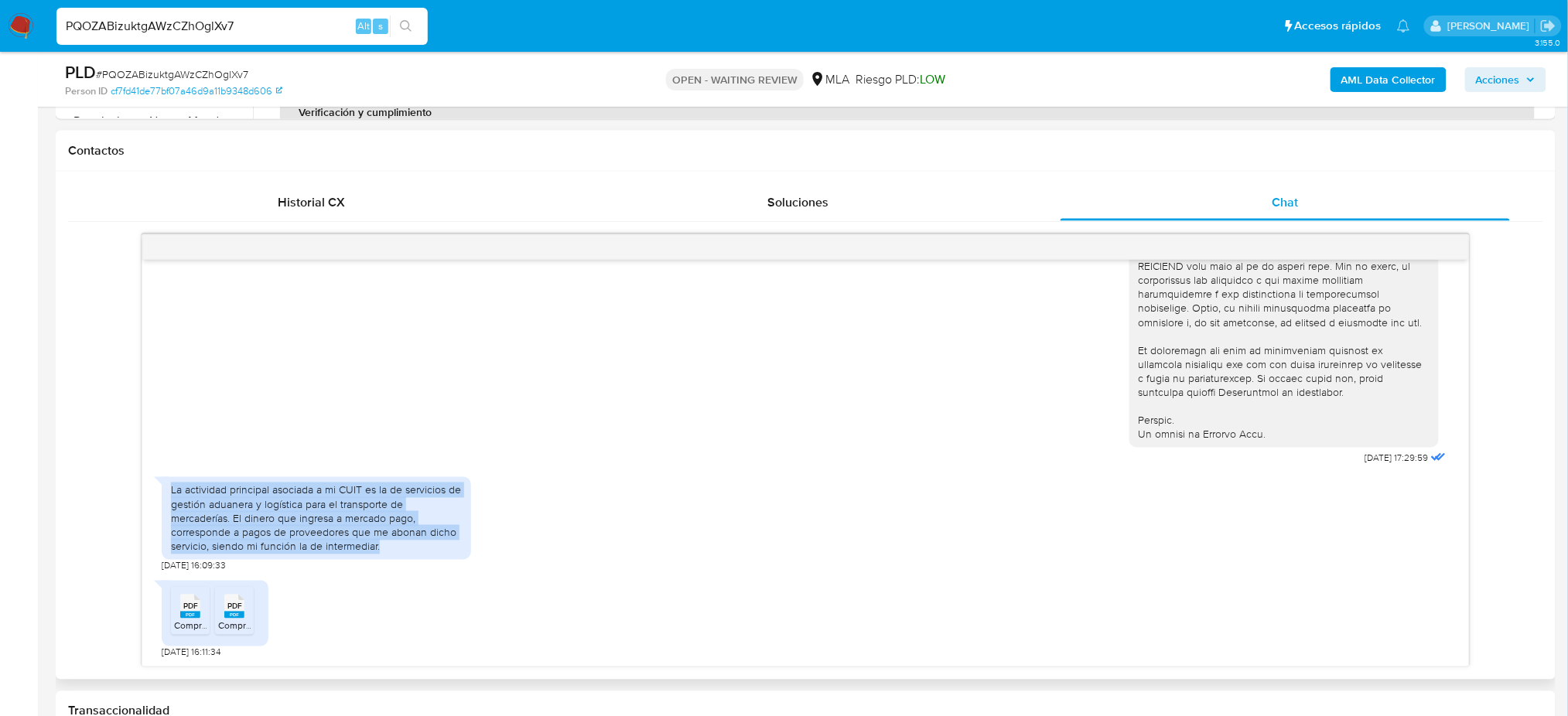
drag, startPoint x: 171, startPoint y: 491, endPoint x: 421, endPoint y: 546, distance: 256.0
click at [421, 546] on div "La actividad principal asociada a mi CUIT es la de servicios de gestión aduaner…" at bounding box center [316, 518] width 291 height 70
copy div "La actividad principal asociada a mi CUIT es la de servicios de gestión aduaner…"
click at [421, 546] on div "La actividad principal asociada a mi CUIT es la de servicios de gestión aduaner…" at bounding box center [316, 518] width 291 height 70
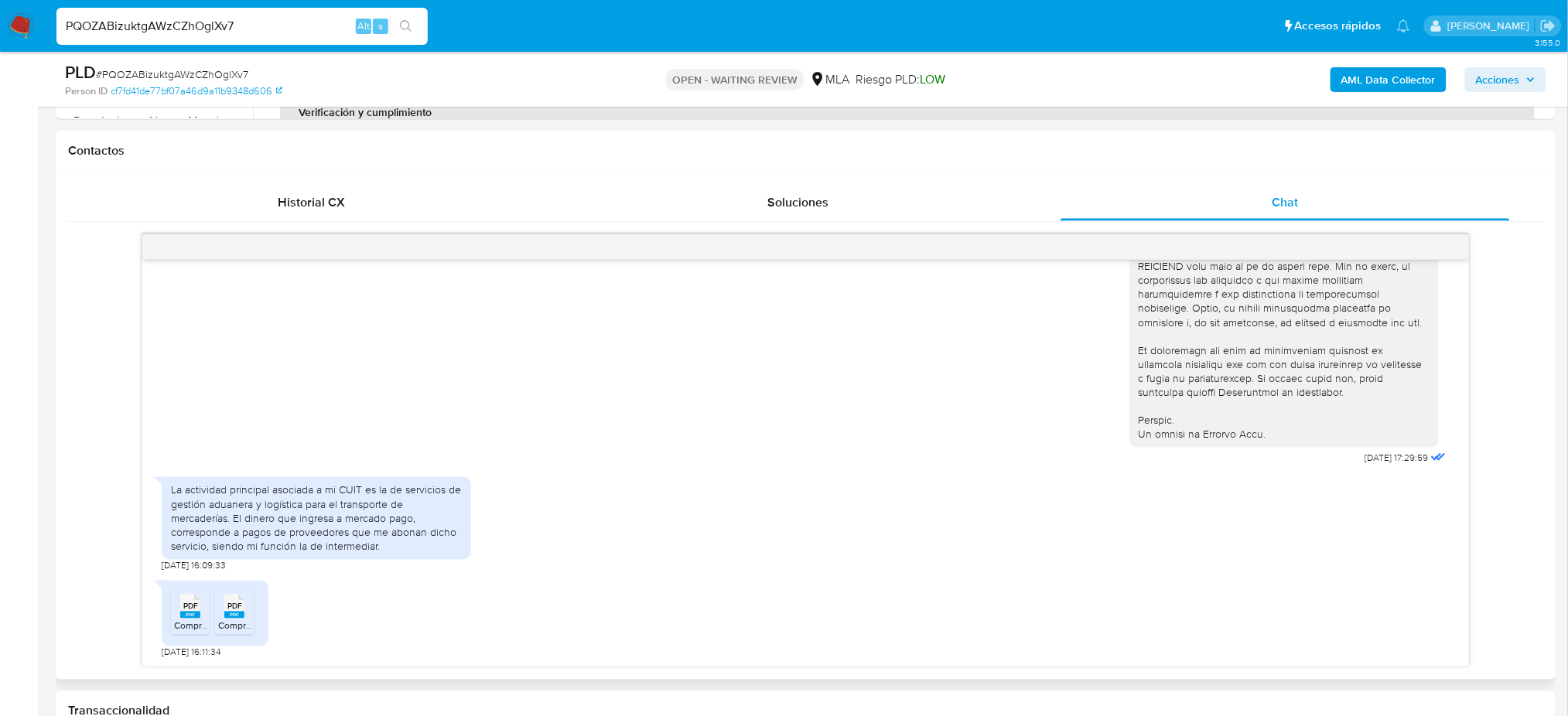
click at [182, 624] on span "Comprobantes electronicos emitidos 2024.pdf" at bounding box center [271, 625] width 194 height 13
click at [232, 623] on span "Comprobantes electronicos emitidos 2025.pdf" at bounding box center [315, 625] width 194 height 13
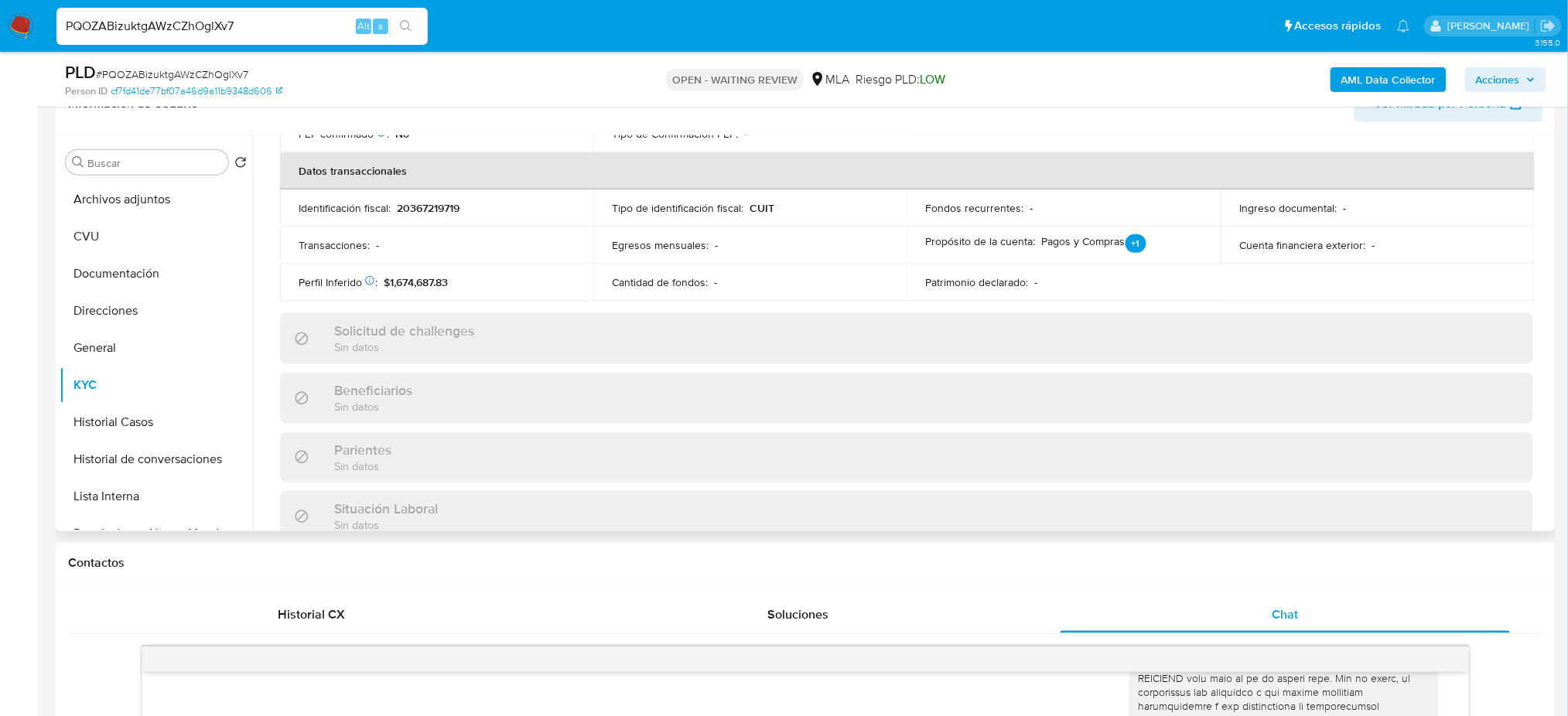
scroll to position [309, 0]
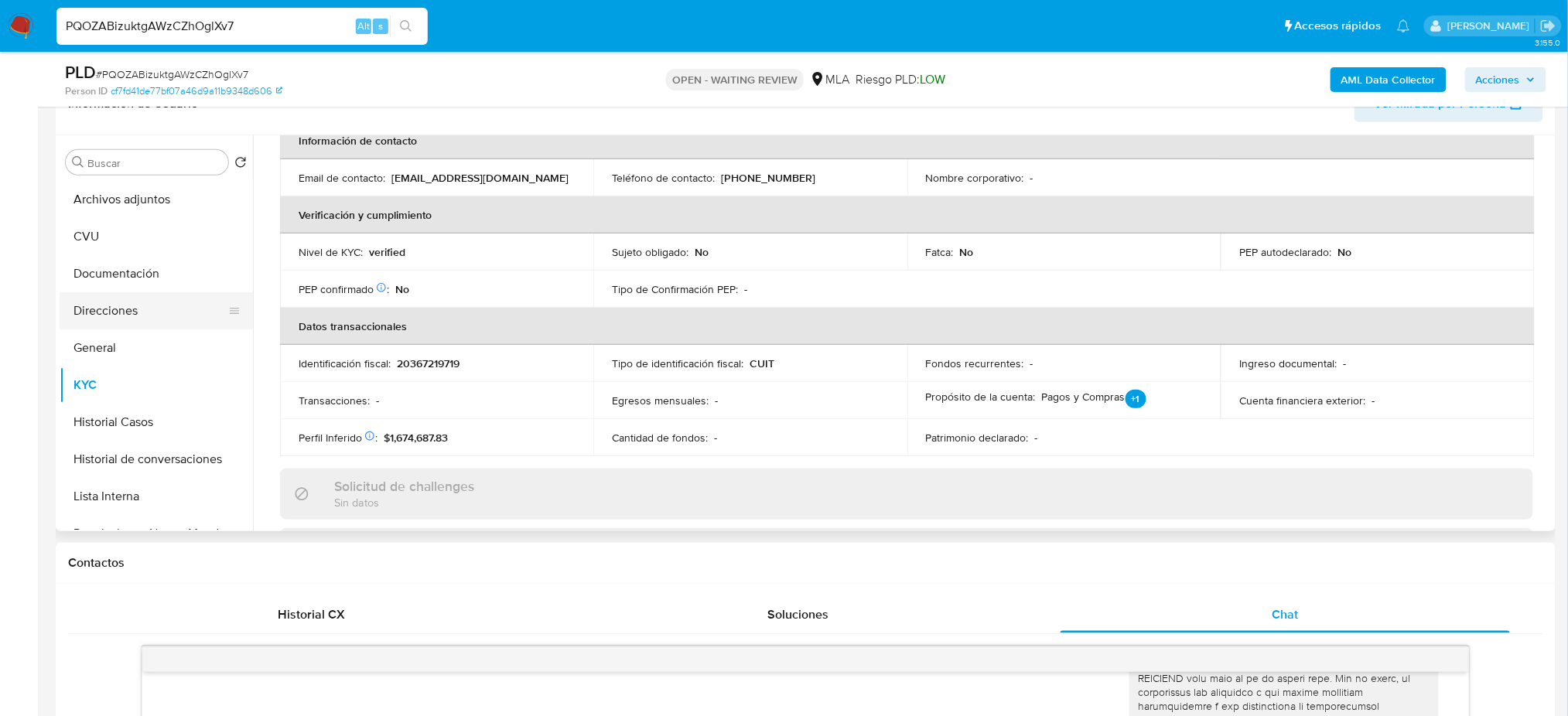
click at [130, 313] on button "Direcciones" at bounding box center [149, 310] width 181 height 37
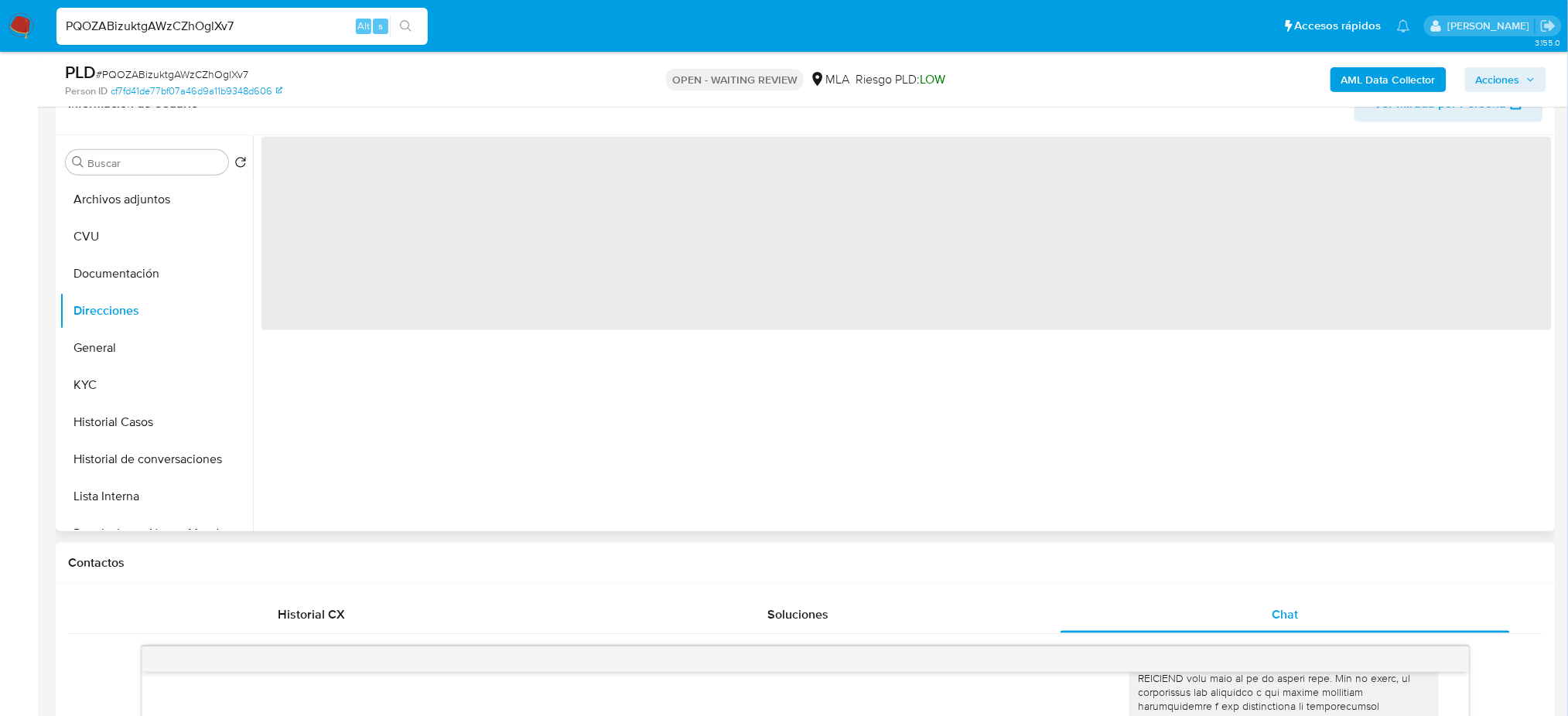
scroll to position [0, 0]
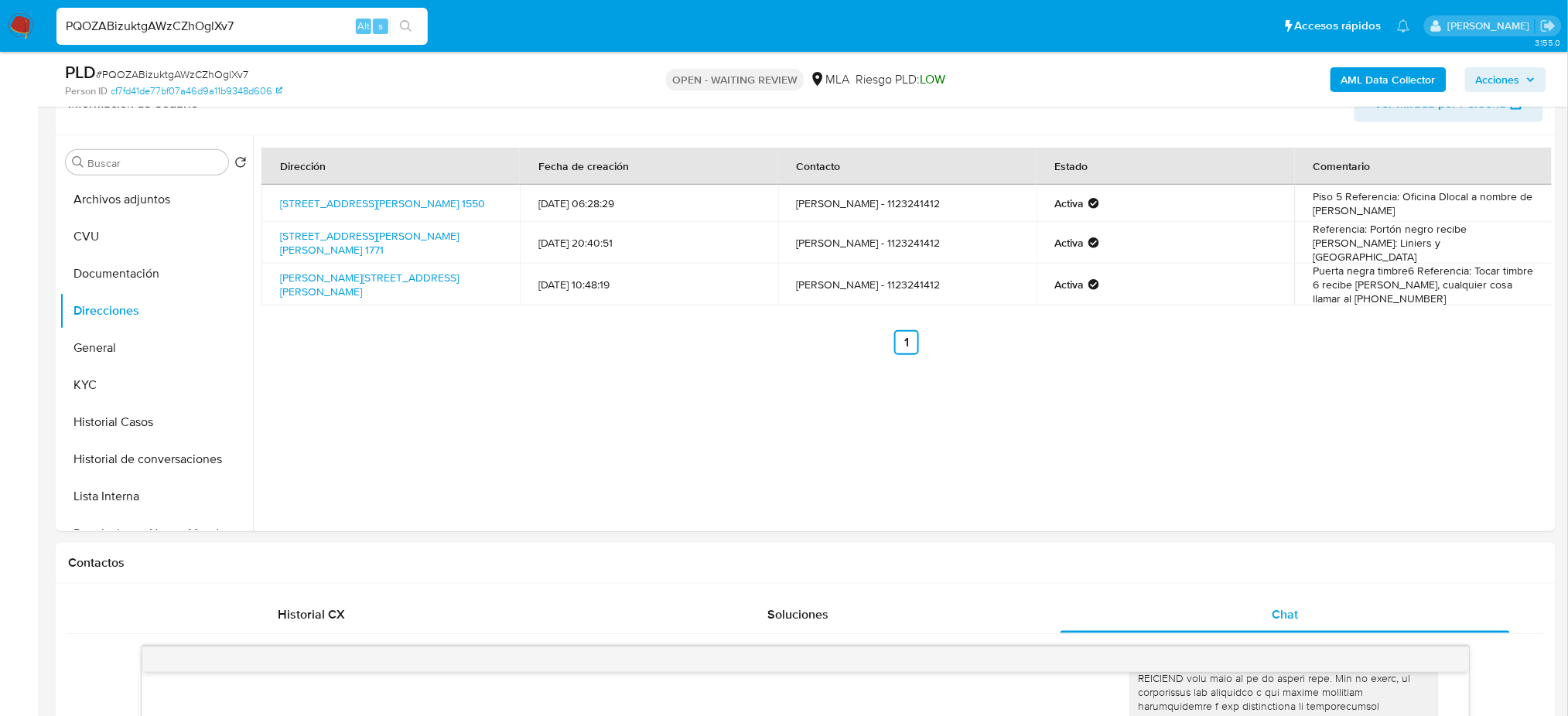
click at [214, 79] on span "# PQOZABizuktgAWzCZhOglXv7" at bounding box center [173, 74] width 153 height 15
copy span "PQOZABizuktgAWzCZhOglXv7"
click at [11, 24] on img at bounding box center [21, 26] width 26 height 26
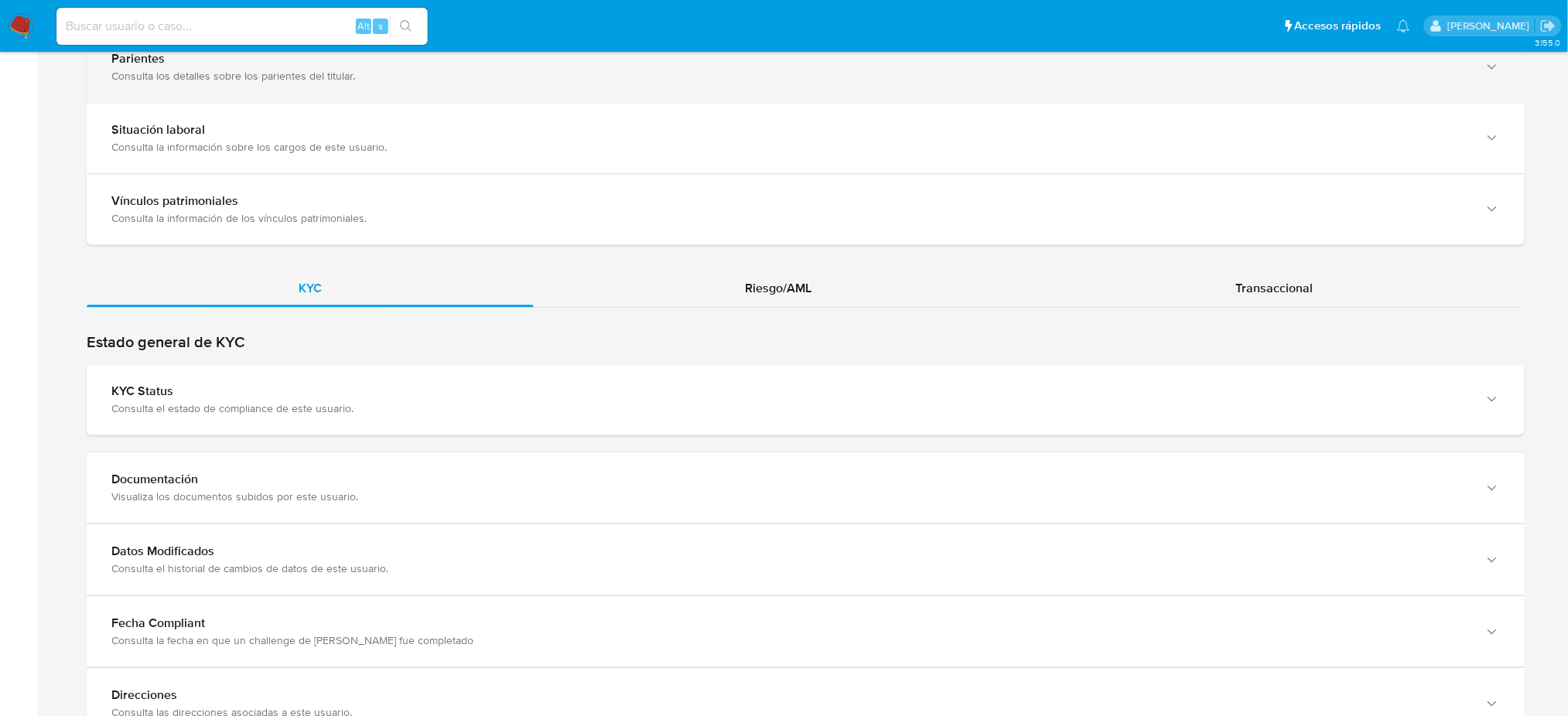
scroll to position [1237, 0]
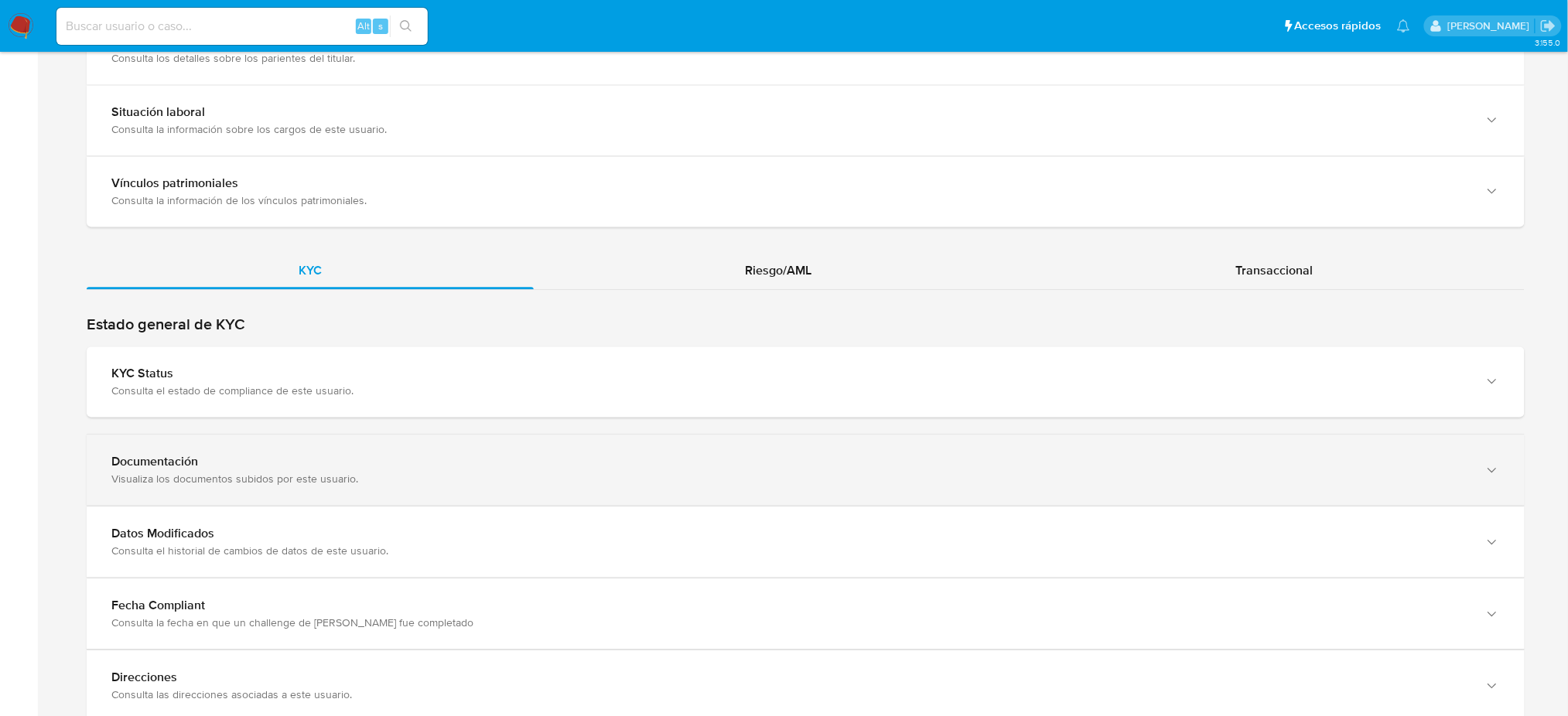
click at [473, 479] on div "Visualiza los documentos subidos por este usuario." at bounding box center [790, 478] width 1358 height 13
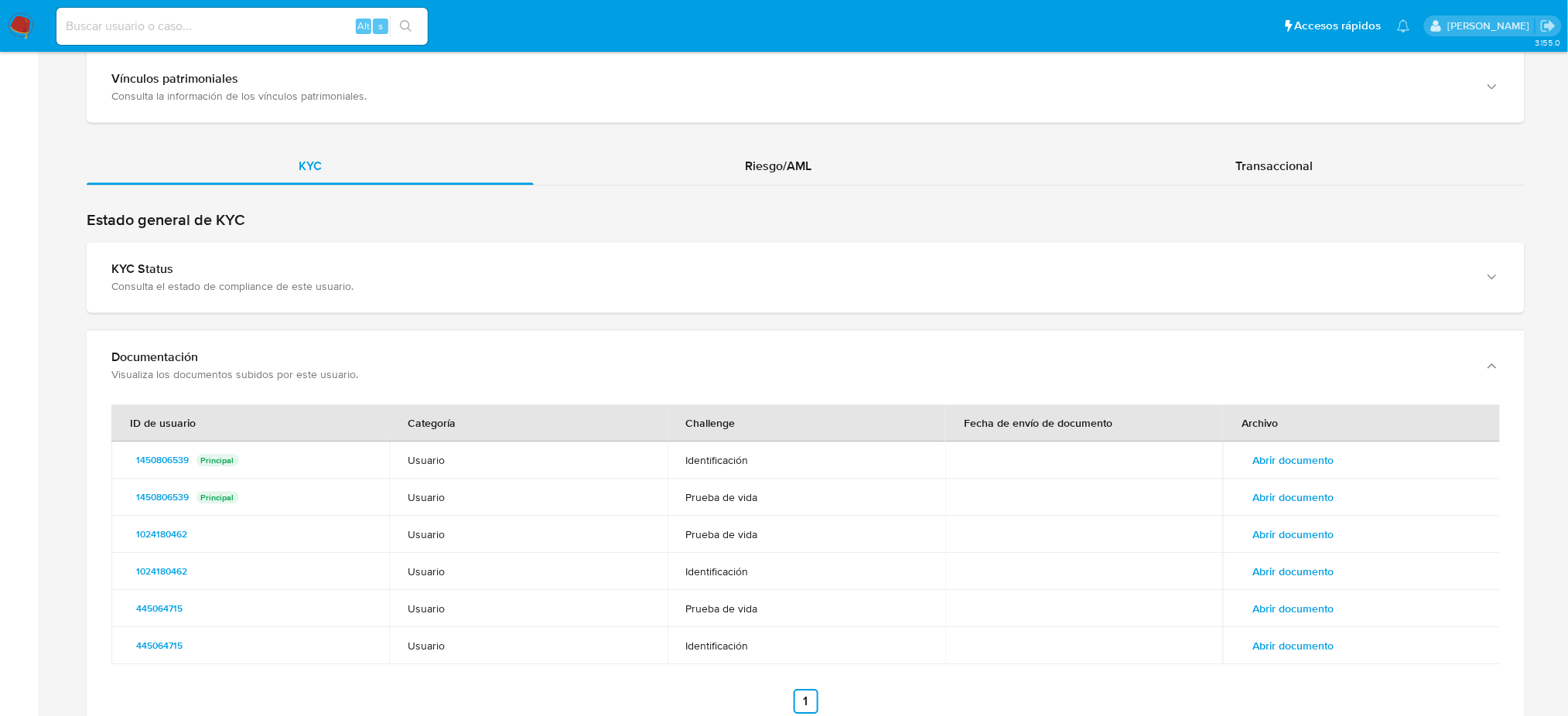
scroll to position [1340, 0]
click at [1298, 175] on span "Transaccional" at bounding box center [1274, 167] width 77 height 18
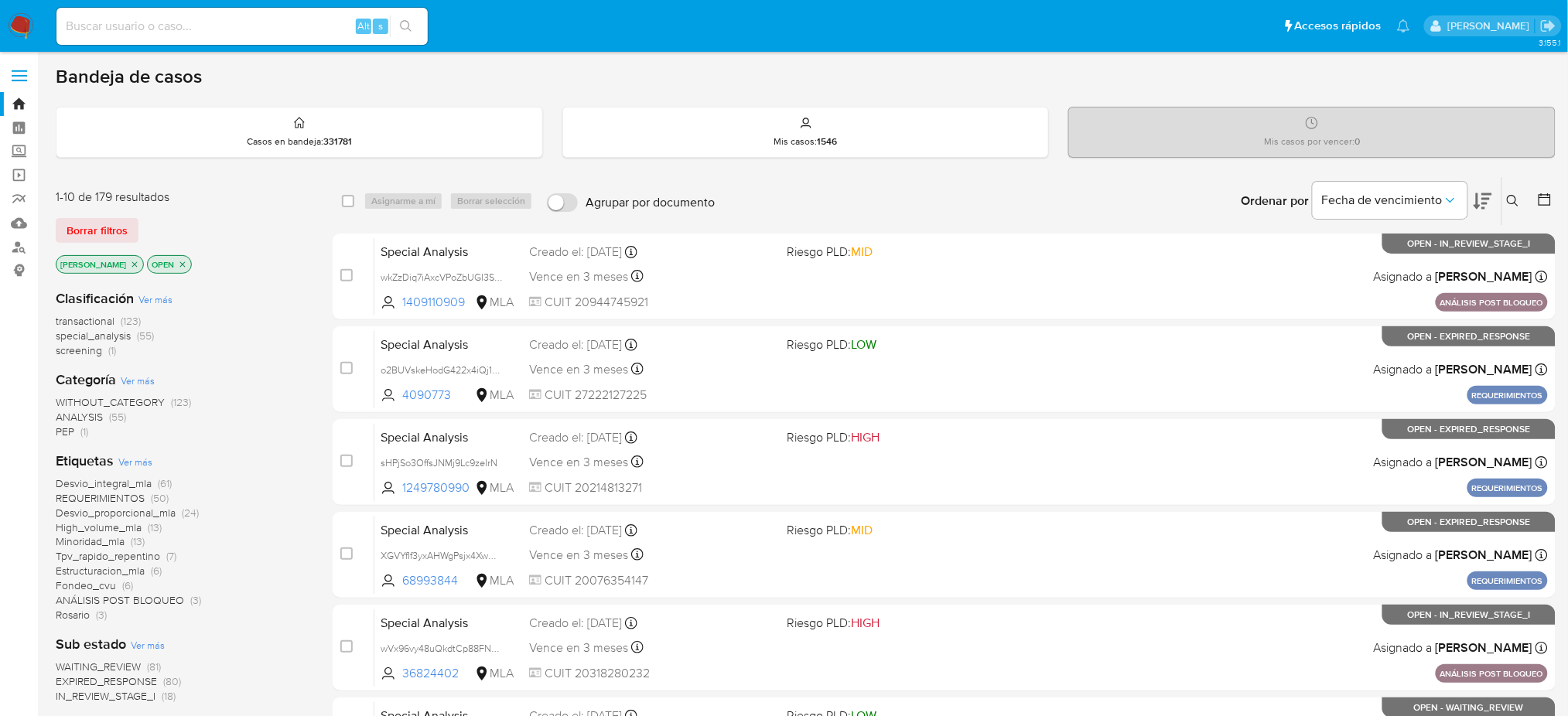
click at [1510, 202] on icon at bounding box center [1513, 201] width 13 height 13
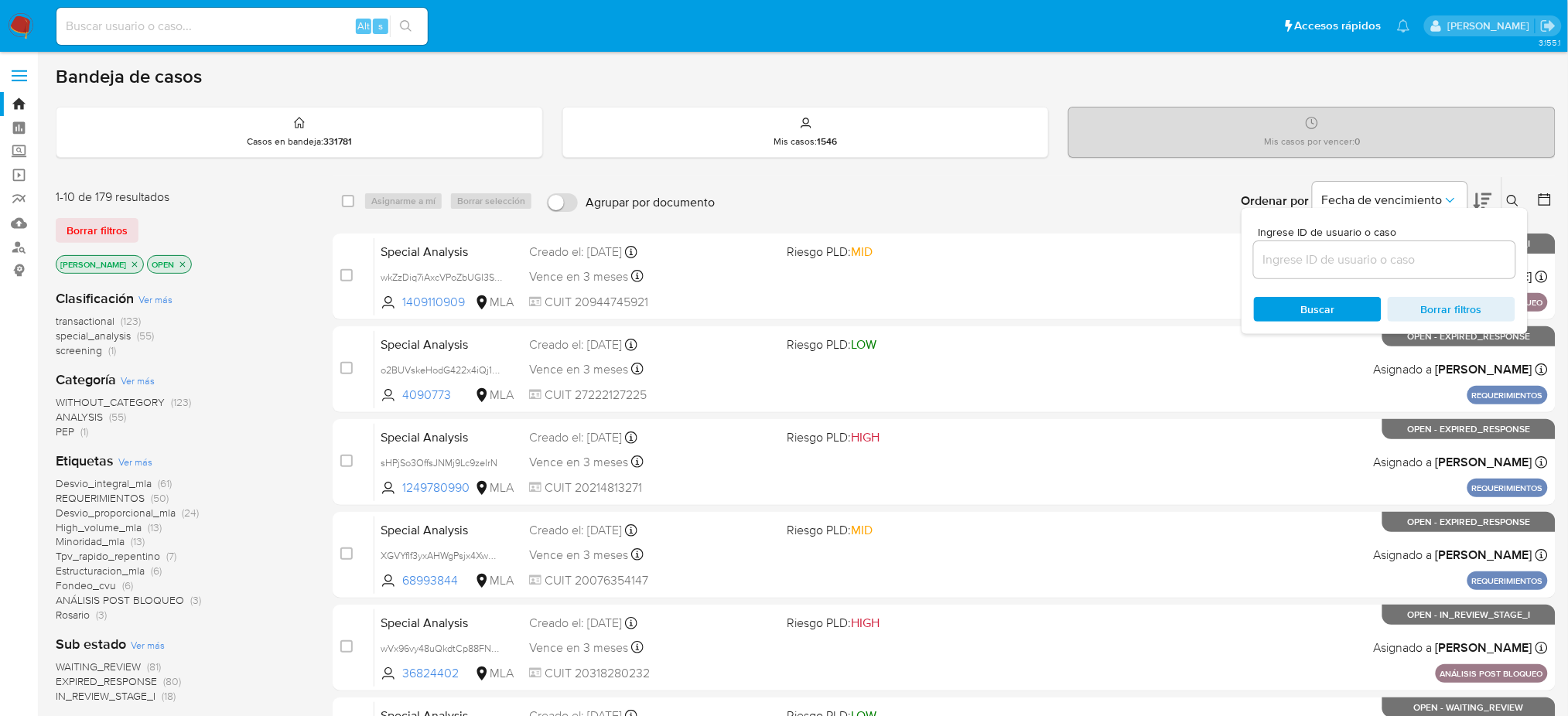
click at [1444, 252] on input at bounding box center [1384, 260] width 261 height 20
type input "PQOZABizuktgAWzCZhOglXv7"
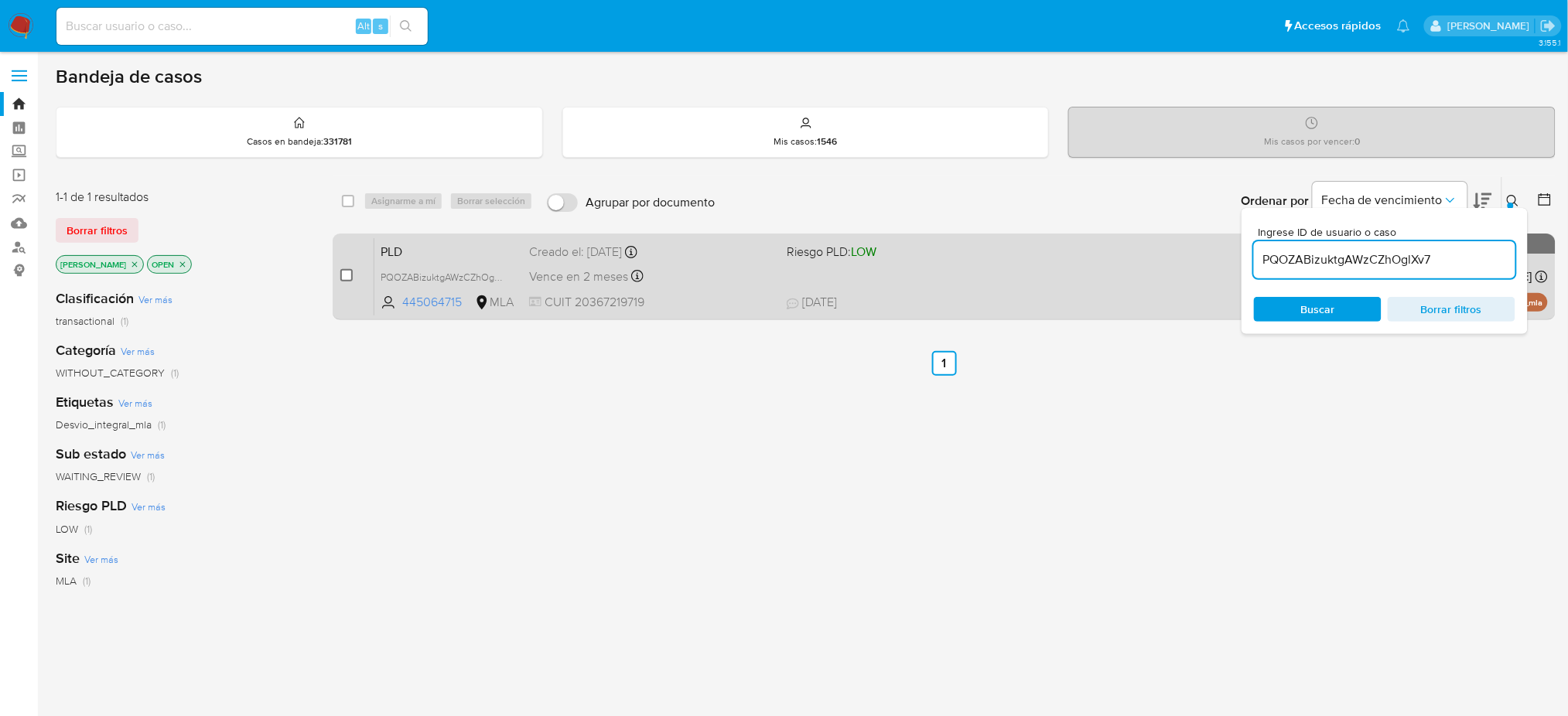
click at [342, 280] on input "checkbox" at bounding box center [347, 276] width 13 height 13
checkbox input "true"
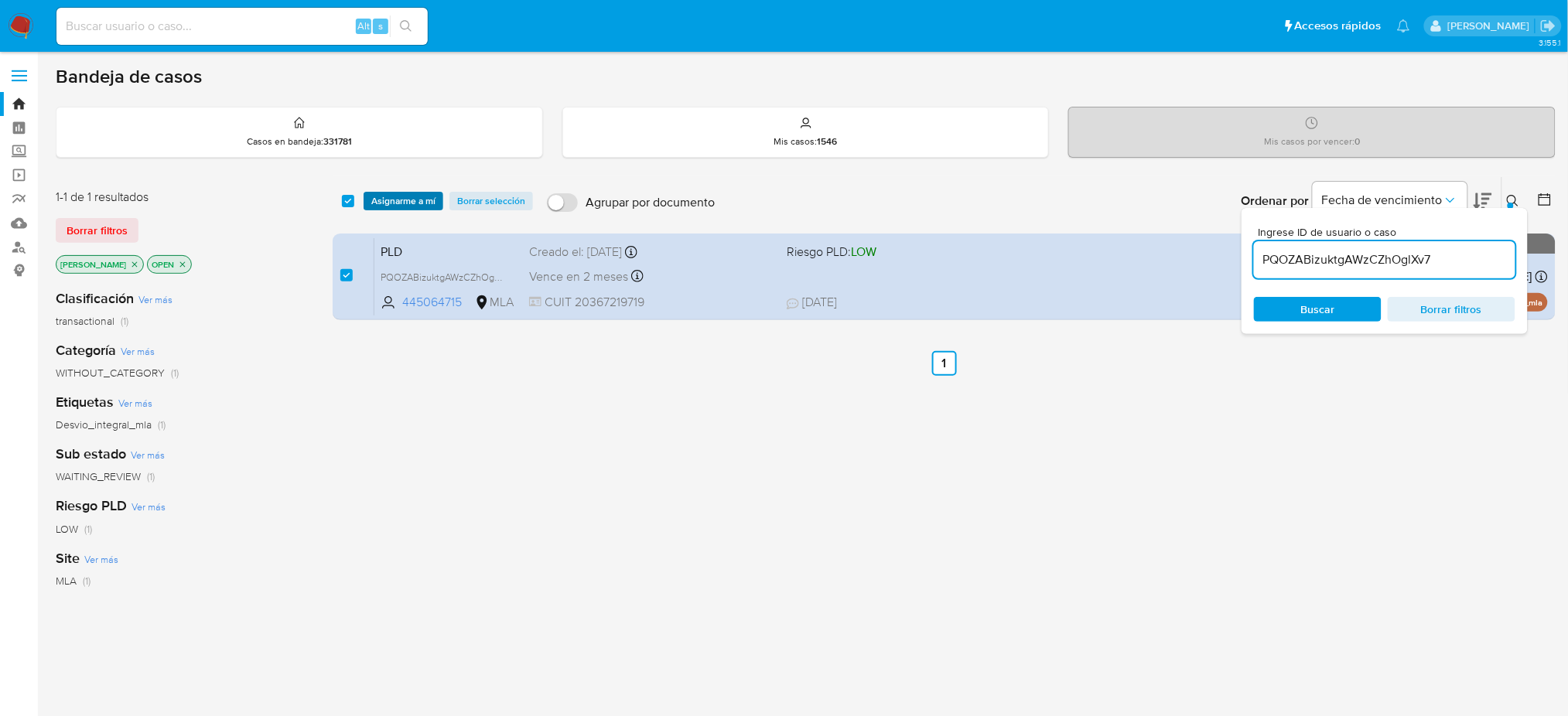
click at [385, 203] on span "Asignarme a mí" at bounding box center [403, 200] width 64 height 15
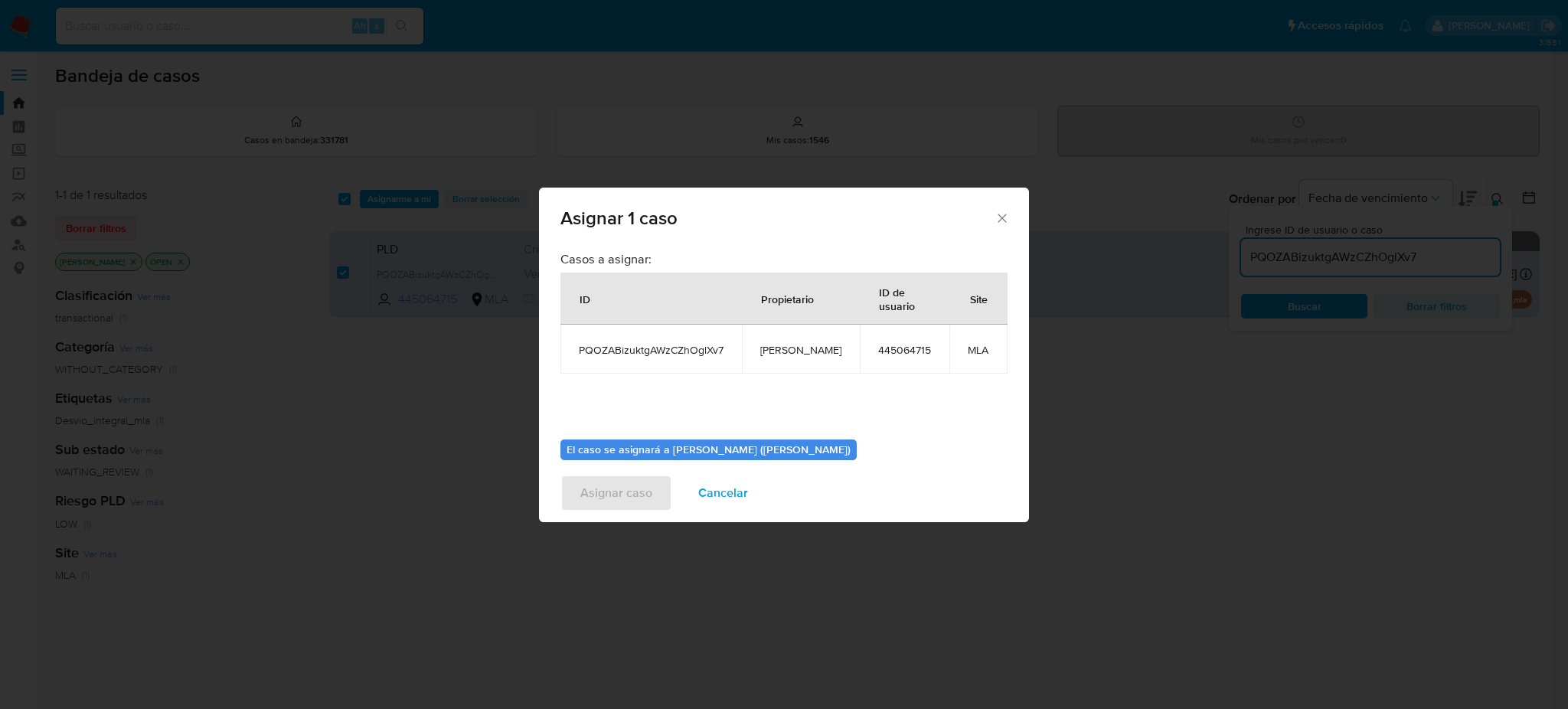
click at [782, 346] on span "amedzovich" at bounding box center [800, 350] width 81 height 13
copy span "amedzovich"
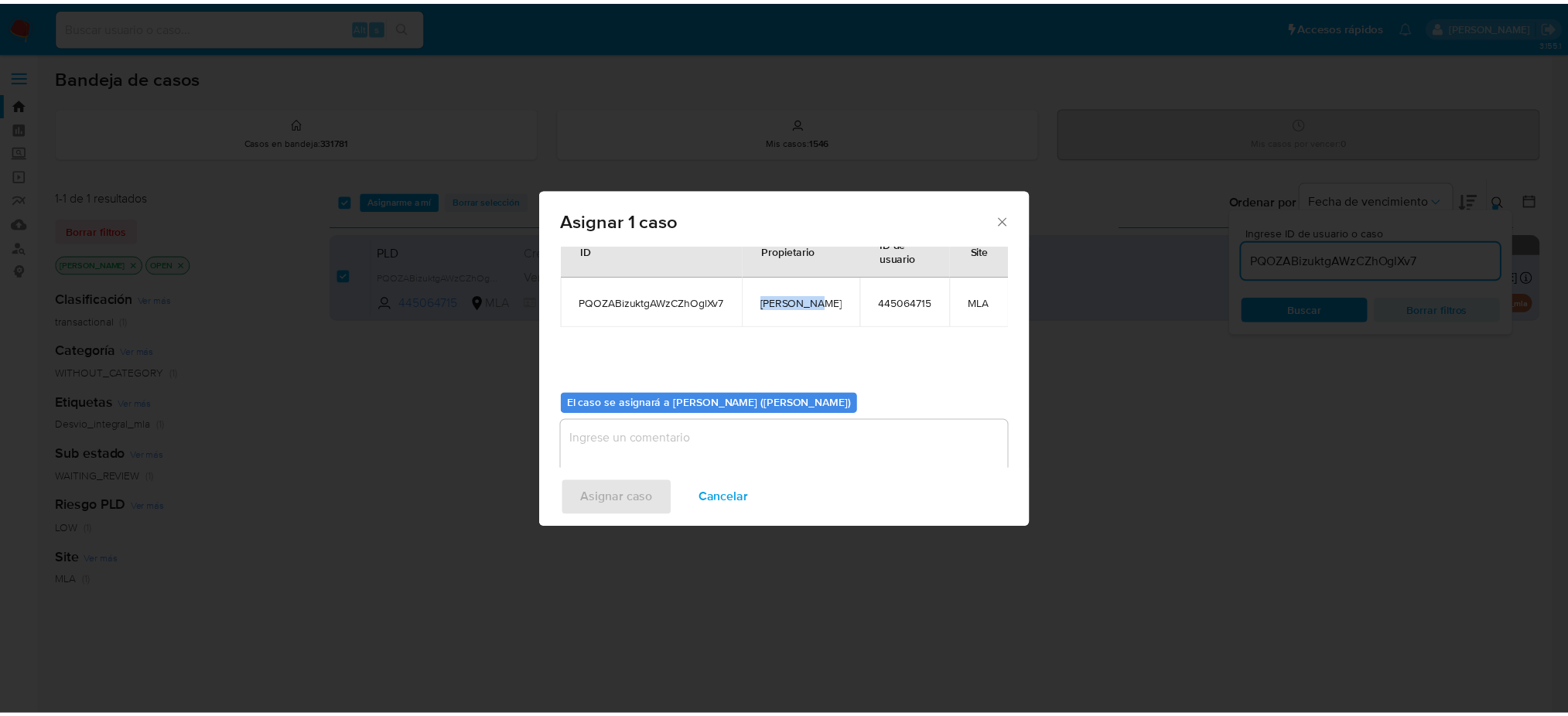
scroll to position [79, 0]
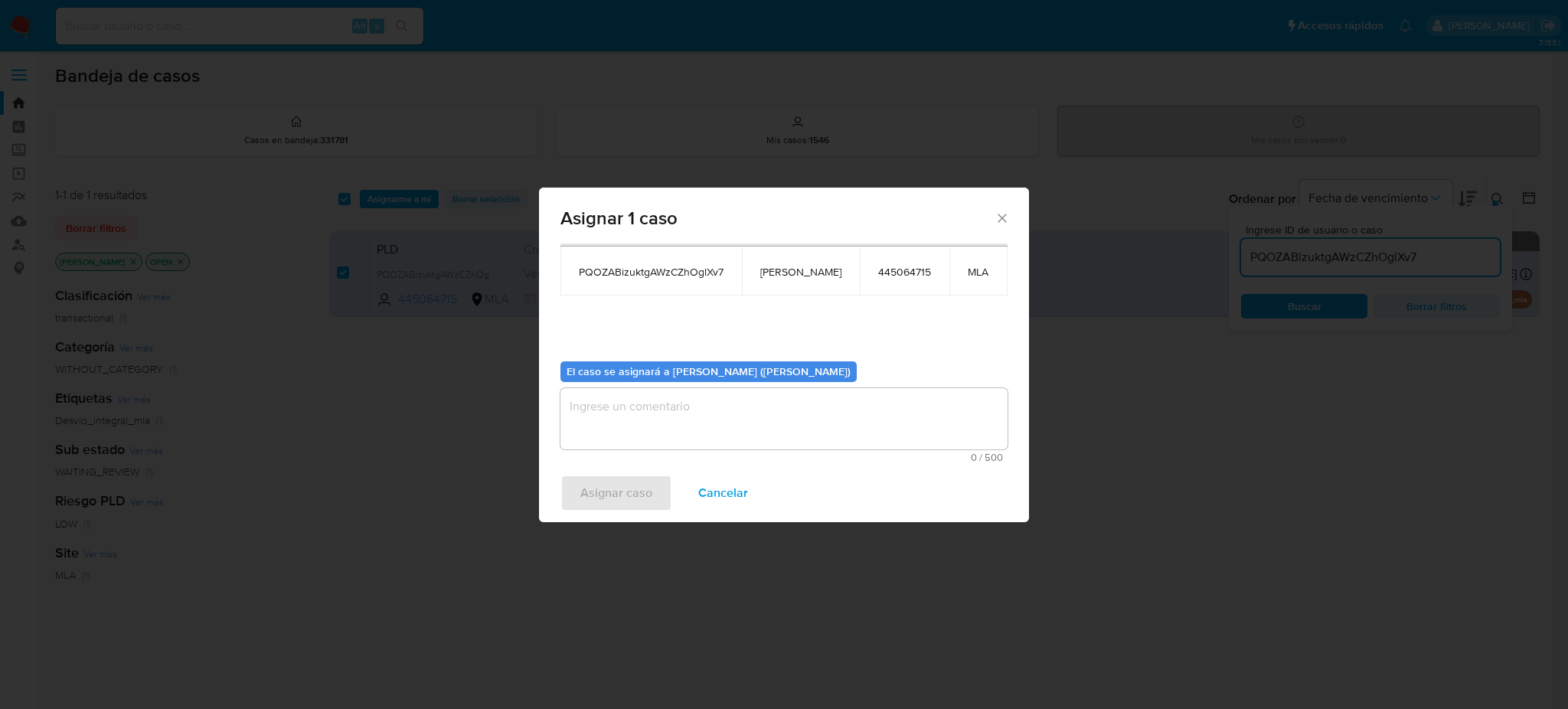
click at [688, 407] on textarea "assign-modal" at bounding box center [784, 418] width 447 height 61
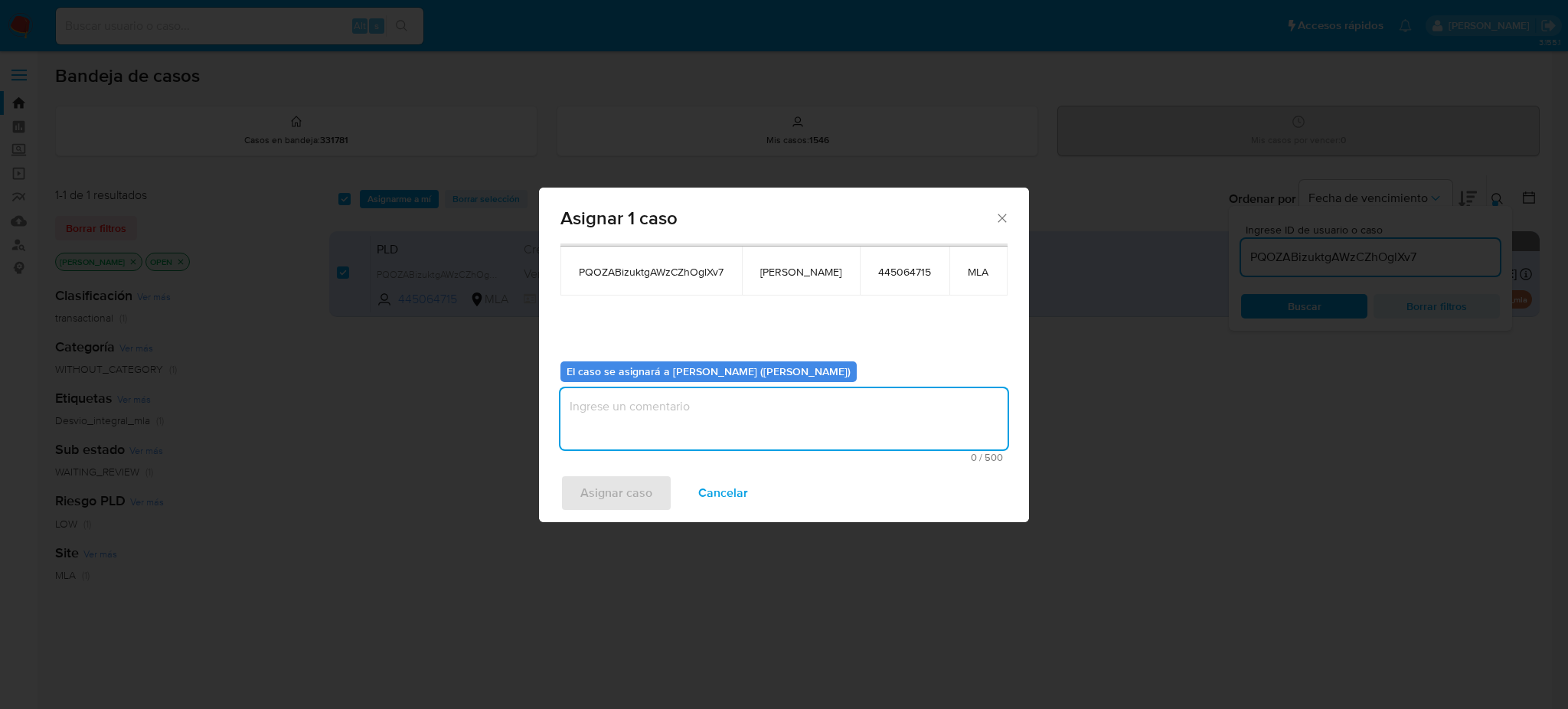
paste textarea "amedzovich"
type textarea "amedzovich"
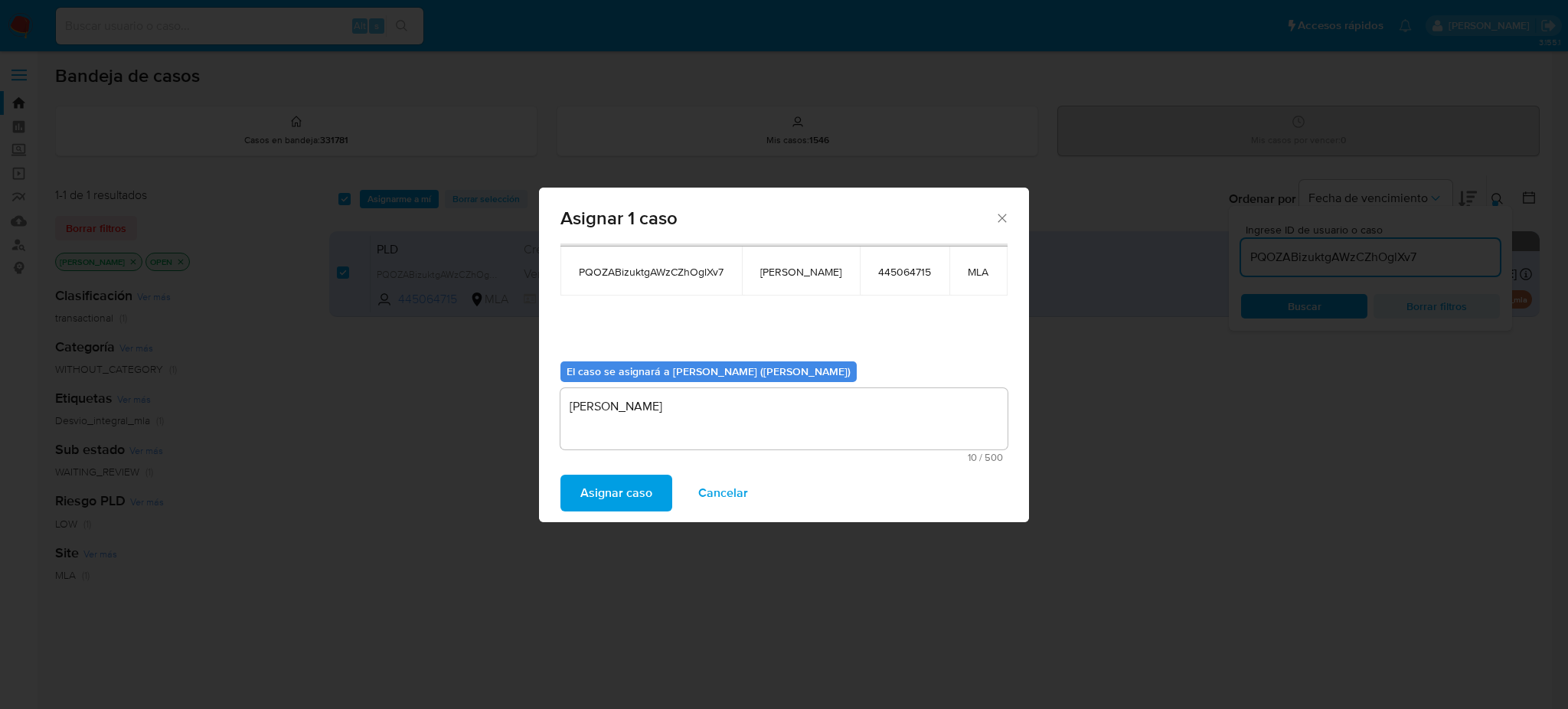
click at [632, 483] on span "Asignar caso" at bounding box center [615, 493] width 72 height 34
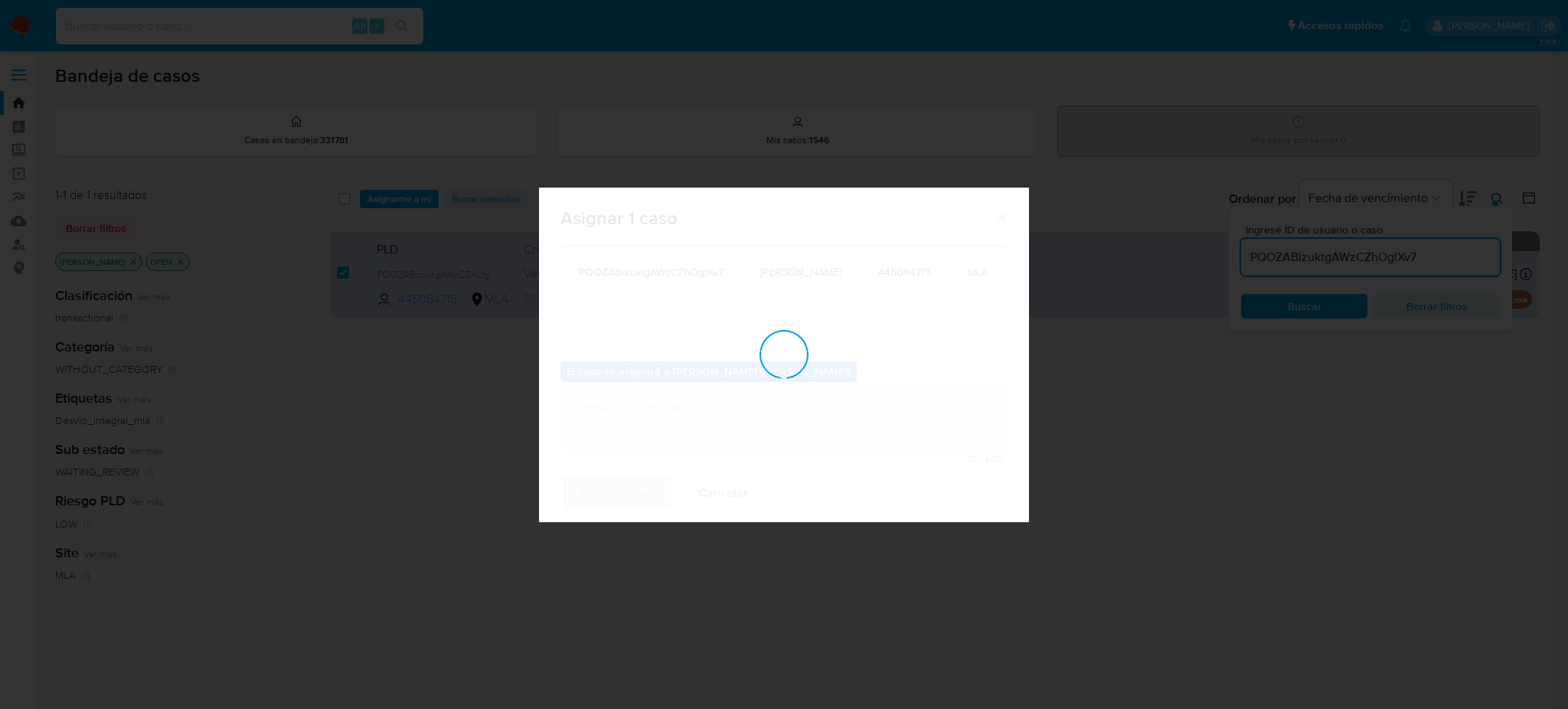
checkbox input "false"
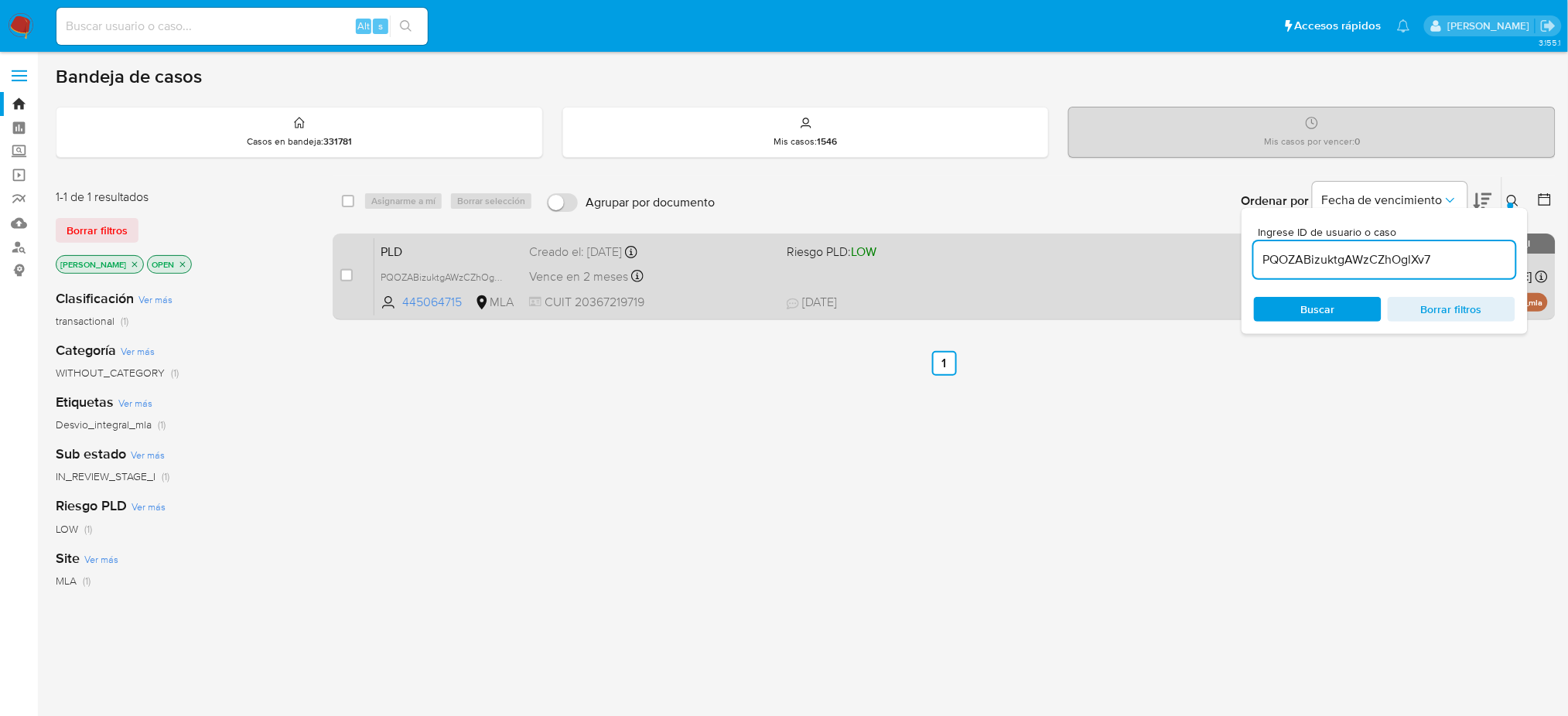
click at [441, 248] on span "PLD" at bounding box center [447, 251] width 136 height 20
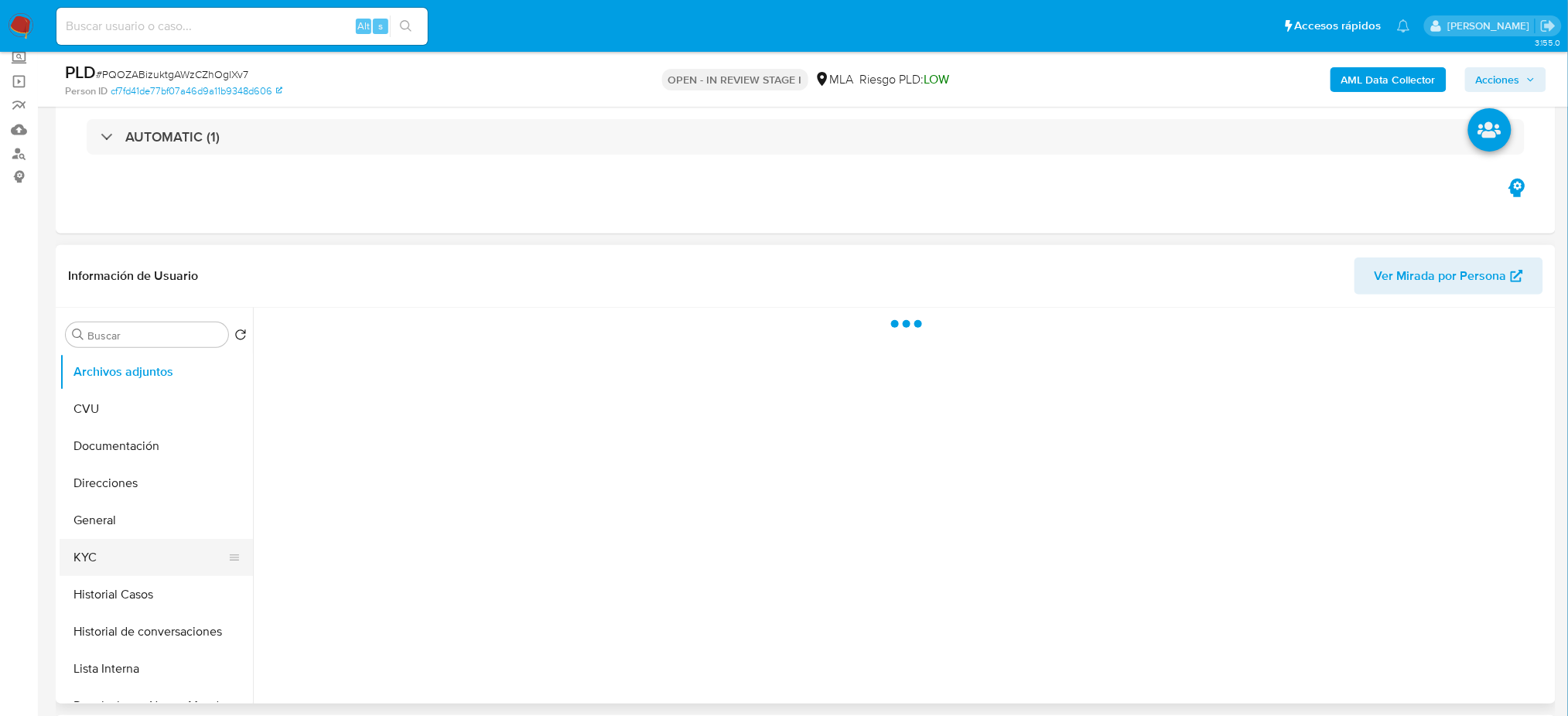
scroll to position [206, 0]
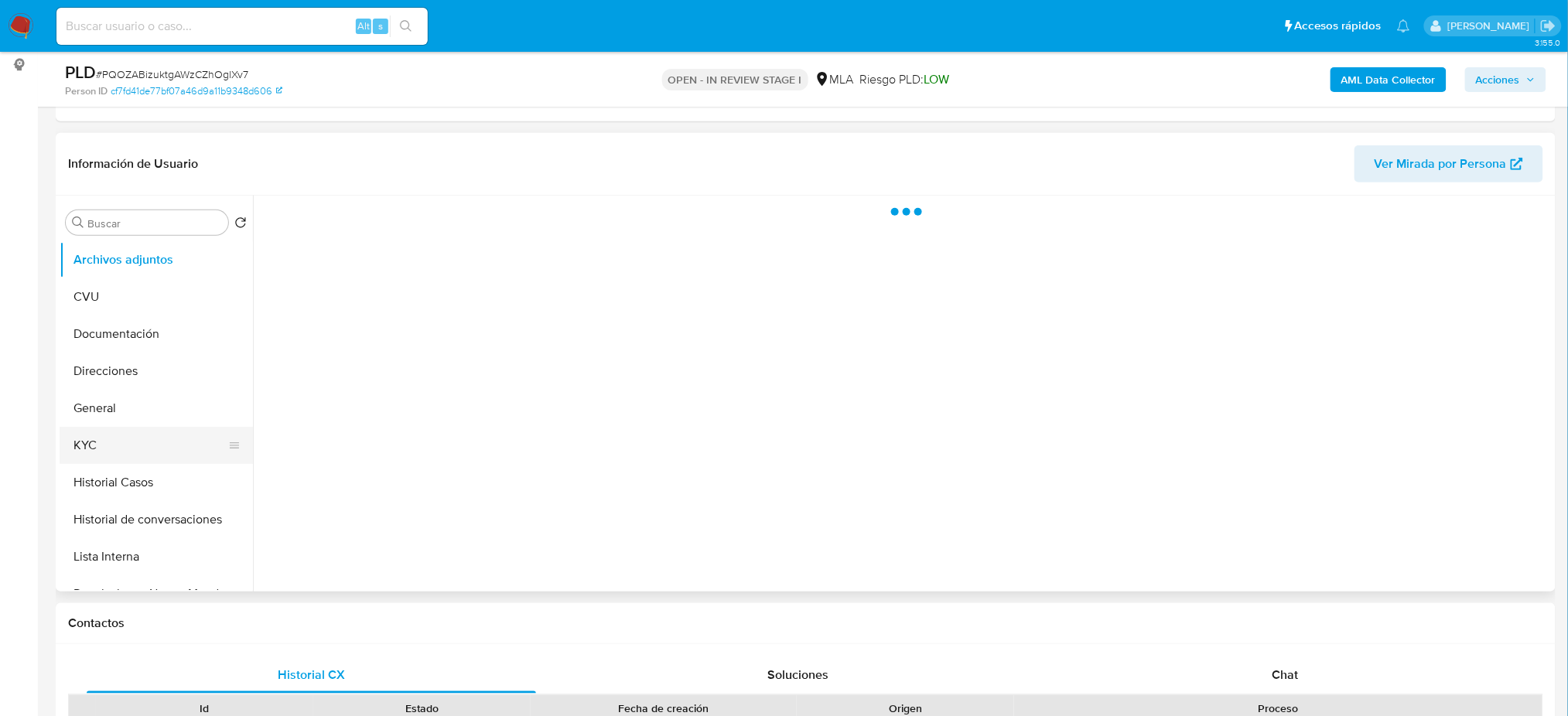
click at [102, 438] on button "KYC" at bounding box center [149, 445] width 181 height 37
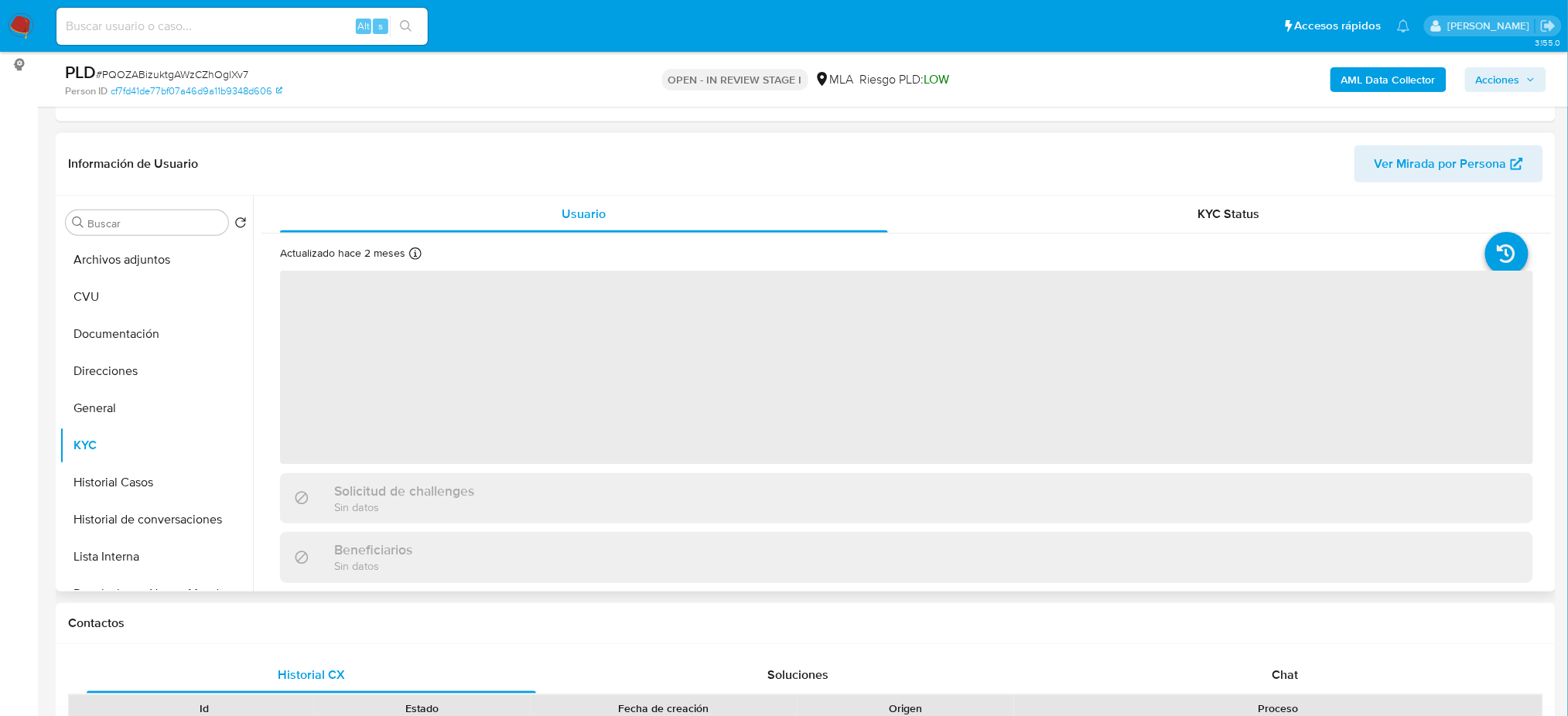
select select "10"
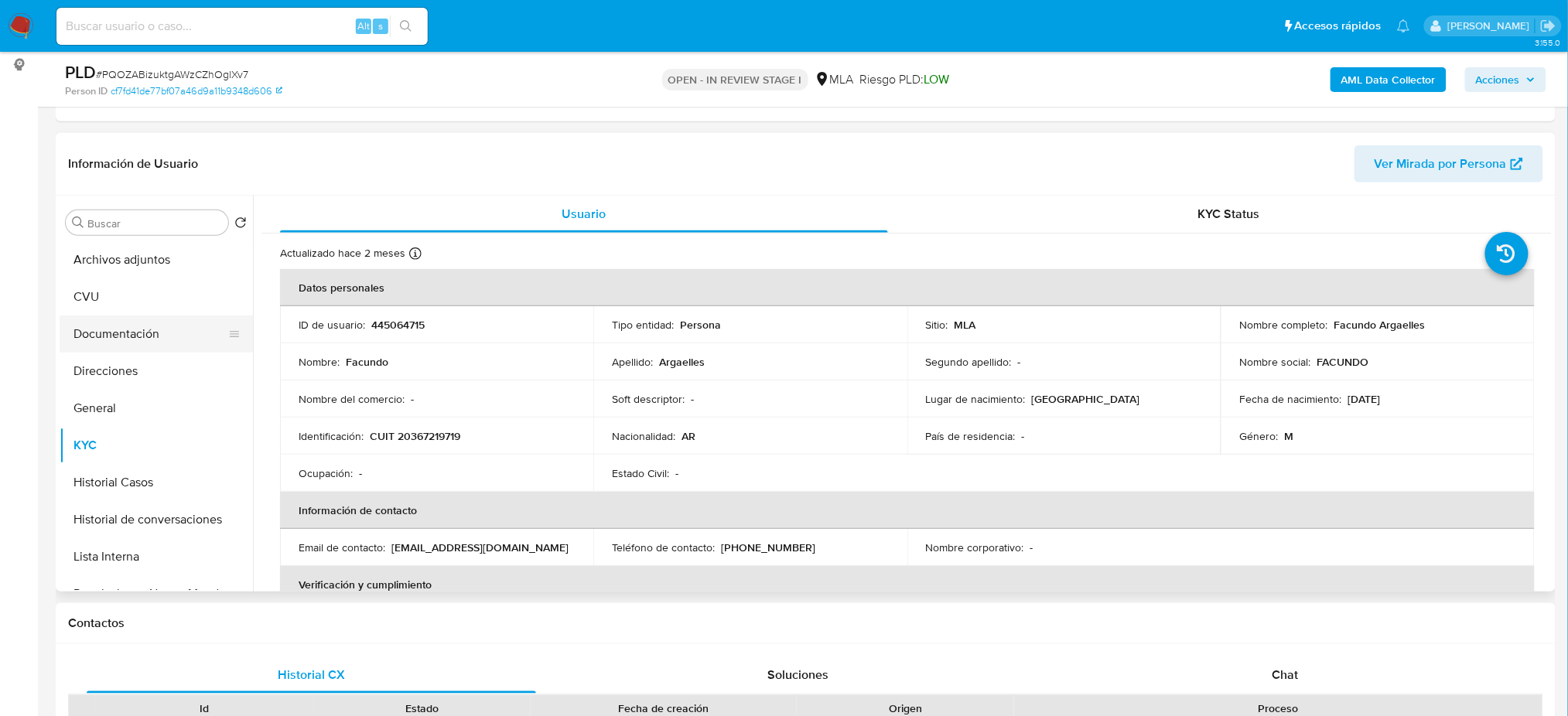
click at [106, 331] on button "Documentación" at bounding box center [149, 333] width 181 height 37
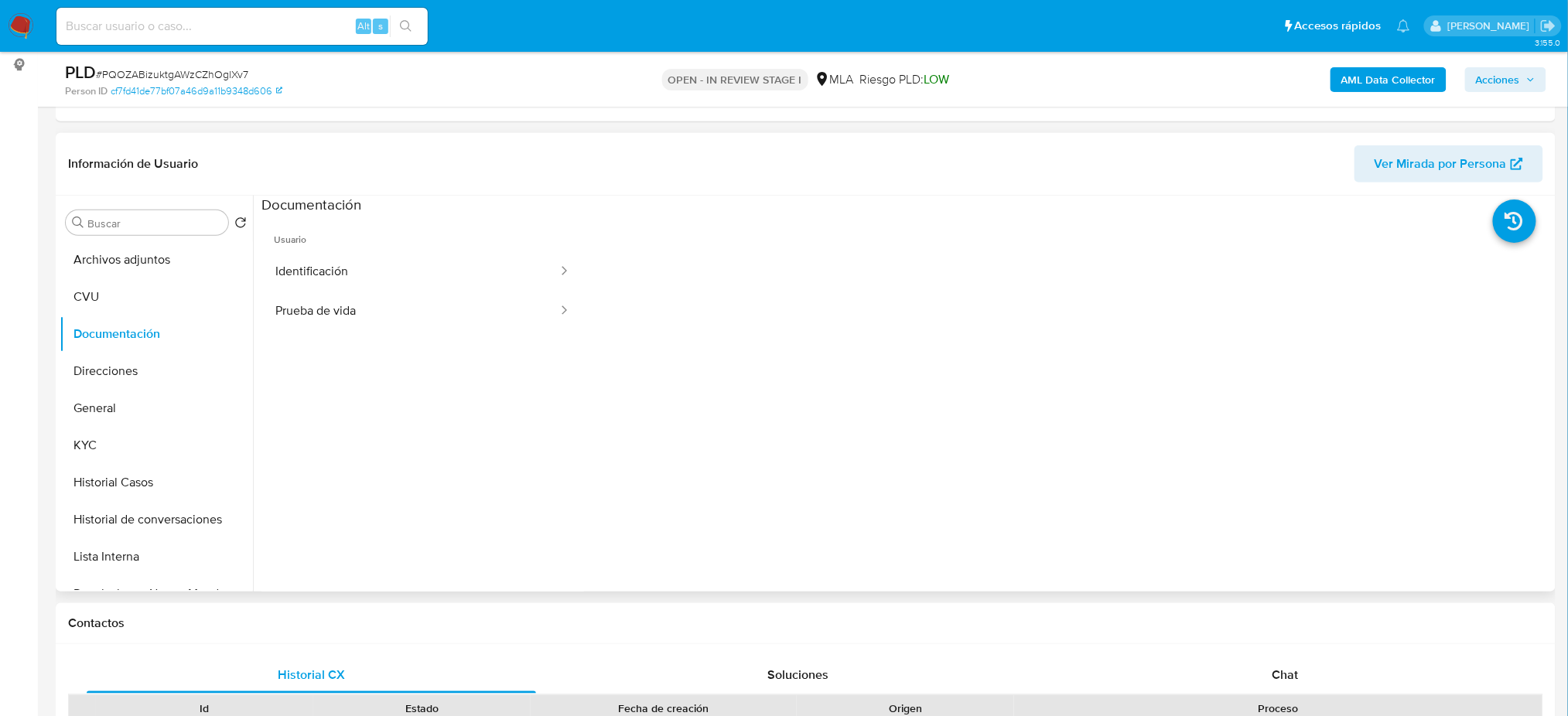
click at [350, 319] on button "Prueba de vida" at bounding box center [410, 311] width 297 height 40
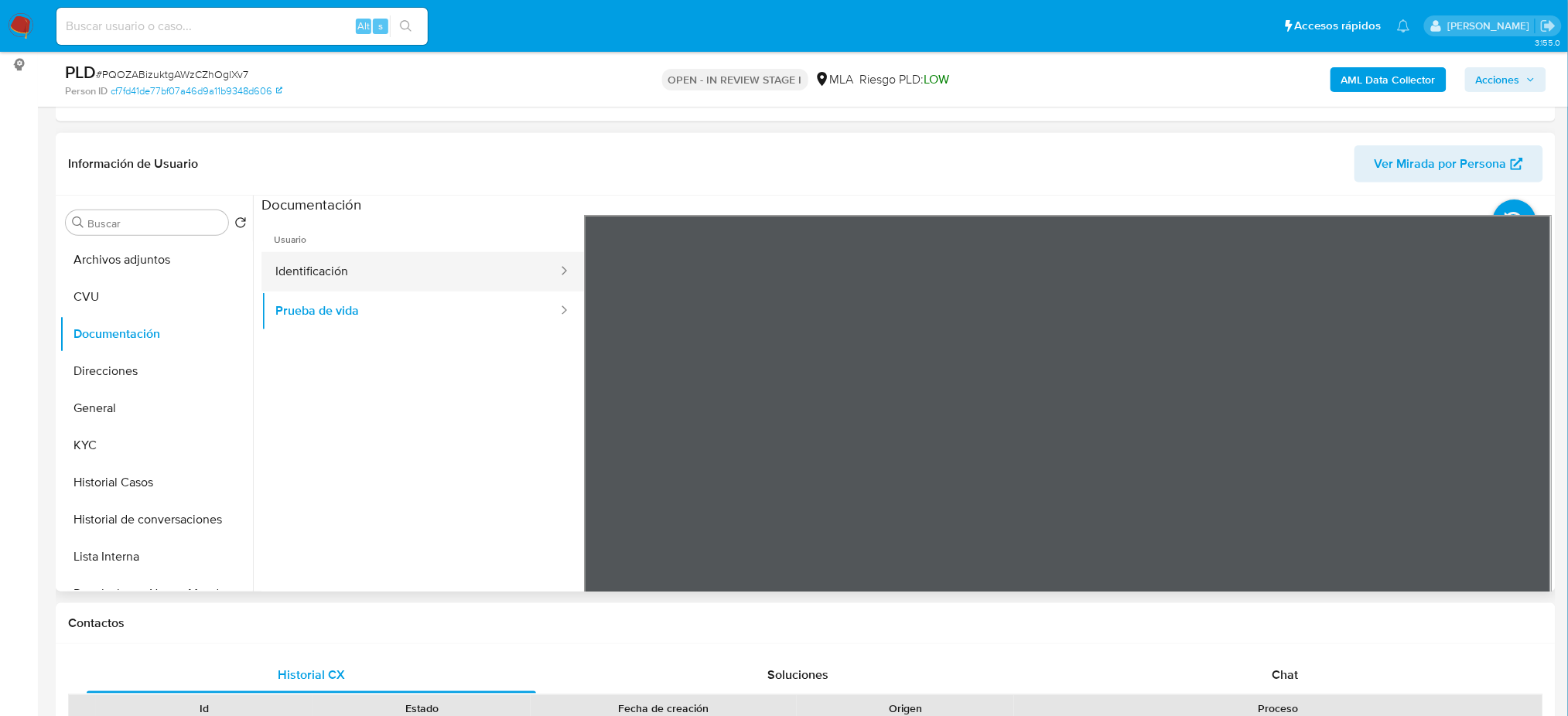
click at [354, 276] on button "Identificación" at bounding box center [410, 272] width 297 height 40
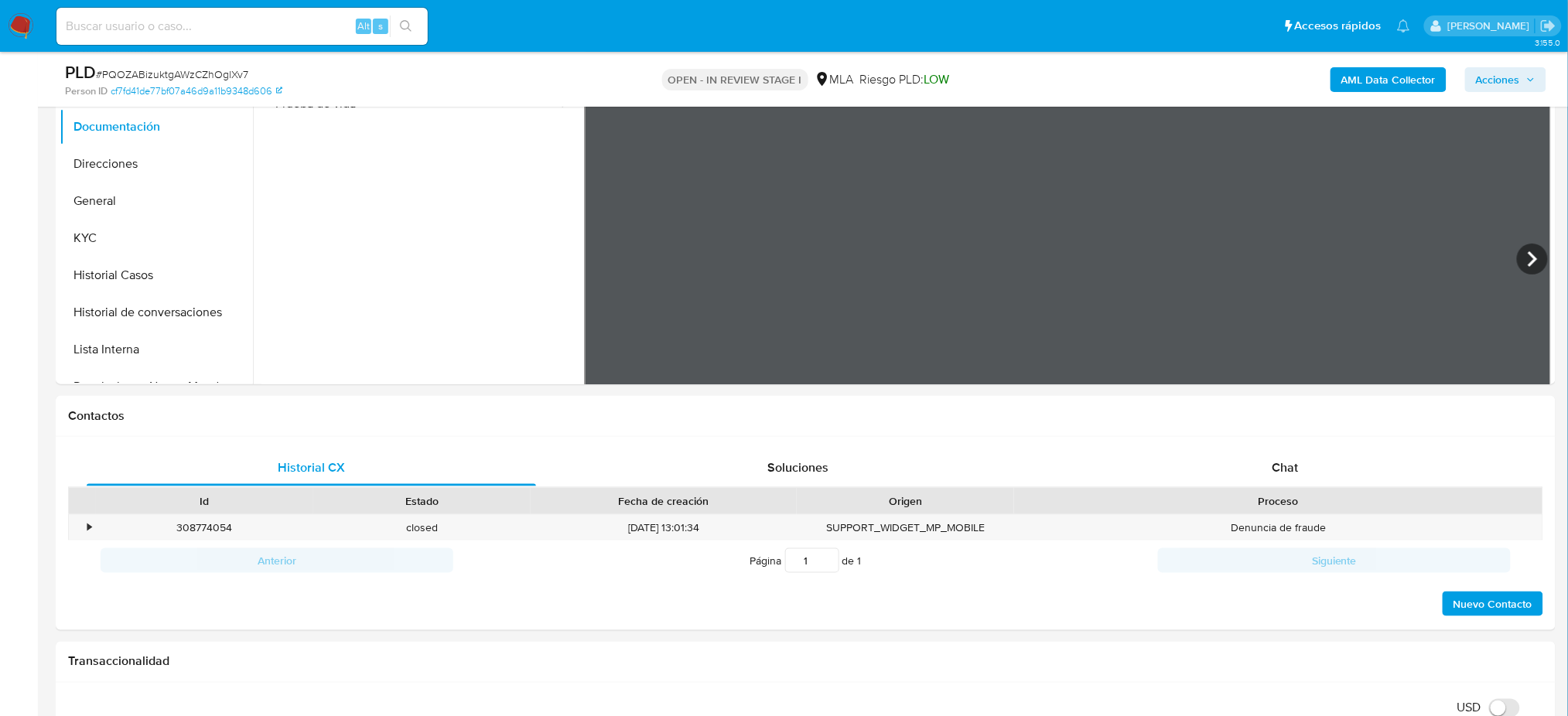
scroll to position [721, 0]
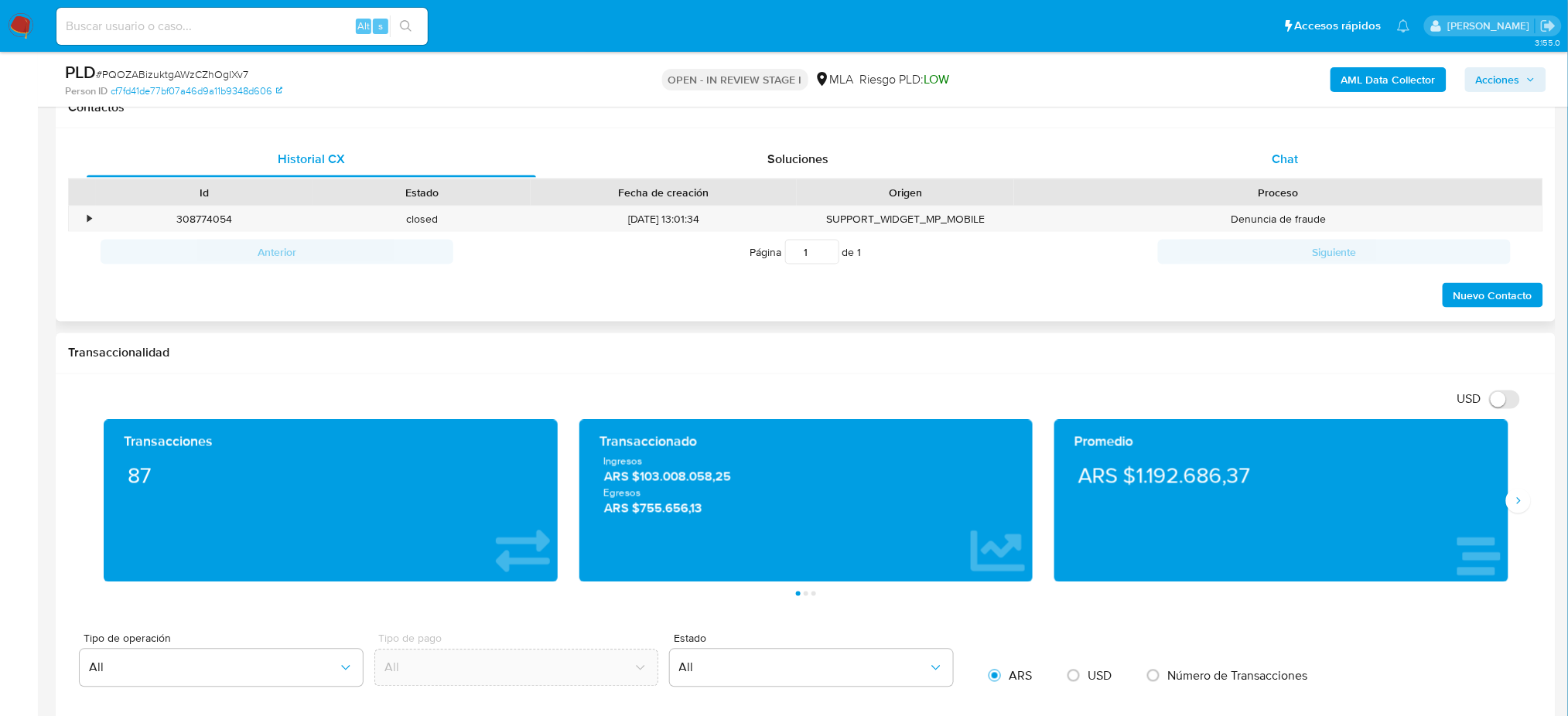
click at [1342, 154] on div "Chat" at bounding box center [1285, 159] width 449 height 37
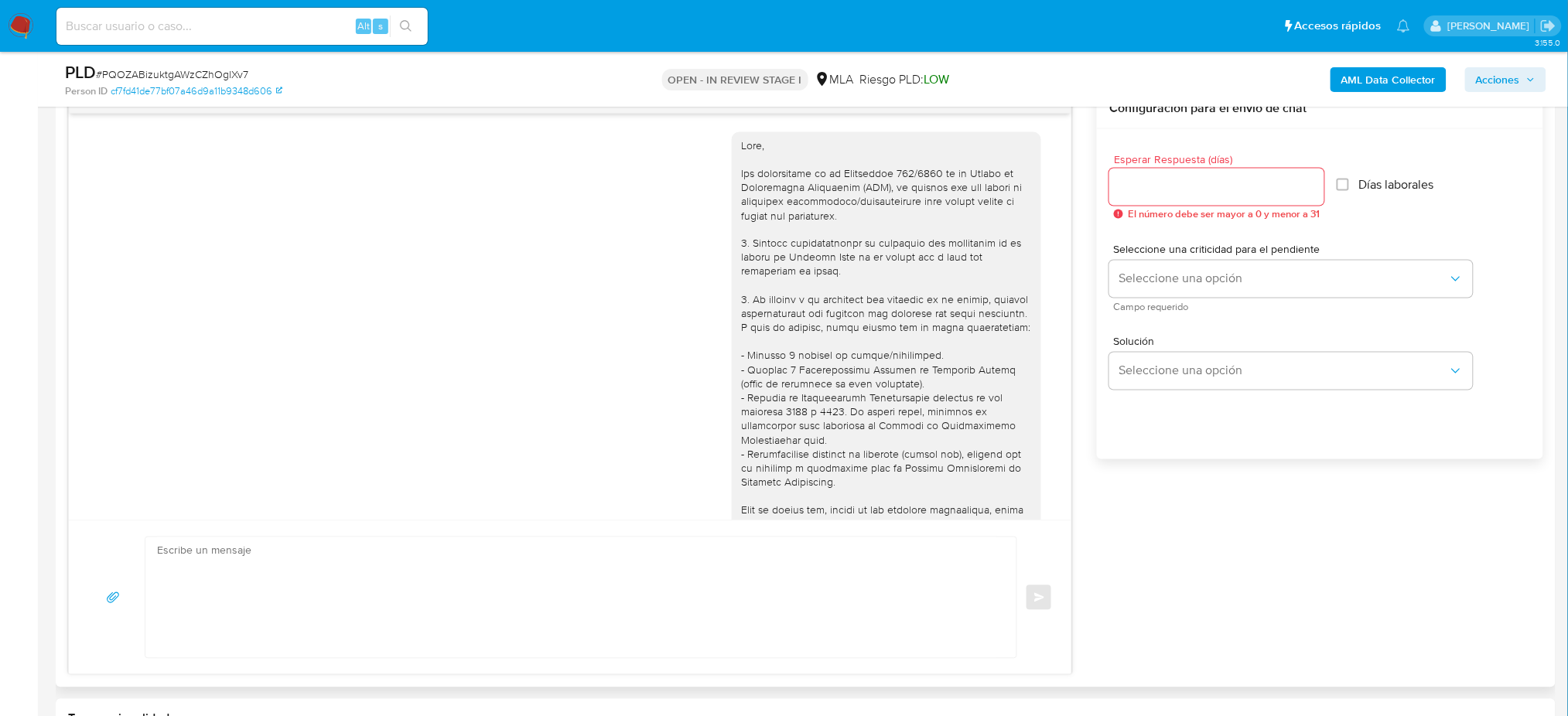
scroll to position [672, 0]
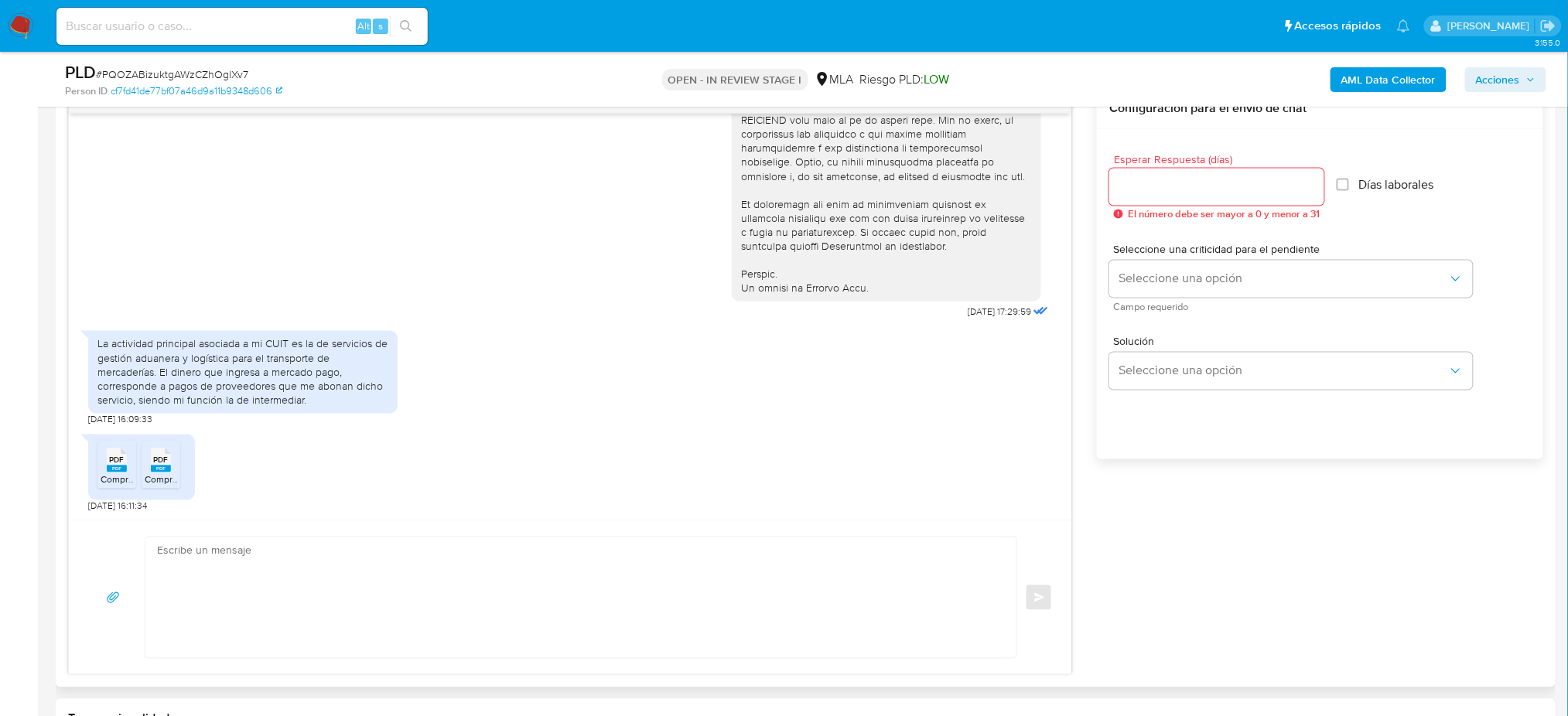
click at [260, 577] on textarea at bounding box center [577, 597] width 840 height 120
paste textarea "Hola, ¡Muchas gracias por tu respuesta! Confirmamos la recepción de la document…"
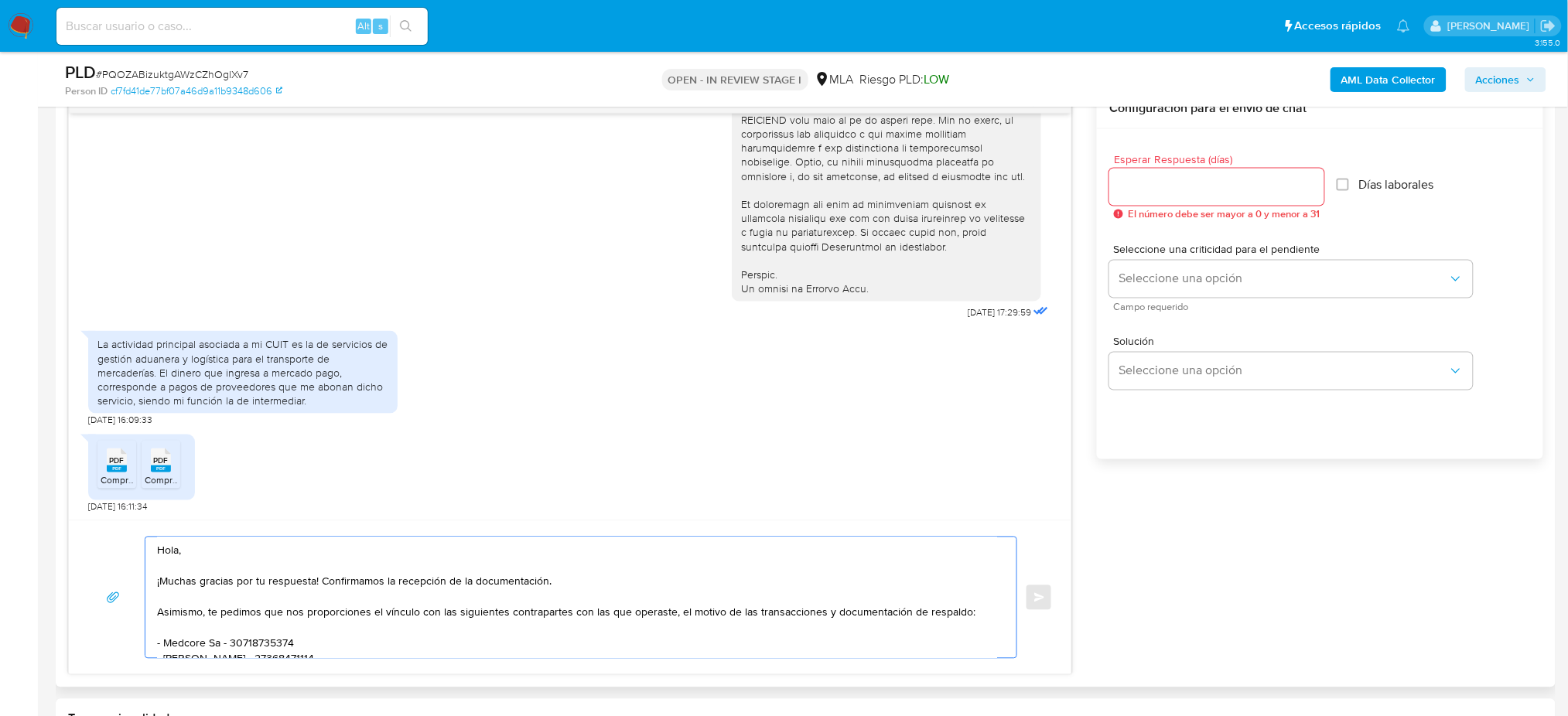
scroll to position [102, 0]
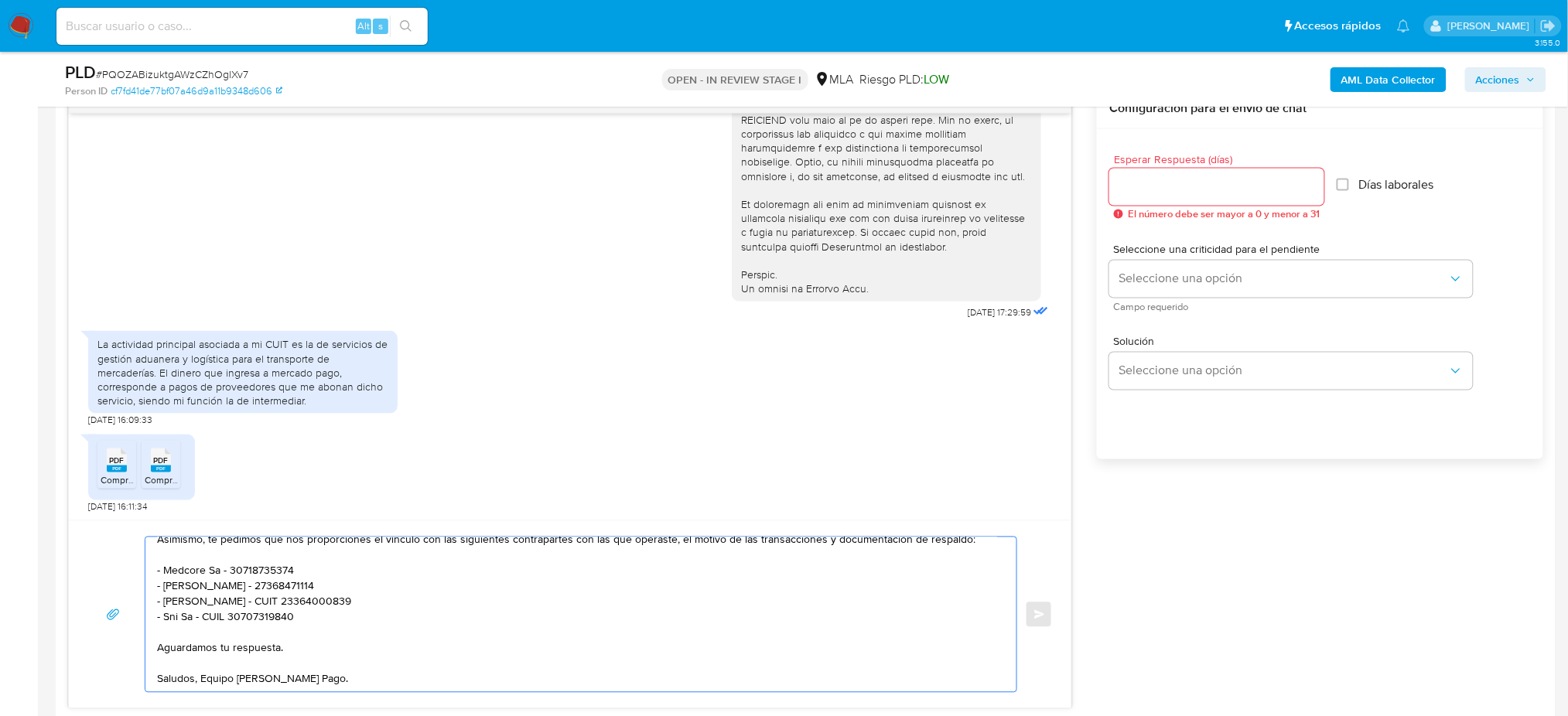
type textarea "Hola, ¡Muchas gracias por tu respuesta! Confirmamos la recepción de la document…"
click at [1144, 185] on input "Esperar Respuesta (días)" at bounding box center [1216, 187] width 215 height 20
type input "2"
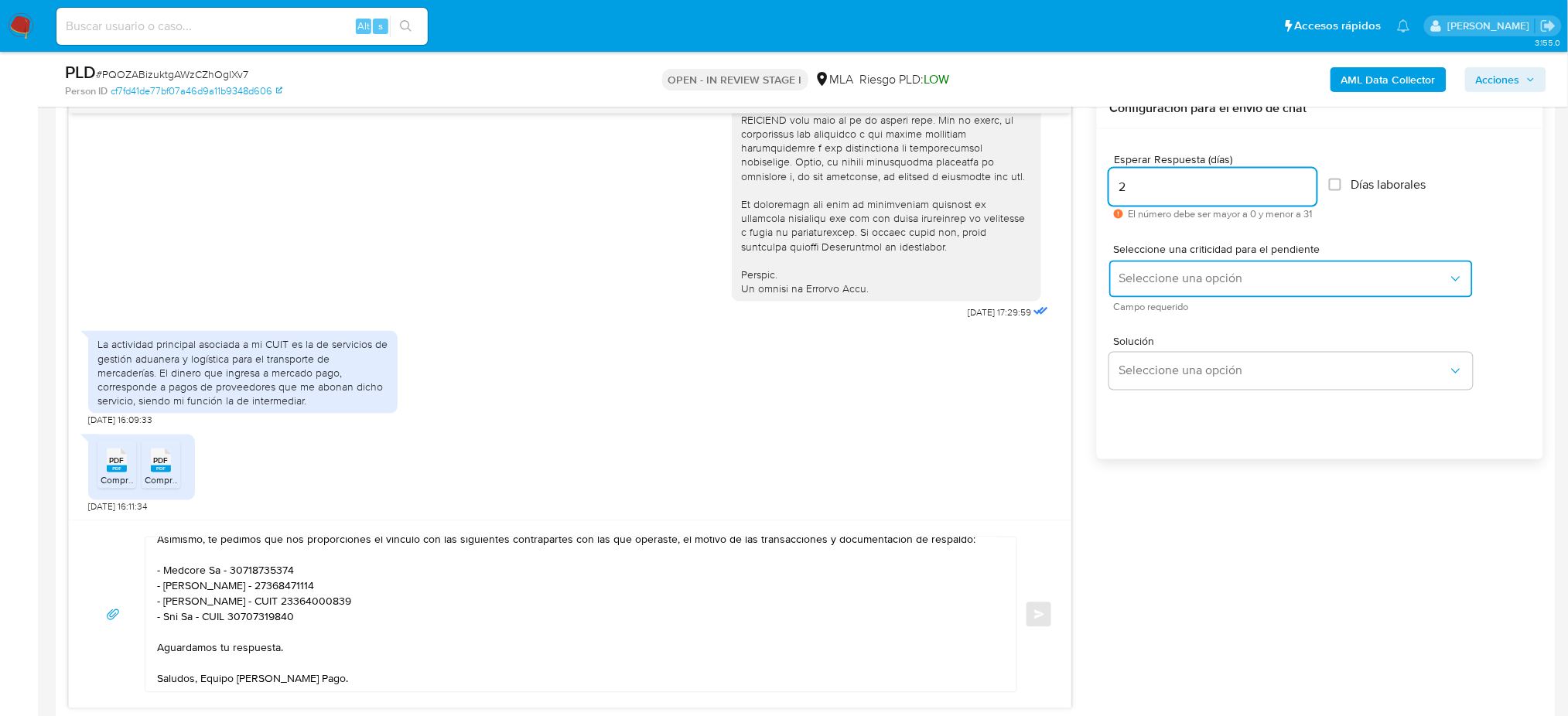
click at [1140, 278] on span "Seleccione una opción" at bounding box center [1283, 278] width 330 height 15
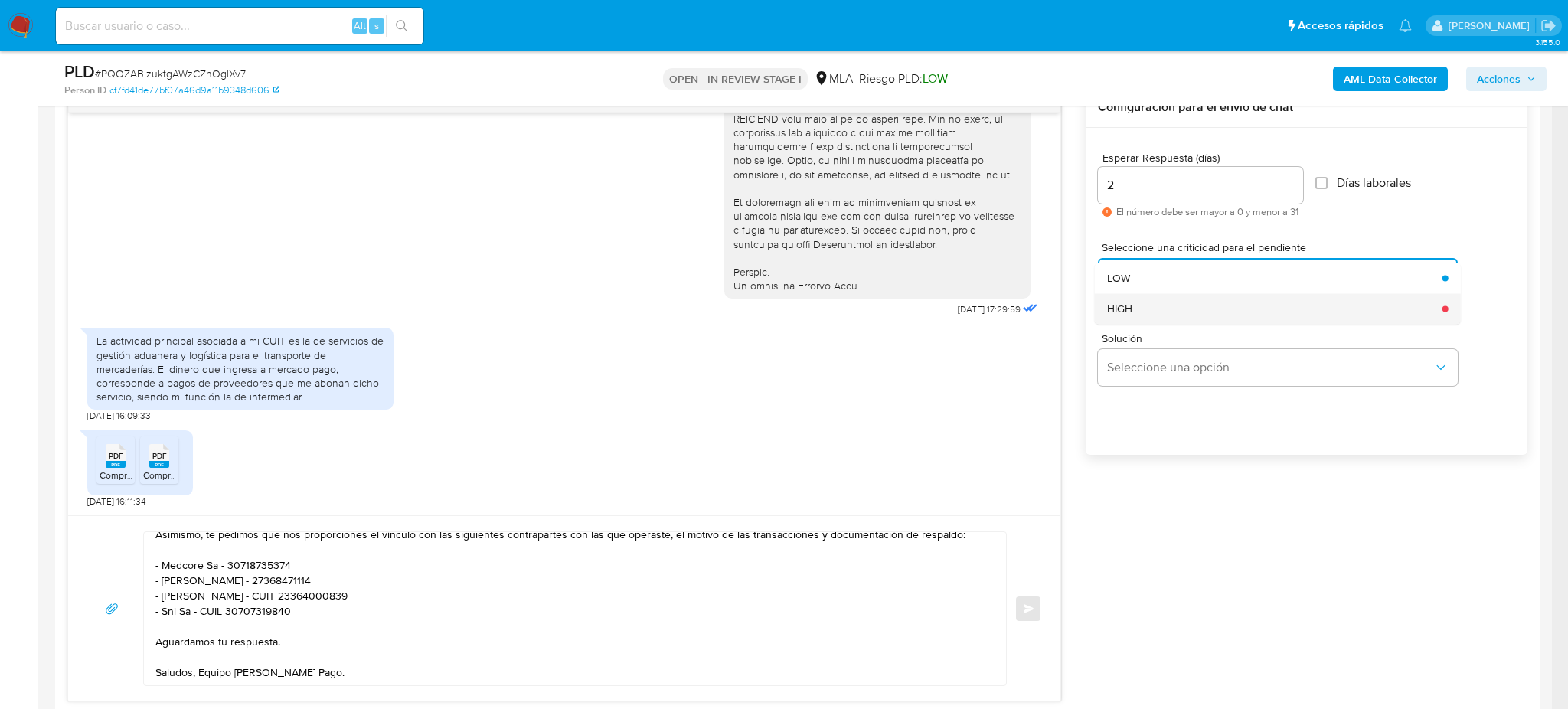
click at [1128, 303] on span "HIGH" at bounding box center [1120, 308] width 25 height 13
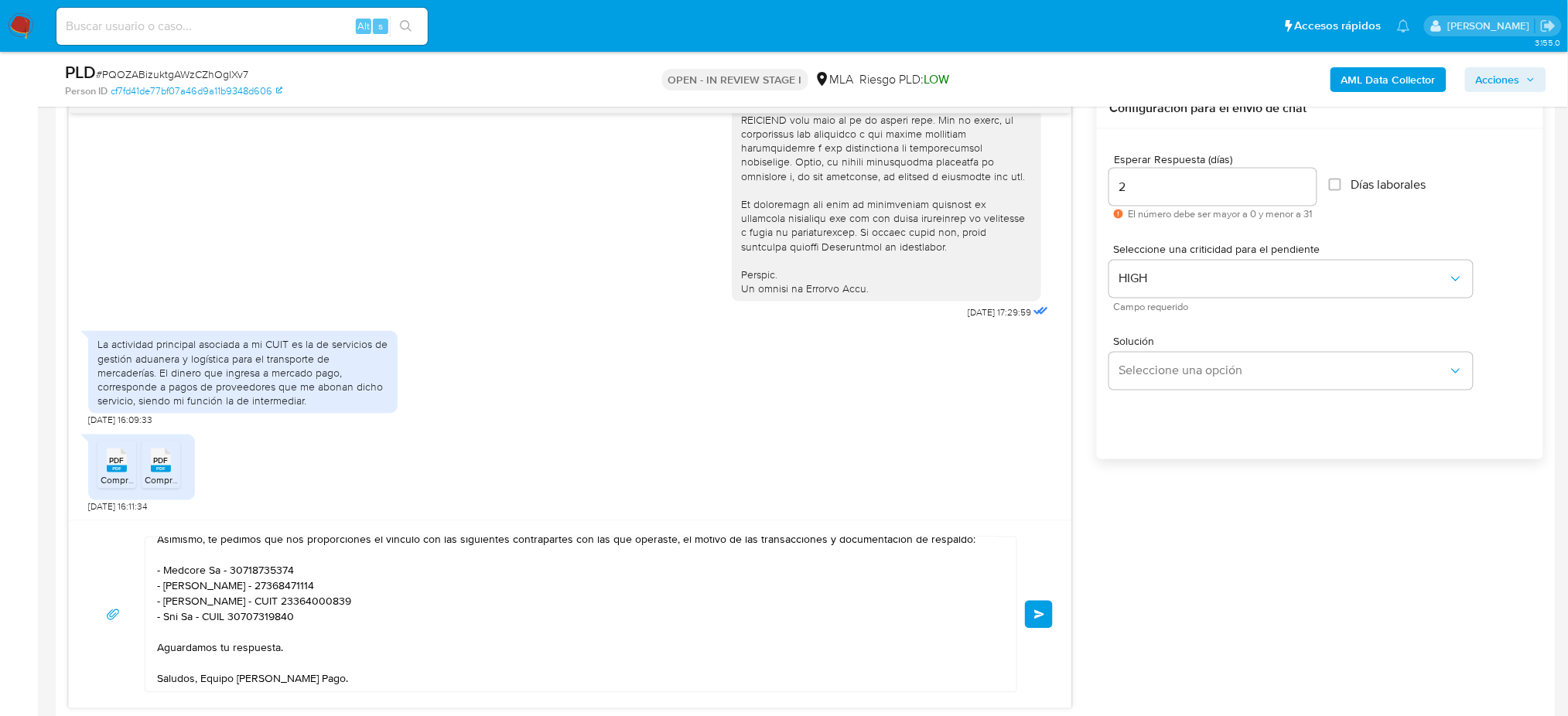
click at [1050, 606] on button "Enviar" at bounding box center [1038, 614] width 28 height 28
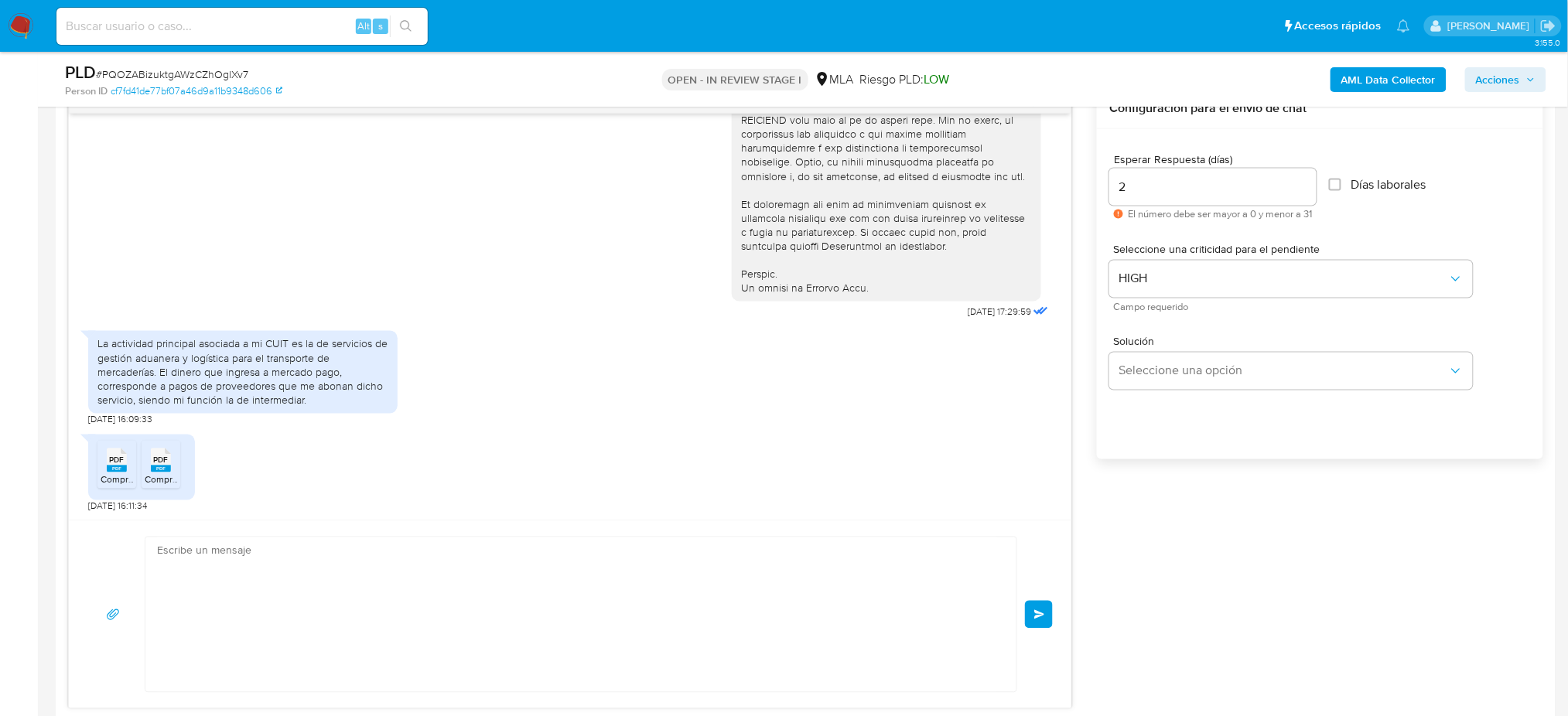
scroll to position [970, 0]
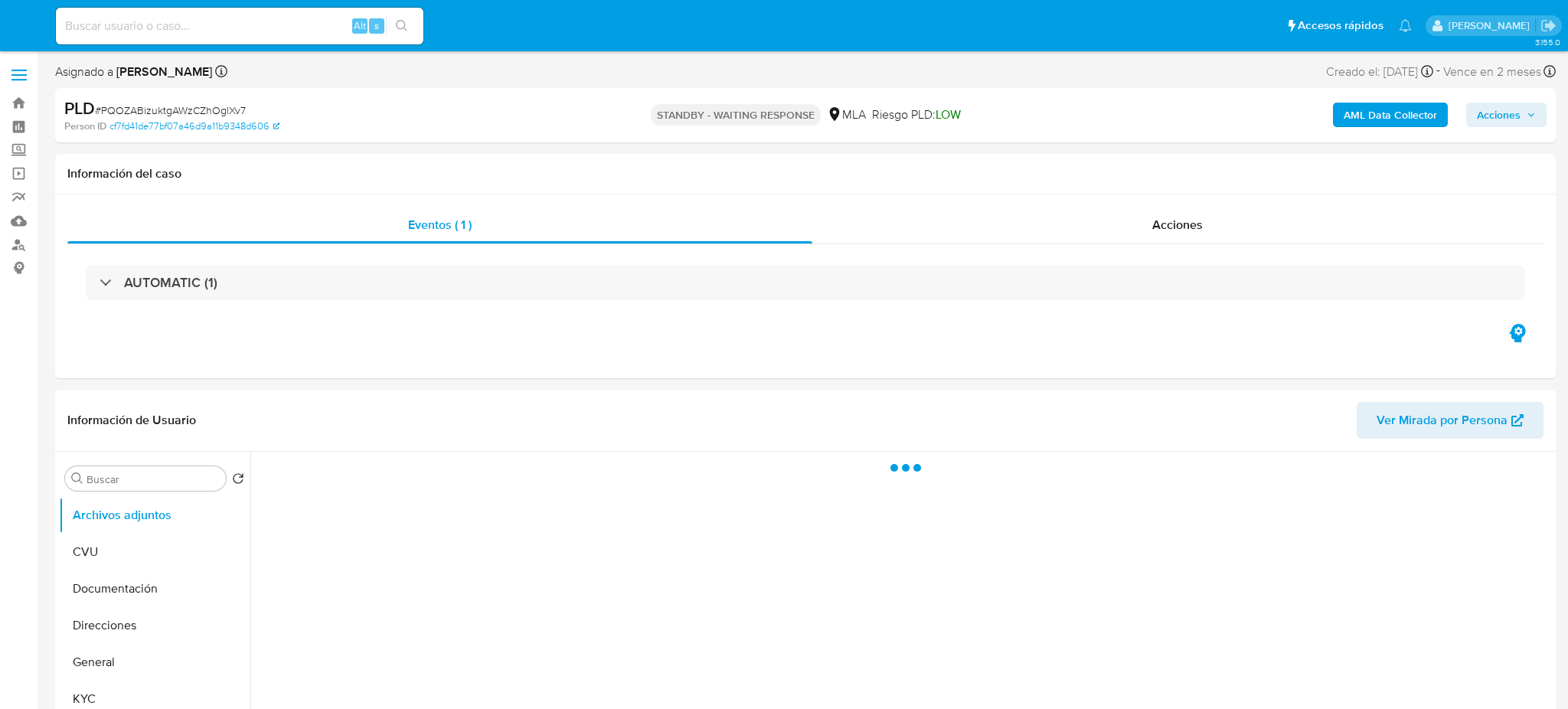
select select "10"
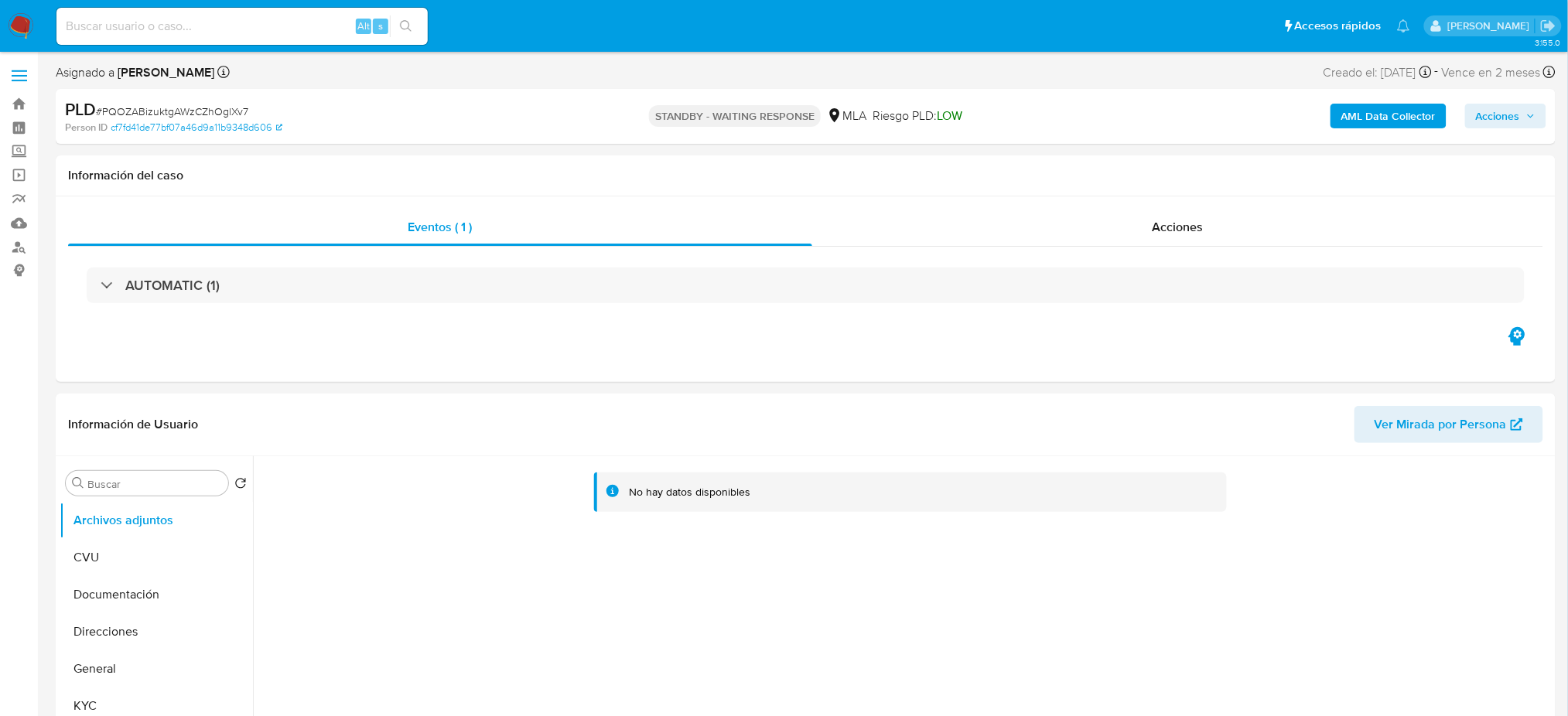
click at [198, 19] on input at bounding box center [242, 26] width 371 height 20
paste input "Wb5YnLQKzEPnDtQirnRicYSe"
type input "Wb5YnLQKzEPnDtQirnRicYSe"
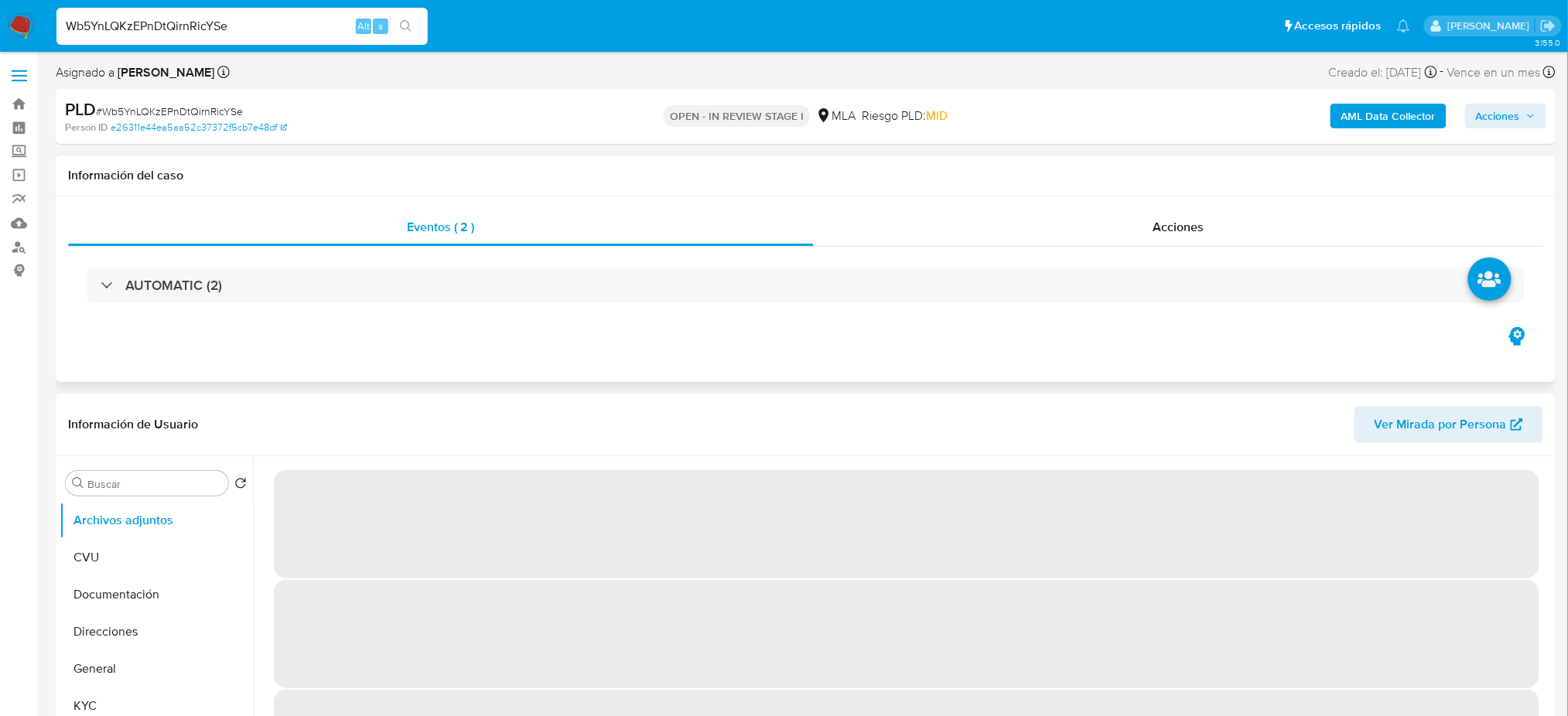
select select "10"
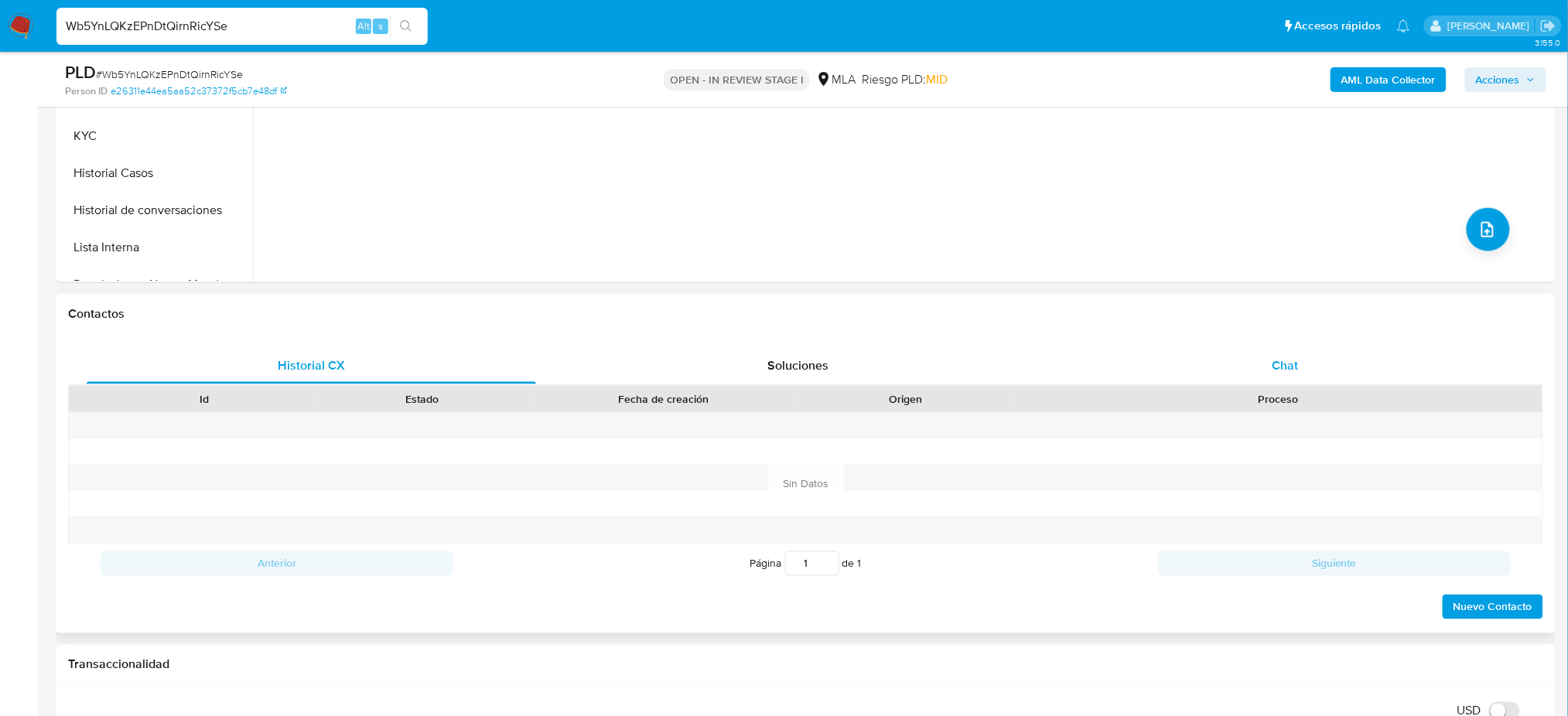
click at [1324, 351] on div "Chat" at bounding box center [1285, 365] width 449 height 37
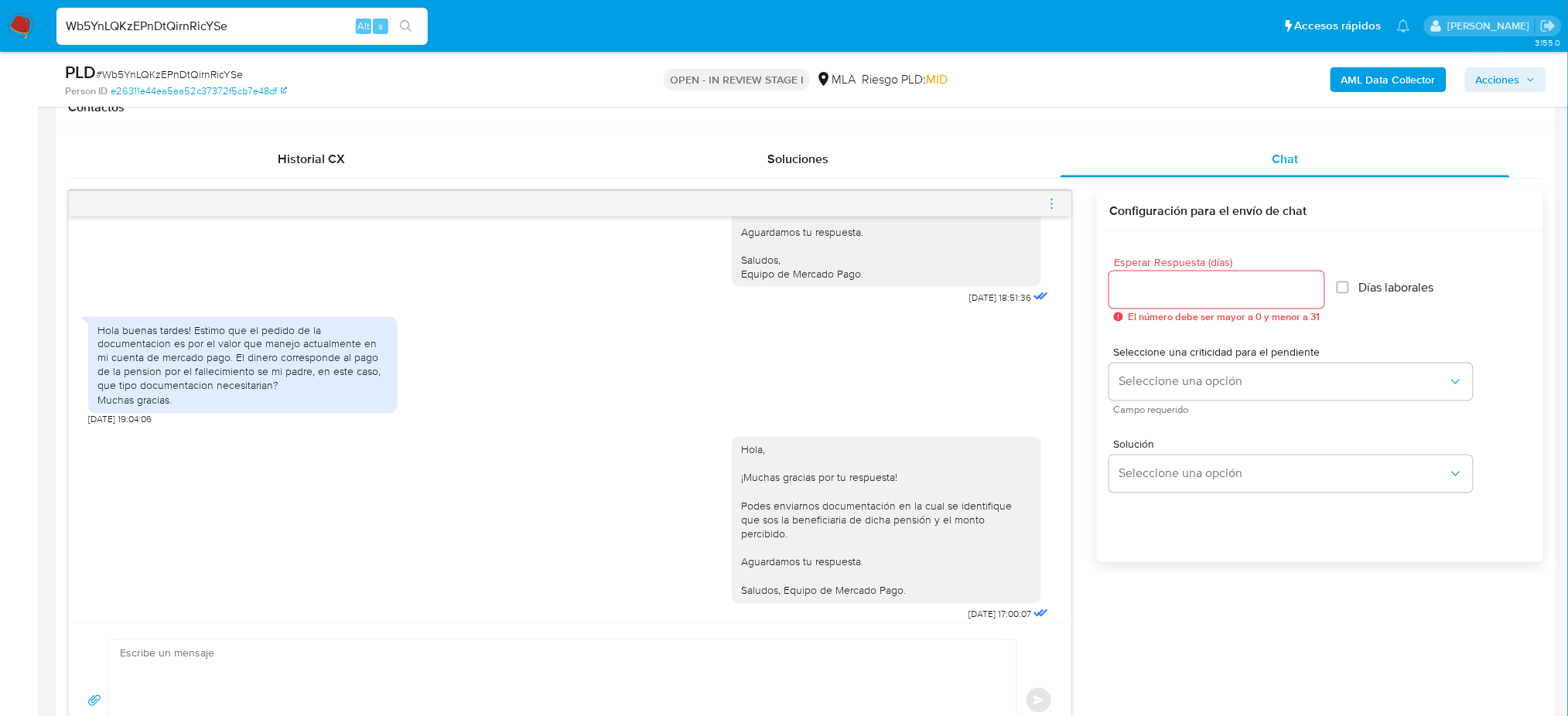
scroll to position [1732, 0]
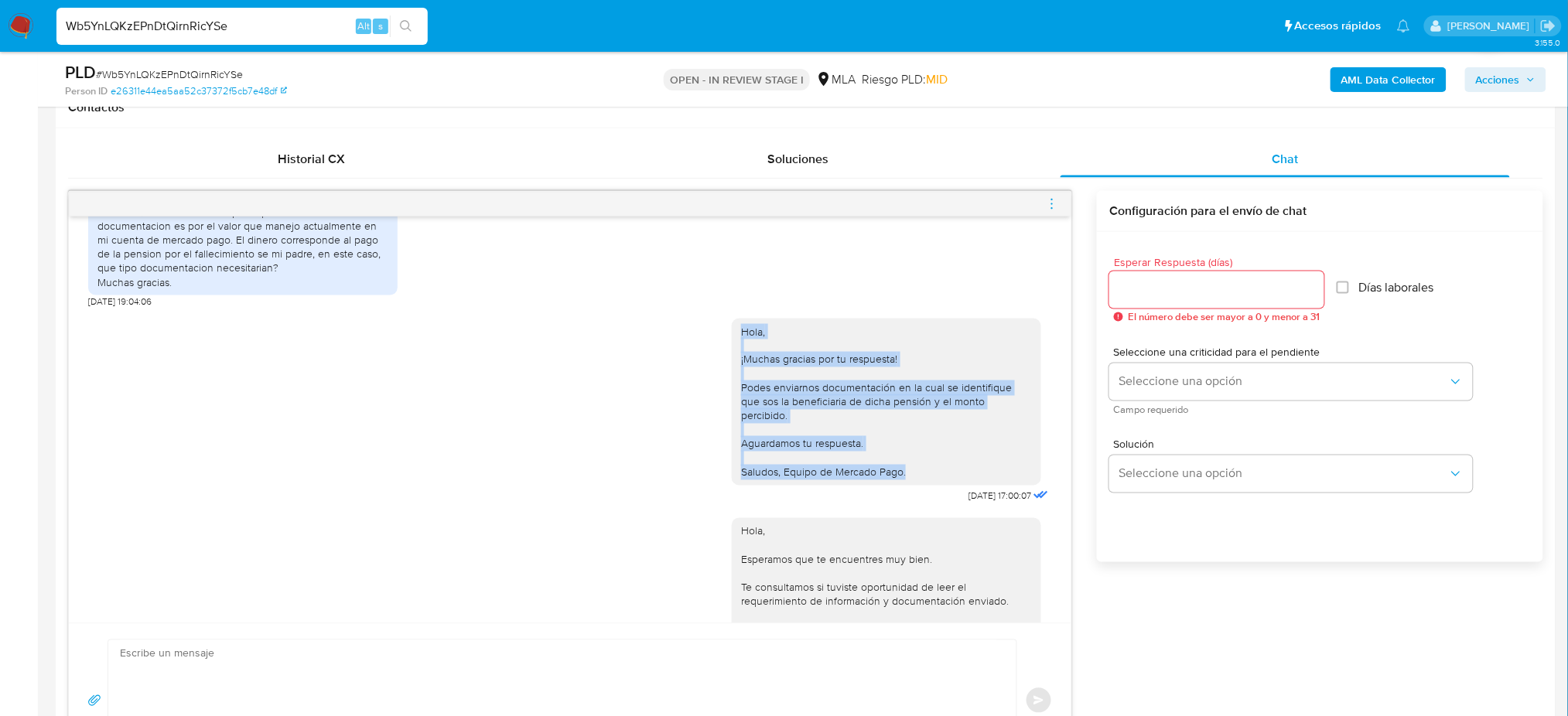
drag, startPoint x: 725, startPoint y: 376, endPoint x: 899, endPoint y: 499, distance: 213.1
click at [899, 480] on div "Hola, ¡Muchas gracias por tu respuesta! Podes enviarnos documentación en la cua…" at bounding box center [887, 402] width 291 height 155
copy div "Hola, ¡Muchas gracias por tu respuesta! Podes enviarnos documentación en la cua…"
click at [899, 480] on div "Hola, ¡Muchas gracias por tu respuesta! Podes enviarnos documentación en la cua…" at bounding box center [887, 402] width 291 height 155
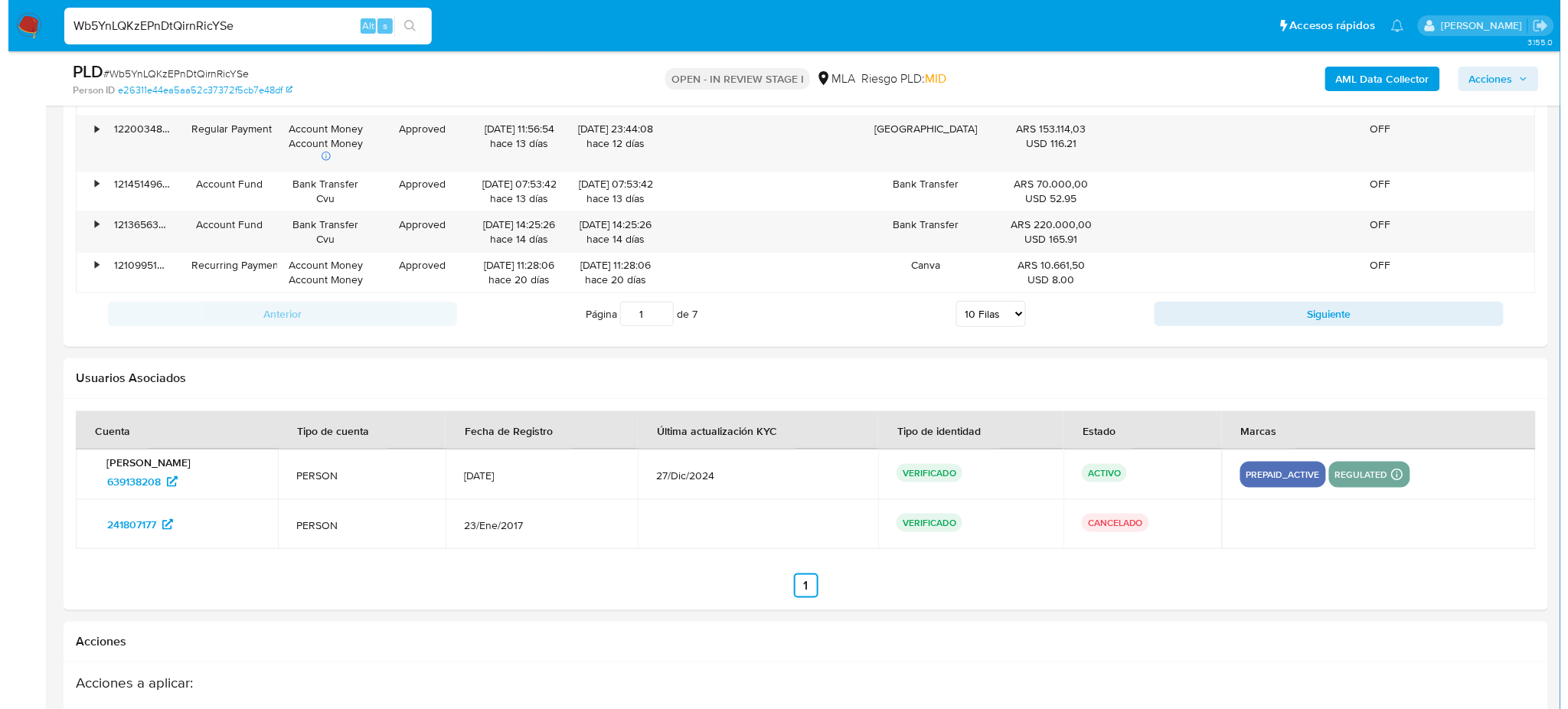
scroll to position [2802, 0]
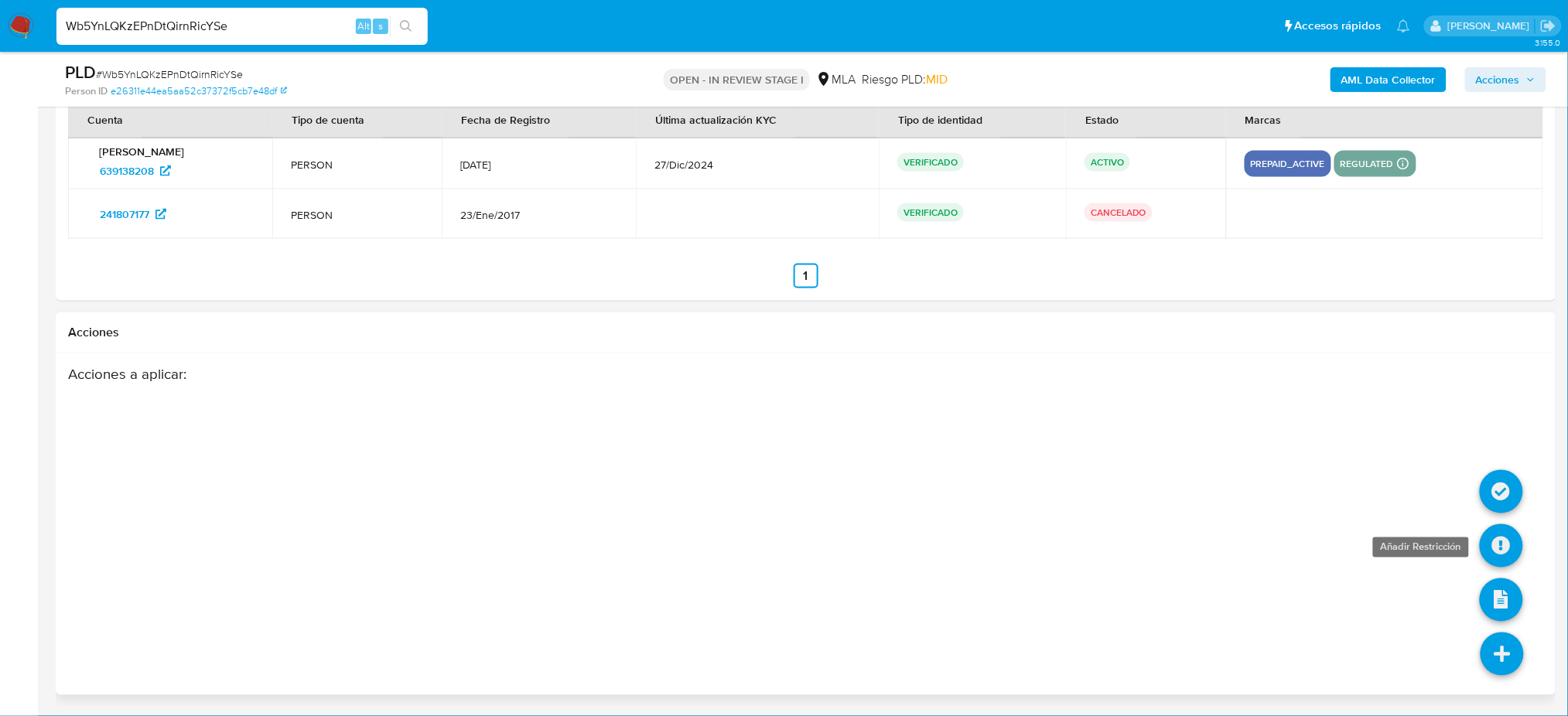
click at [1503, 546] on icon at bounding box center [1502, 546] width 43 height 43
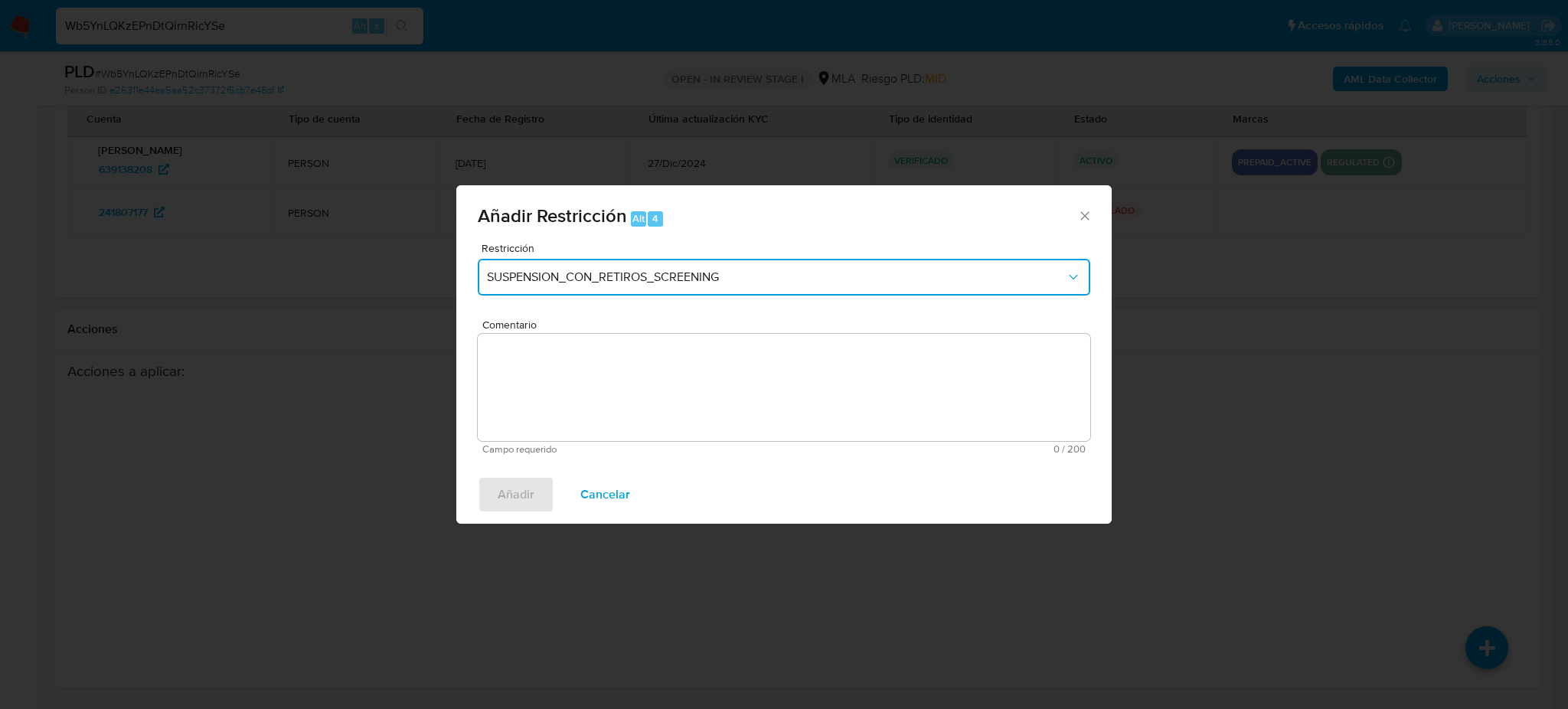
click at [582, 286] on button "SUSPENSION_CON_RETIROS_SCREENING" at bounding box center [784, 277] width 613 height 36
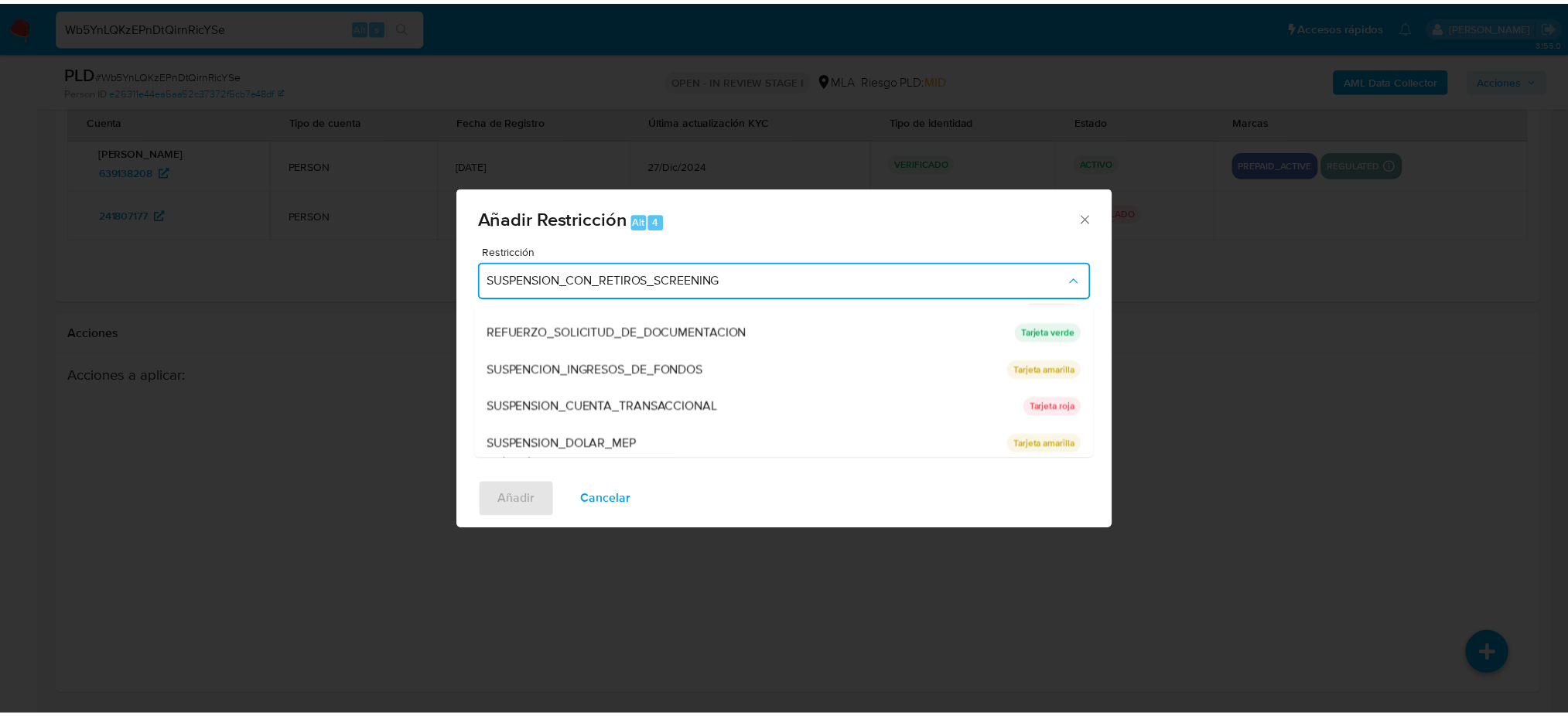
scroll to position [327, 0]
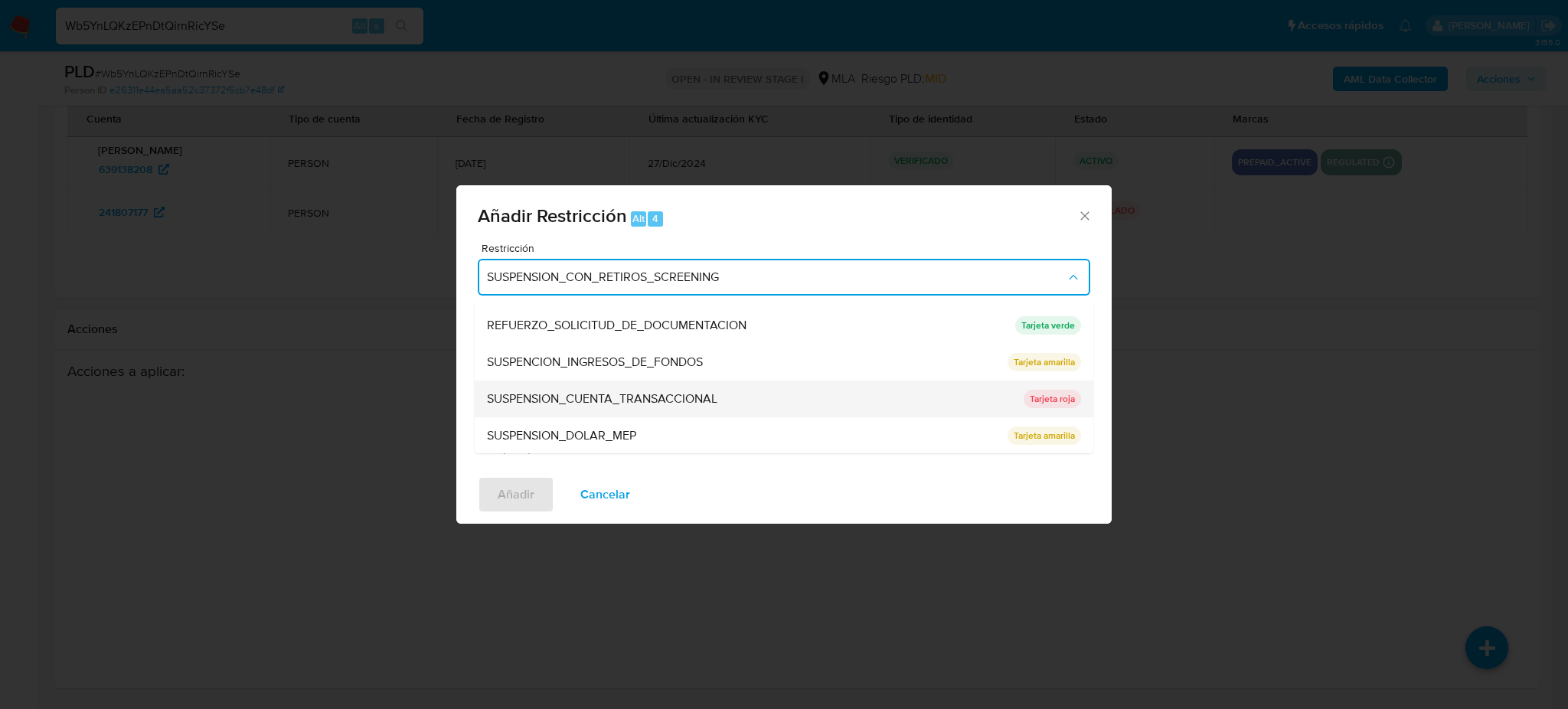
click at [594, 391] on span "SUSPENSION_CUENTA_TRANSACCIONAL" at bounding box center [601, 399] width 230 height 15
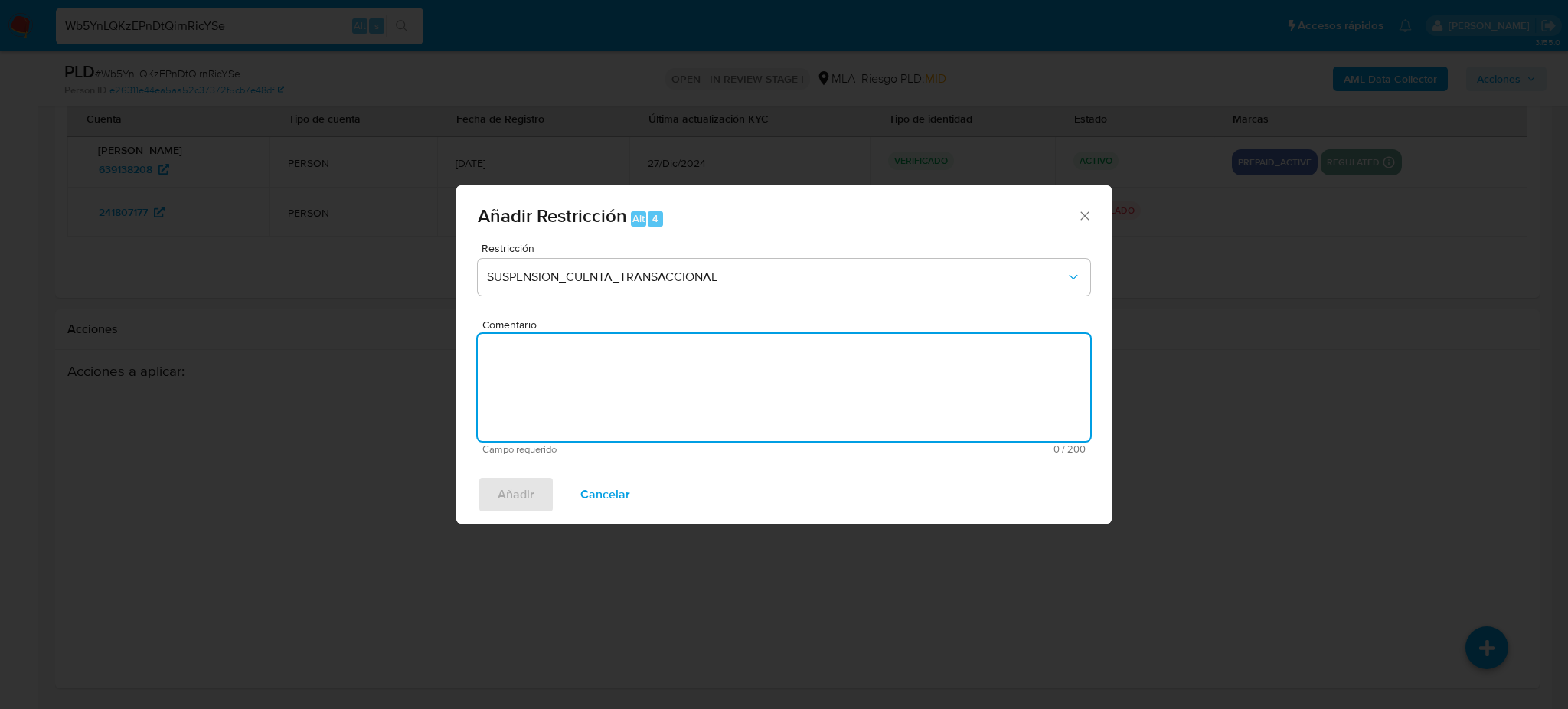
click at [594, 389] on textarea "Comentario" at bounding box center [784, 387] width 613 height 108
type textarea "AML"
click at [505, 488] on span "Añadir" at bounding box center [515, 495] width 36 height 34
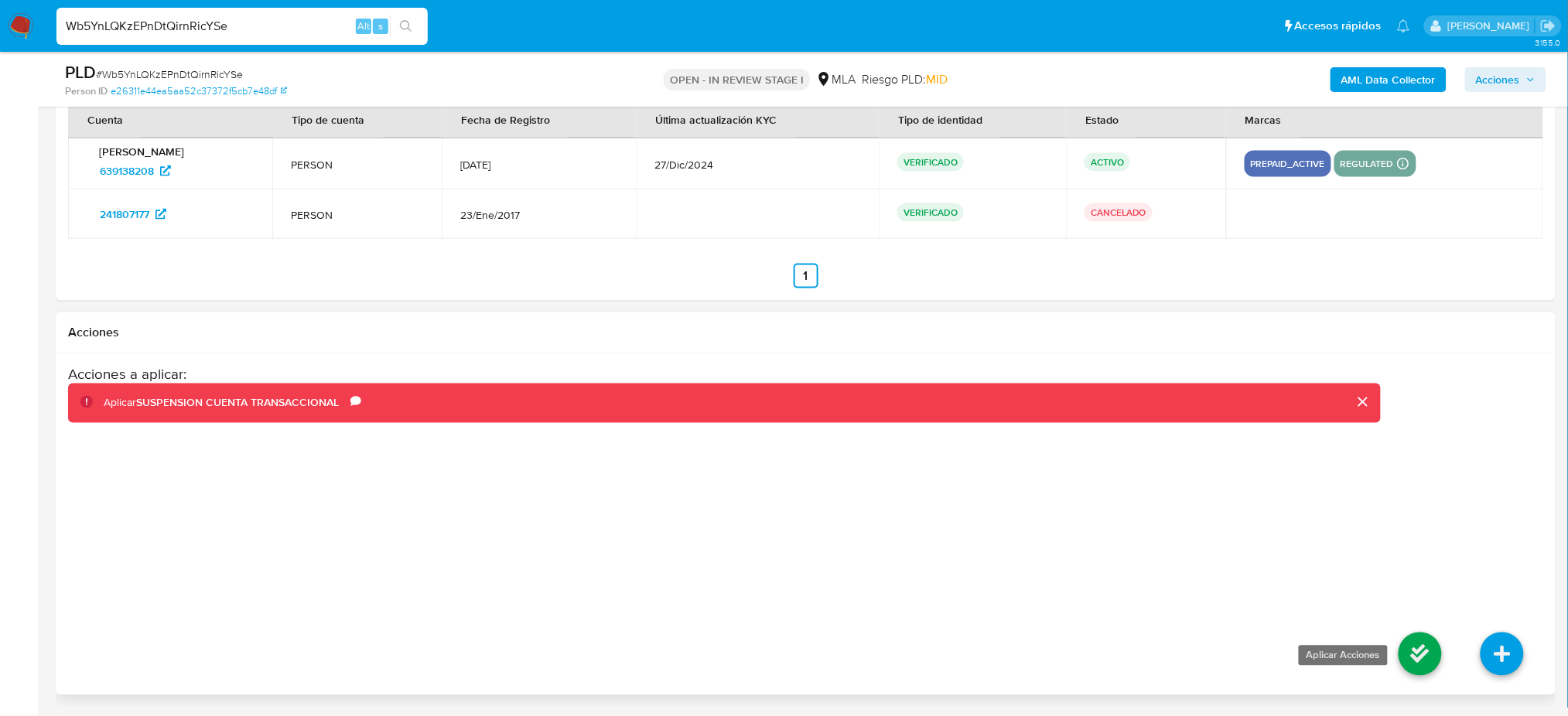
click at [1422, 654] on icon at bounding box center [1420, 654] width 43 height 43
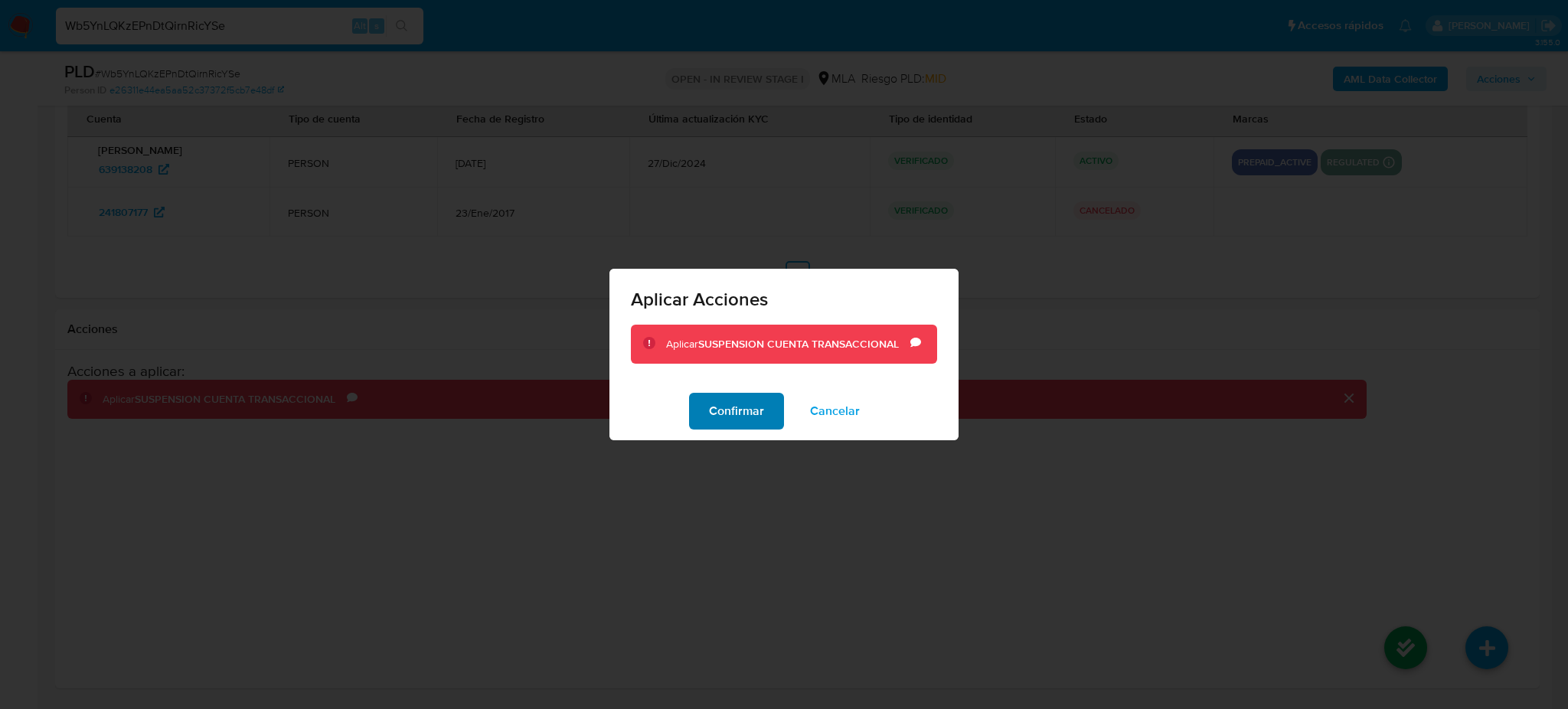
click at [726, 422] on span "Confirmar" at bounding box center [736, 411] width 55 height 34
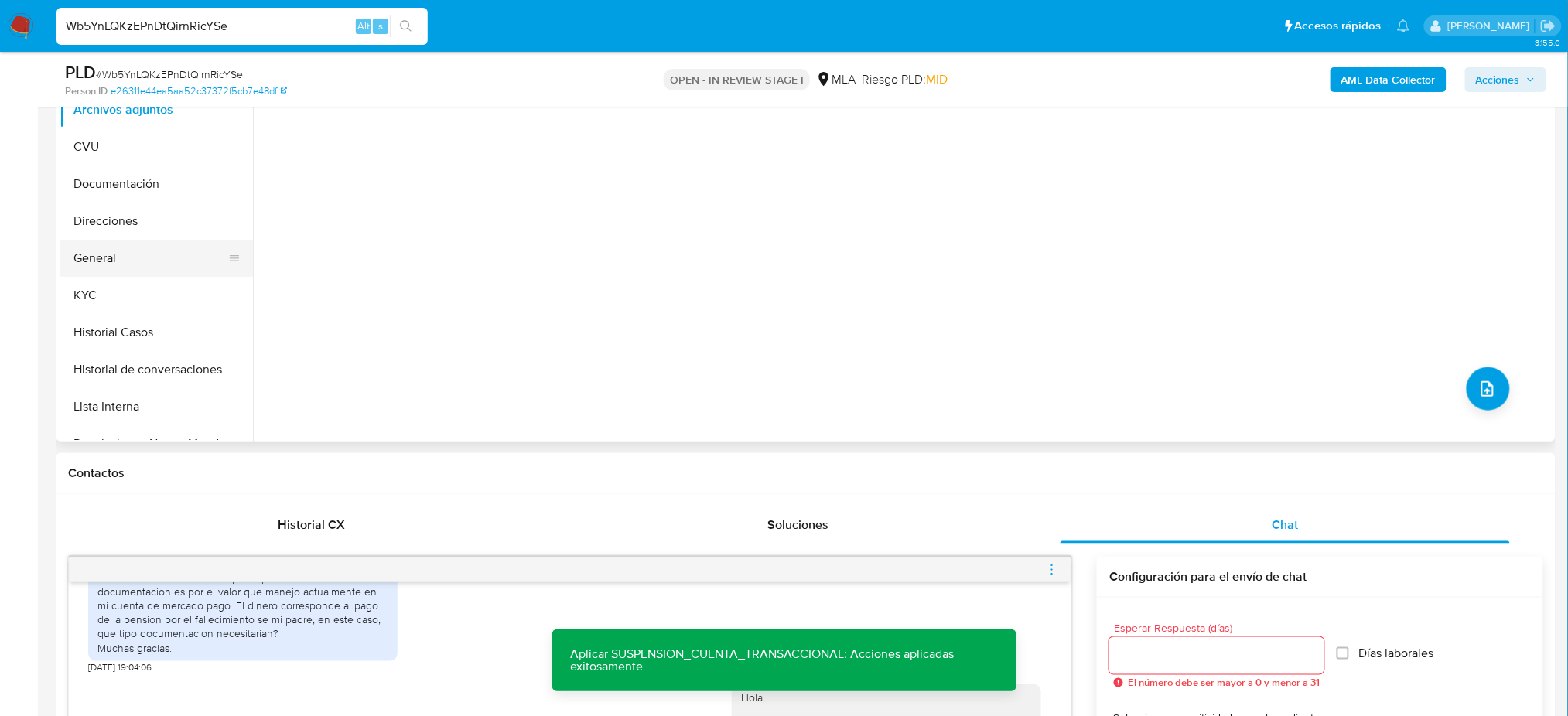
click at [124, 256] on button "General" at bounding box center [149, 258] width 181 height 37
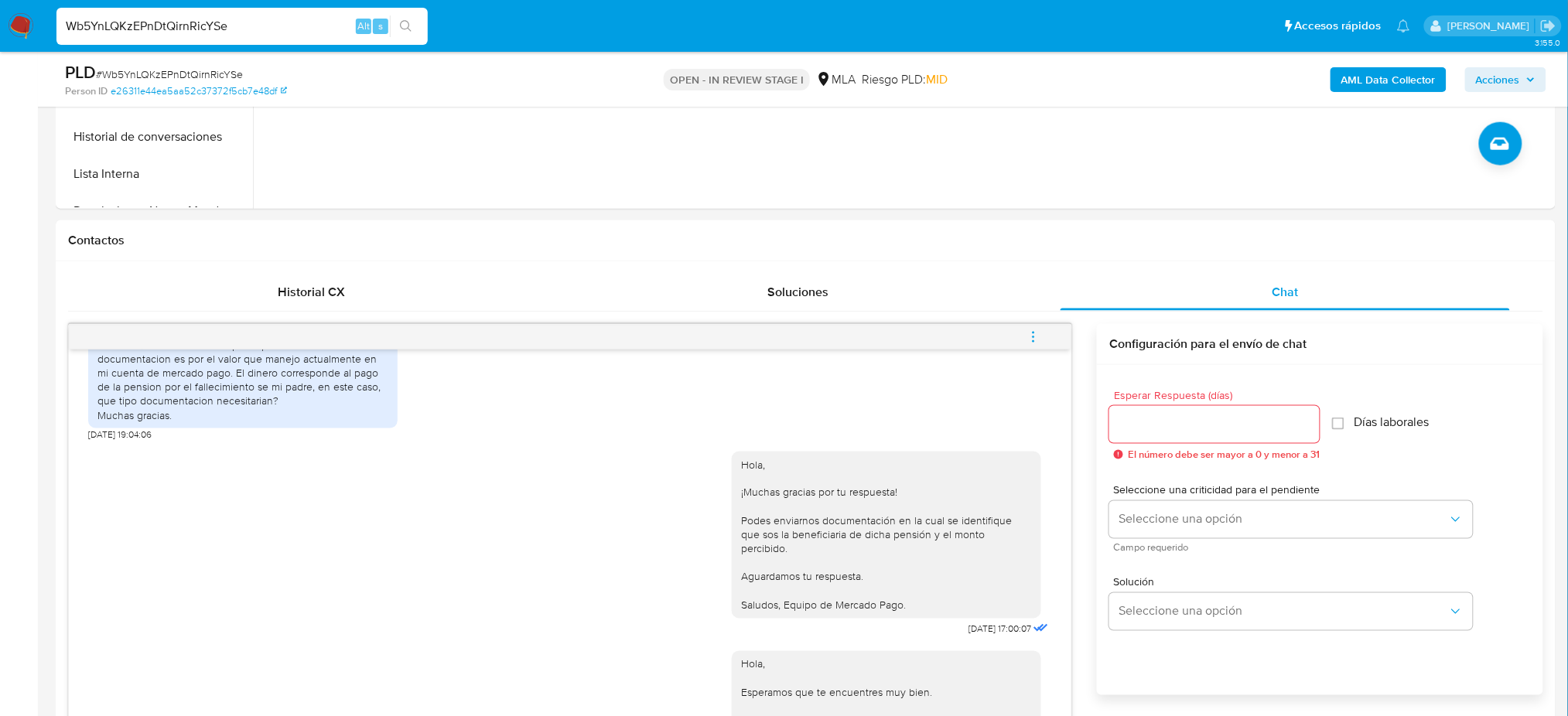
scroll to position [356, 0]
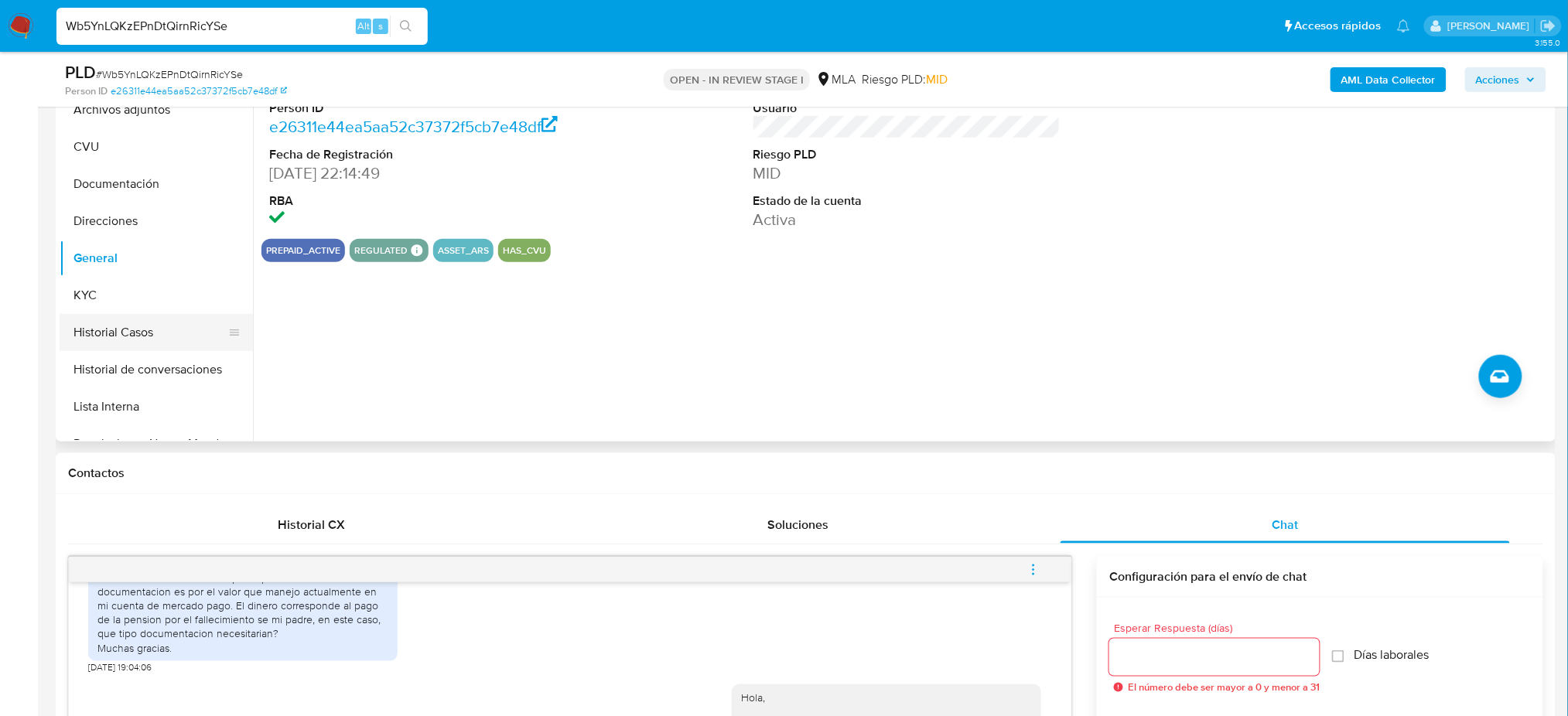
click at [131, 315] on button "Historial Casos" at bounding box center [149, 331] width 181 height 37
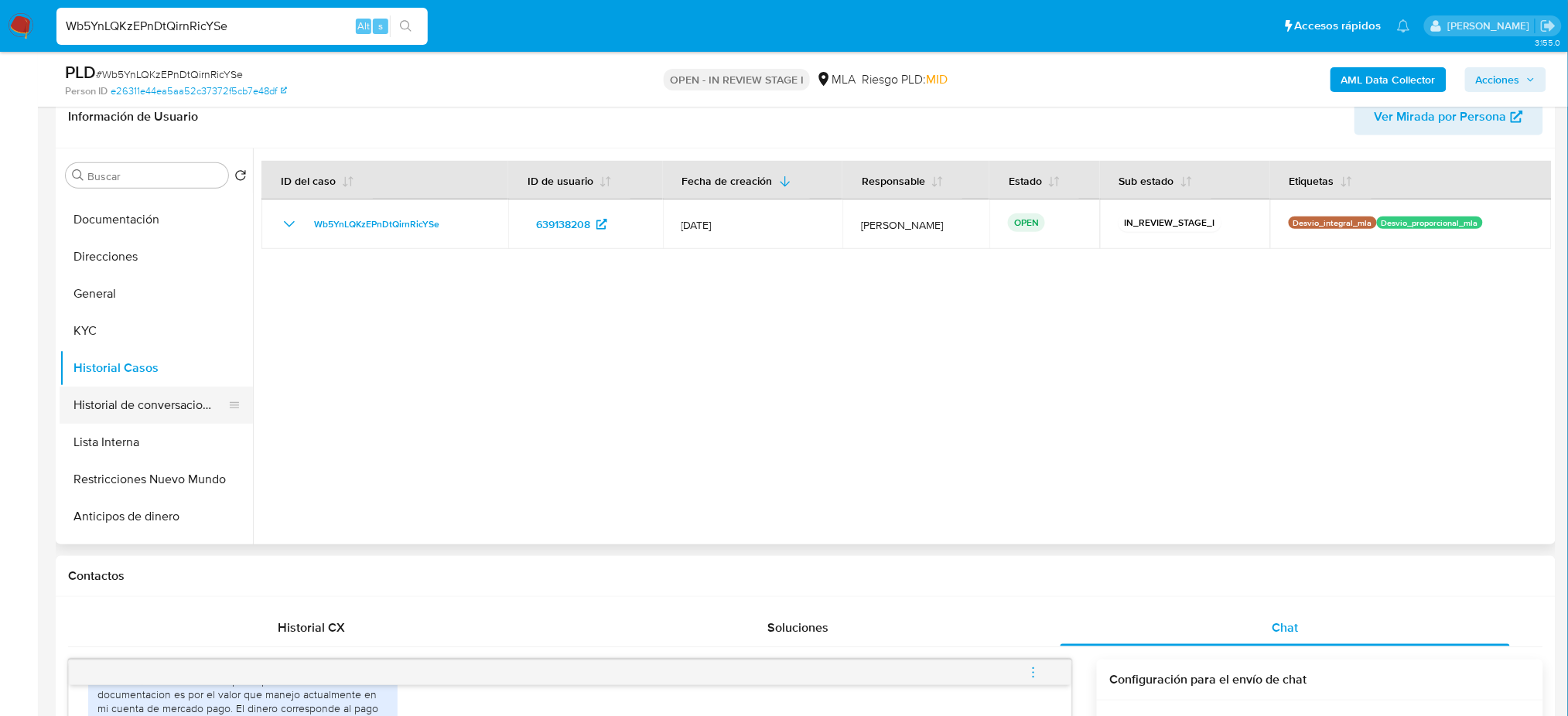
scroll to position [102, 0]
click at [137, 456] on button "Restricciones Nuevo Mundo" at bounding box center [155, 443] width 193 height 37
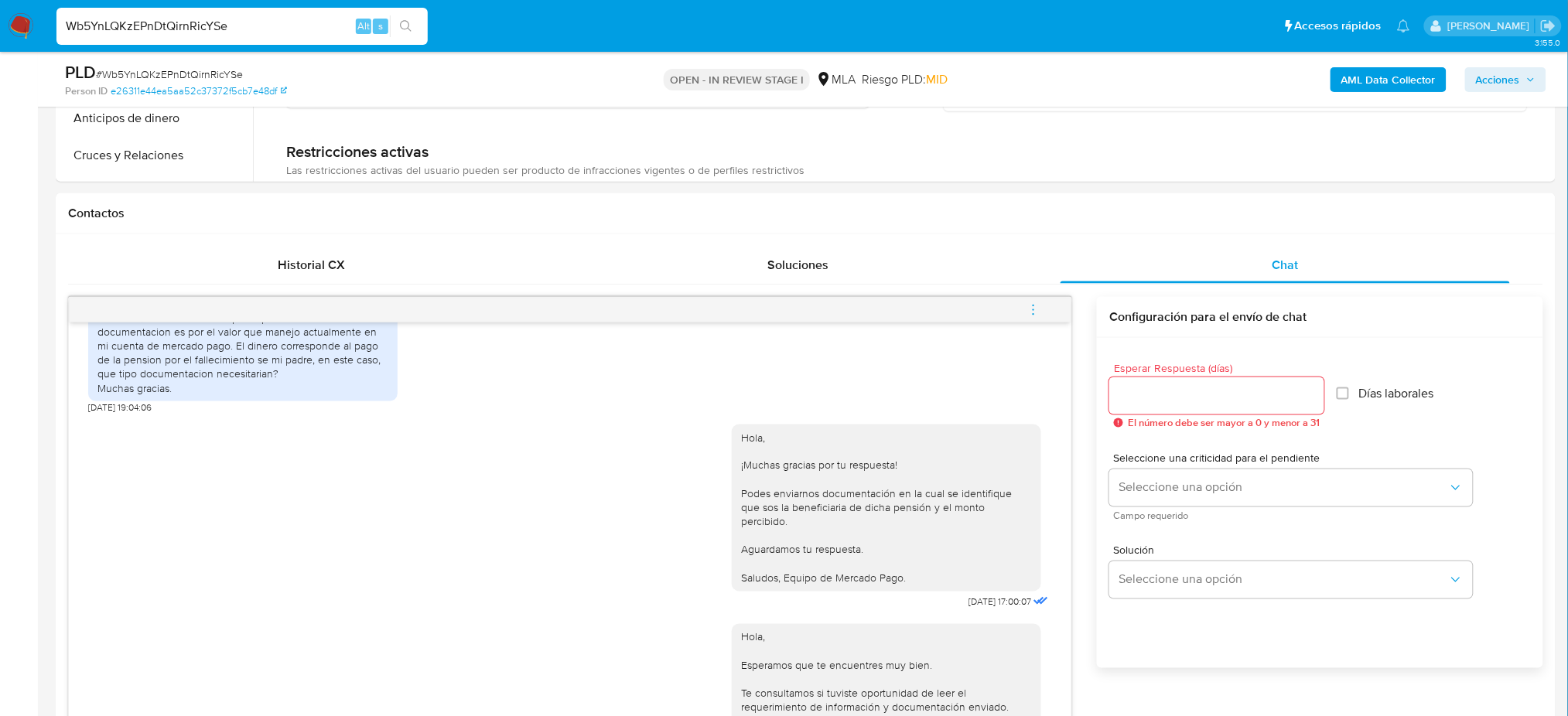
scroll to position [769, 0]
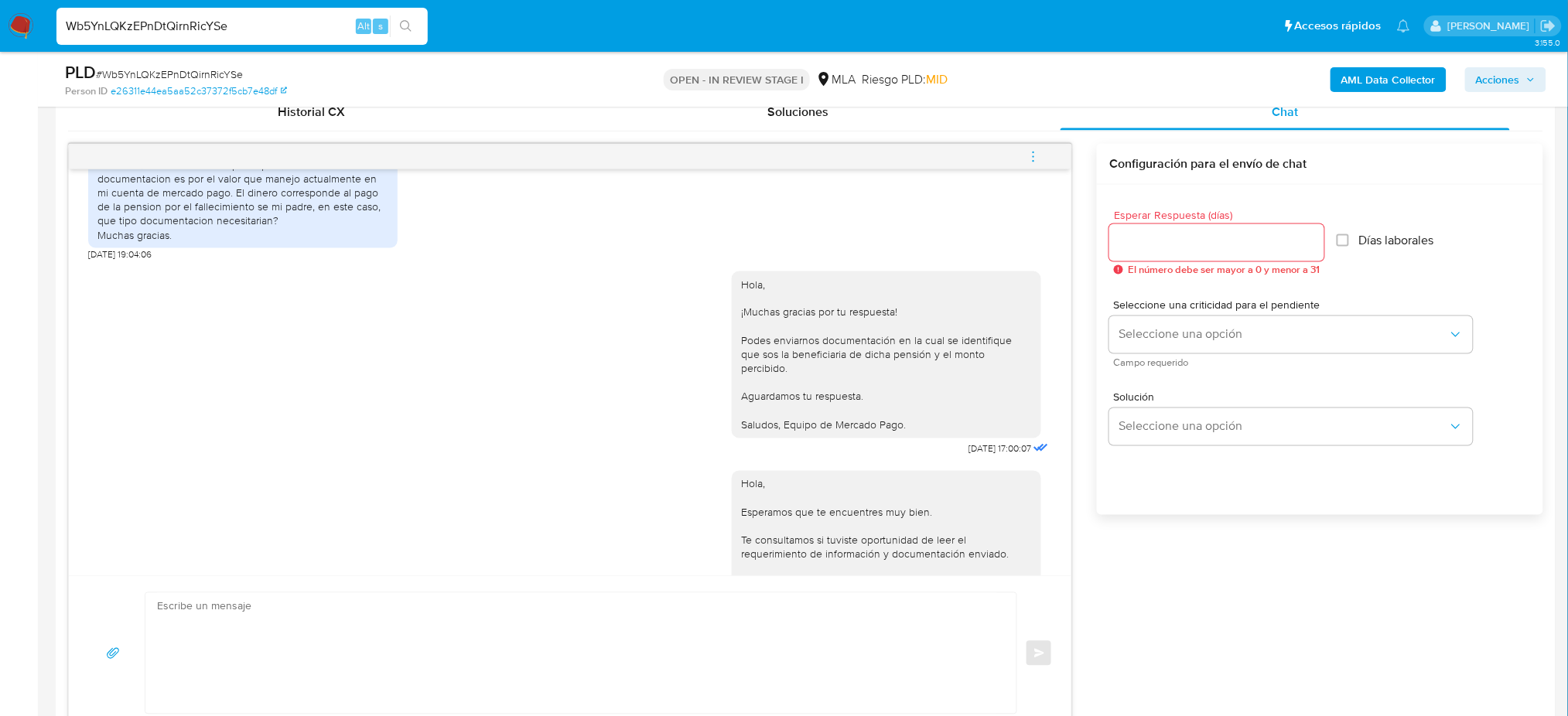
click at [332, 613] on textarea at bounding box center [577, 653] width 840 height 120
paste textarea "Hola, ¡Muchas gracias por tu respuesta! Podes enviarnos documentación en la cua…"
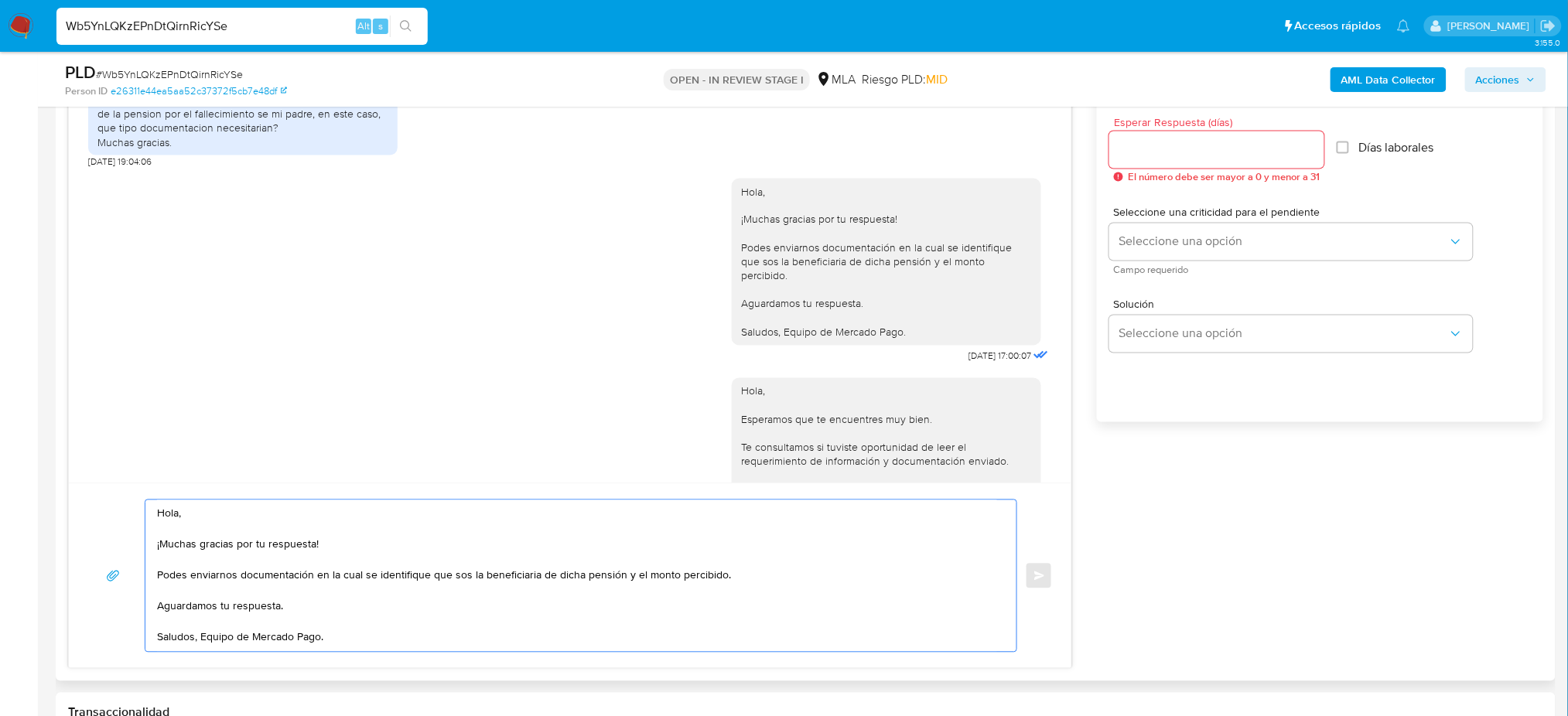
scroll to position [896, 0]
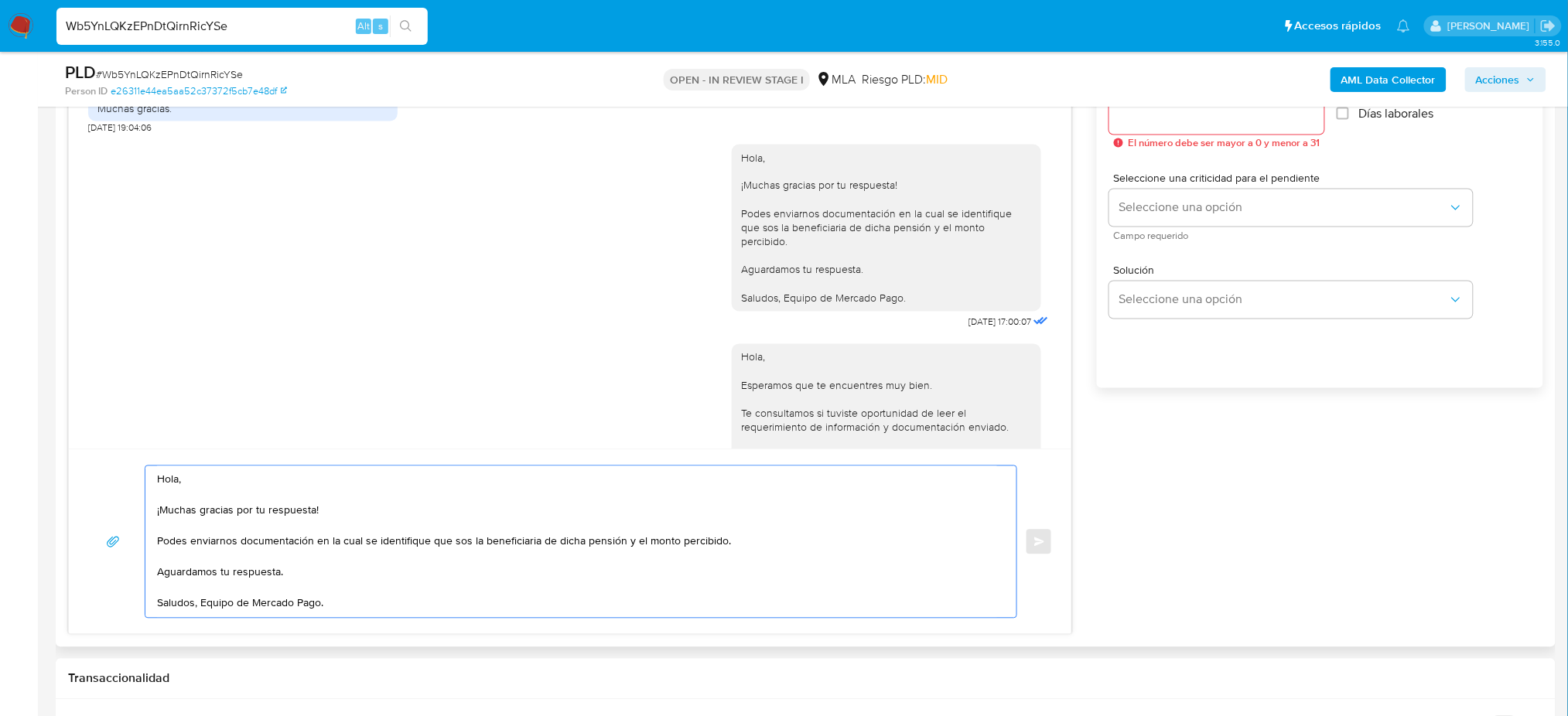
drag, startPoint x: 330, startPoint y: 510, endPoint x: 315, endPoint y: 508, distance: 15.1
click at [315, 508] on textarea "Hola, ¡Muchas gracias por tu respuesta! Podes enviarnos documentación en la cua…" at bounding box center [577, 542] width 840 height 152
click at [343, 515] on textarea "Hola, ¡Muchas gracias por tu respuesta! Podes enviarnos documentación en la cua…" at bounding box center [577, 542] width 840 height 152
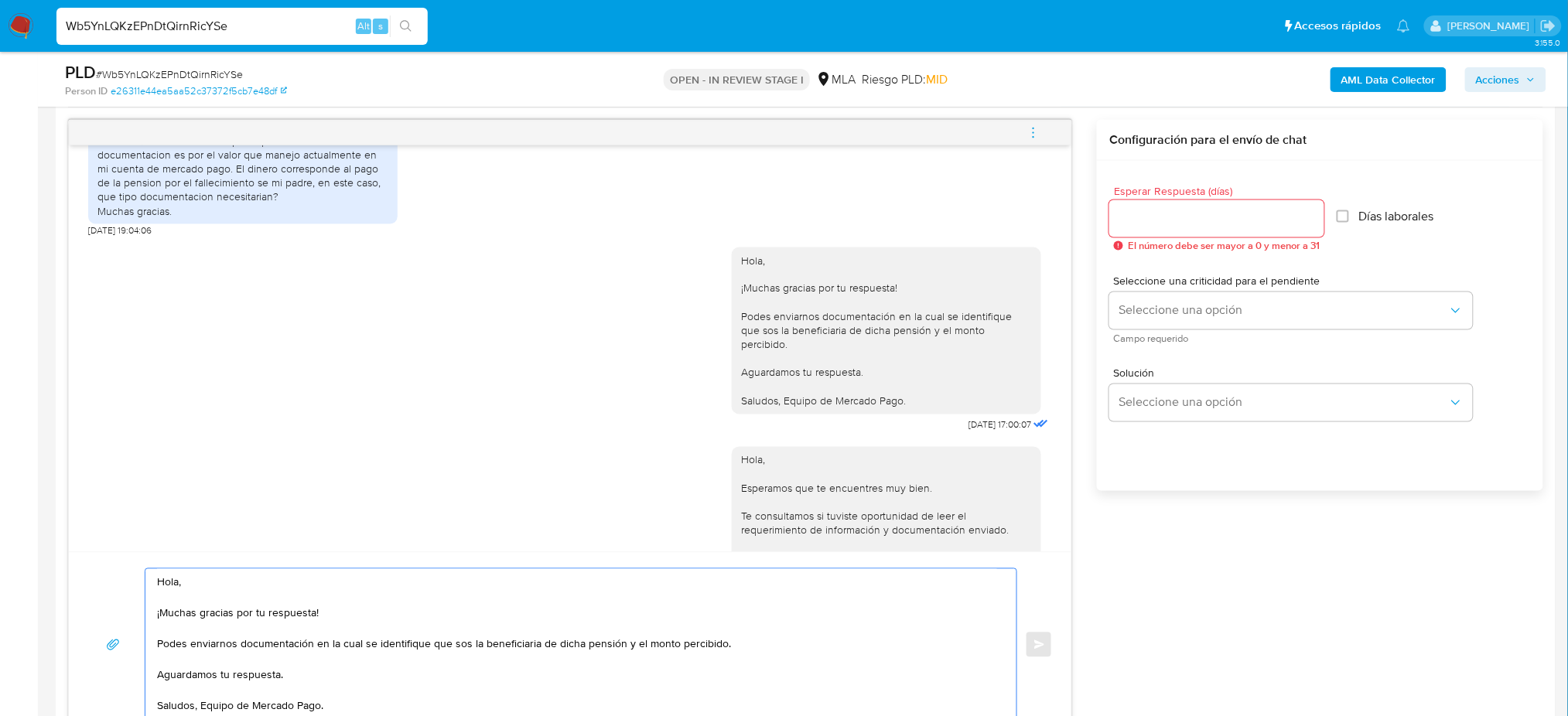
type textarea "Hola, ¡Muchas gracias por tu respuesta! Podes enviarnos documentación en la cua…"
click at [1155, 224] on input "Esperar Respuesta (días)" at bounding box center [1216, 218] width 215 height 20
type input "1"
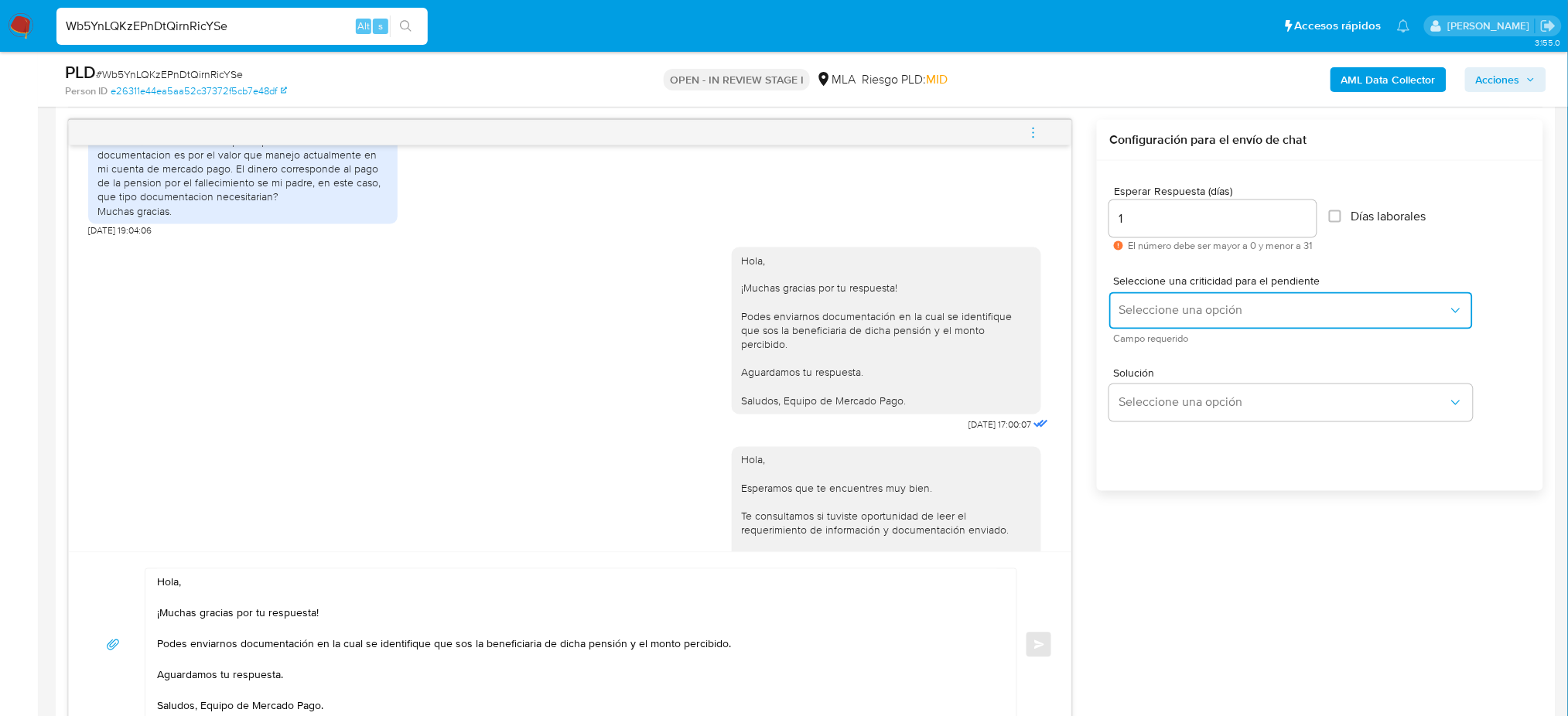
click at [1148, 310] on span "Seleccione una opción" at bounding box center [1283, 310] width 330 height 15
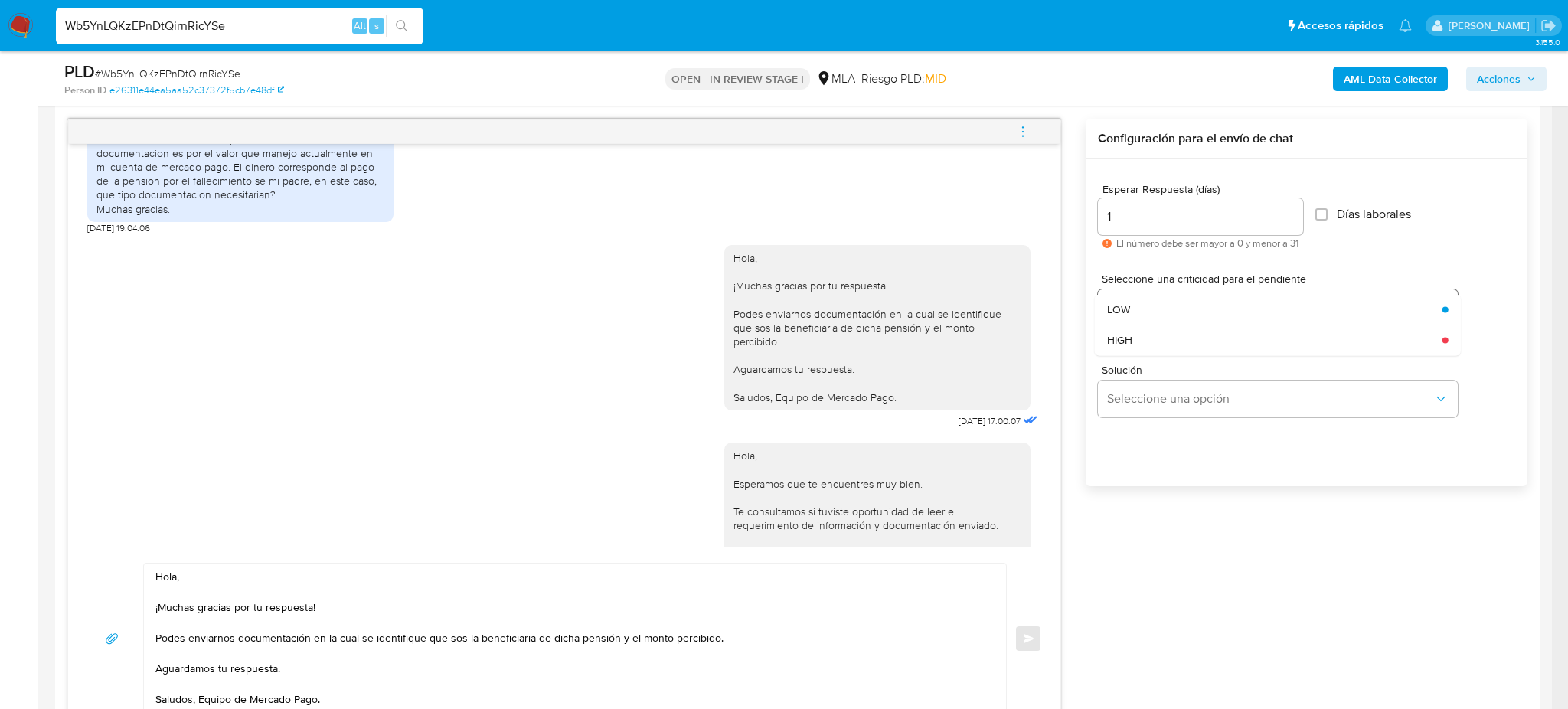
click at [1141, 328] on div "HIGH" at bounding box center [1270, 340] width 326 height 30
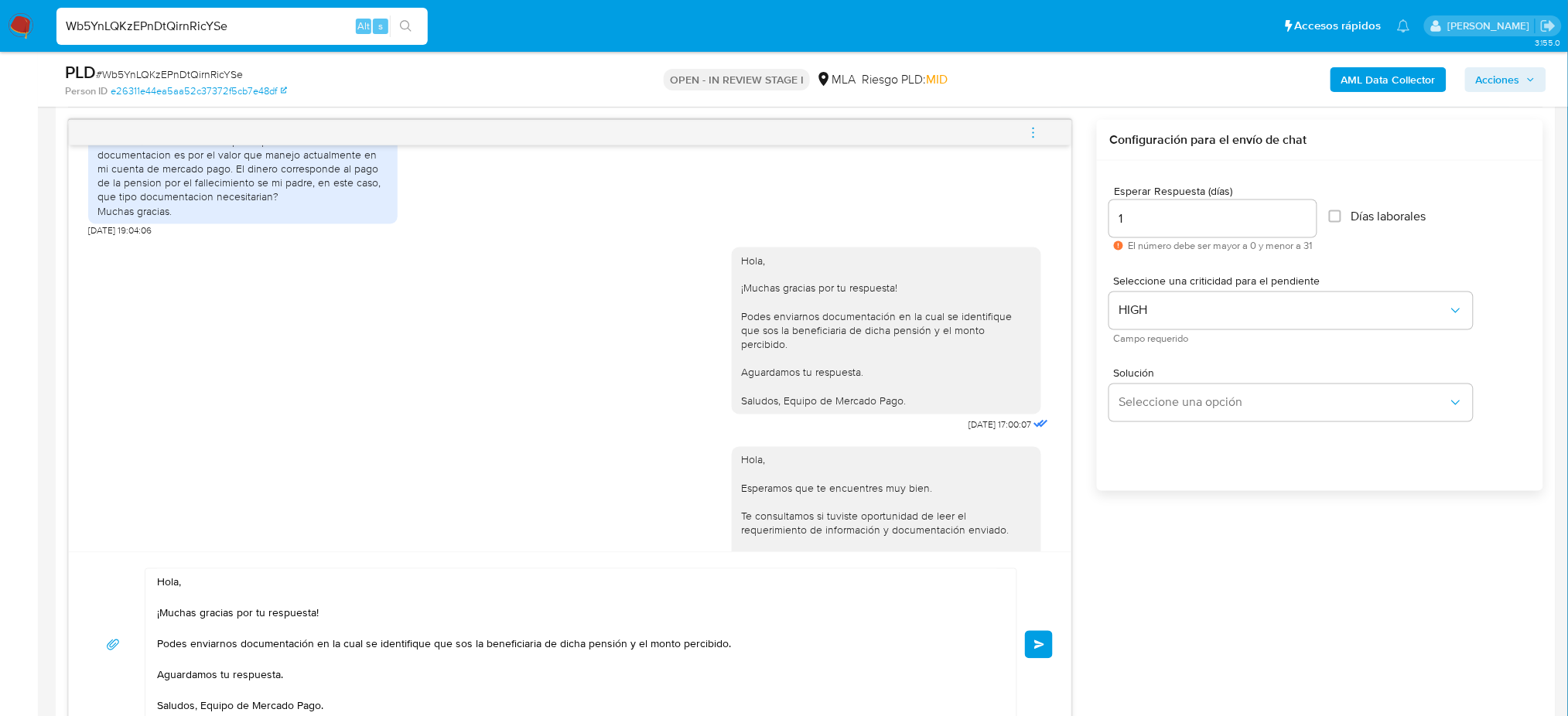
click at [1040, 641] on span "Enviar" at bounding box center [1040, 645] width 11 height 9
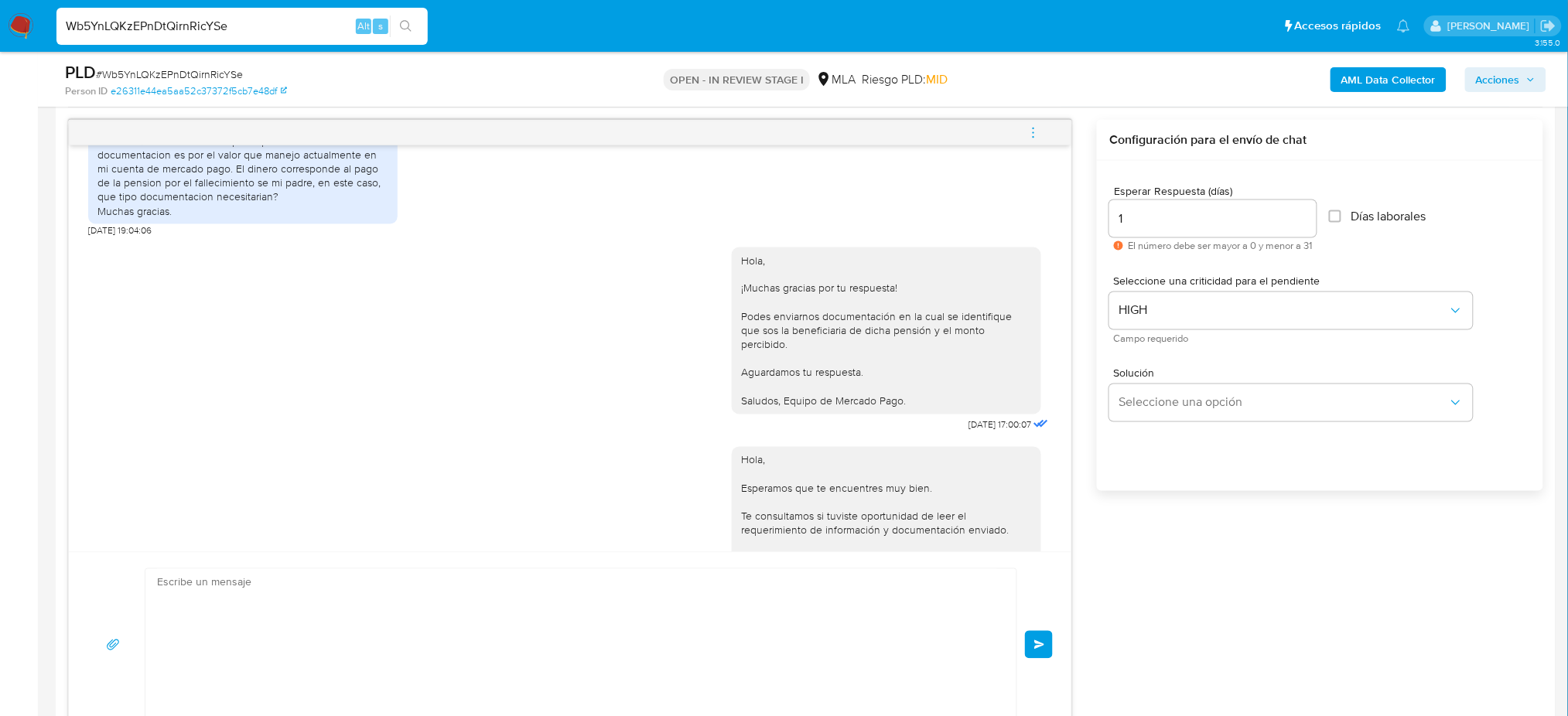
scroll to position [2124, 0]
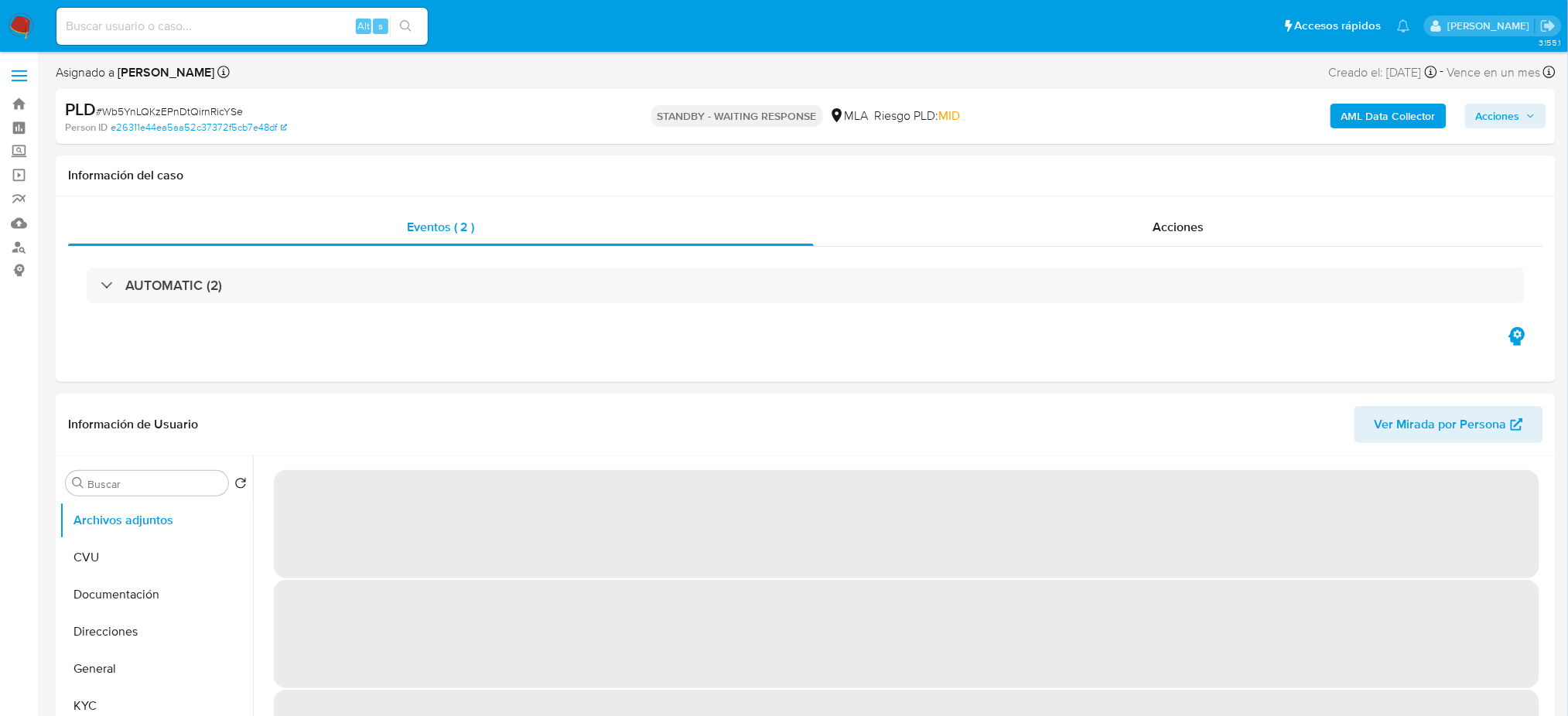
select select "10"
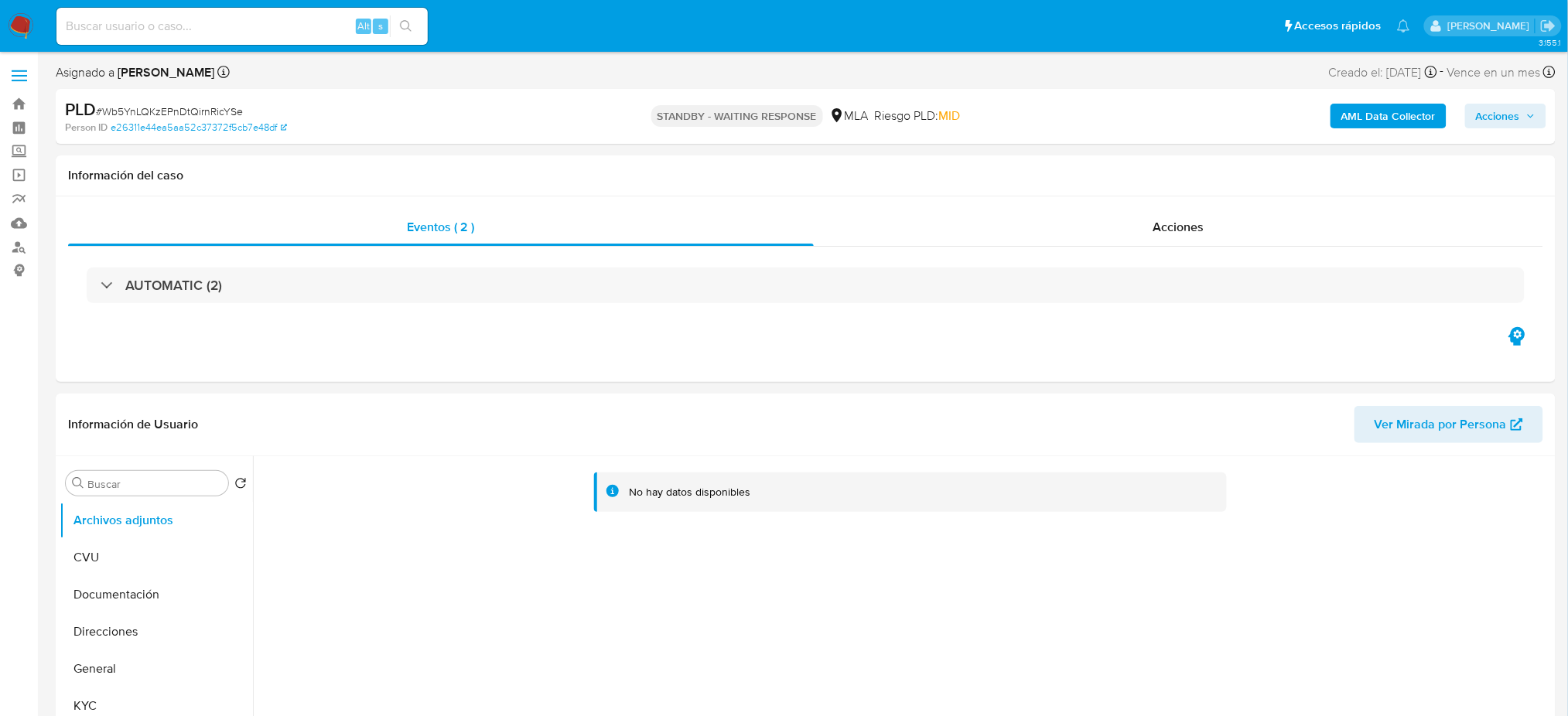
click at [28, 28] on img at bounding box center [21, 26] width 26 height 26
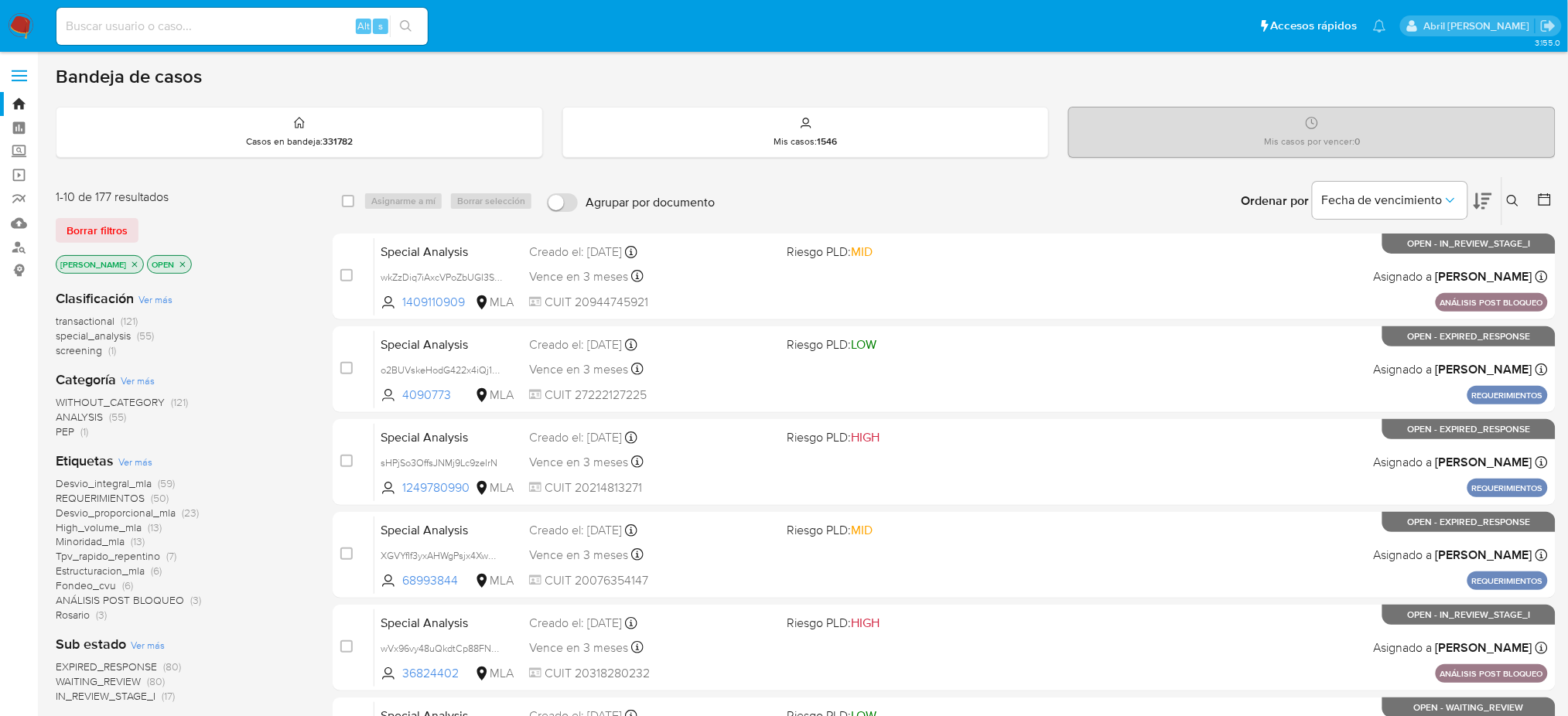
click at [264, 24] on input at bounding box center [242, 26] width 371 height 20
paste input "EnO7JjFO3aeDAA5cCOK4OO8b"
type input "EnO7JjFO3aeDAA5cCOK4OO8b"
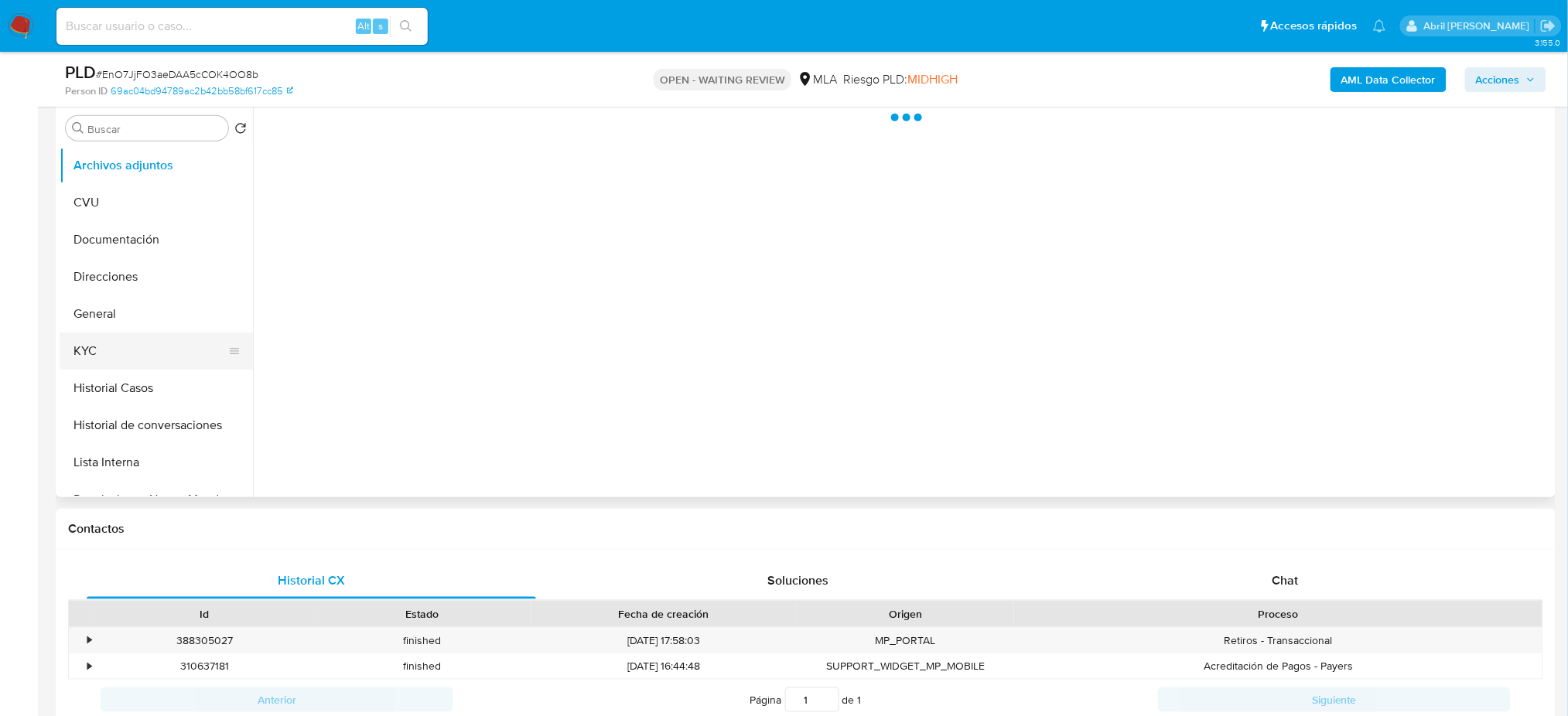
scroll to position [309, 0]
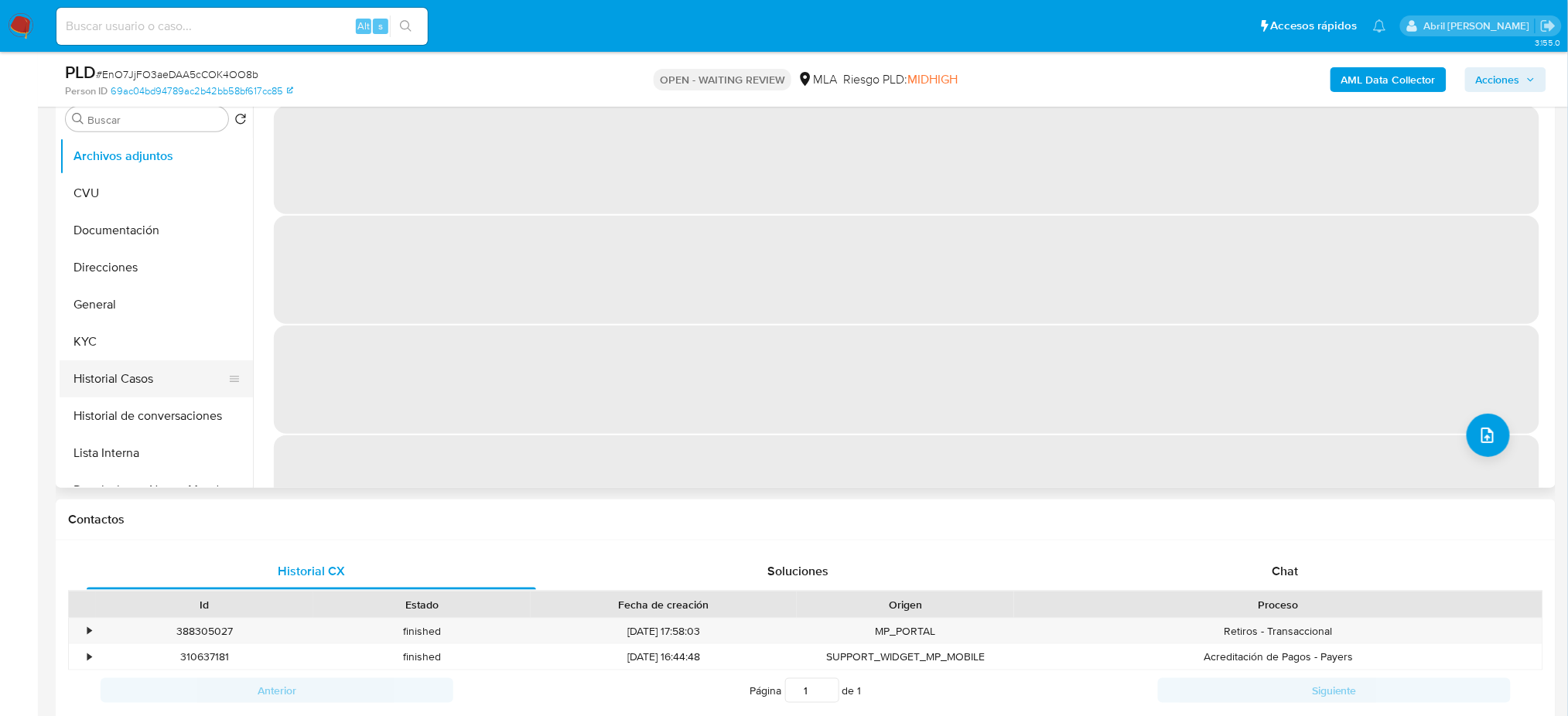
select select "10"
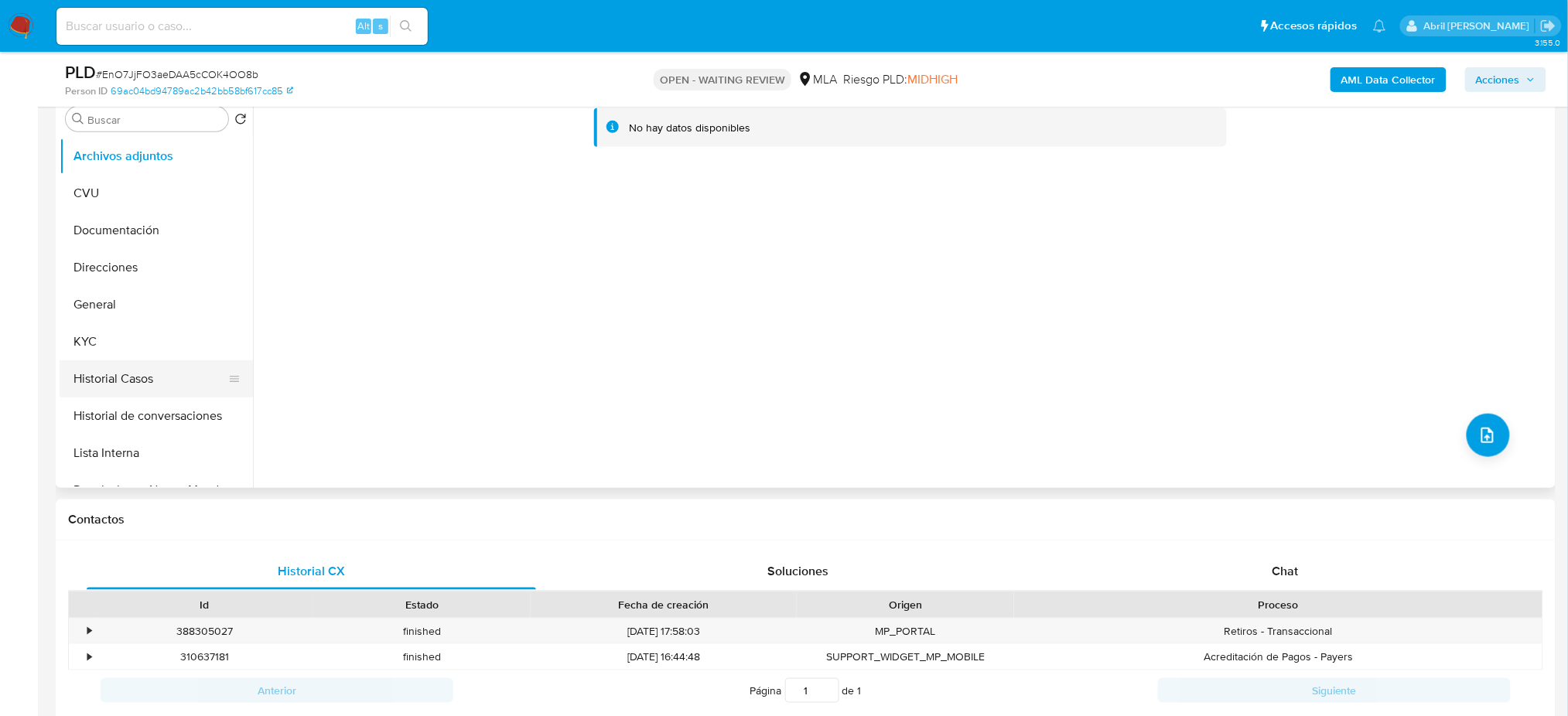
click at [105, 375] on button "Historial Casos" at bounding box center [149, 378] width 181 height 37
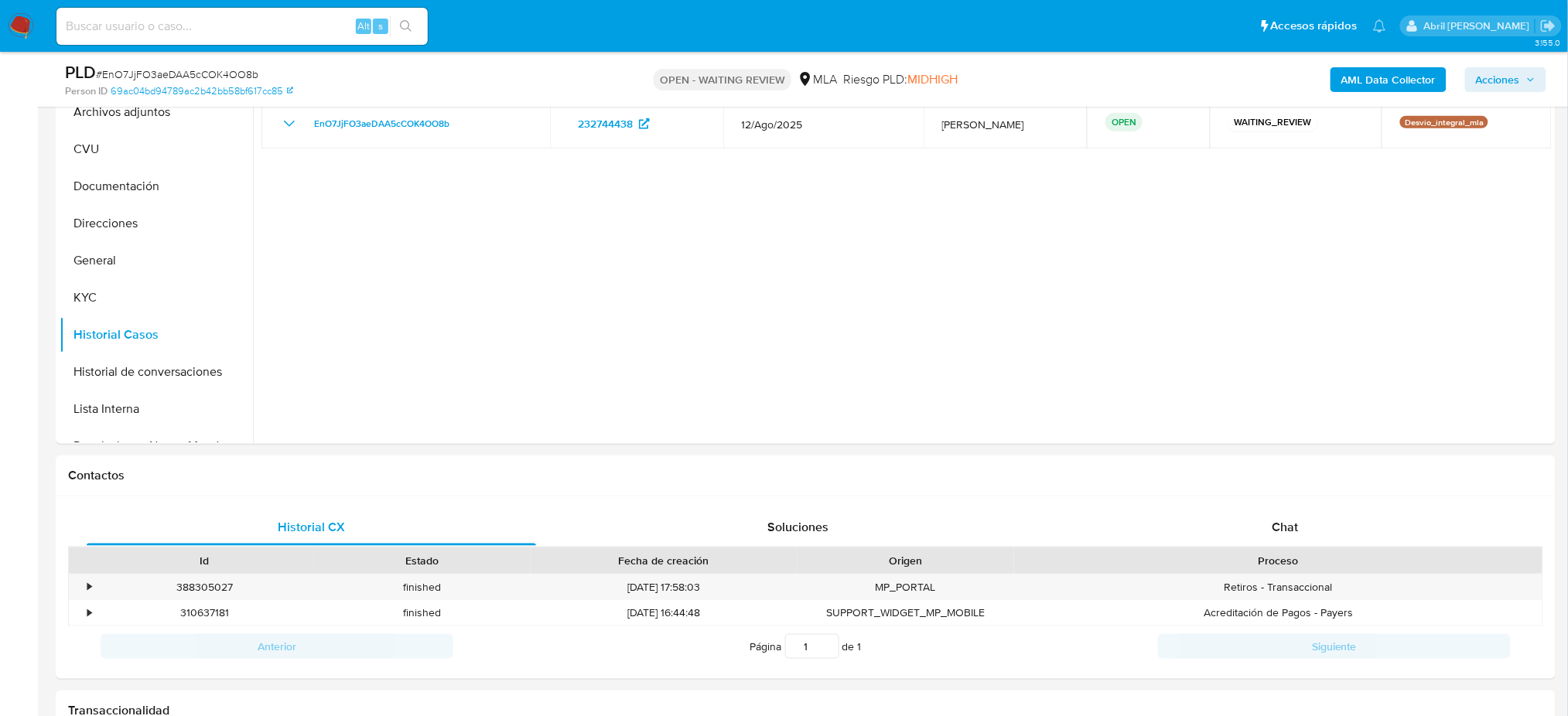
scroll to position [146, 0]
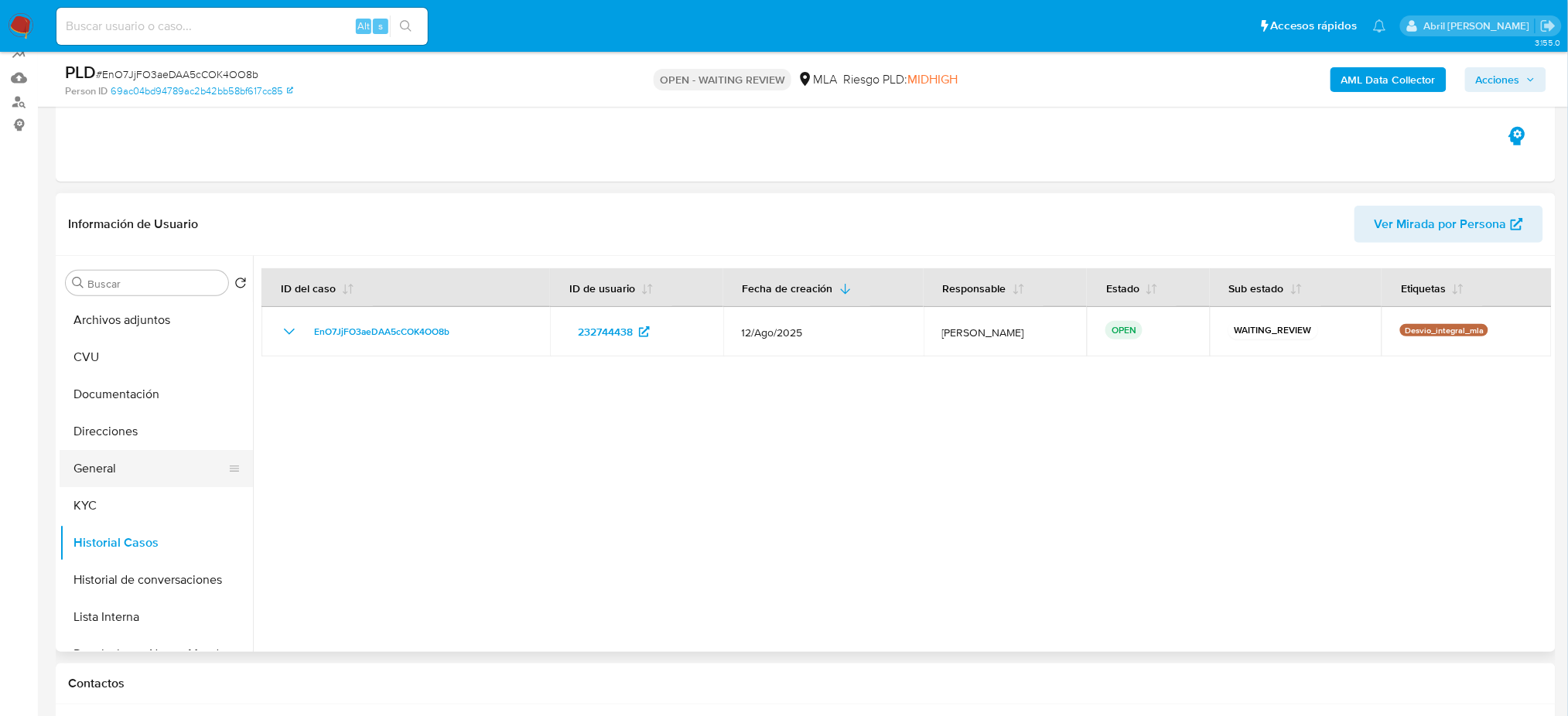
click at [109, 473] on button "General" at bounding box center [149, 468] width 181 height 37
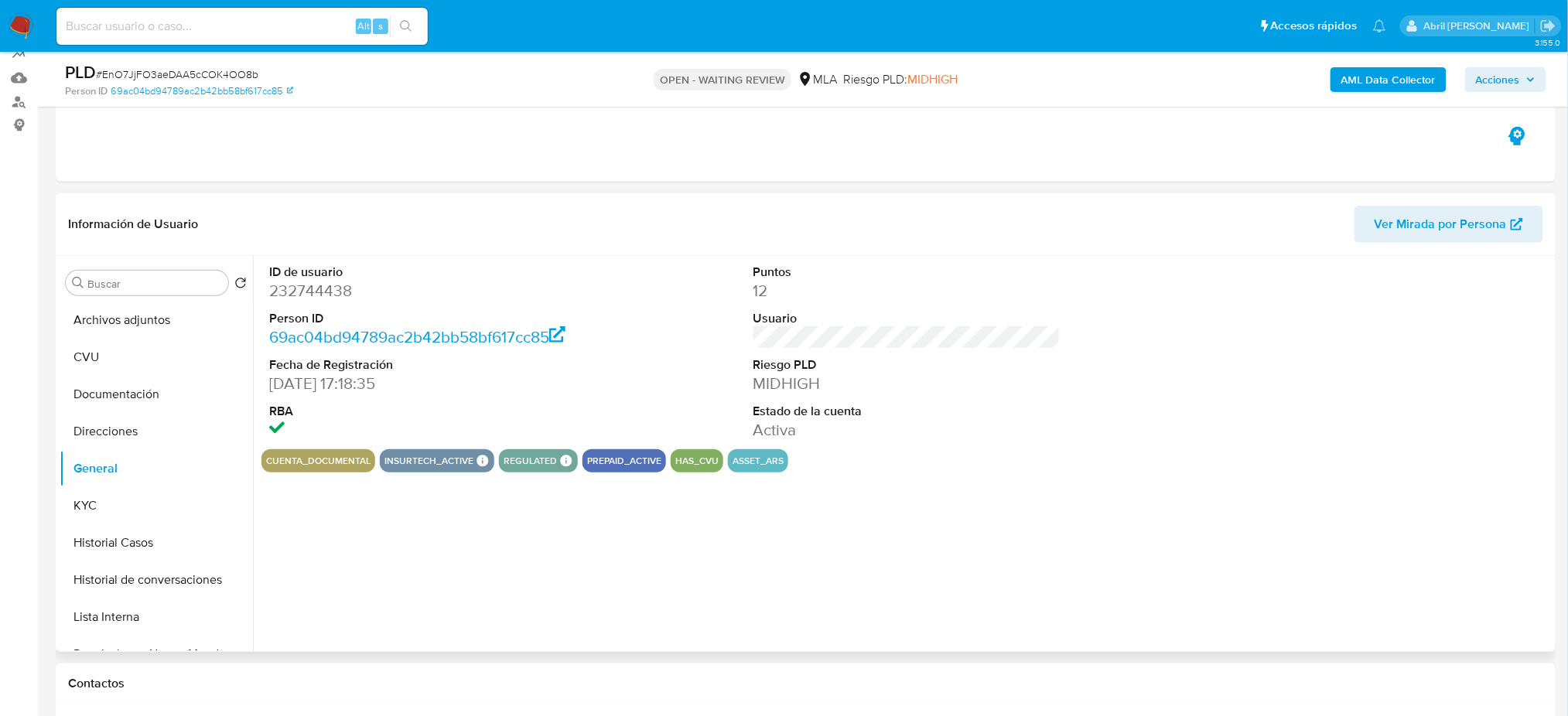
click at [310, 288] on dd "232744438" at bounding box center [423, 291] width 307 height 22
copy dd "232744438"
click at [111, 496] on button "KYC" at bounding box center [149, 505] width 181 height 37
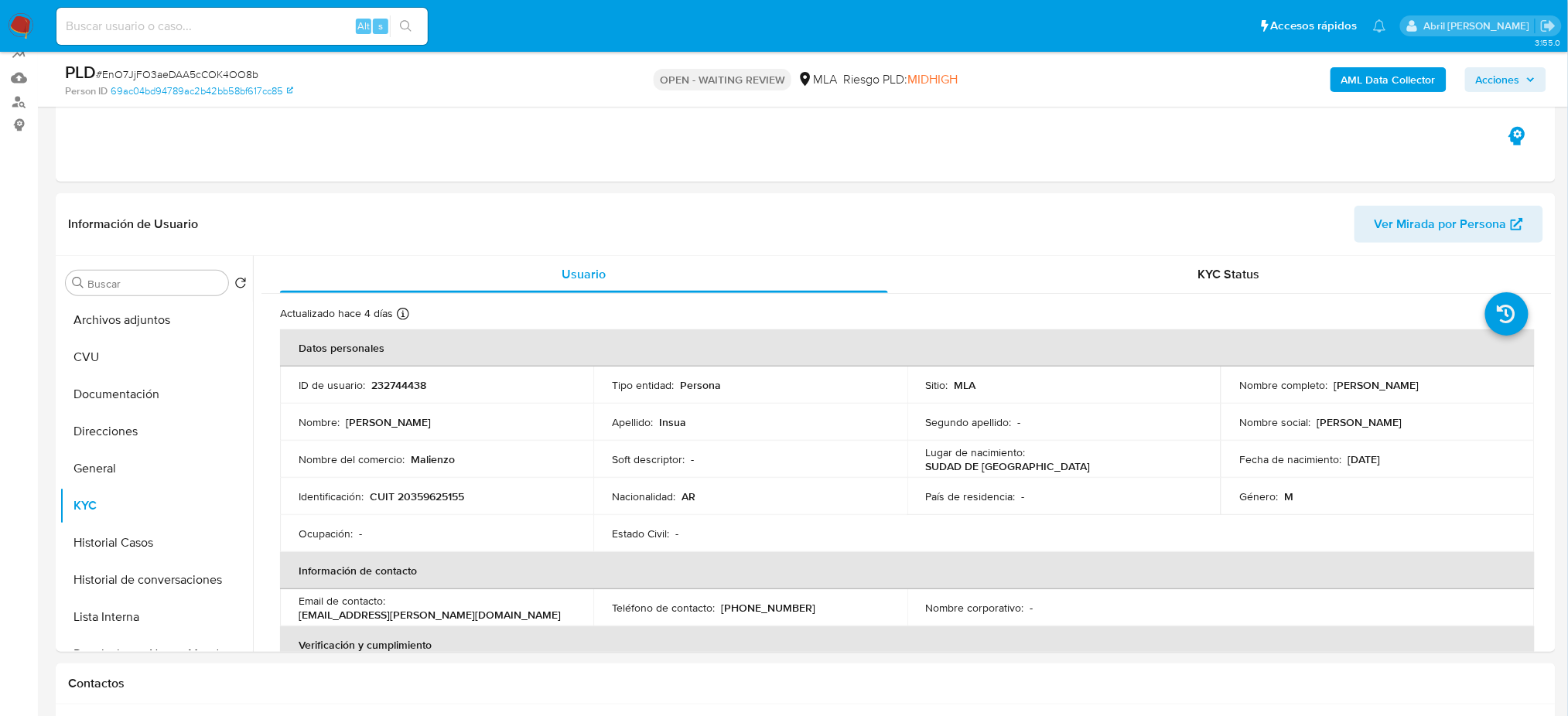
click at [402, 497] on p "CUIT 20359625155" at bounding box center [416, 496] width 94 height 13
copy p "20359625155"
click at [420, 440] on tbody "ID de usuario : 232744438 Tipo entidad : Persona Sitio : MLA Nombre completo : …" at bounding box center [908, 459] width 1254 height 186
drag, startPoint x: 409, startPoint y: 496, endPoint x: 458, endPoint y: 499, distance: 49.1
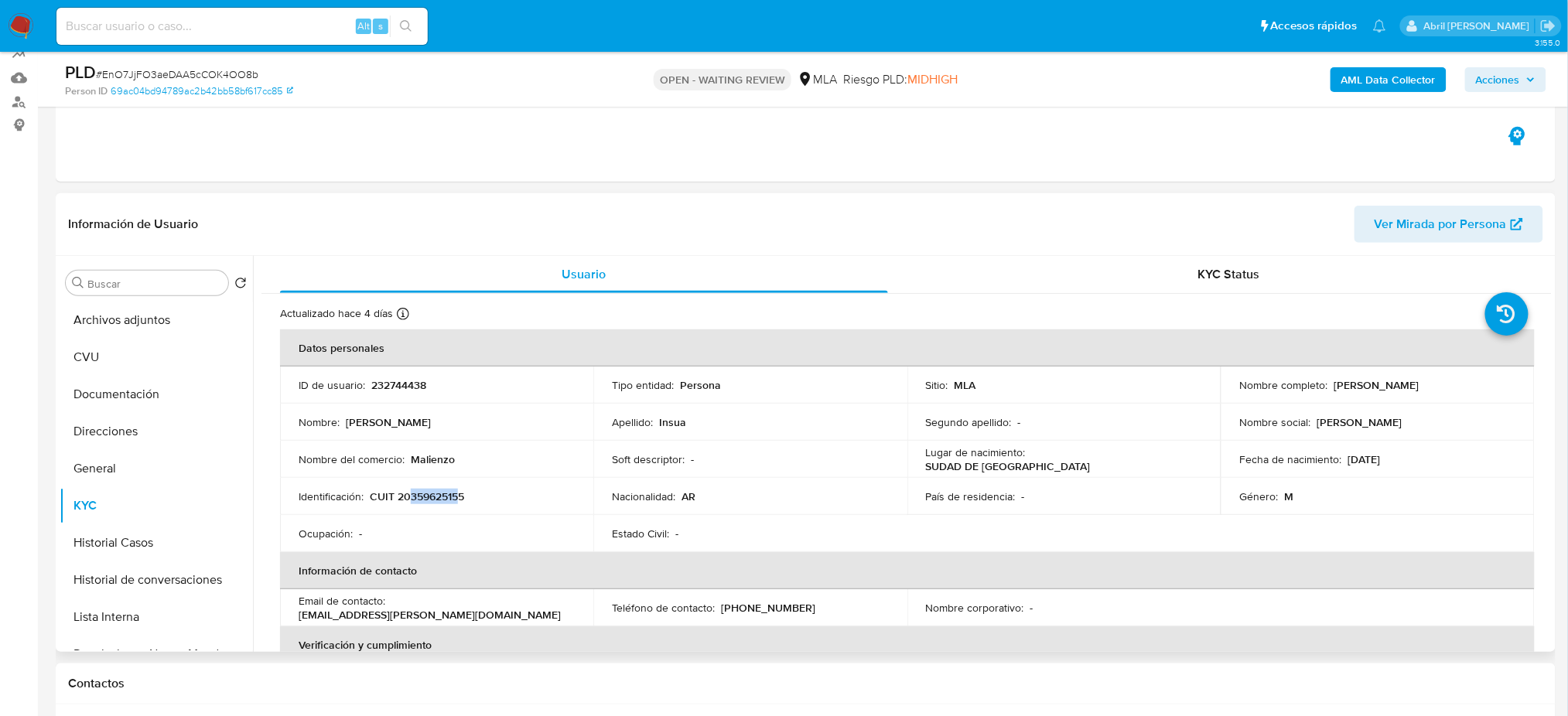
click at [458, 499] on p "CUIT 20359625155" at bounding box center [416, 496] width 94 height 13
copy p "35962515"
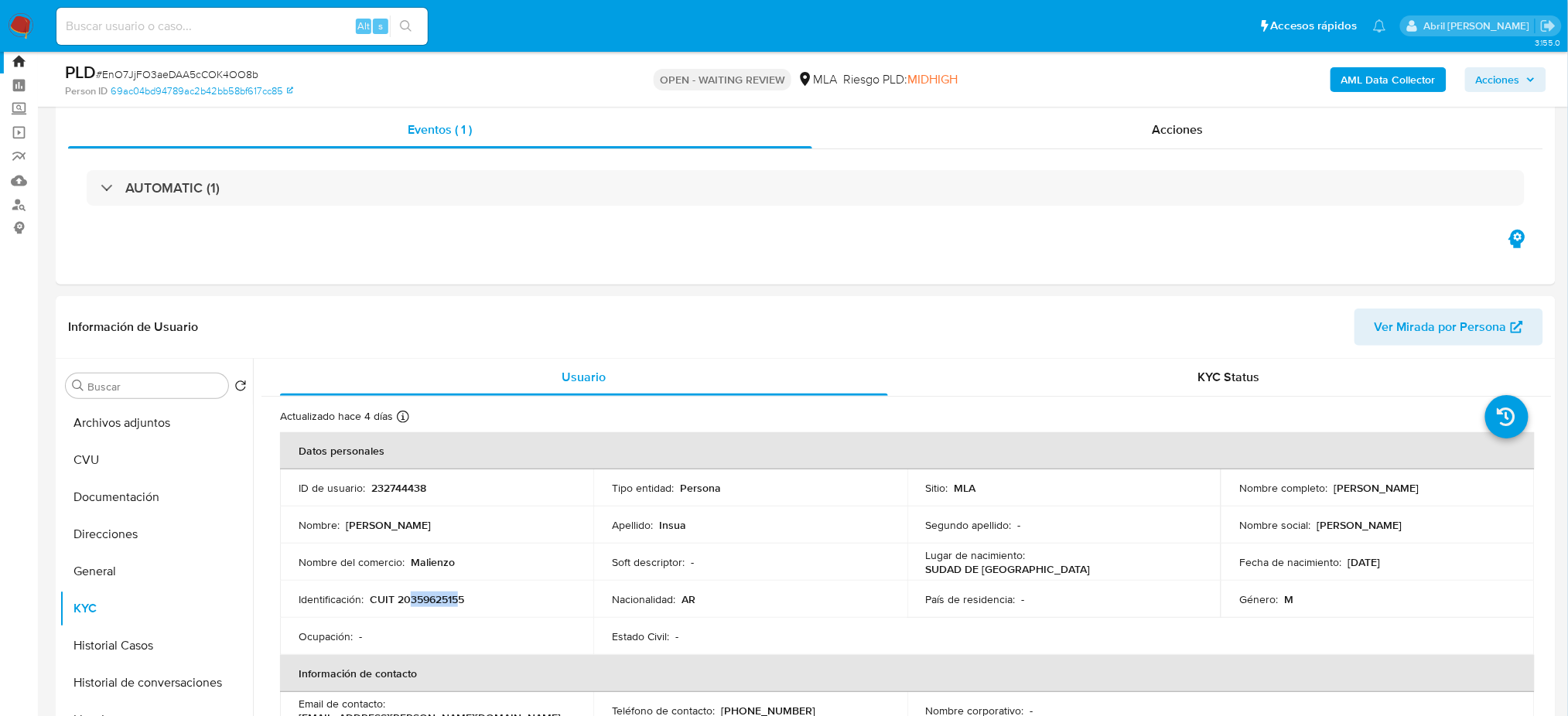
scroll to position [249, 0]
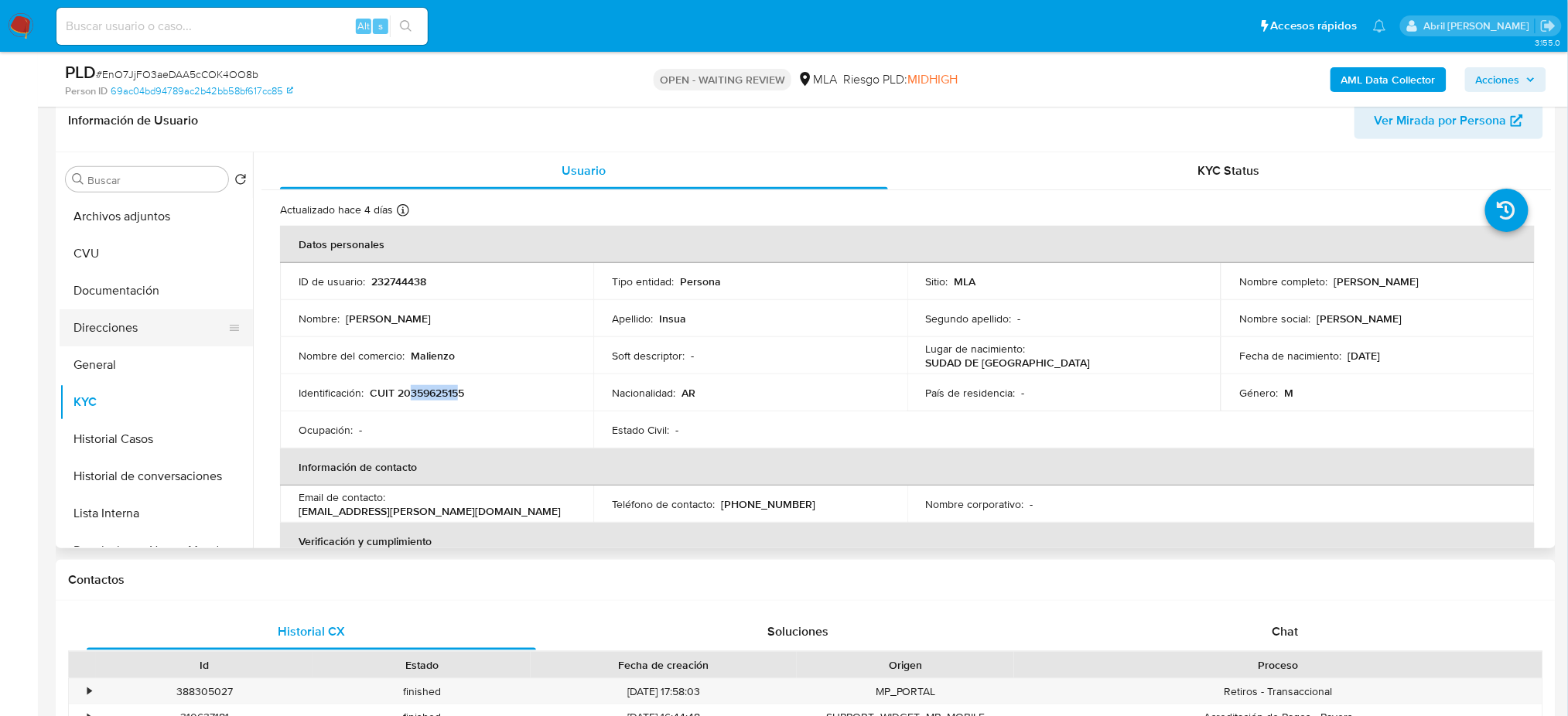
click at [125, 320] on button "Direcciones" at bounding box center [149, 327] width 181 height 37
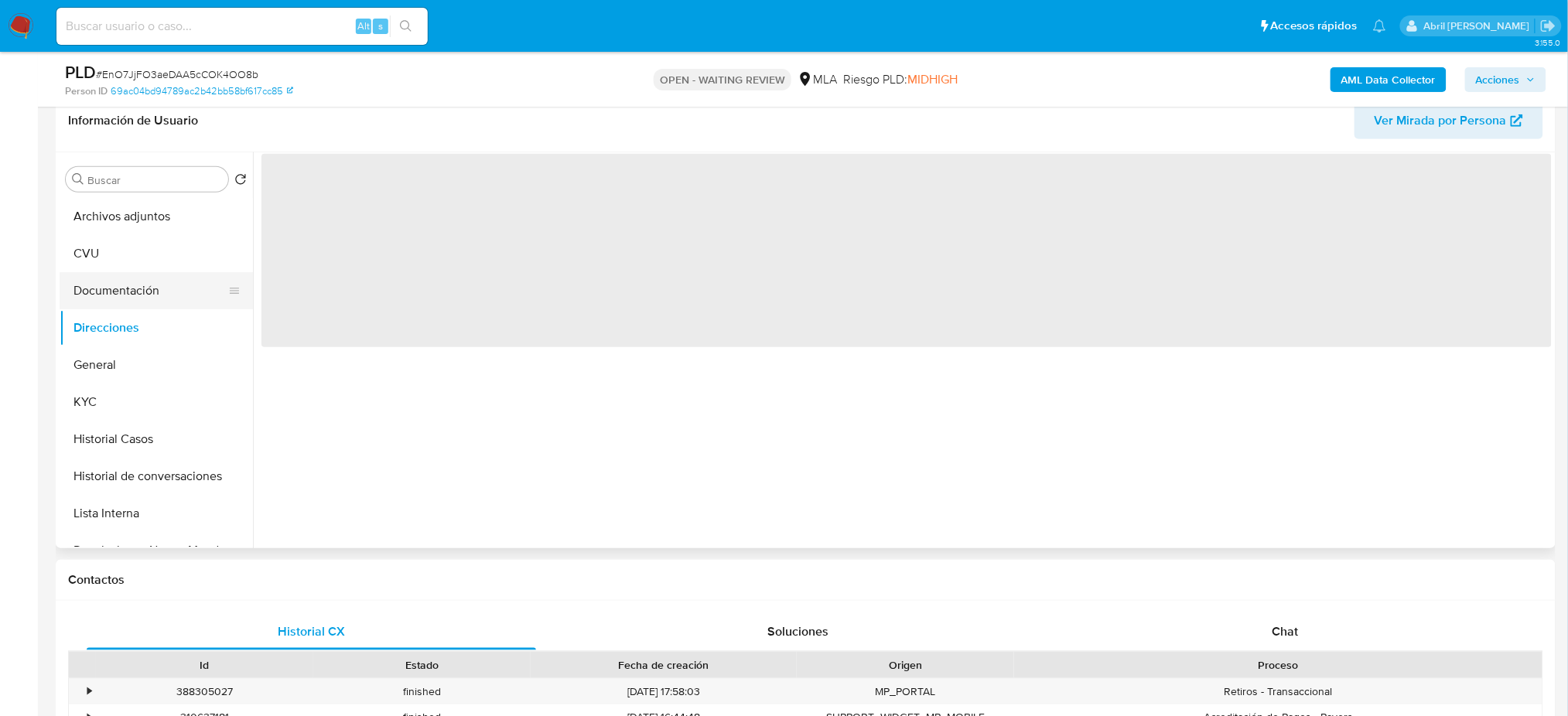
click at [115, 289] on button "Documentación" at bounding box center [149, 290] width 181 height 37
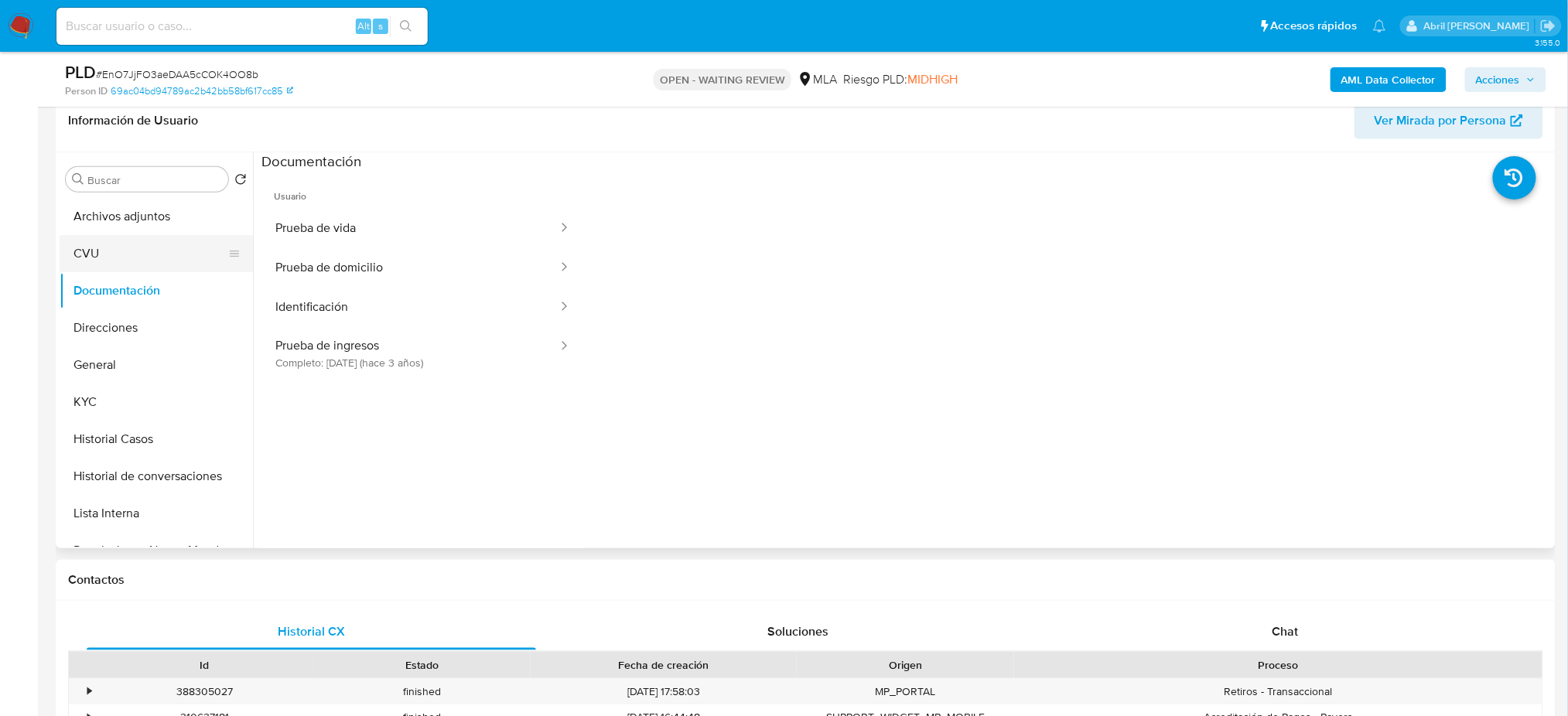
click at [102, 259] on button "CVU" at bounding box center [149, 253] width 181 height 37
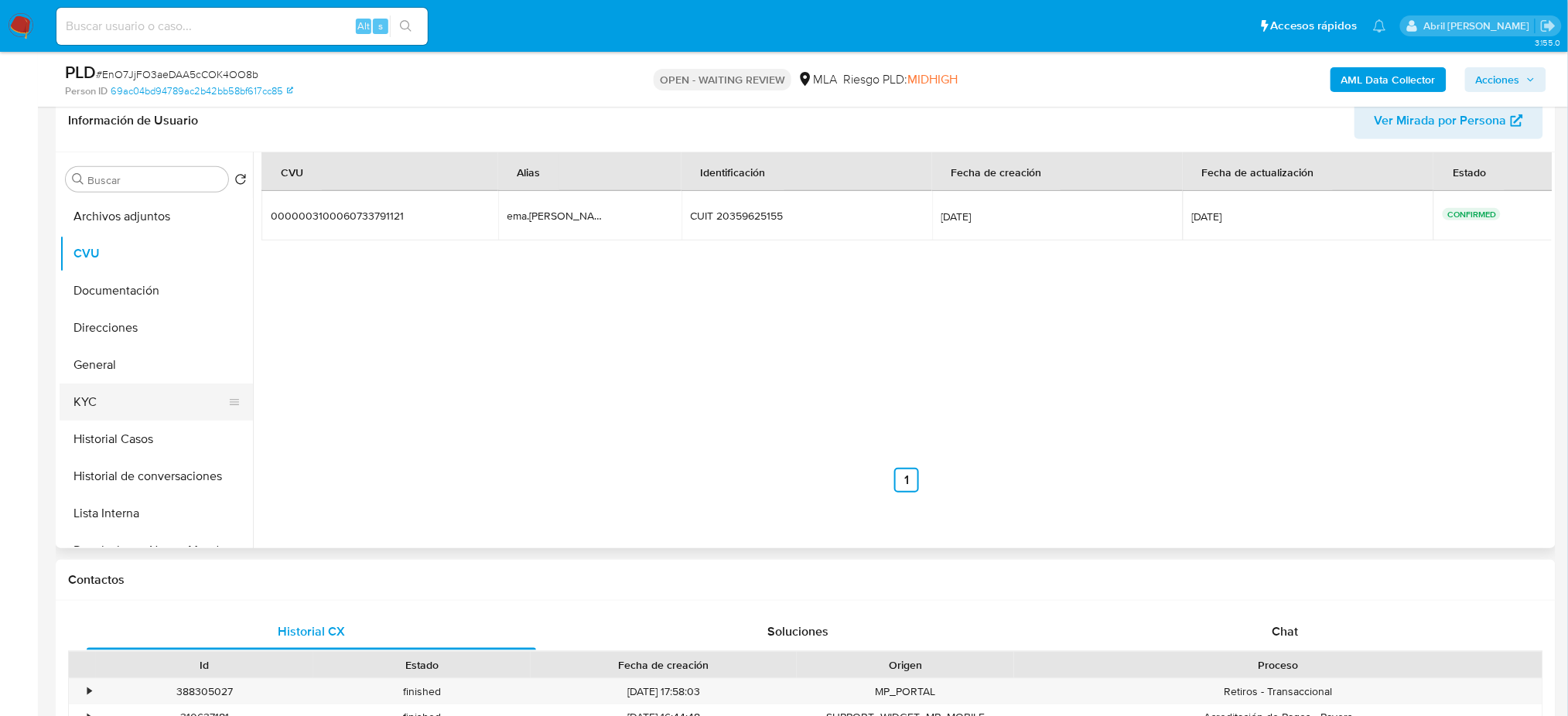
click at [142, 395] on button "KYC" at bounding box center [149, 402] width 181 height 37
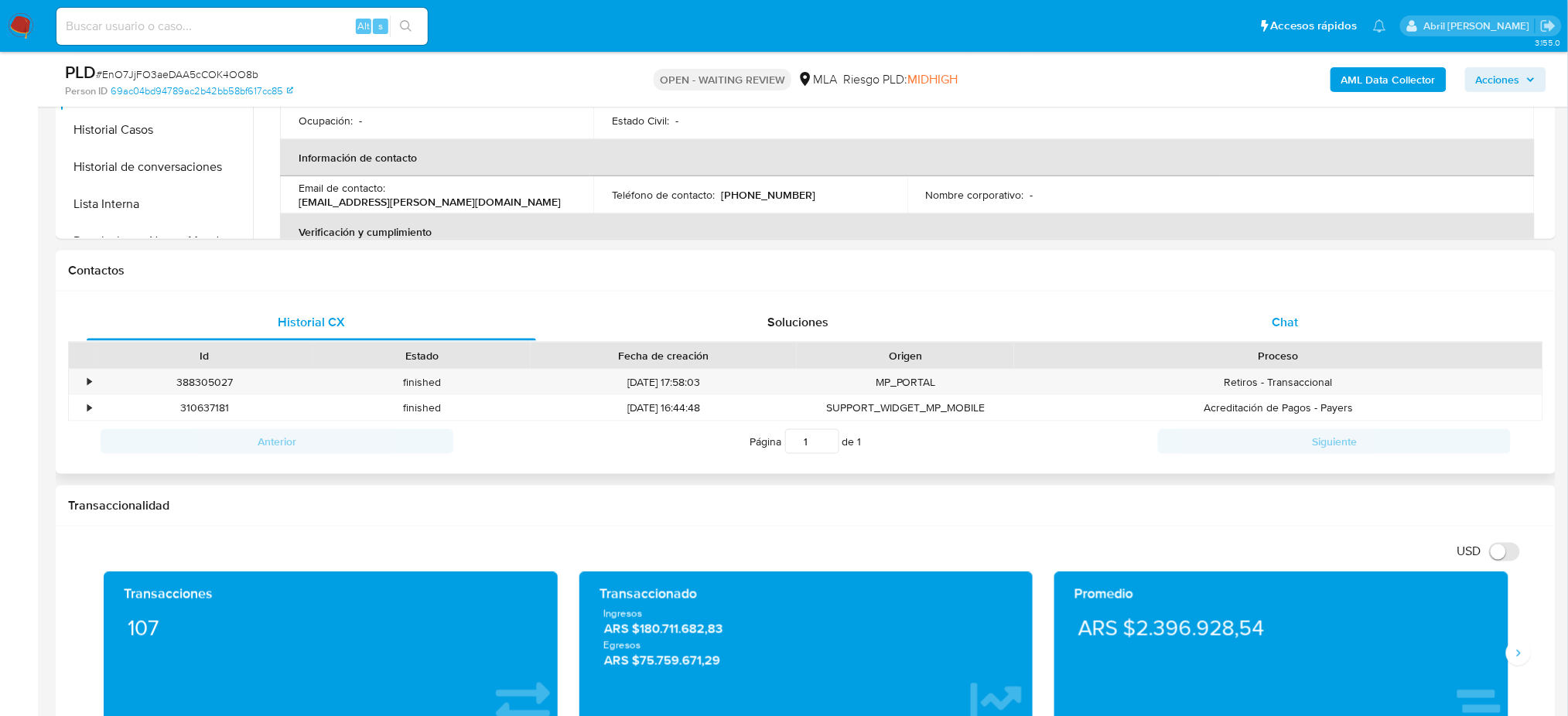
click at [1254, 315] on div "Chat" at bounding box center [1285, 322] width 449 height 37
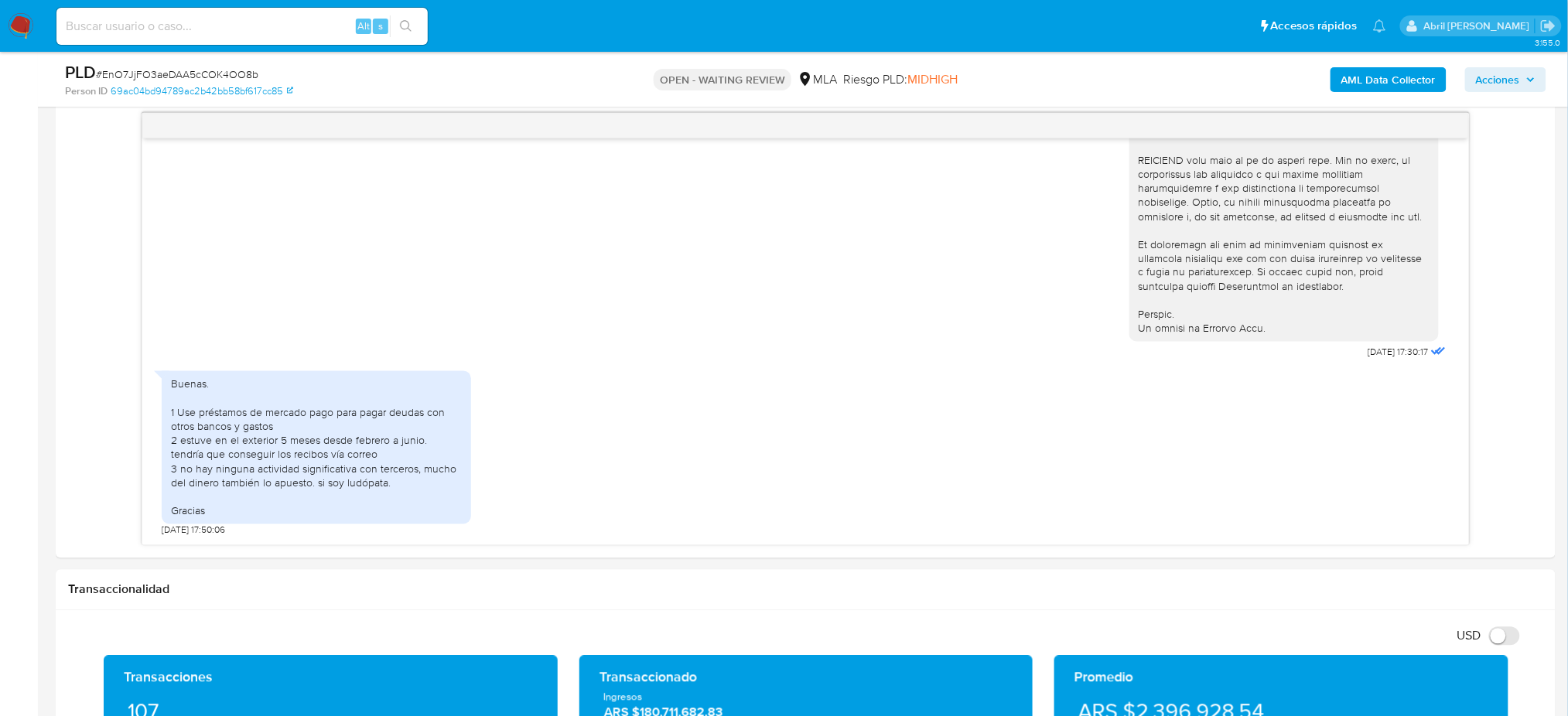
scroll to position [764, 0]
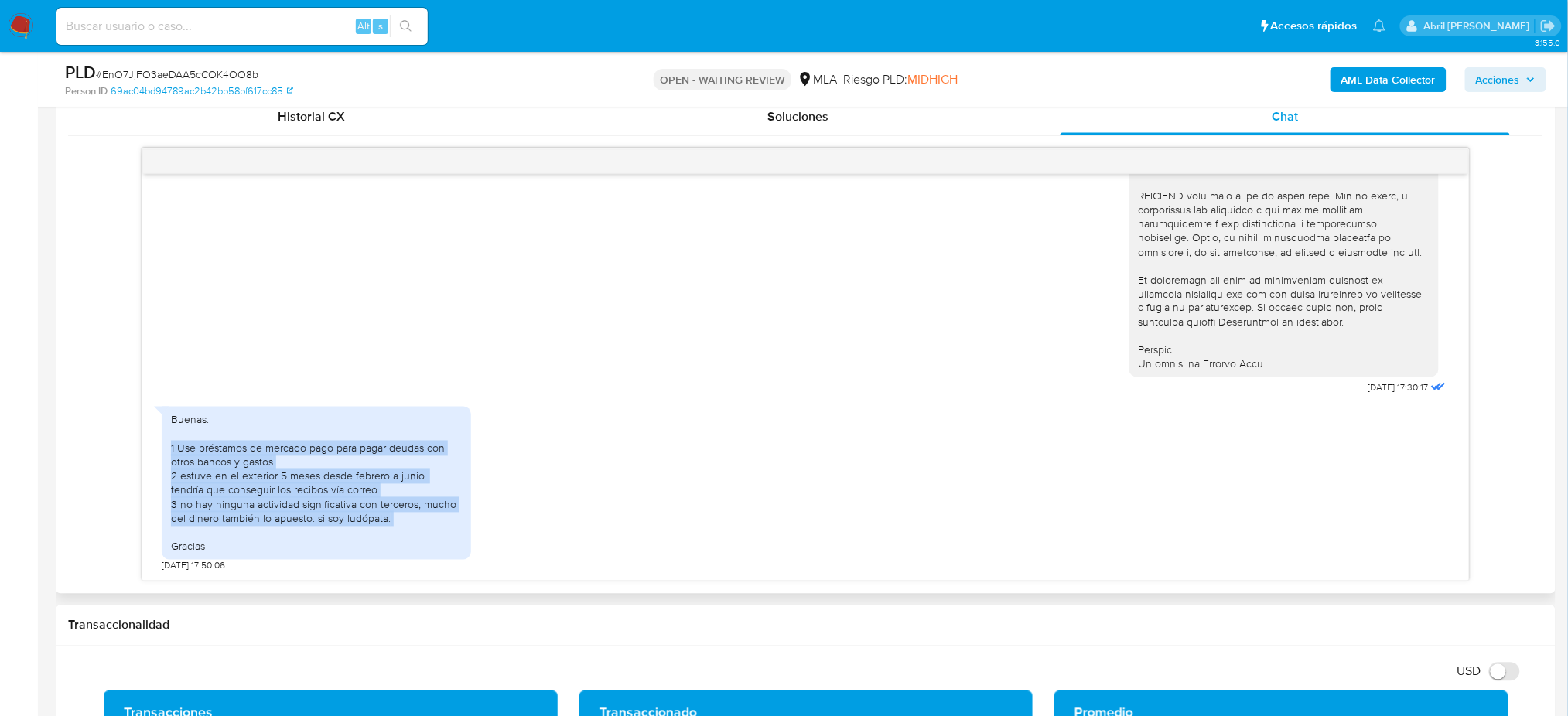
drag, startPoint x: 165, startPoint y: 453, endPoint x: 422, endPoint y: 531, distance: 268.6
click at [422, 531] on div "Buenas. 1 Use préstamos de mercado pago para pagar deudas con otros bancos y ga…" at bounding box center [316, 483] width 309 height 153
copy div "1 Use préstamos de mercado pago para pagar deudas con otros bancos y gastos 2 e…"
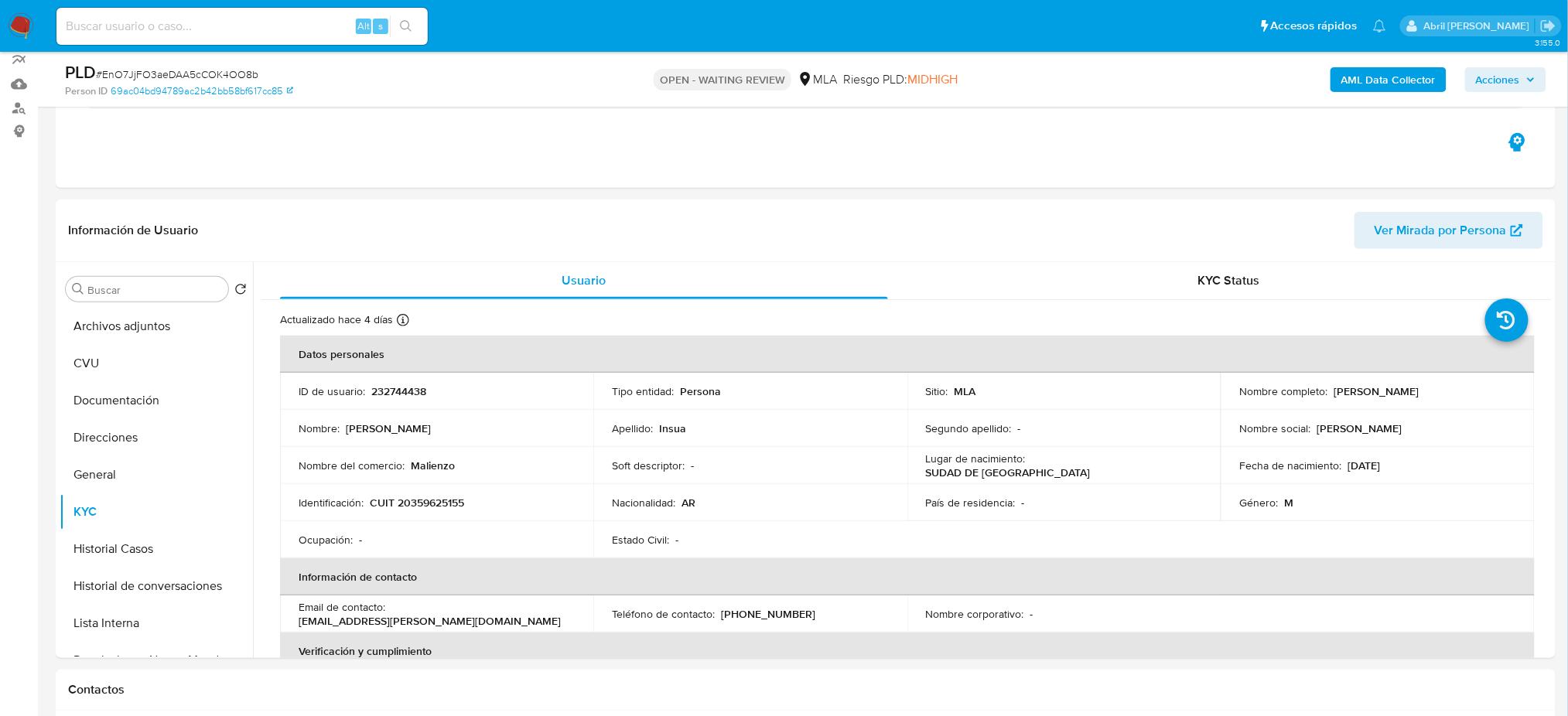
scroll to position [249, 0]
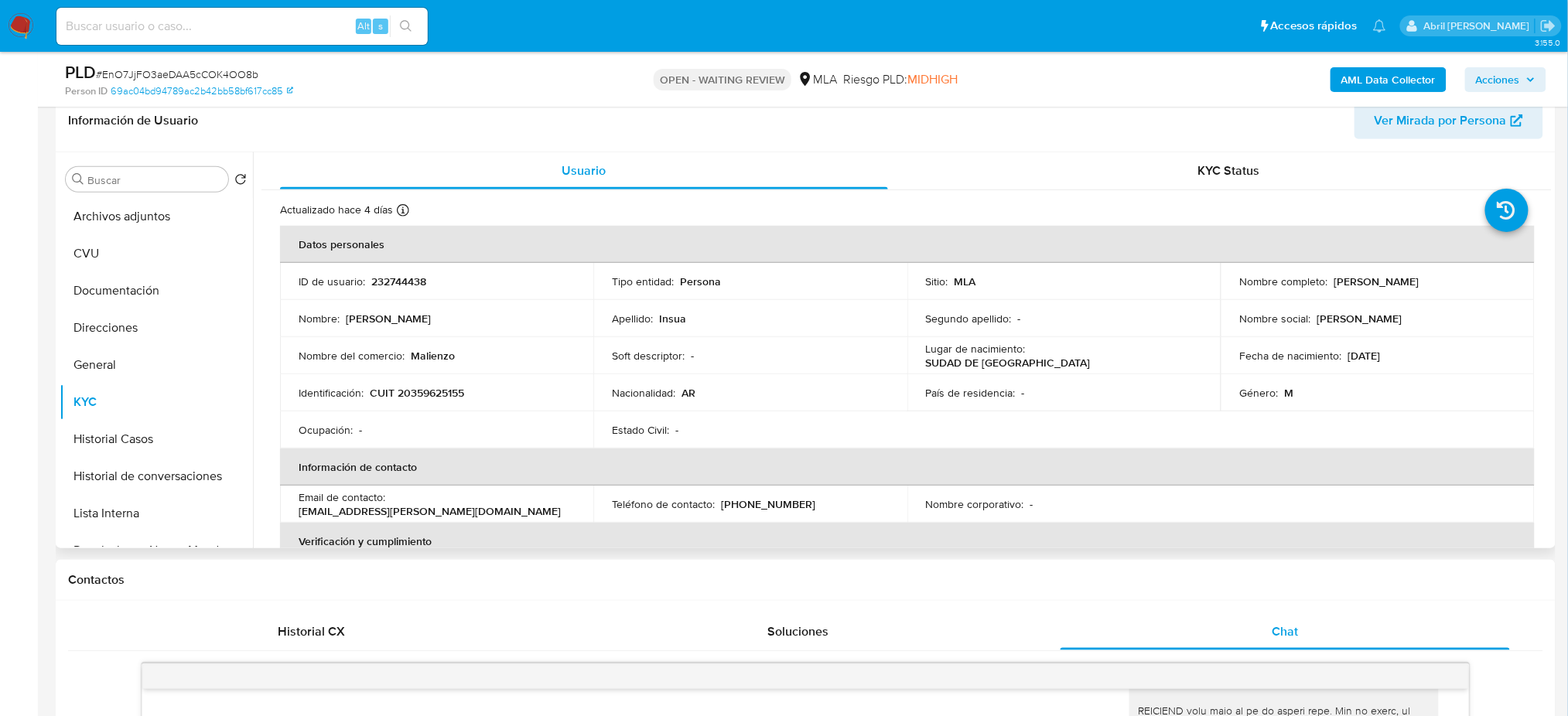
drag, startPoint x: 1333, startPoint y: 279, endPoint x: 1445, endPoint y: 284, distance: 112.1
click at [1445, 284] on div "Nombre completo : Emanuel Mariano Insua" at bounding box center [1377, 281] width 276 height 13
drag, startPoint x: 1331, startPoint y: 280, endPoint x: 1478, endPoint y: 281, distance: 147.0
click at [1478, 281] on div "Nombre completo : Emanuel Mariano Insua" at bounding box center [1377, 281] width 276 height 13
copy p "Emanuel Mariano Insua"
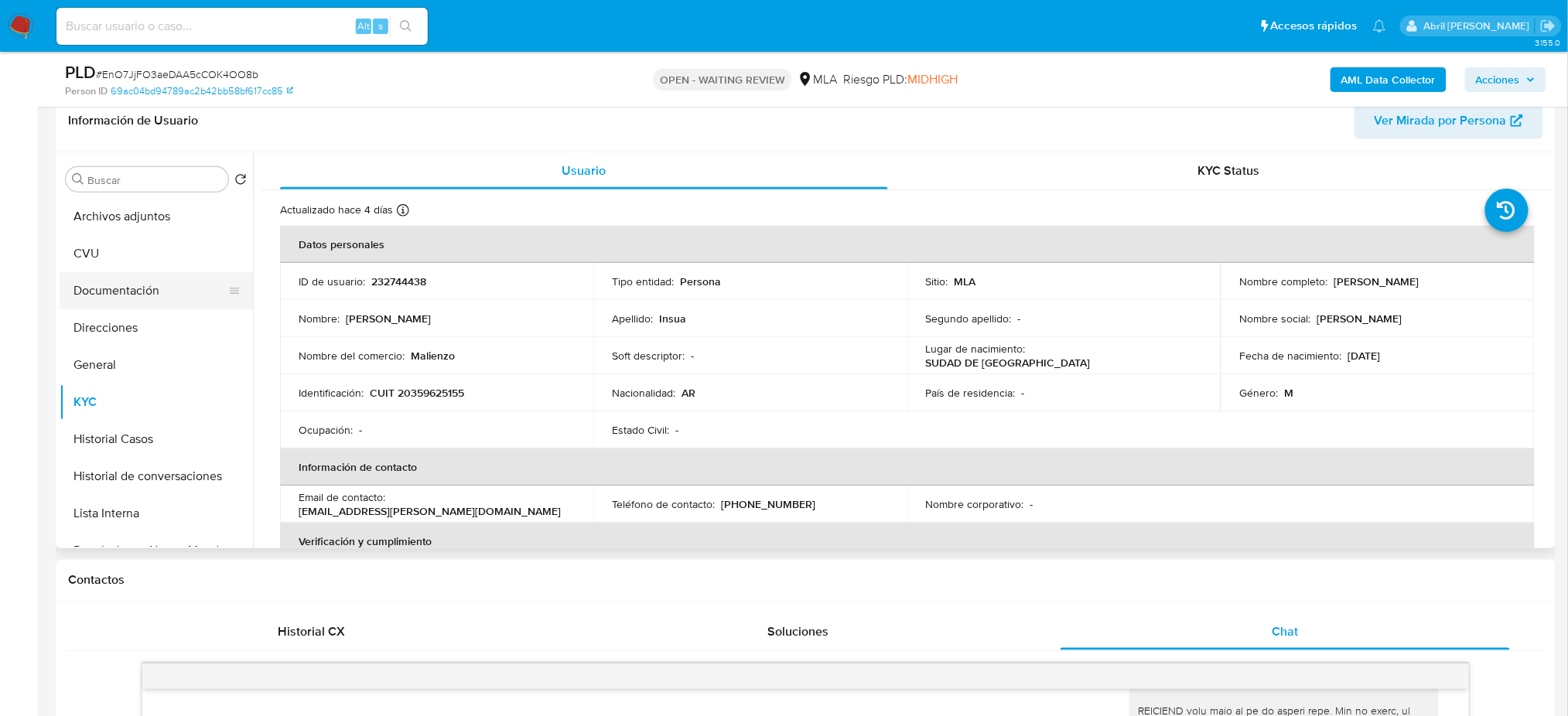
click at [155, 278] on button "Documentación" at bounding box center [149, 290] width 181 height 37
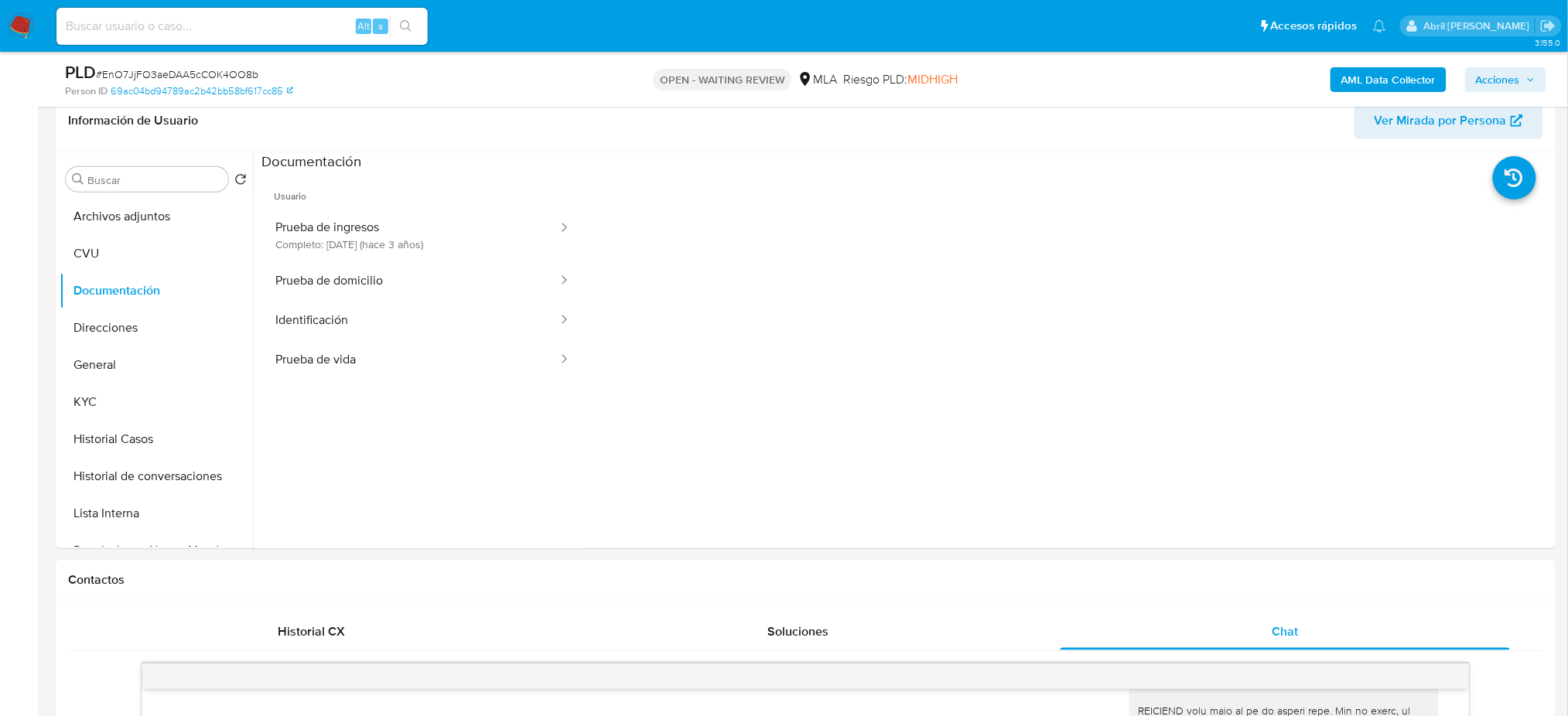
click at [375, 278] on button "Prueba de domicilio" at bounding box center [410, 281] width 297 height 40
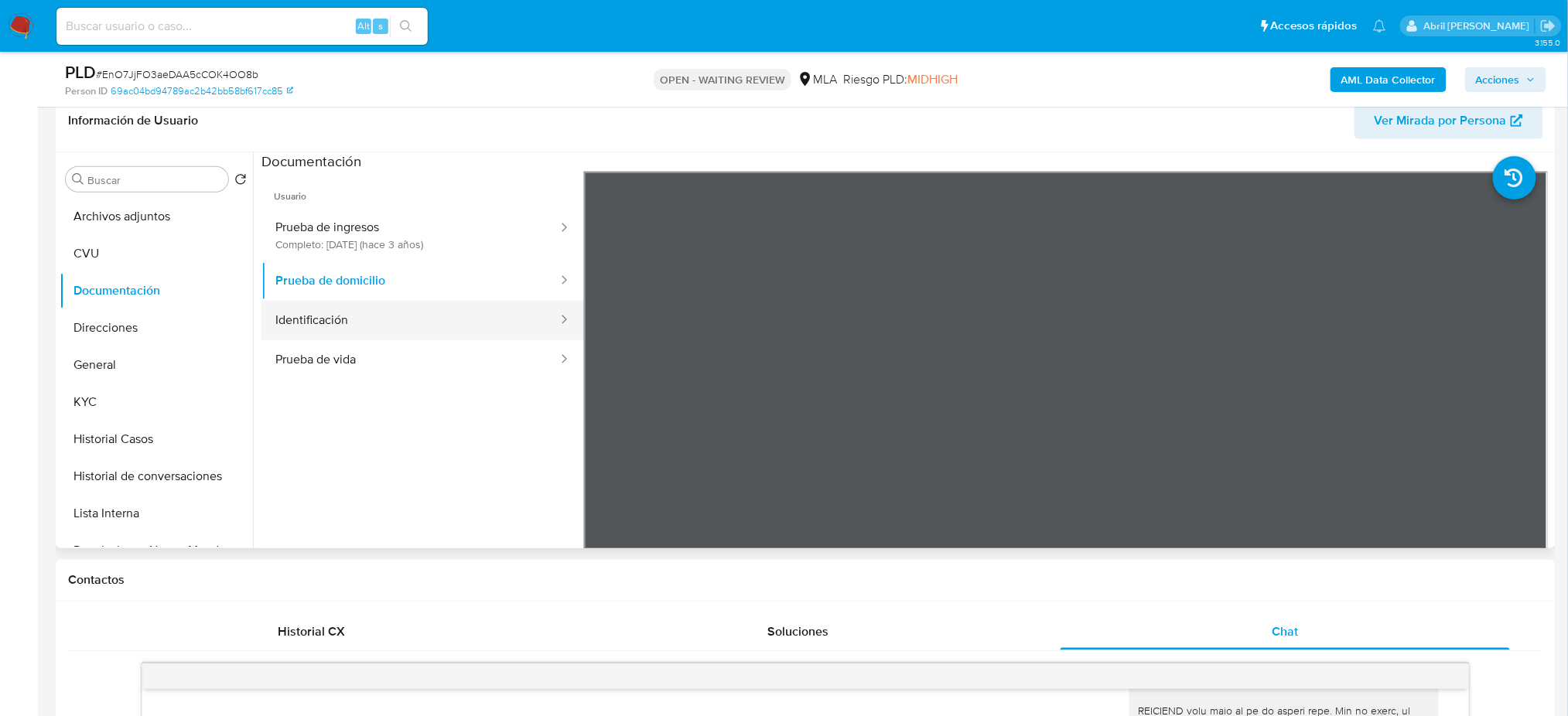
click at [376, 322] on button "Identificación" at bounding box center [410, 321] width 297 height 40
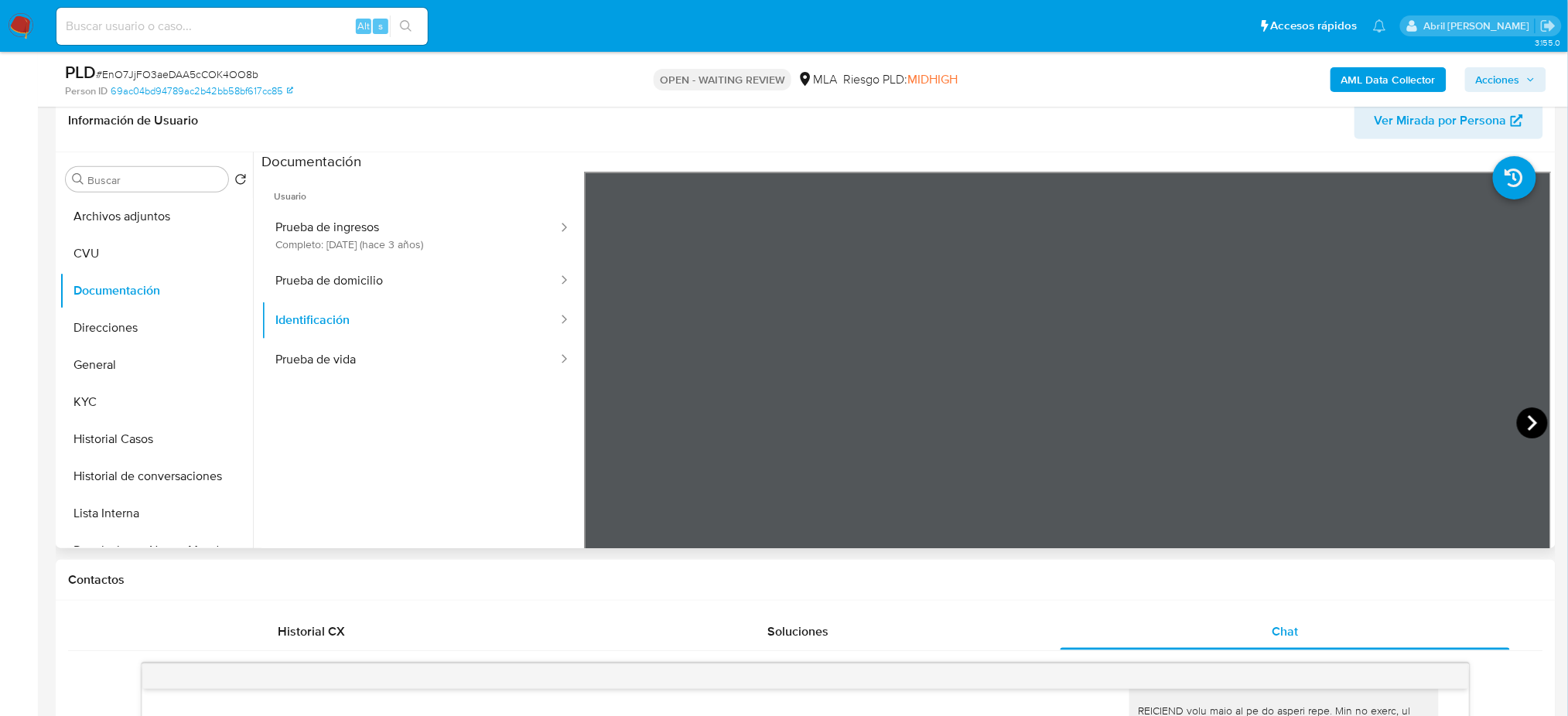
click at [1518, 420] on icon at bounding box center [1532, 423] width 31 height 31
click at [386, 358] on button "Prueba de vida" at bounding box center [410, 360] width 297 height 40
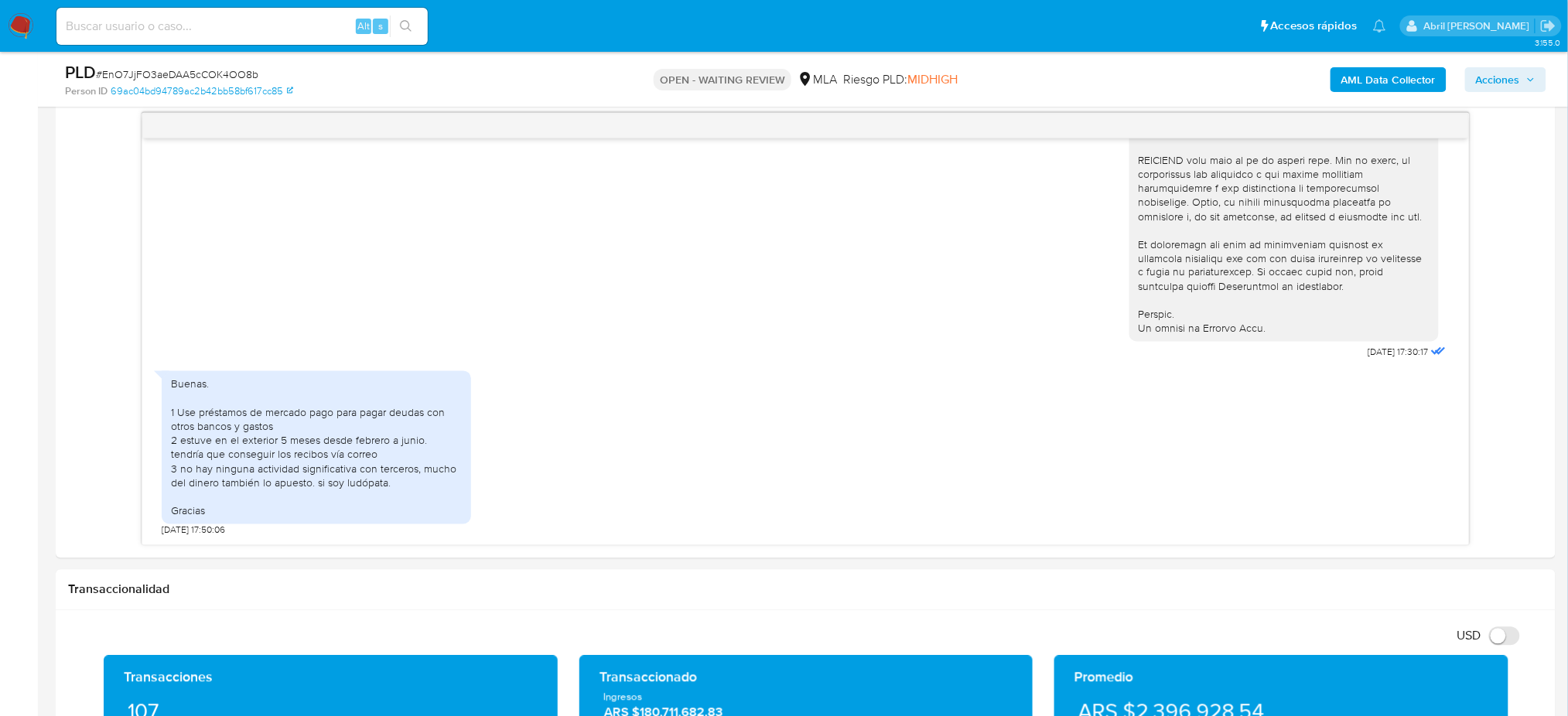
scroll to position [764, 0]
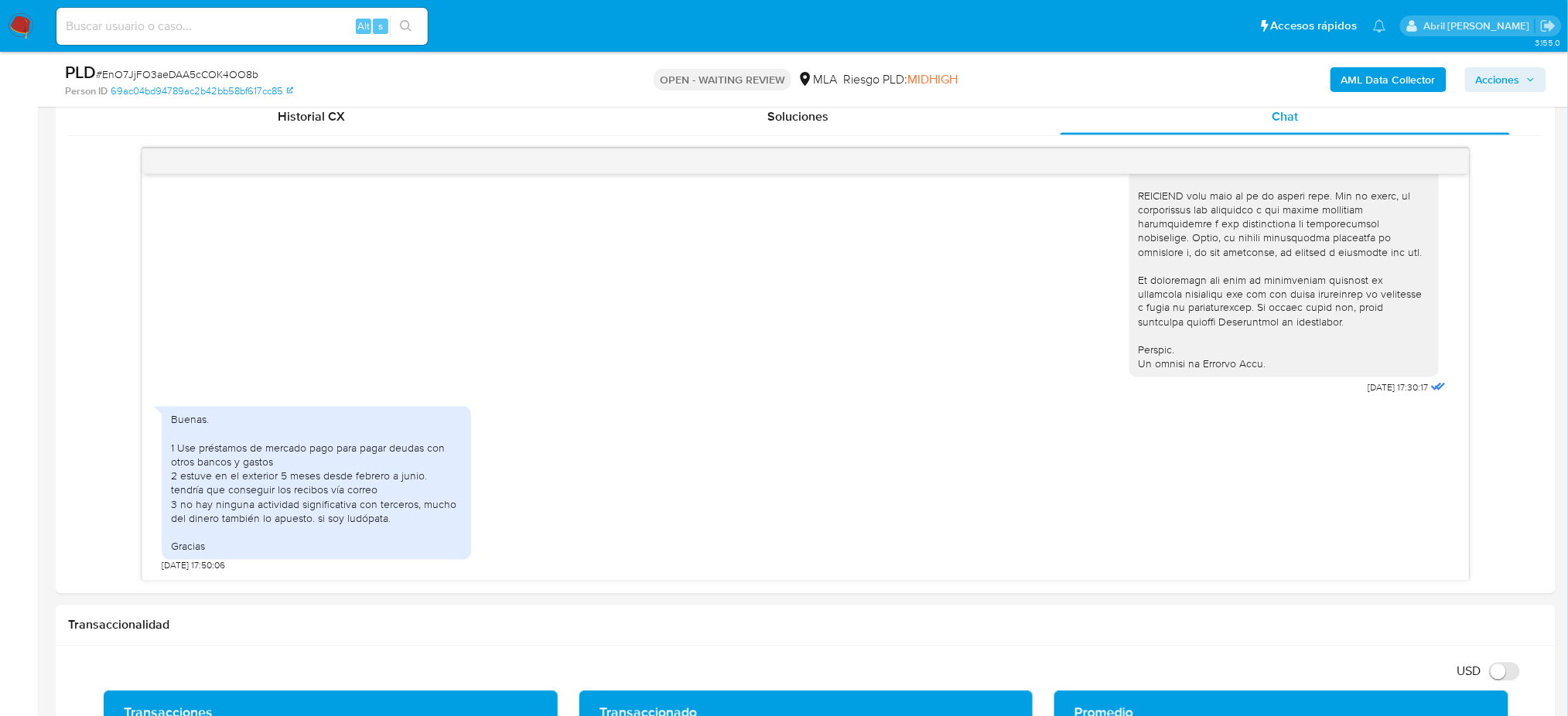
click at [218, 72] on span "# EnO7JjFO3aeDAA5cCOK4OO8b" at bounding box center [177, 74] width 163 height 15
copy span "EnO7JjFO3aeDAA5cCOK4OO8b"
click at [19, 28] on img at bounding box center [21, 26] width 26 height 26
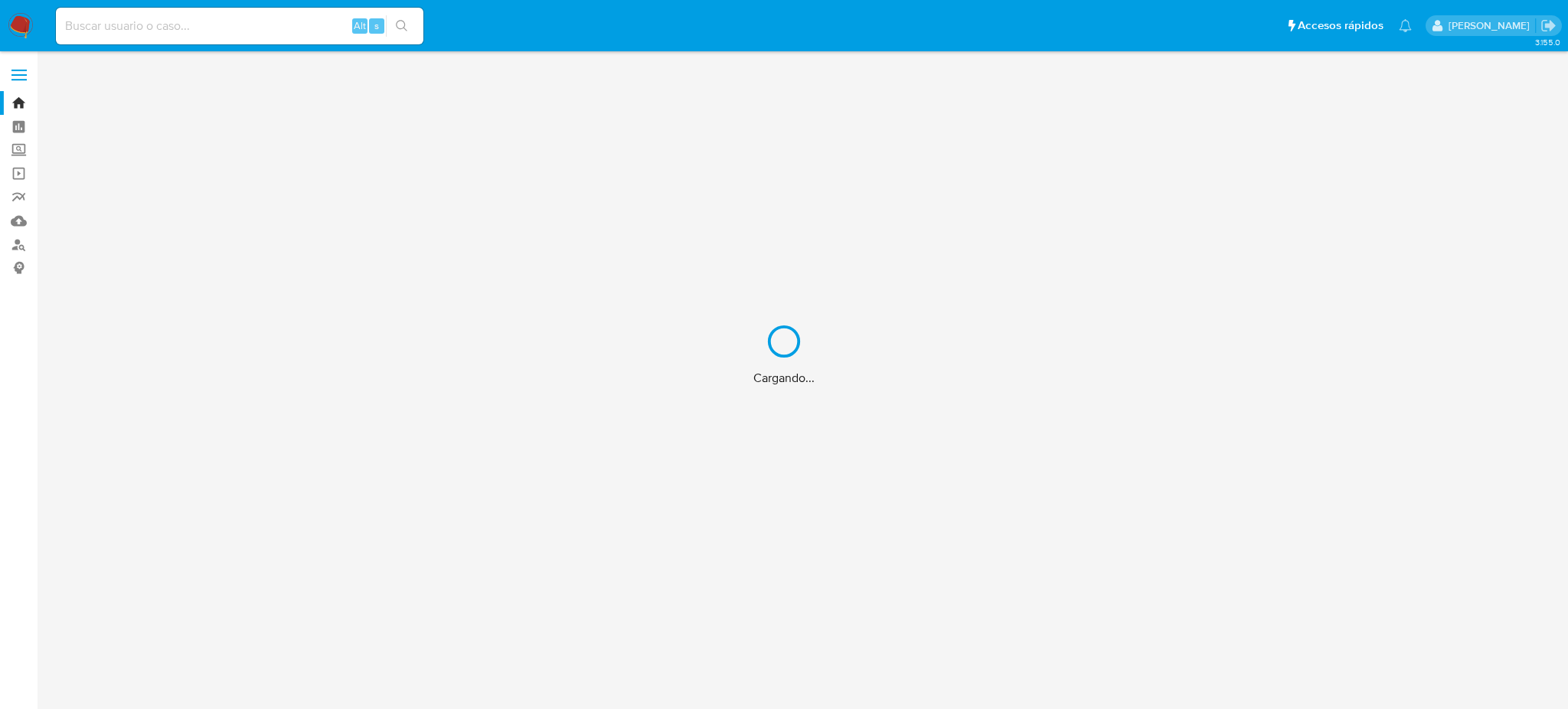
click at [13, 246] on div "Cargando..." at bounding box center [784, 354] width 1568 height 709
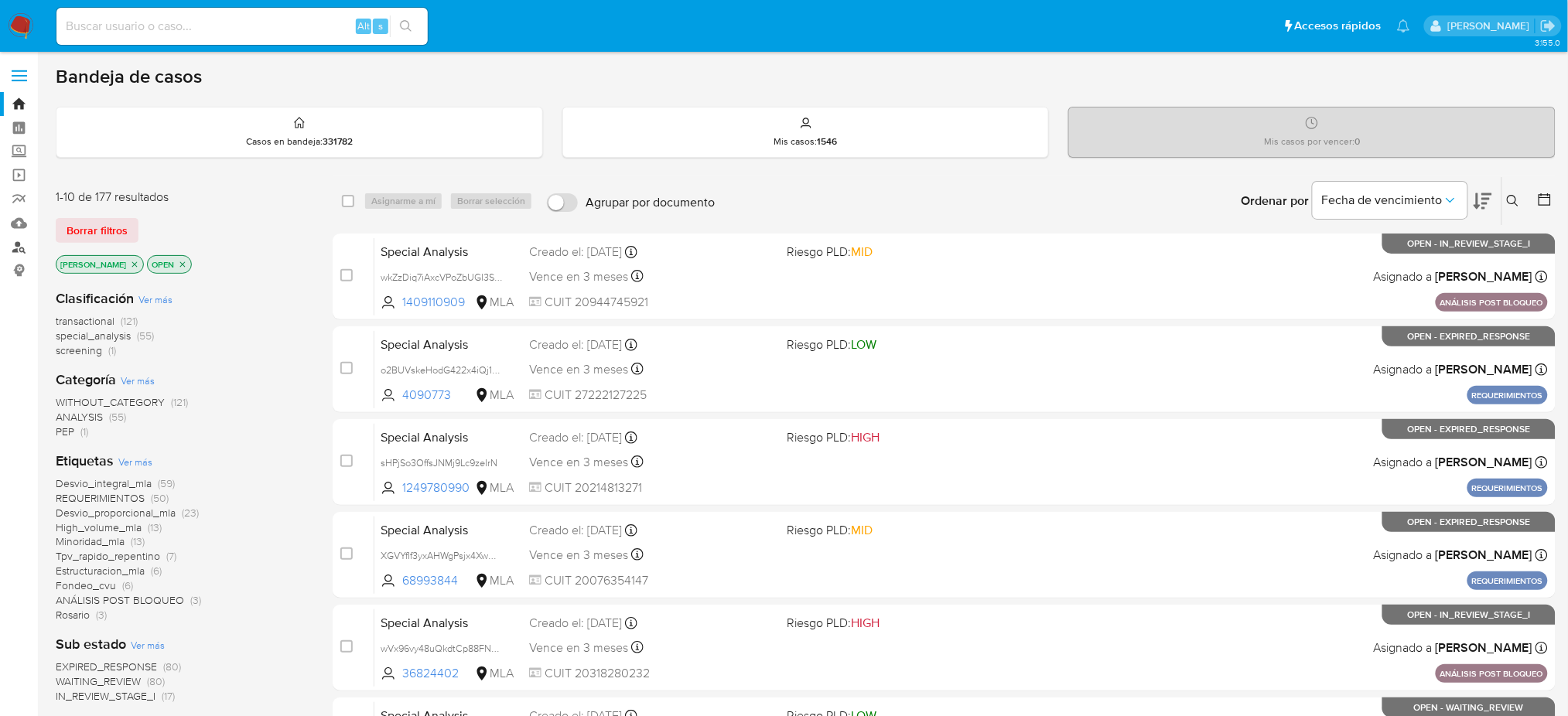
click at [13, 248] on link "Buscador de personas" at bounding box center [92, 247] width 184 height 24
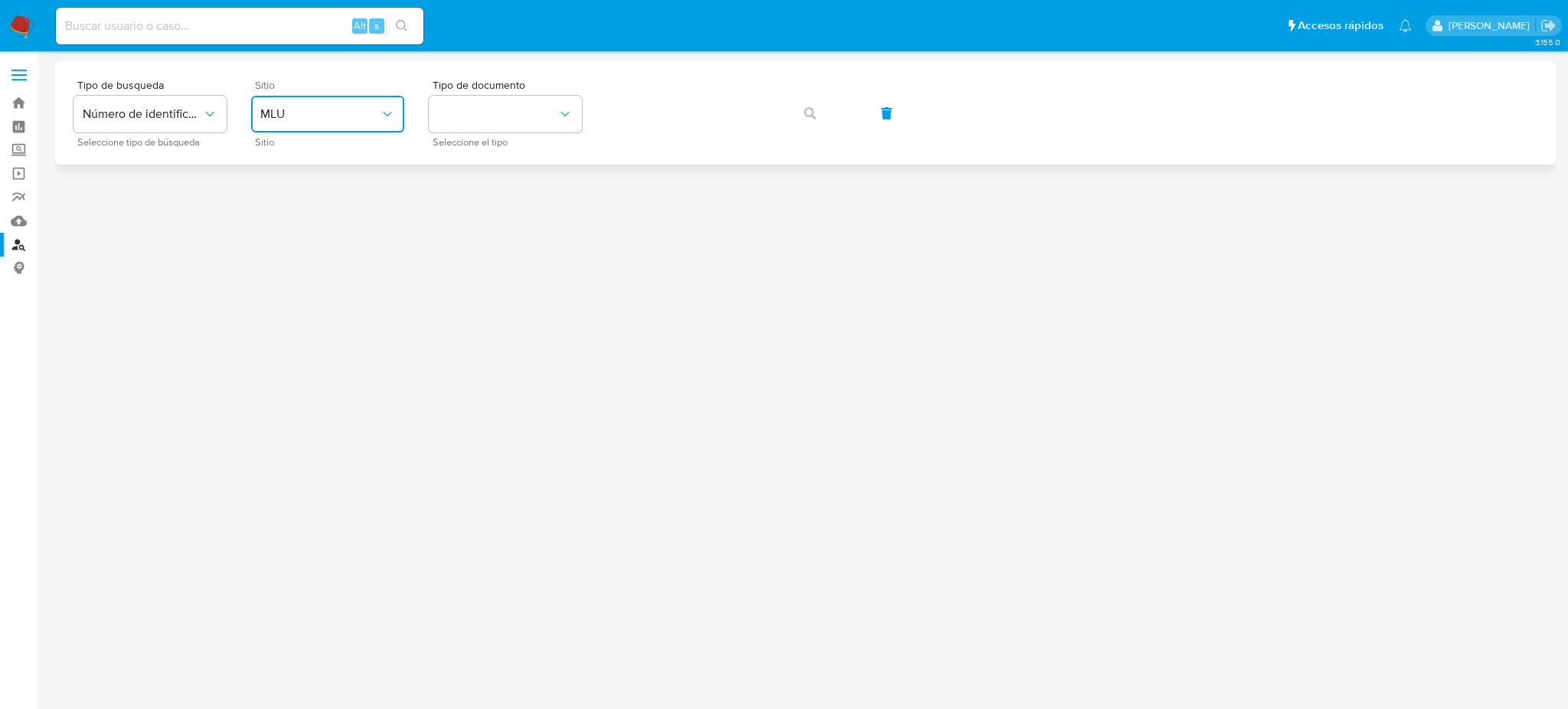
click at [375, 109] on span "MLU" at bounding box center [320, 114] width 119 height 15
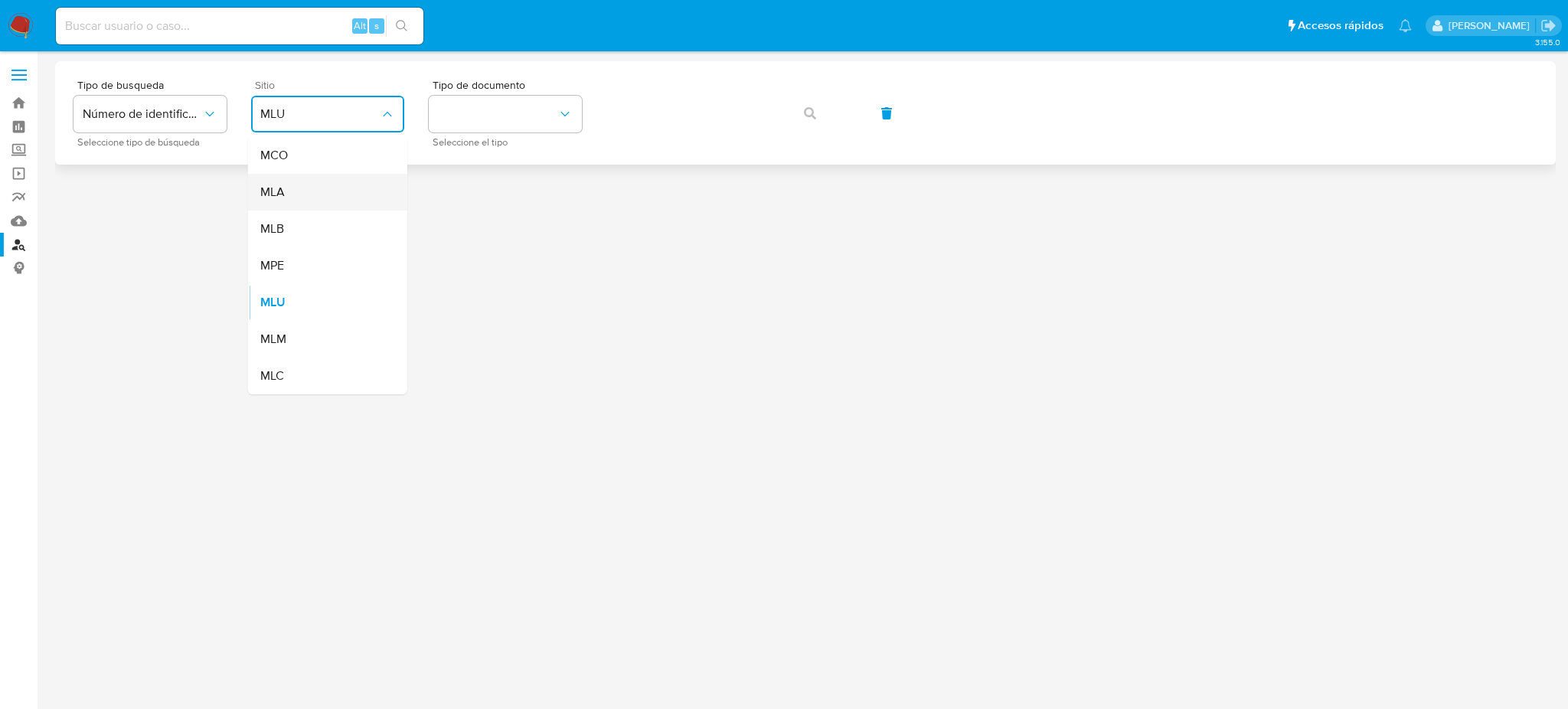
click at [372, 181] on div "MLA" at bounding box center [323, 191] width 125 height 36
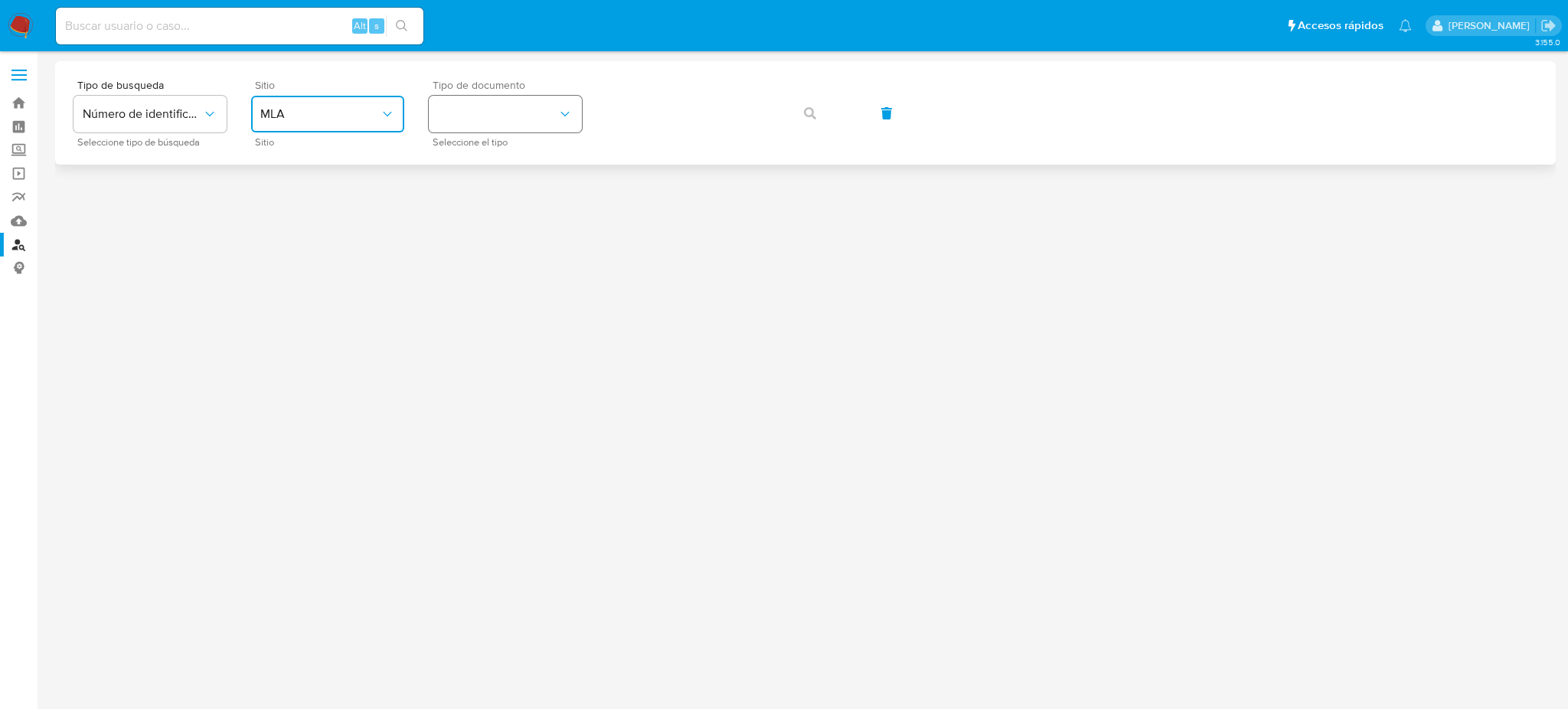
click at [503, 121] on button "identificationType" at bounding box center [505, 114] width 153 height 36
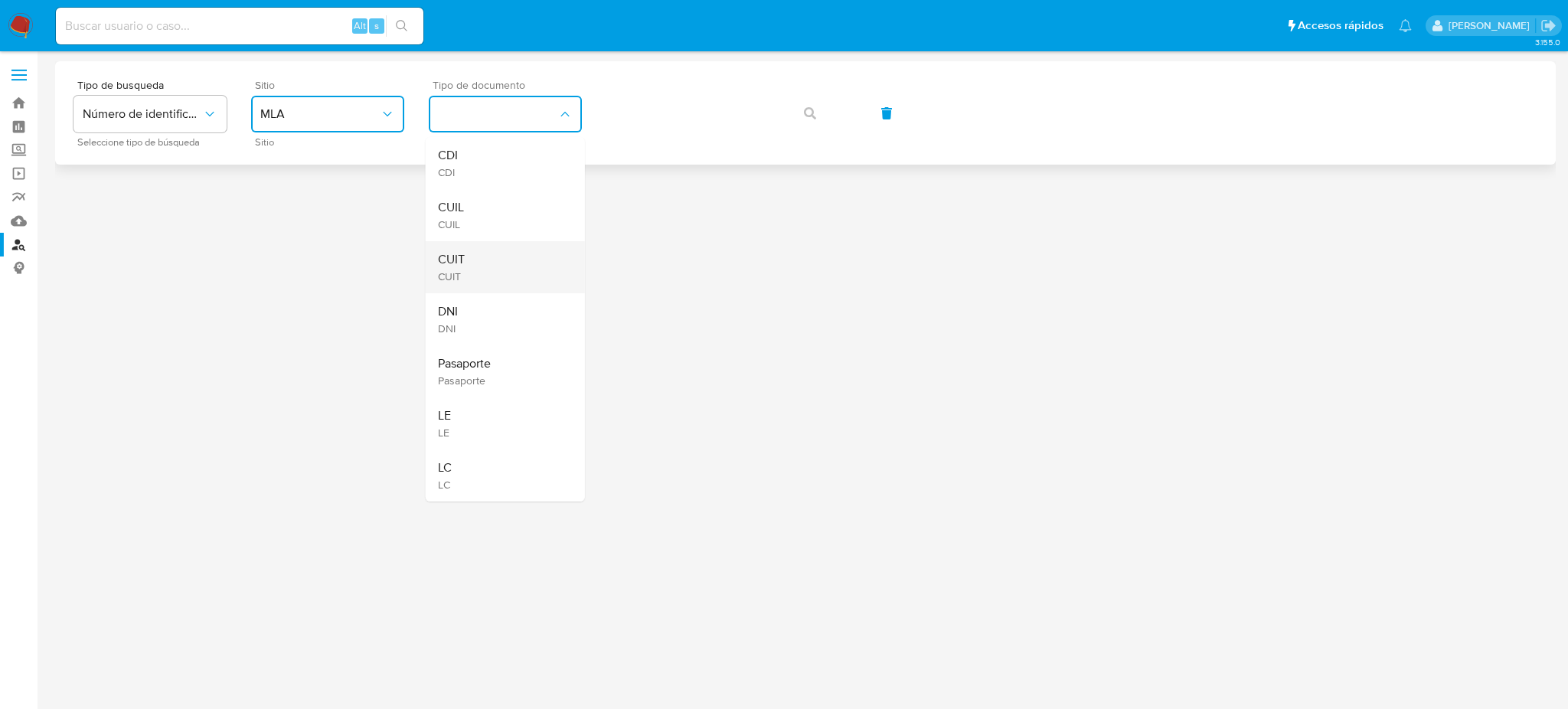
click at [508, 256] on div "CUIT CUIT" at bounding box center [500, 267] width 125 height 52
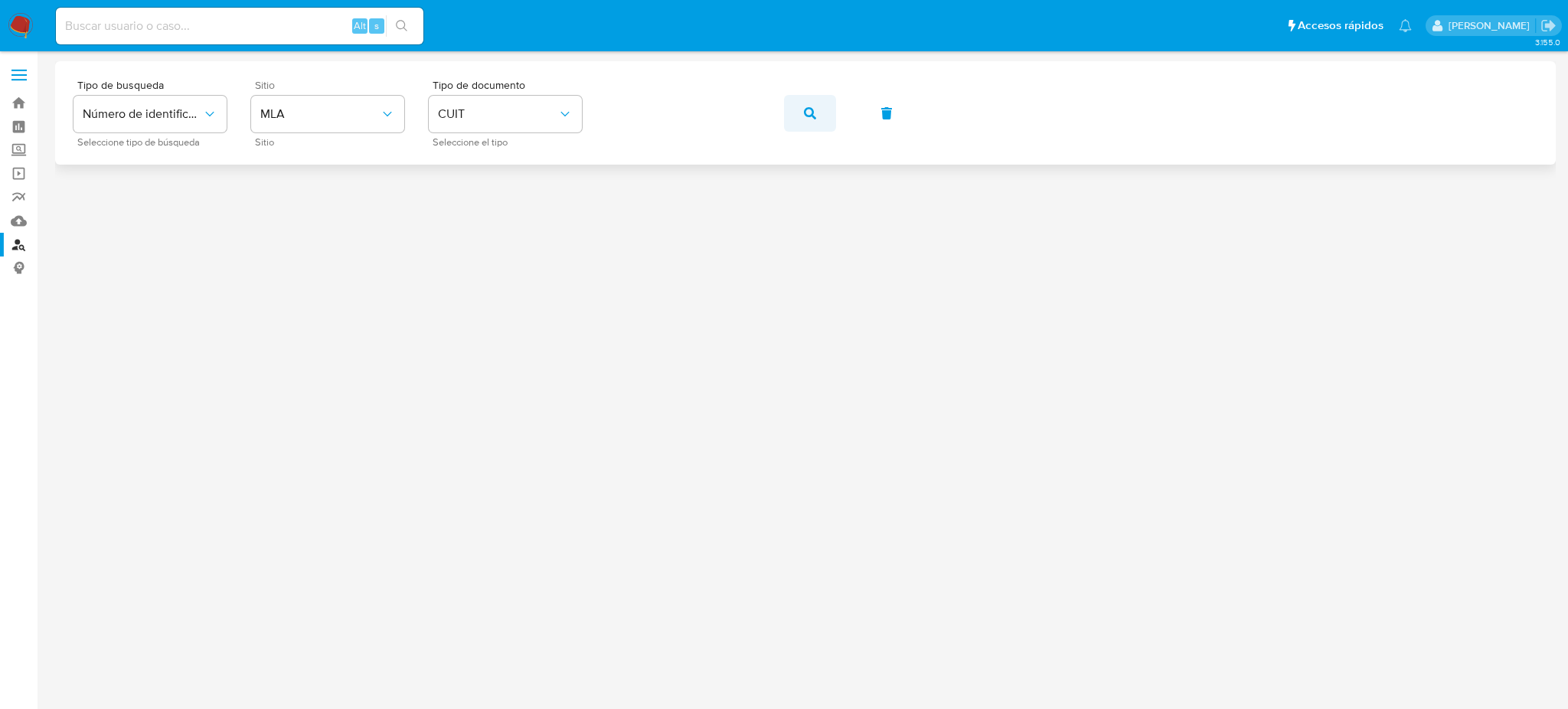
click at [800, 114] on button "button" at bounding box center [809, 113] width 52 height 36
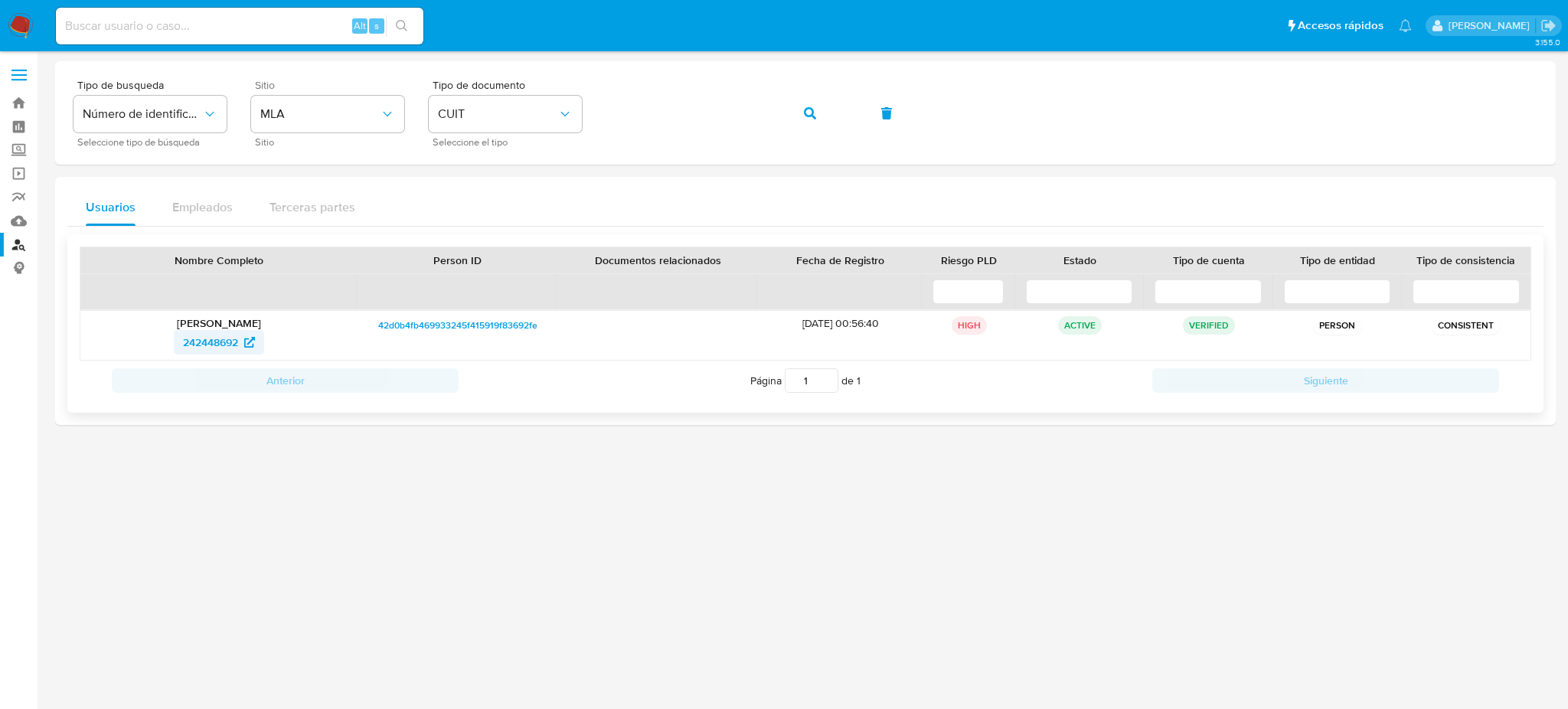
click at [208, 340] on span "242448692" at bounding box center [211, 342] width 55 height 25
click at [564, 115] on div "Tipo de busqueda Número de identificación Seleccione tipo de búsqueda Sitio MLA…" at bounding box center [806, 113] width 1464 height 67
click at [822, 118] on button "button" at bounding box center [809, 113] width 52 height 36
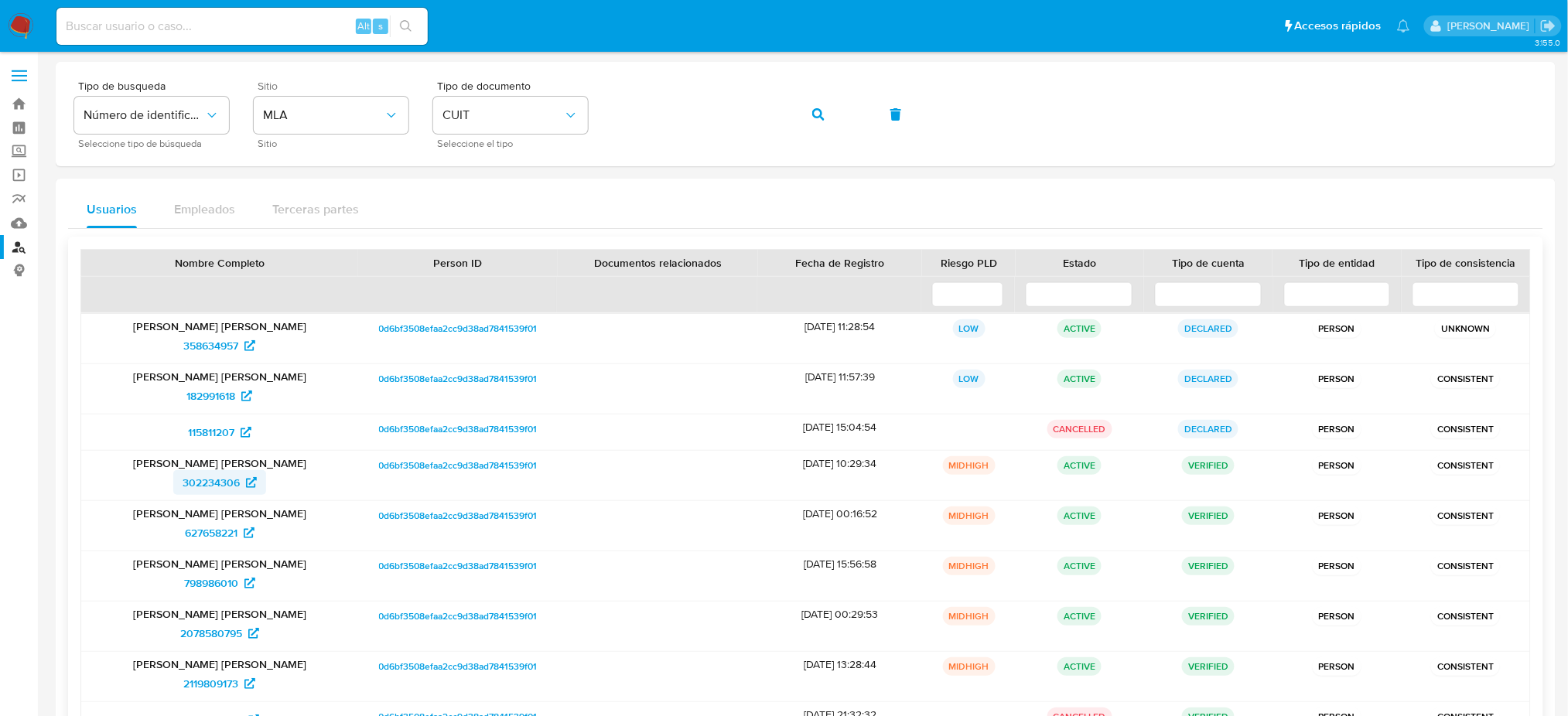
click at [190, 482] on span "302234306" at bounding box center [211, 482] width 58 height 25
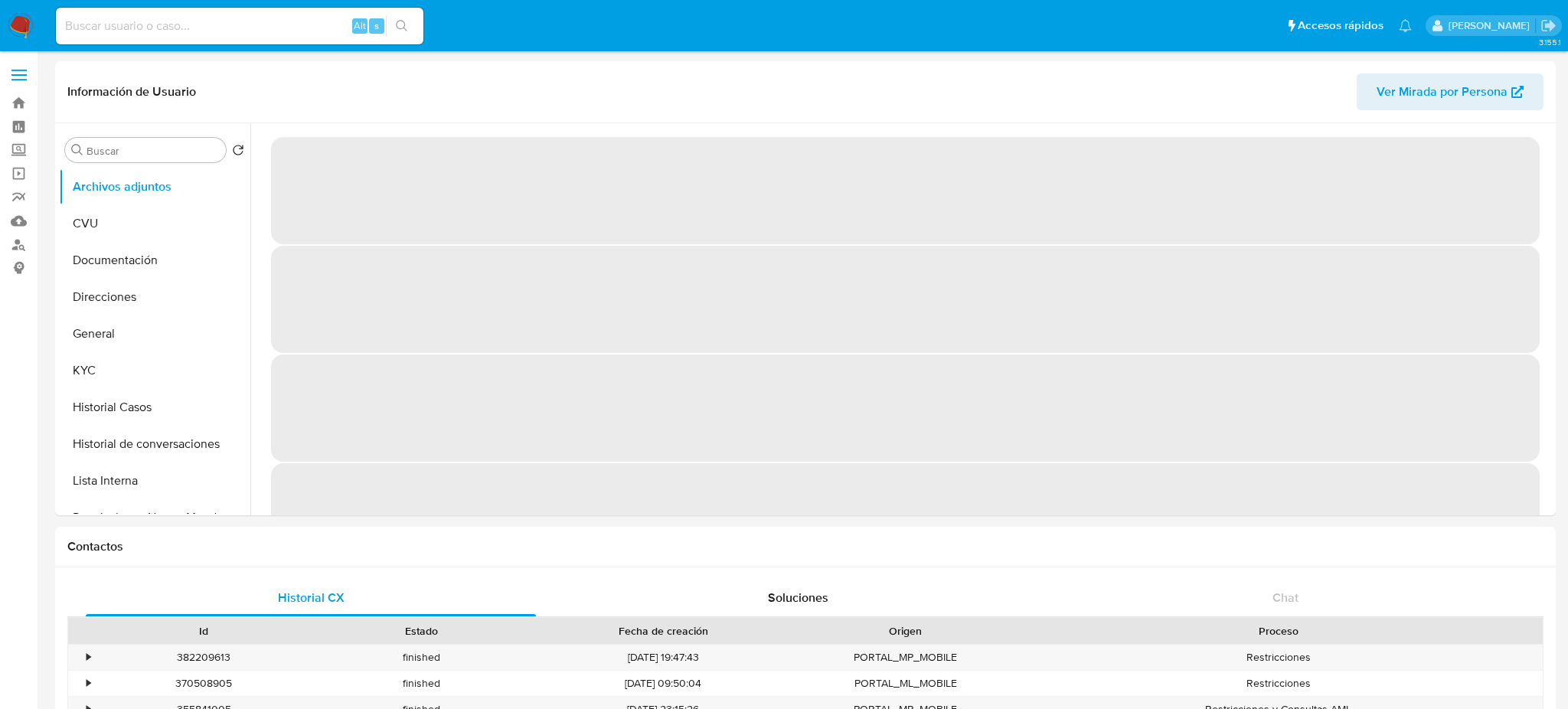
select select "10"
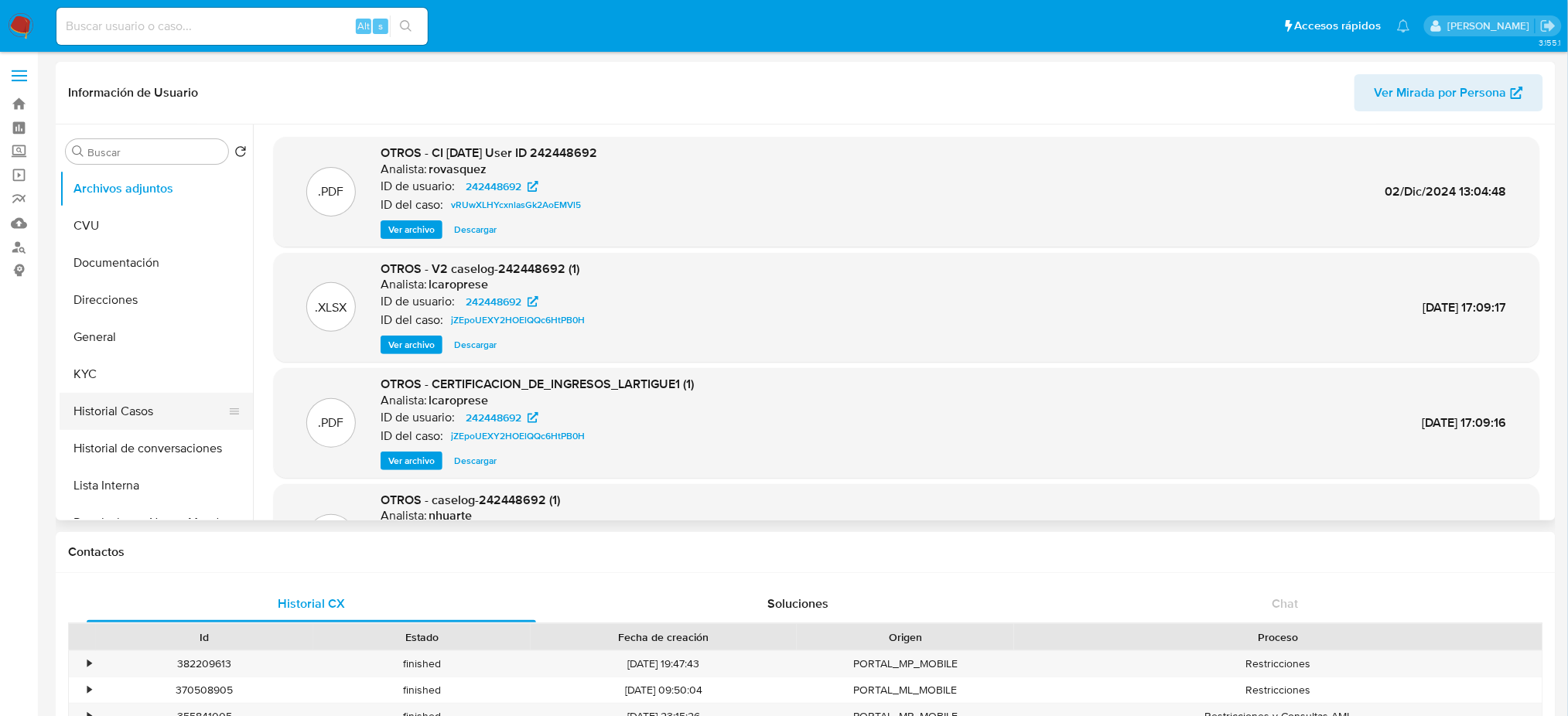
click at [137, 421] on button "Historial Casos" at bounding box center [149, 411] width 181 height 37
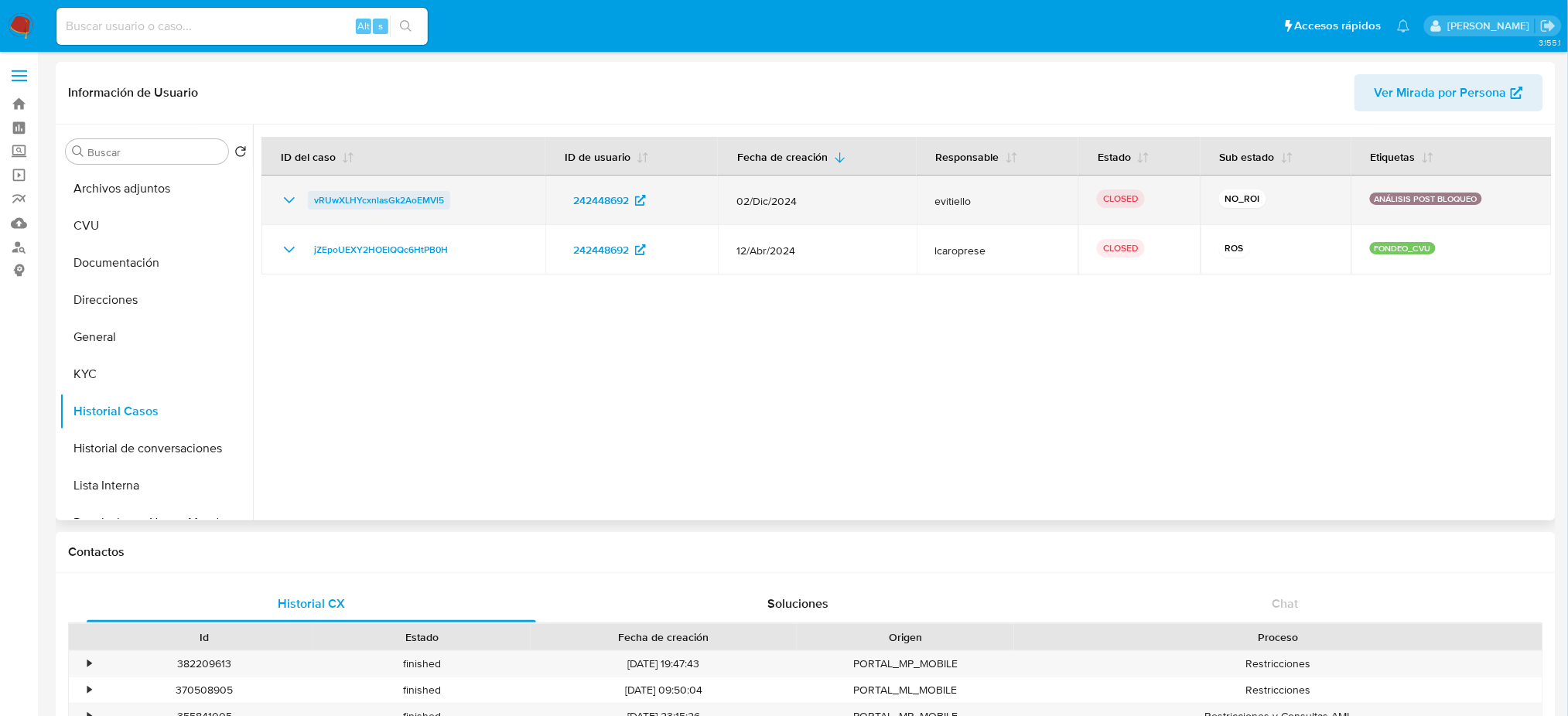
click at [414, 202] on span "vRUwXLHYcxnlasGk2AoEMVl5" at bounding box center [378, 200] width 130 height 19
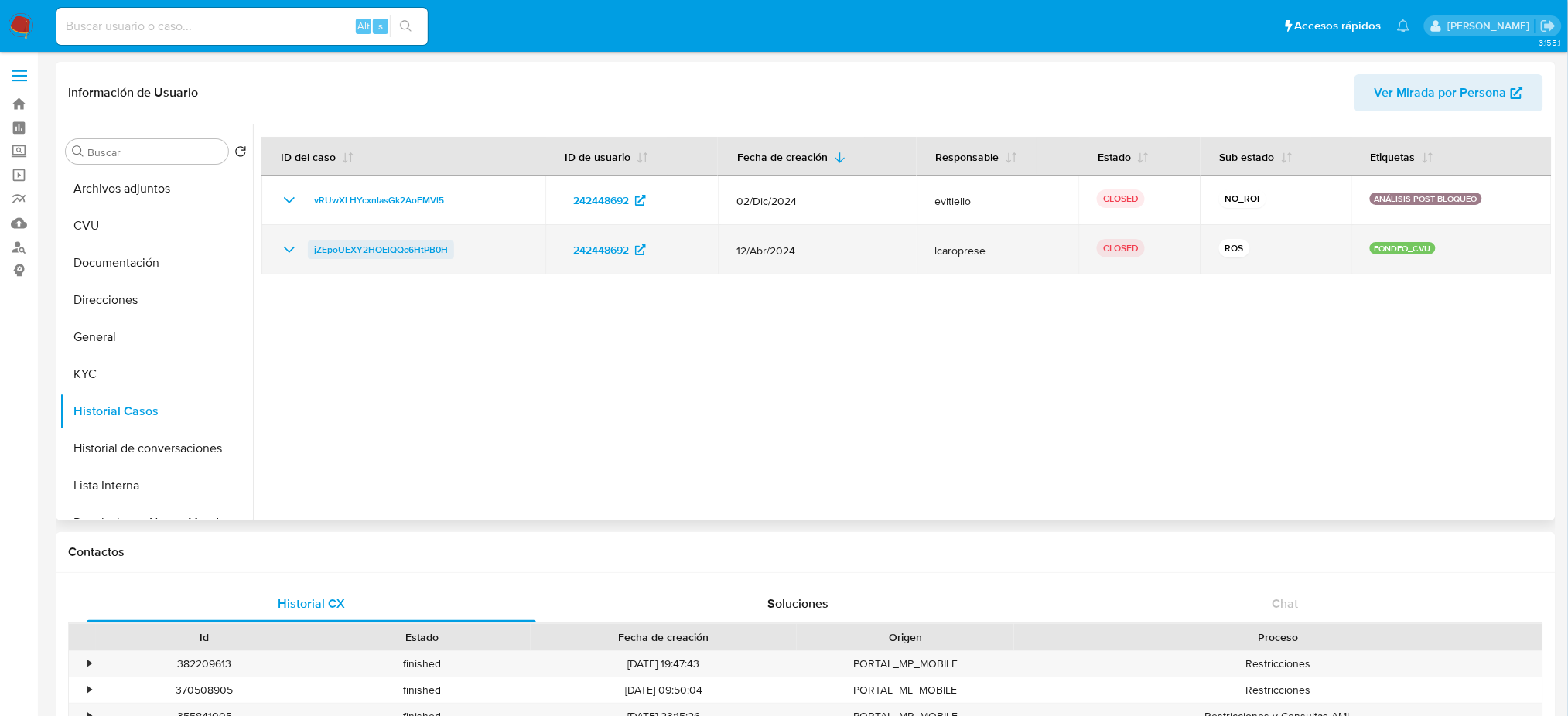
click at [418, 252] on span "jZEpoUEXY2HOElQQc6HtPB0H" at bounding box center [380, 250] width 134 height 19
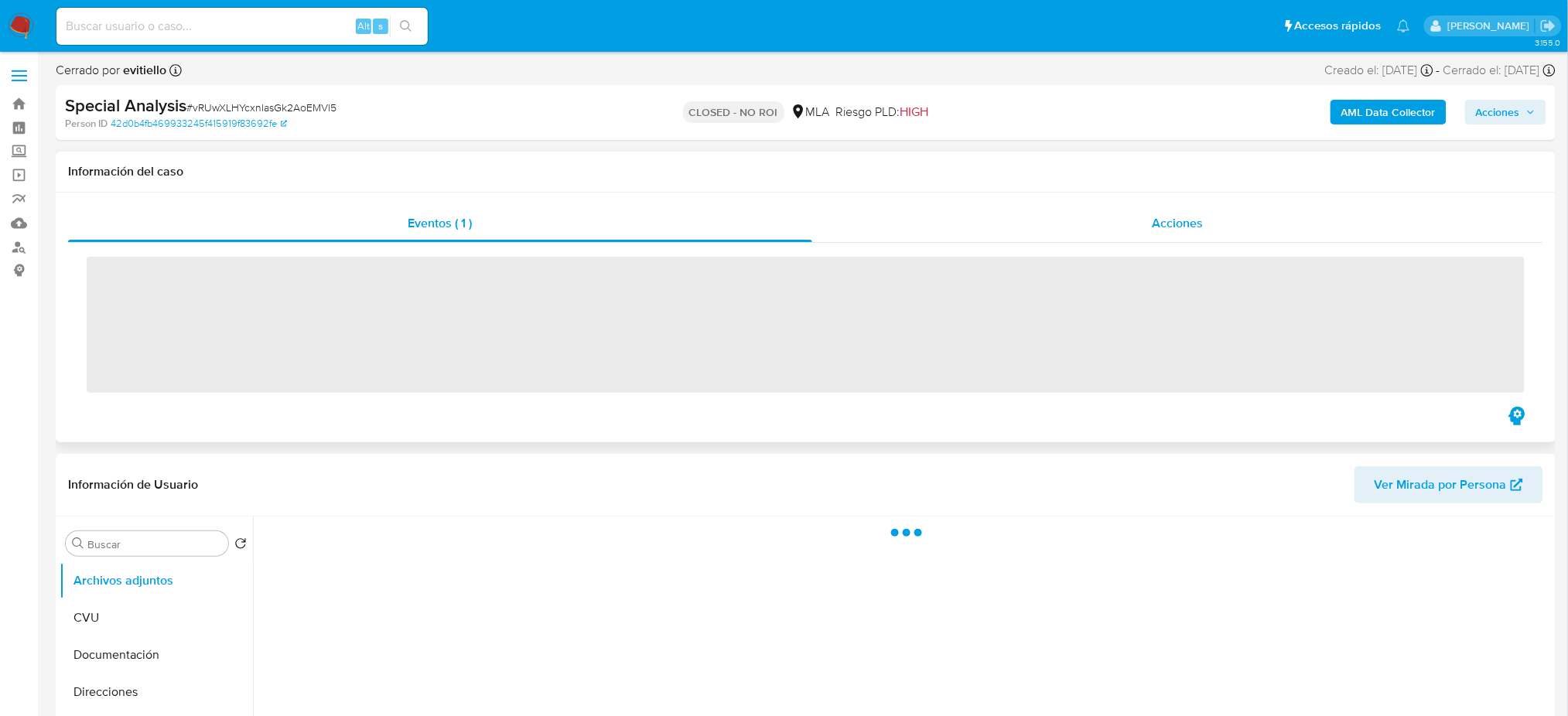
click at [1174, 219] on span "Acciones" at bounding box center [1177, 223] width 51 height 18
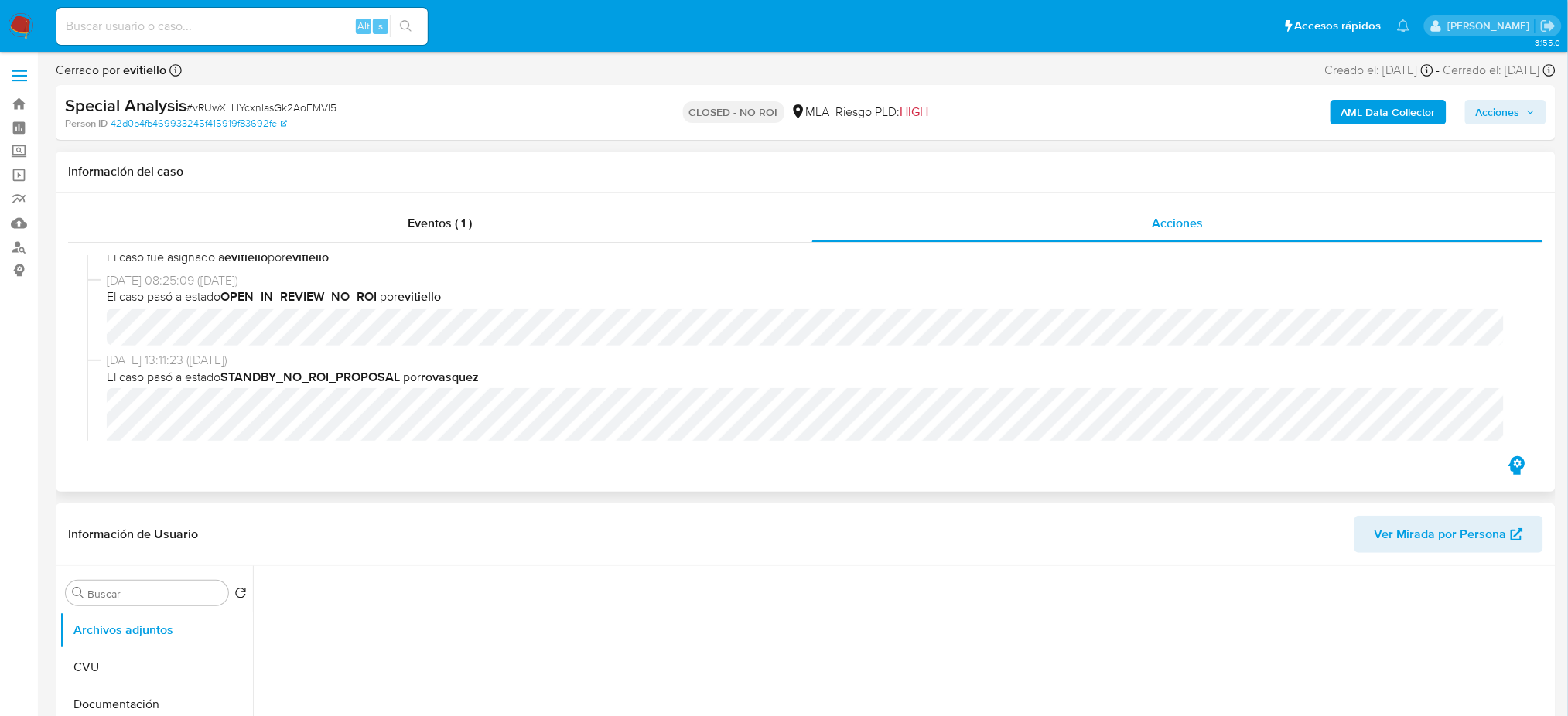
select select "10"
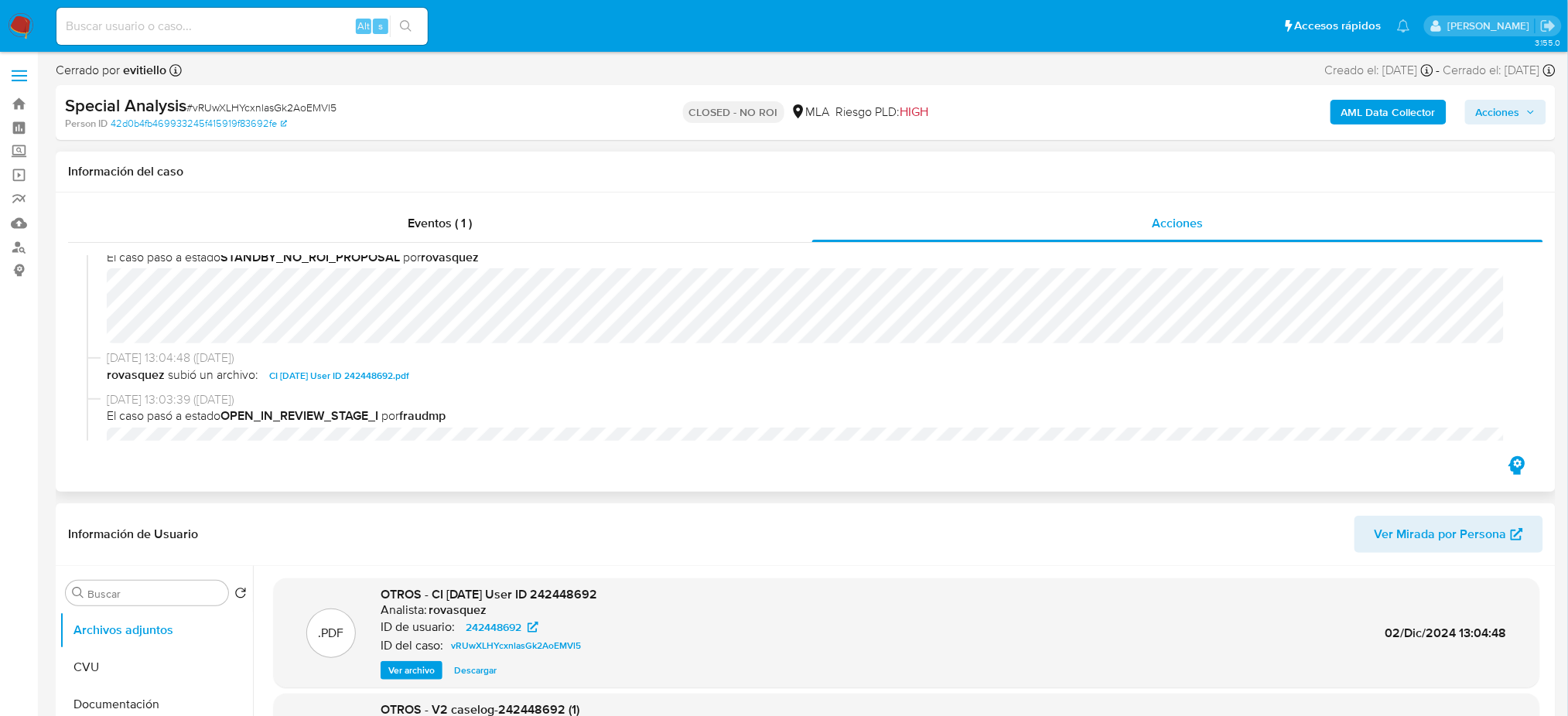
scroll to position [190, 0]
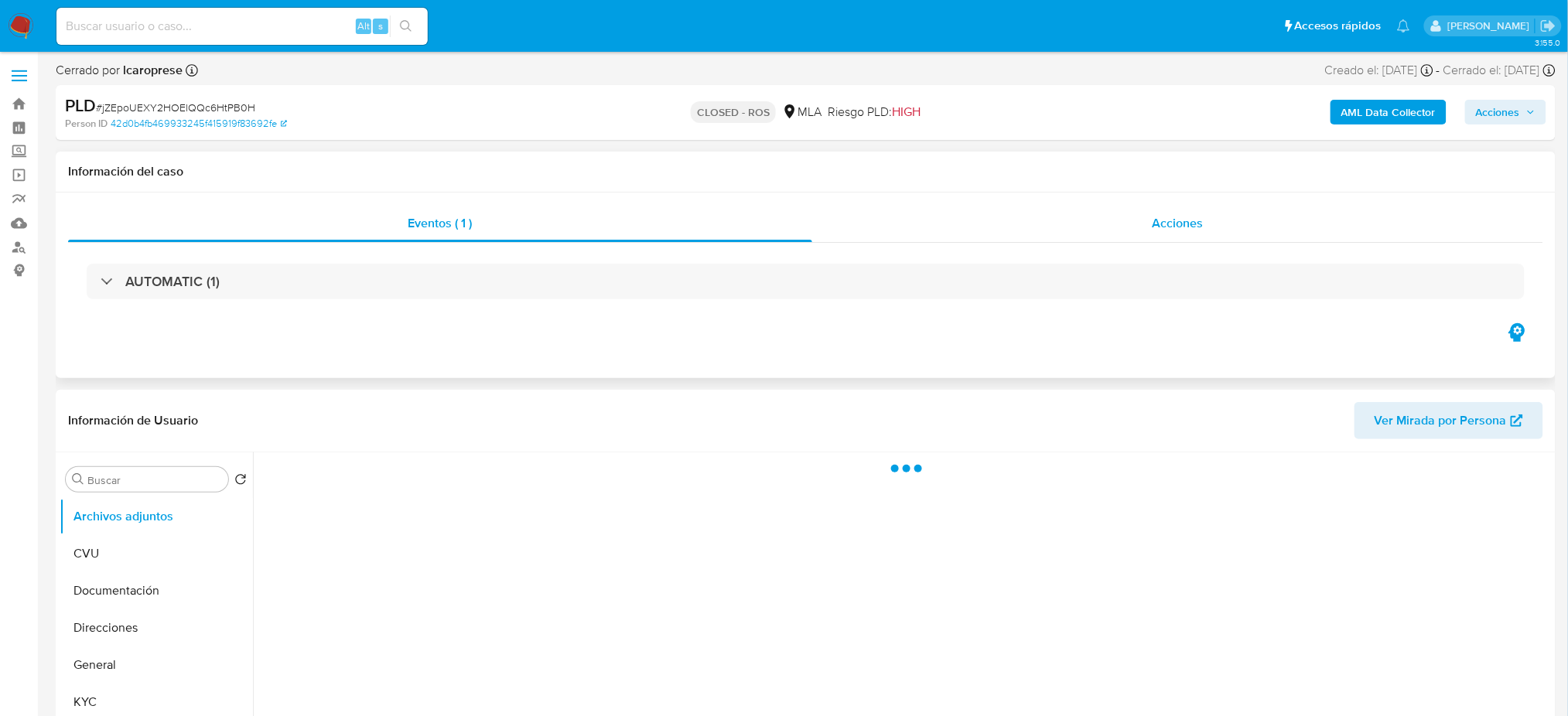
click at [1156, 223] on span "Acciones" at bounding box center [1177, 223] width 51 height 18
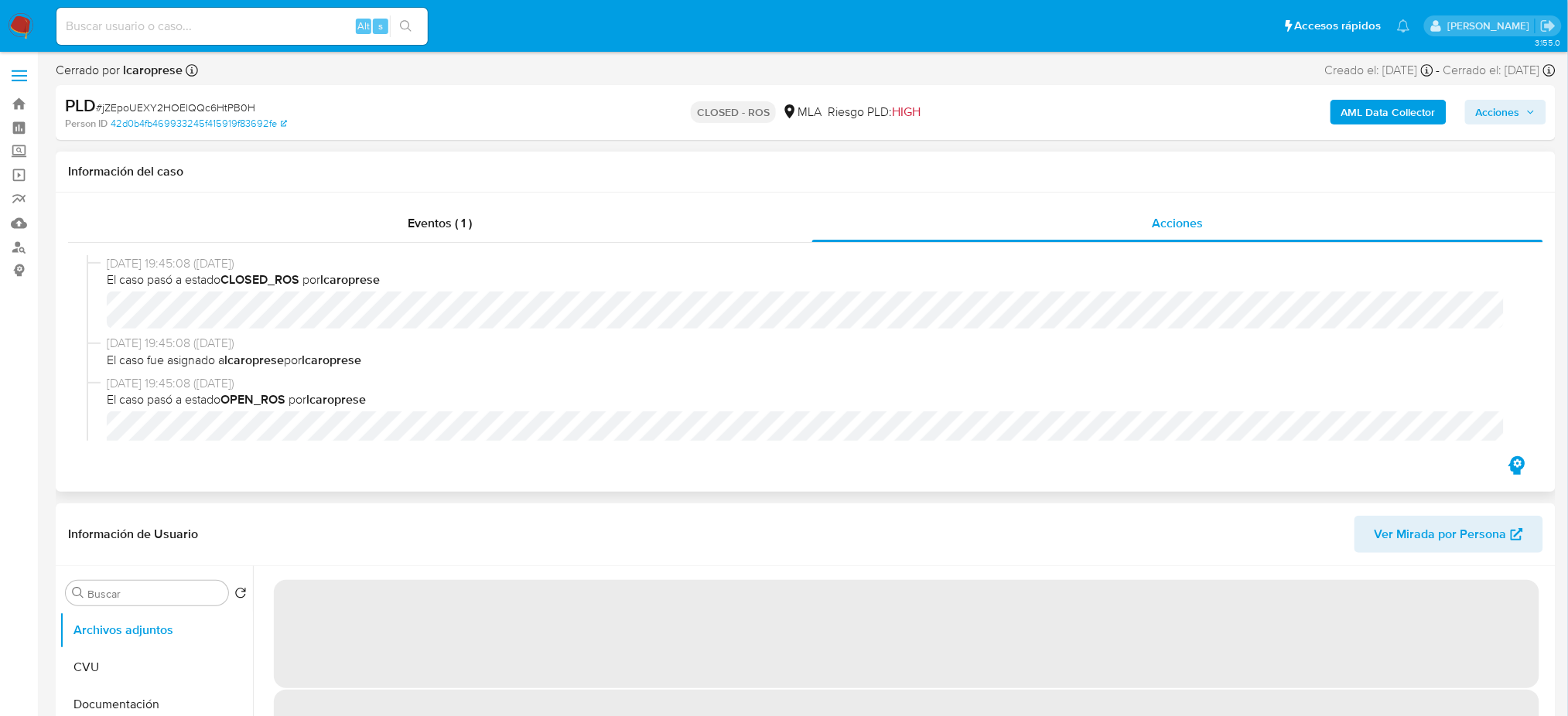
select select "10"
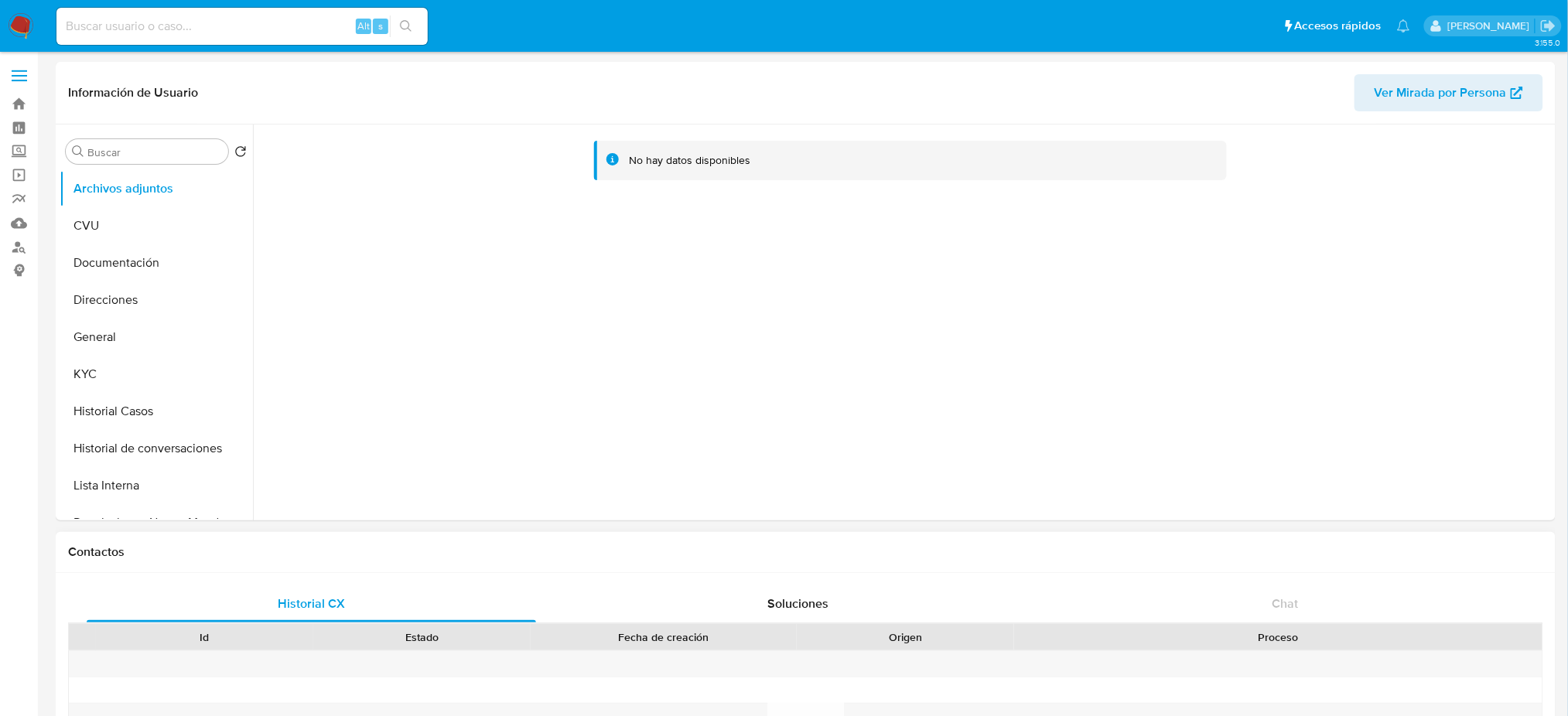
select select "10"
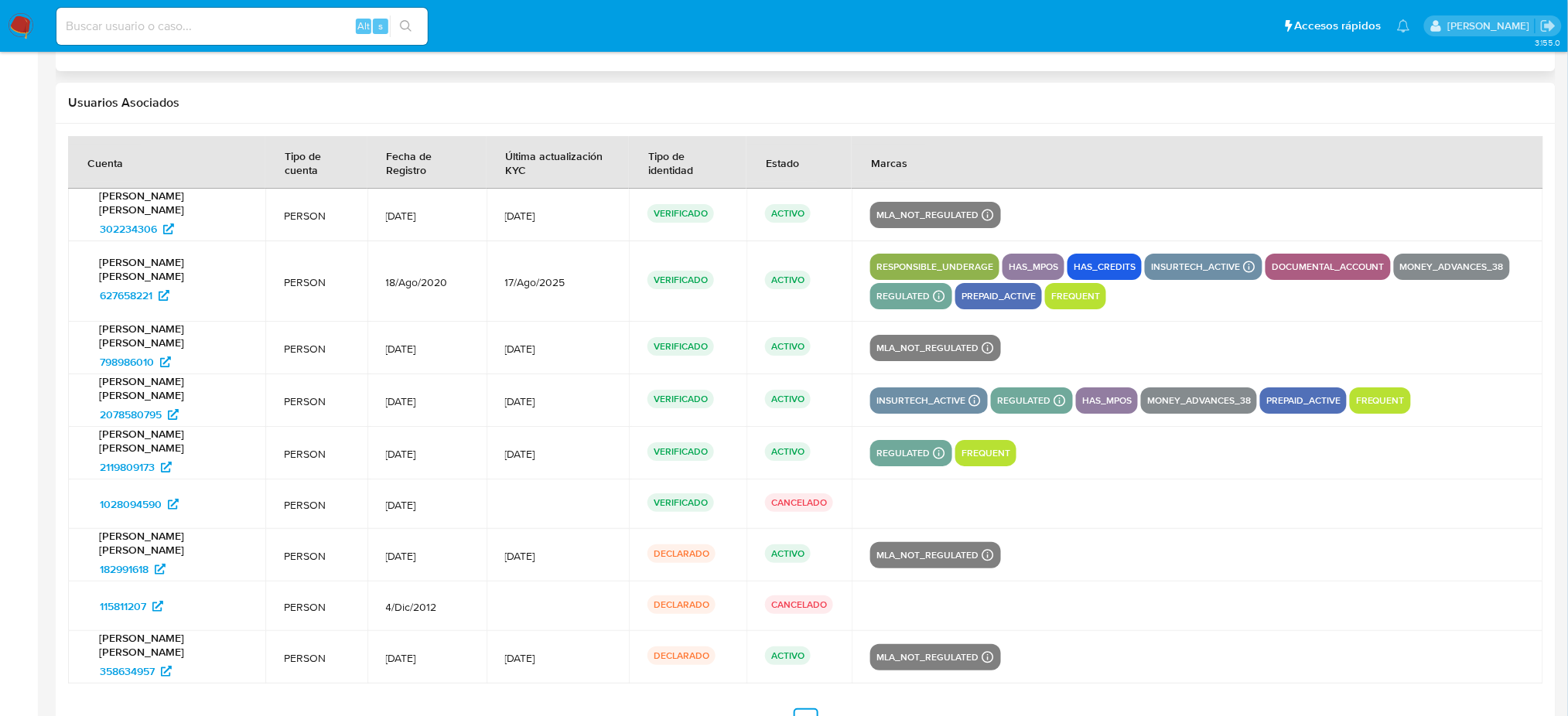
scroll to position [1962, 0]
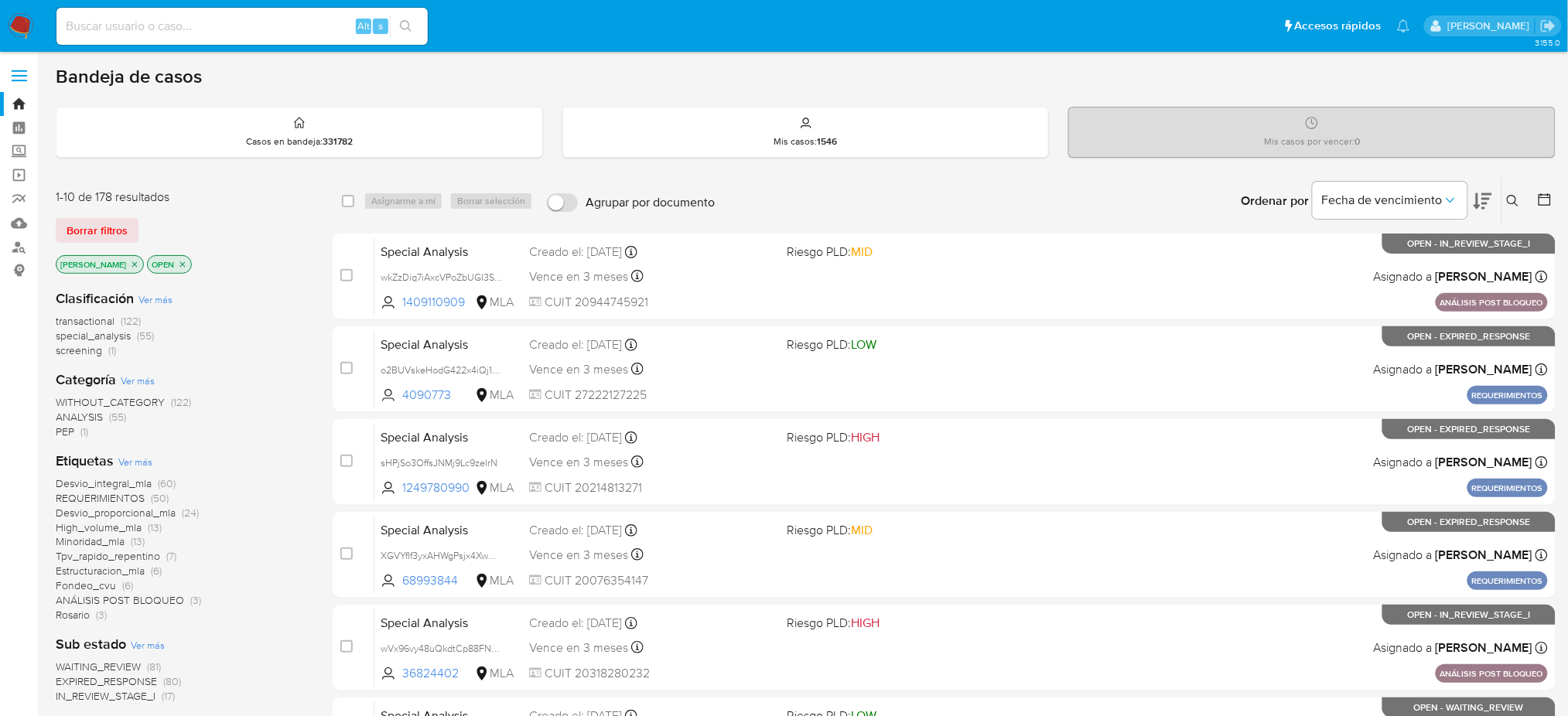
click at [1513, 198] on icon at bounding box center [1513, 201] width 13 height 13
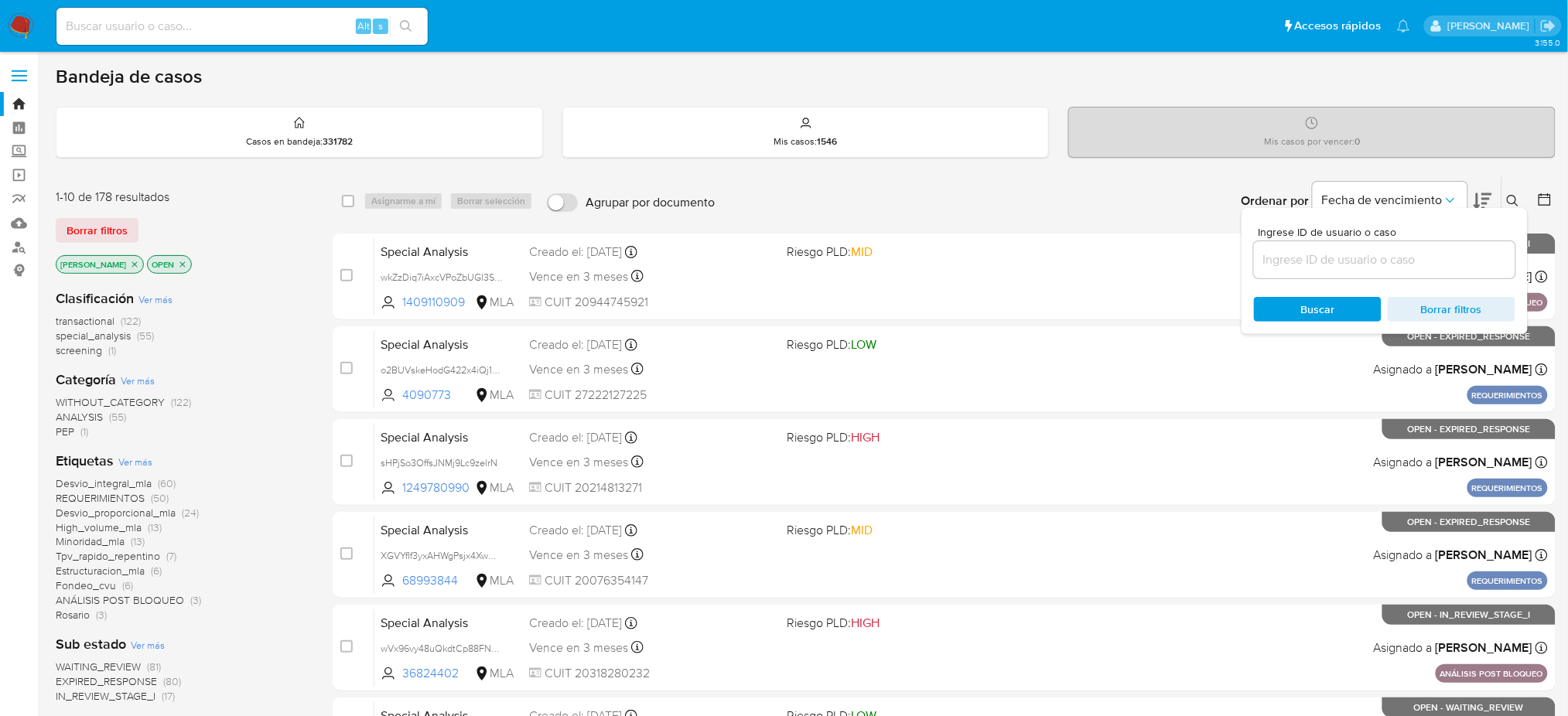
click at [1419, 261] on input at bounding box center [1384, 260] width 261 height 20
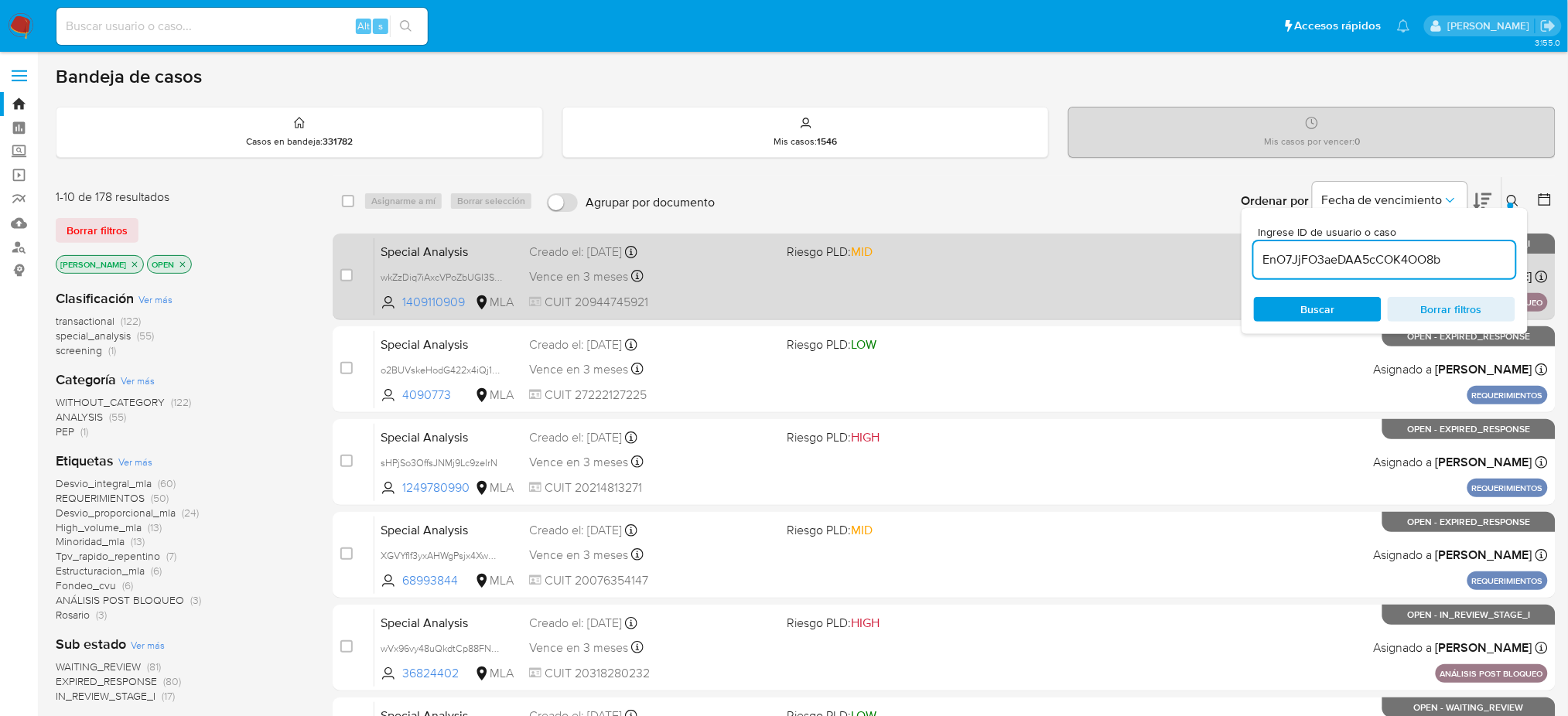
type input "EnO7JjFO3aeDAA5cCOK4OO8b"
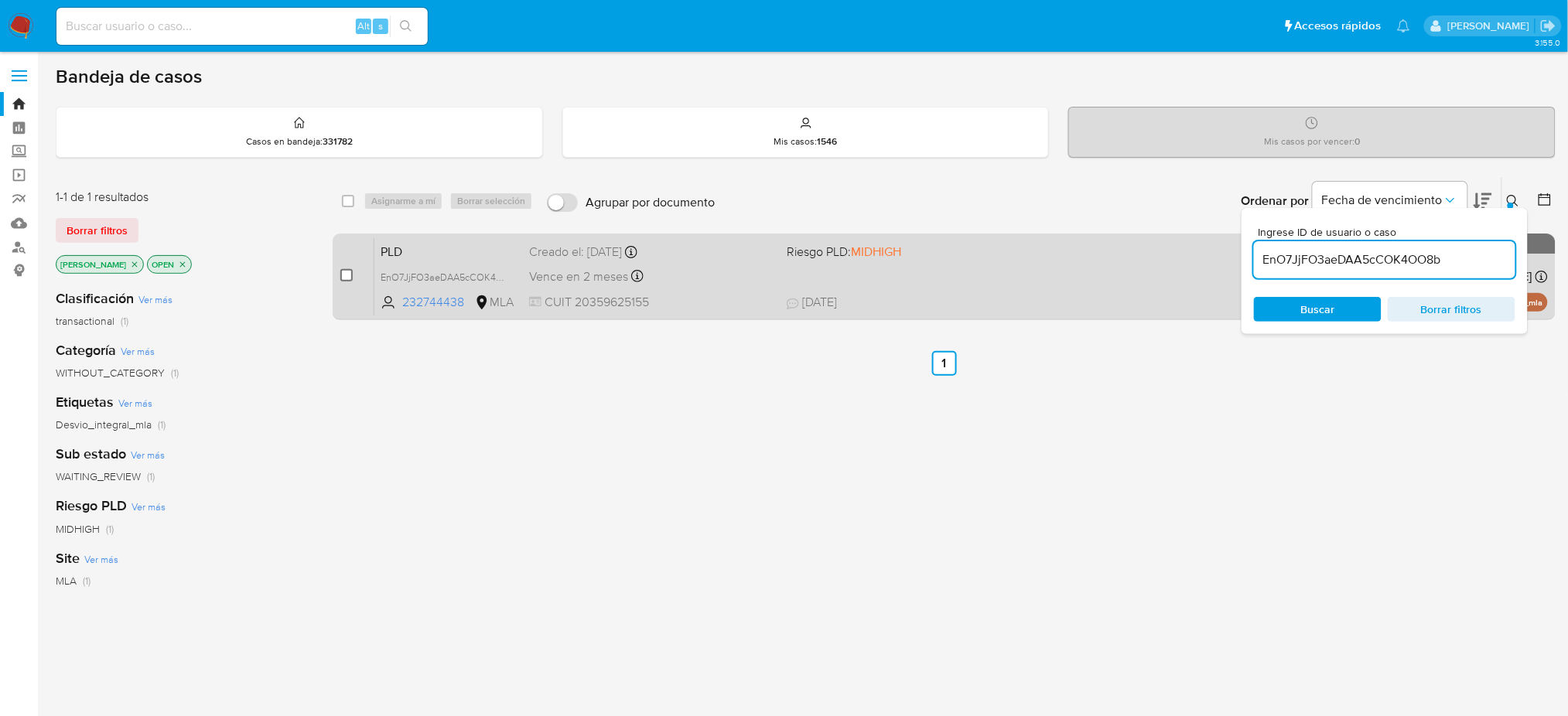
click at [347, 274] on input "checkbox" at bounding box center [347, 276] width 13 height 13
checkbox input "true"
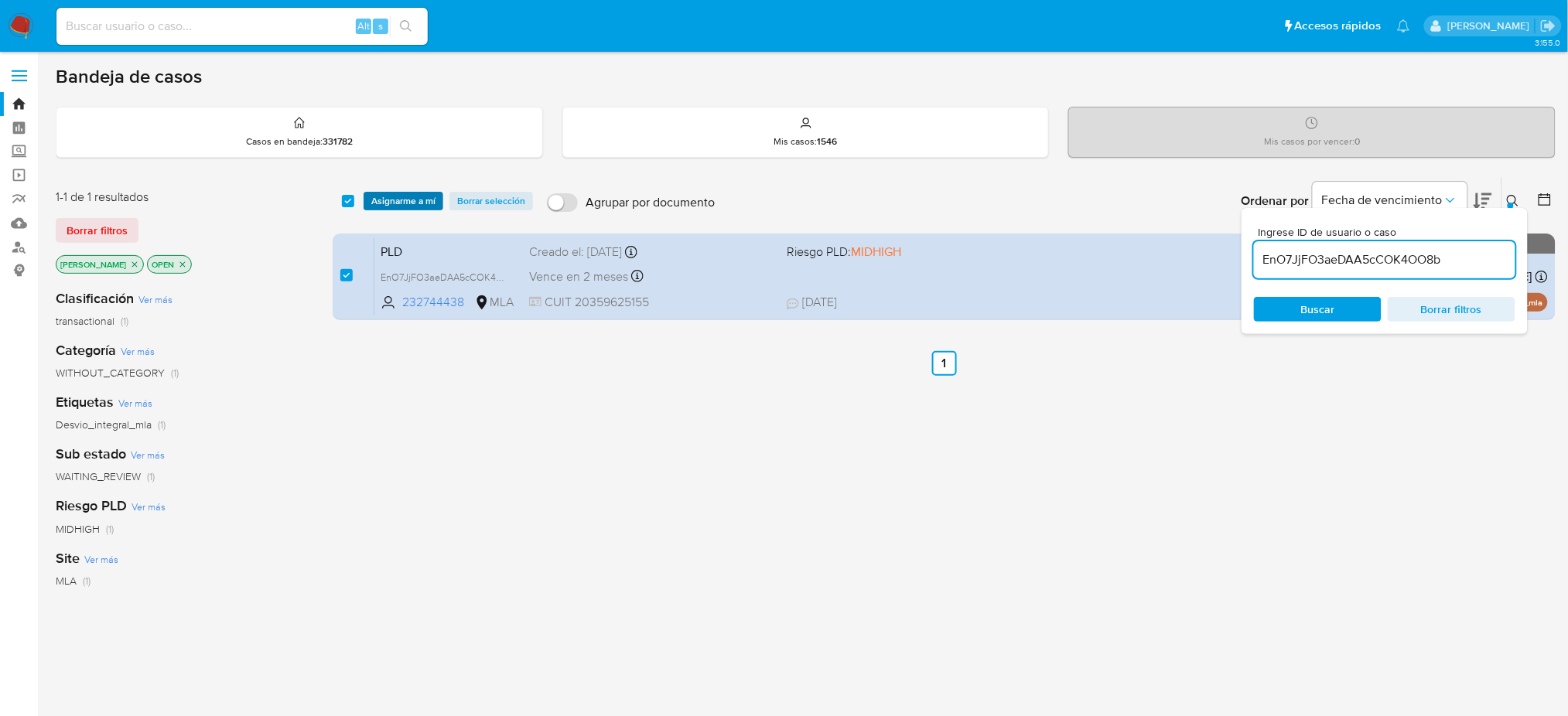
click at [413, 201] on span "Asignarme a mí" at bounding box center [403, 200] width 64 height 15
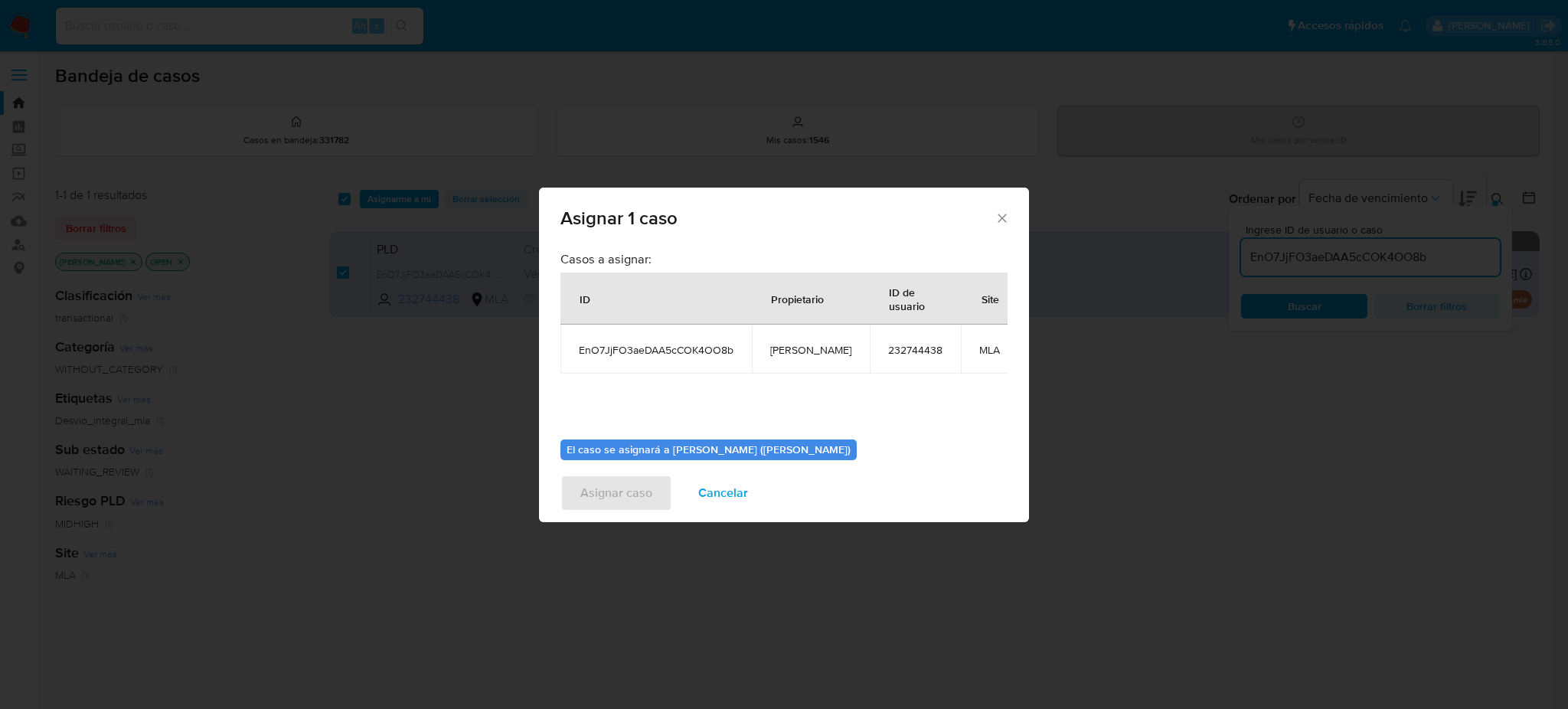
click at [779, 349] on span "[PERSON_NAME]" at bounding box center [810, 350] width 81 height 13
copy span "[PERSON_NAME]"
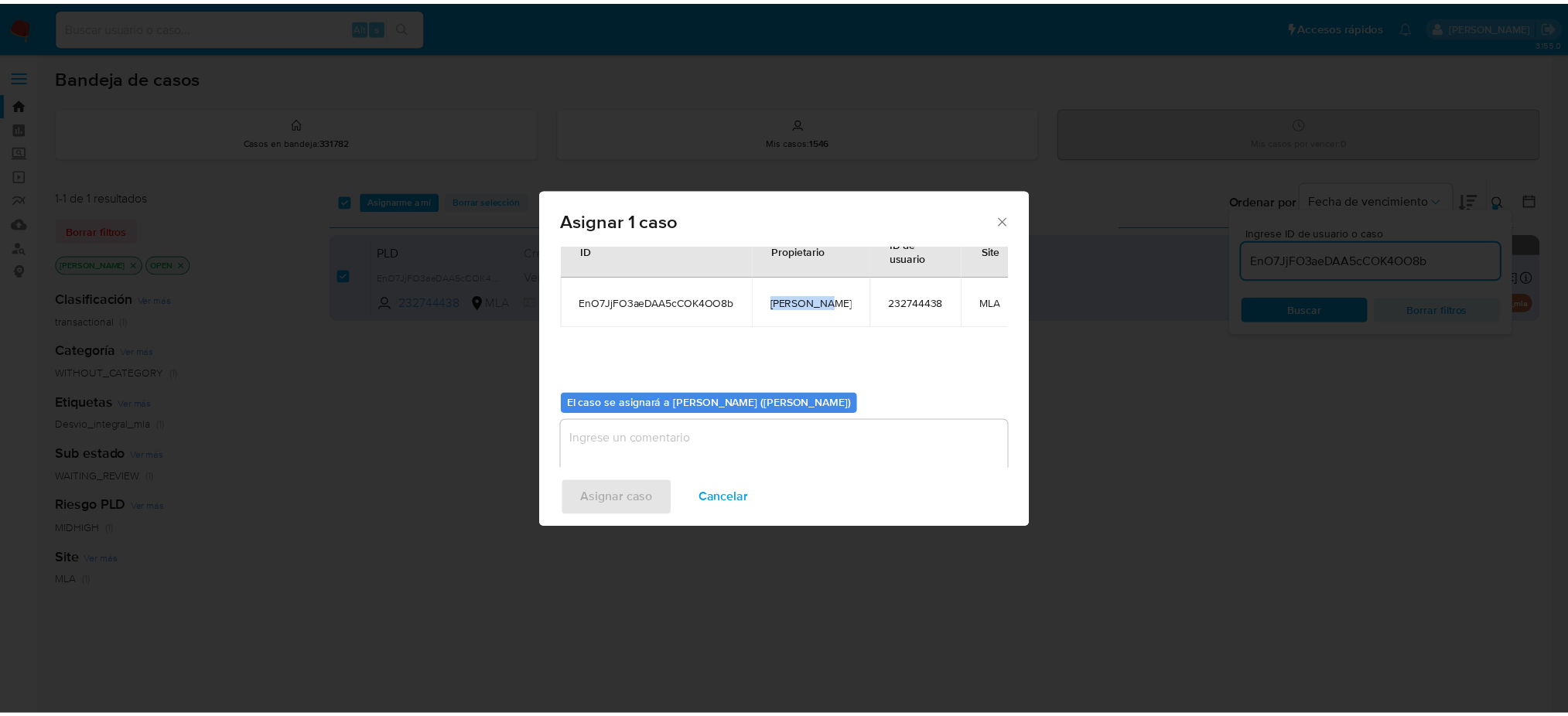
scroll to position [79, 0]
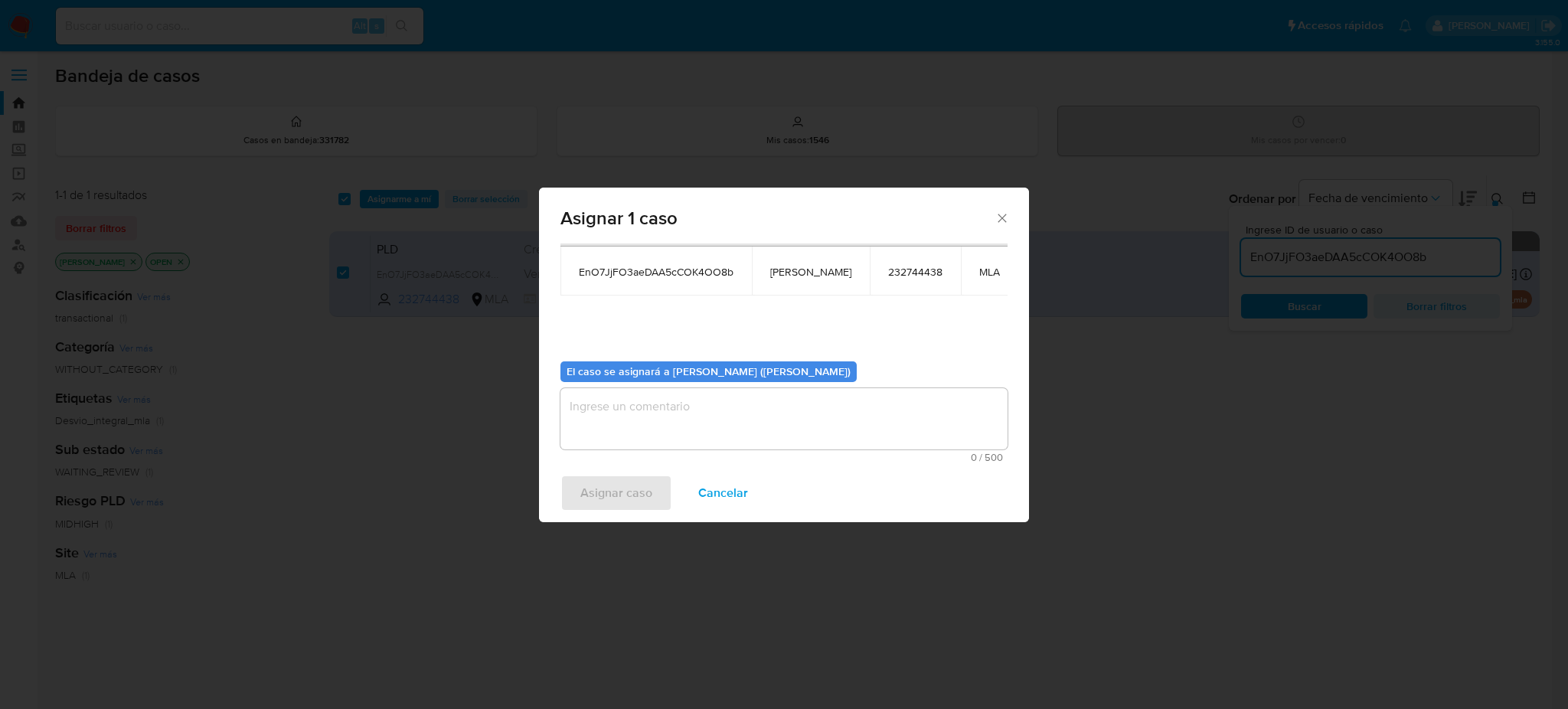
click at [684, 412] on textarea "assign-modal" at bounding box center [784, 418] width 447 height 61
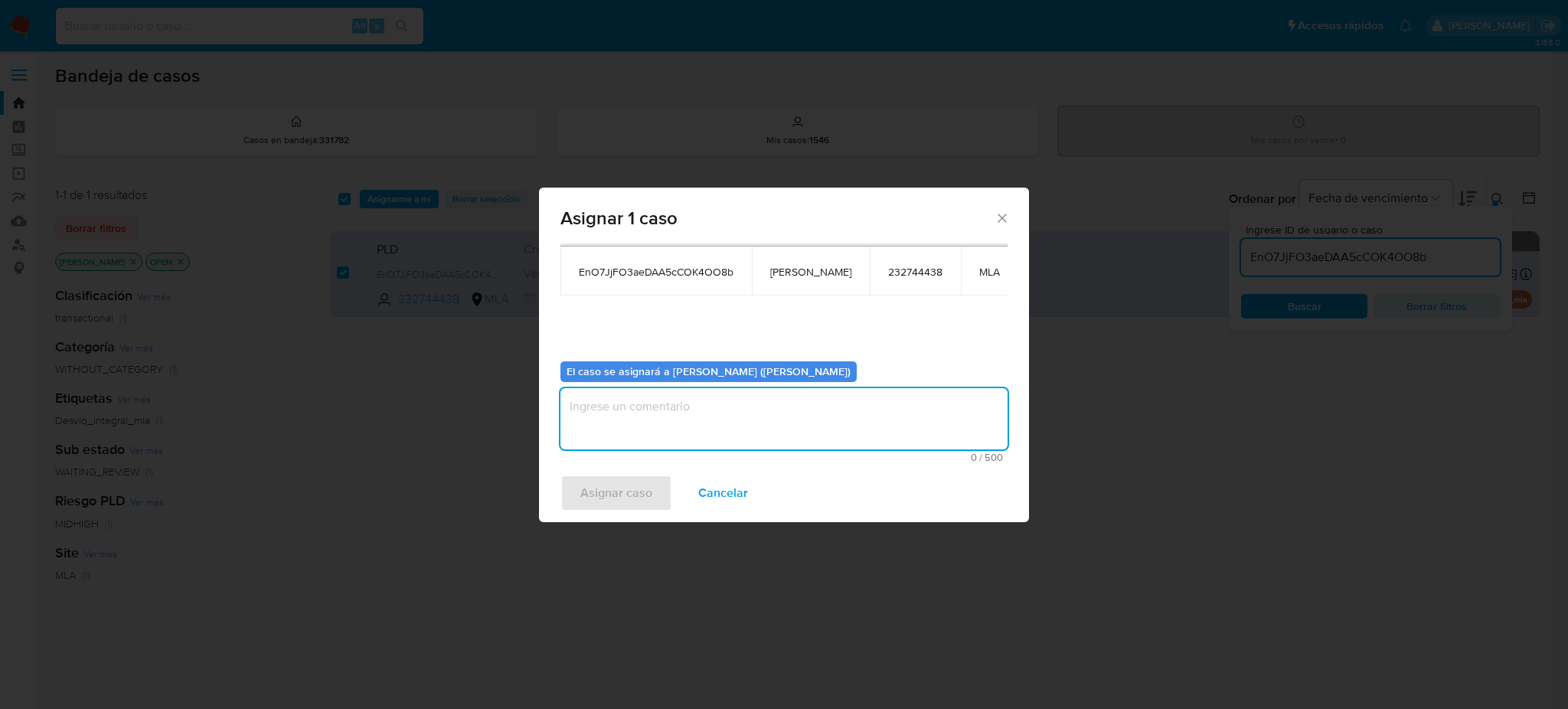
paste textarea "[PERSON_NAME]"
type textarea "[PERSON_NAME]"
click at [625, 487] on span "Asignar caso" at bounding box center [615, 493] width 72 height 34
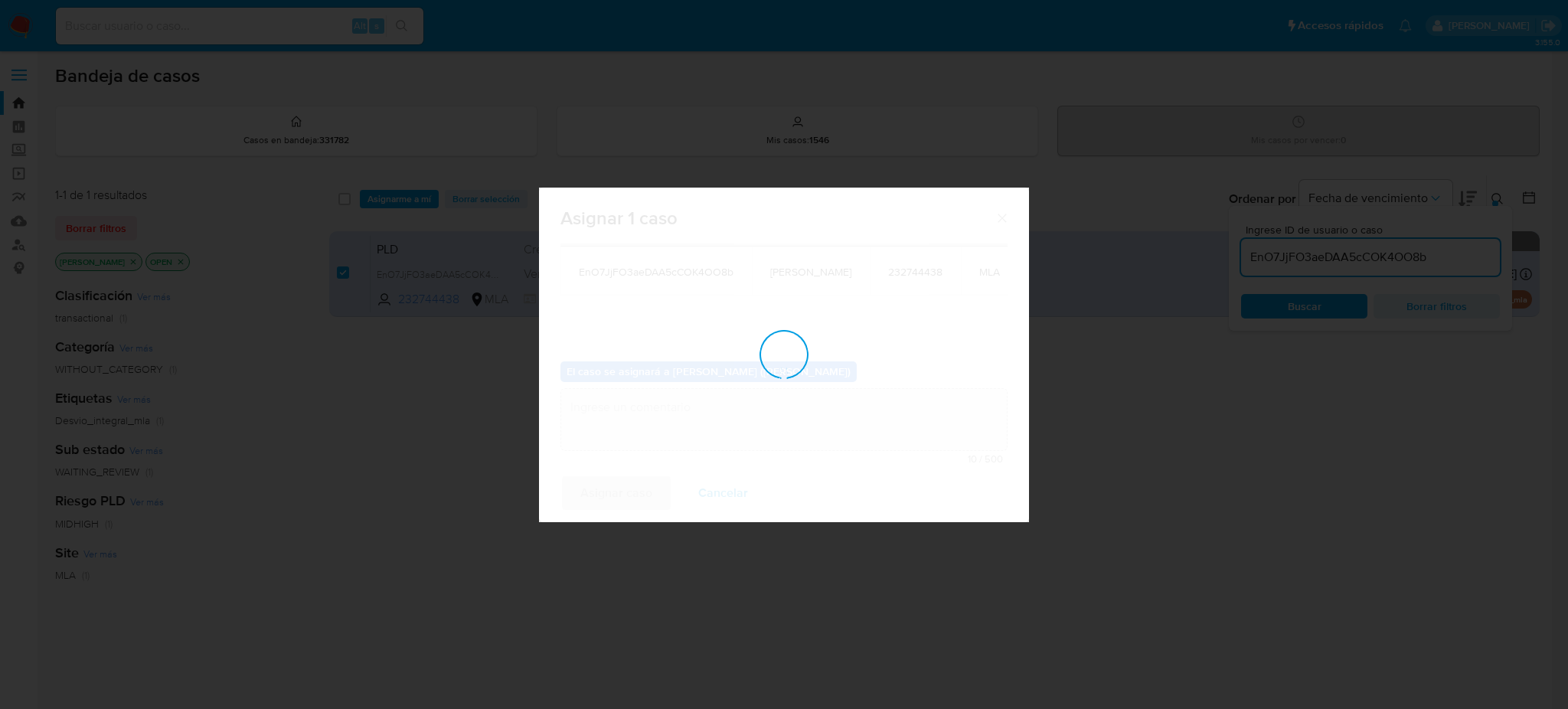
checkbox input "false"
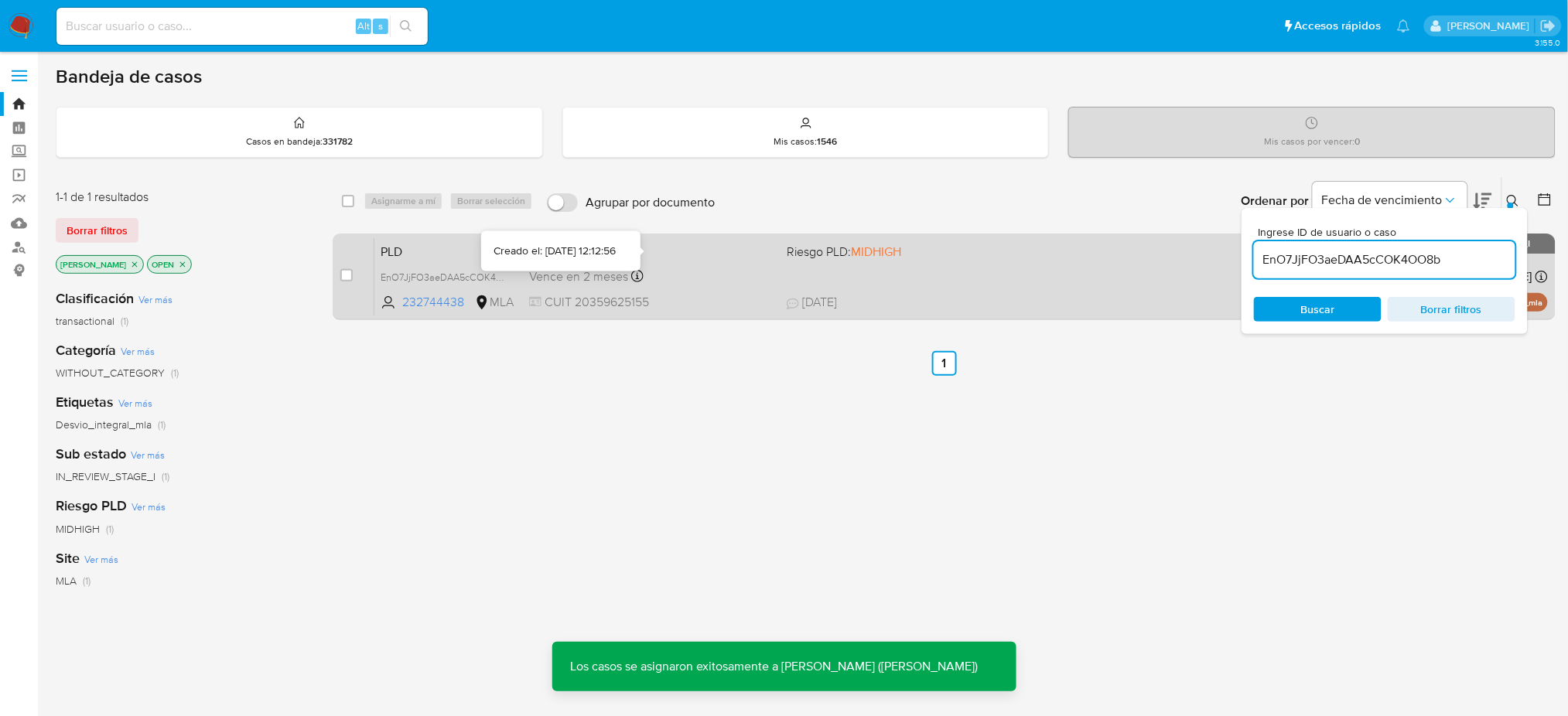
click at [702, 258] on div "Creado el: 12/08/2025 Creado el: 12/08/2025 12:12:56" at bounding box center [651, 252] width 245 height 17
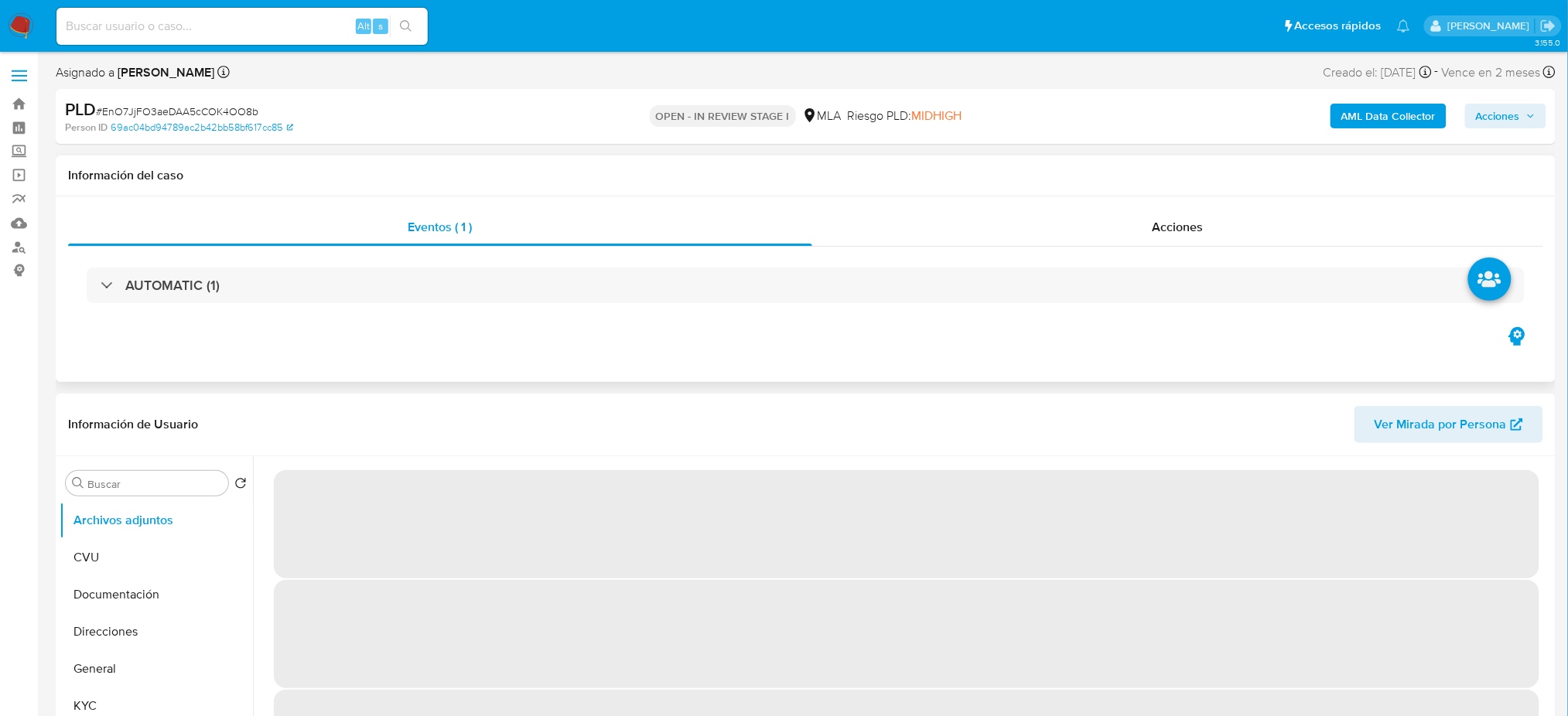
select select "10"
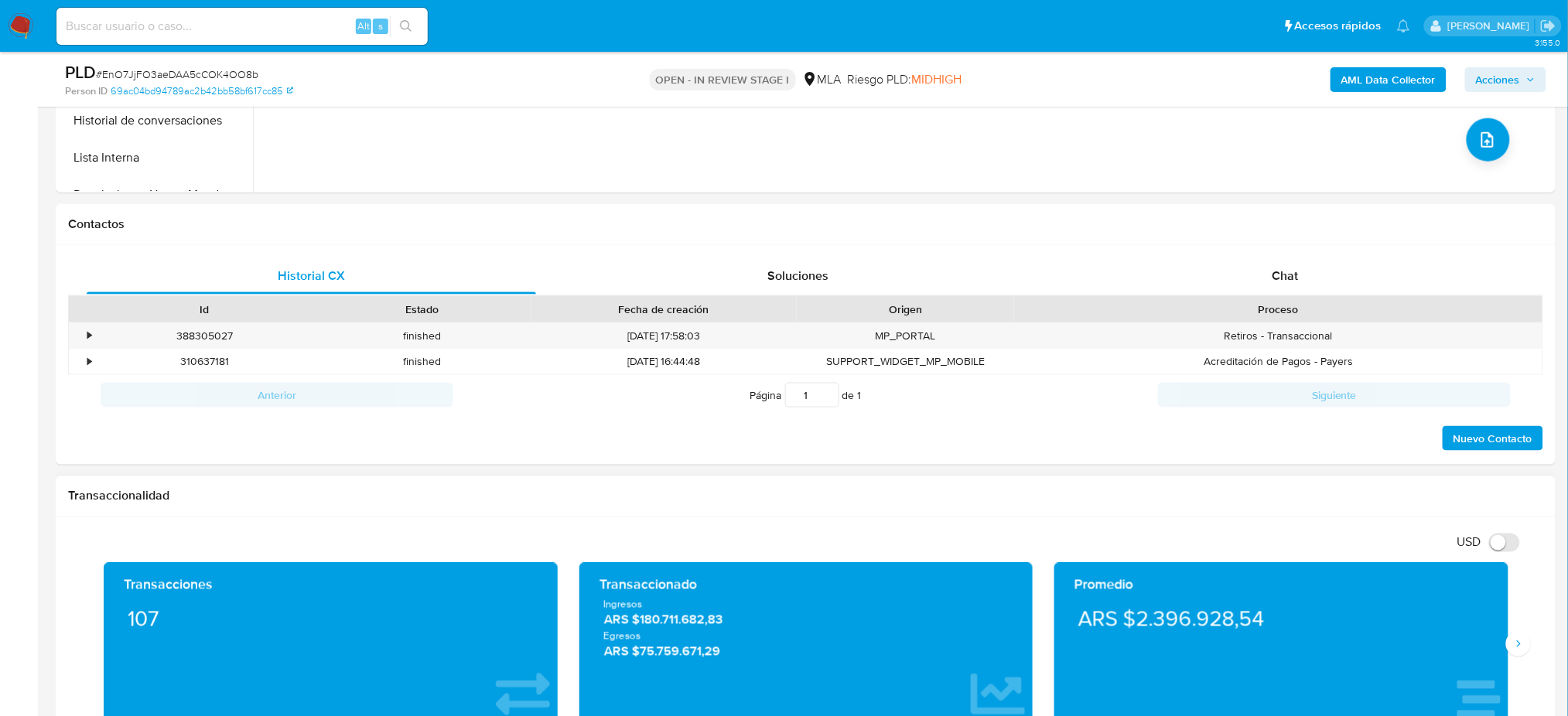
scroll to position [721, 0]
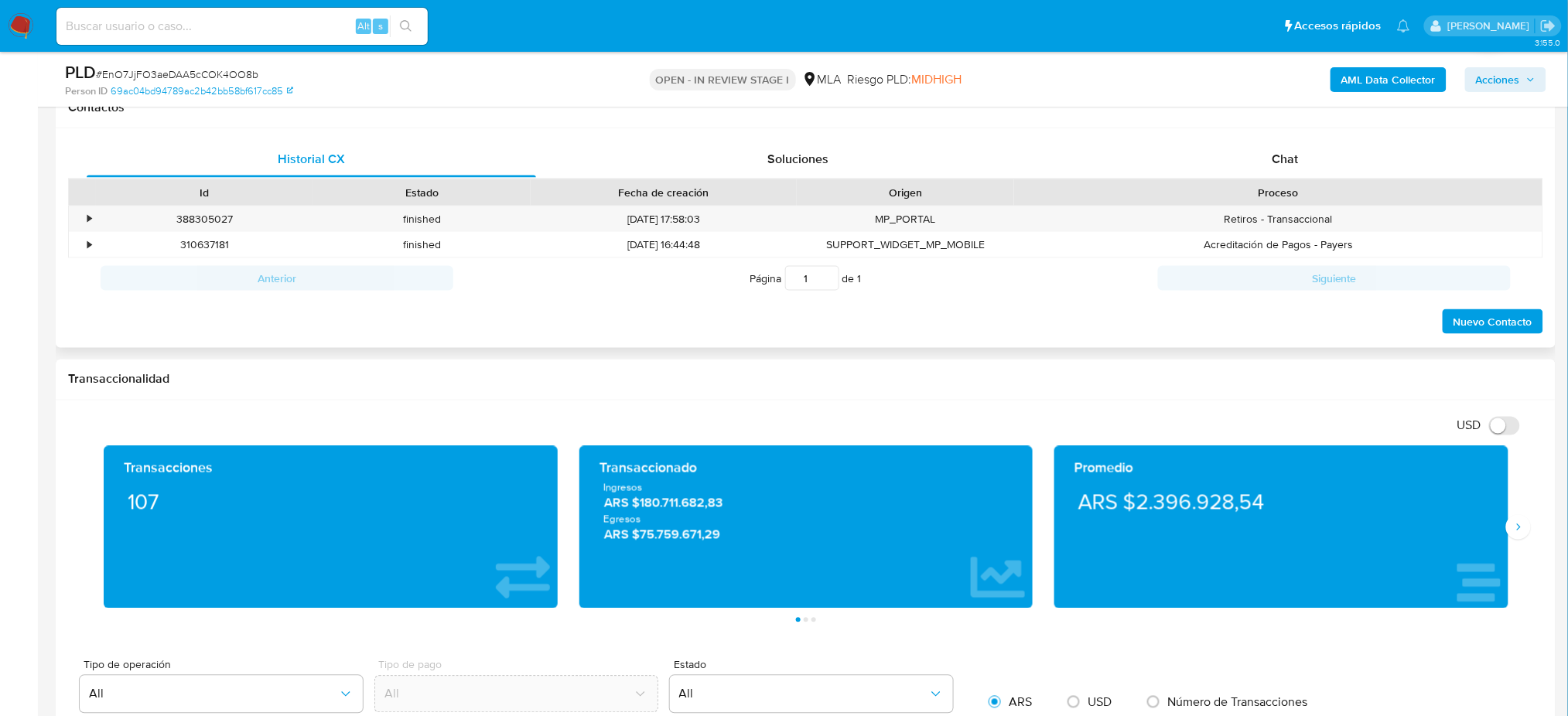
click at [1331, 161] on div "Chat" at bounding box center [1285, 159] width 449 height 37
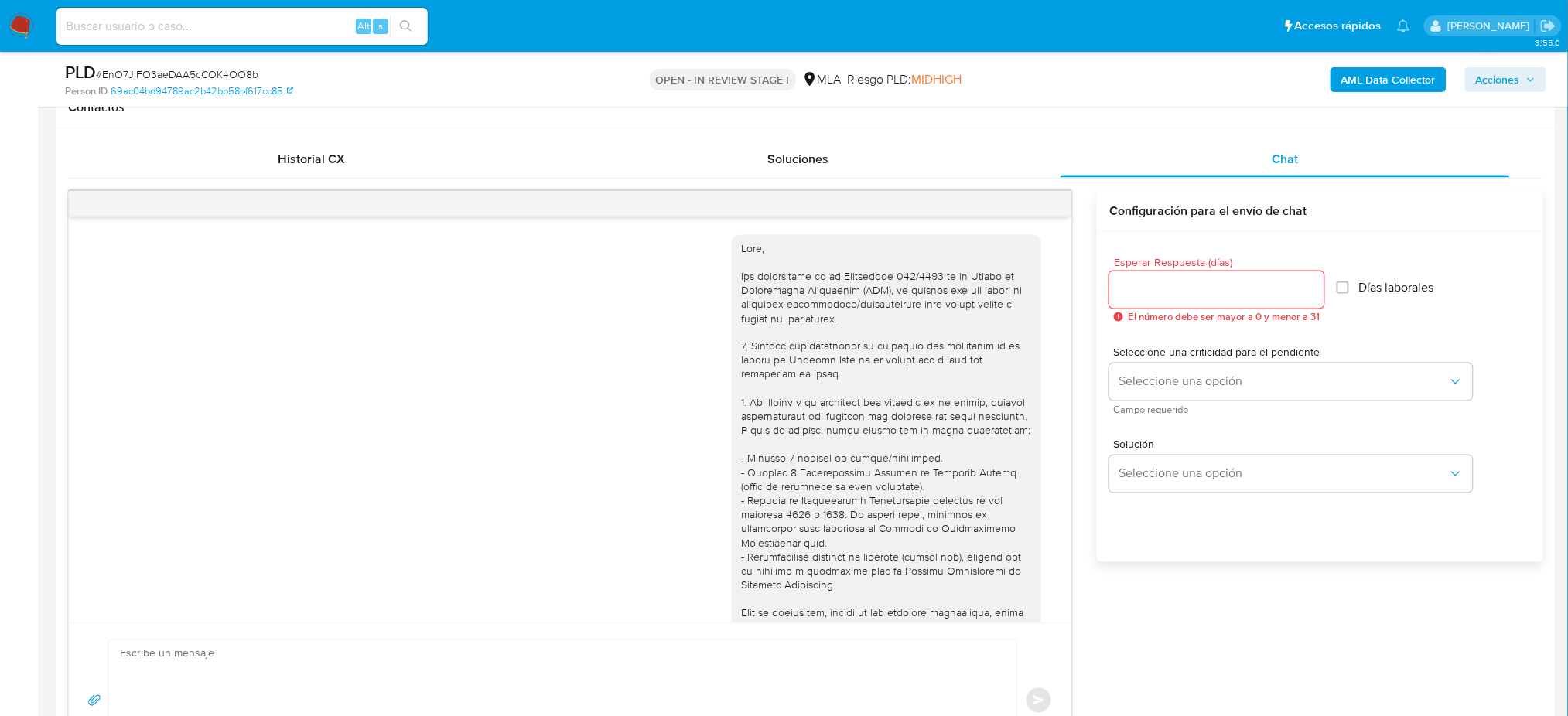
scroll to position [657, 0]
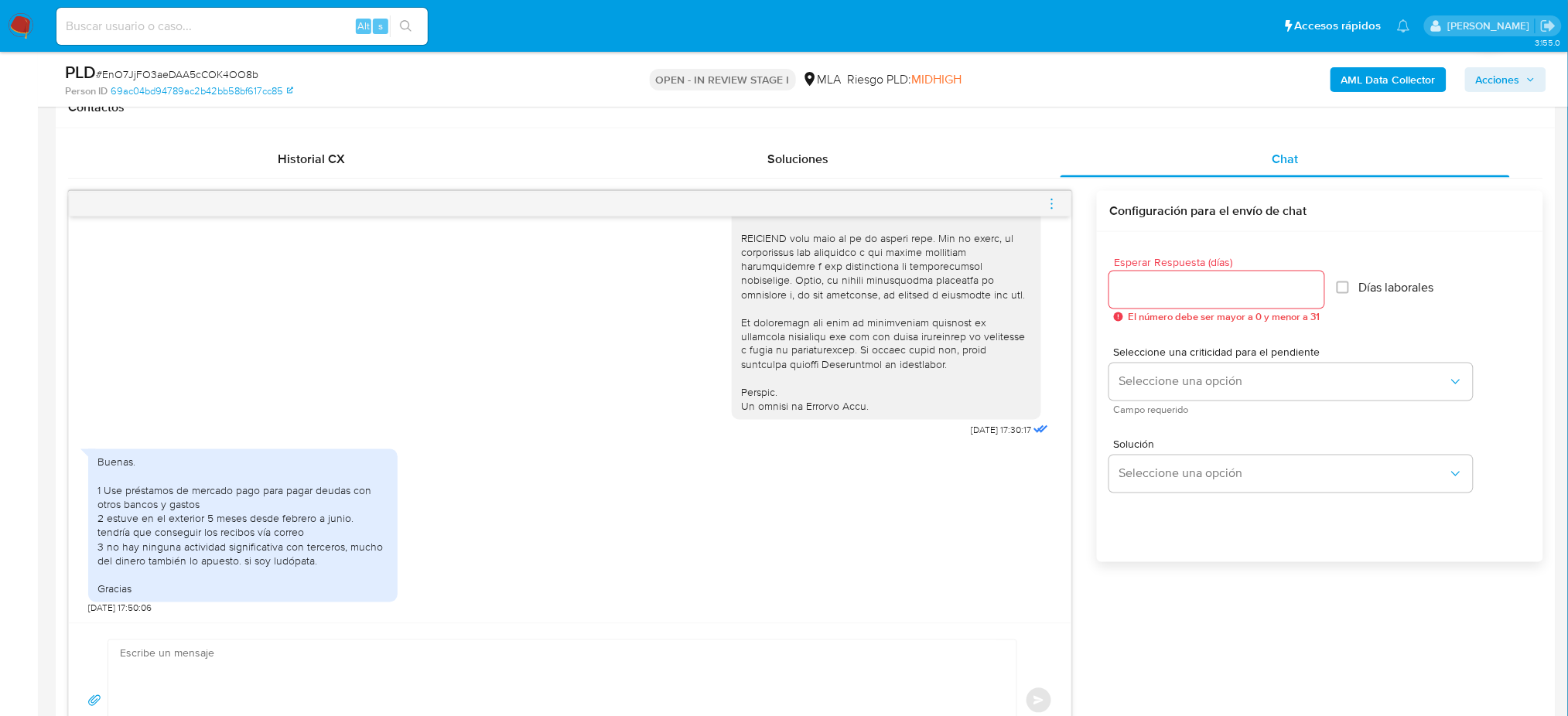
click at [227, 666] on textarea at bounding box center [558, 701] width 877 height 120
paste textarea "Hola, ¡Muchas gracias por tu respuesta! ¿Podrías enviarnos documentación que pe…"
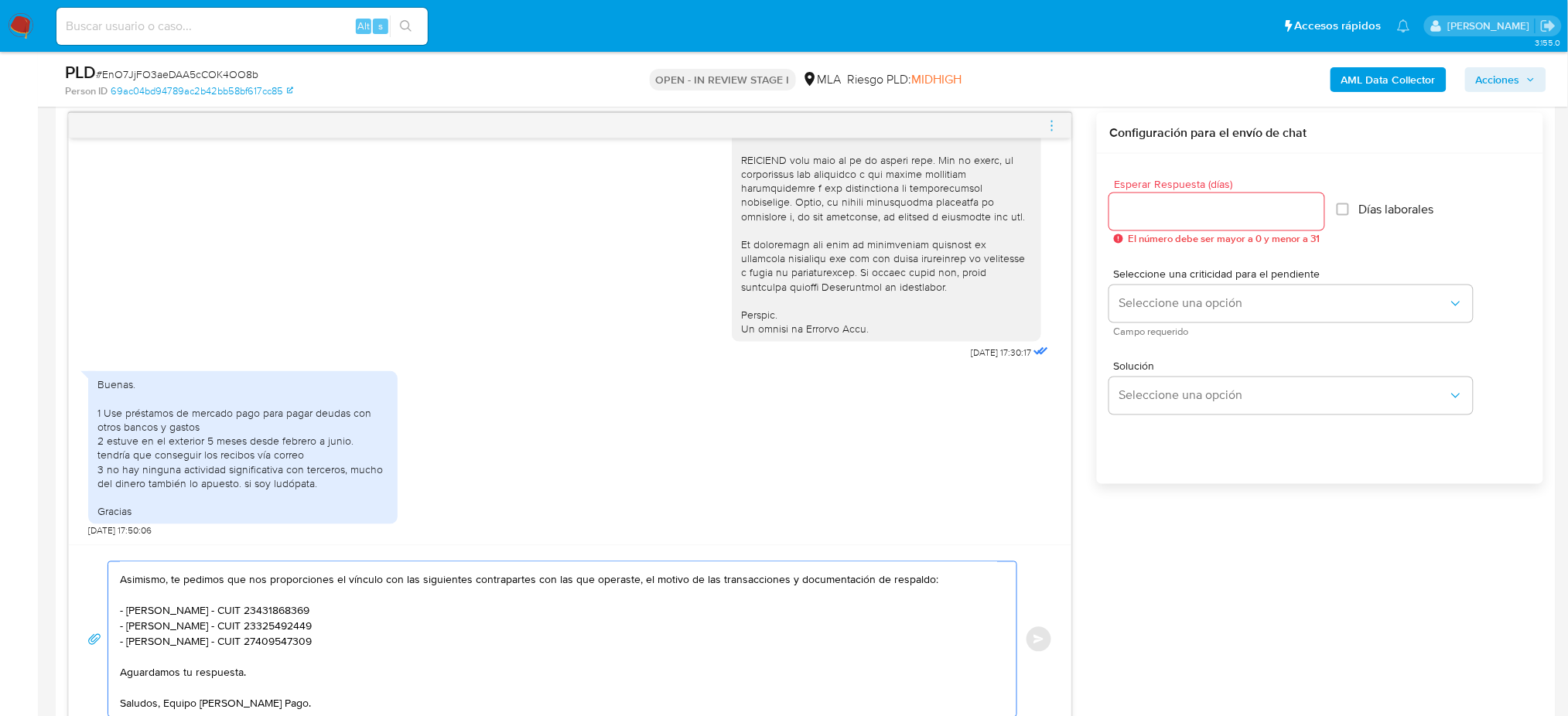
type textarea "Hola, ¡Muchas gracias por tu respuesta! ¿Podrías enviarnos documentación que pe…"
click at [1161, 206] on input "Esperar Respuesta (días)" at bounding box center [1216, 212] width 215 height 20
drag, startPoint x: 1129, startPoint y: 219, endPoint x: 1093, endPoint y: 209, distance: 37.4
click at [1093, 209] on div "18/08/2025 17:30:17 Buenas. 1 Use préstamos de mercado pago para pagar deudas c…" at bounding box center [805, 423] width 1475 height 621
type input "3"
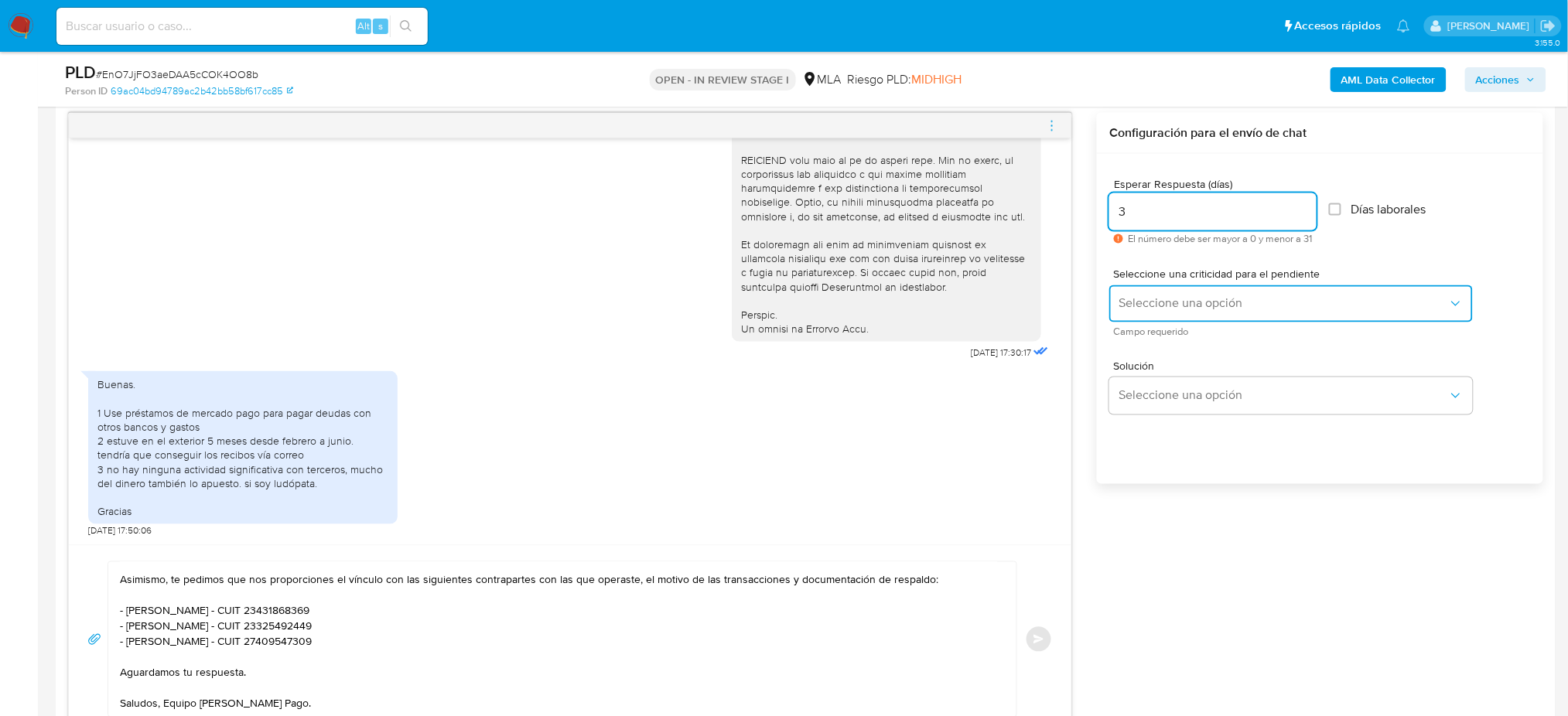
click at [1129, 296] on span "Seleccione una opción" at bounding box center [1283, 304] width 330 height 15
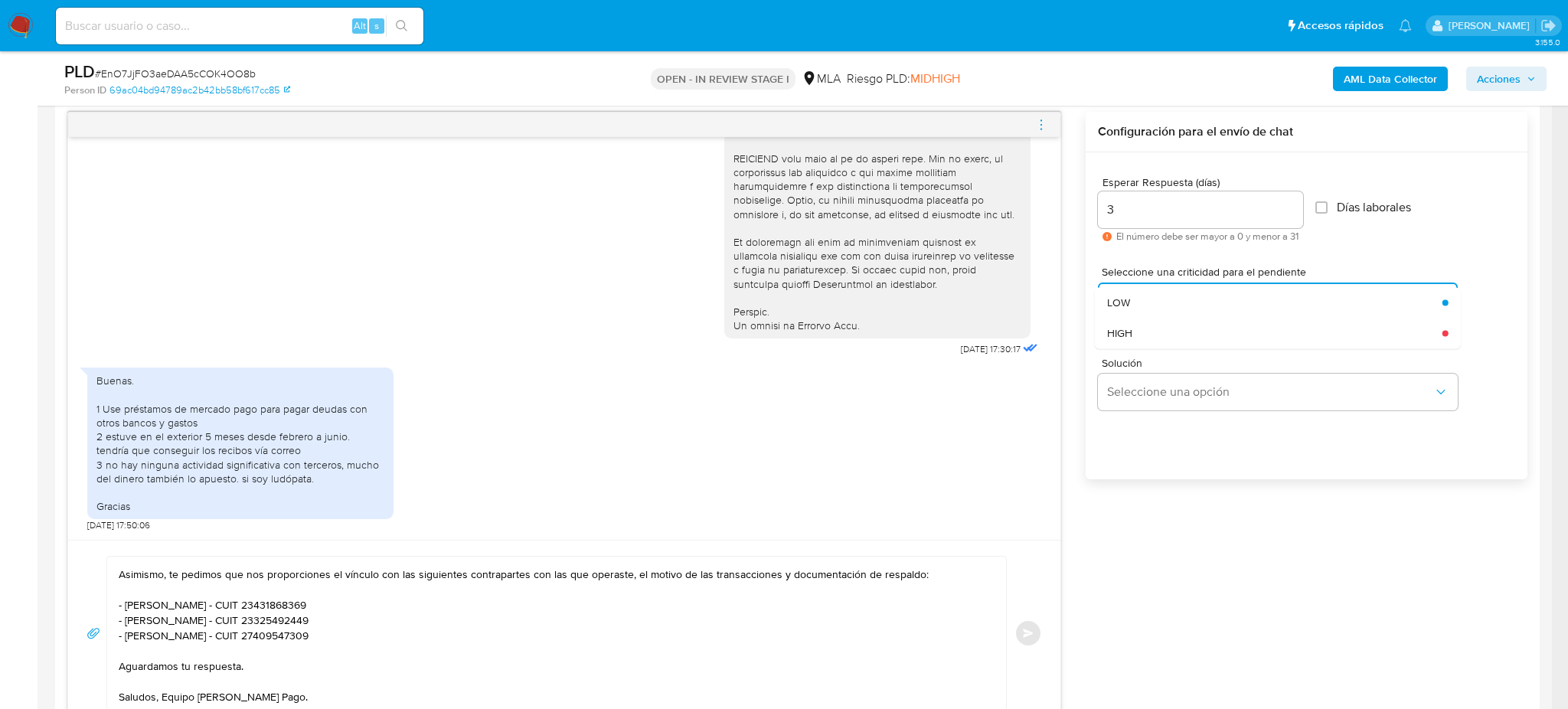
click at [1130, 329] on span "HIGH" at bounding box center [1120, 333] width 25 height 13
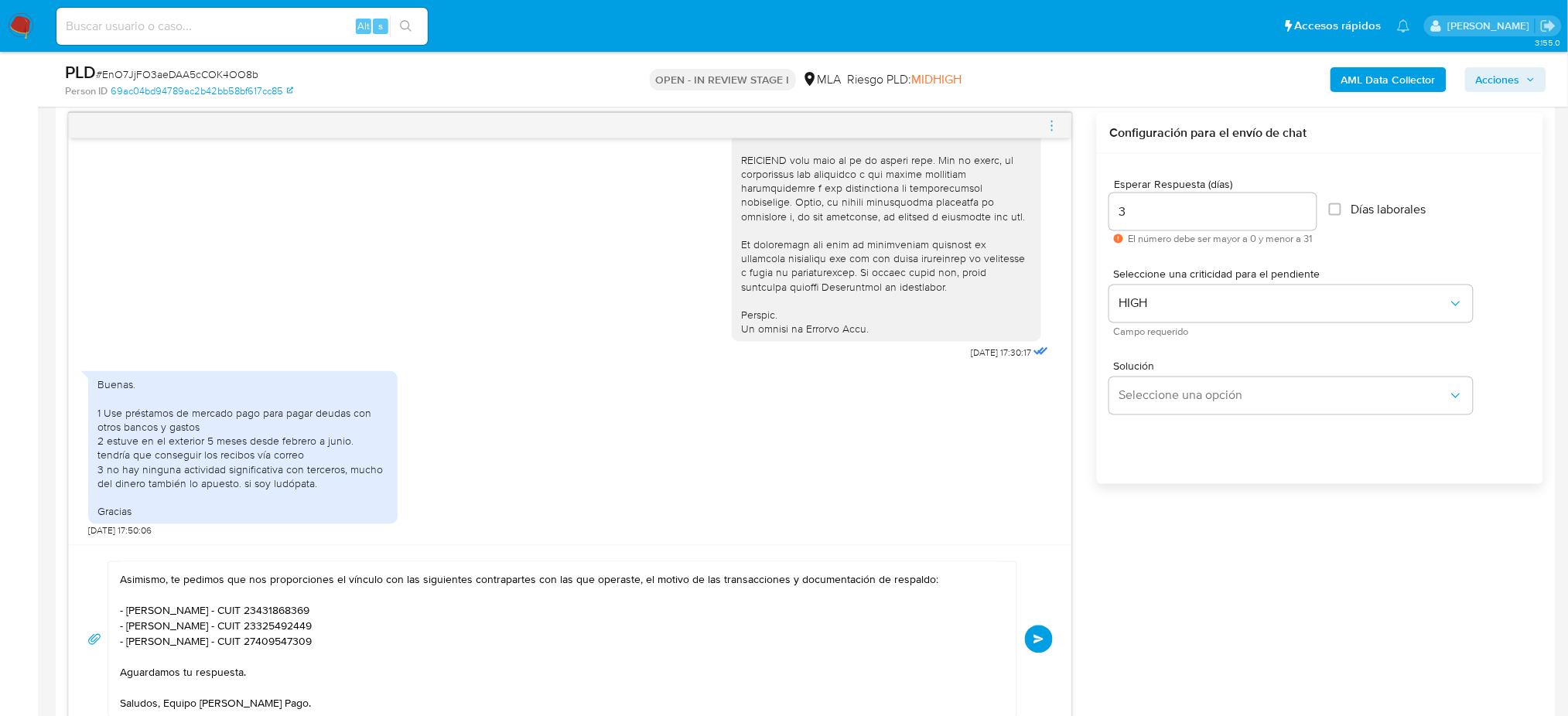
click at [1047, 644] on button "Enviar" at bounding box center [1038, 639] width 28 height 28
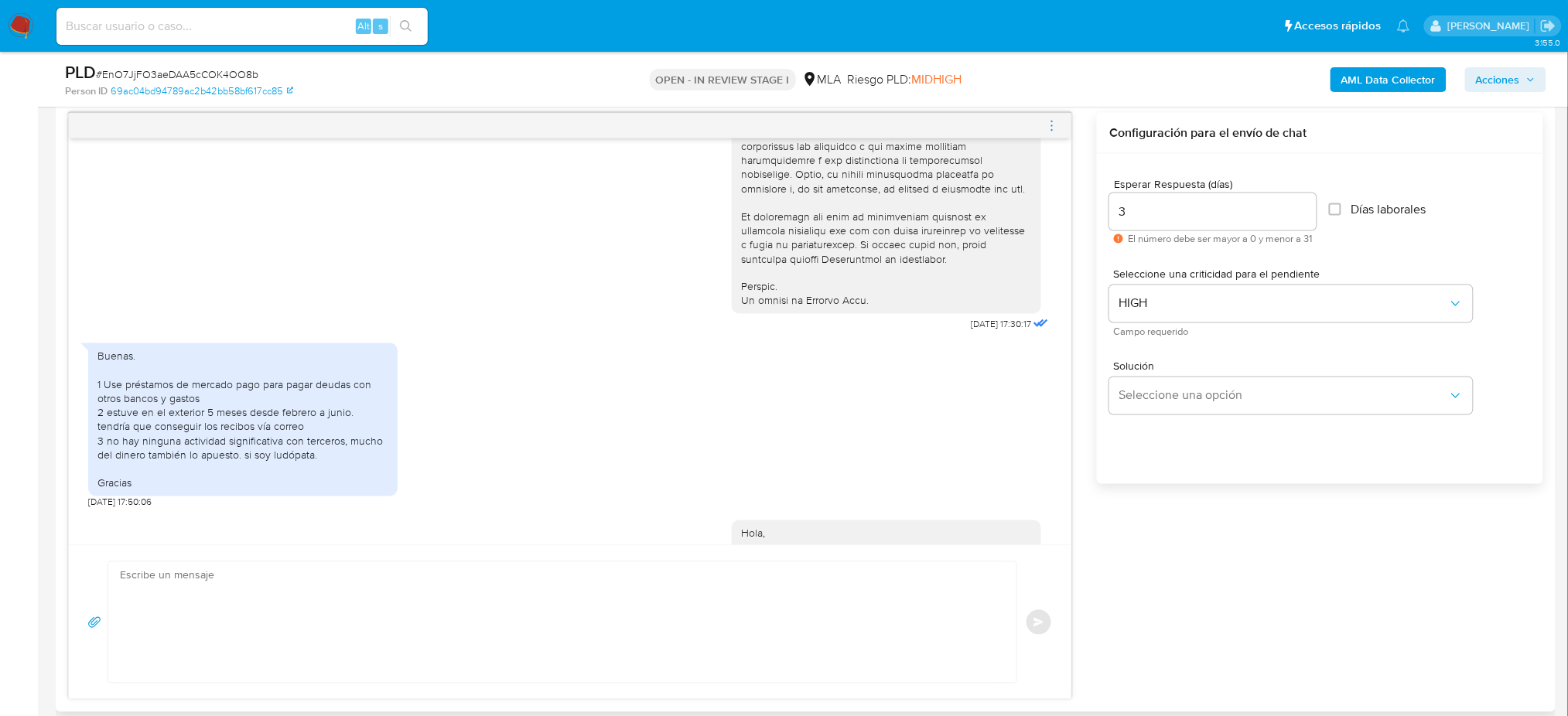
scroll to position [968, 0]
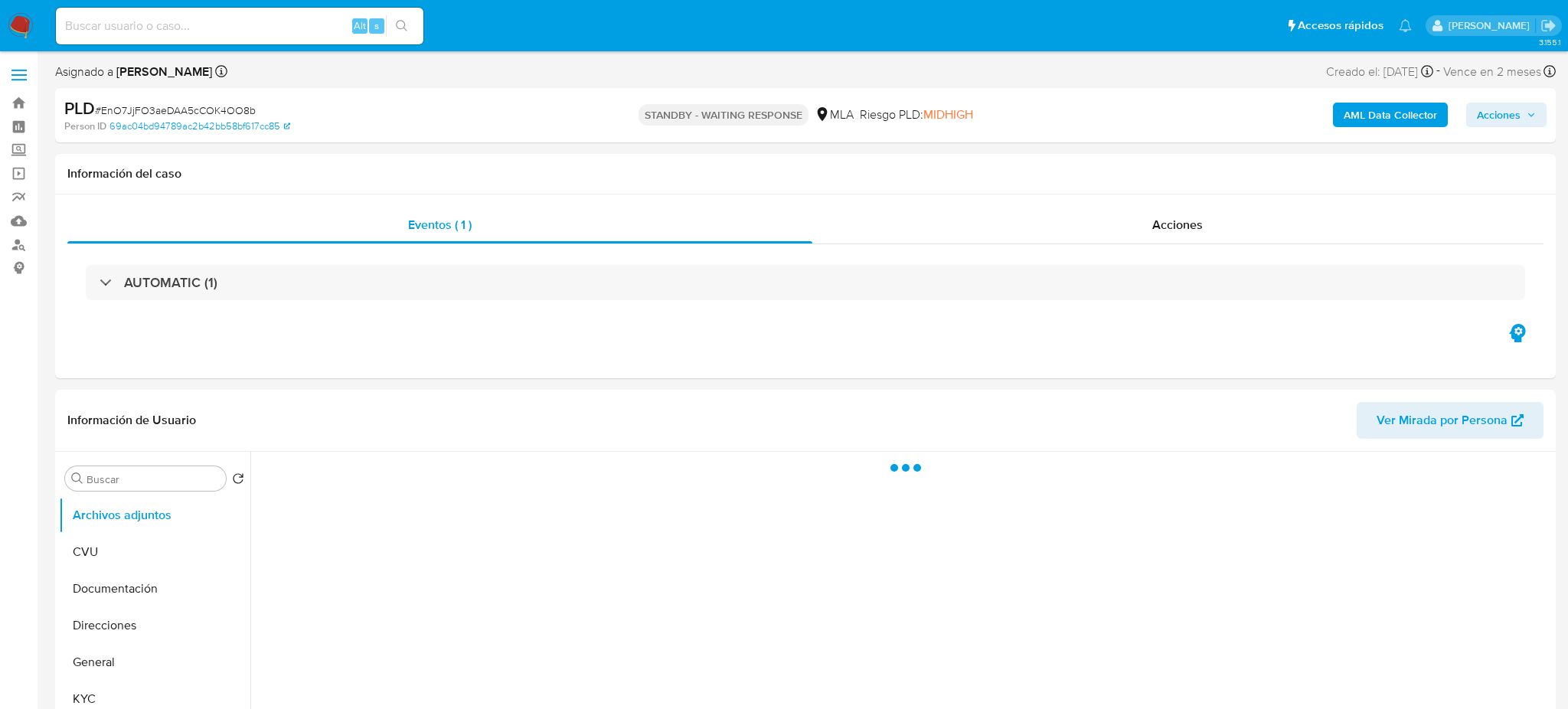
select select "10"
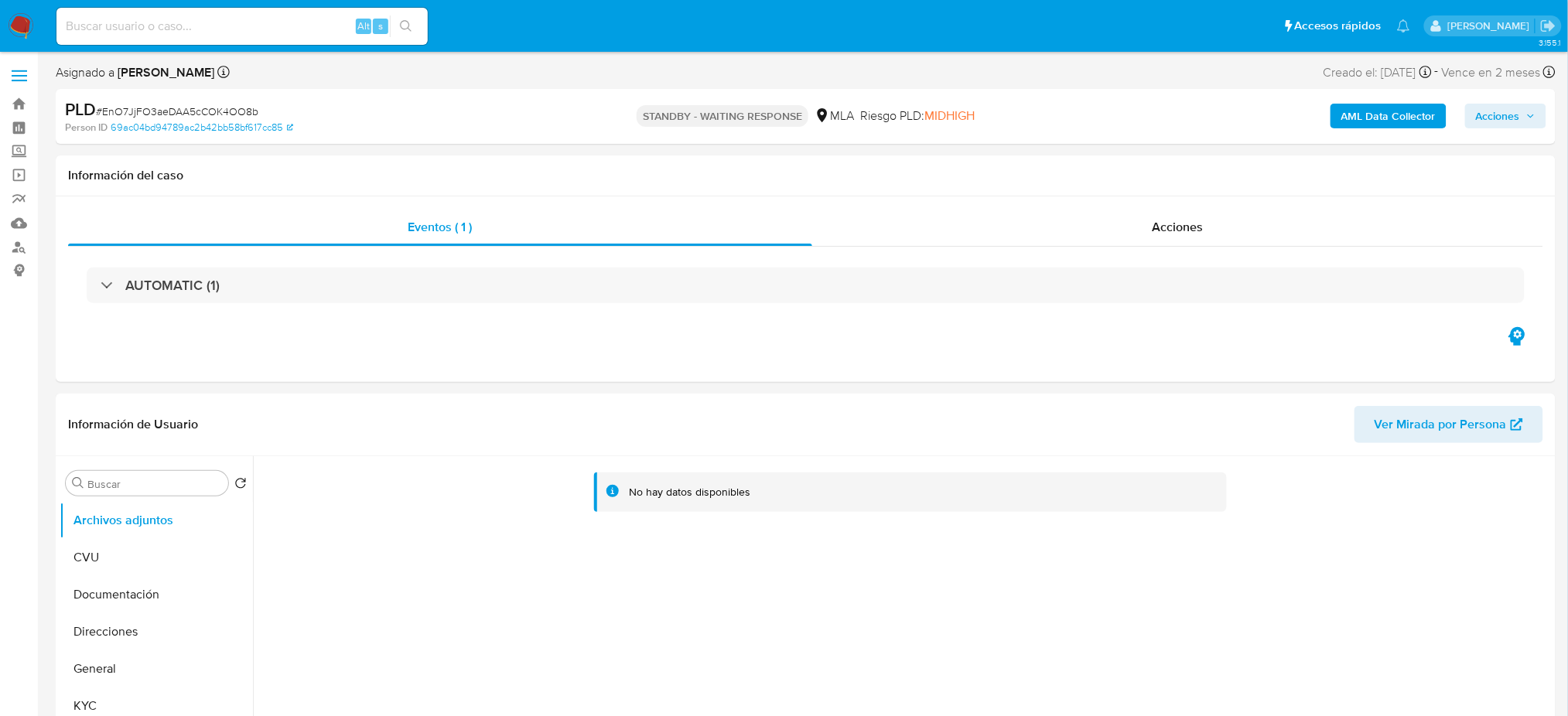
click at [272, 29] on input at bounding box center [242, 26] width 371 height 20
paste input "tDH02REuIEJtfi0qdw77YpnI"
type input "tDH02REuIEJtfi0qdw77YpnI"
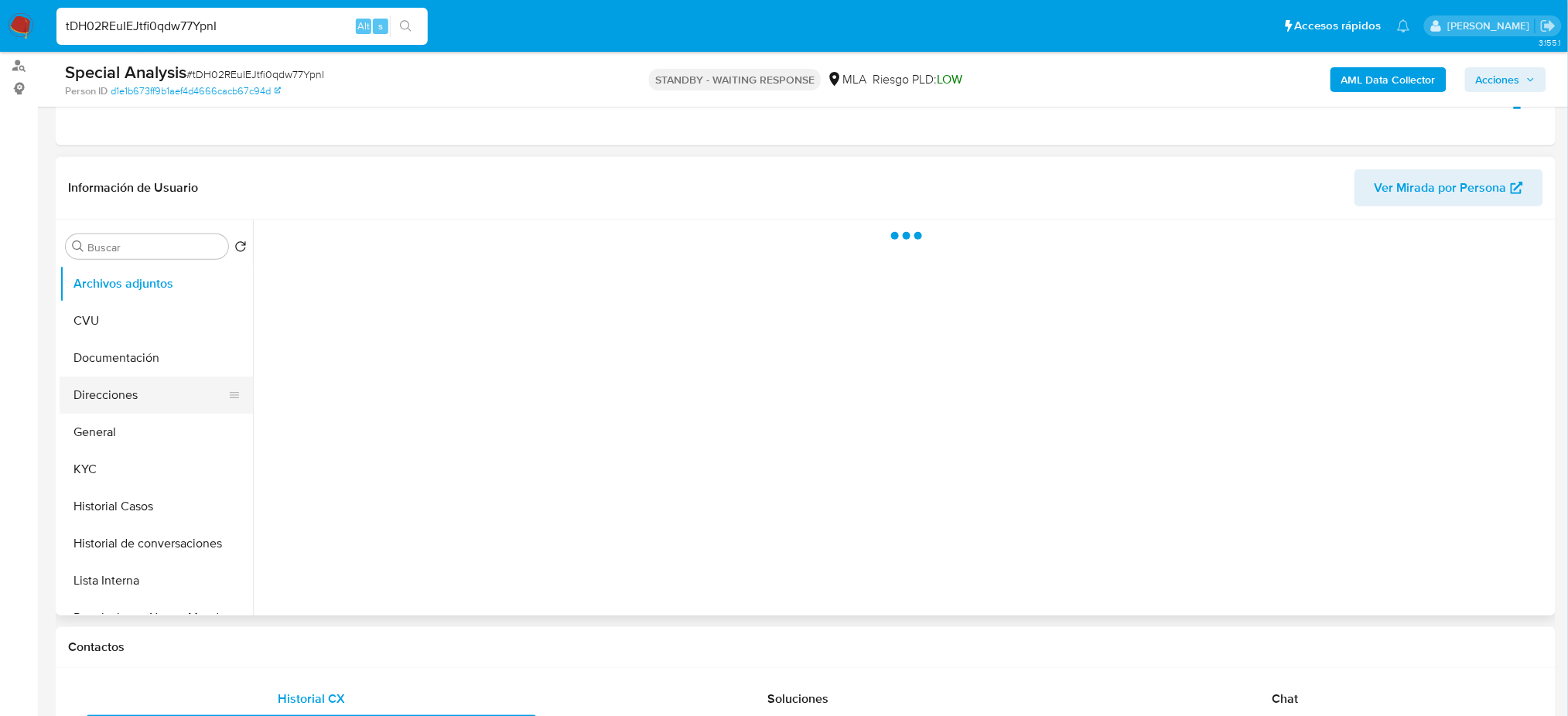
scroll to position [206, 0]
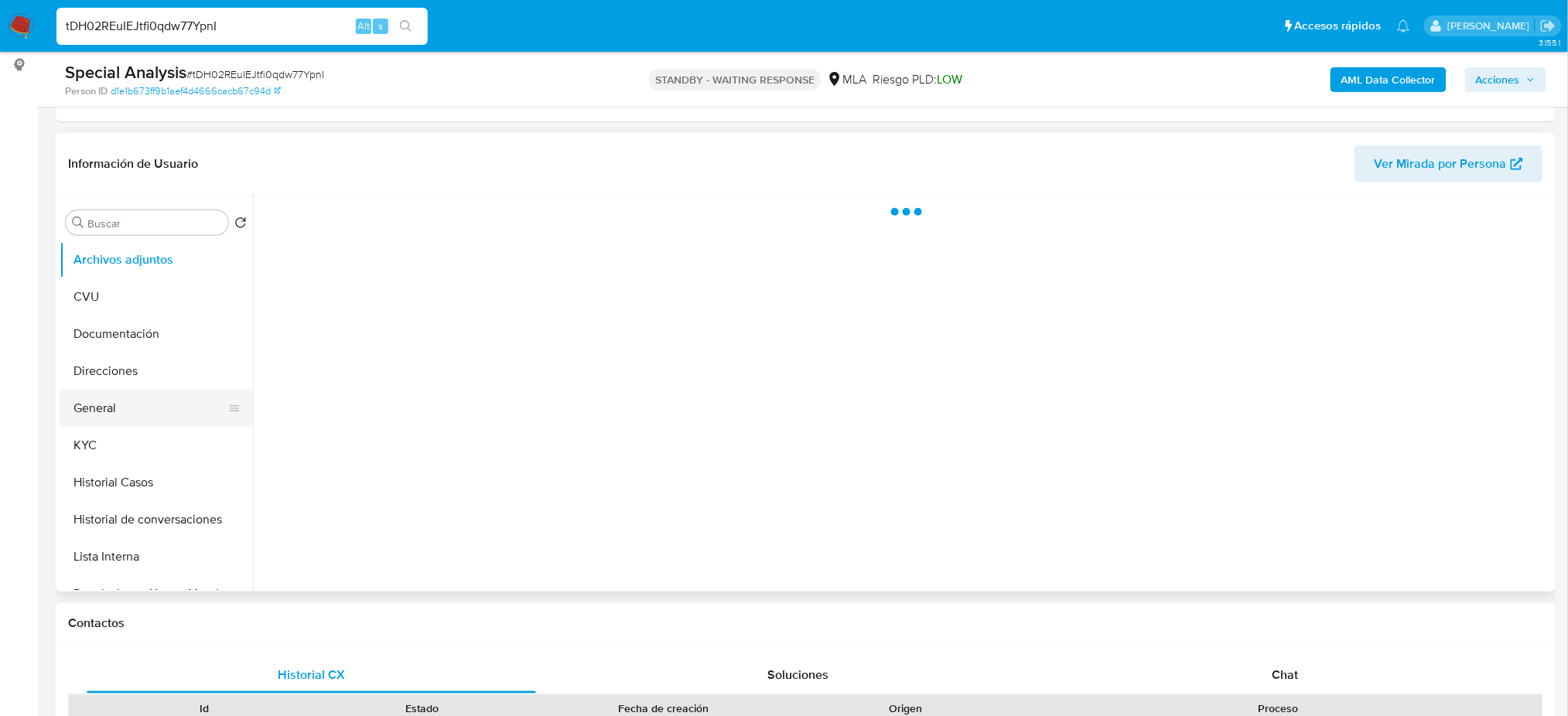
click at [102, 390] on button "General" at bounding box center [149, 408] width 181 height 37
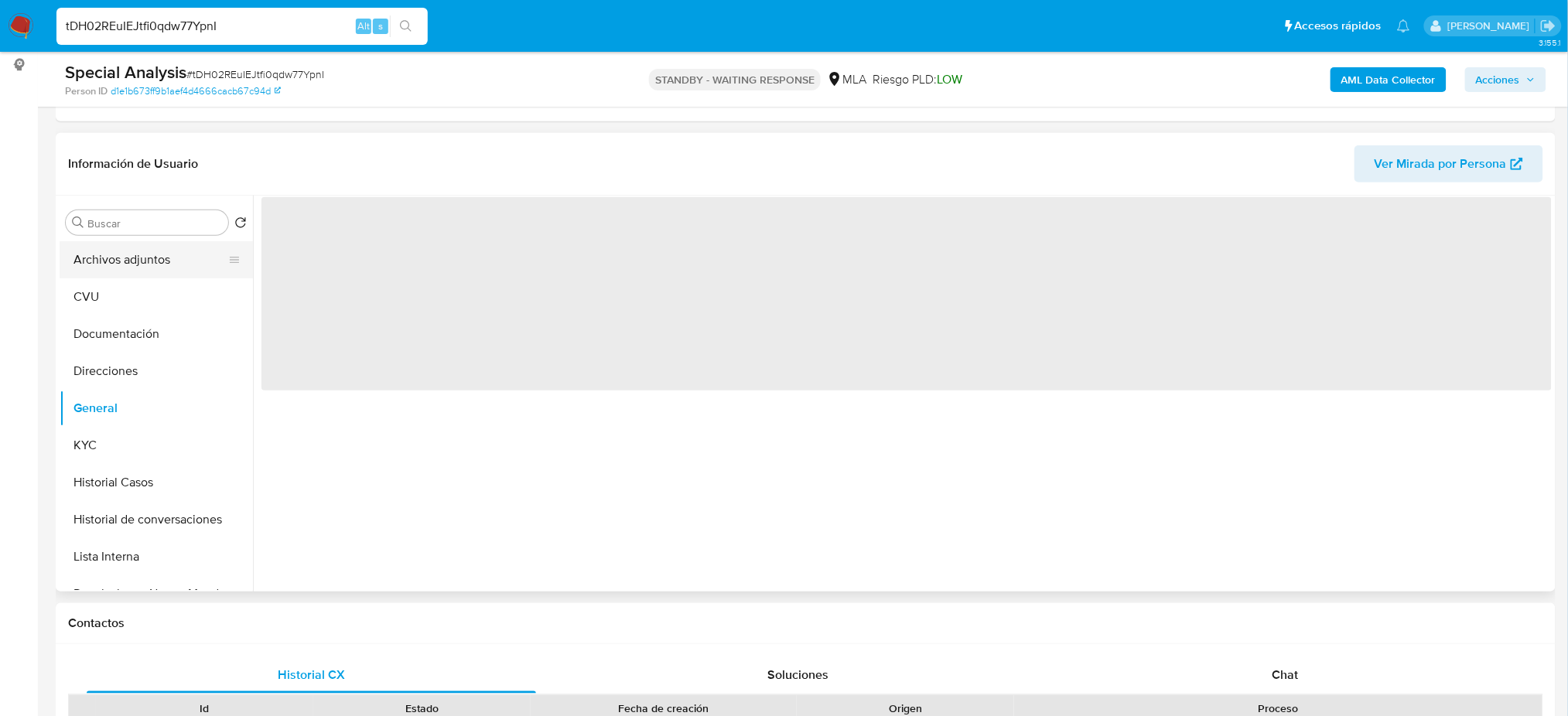
select select "10"
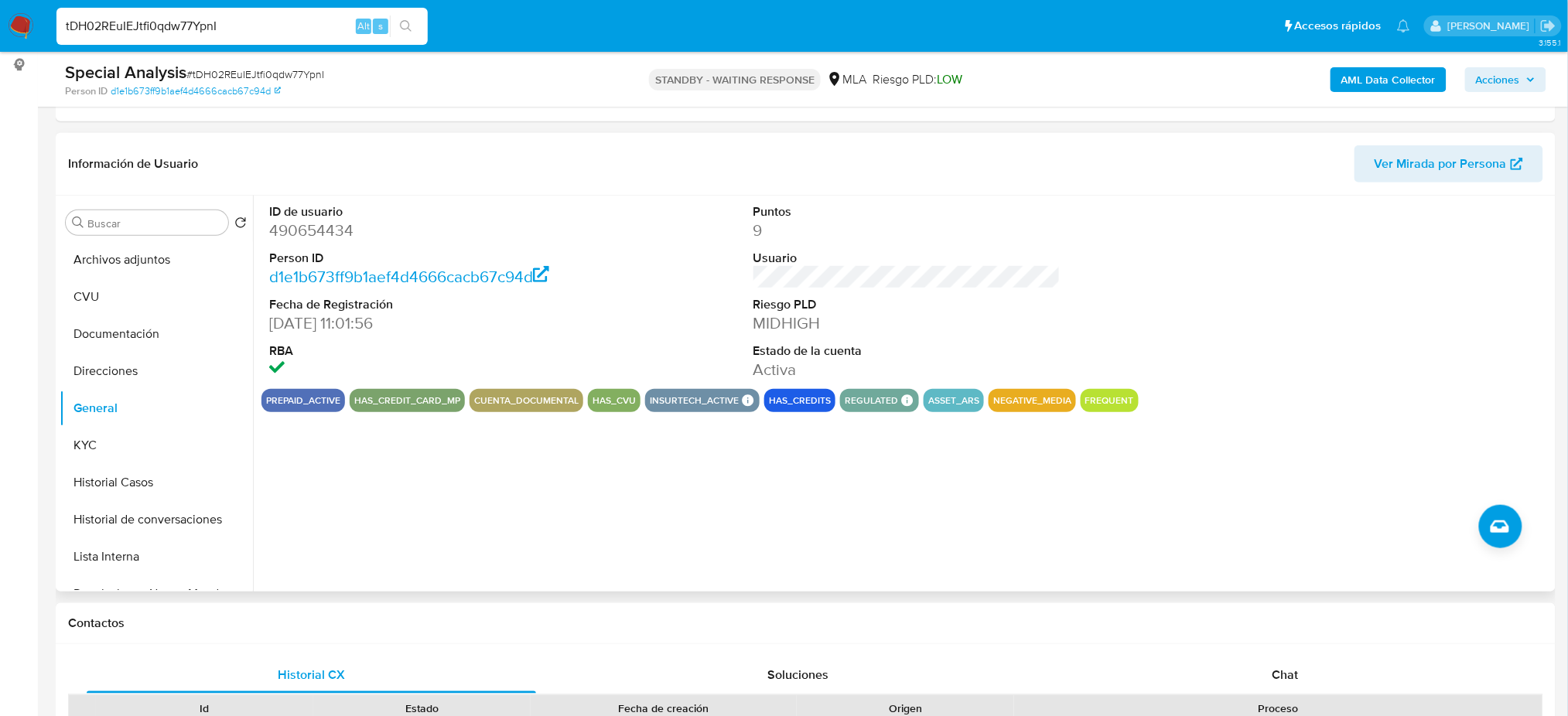
click at [308, 225] on dd "490654434" at bounding box center [423, 230] width 307 height 22
copy dd "490654434"
drag, startPoint x: 254, startPoint y: 22, endPoint x: 0, endPoint y: 25, distance: 254.0
click at [0, 31] on nav "Pausado Ver notificaciones tDH02REuIEJtfi0qdw77YpnI Alt s Accesos rápidos Presi…" at bounding box center [784, 26] width 1568 height 52
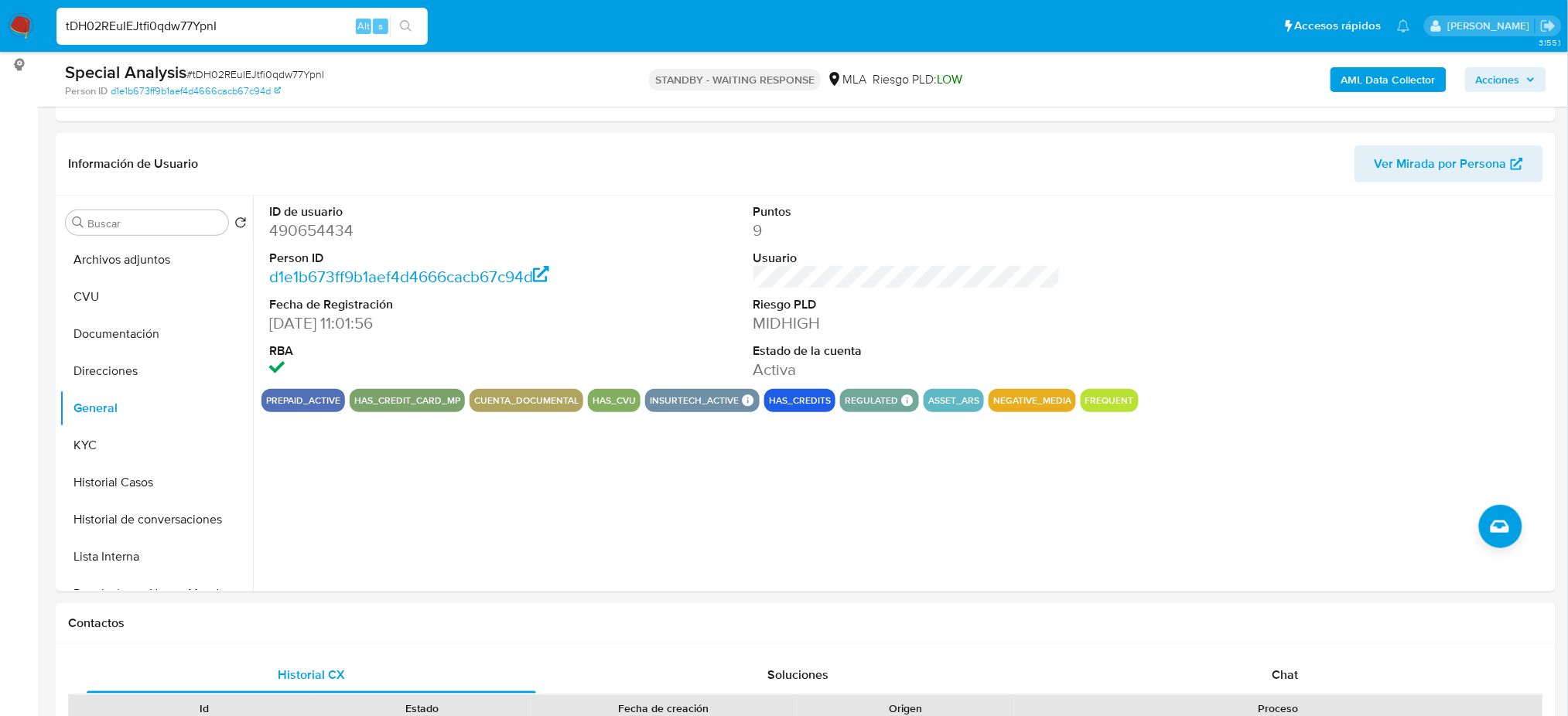
paste input "Sns9ihplyaQElhigxrxNsOEB"
type input "Sns9ihplyaQElhigxrxNsOEB"
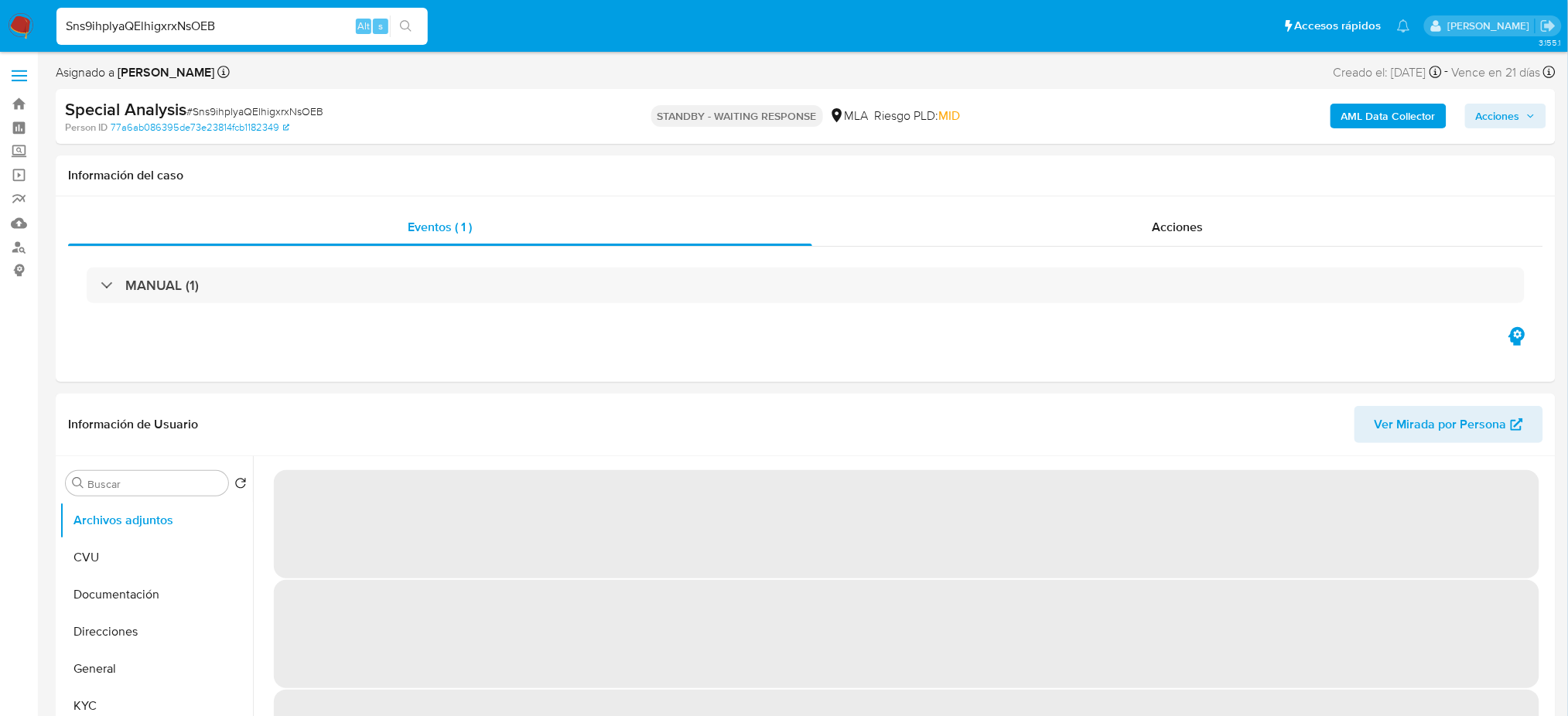
select select "10"
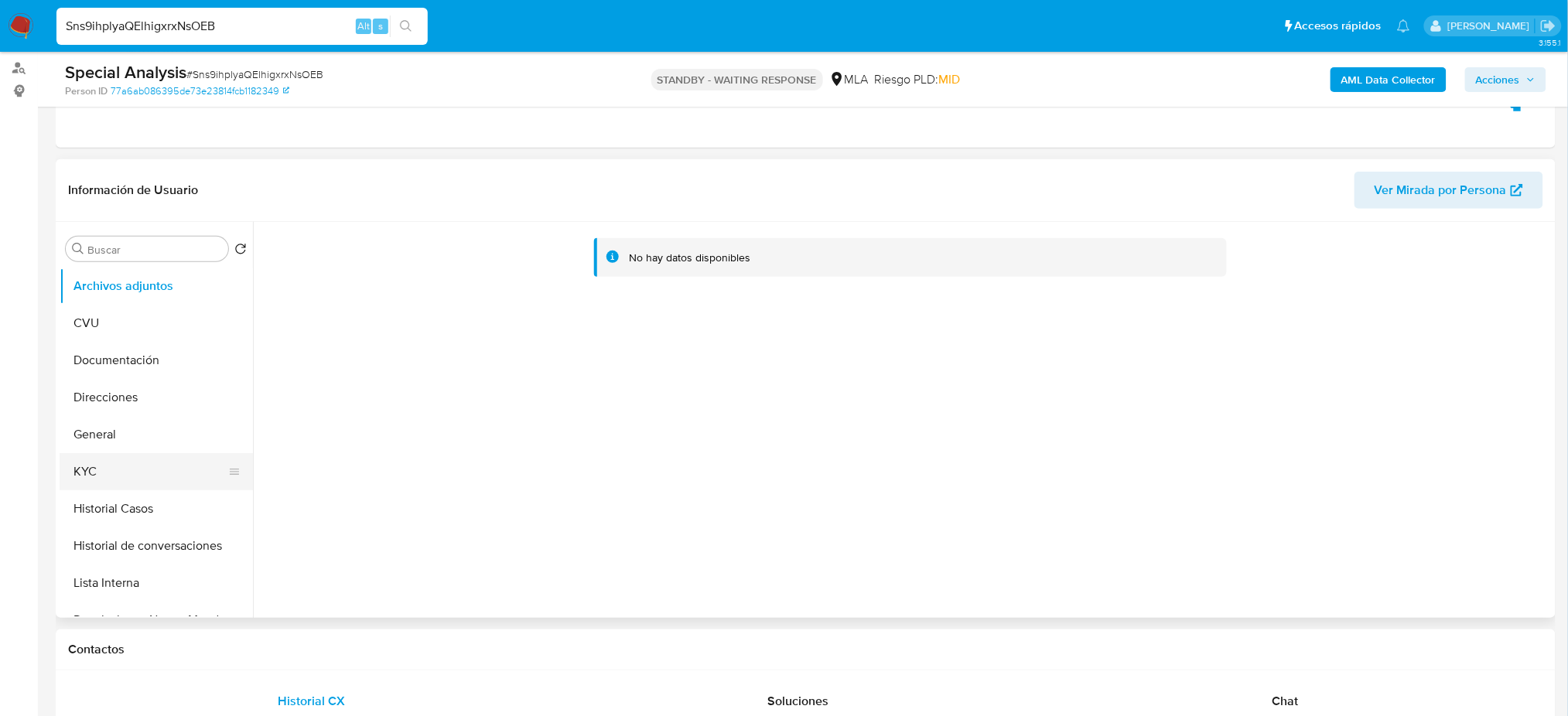
scroll to position [206, 0]
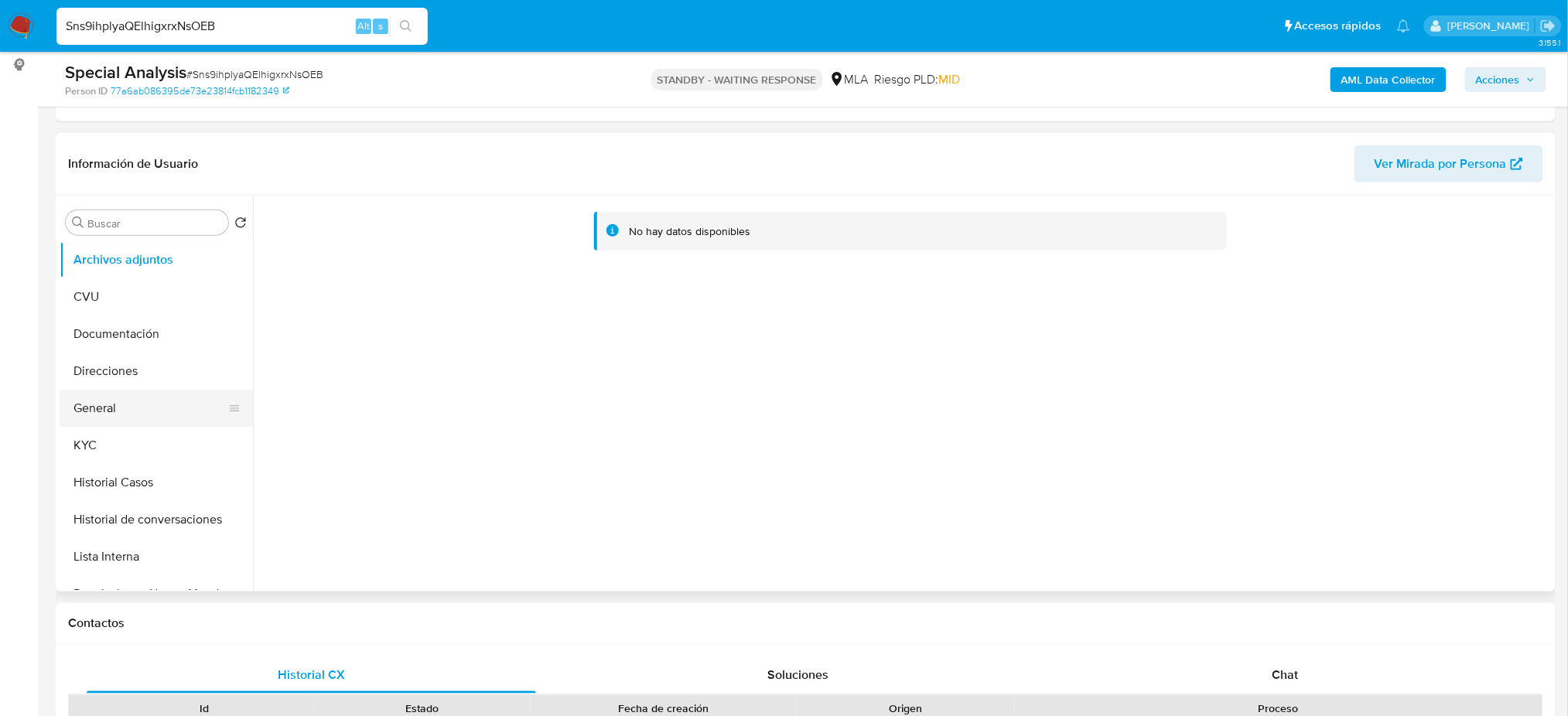
click at [109, 416] on button "General" at bounding box center [149, 408] width 181 height 37
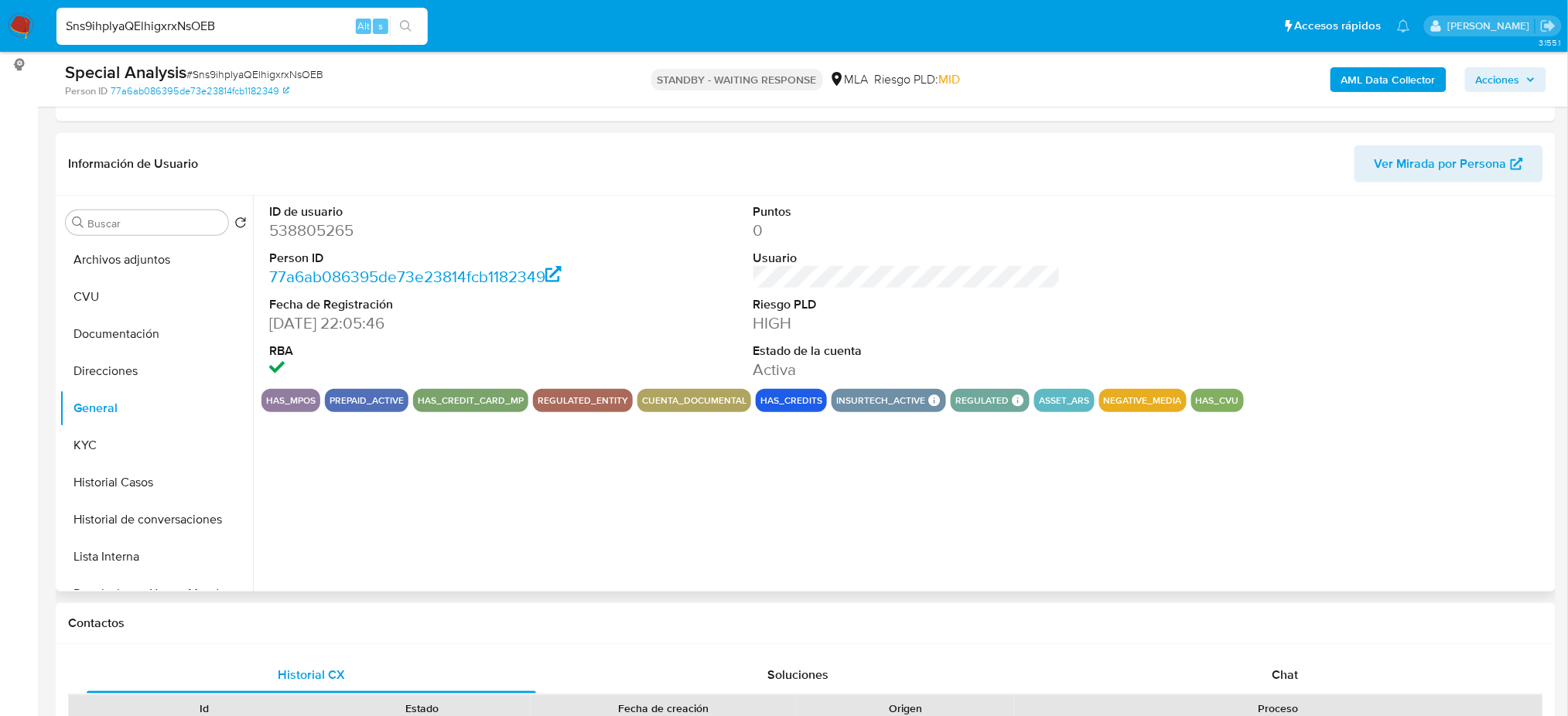
click at [297, 225] on dd "538805265" at bounding box center [423, 230] width 307 height 22
copy dd "538805265"
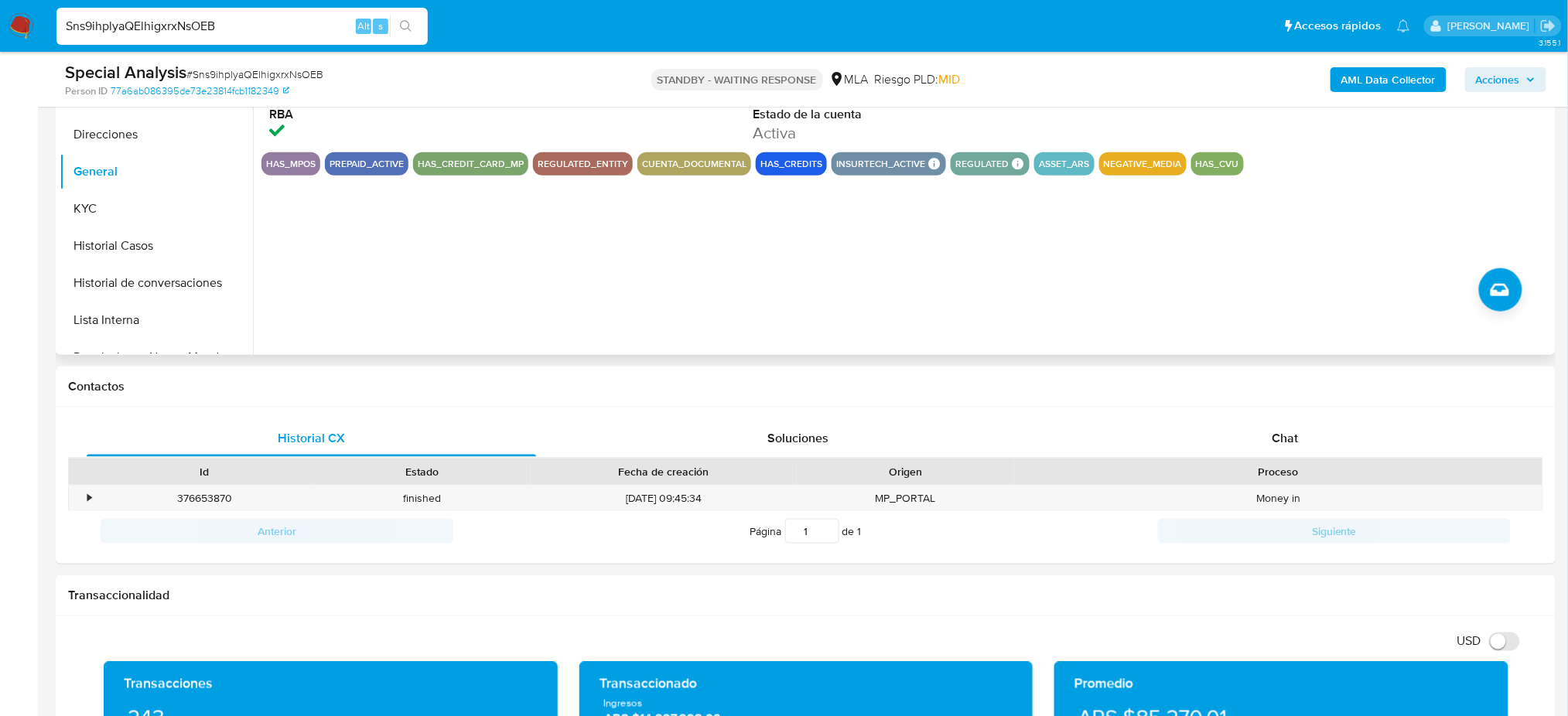
scroll to position [515, 0]
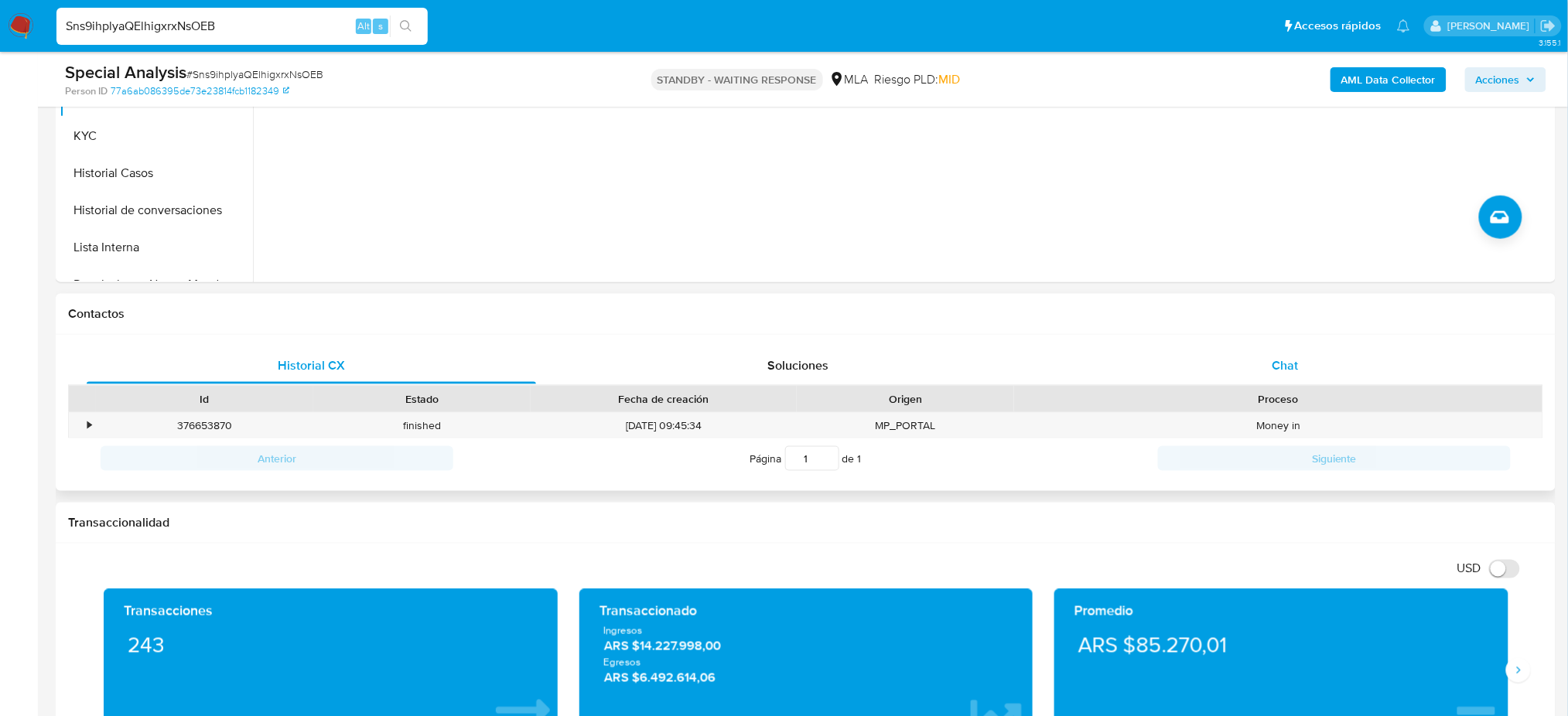
click at [1245, 351] on div "Chat" at bounding box center [1285, 365] width 449 height 37
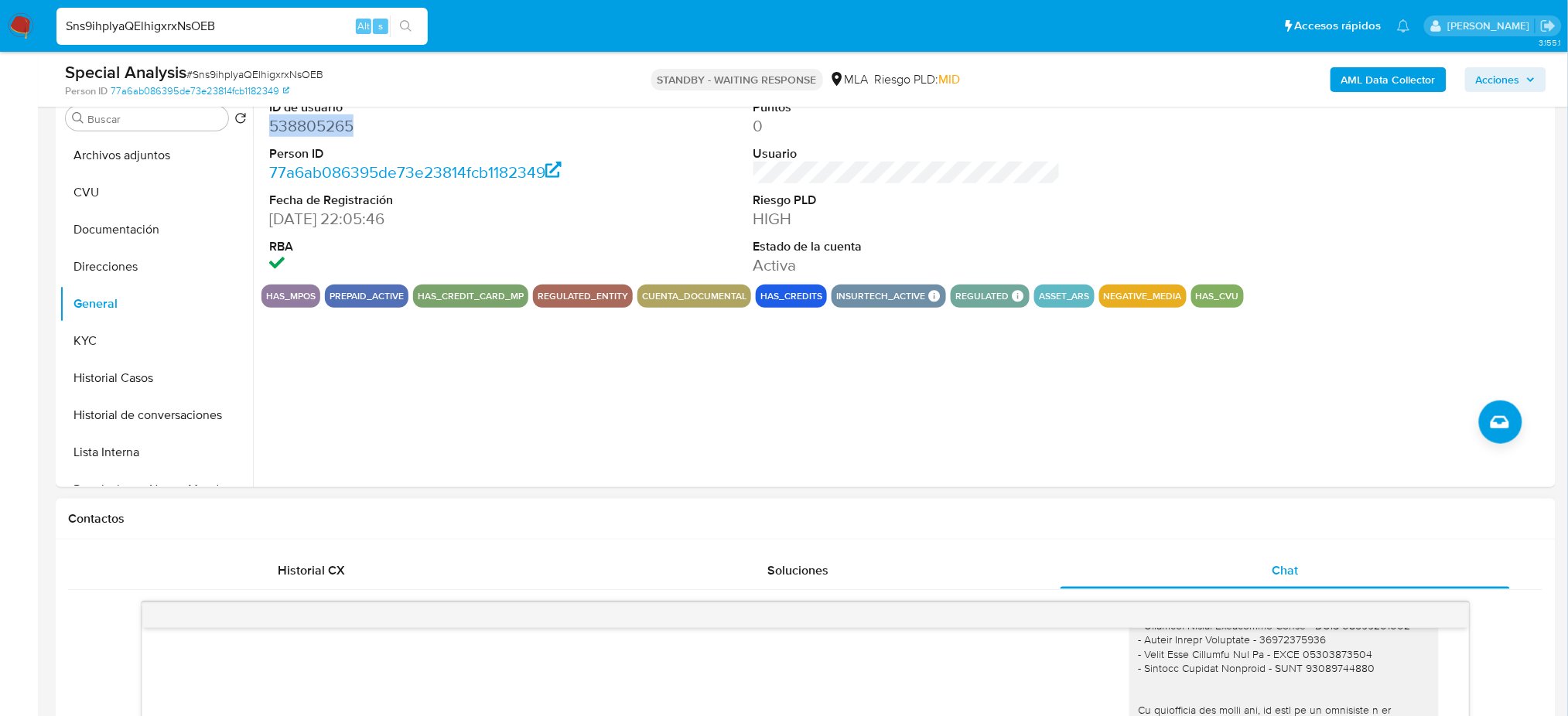
scroll to position [309, 0]
drag, startPoint x: 236, startPoint y: 31, endPoint x: 0, endPoint y: 48, distance: 236.6
click at [0, 48] on nav "Pausado Ver notificaciones Sns9ihplyaQElhigxrxNsOEB Alt s Accesos rápidos Presi…" at bounding box center [784, 26] width 1568 height 52
paste input "hAqXu6ouFbj1OjhLO8todIBv"
type input "hAqXu6ouFbj1OjhLO8todIBv+"
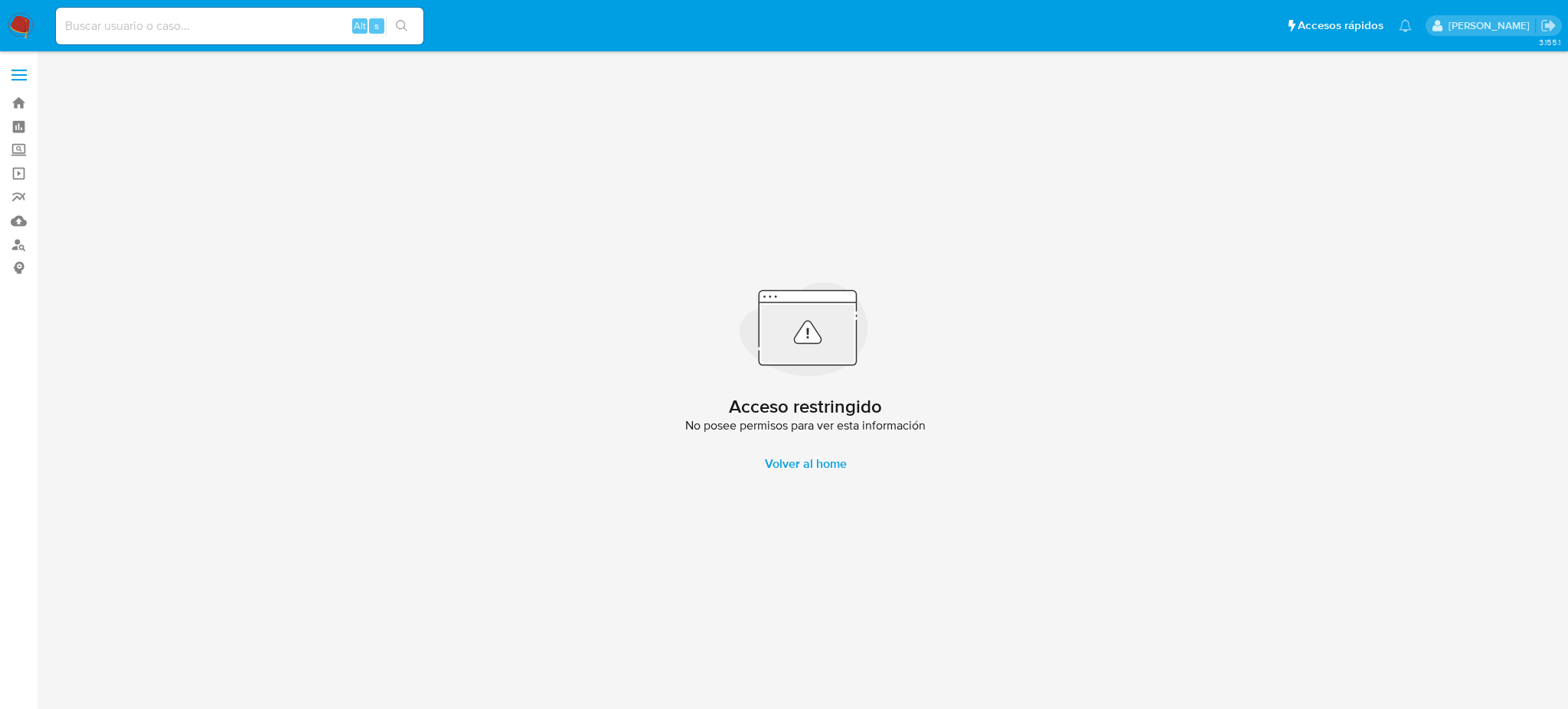
click at [177, 16] on input at bounding box center [239, 26] width 367 height 20
paste input "hAqXu6ouFbj1OjhLO8todIBv"
type input "hAqXu6ouFbj1OjhLO8todIBv"
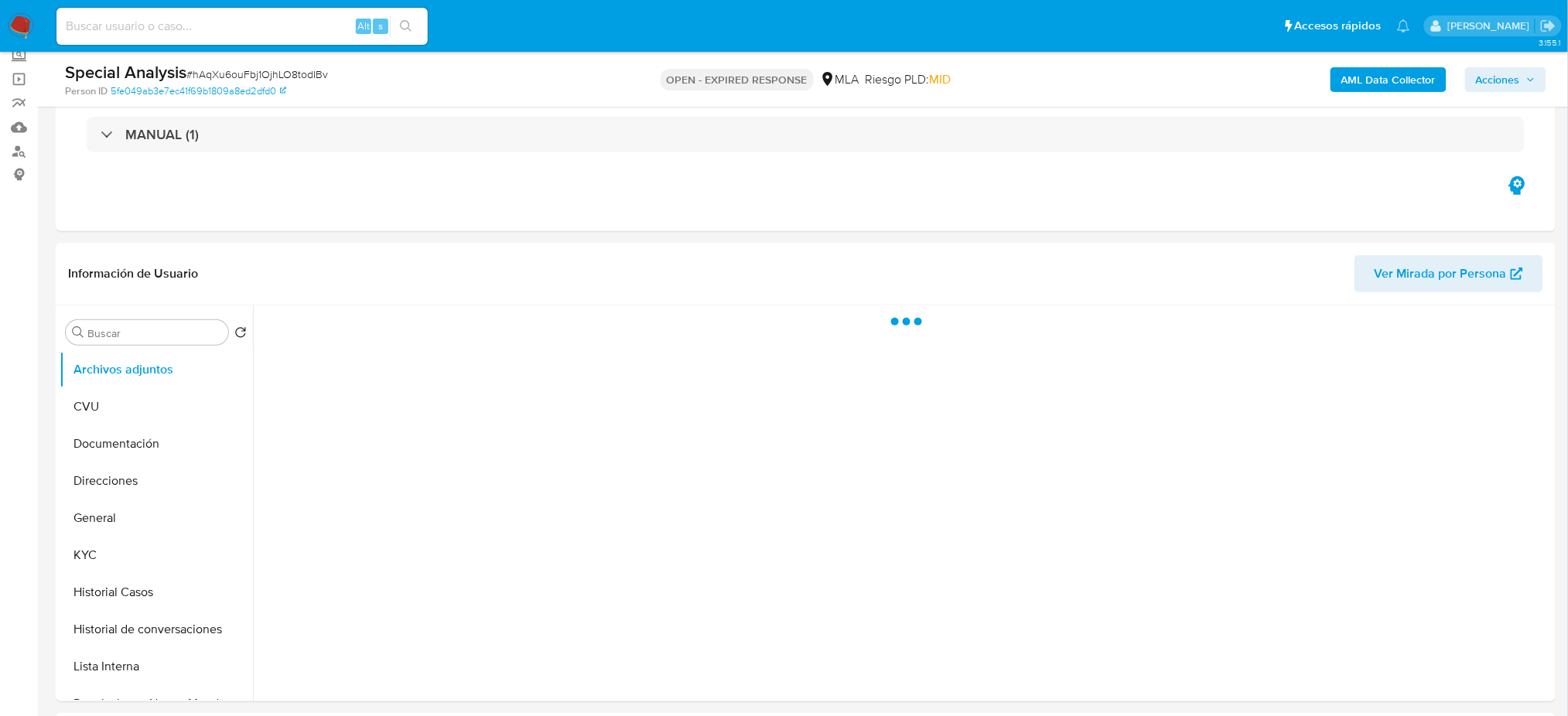
scroll to position [206, 0]
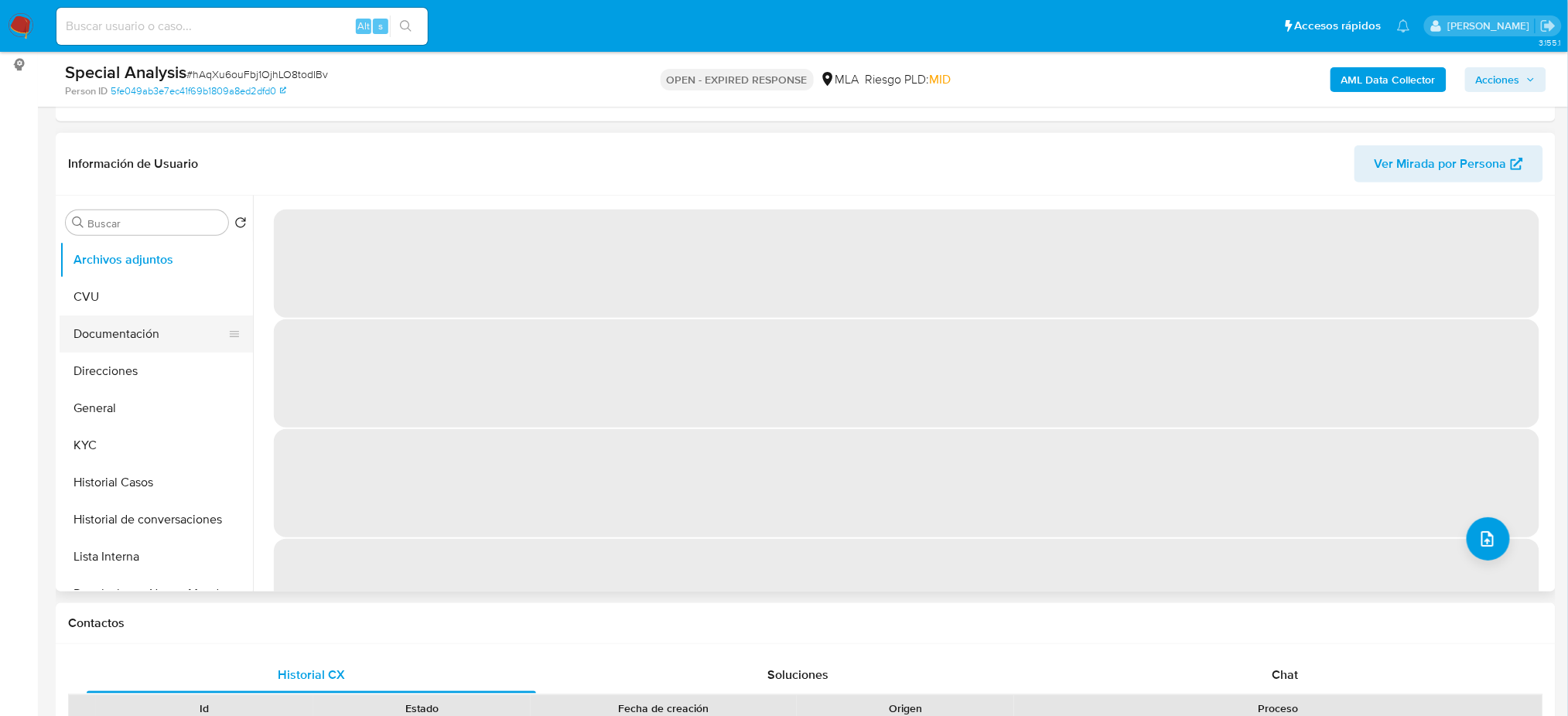
drag, startPoint x: 125, startPoint y: 405, endPoint x: 225, endPoint y: 347, distance: 115.6
click at [125, 406] on button "General" at bounding box center [155, 408] width 193 height 37
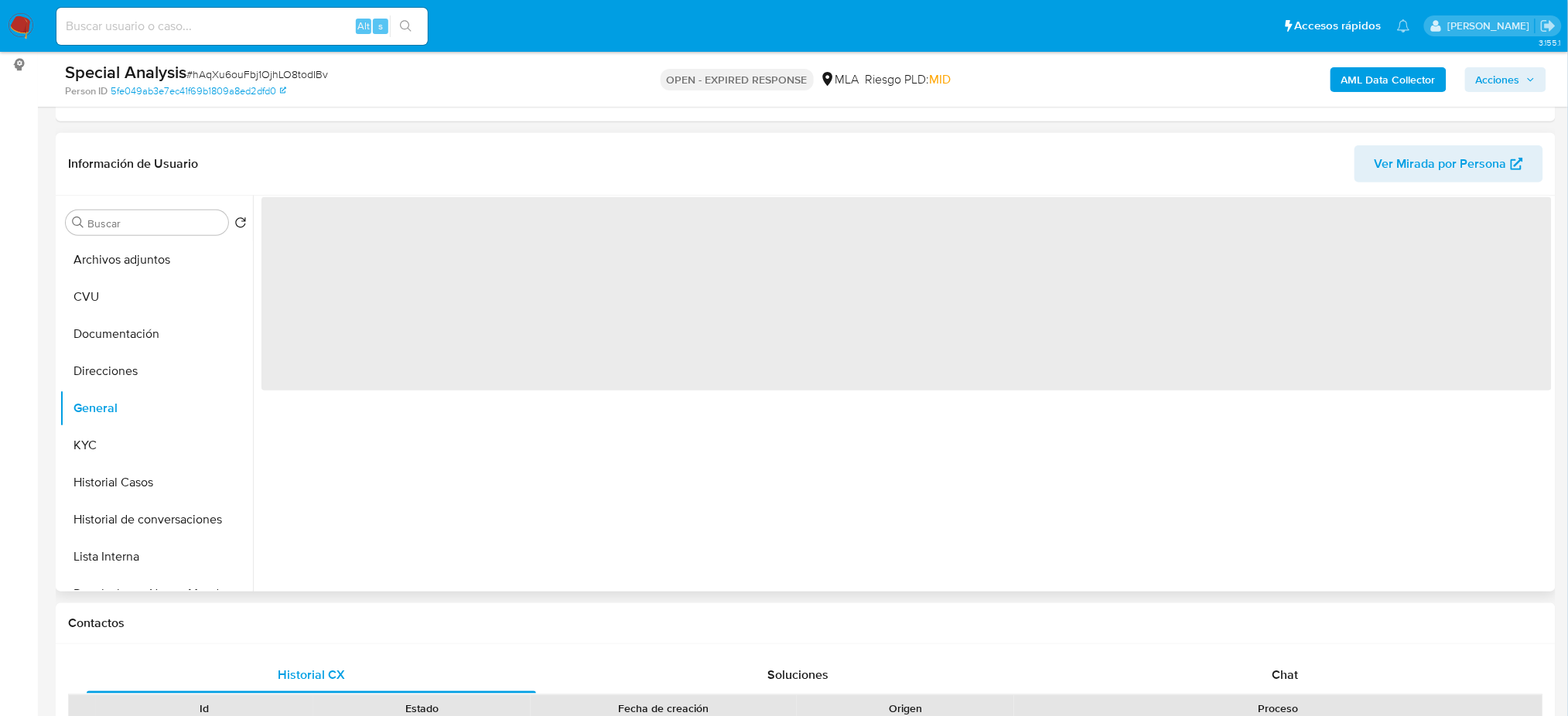
select select "10"
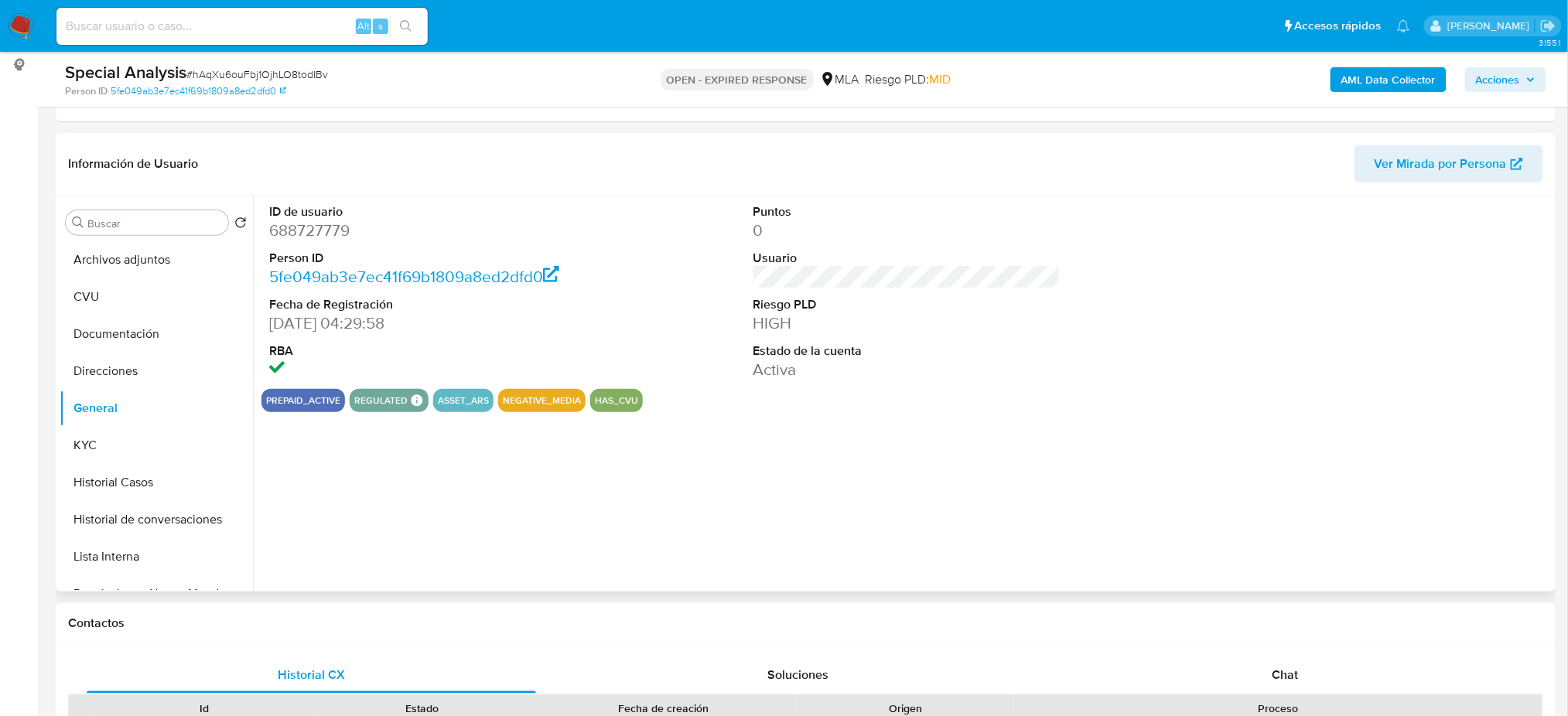
click at [297, 225] on dd "688727779" at bounding box center [423, 230] width 307 height 22
copy dd "688727779"
click at [296, 227] on dd "688727779" at bounding box center [423, 230] width 307 height 22
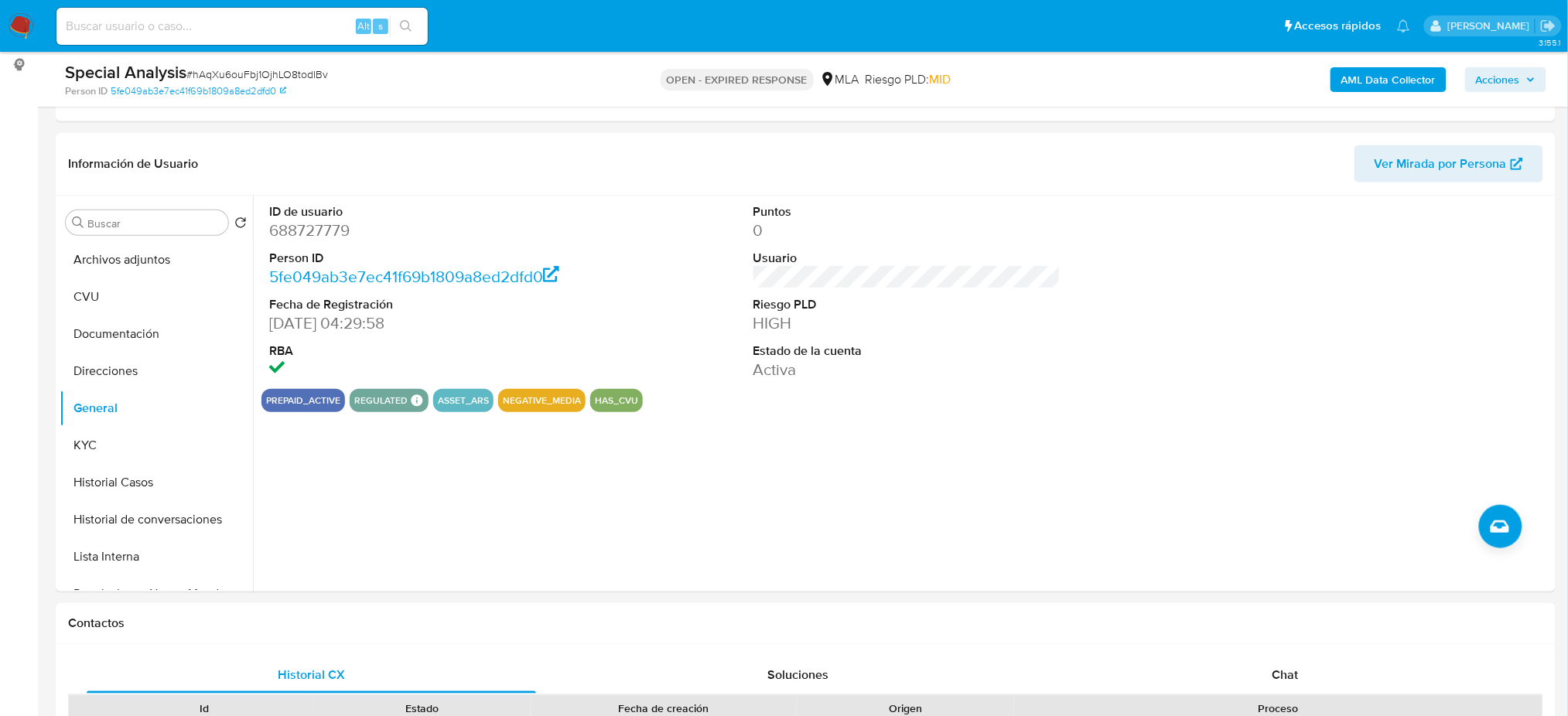
click at [291, 22] on input at bounding box center [242, 26] width 371 height 20
paste input "Wb5YnLQKzEPnDtQirnRicYSe"
type input "Wb5YnLQKzEPnDtQirnRicYSe"
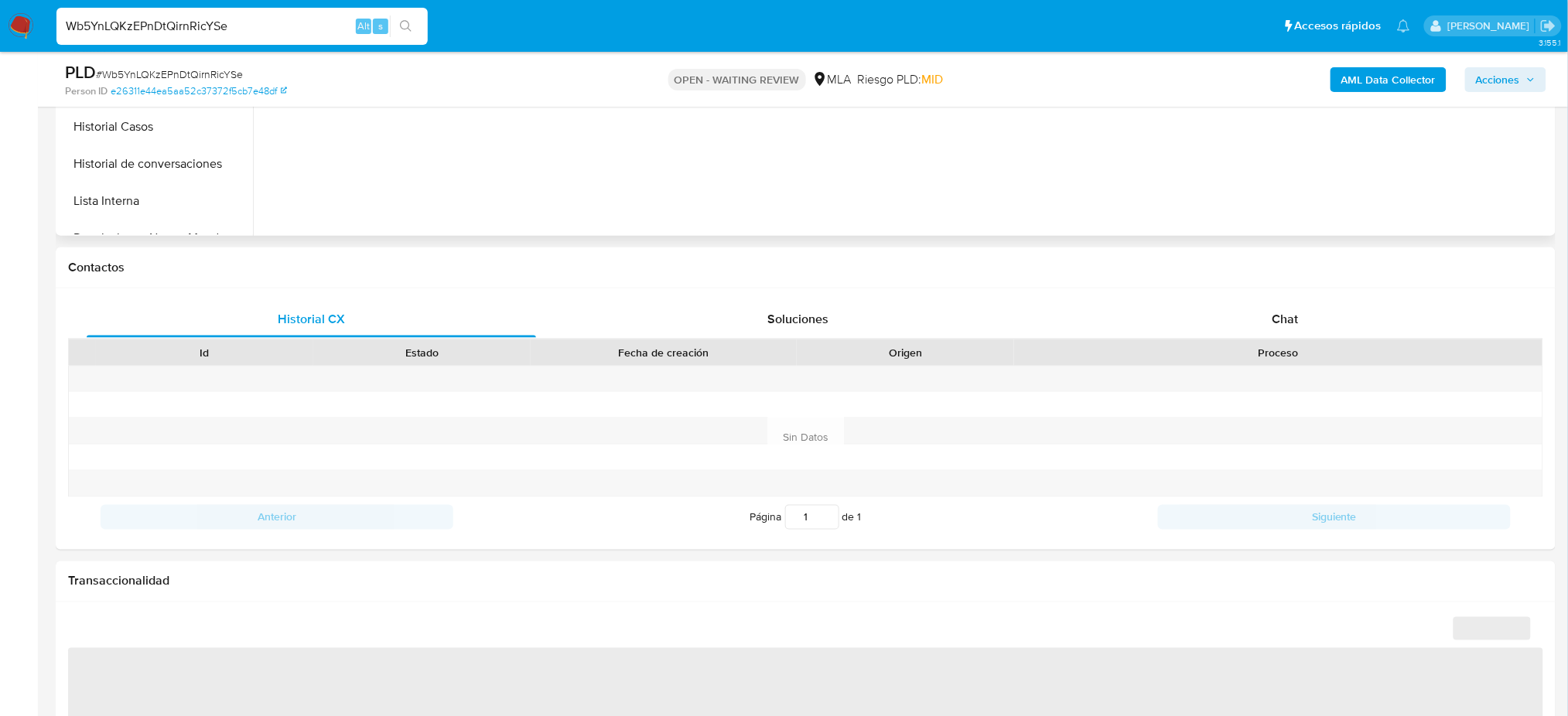
scroll to position [564, 0]
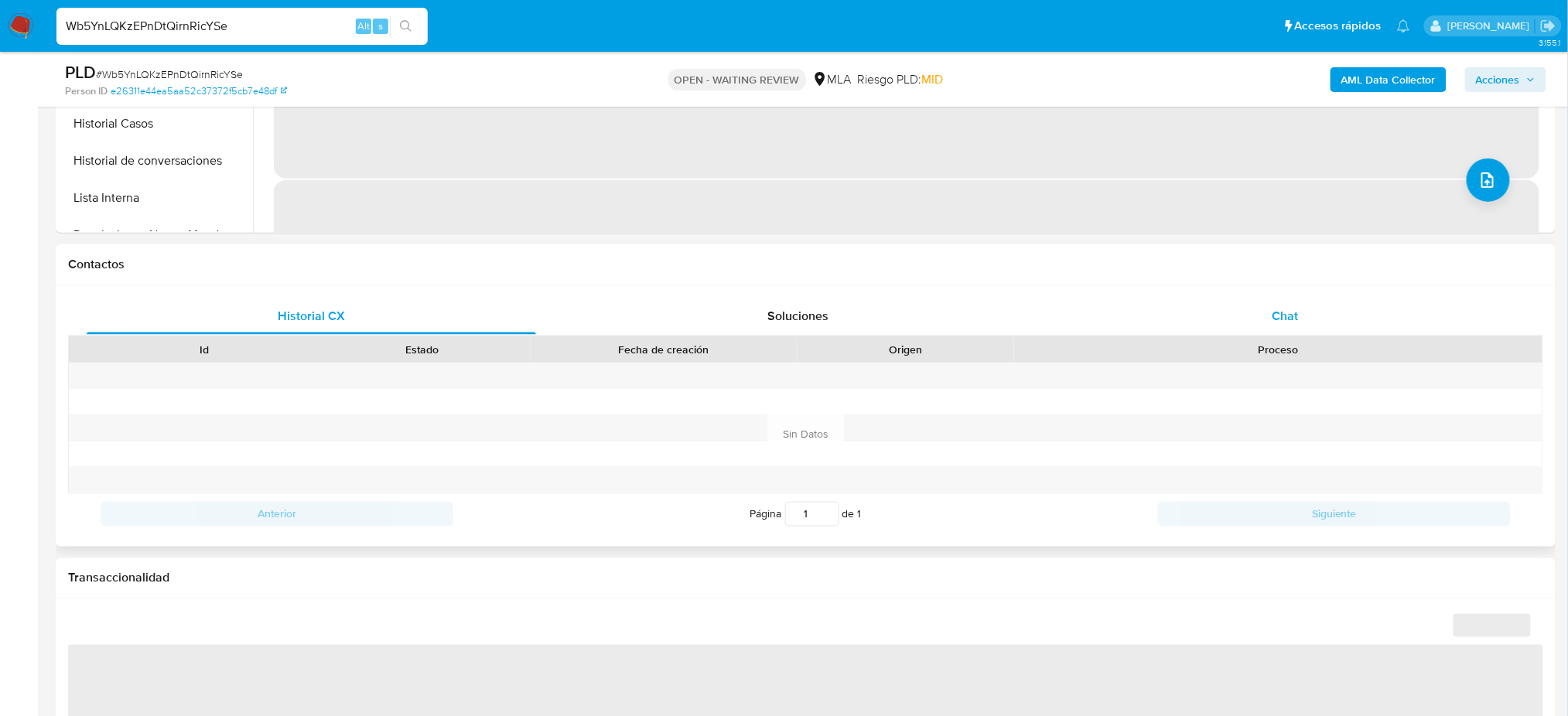
click at [1284, 314] on span "Chat" at bounding box center [1284, 316] width 26 height 18
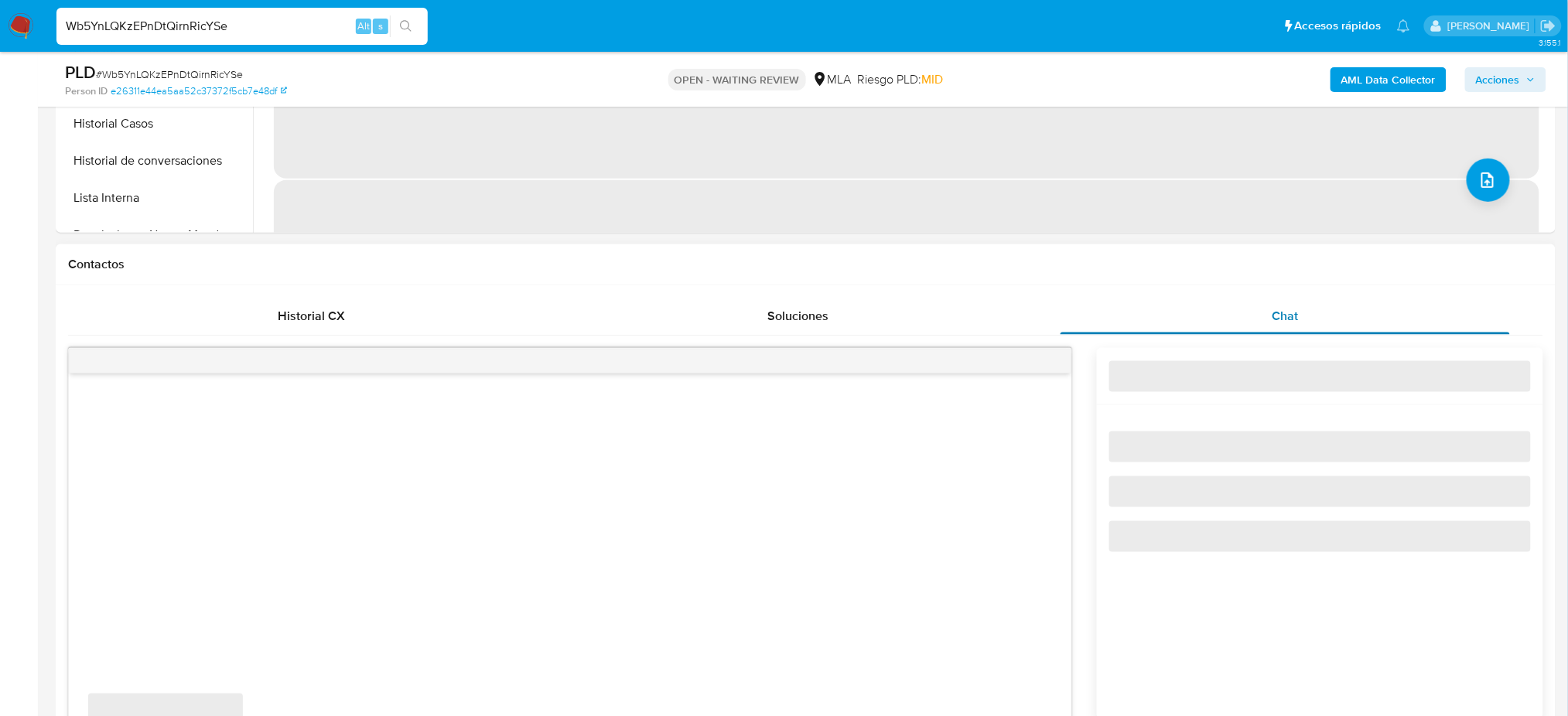
select select "10"
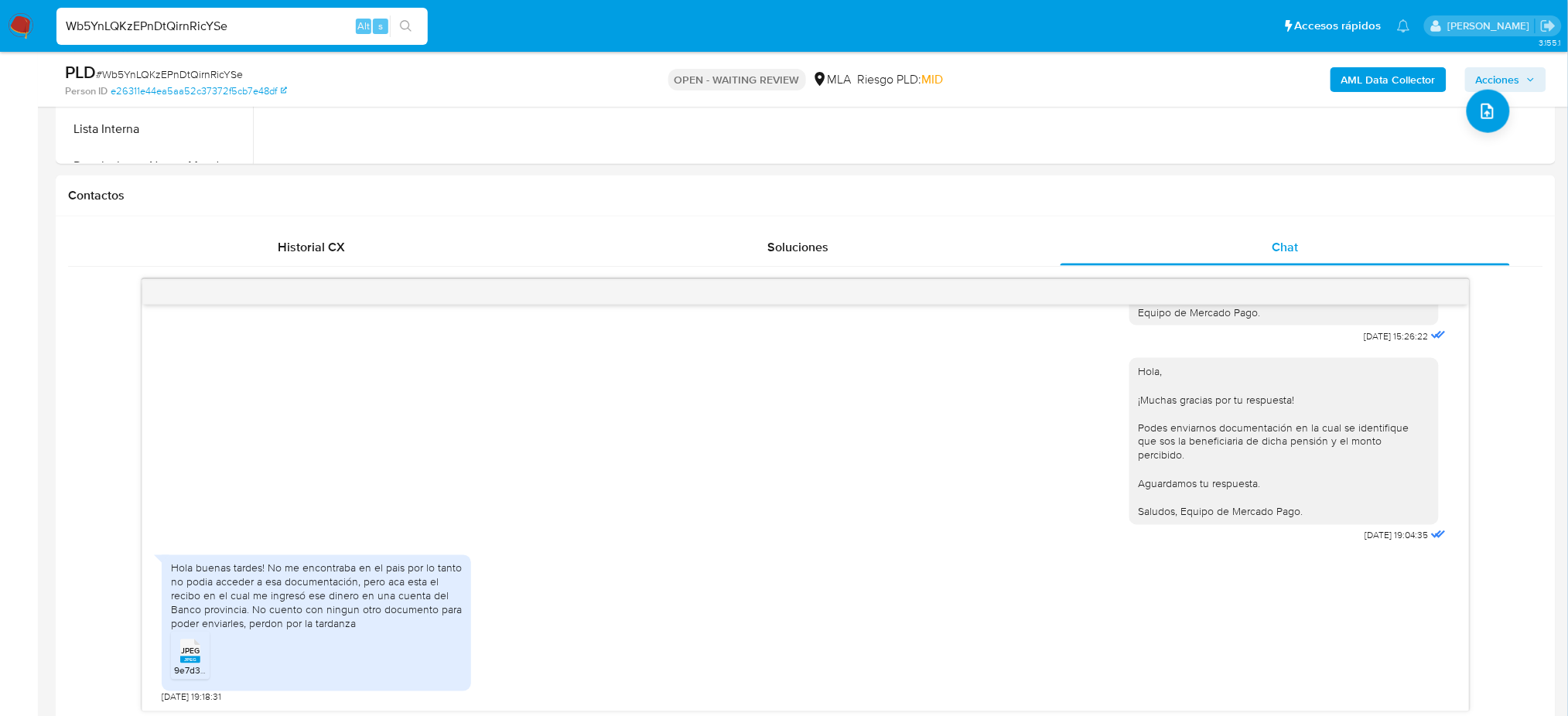
scroll to position [668, 0]
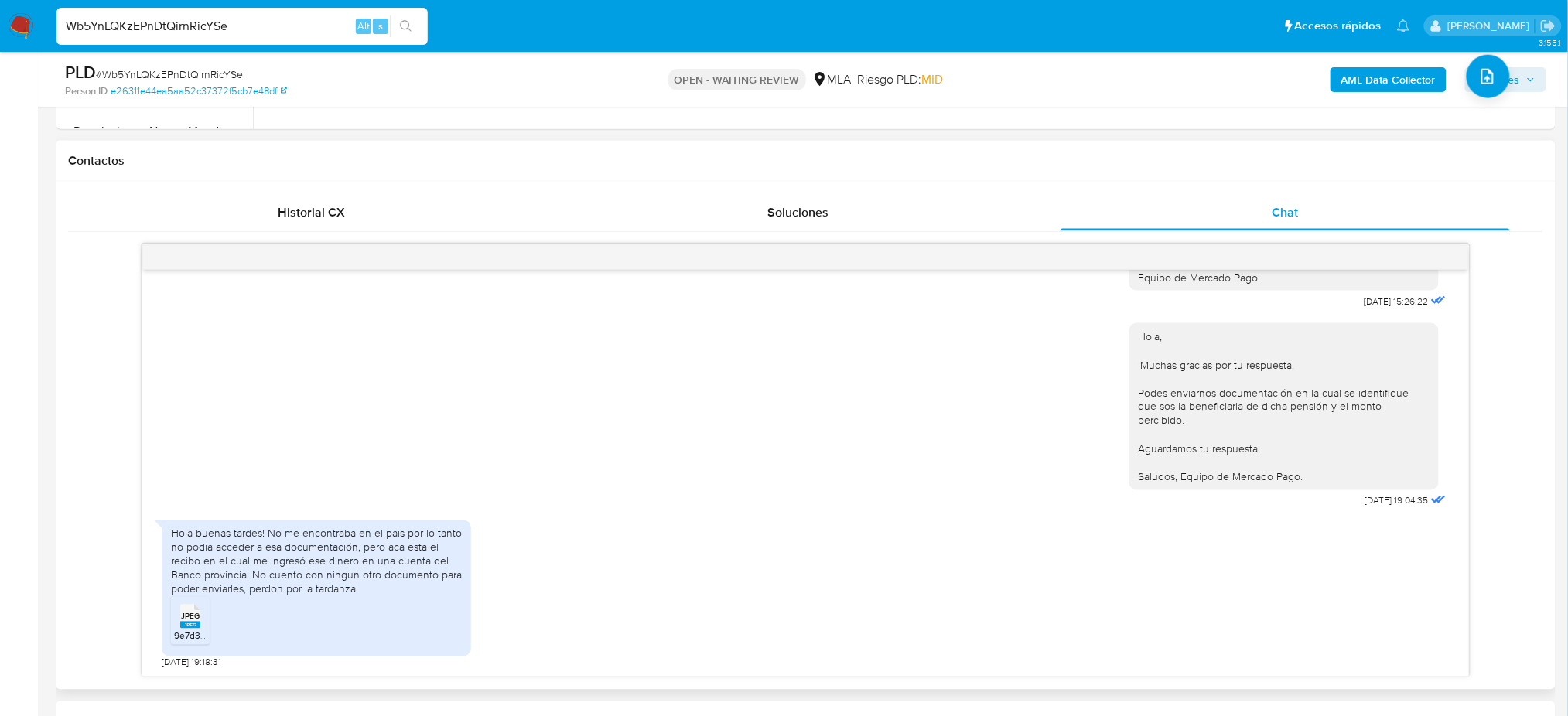
click at [186, 622] on span "JPEG" at bounding box center [190, 616] width 19 height 10
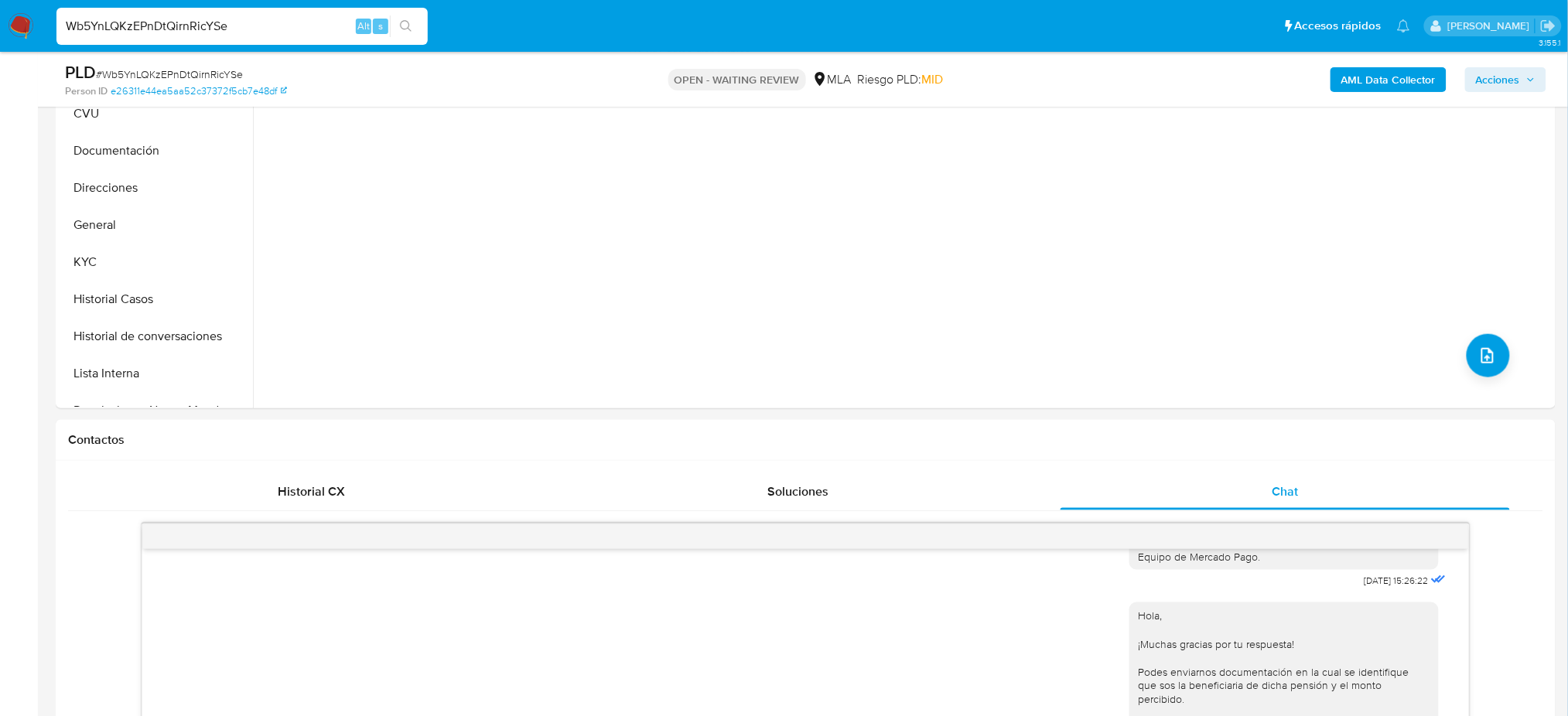
scroll to position [153, 0]
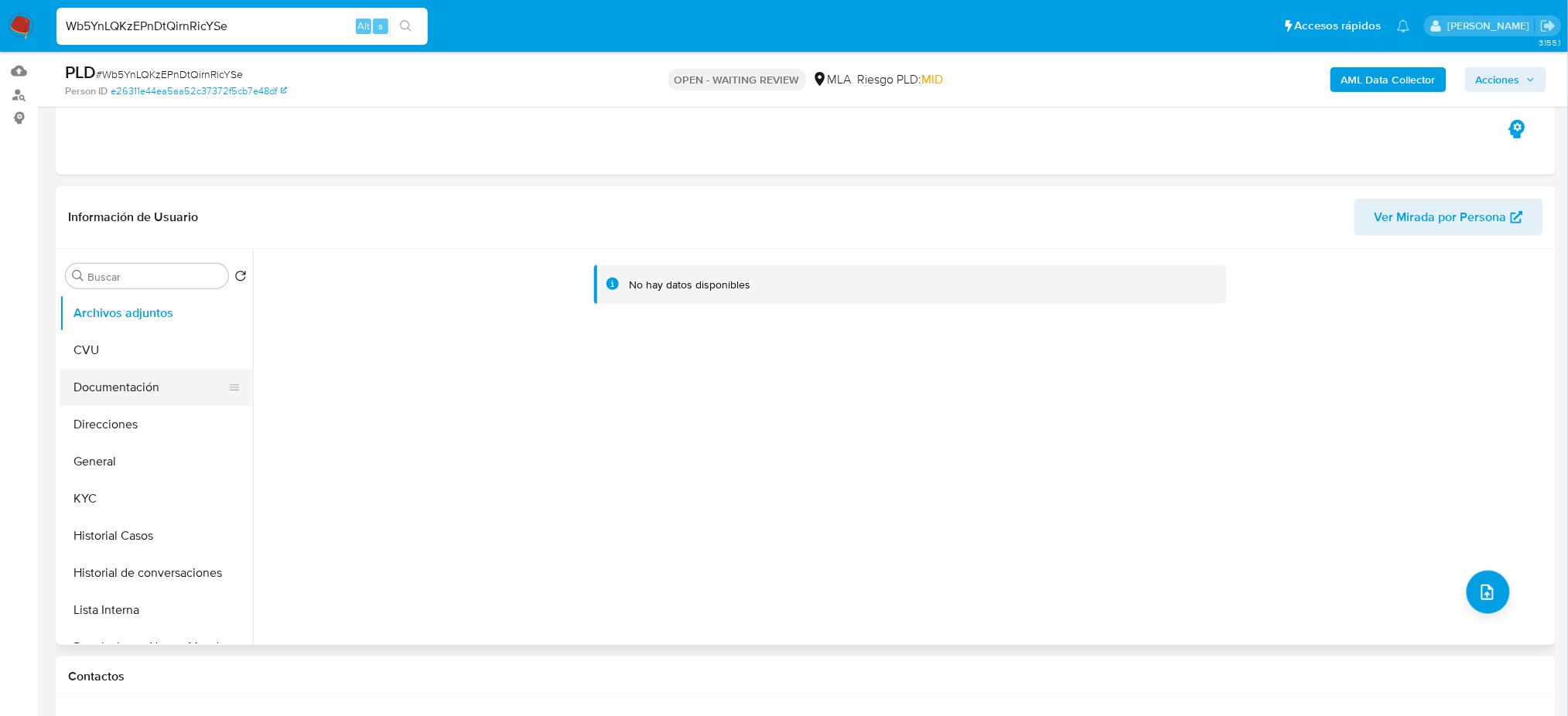
click at [117, 394] on button "Documentación" at bounding box center [149, 387] width 181 height 37
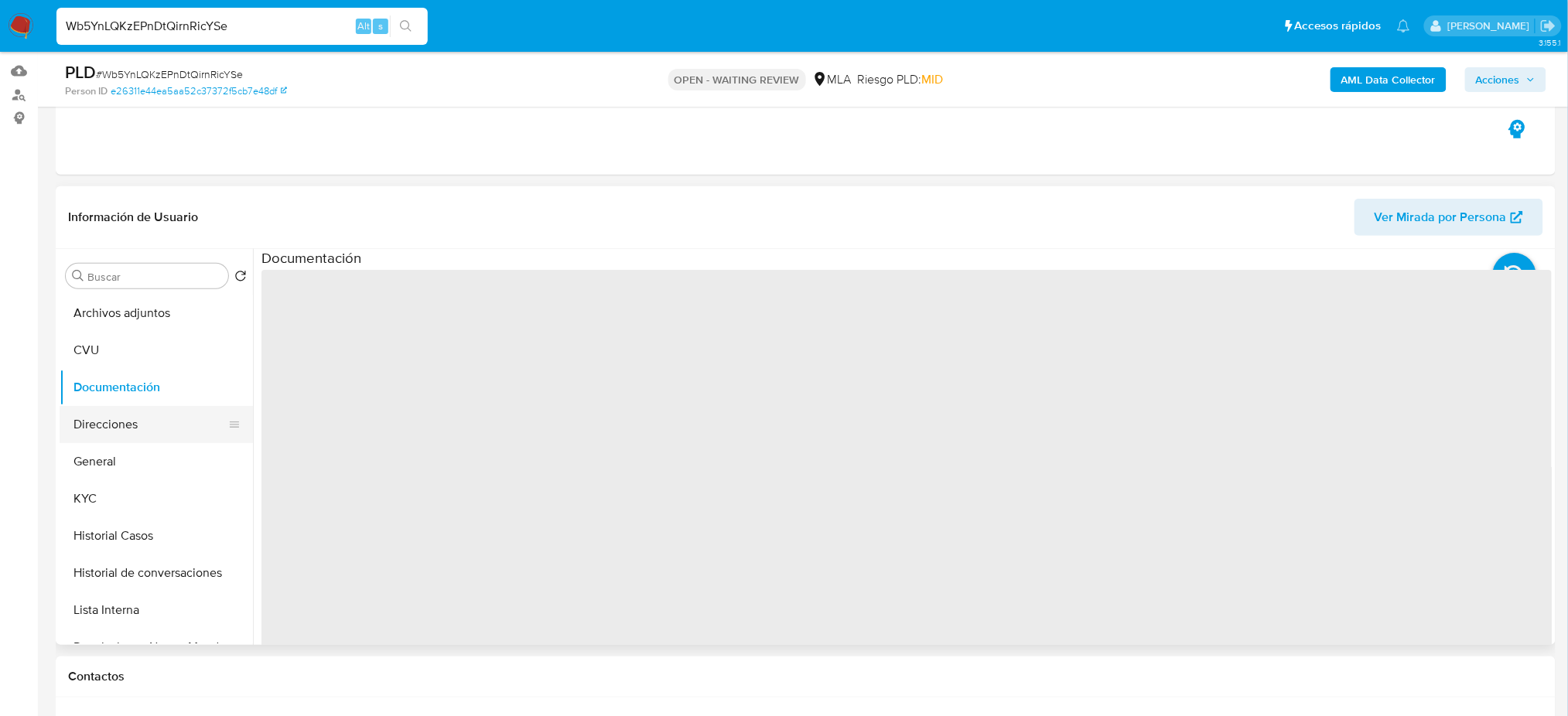
click at [124, 428] on button "Direcciones" at bounding box center [149, 424] width 181 height 37
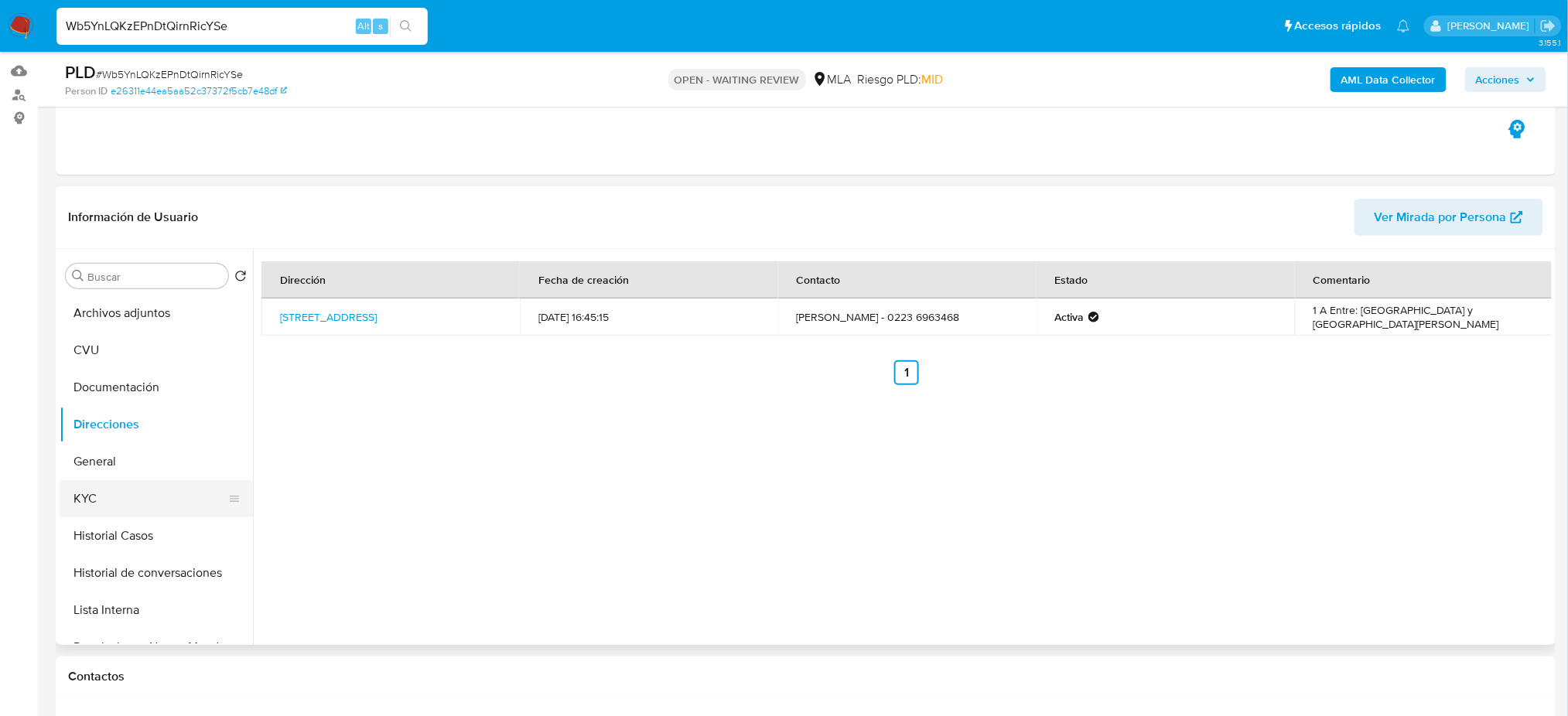
drag, startPoint x: 128, startPoint y: 491, endPoint x: 208, endPoint y: 496, distance: 80.2
click at [128, 492] on button "KYC" at bounding box center [149, 499] width 181 height 37
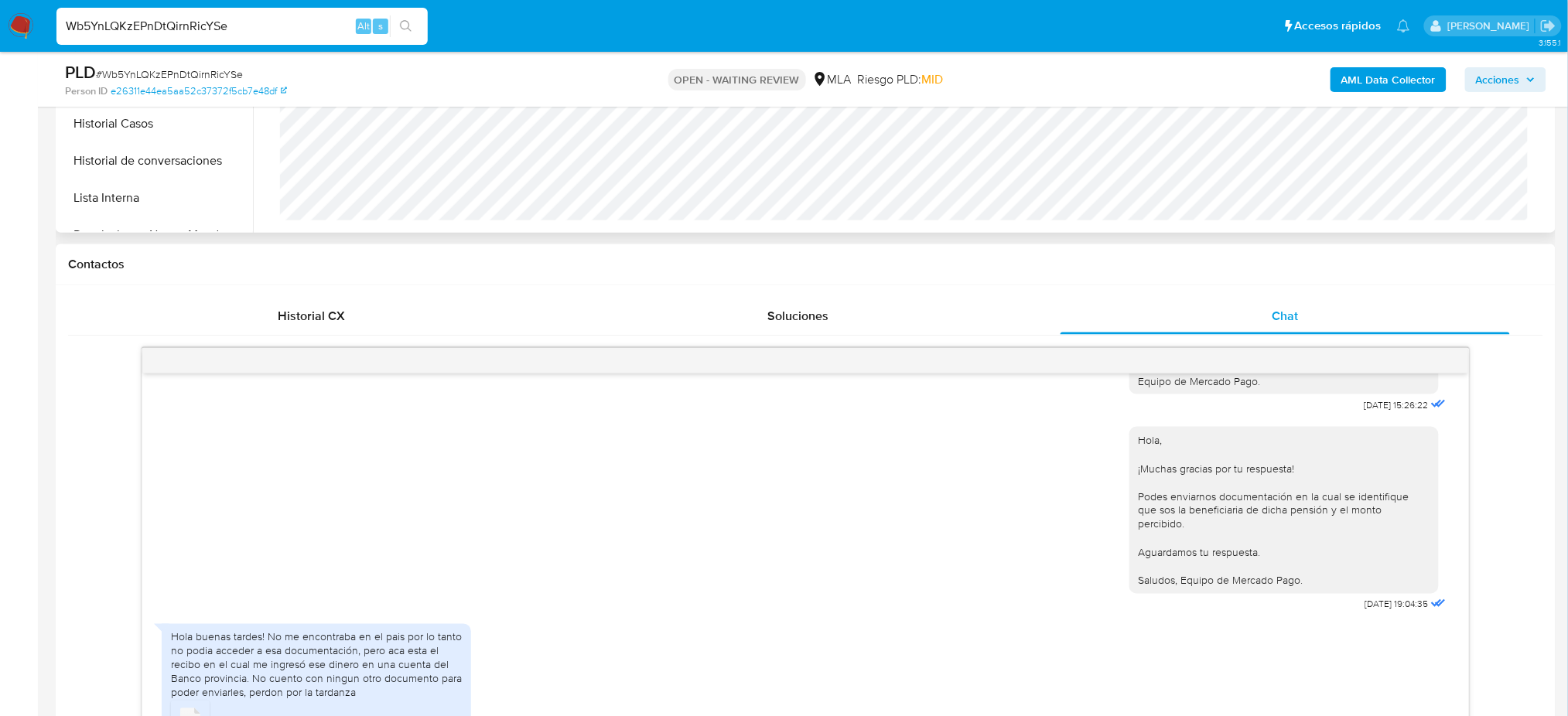
scroll to position [771, 0]
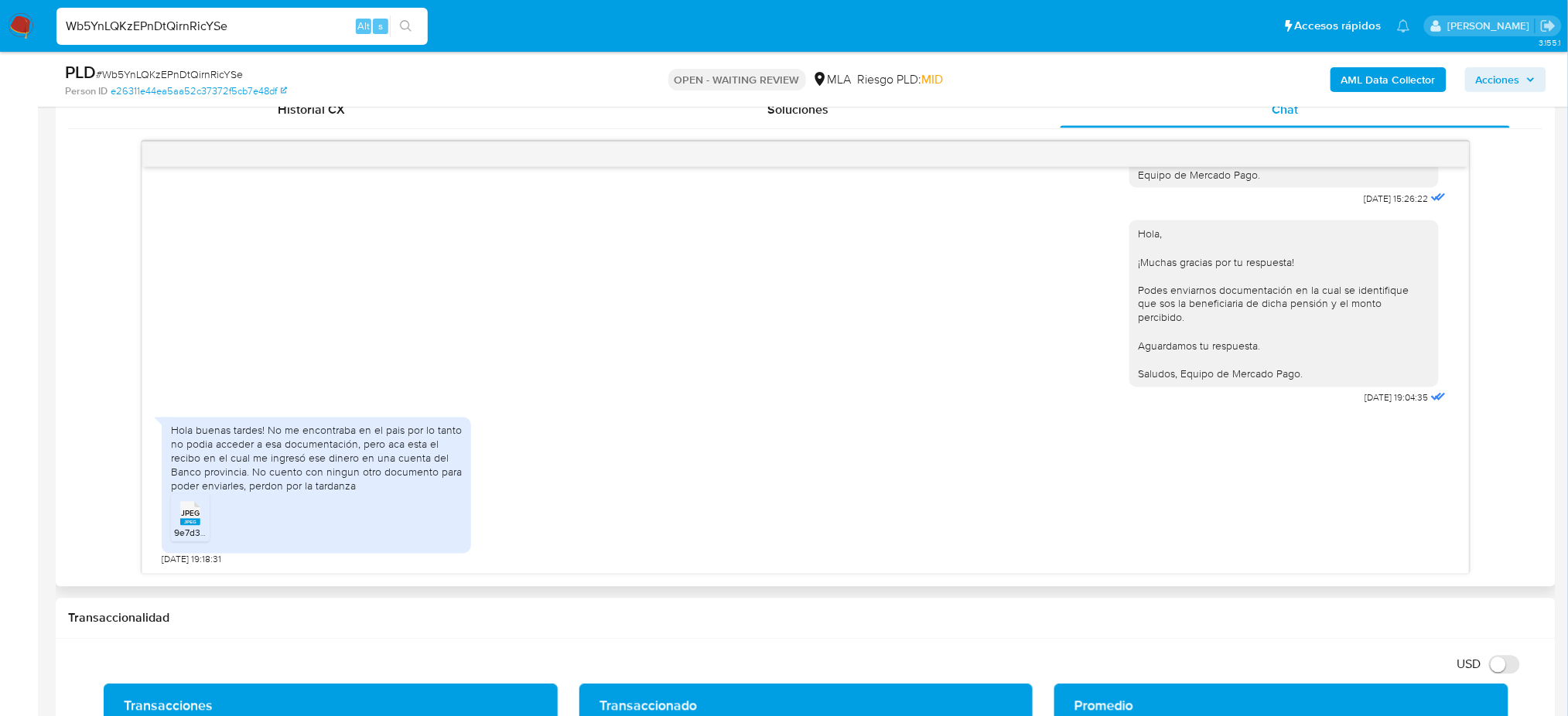
click at [180, 529] on span "9e7d3aff-c657-45a4-b436-39c4e869448d.jpeg" at bounding box center [272, 533] width 196 height 13
click at [0, 455] on aside "Bandeja Tablero Screening Búsqueda en Listas Watchlist Herramientas Operaciones…" at bounding box center [19, 728] width 38 height 2997
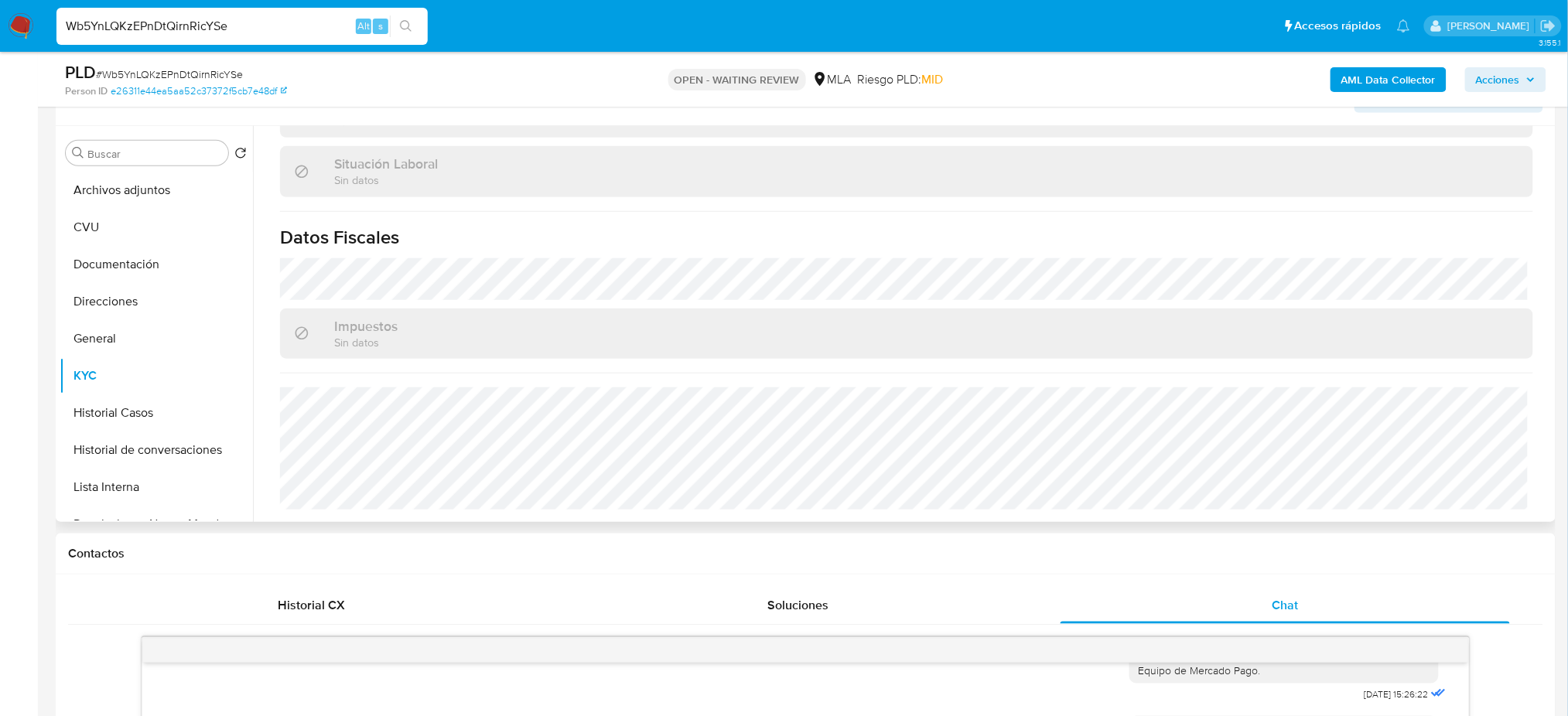
scroll to position [255, 0]
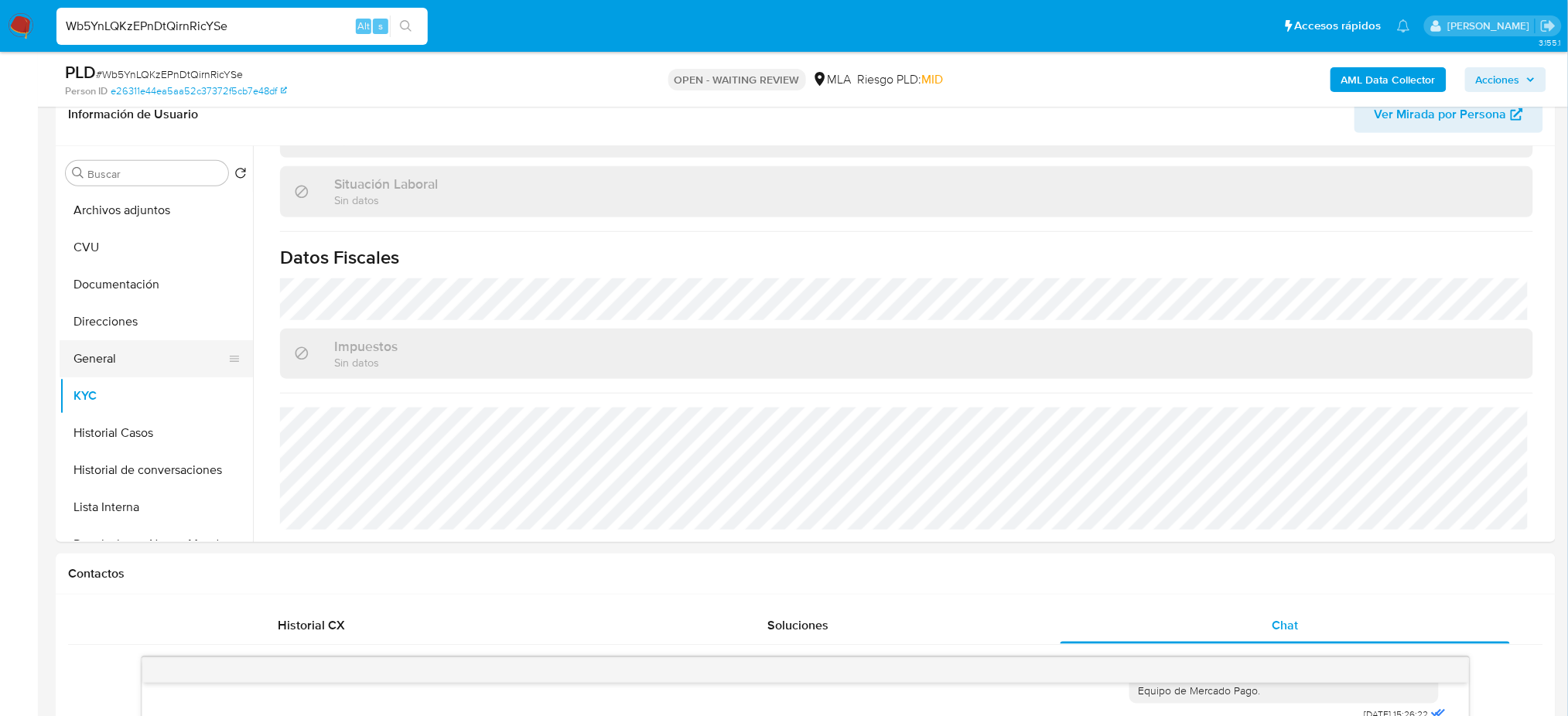
click at [172, 341] on button "General" at bounding box center [149, 358] width 181 height 37
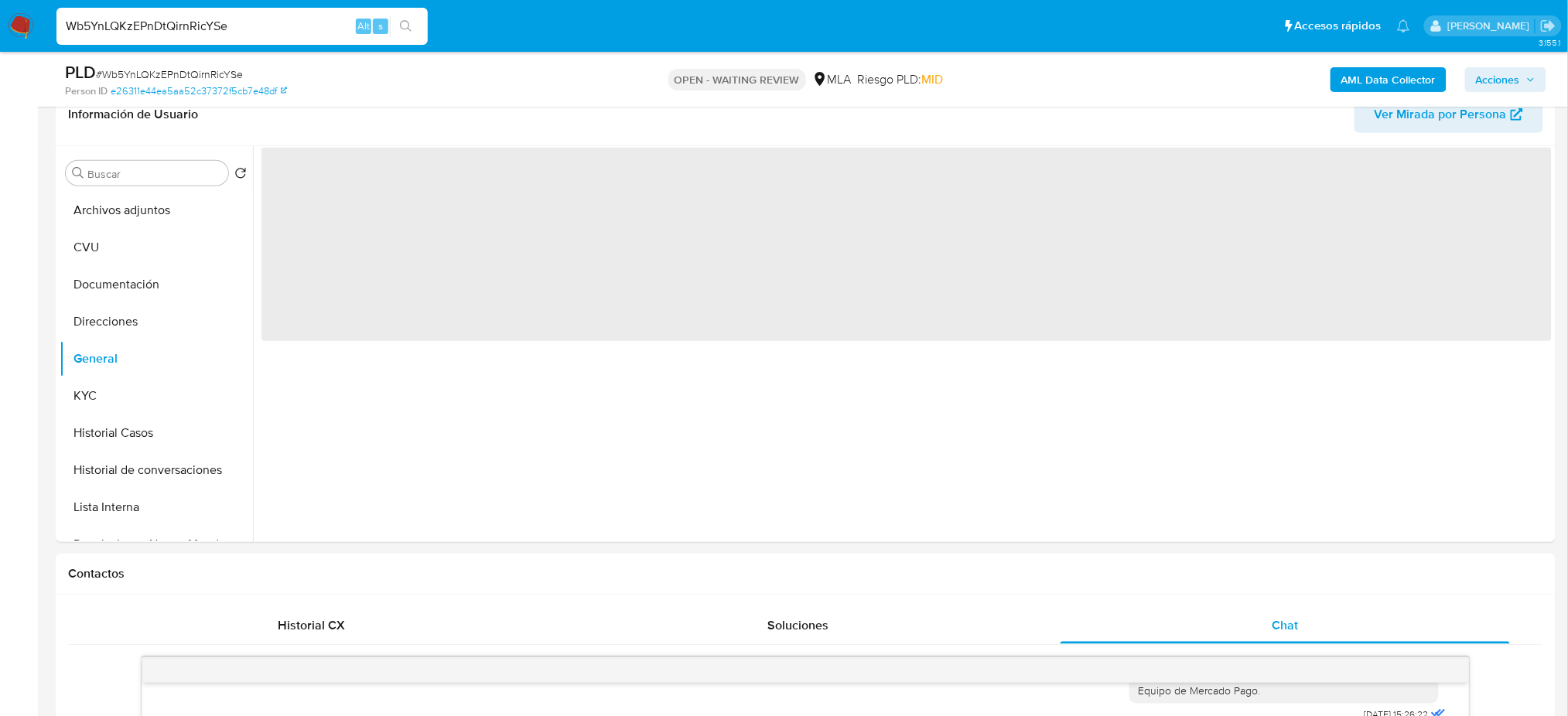
scroll to position [0, 0]
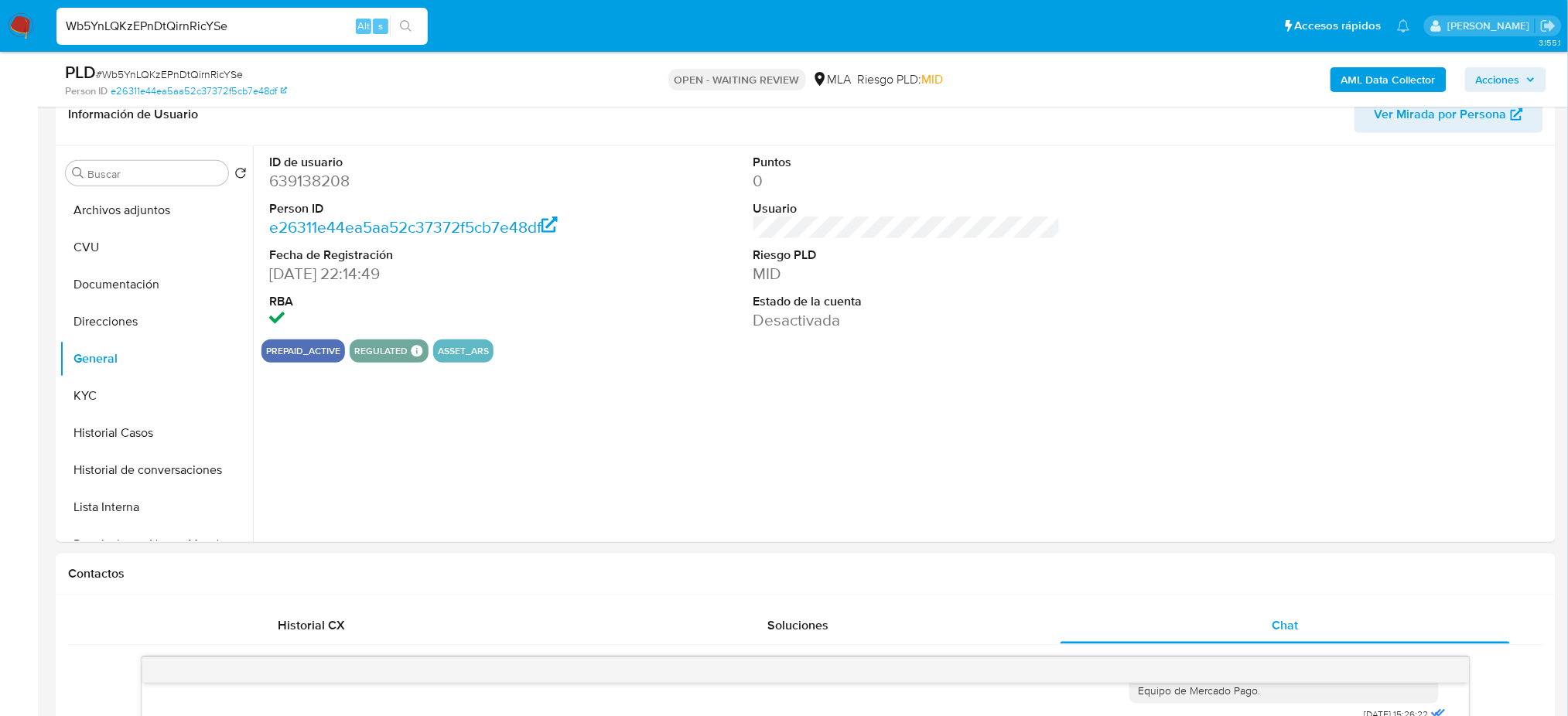
click at [288, 181] on dd "639138208" at bounding box center [423, 181] width 307 height 22
copy dd "639138208"
click at [146, 278] on button "Documentación" at bounding box center [149, 284] width 181 height 37
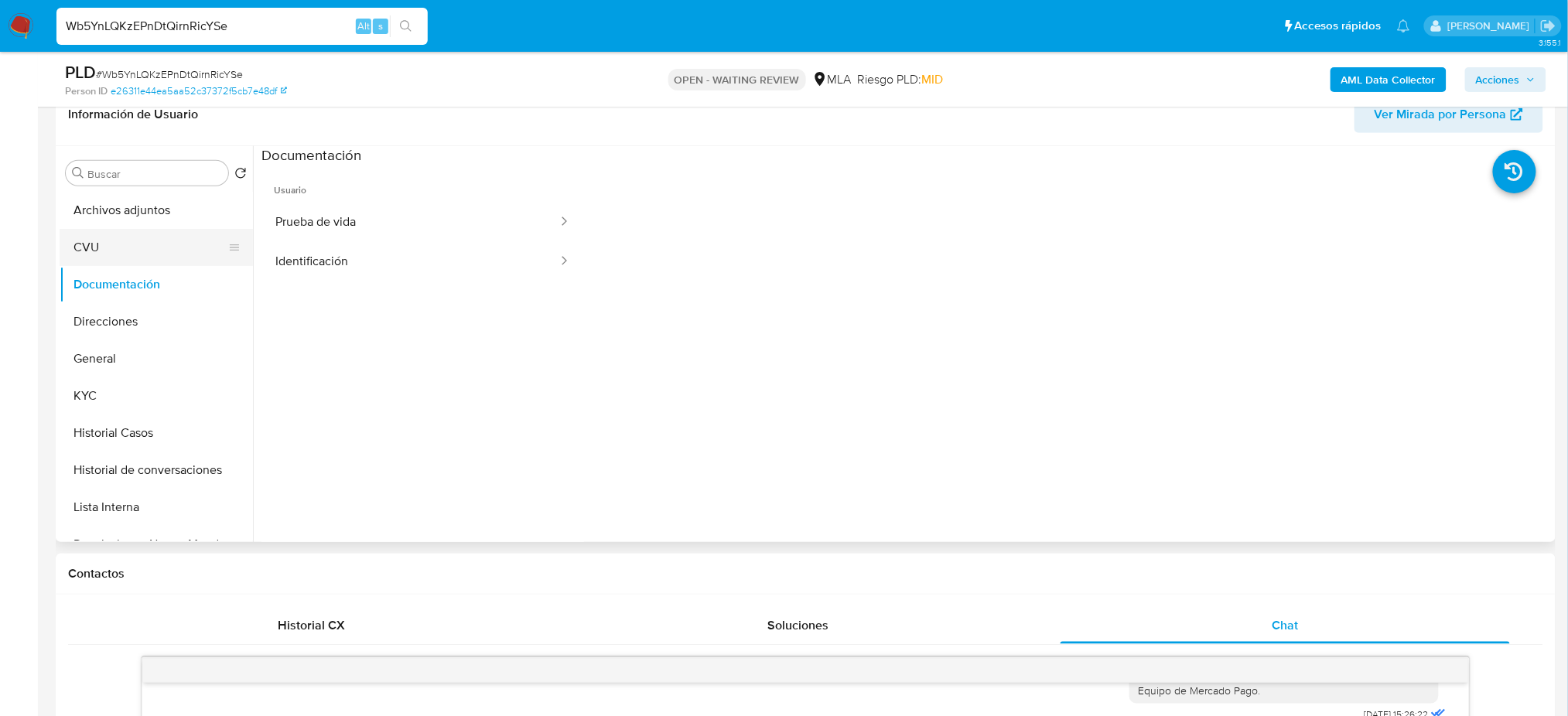
click at [137, 241] on button "CVU" at bounding box center [149, 247] width 181 height 37
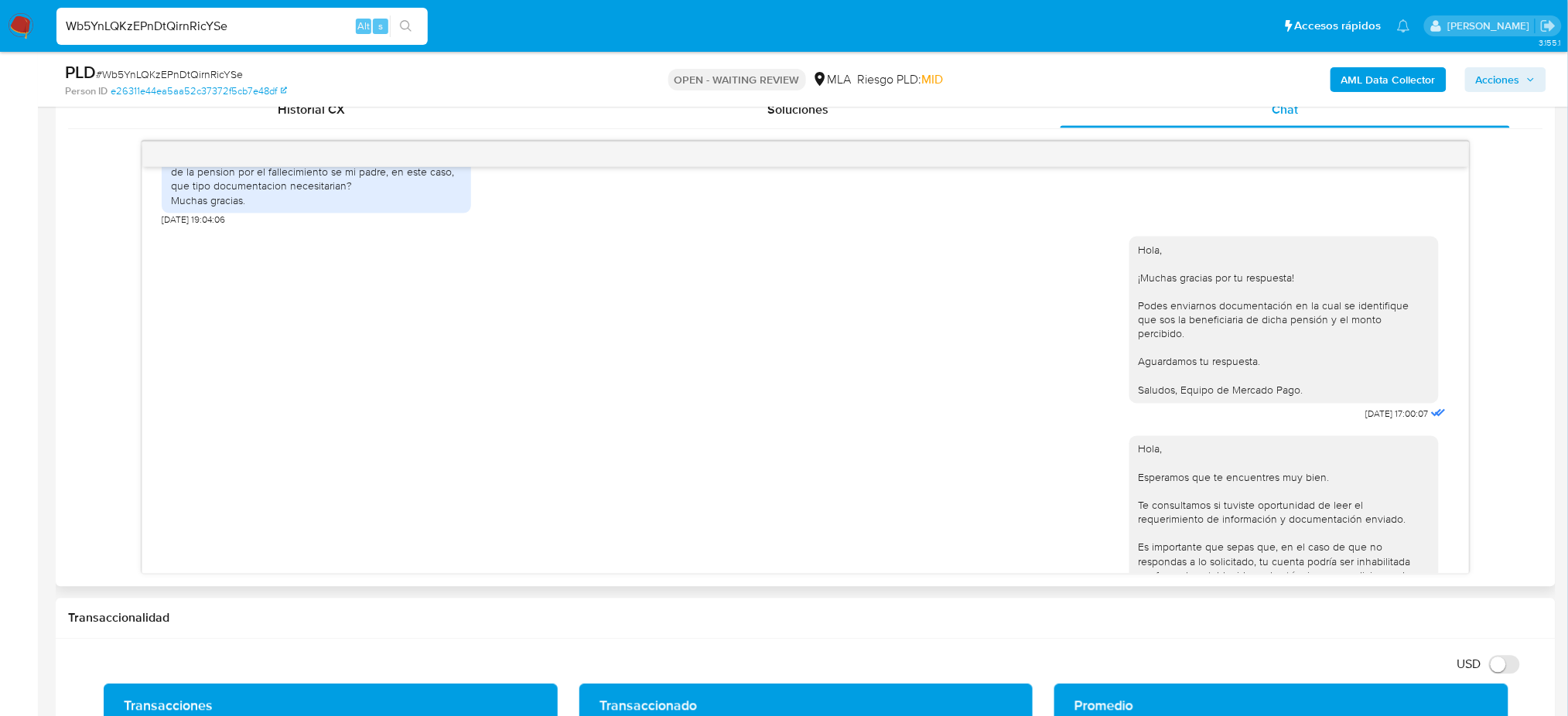
scroll to position [1662, 0]
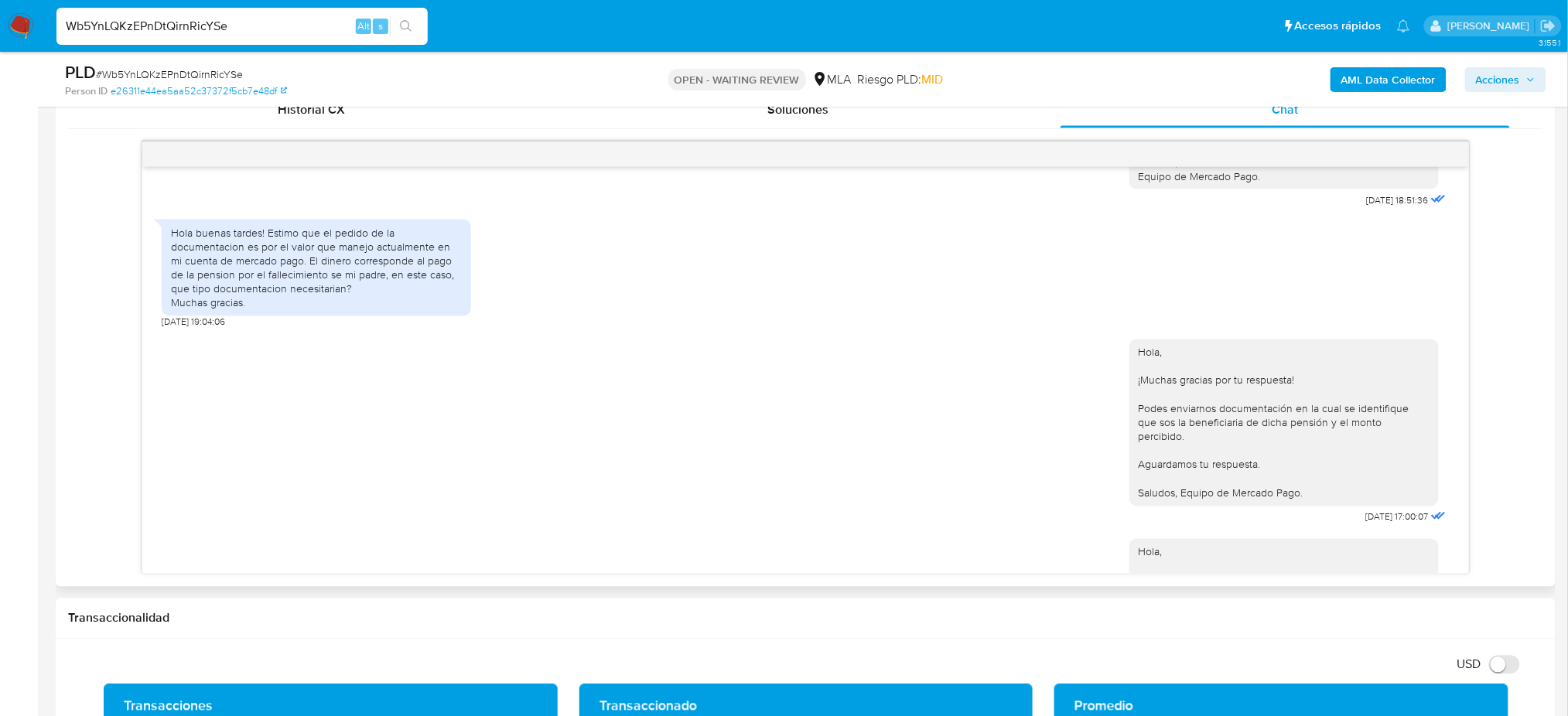
click at [347, 310] on div "Hola buenas tardes! Estimo que el pedido de la documentacion es por el valor qu…" at bounding box center [316, 268] width 291 height 84
click at [181, 75] on span "# Wb5YnLQKzEPnDtQirnRicYSe" at bounding box center [170, 74] width 147 height 15
copy span "Wb5YnLQKzEPnDtQirnRicYSe"
click at [13, 22] on img at bounding box center [21, 26] width 26 height 26
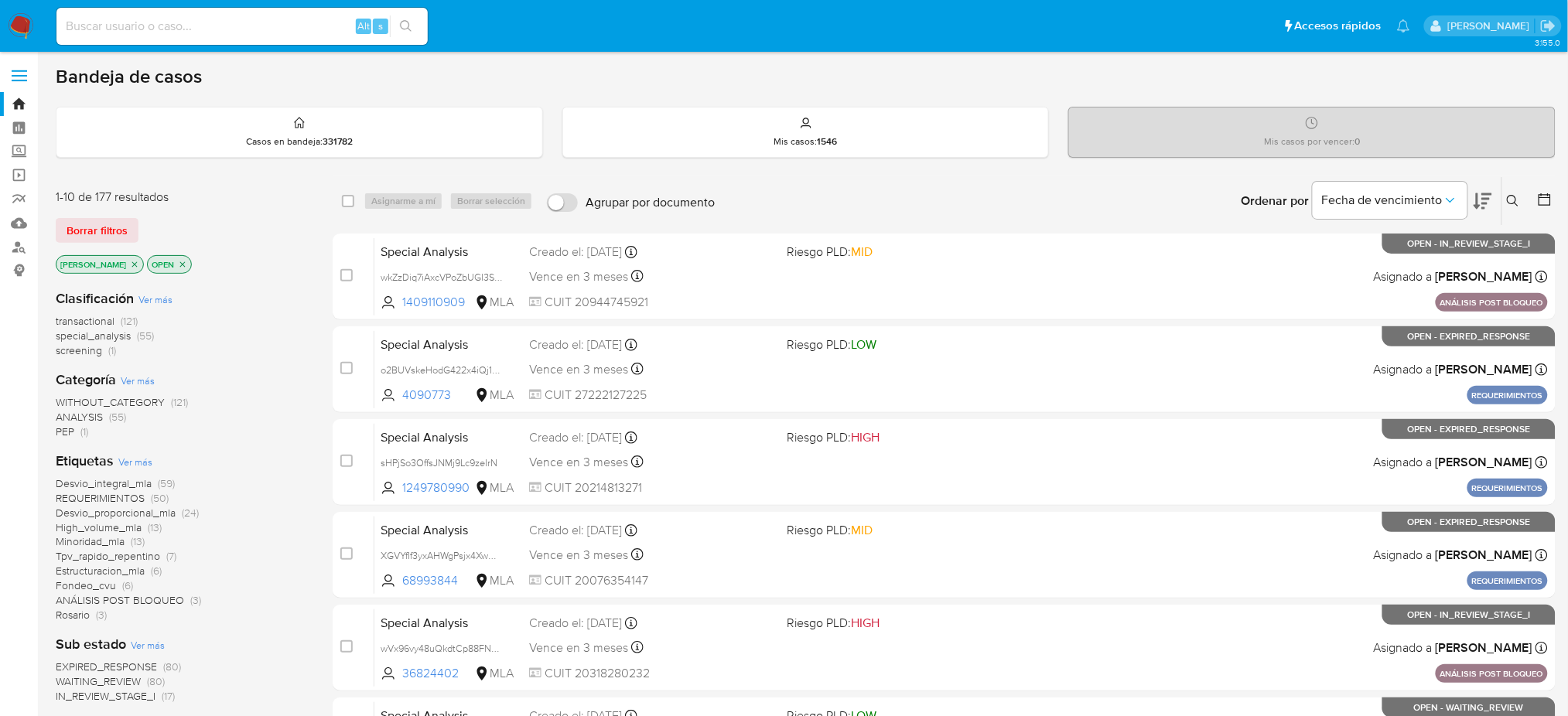
click at [1512, 206] on icon at bounding box center [1513, 201] width 13 height 13
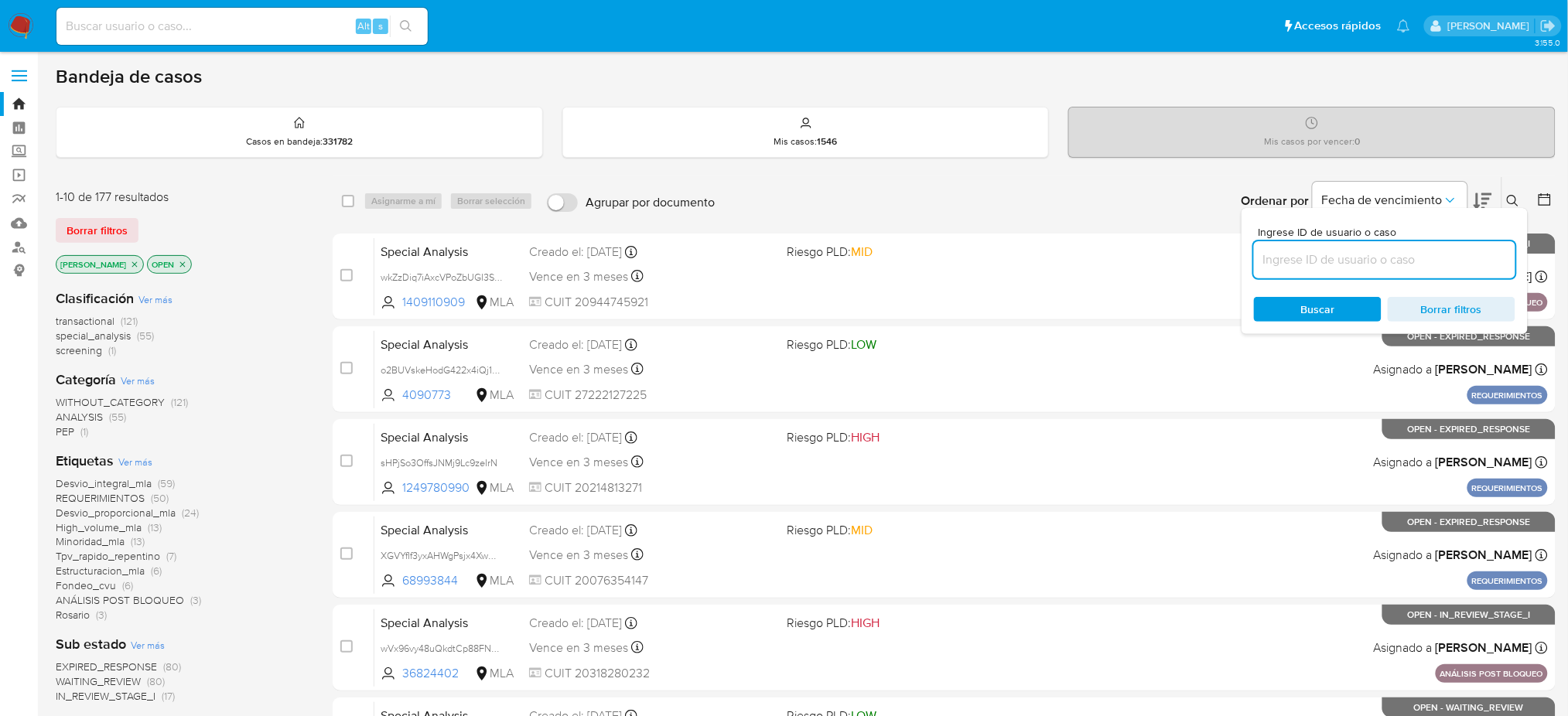
click at [1359, 264] on input at bounding box center [1384, 260] width 261 height 20
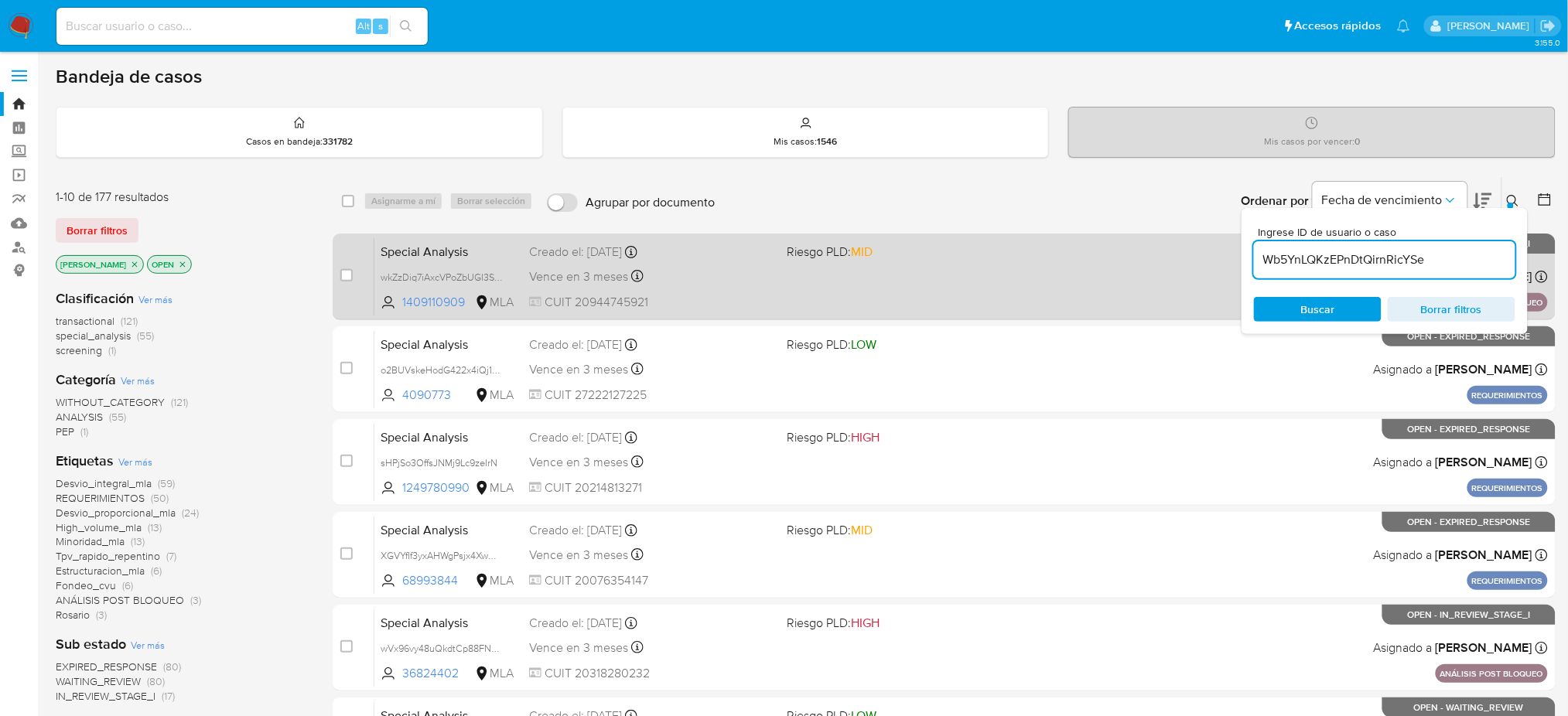
type input "Wb5YnLQKzEPnDtQirnRicYSe"
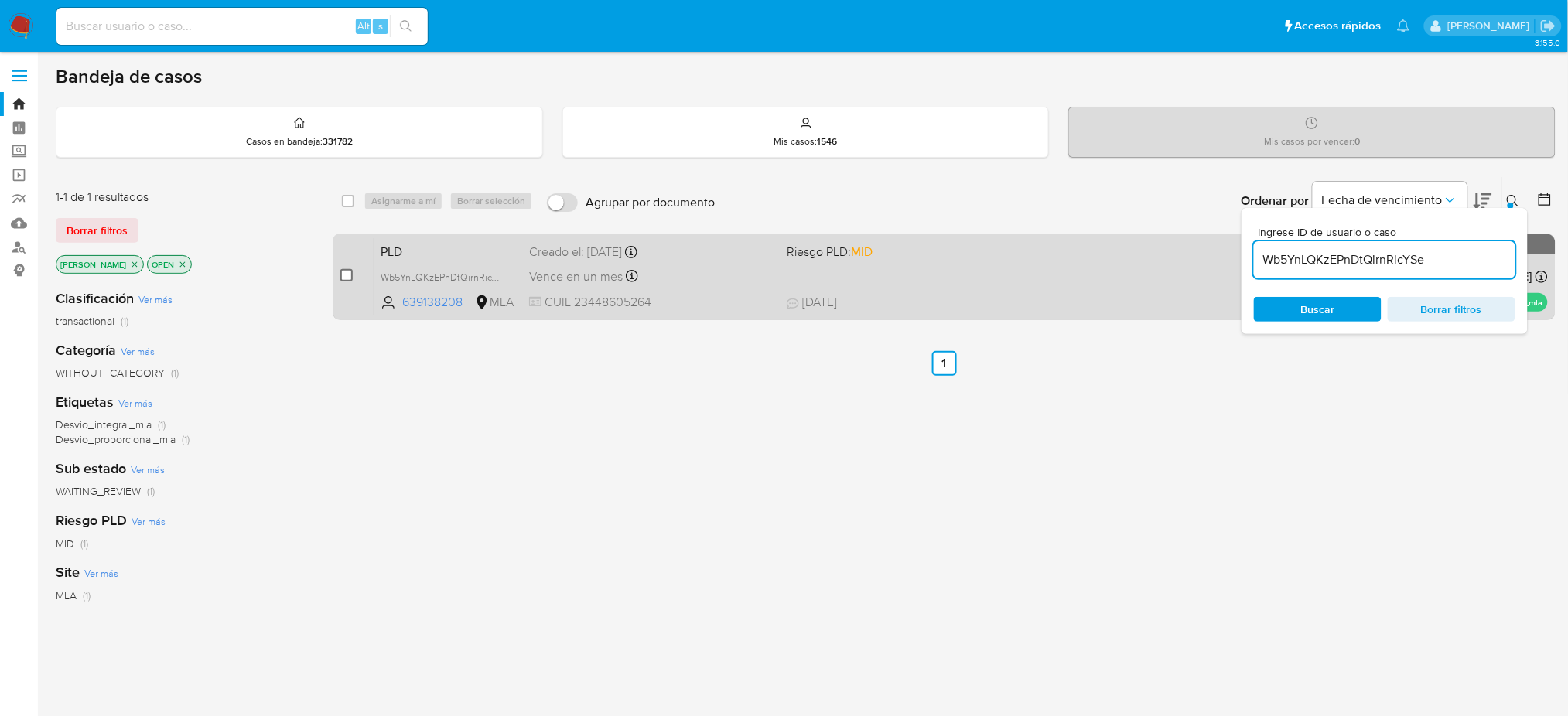
click at [341, 273] on input "checkbox" at bounding box center [347, 276] width 13 height 13
checkbox input "true"
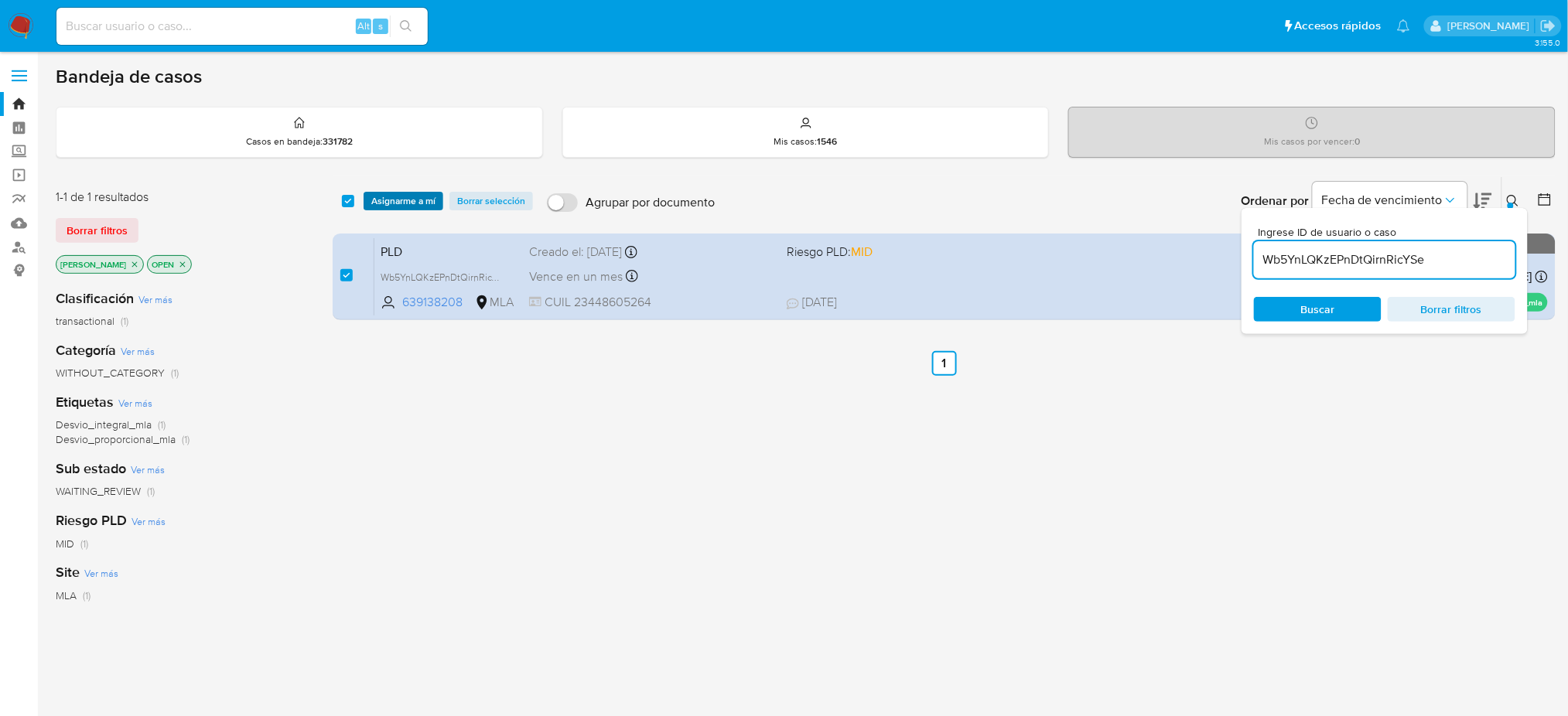
click at [413, 203] on span "Asignarme a mí" at bounding box center [403, 200] width 64 height 15
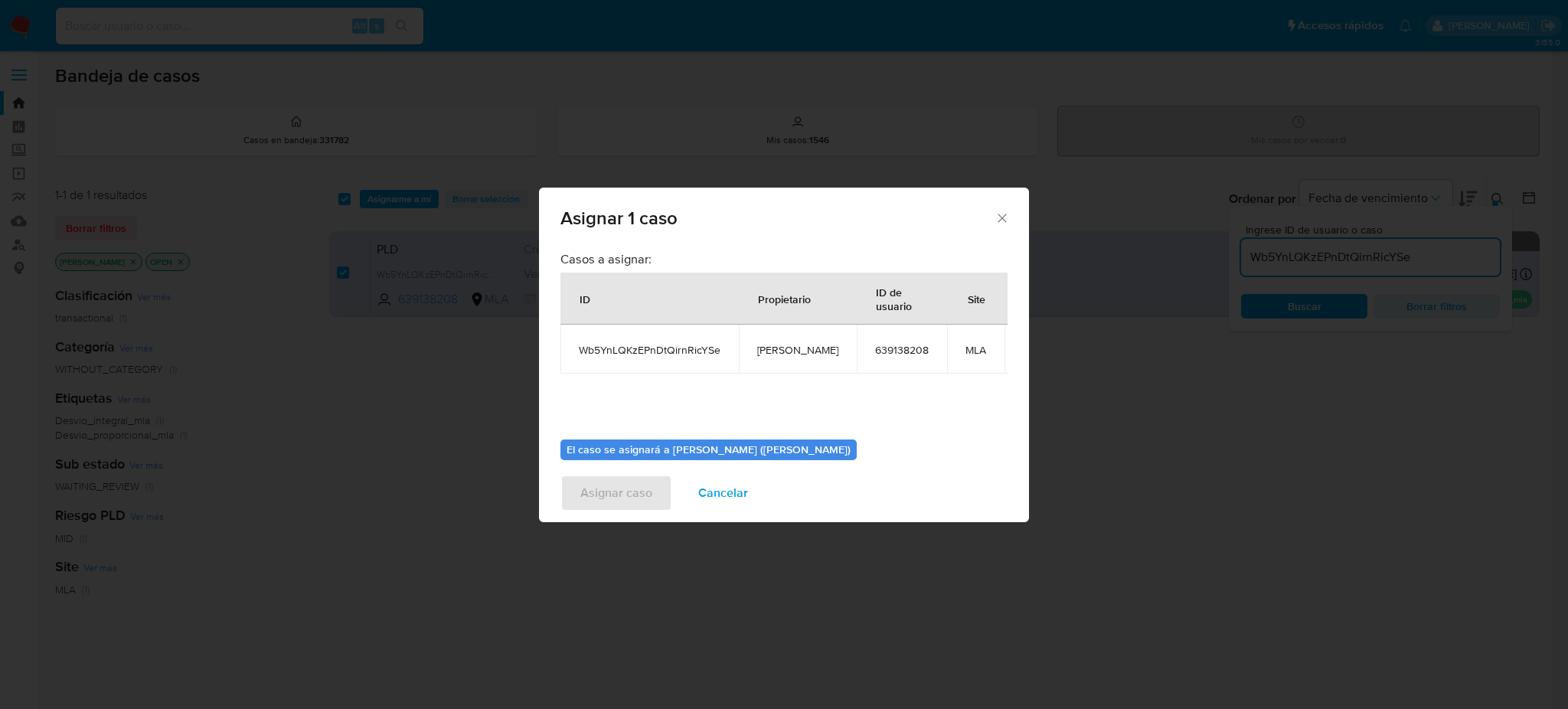
click at [793, 350] on span "[PERSON_NAME]" at bounding box center [797, 350] width 81 height 13
copy span "[PERSON_NAME]"
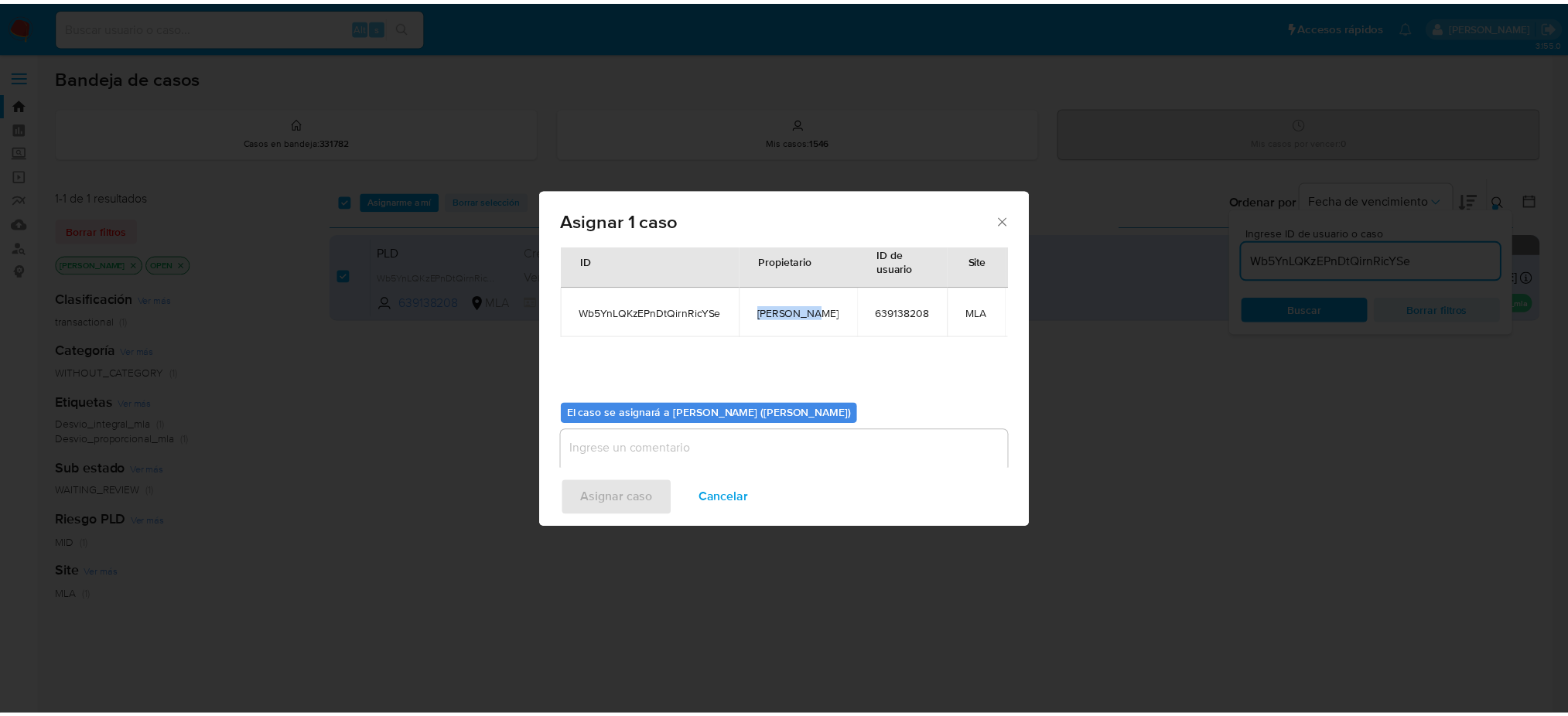
scroll to position [79, 0]
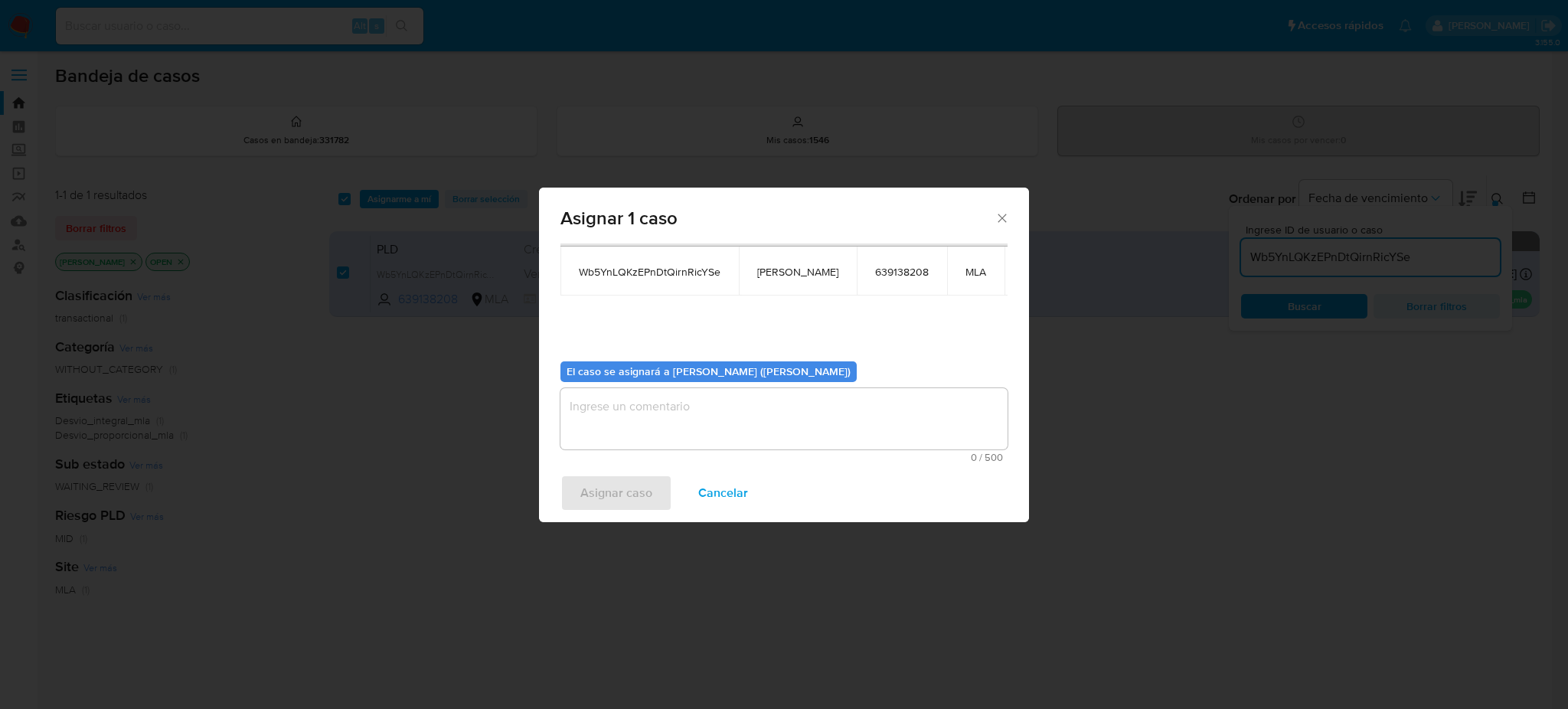
click at [669, 418] on textarea "assign-modal" at bounding box center [784, 418] width 447 height 61
paste textarea "[PERSON_NAME]"
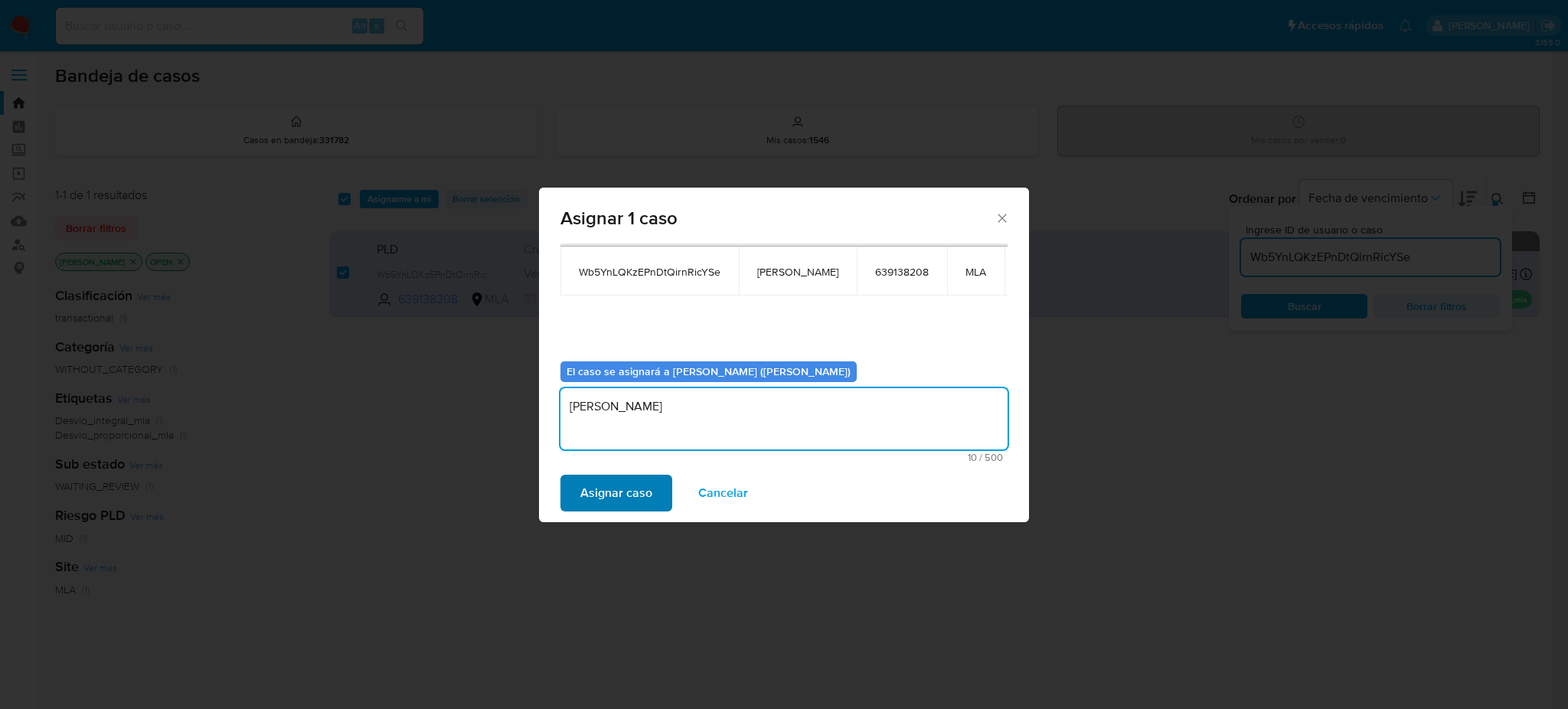
type textarea "[PERSON_NAME]"
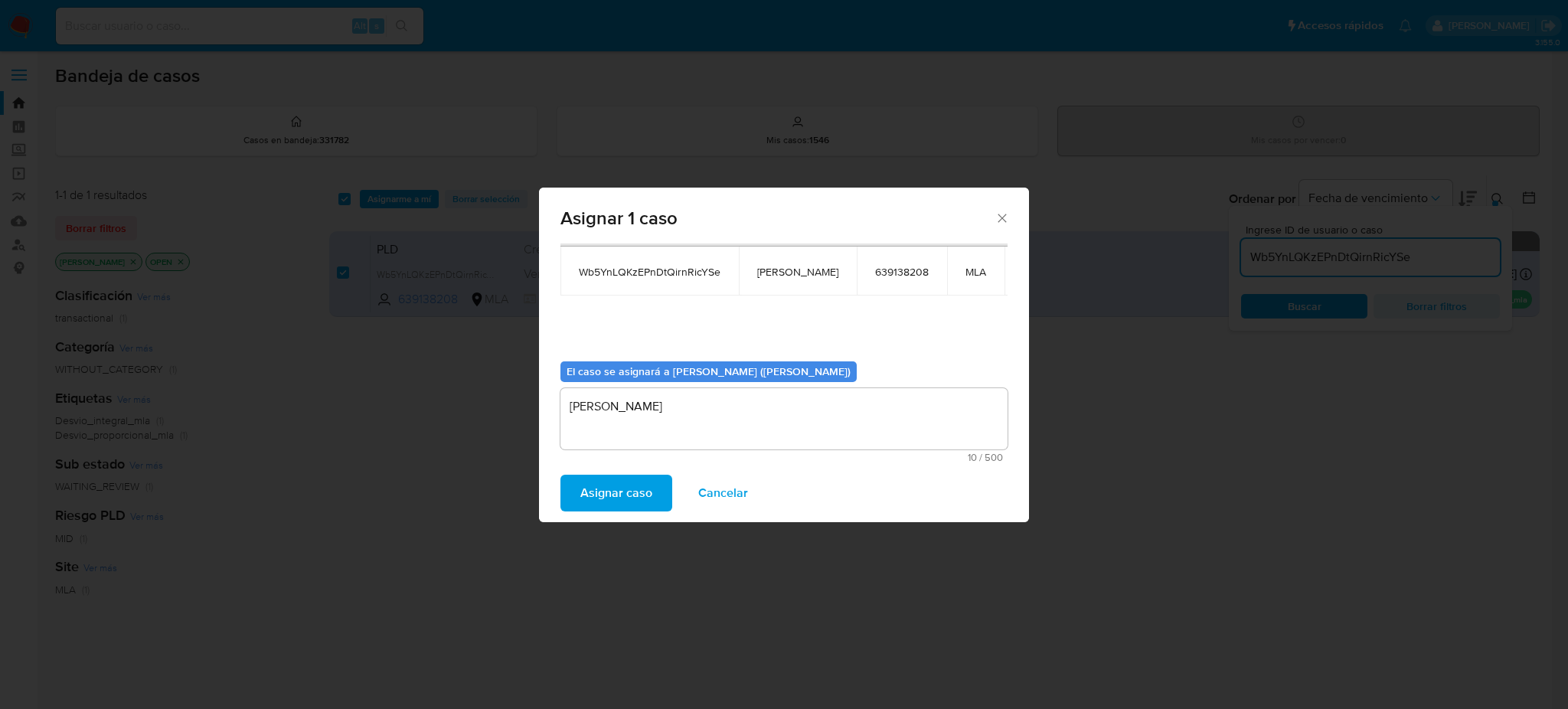
click at [631, 482] on span "Asignar caso" at bounding box center [615, 493] width 72 height 34
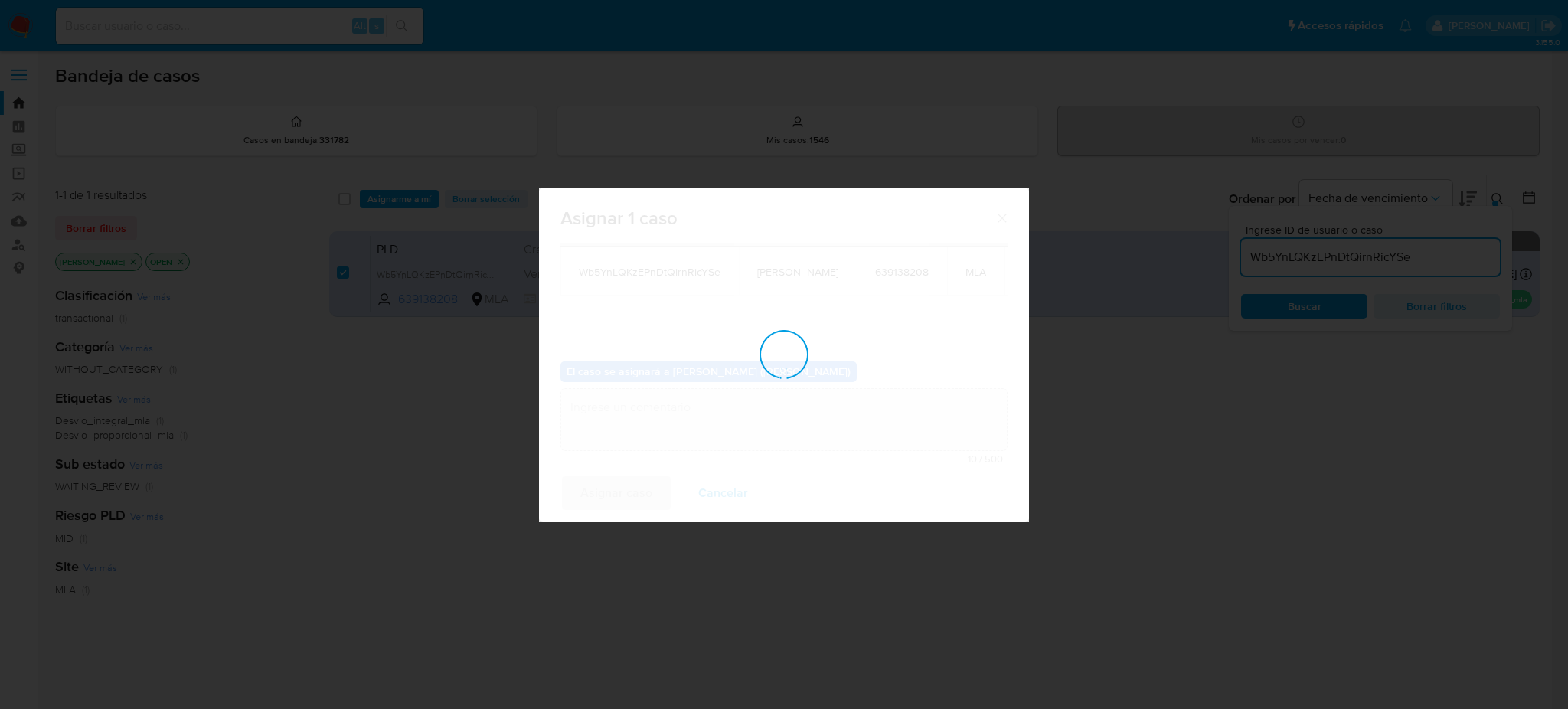
checkbox input "false"
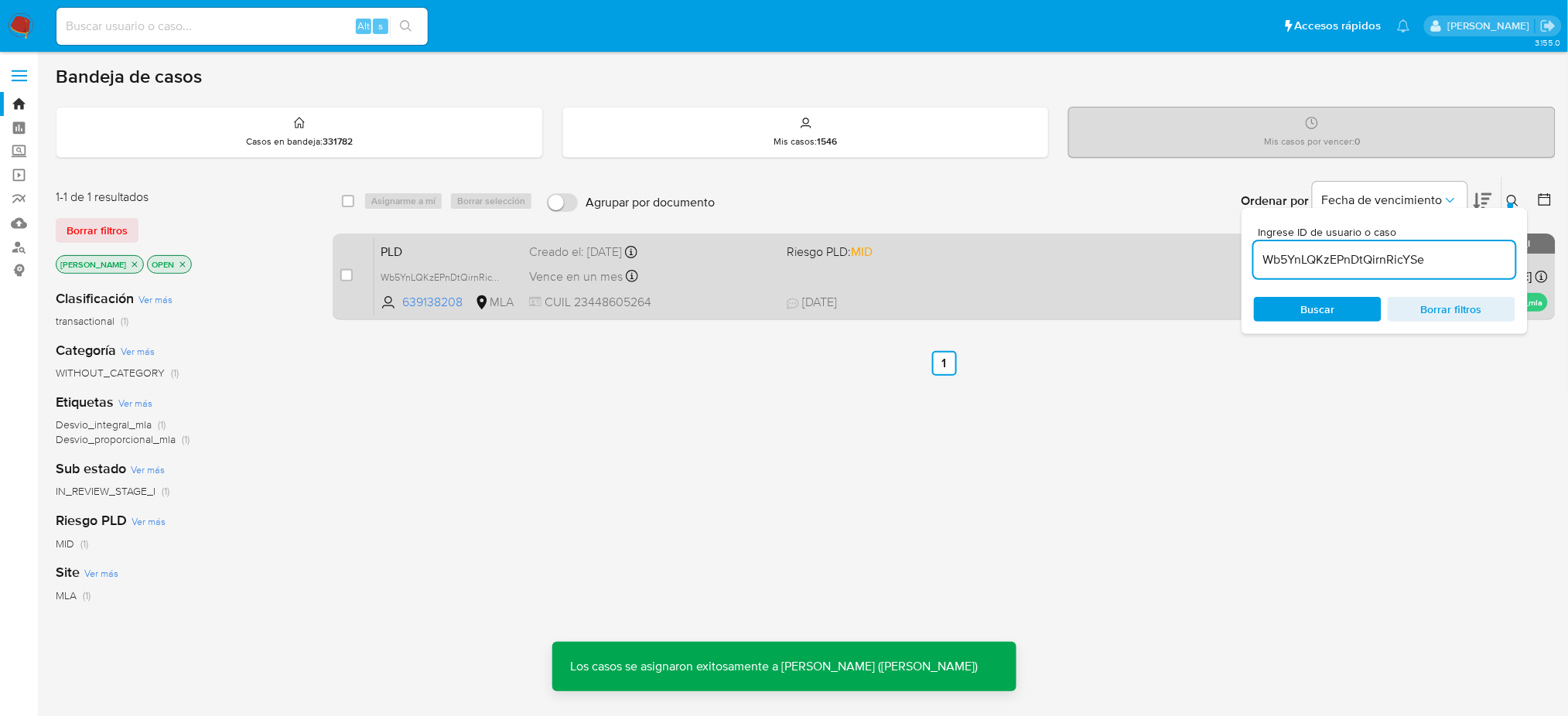
click at [696, 298] on span "CUIL 23448605264" at bounding box center [651, 302] width 245 height 17
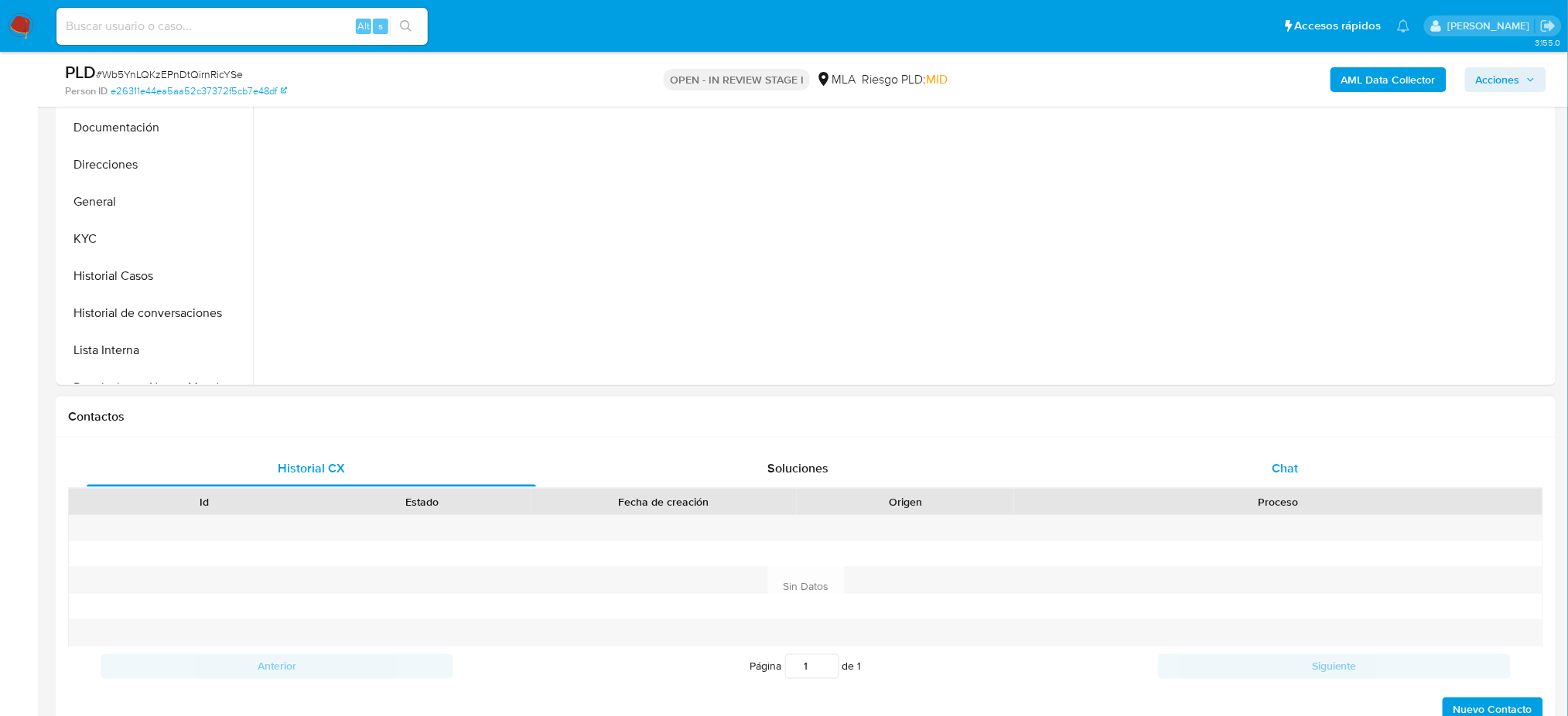
click at [1227, 455] on div "Chat" at bounding box center [1285, 468] width 449 height 37
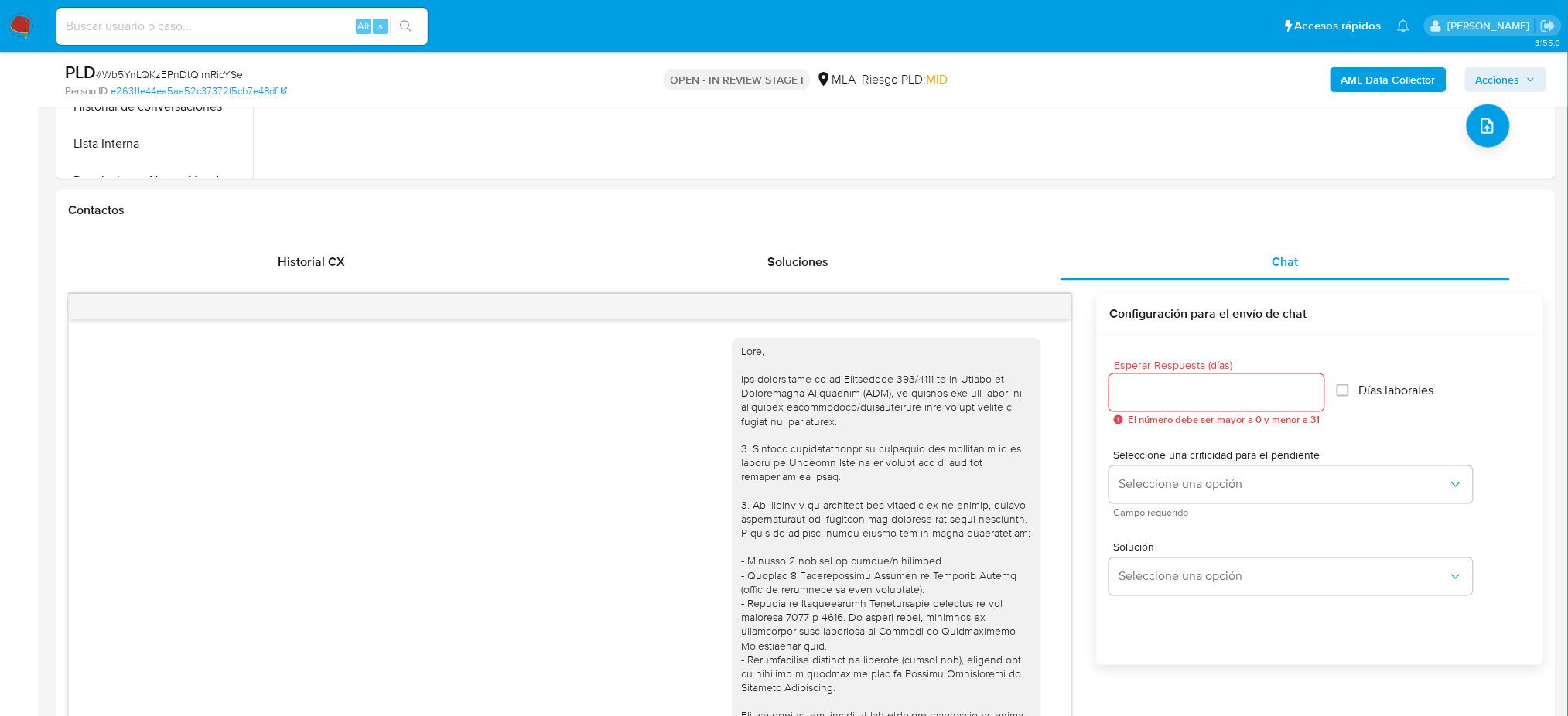
scroll to position [2280, 0]
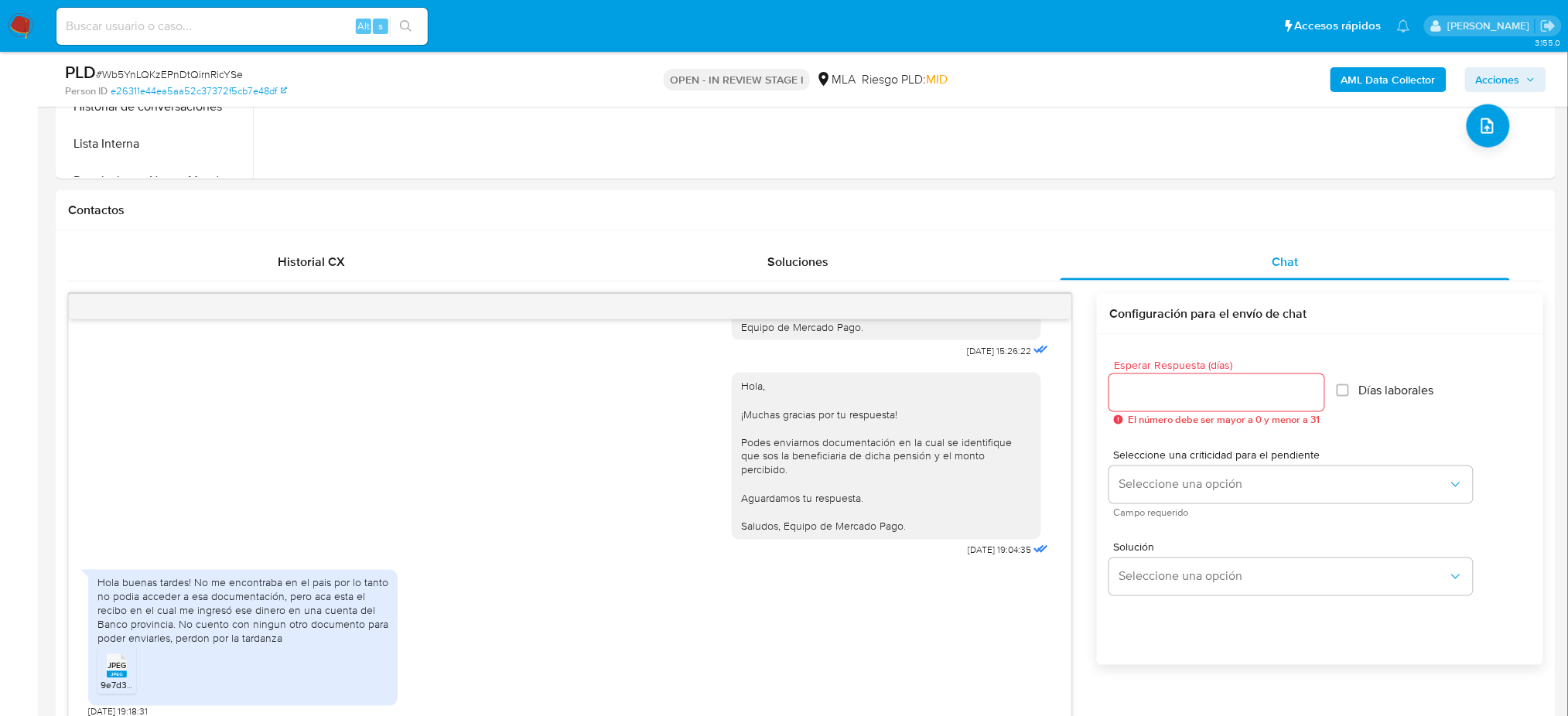
select select "10"
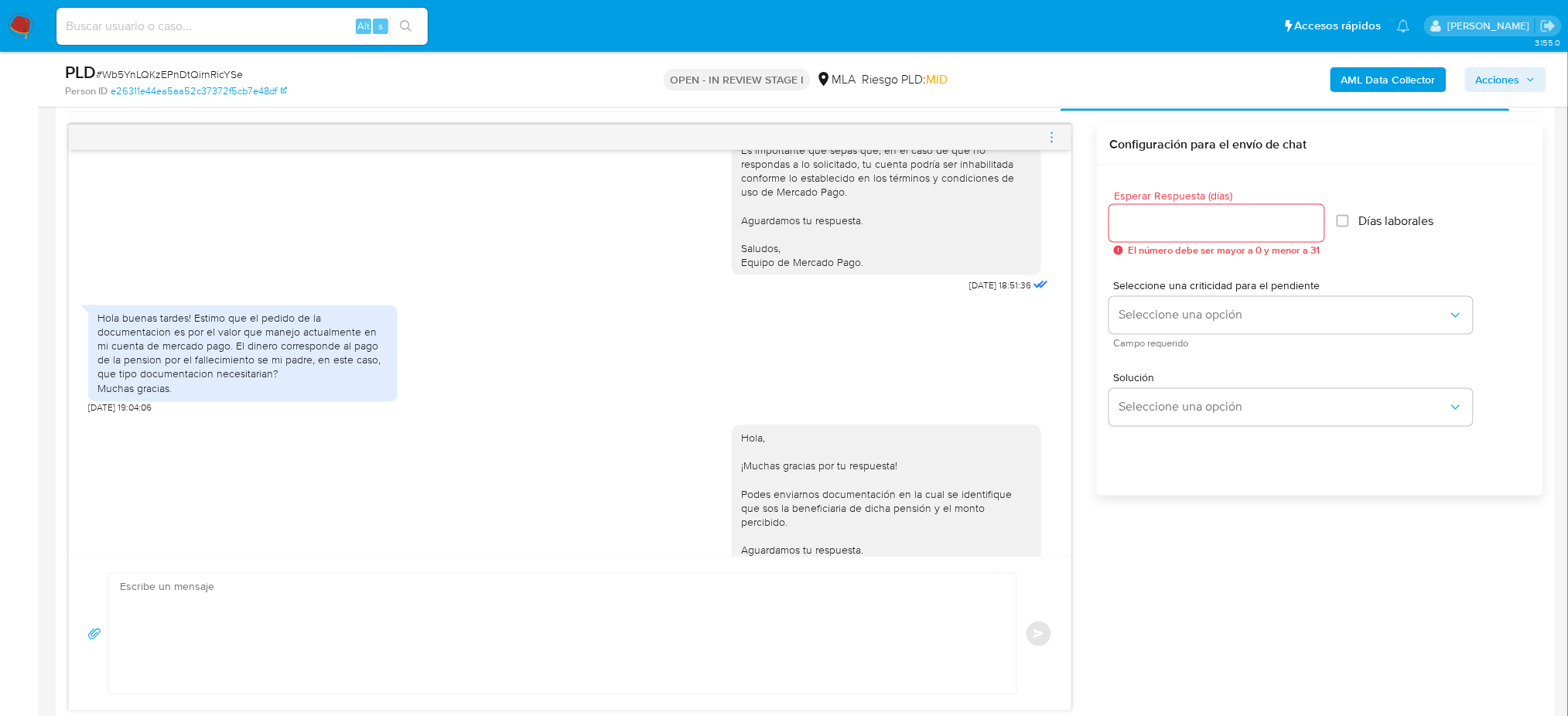
scroll to position [825, 0]
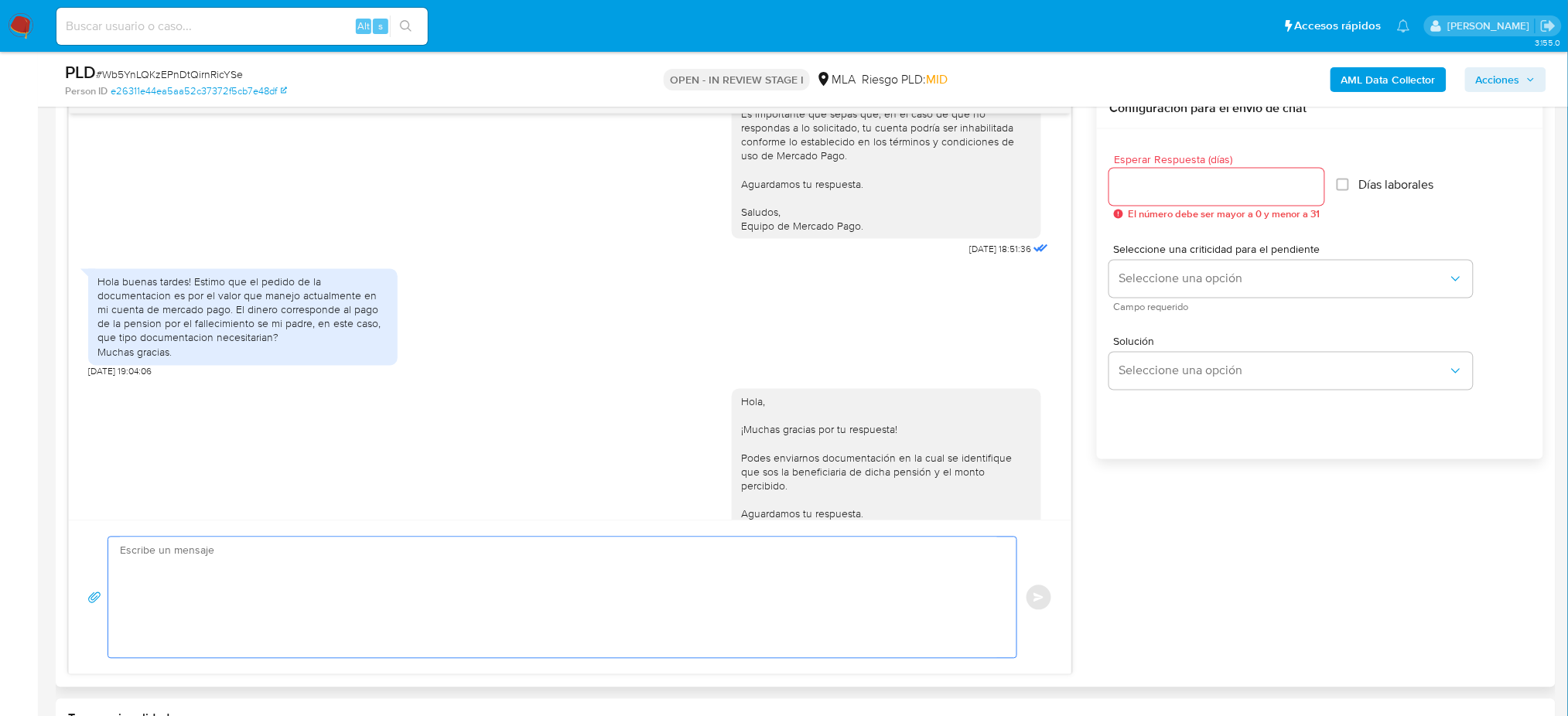
click at [186, 583] on textarea at bounding box center [558, 597] width 877 height 120
paste textarea "Hola, ¡Muchas gracias por tu respuesta! Sin embargo, en la documentación enviad…"
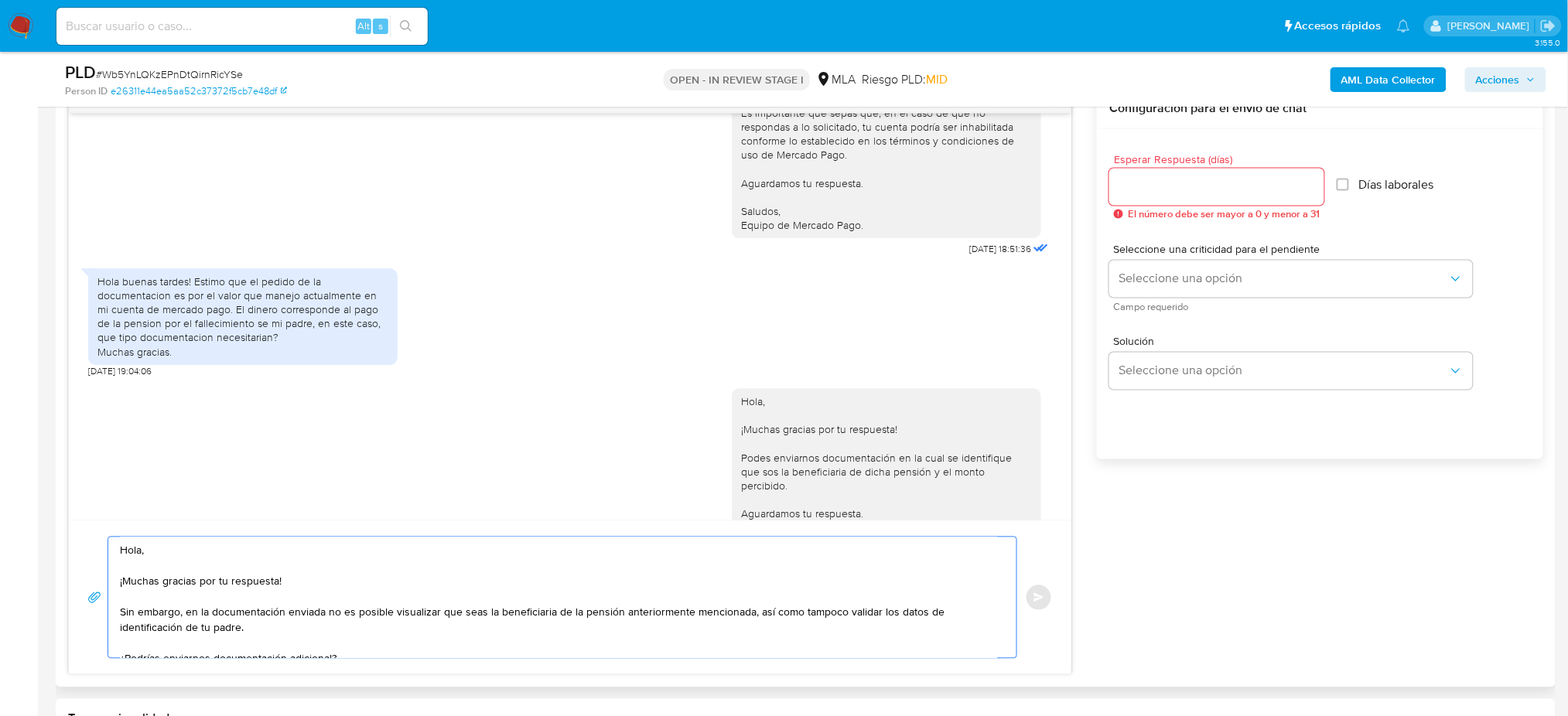
scroll to position [70, 0]
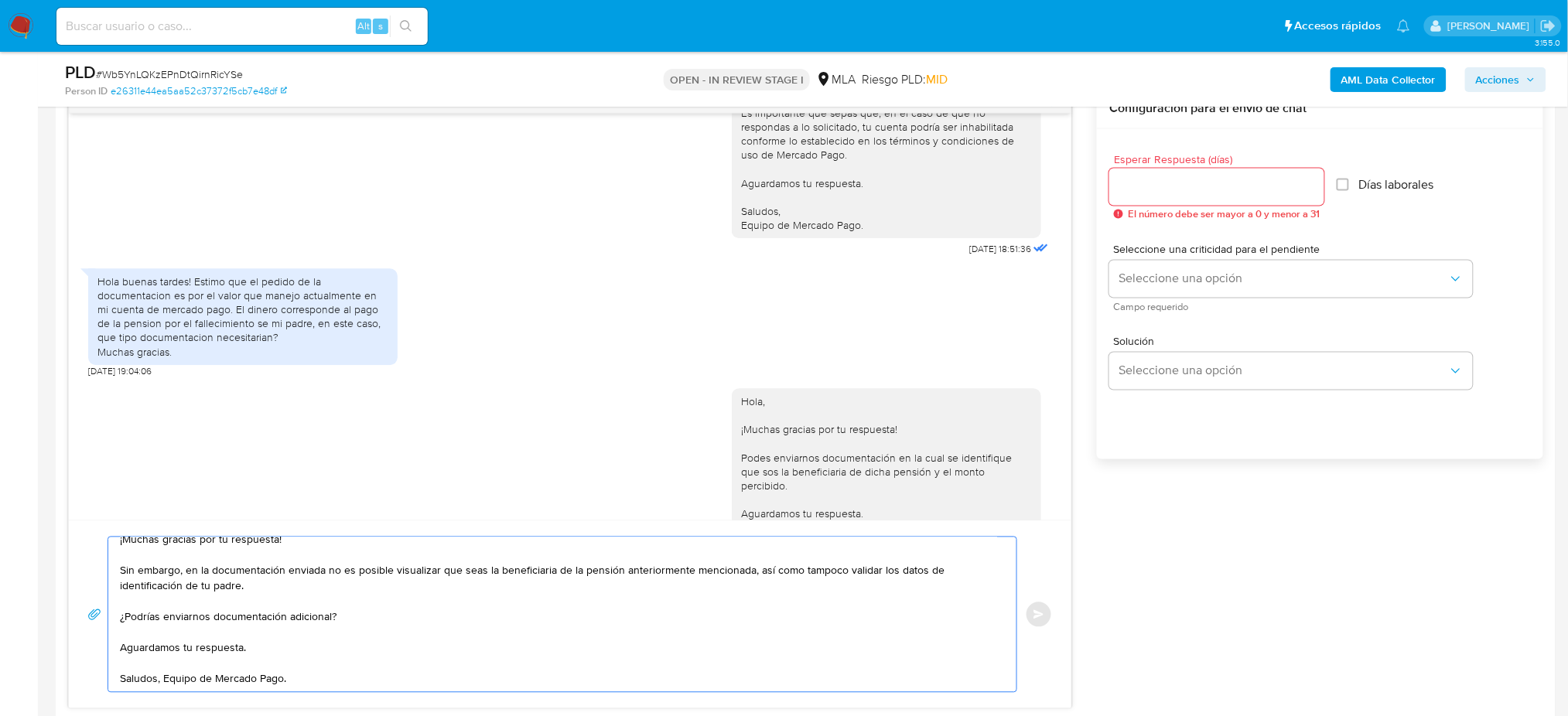
type textarea "Hola, ¡Muchas gracias por tu respuesta! Sin embargo, en la documentación enviad…"
click at [1136, 187] on input "Esperar Respuesta (días)" at bounding box center [1216, 187] width 215 height 20
drag, startPoint x: 1129, startPoint y: 187, endPoint x: 1076, endPoint y: 189, distance: 53.0
click at [1077, 189] on div "17/07/2025 19:54:01 Hola, Esperamos que te encuentres muy bien. Te consultamos …" at bounding box center [805, 398] width 1475 height 621
type input "1"
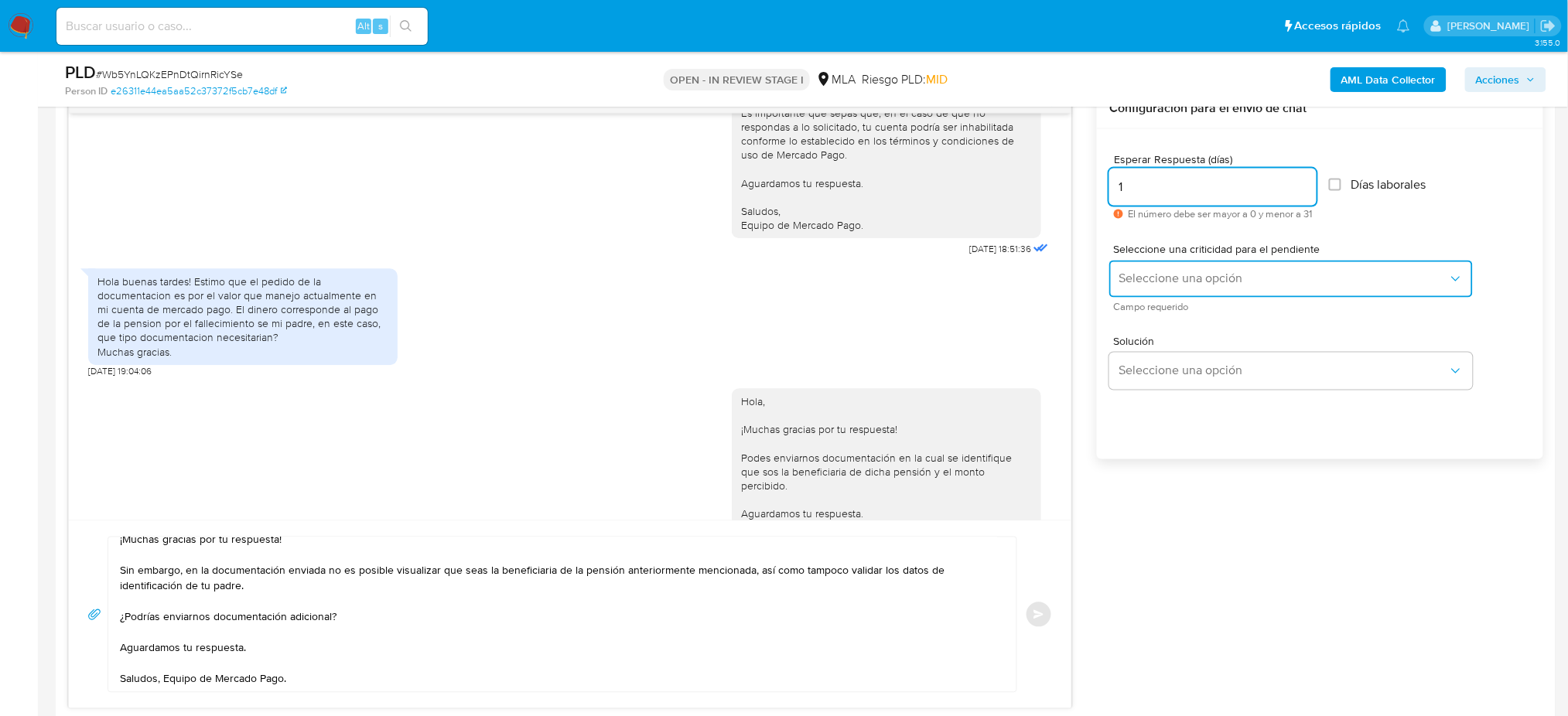
click at [1119, 283] on span "Seleccione una opción" at bounding box center [1283, 278] width 330 height 15
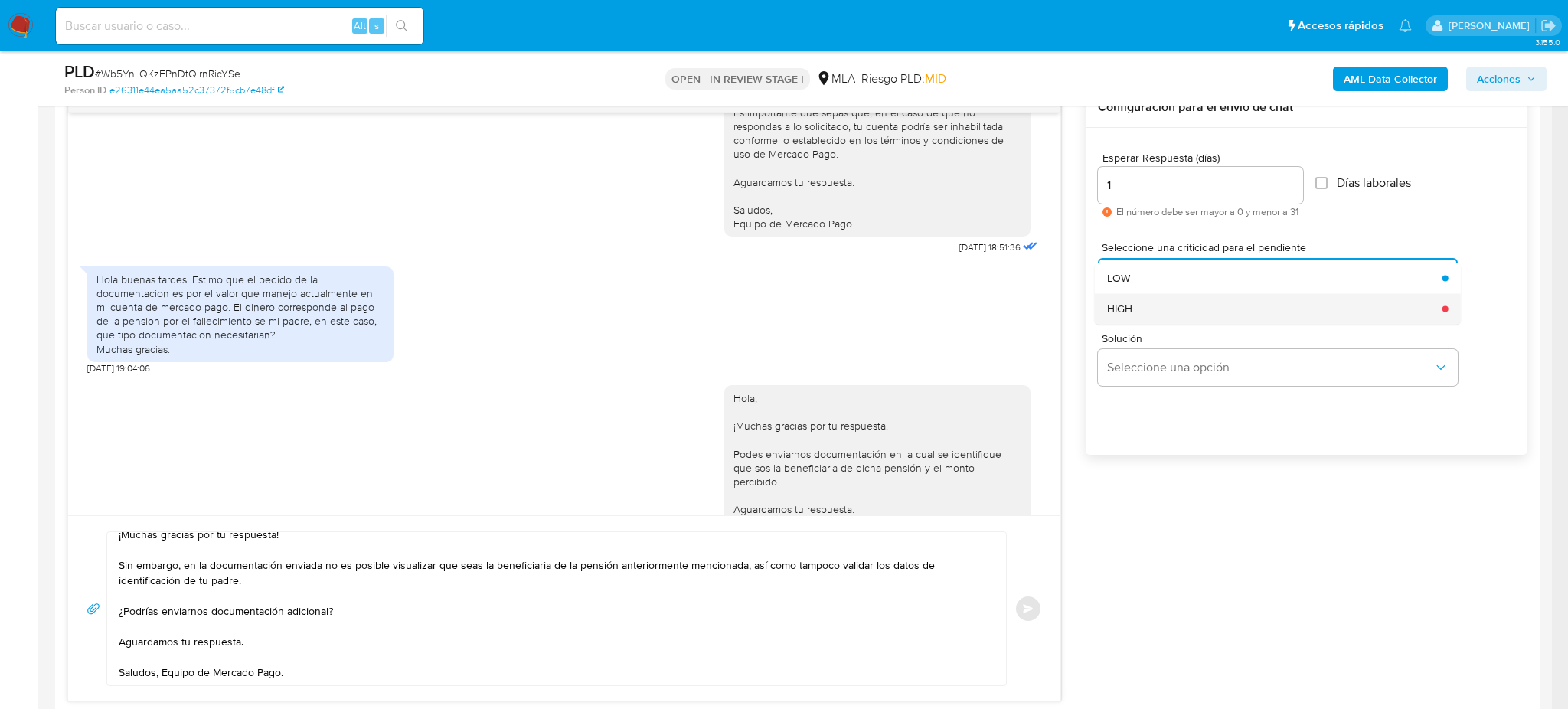
click at [1123, 311] on span "HIGH" at bounding box center [1120, 308] width 25 height 13
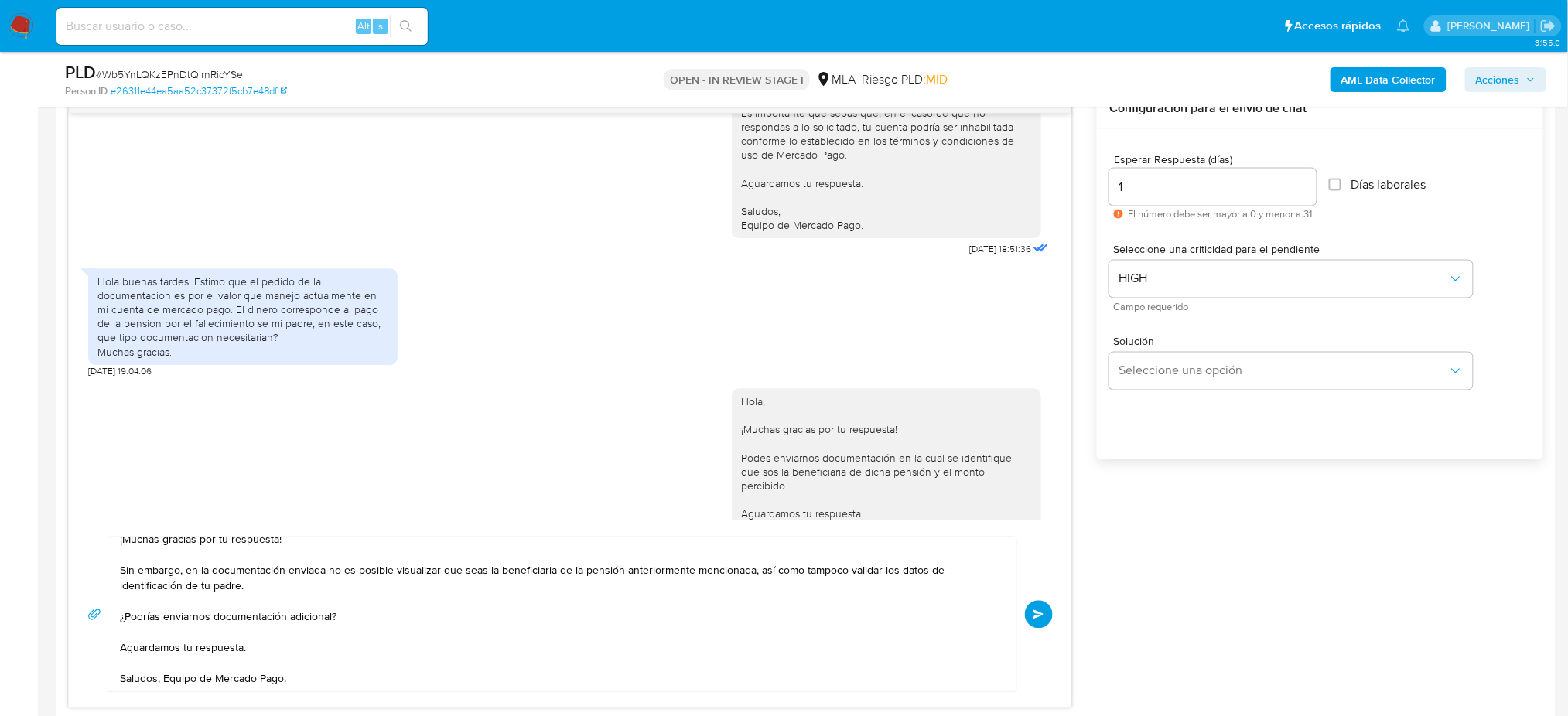
click at [1047, 606] on button "Enviar" at bounding box center [1038, 614] width 28 height 28
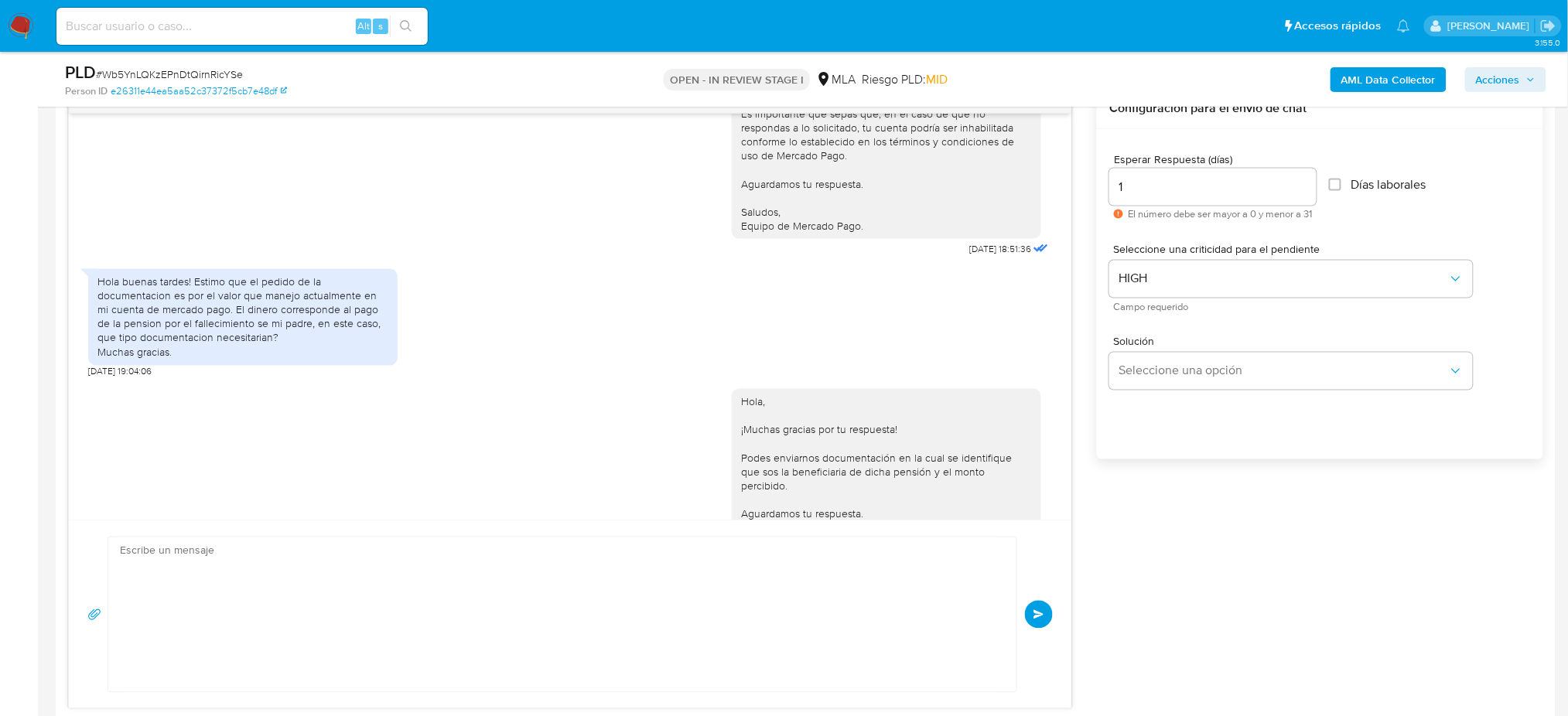
scroll to position [2537, 0]
